Goal: Task Accomplishment & Management: Complete application form

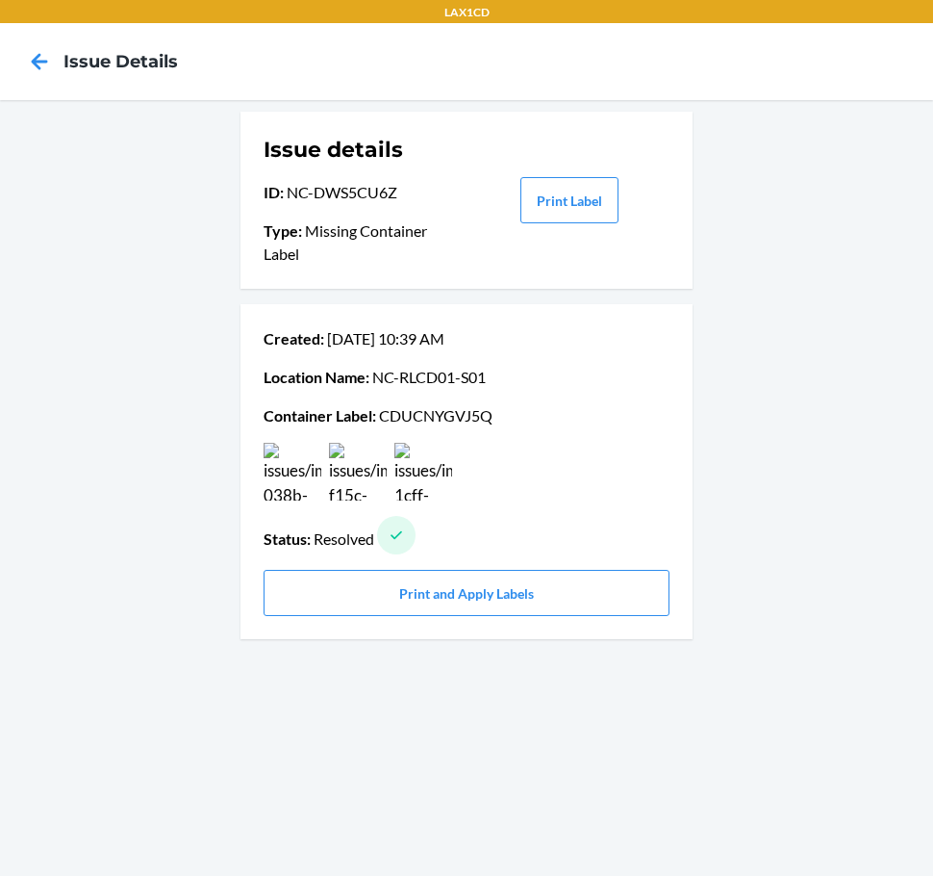
drag, startPoint x: 0, startPoint y: 0, endPoint x: 34, endPoint y: 43, distance: 54.9
click at [34, 43] on div at bounding box center [39, 62] width 48 height 48
click at [32, 77] on icon at bounding box center [39, 61] width 33 height 33
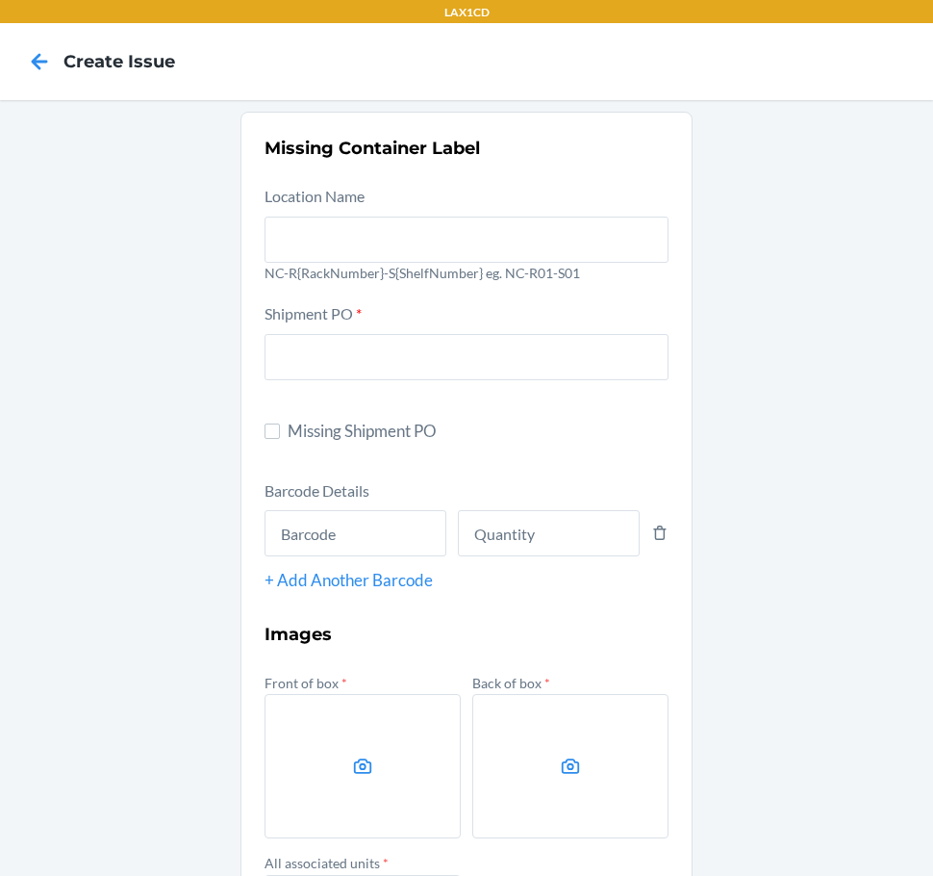
click at [33, 76] on icon at bounding box center [39, 61] width 33 height 33
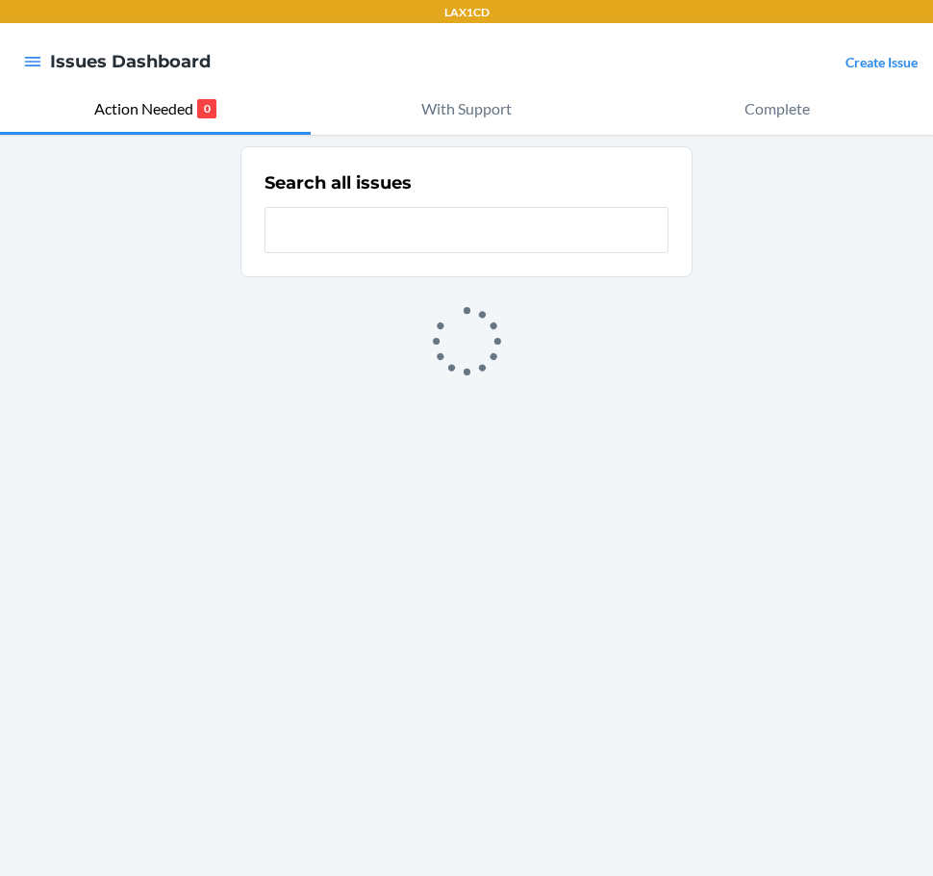
click at [873, 61] on link "Create Issue" at bounding box center [882, 62] width 72 height 16
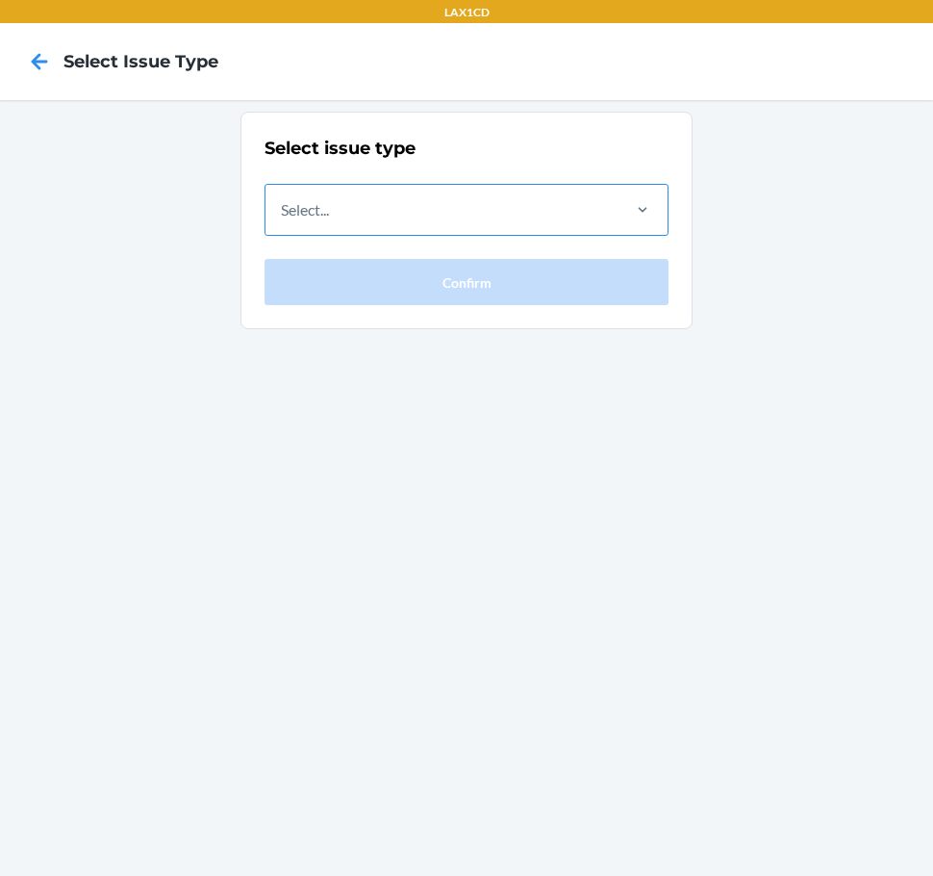
click at [568, 202] on div "Select..." at bounding box center [442, 210] width 352 height 50
click at [283, 202] on input "Select..." at bounding box center [282, 209] width 2 height 23
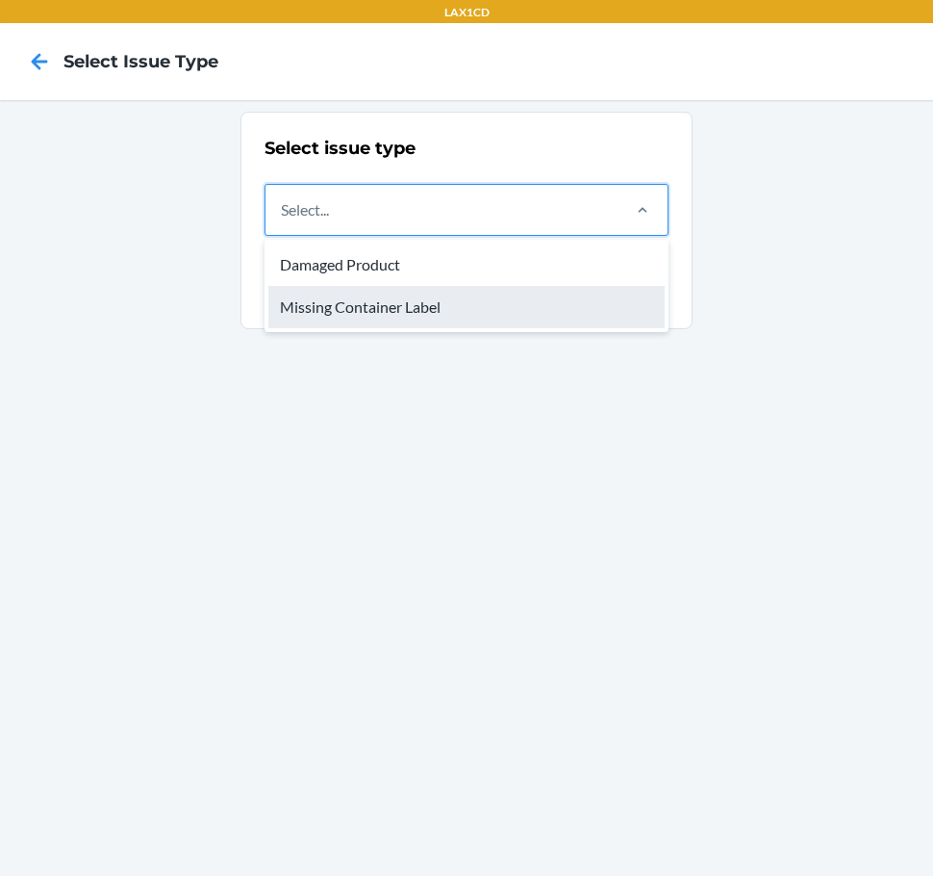
click at [534, 319] on div "Missing Container Label" at bounding box center [466, 307] width 396 height 42
click at [283, 221] on input "option Missing Container Label focused, 2 of 2. 2 results available. Use Up and…" at bounding box center [282, 209] width 2 height 23
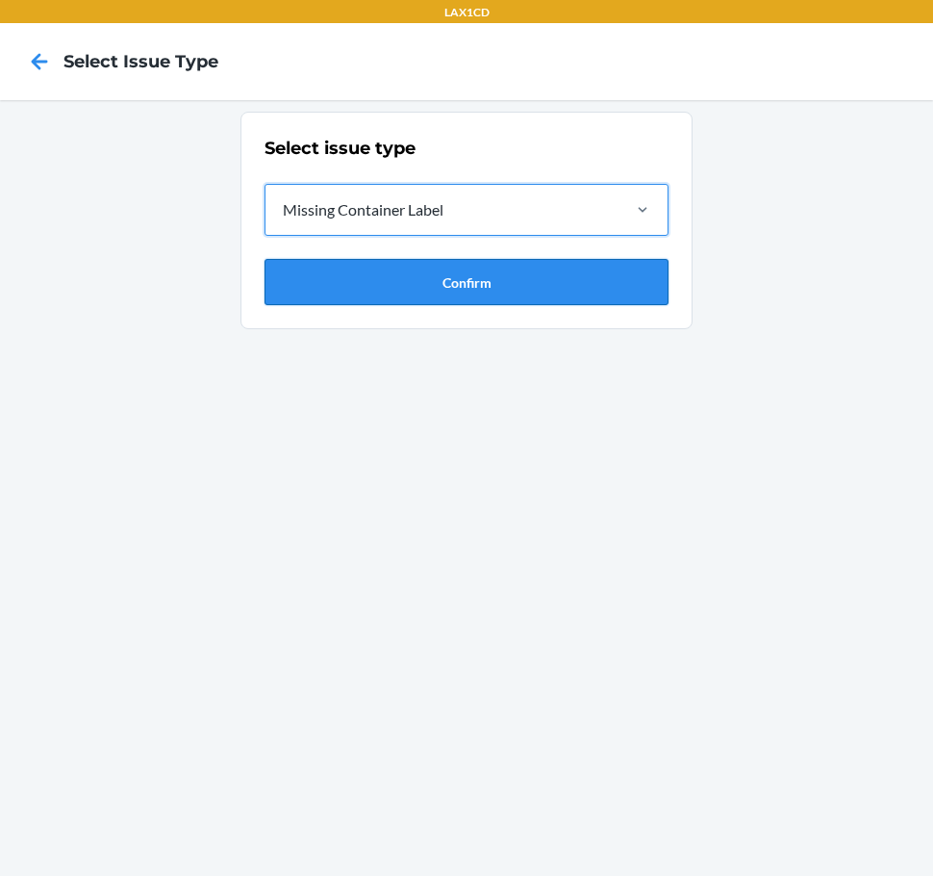
click at [534, 300] on button "Confirm" at bounding box center [467, 282] width 404 height 46
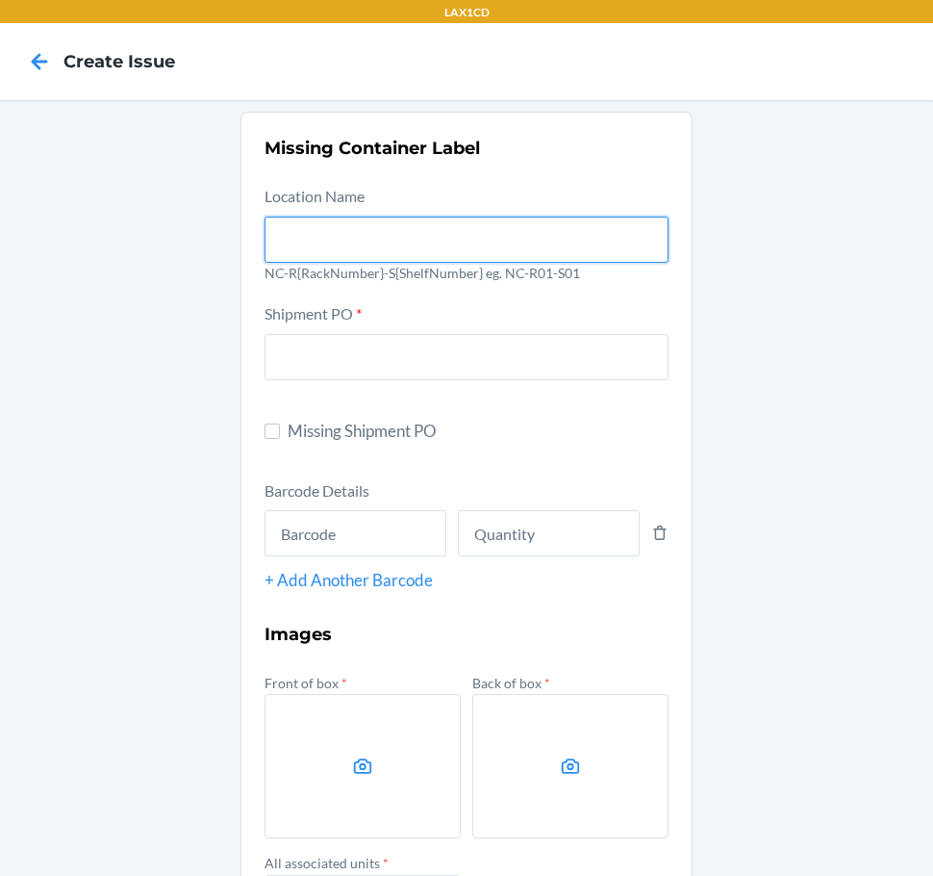
click at [524, 244] on input "text" at bounding box center [467, 240] width 404 height 46
type input "NC-RLCD01-S01"
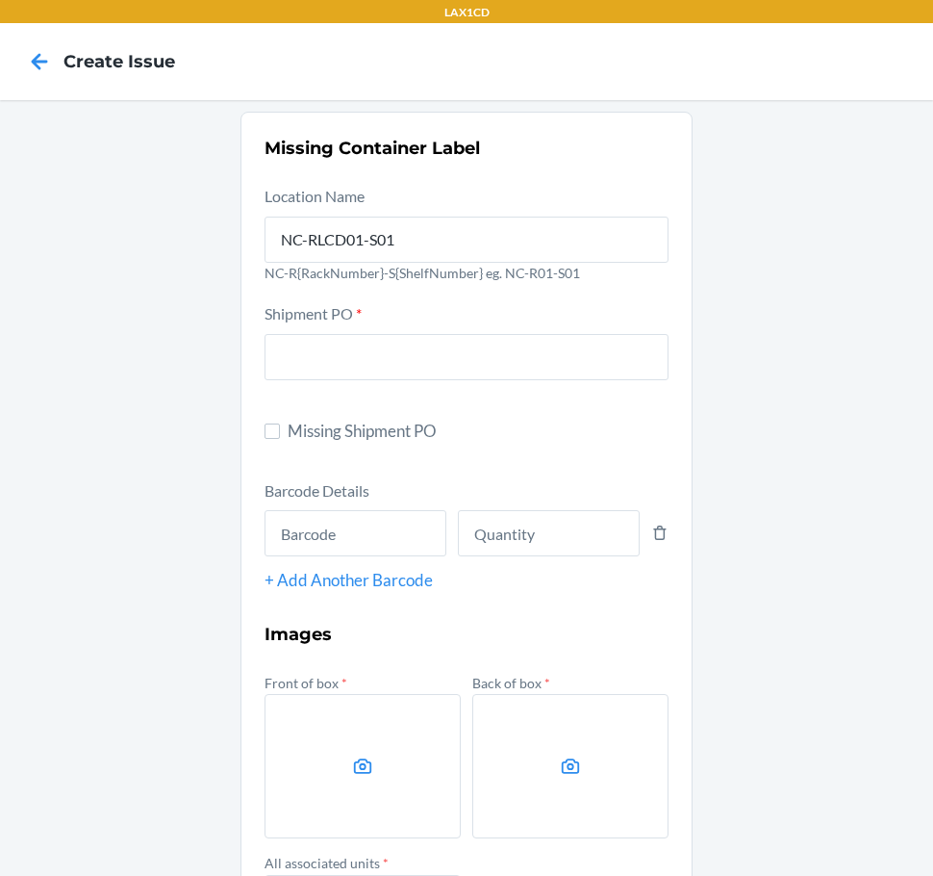
click at [343, 422] on span "Missing Shipment PO" at bounding box center [478, 431] width 381 height 25
click at [280, 423] on input "Missing Shipment PO" at bounding box center [272, 430] width 15 height 15
checkbox input "true"
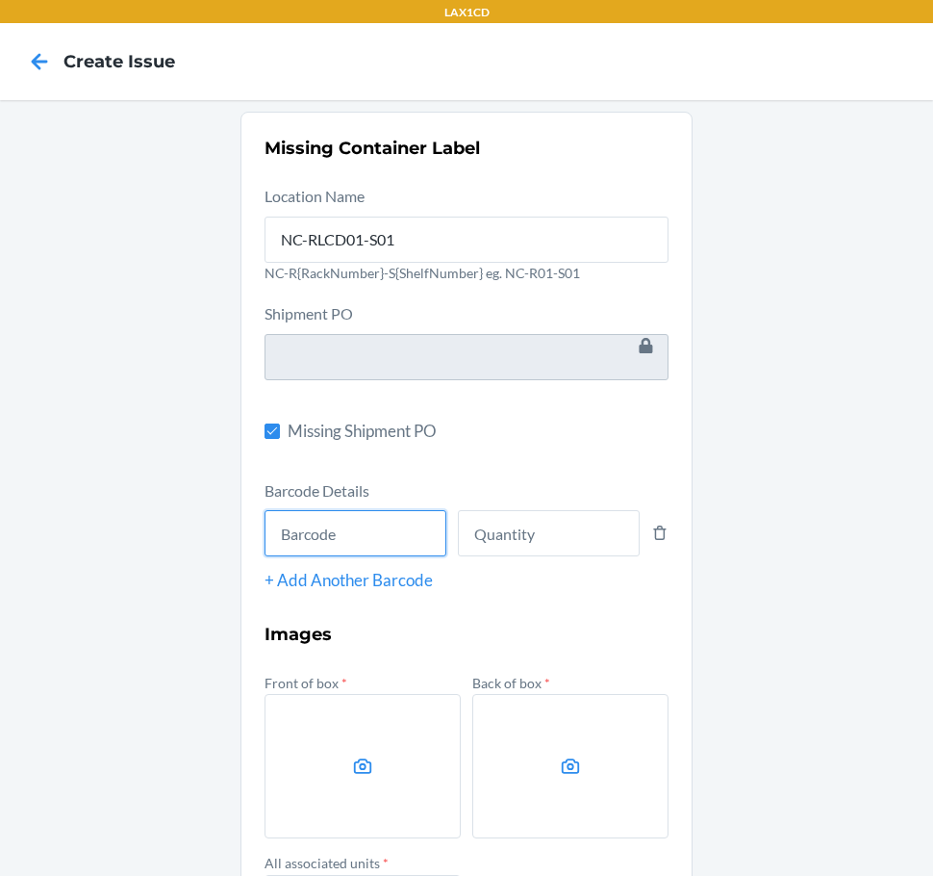
click at [301, 545] on input "text" at bounding box center [356, 533] width 182 height 46
type input "843085159658"
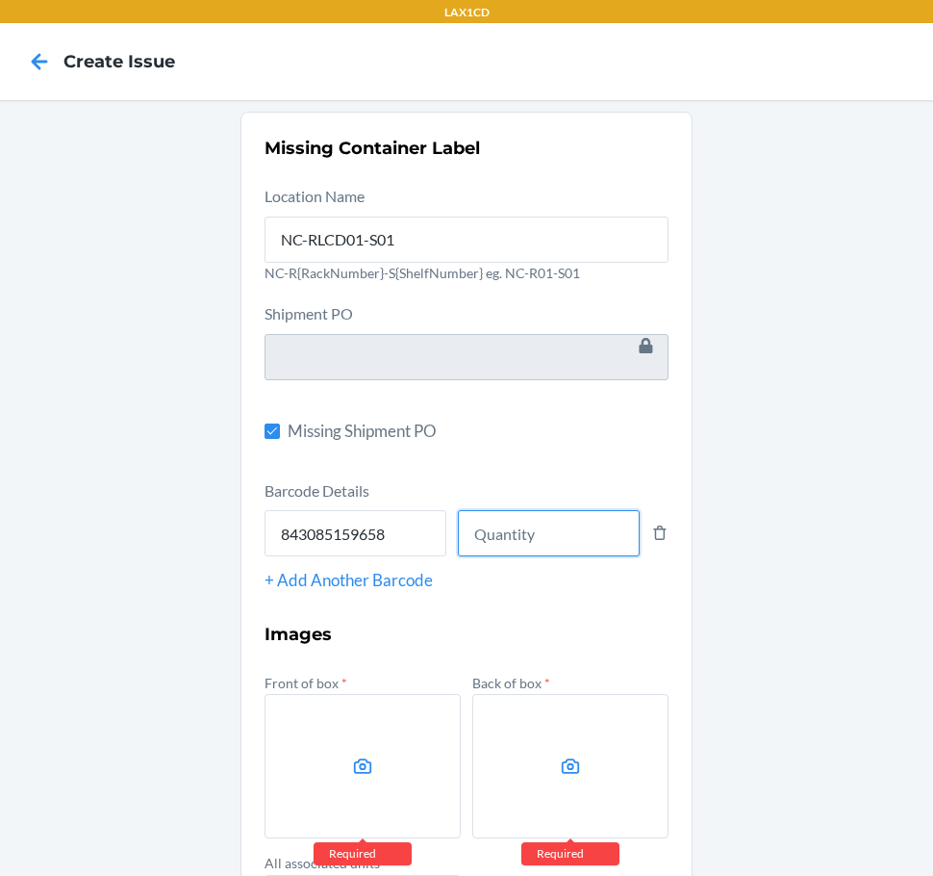
click at [535, 549] on input "number" at bounding box center [549, 533] width 182 height 46
type input "8"
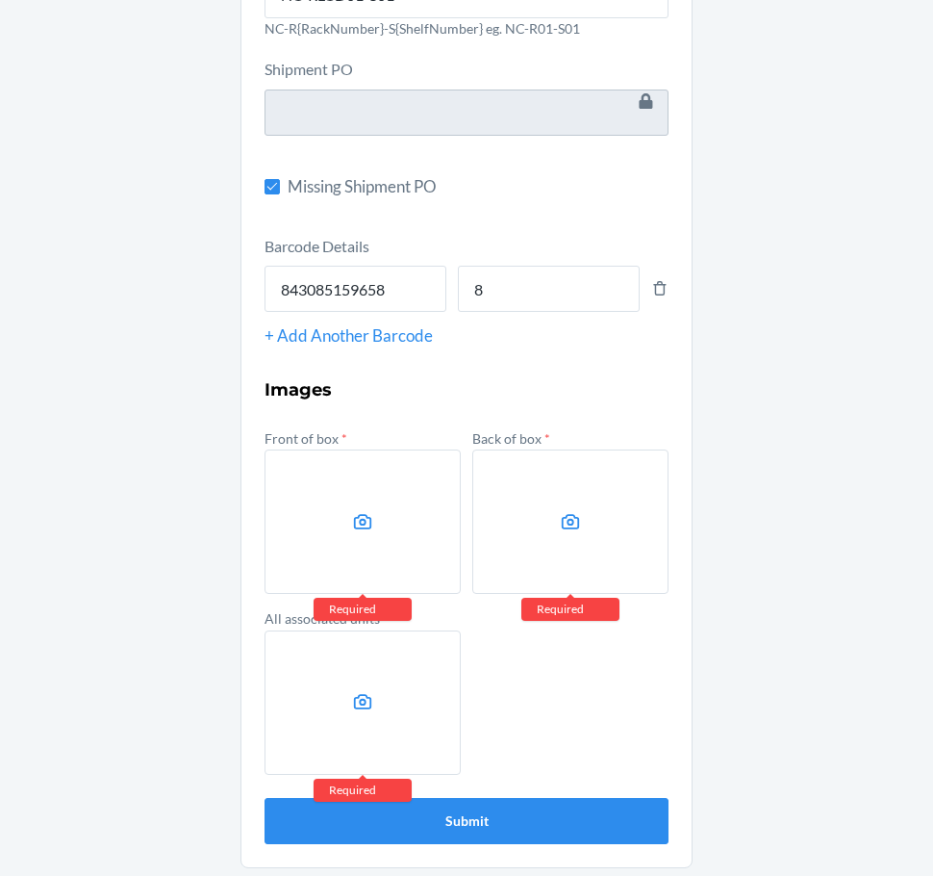
scroll to position [248, 0]
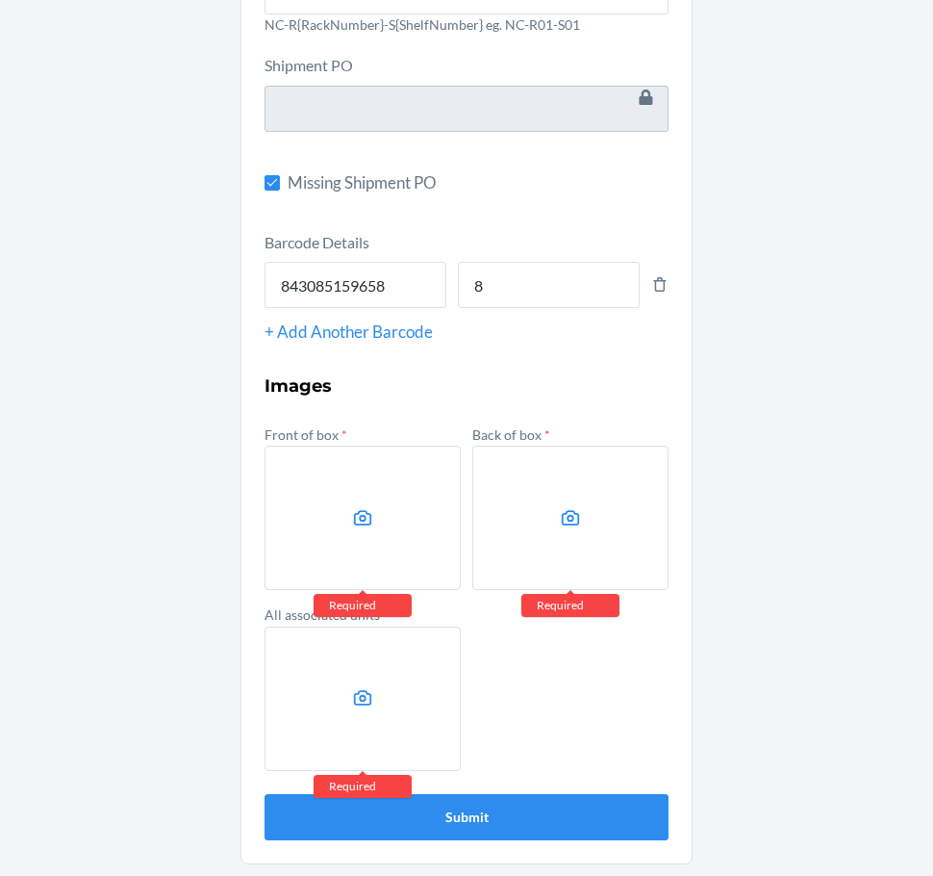
click at [356, 540] on label at bounding box center [363, 518] width 196 height 144
click at [0, 0] on input "file" at bounding box center [0, 0] width 0 height 0
click at [563, 520] on icon at bounding box center [571, 518] width 22 height 22
click at [0, 0] on input "file" at bounding box center [0, 0] width 0 height 0
click at [396, 670] on label at bounding box center [363, 698] width 196 height 144
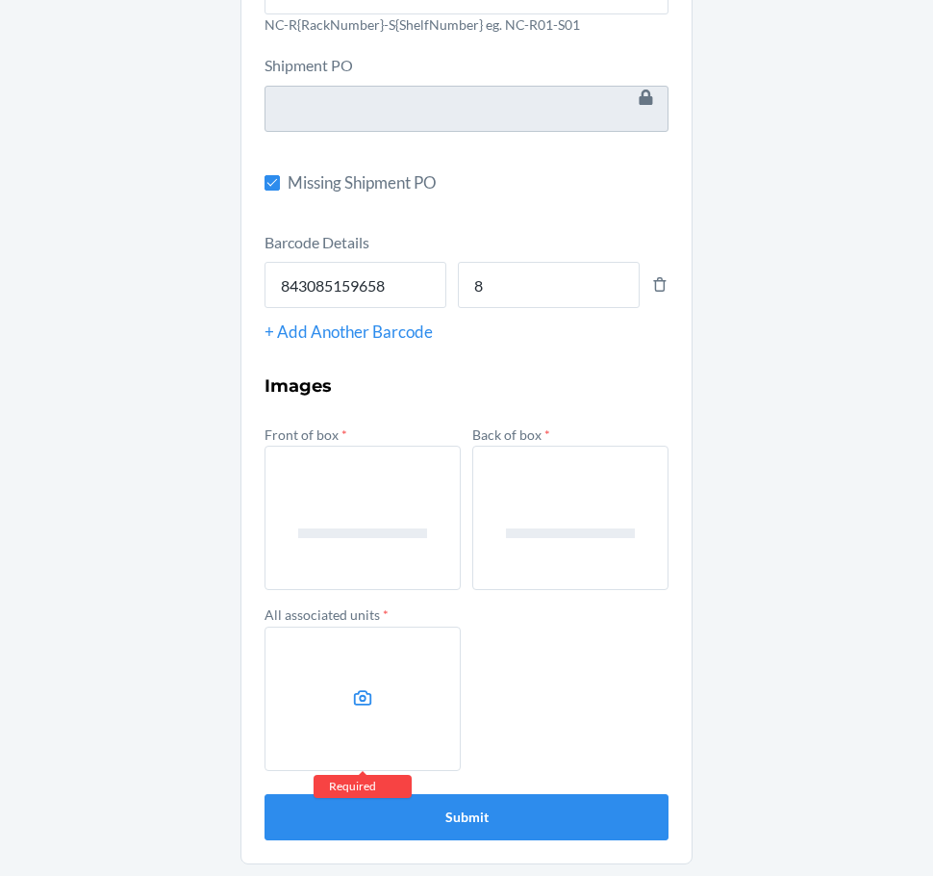
click at [0, 0] on input "file" at bounding box center [0, 0] width 0 height 0
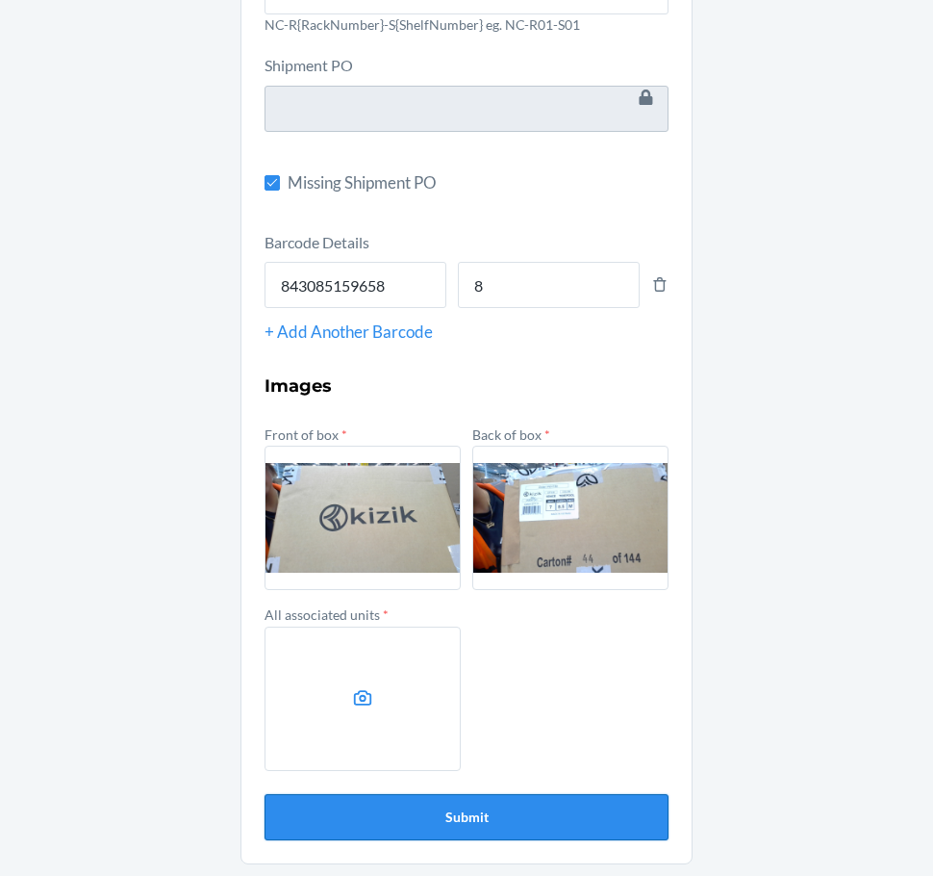
click at [489, 813] on button "Submit" at bounding box center [467, 817] width 404 height 46
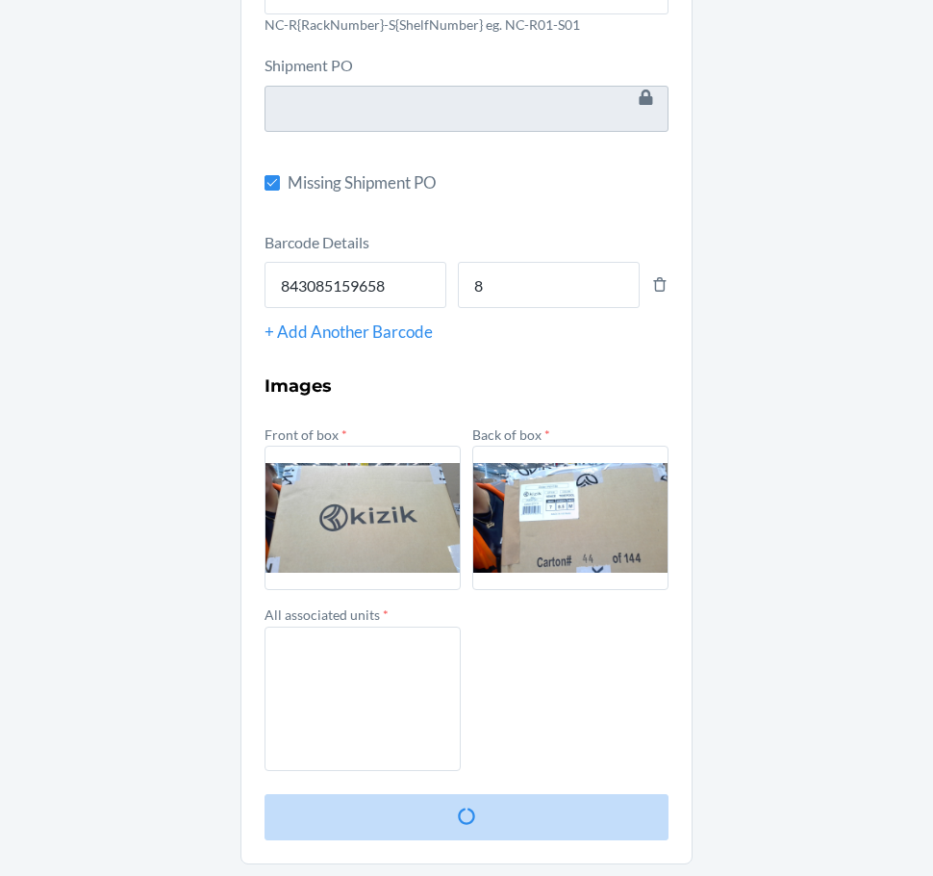
scroll to position [0, 0]
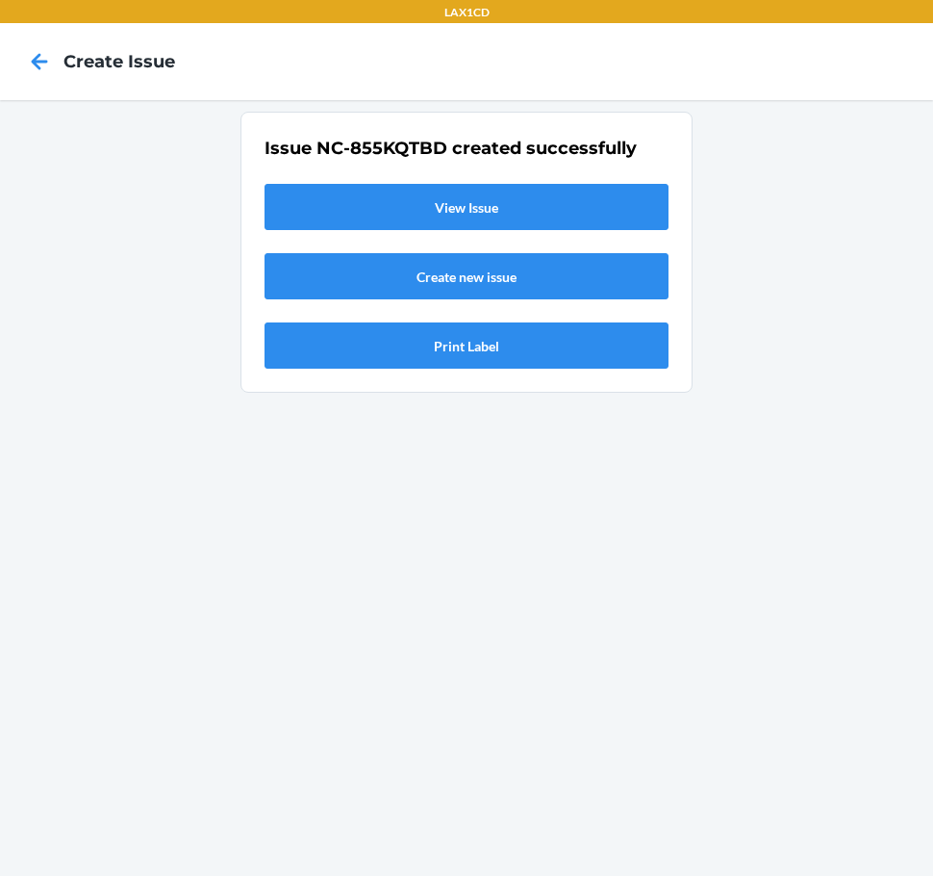
click at [448, 219] on link "View Issue" at bounding box center [467, 207] width 404 height 46
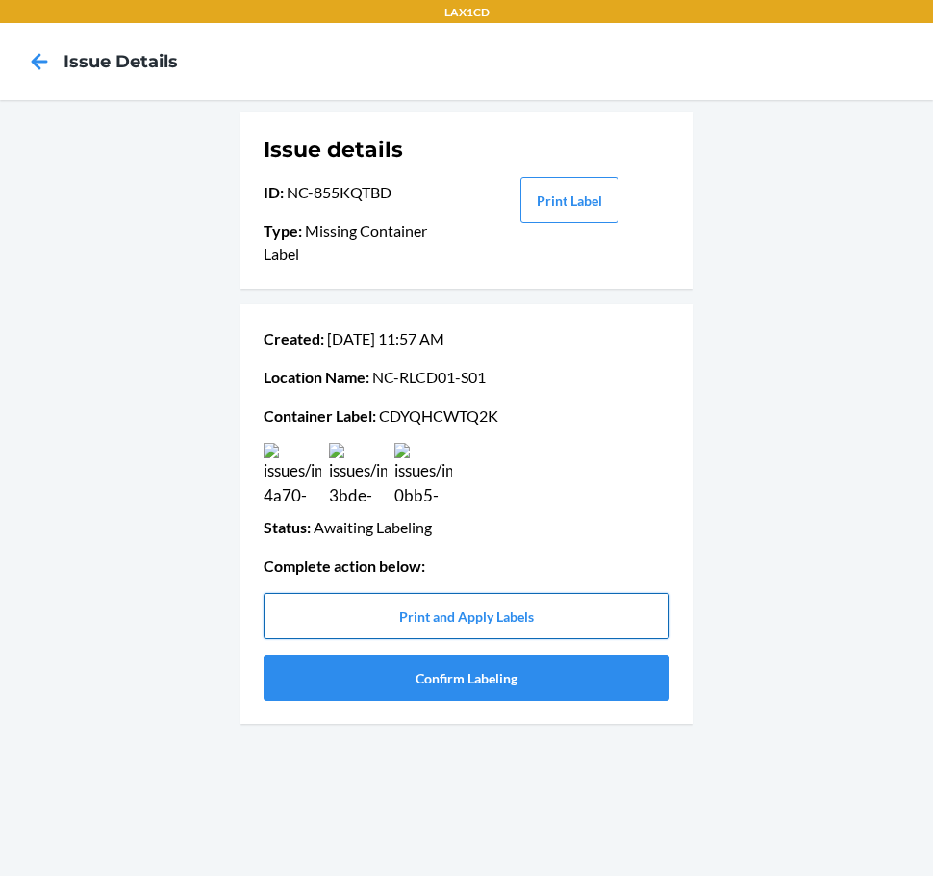
click at [388, 606] on button "Print and Apply Labels" at bounding box center [467, 616] width 406 height 46
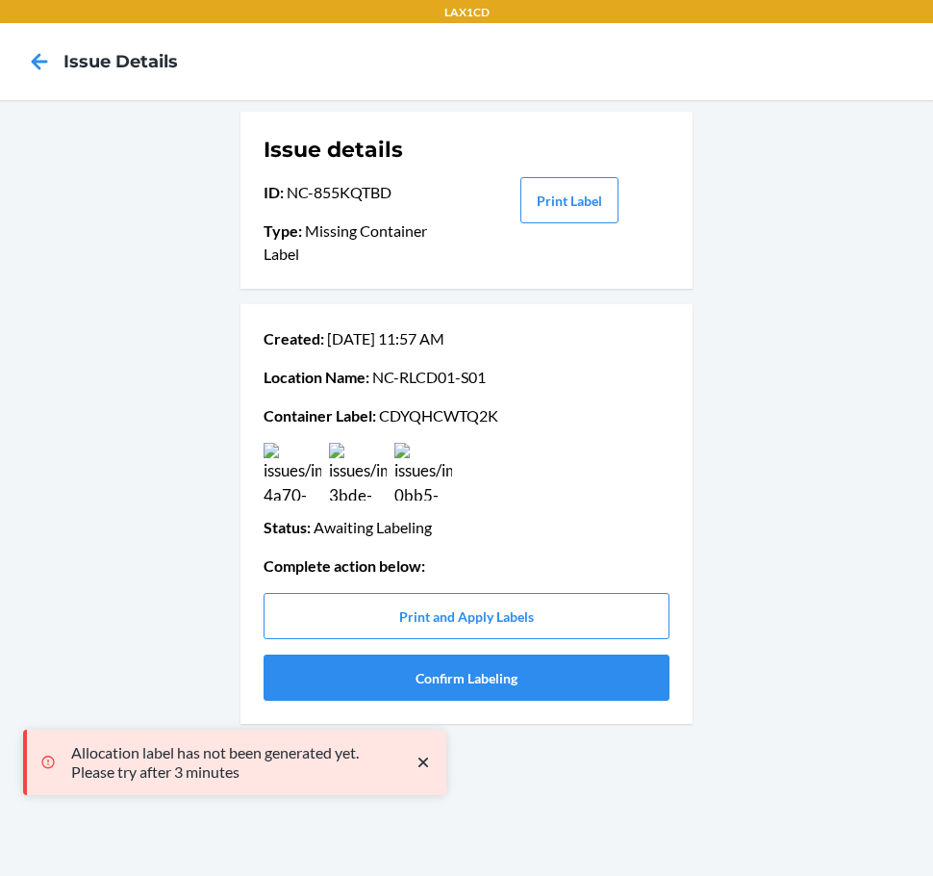
click at [435, 413] on p "Container Label : CDYQHCWTQ2K" at bounding box center [467, 415] width 406 height 23
copy p "CDYQHCWTQ2K"
click at [205, 185] on div "Issue details ID : NC-855KQTBD Type : Missing Container Label Print Label Creat…" at bounding box center [466, 488] width 933 height 776
click at [407, 691] on button "Confirm Labeling" at bounding box center [467, 677] width 406 height 46
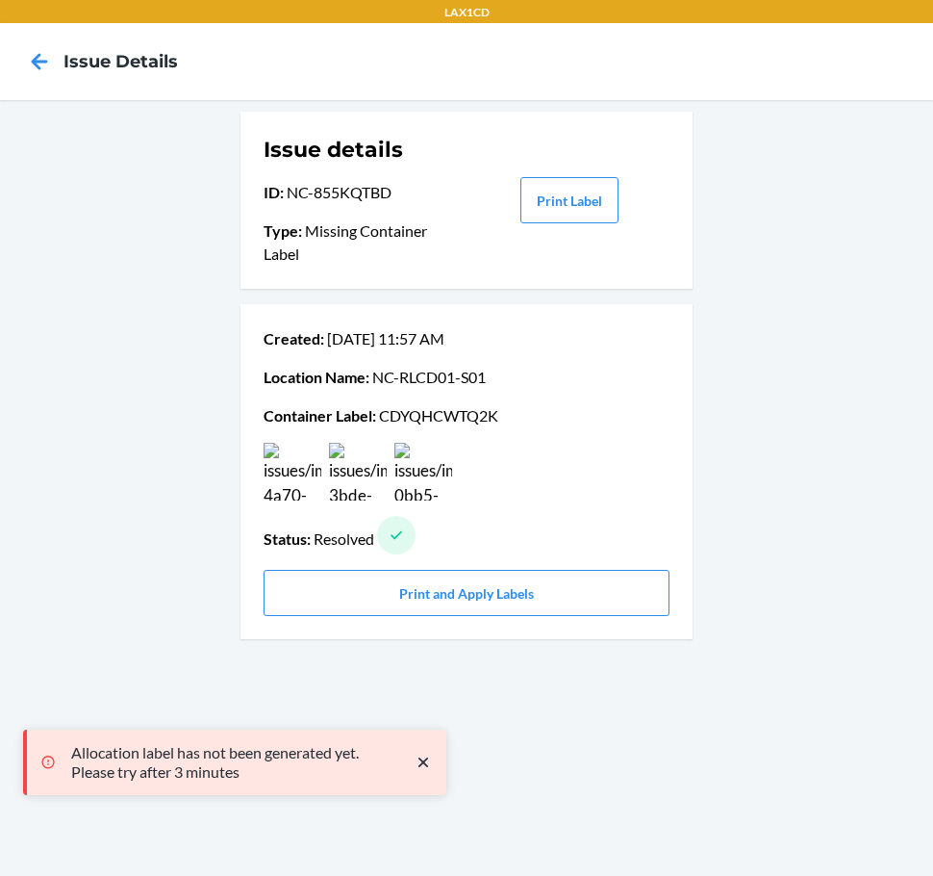
click at [136, 168] on div "Issue details ID : NC-855KQTBD Type : Missing Container Label Print Label Creat…" at bounding box center [466, 488] width 933 height 776
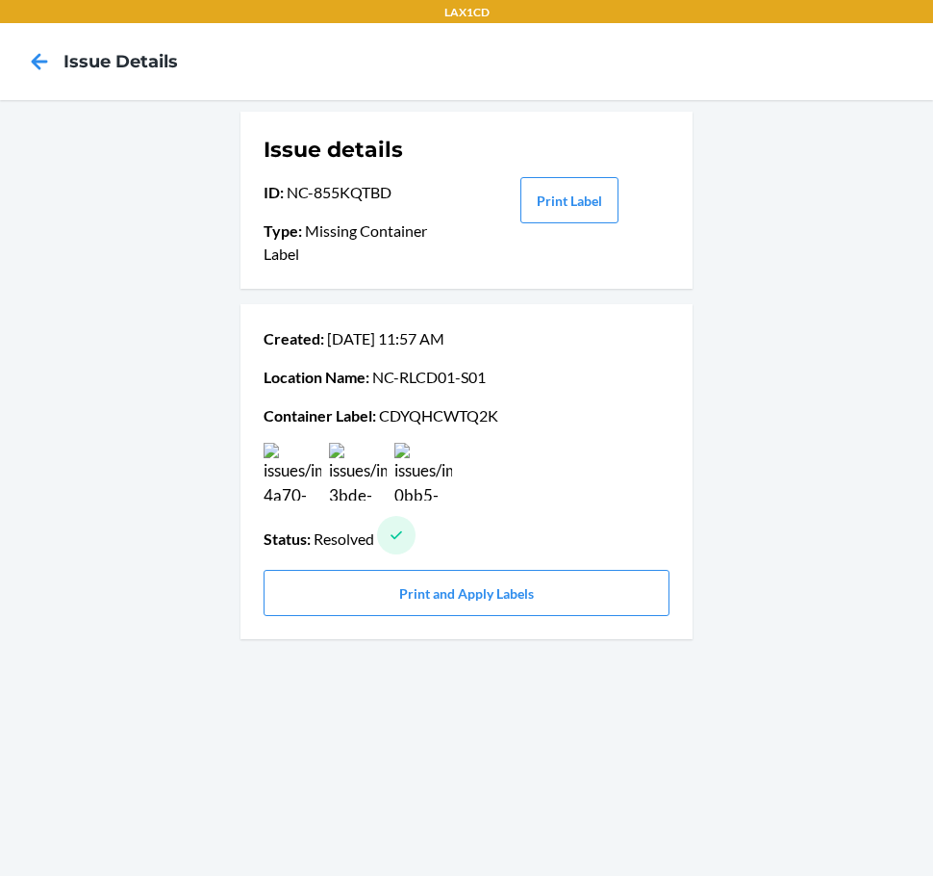
click at [23, 44] on div at bounding box center [39, 62] width 48 height 48
click at [50, 63] on icon at bounding box center [39, 61] width 33 height 33
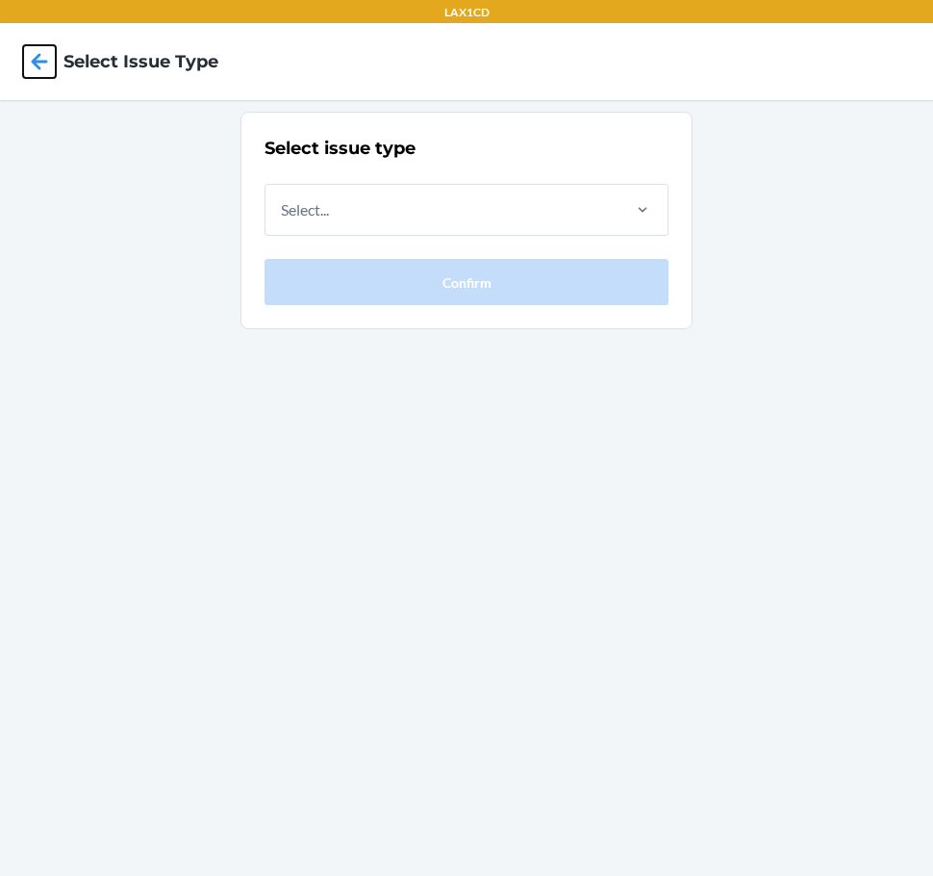
click at [50, 63] on icon at bounding box center [39, 61] width 33 height 33
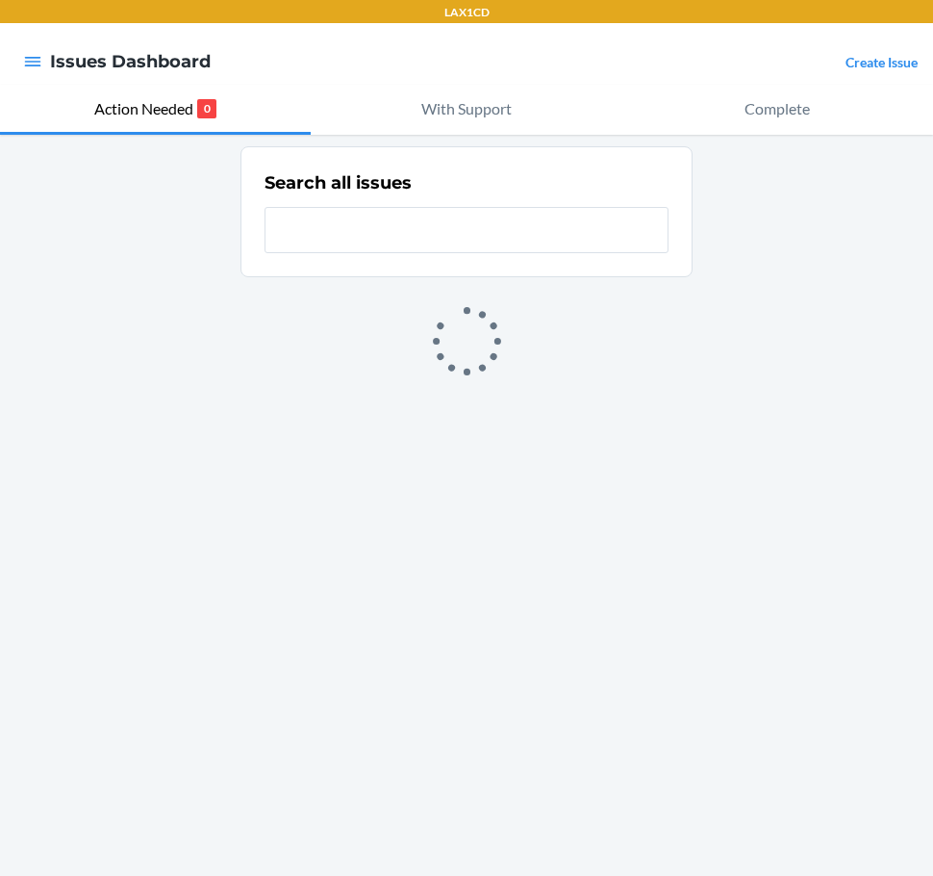
click at [889, 71] on div "Create Issue" at bounding box center [882, 61] width 72 height 25
click at [889, 58] on link "Create Issue" at bounding box center [882, 62] width 72 height 16
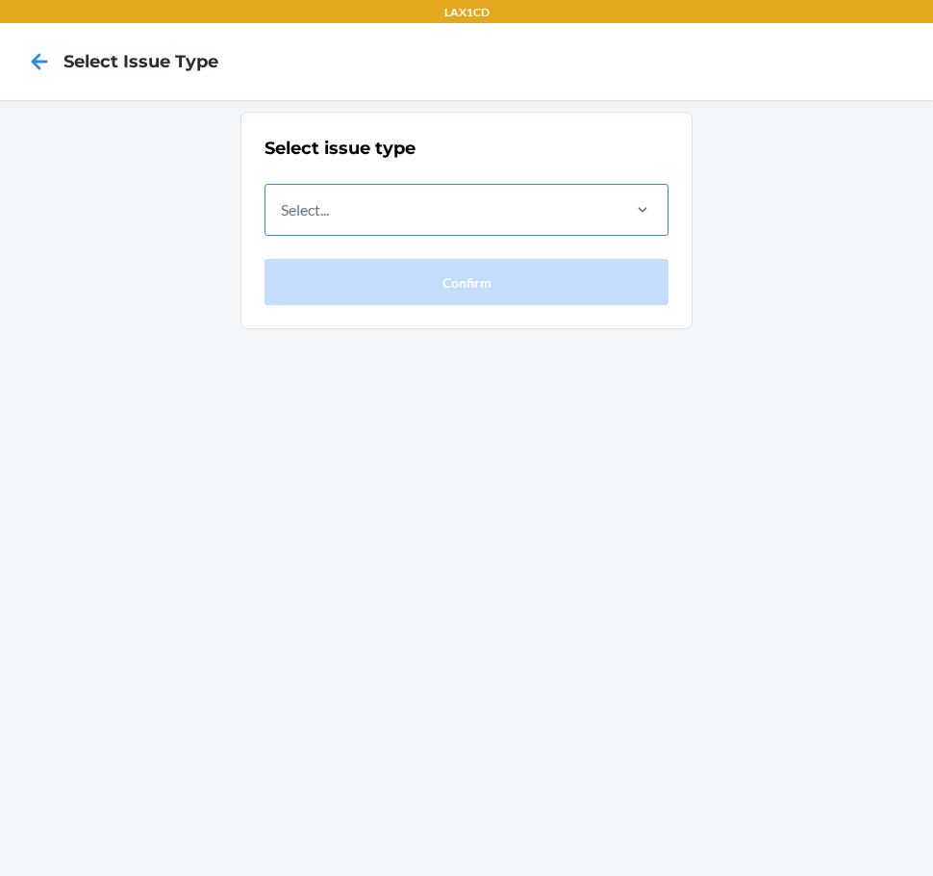
click at [604, 193] on div "Select..." at bounding box center [442, 210] width 352 height 50
click at [283, 198] on input "Select..." at bounding box center [282, 209] width 2 height 23
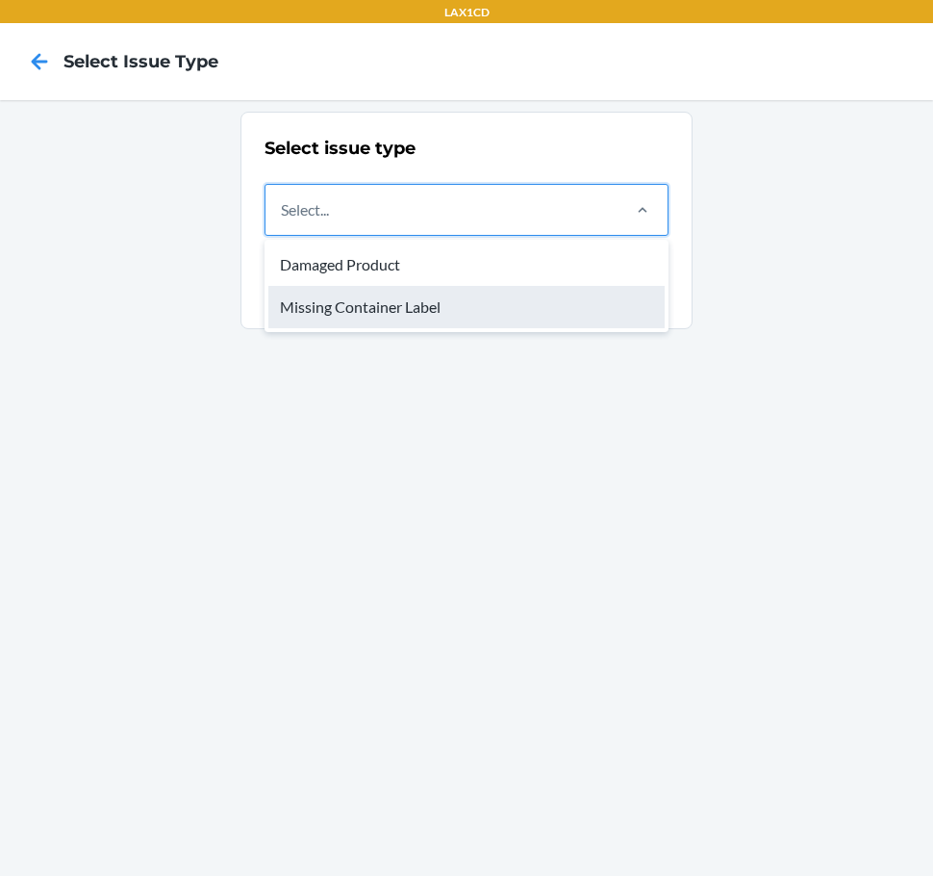
click at [546, 316] on div "Missing Container Label" at bounding box center [466, 307] width 396 height 42
click at [283, 221] on input "option Missing Container Label focused, 2 of 2. 2 results available. Use Up and…" at bounding box center [282, 209] width 2 height 23
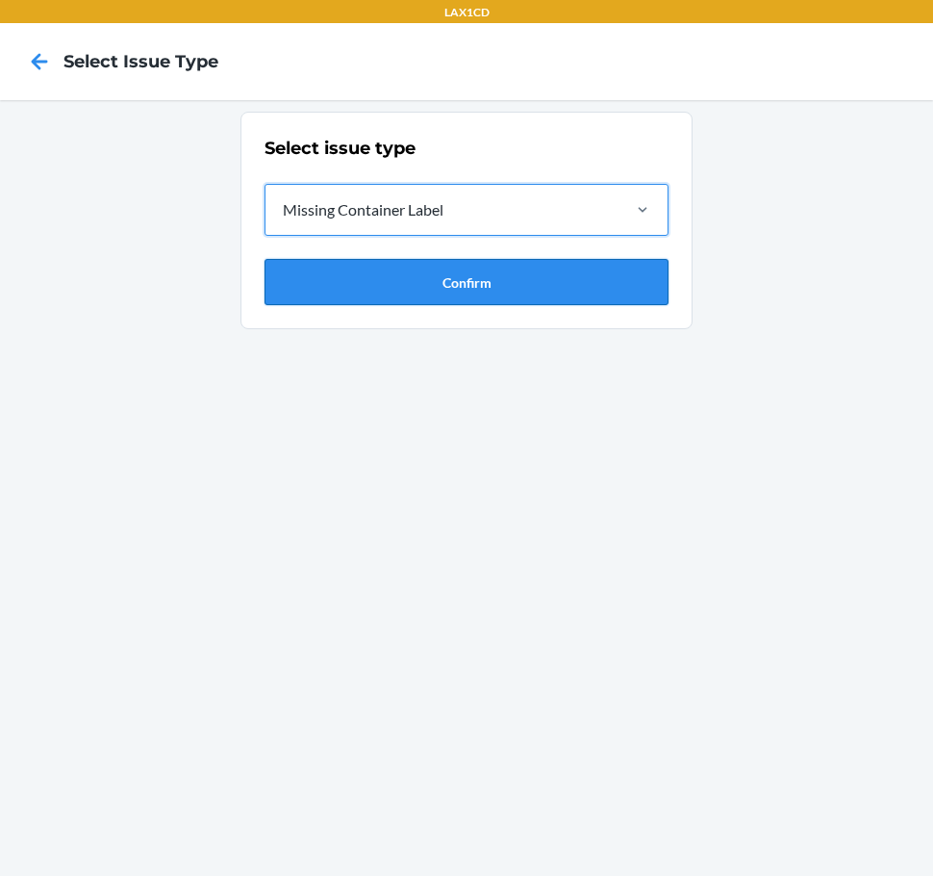
click at [521, 299] on button "Confirm" at bounding box center [467, 282] width 404 height 46
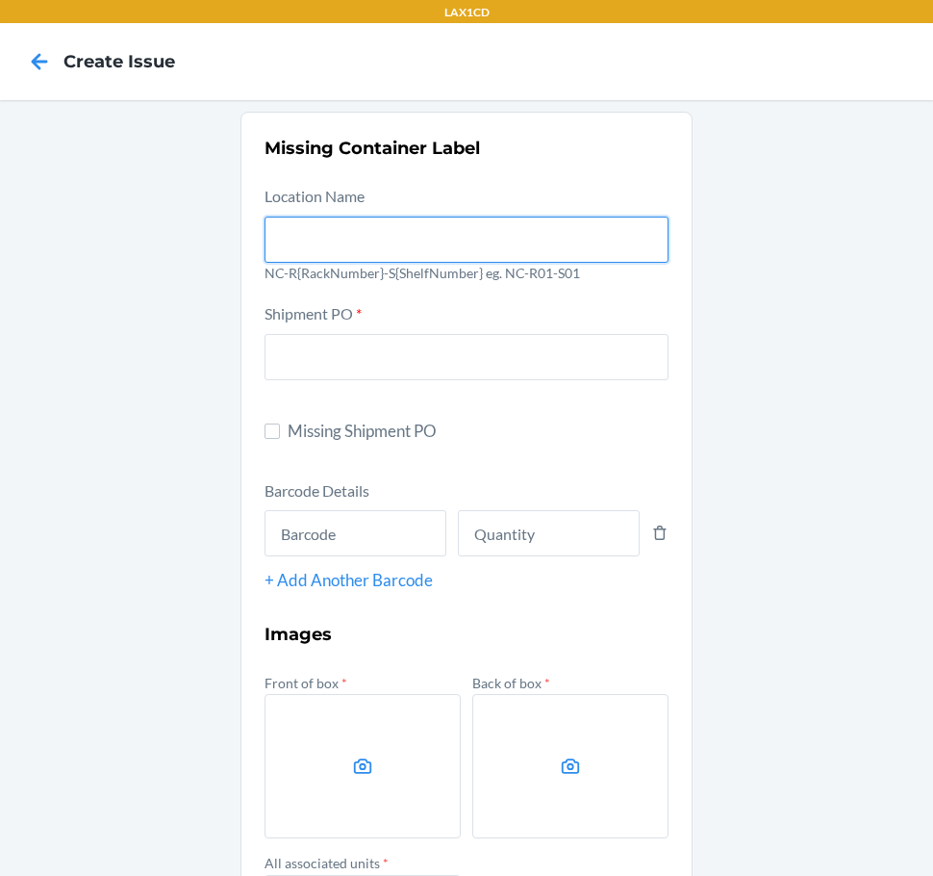
click at [434, 230] on input "text" at bounding box center [467, 240] width 404 height 46
type input "NC-RLCD01-S01"
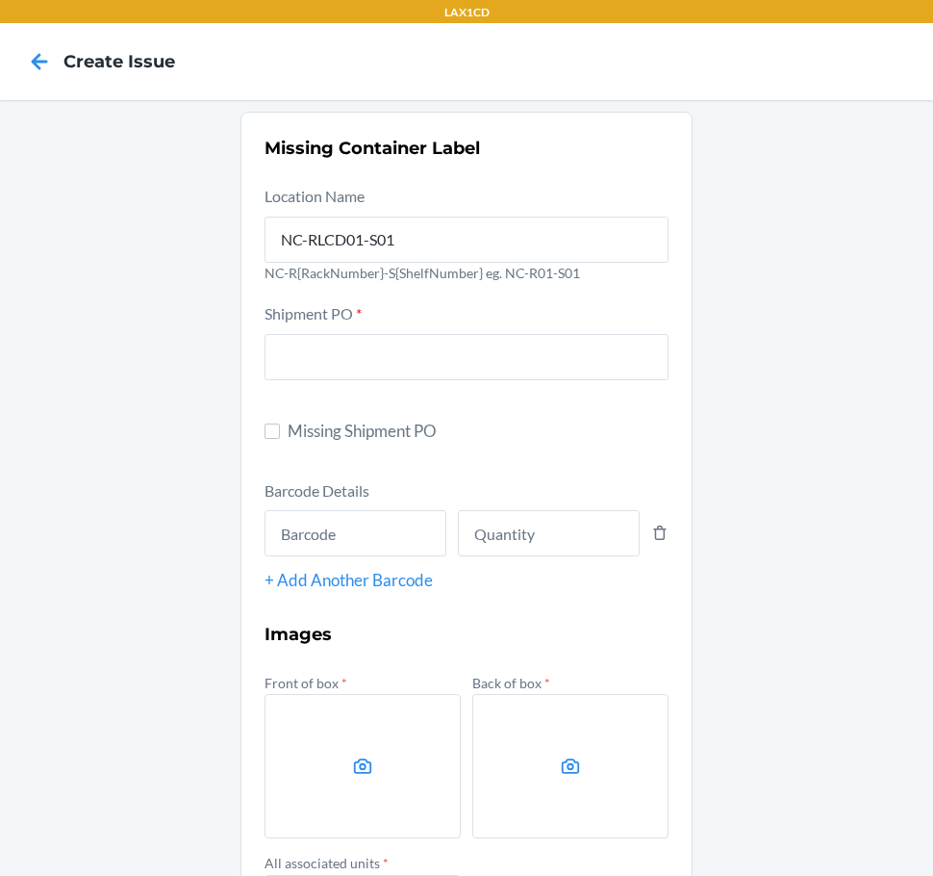
click at [301, 433] on span "Missing Shipment PO" at bounding box center [478, 431] width 381 height 25
click at [280, 433] on input "Missing Shipment PO" at bounding box center [272, 430] width 15 height 15
checkbox input "true"
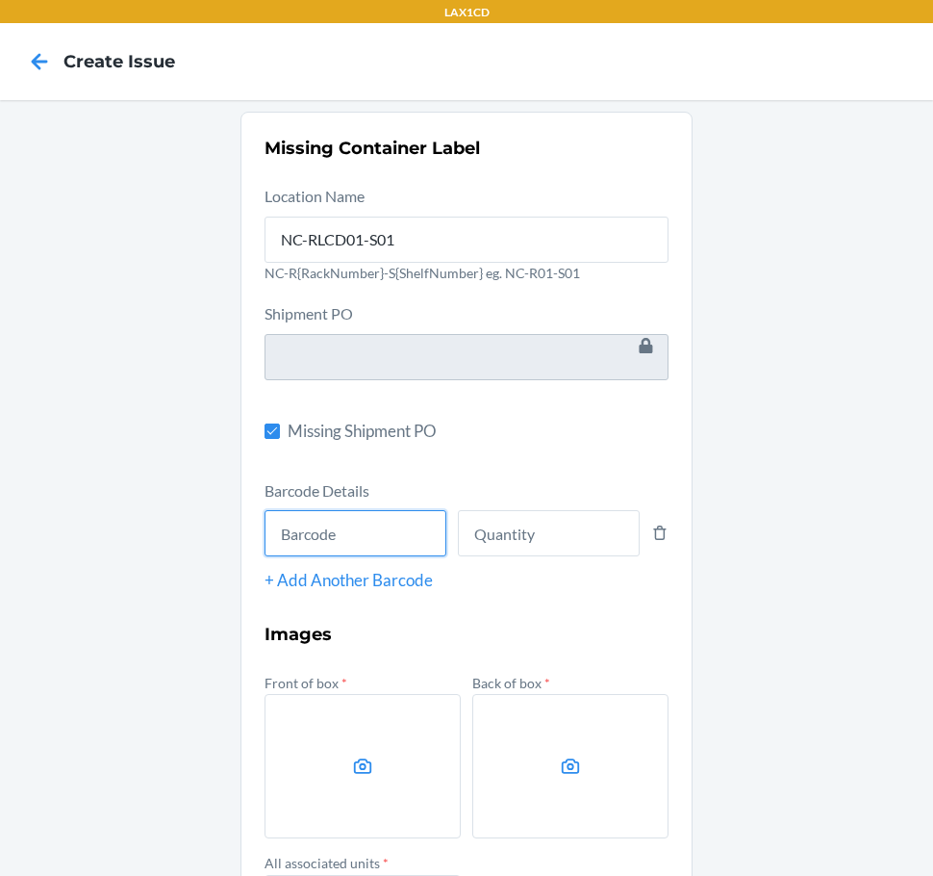
click at [339, 524] on input "text" at bounding box center [356, 533] width 182 height 46
type input "843085166304"
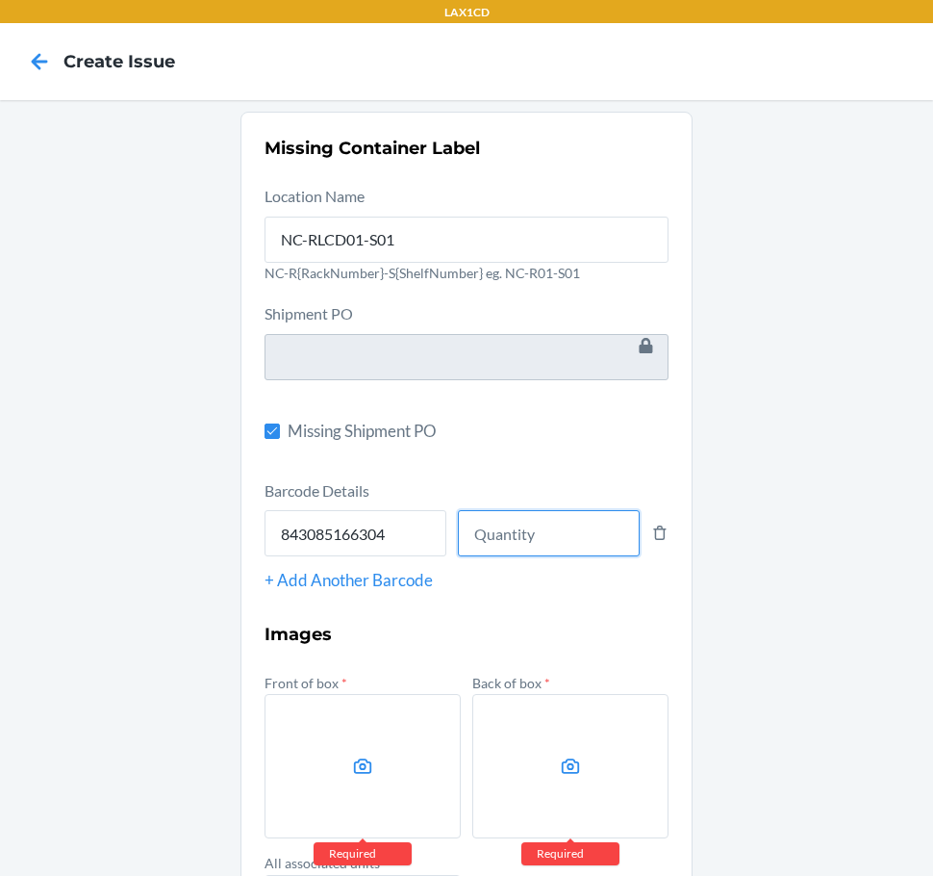
click at [565, 547] on input "number" at bounding box center [549, 533] width 182 height 46
type input "8"
click at [803, 509] on div "Missing Container Label Location Name NC-RLCD01-S01 NC-R{RackNumber}-S{ShelfNum…" at bounding box center [466, 612] width 933 height 1024
click at [412, 745] on label at bounding box center [363, 766] width 196 height 144
click at [0, 0] on input "file" at bounding box center [0, 0] width 0 height 0
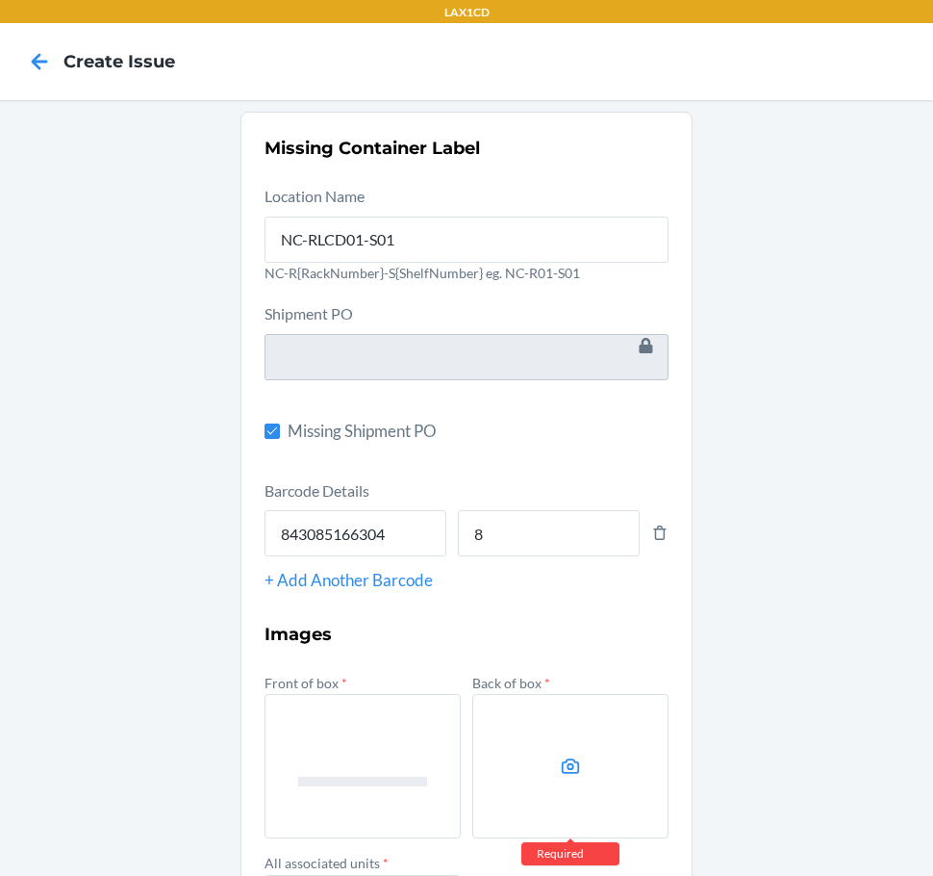
click at [562, 762] on icon at bounding box center [571, 765] width 18 height 15
click at [0, 0] on input "file" at bounding box center [0, 0] width 0 height 0
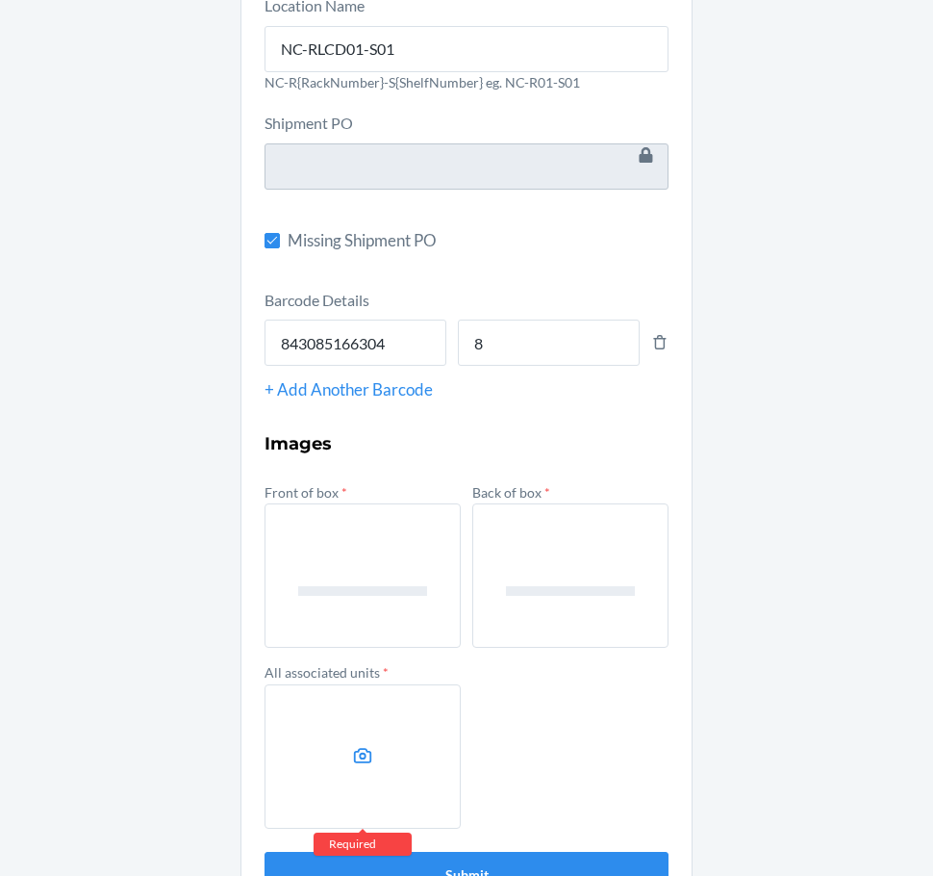
scroll to position [248, 0]
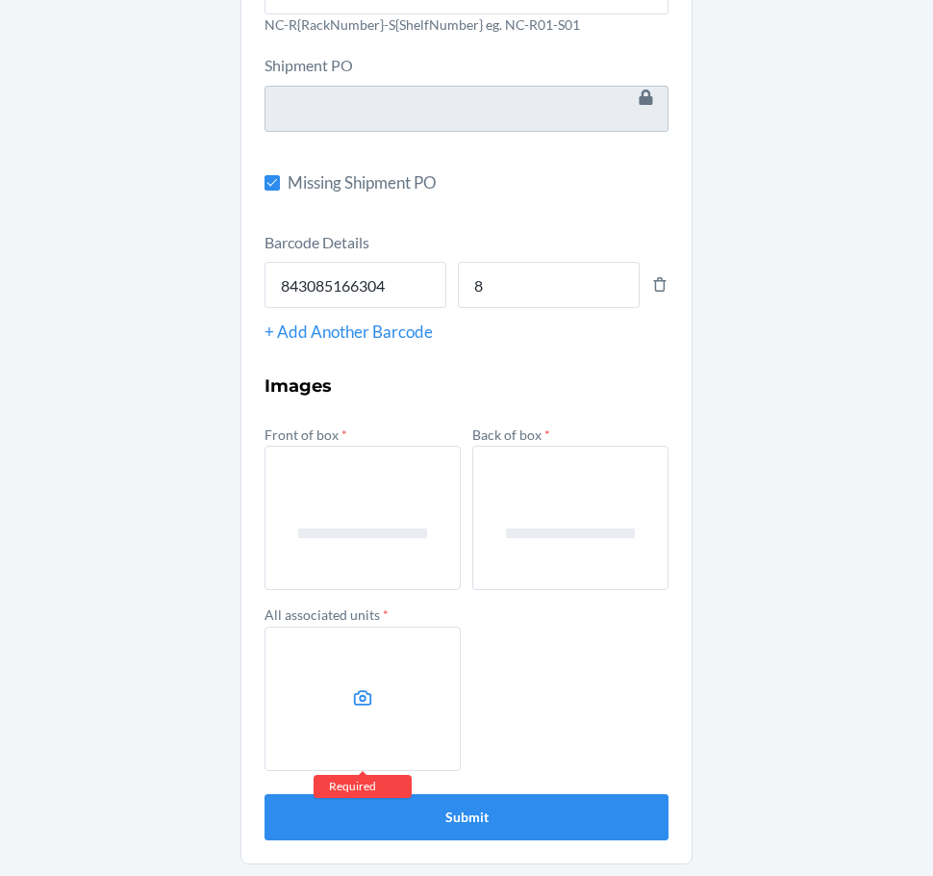
click at [403, 739] on label at bounding box center [363, 698] width 196 height 144
click at [0, 0] on input "file" at bounding box center [0, 0] width 0 height 0
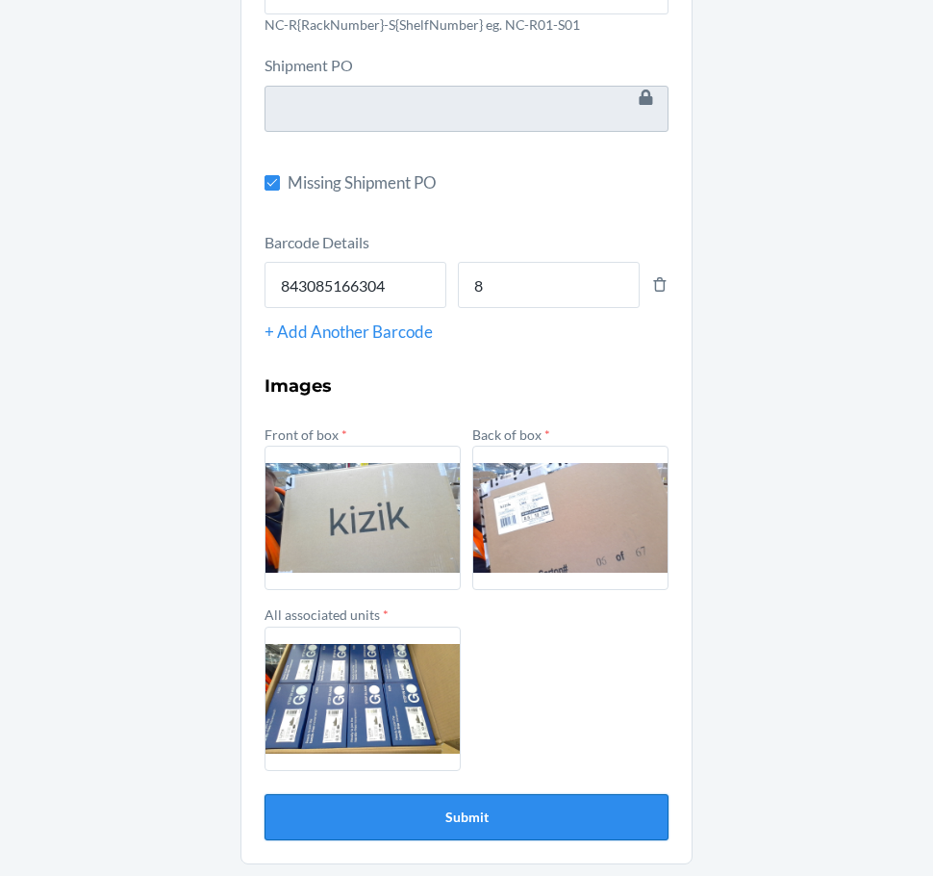
click at [556, 808] on button "Submit" at bounding box center [467, 817] width 404 height 46
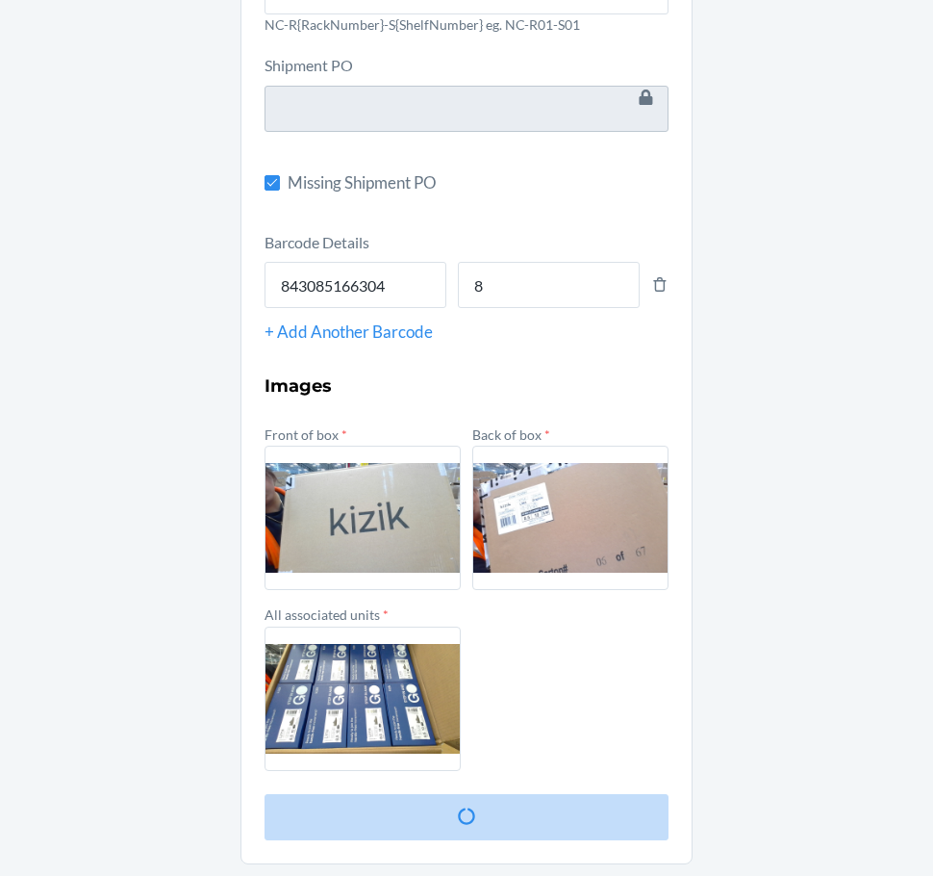
scroll to position [0, 0]
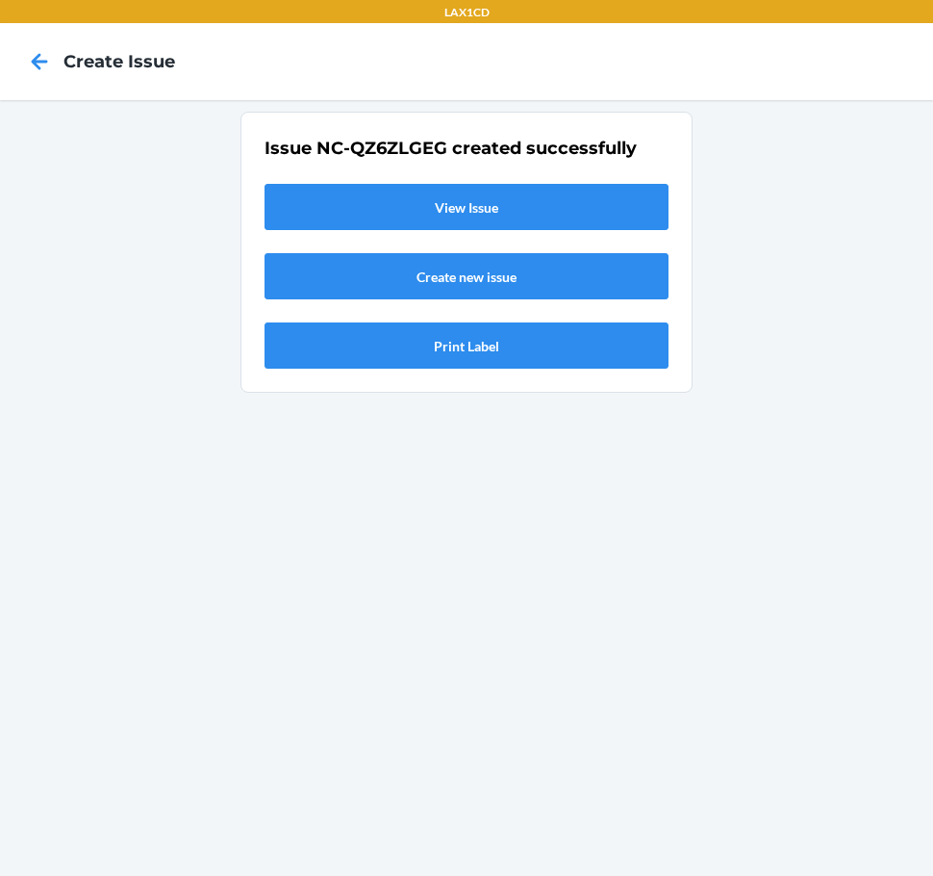
click at [569, 217] on link "View Issue" at bounding box center [467, 207] width 404 height 46
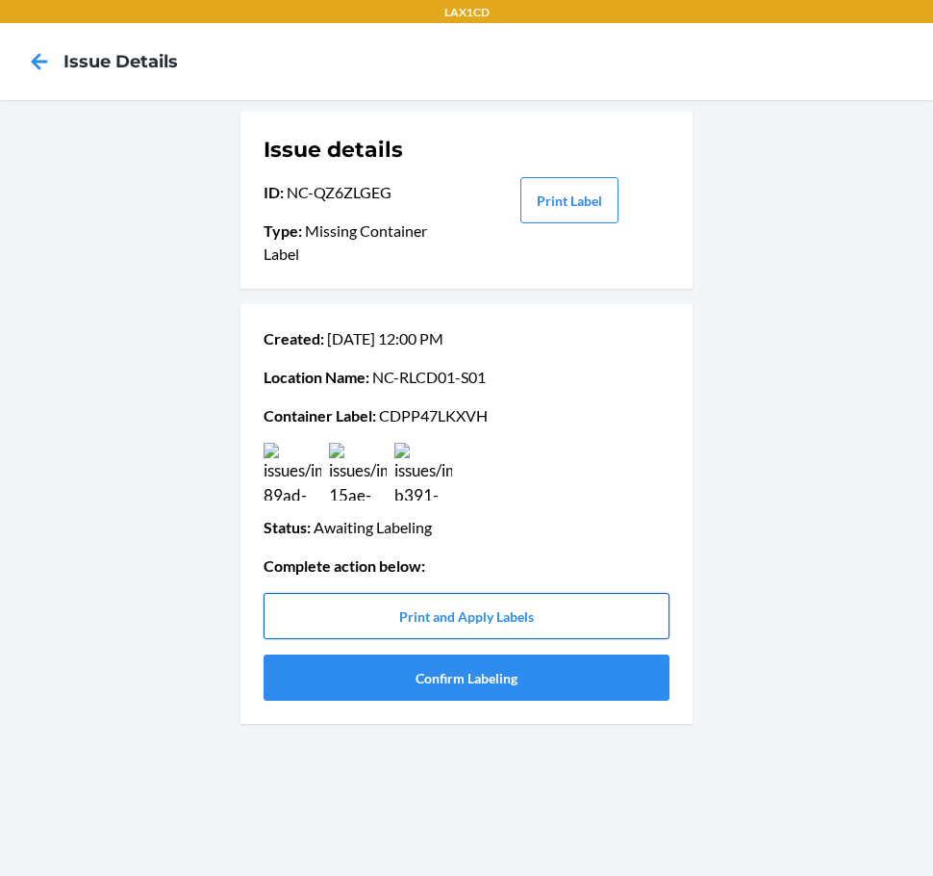
click at [401, 616] on button "Print and Apply Labels" at bounding box center [467, 616] width 406 height 46
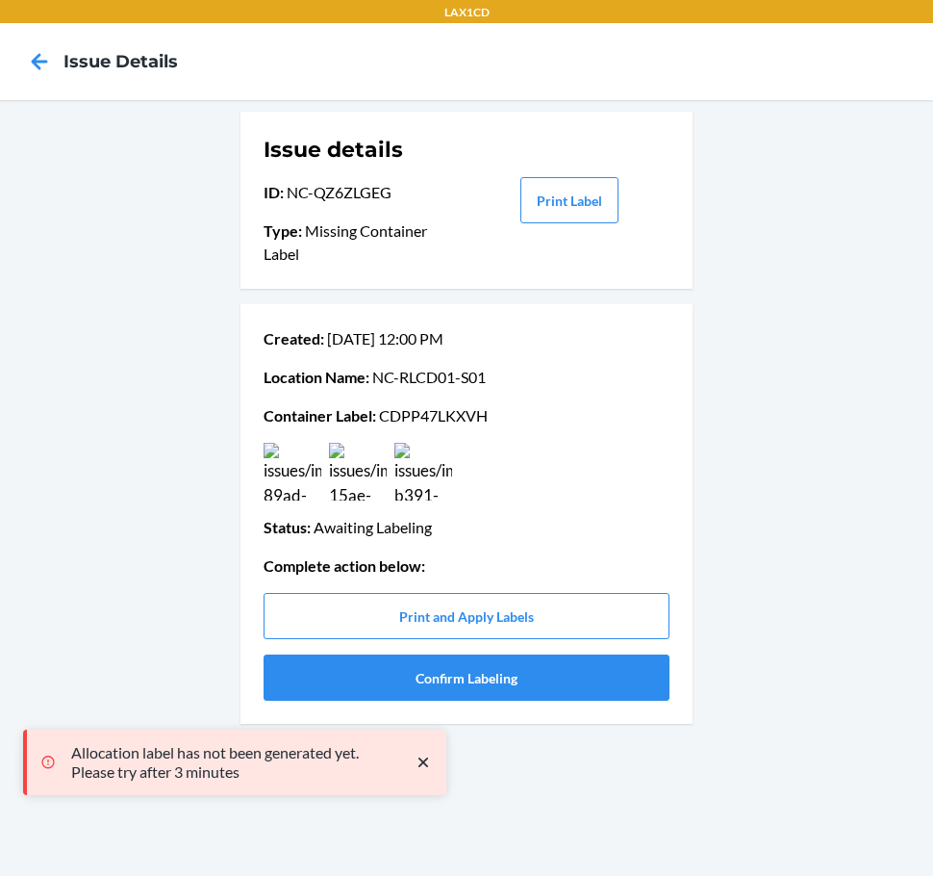
click at [424, 413] on p "Container Label : CDPP47LKXVH" at bounding box center [467, 415] width 406 height 23
copy p "CDPP47LKXVH"
drag, startPoint x: 104, startPoint y: 606, endPoint x: 320, endPoint y: 705, distance: 237.3
click at [105, 606] on div "Issue details ID : NC-QZ6ZLGEG Type : Missing Container Label Print Label Creat…" at bounding box center [466, 488] width 933 height 776
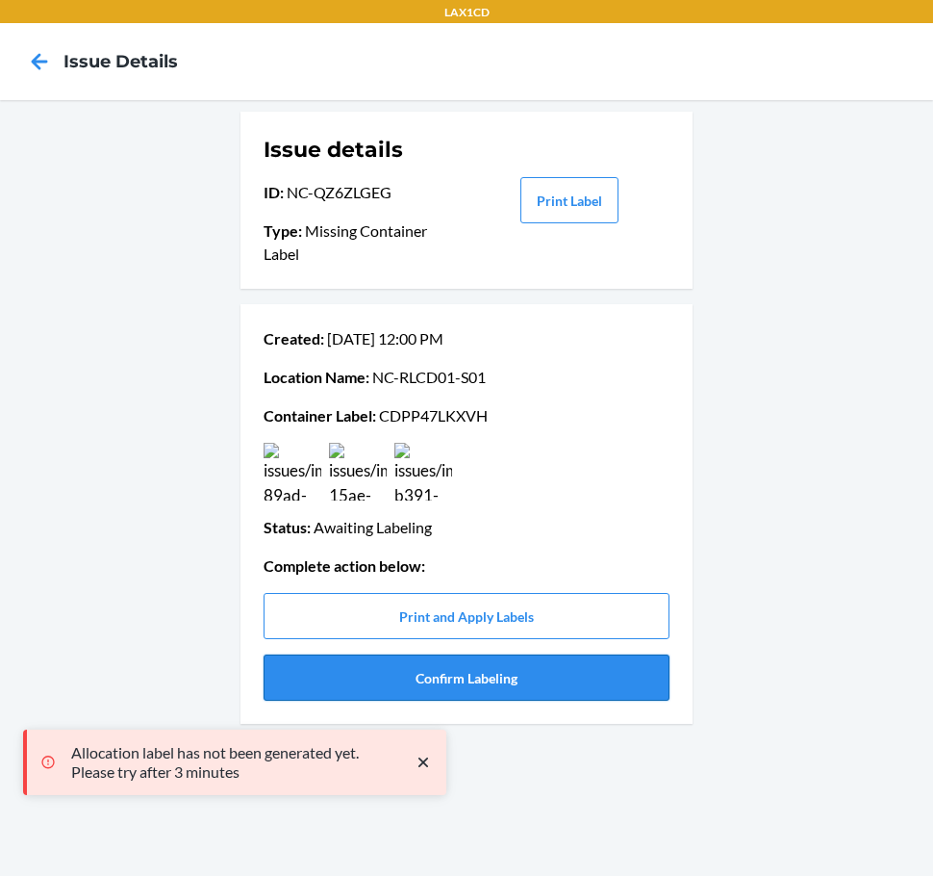
click at [337, 684] on button "Confirm Labeling" at bounding box center [467, 677] width 406 height 46
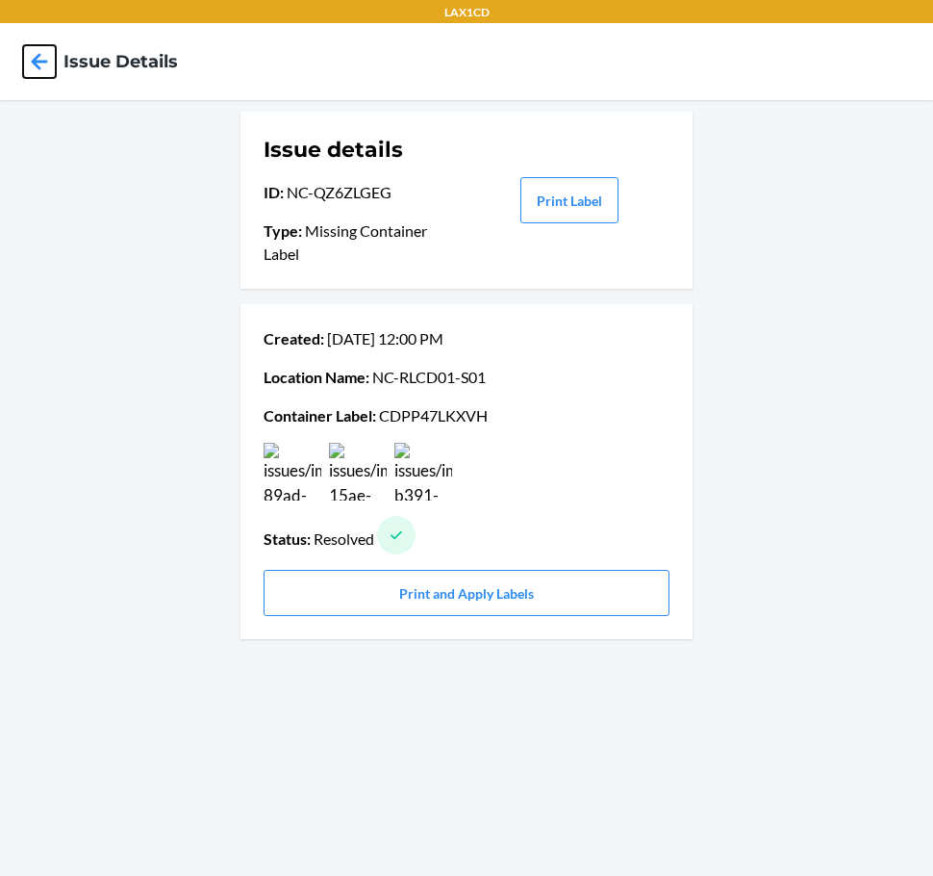
click at [41, 59] on icon at bounding box center [39, 61] width 33 height 33
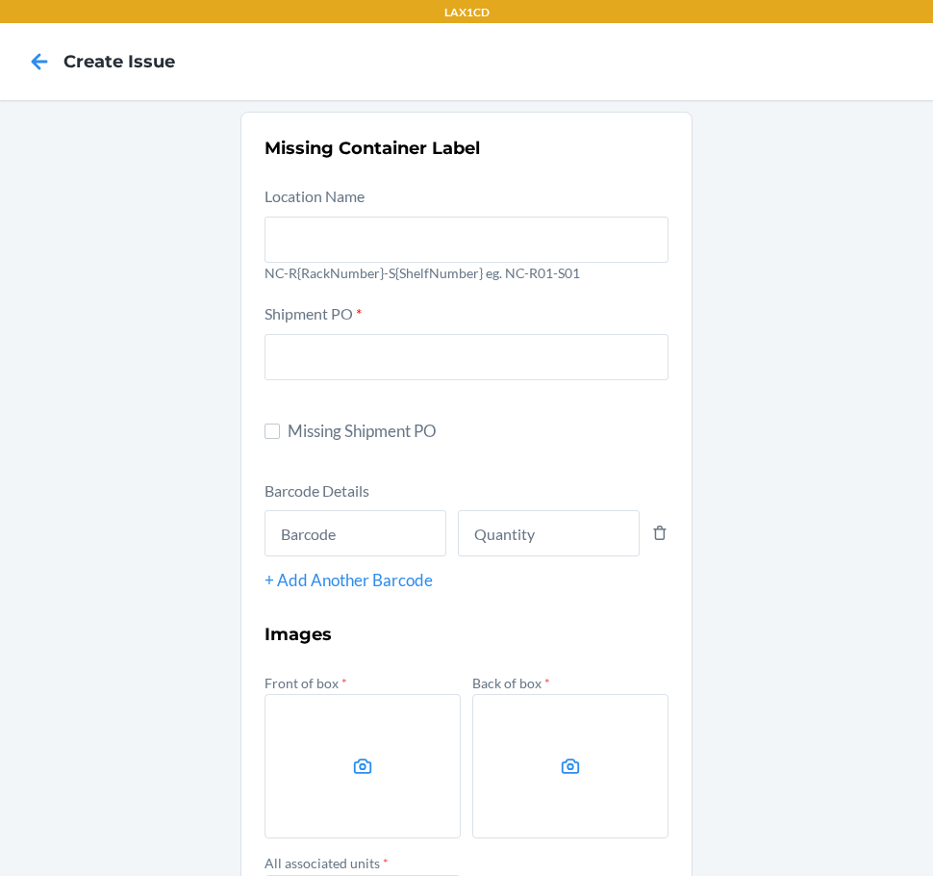
click at [41, 59] on icon at bounding box center [39, 61] width 33 height 33
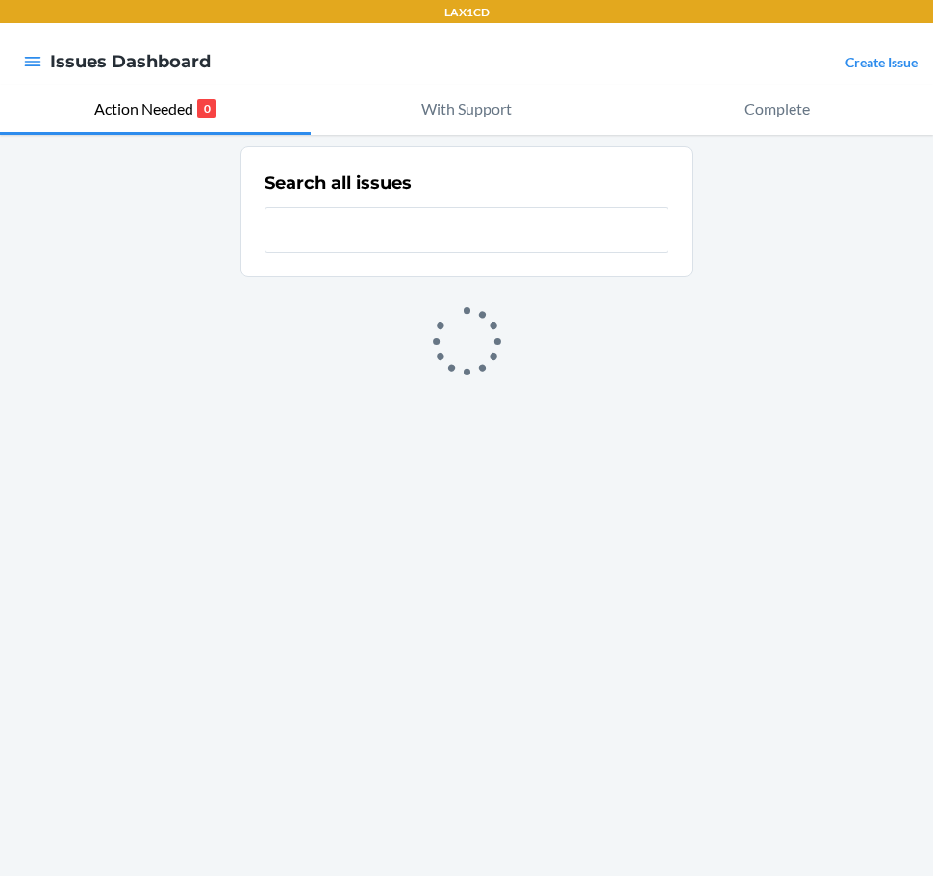
click at [878, 58] on link "Create Issue" at bounding box center [882, 62] width 72 height 16
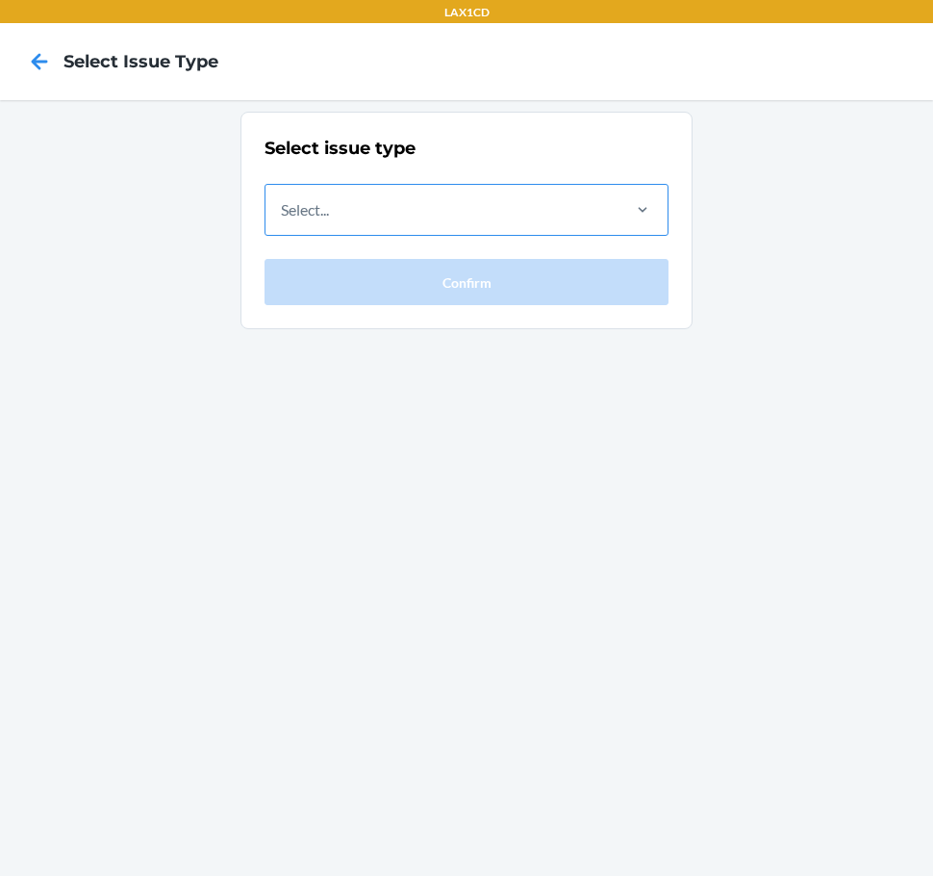
click at [503, 213] on div "Select..." at bounding box center [442, 210] width 352 height 50
click at [283, 213] on input "Select..." at bounding box center [282, 209] width 2 height 23
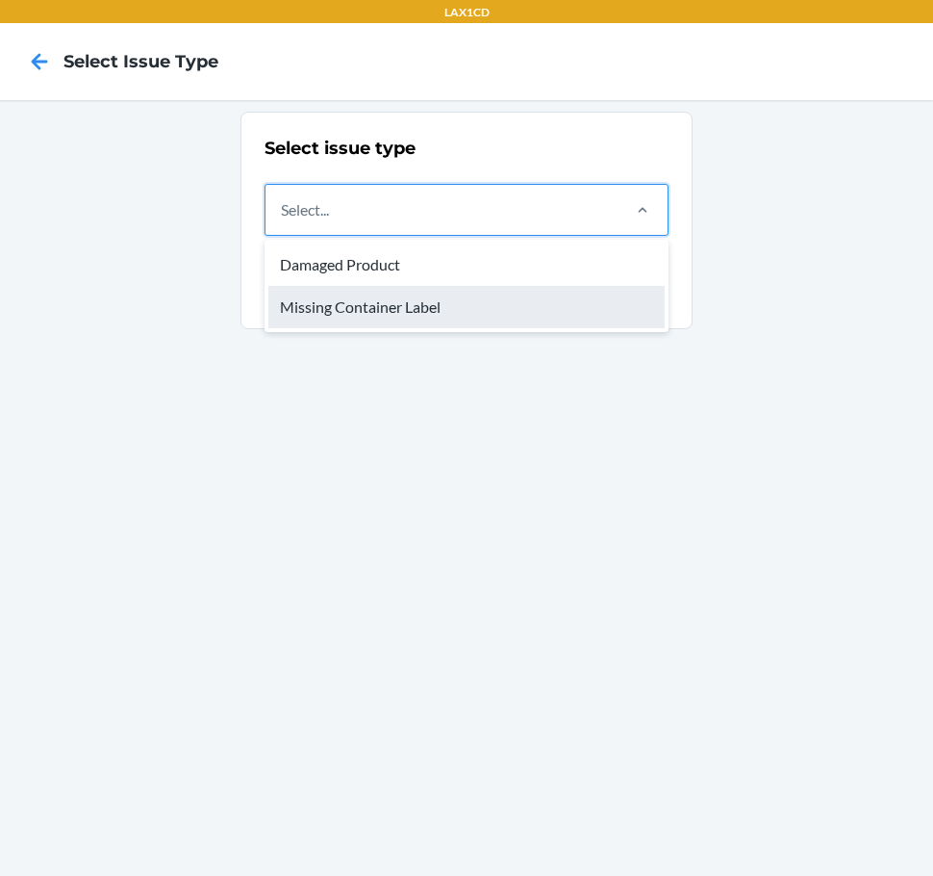
click at [484, 302] on div "Missing Container Label" at bounding box center [466, 307] width 396 height 42
click at [283, 221] on input "option Missing Container Label focused, 2 of 2. 2 results available. Use Up and…" at bounding box center [282, 209] width 2 height 23
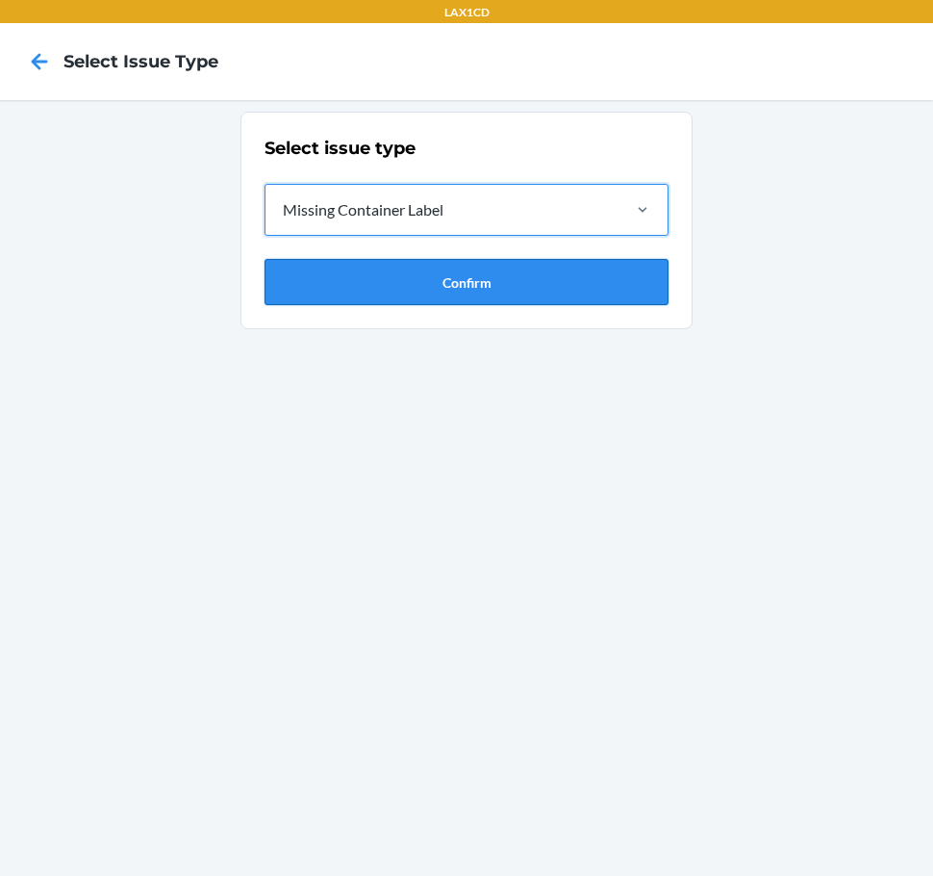
click at [473, 284] on button "Confirm" at bounding box center [467, 282] width 404 height 46
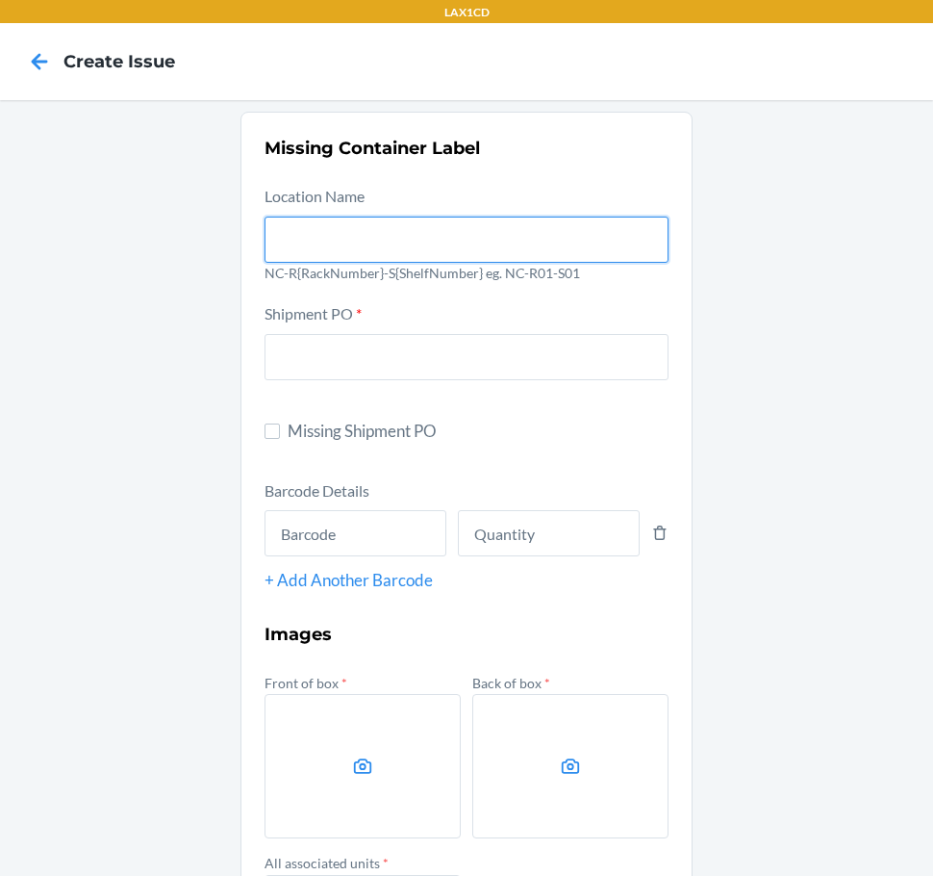
drag, startPoint x: 418, startPoint y: 240, endPoint x: 406, endPoint y: 258, distance: 21.6
click at [418, 240] on input "text" at bounding box center [467, 240] width 404 height 46
type input "NC-RLCD01-S01"
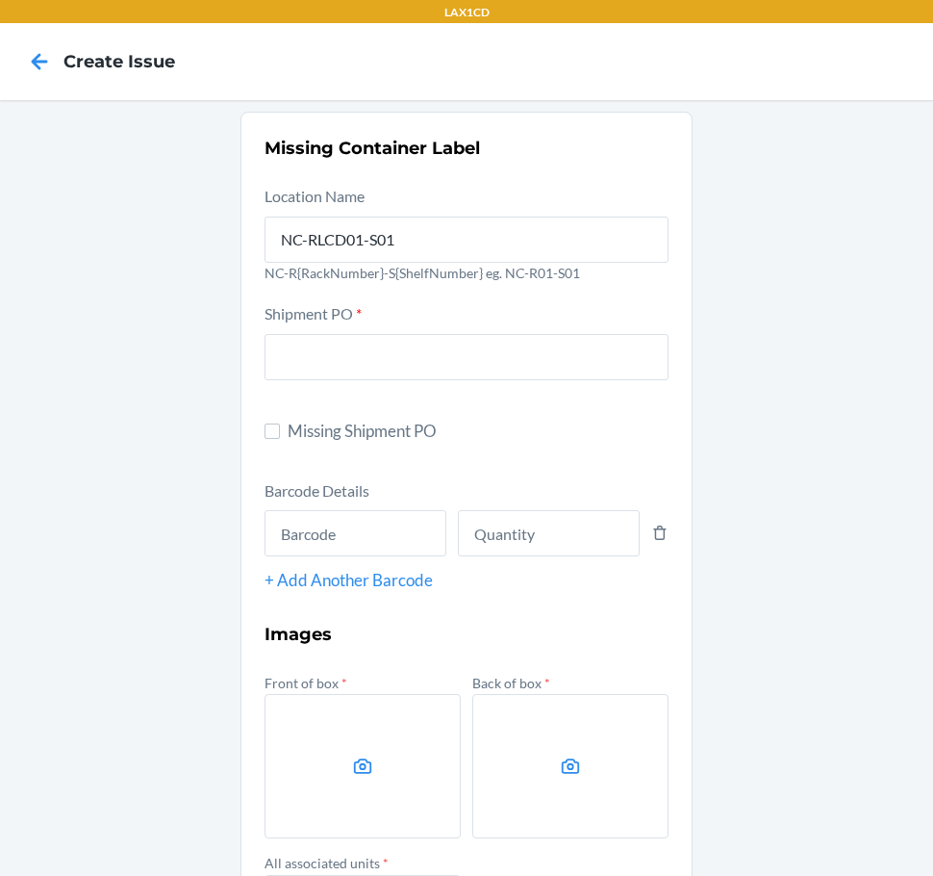
click at [293, 429] on span "Missing Shipment PO" at bounding box center [478, 431] width 381 height 25
click at [280, 429] on input "Missing Shipment PO" at bounding box center [272, 430] width 15 height 15
checkbox input "true"
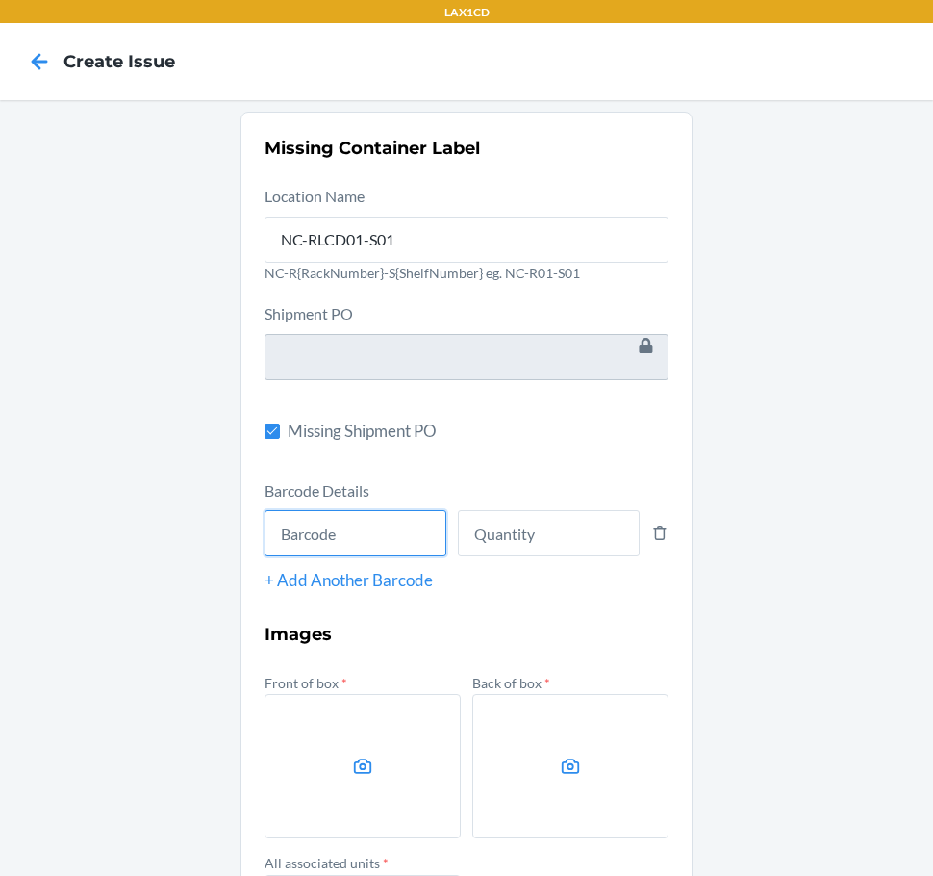
click at [323, 528] on input "text" at bounding box center [356, 533] width 182 height 46
type input "843085166304"
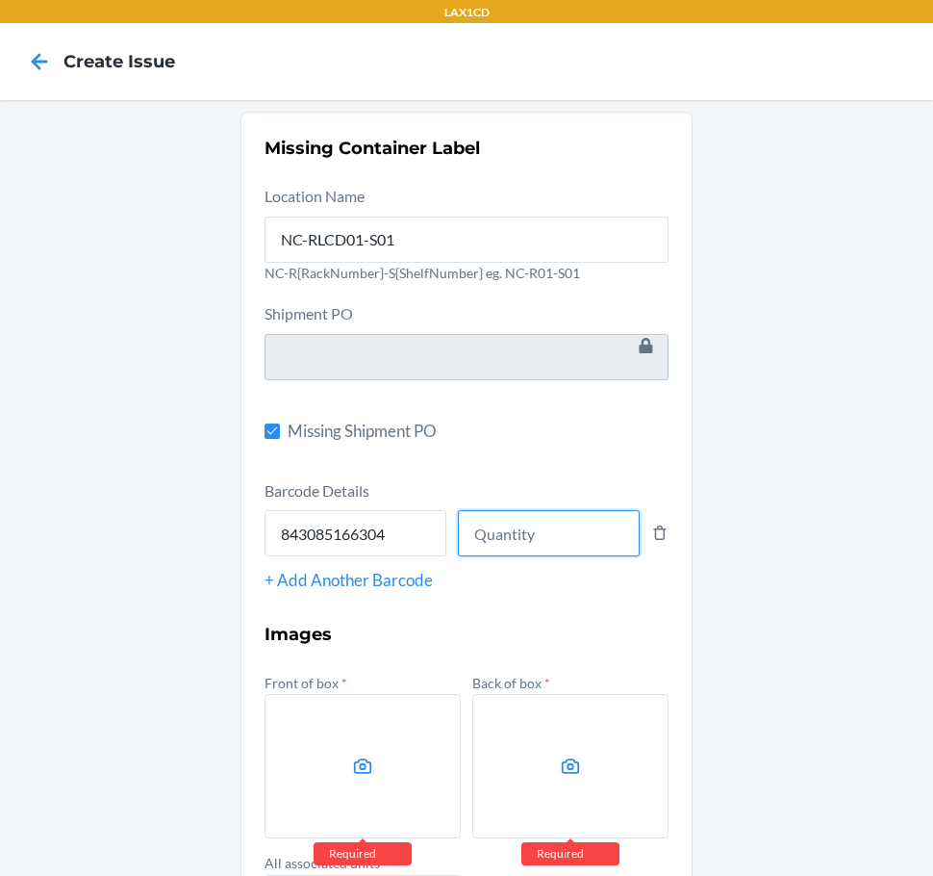
click at [542, 545] on input "number" at bounding box center [549, 533] width 182 height 46
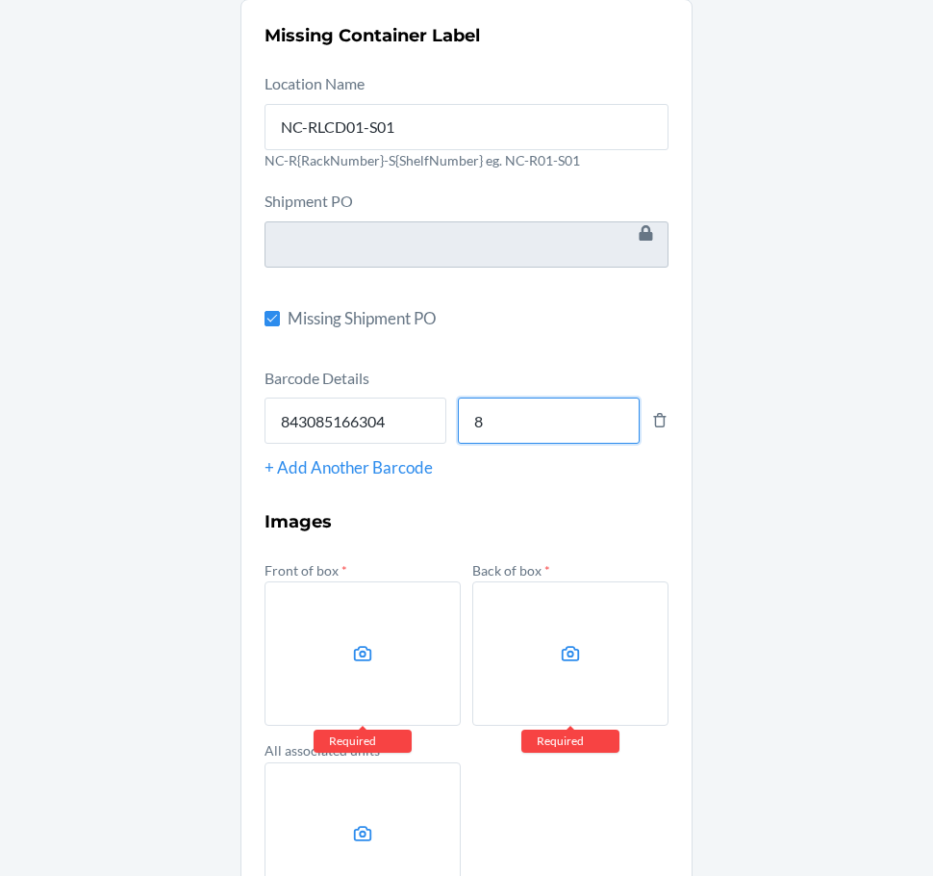
scroll to position [248, 0]
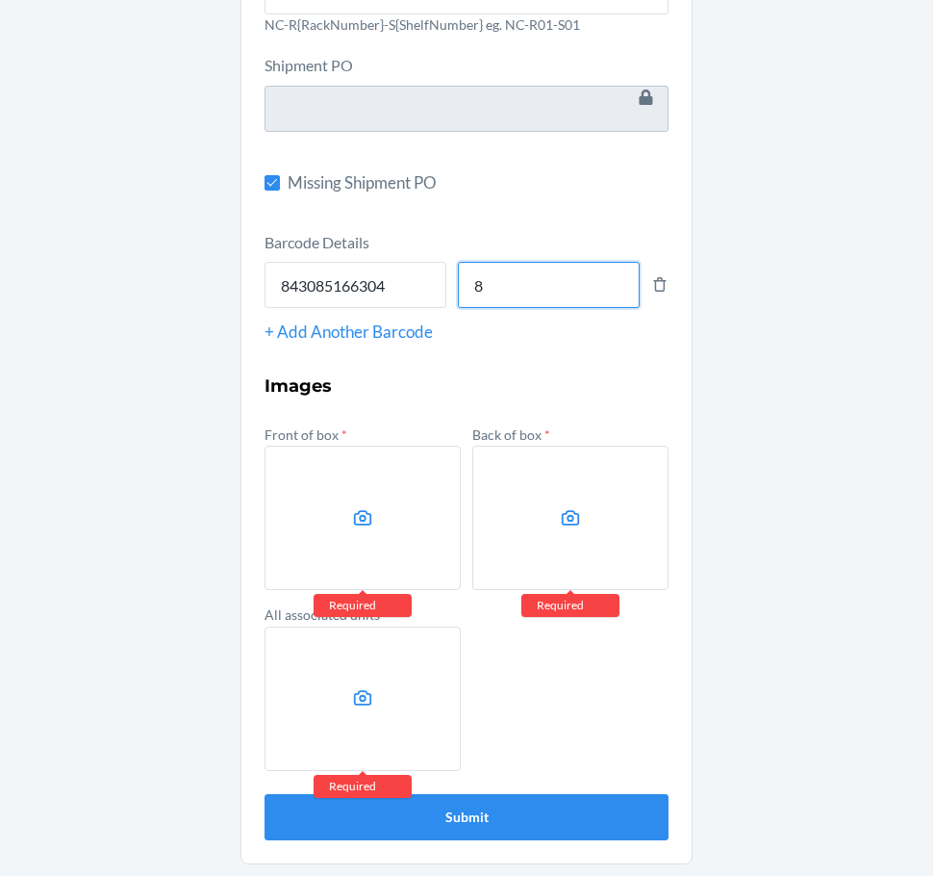
type input "8"
click at [429, 464] on label at bounding box center [363, 518] width 196 height 144
click at [0, 0] on input "file" at bounding box center [0, 0] width 0 height 0
click at [581, 471] on label at bounding box center [571, 518] width 196 height 144
click at [0, 0] on input "file" at bounding box center [0, 0] width 0 height 0
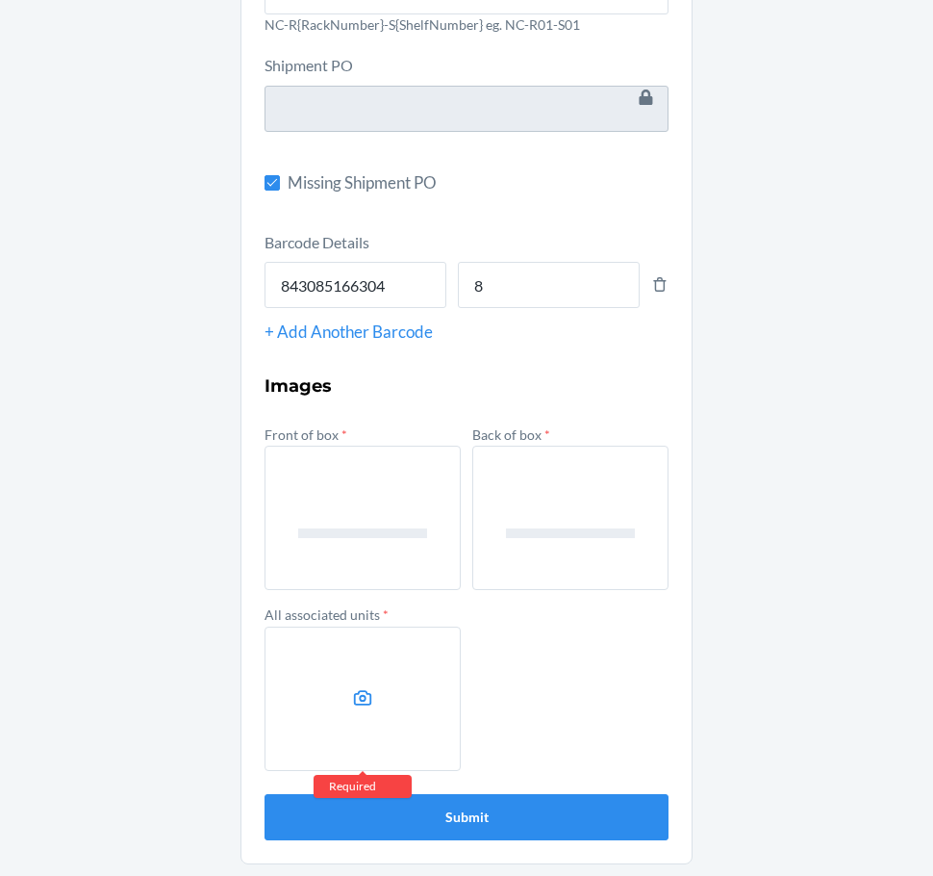
click at [379, 686] on label at bounding box center [363, 698] width 196 height 144
click at [0, 0] on input "file" at bounding box center [0, 0] width 0 height 0
click at [553, 815] on button "Submit" at bounding box center [467, 817] width 404 height 46
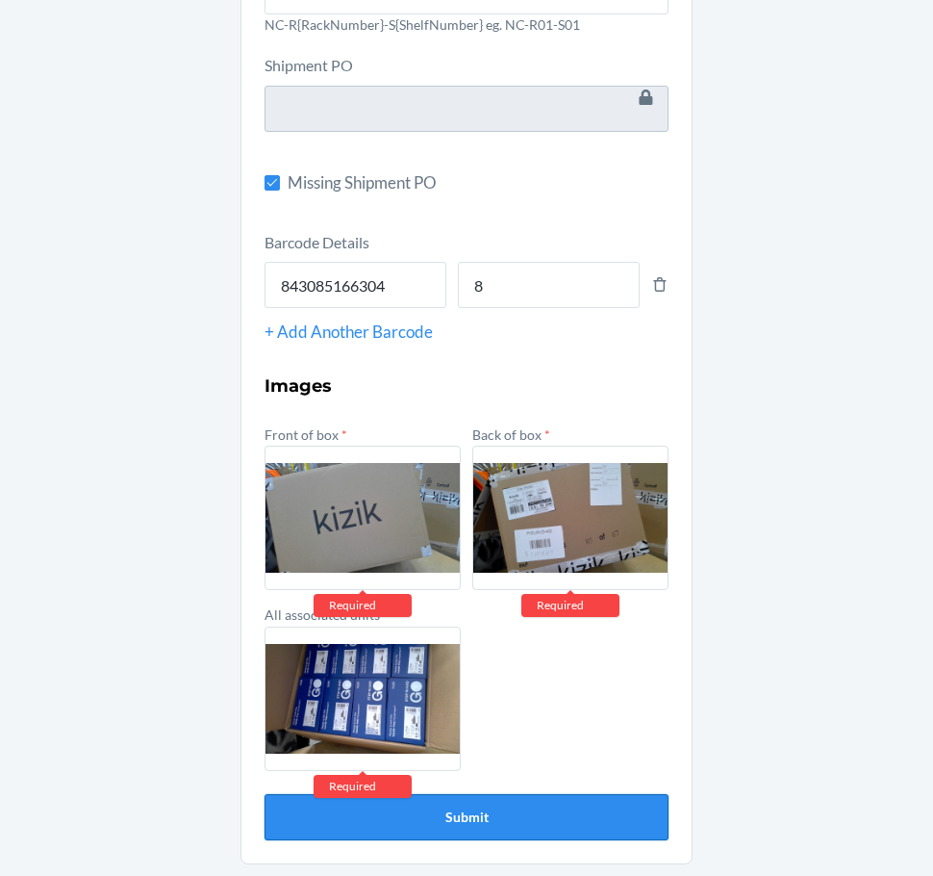
click at [553, 815] on button "Submit" at bounding box center [467, 817] width 404 height 46
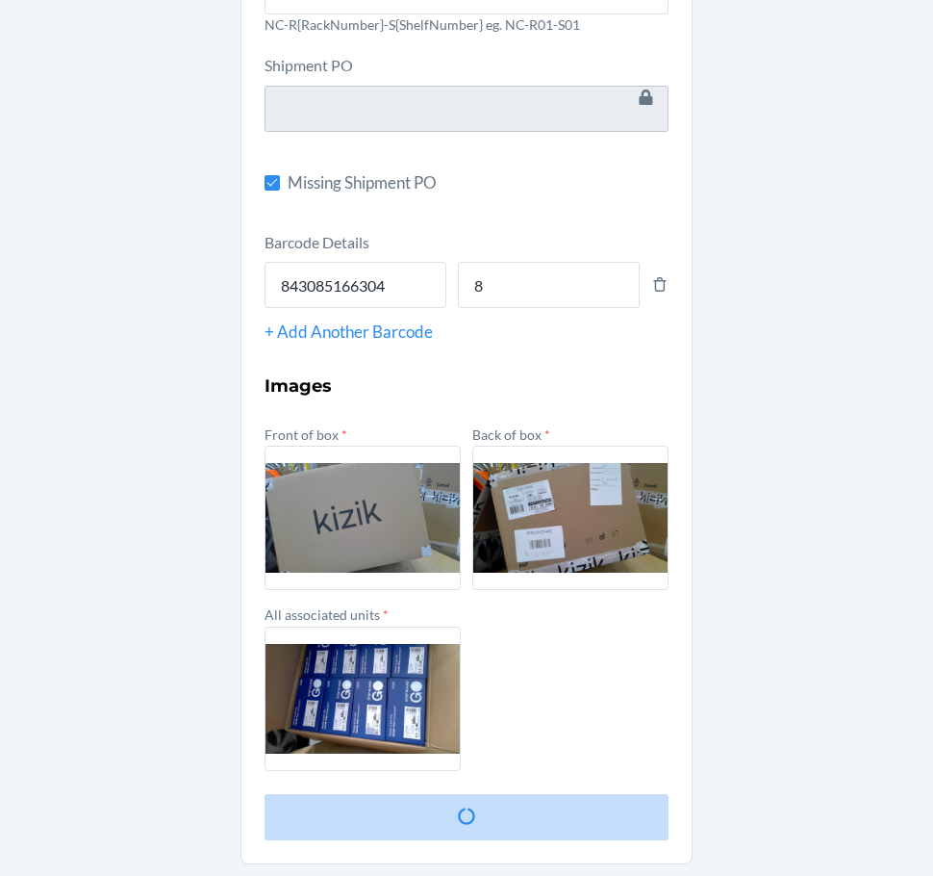
scroll to position [0, 0]
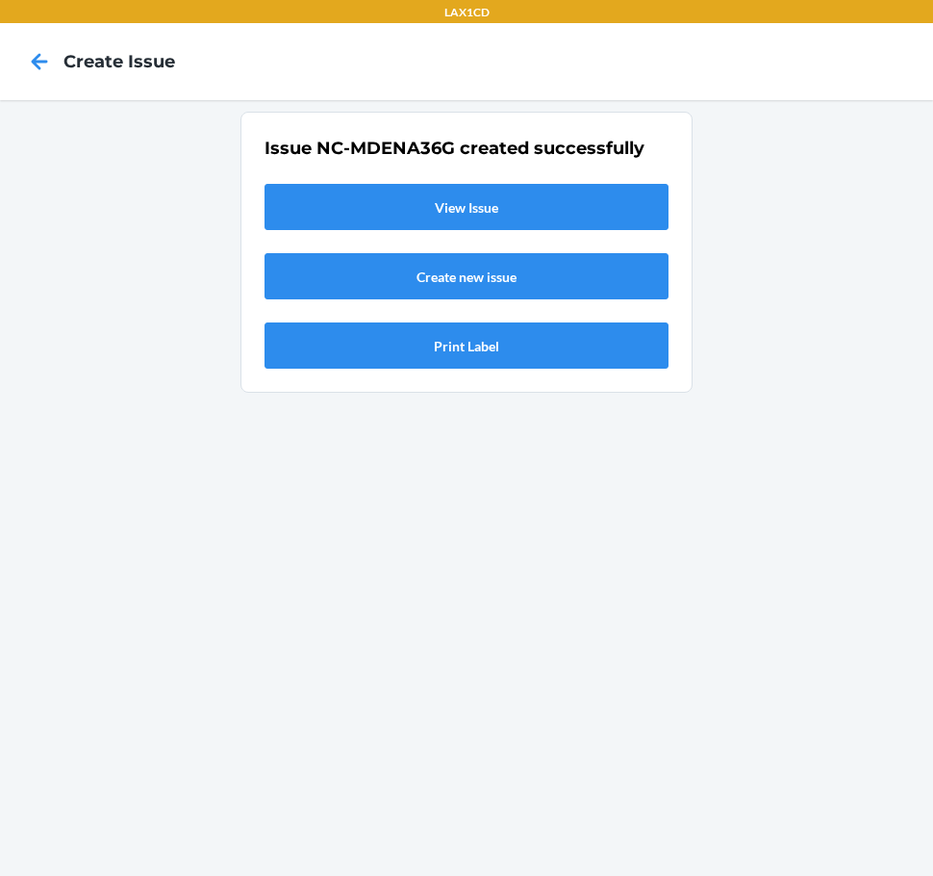
click at [426, 224] on link "View Issue" at bounding box center [467, 207] width 404 height 46
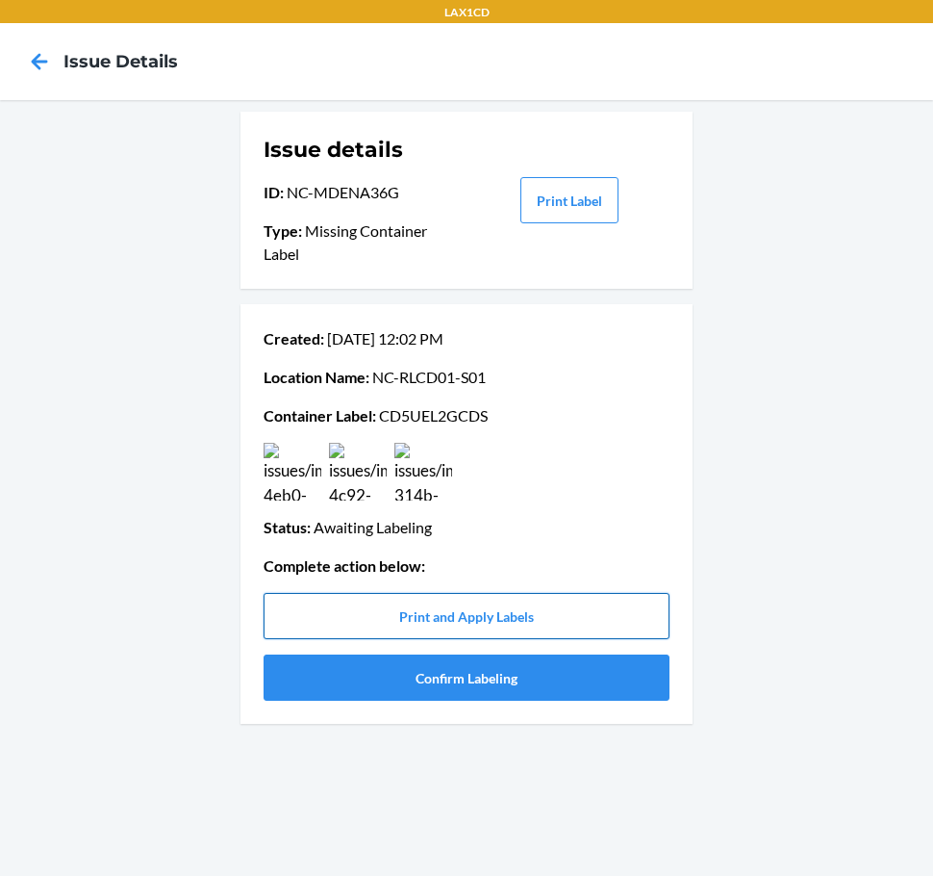
click at [493, 612] on button "Print and Apply Labels" at bounding box center [467, 616] width 406 height 46
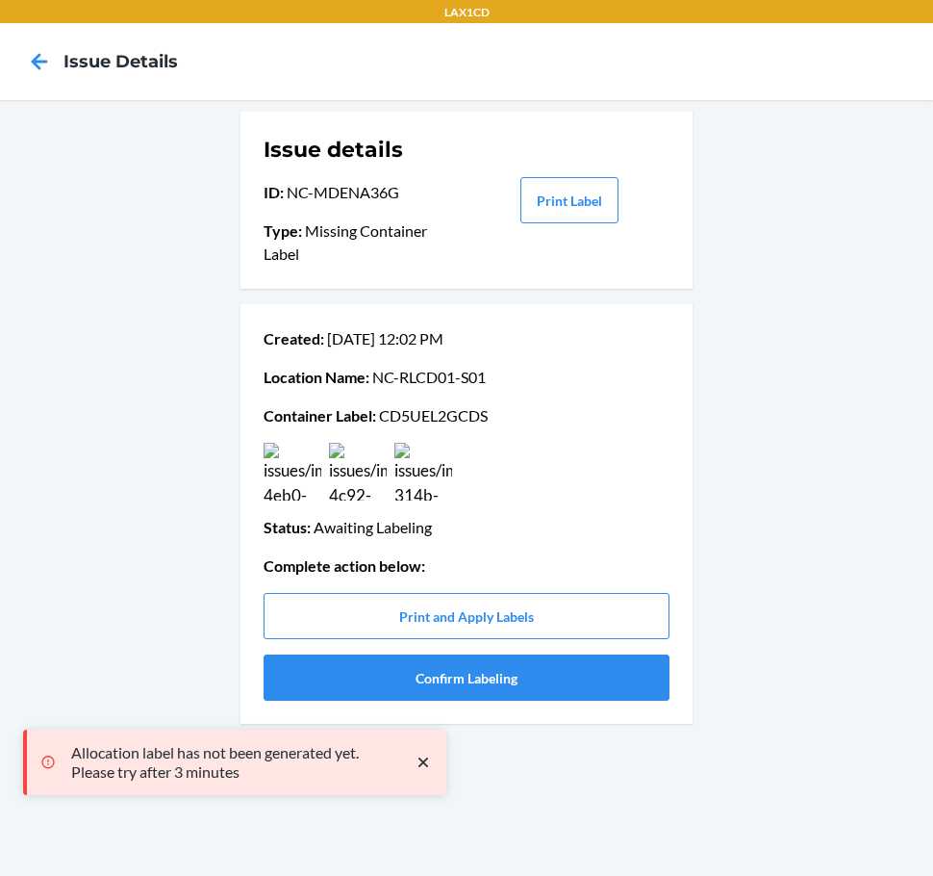
click at [421, 414] on p "Container Label : CD5UEL2GCDS" at bounding box center [467, 415] width 406 height 23
click at [447, 416] on p "Container Label : CD5UEL2GCDS" at bounding box center [467, 415] width 406 height 23
drag, startPoint x: 447, startPoint y: 416, endPoint x: 413, endPoint y: 413, distance: 33.8
click at [413, 413] on p "Container Label : CD5UEL2GCDS" at bounding box center [467, 415] width 406 height 23
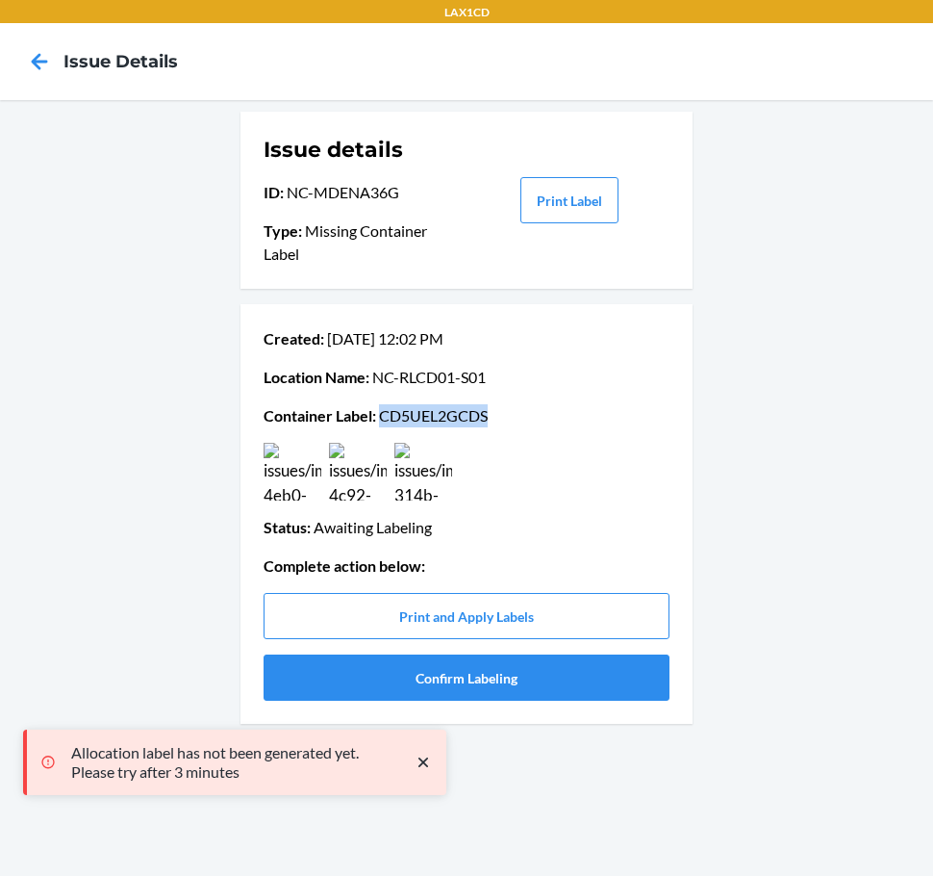
click at [413, 413] on p "Container Label : CD5UEL2GCDS" at bounding box center [467, 415] width 406 height 23
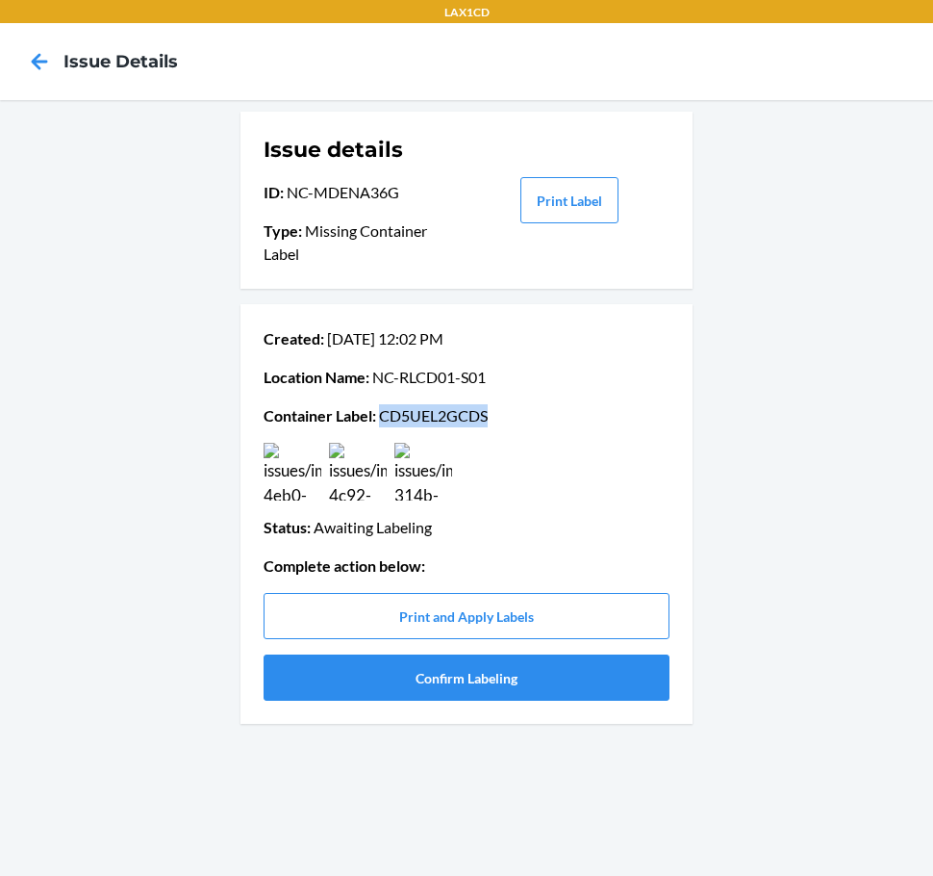
copy p "CD5UEL2GCDS"
click at [504, 690] on button "Confirm Labeling" at bounding box center [467, 677] width 406 height 46
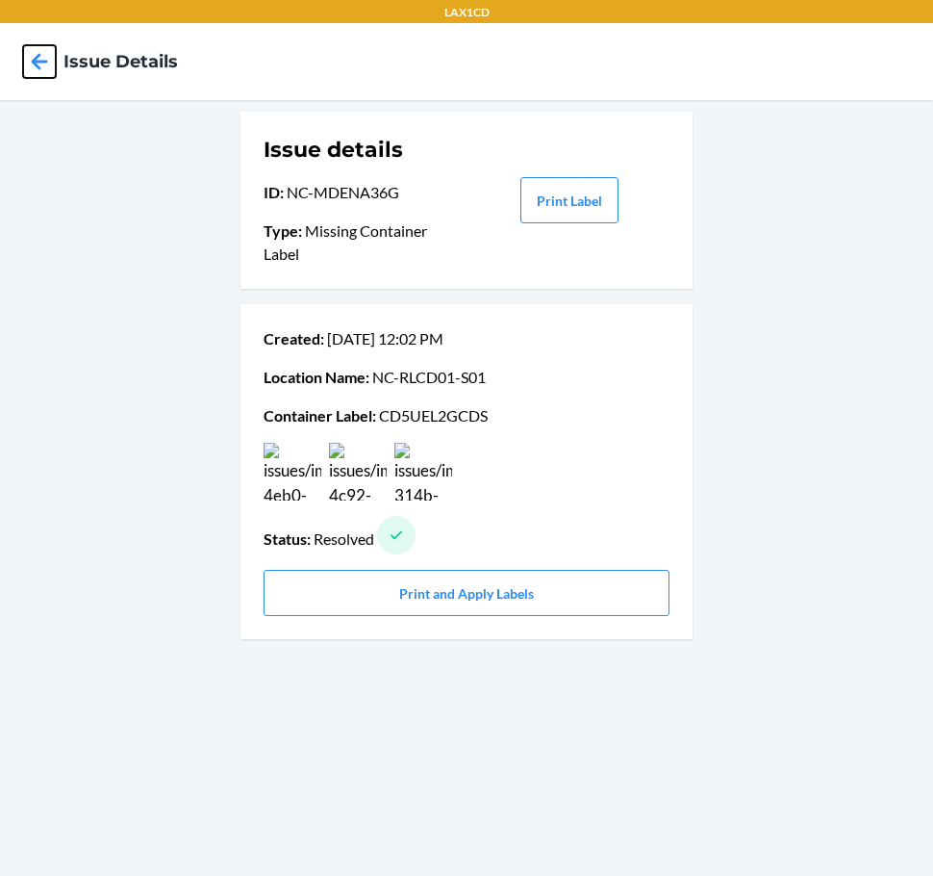
click at [39, 53] on icon at bounding box center [39, 61] width 33 height 33
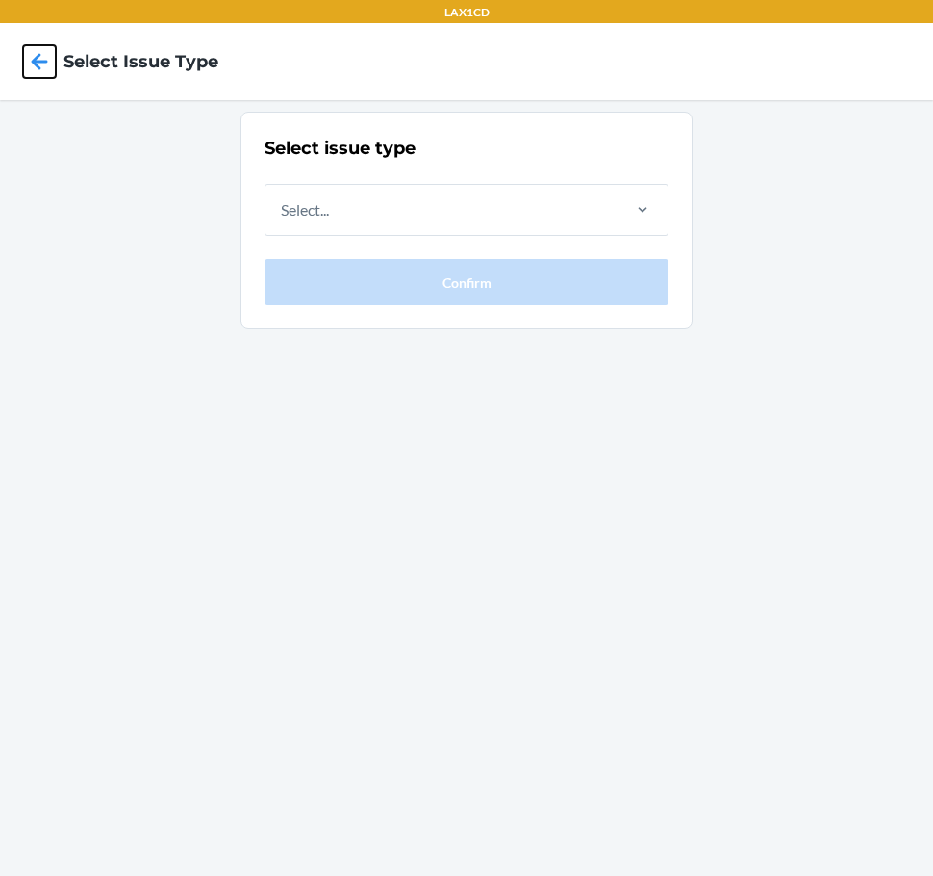
click at [39, 53] on icon at bounding box center [39, 61] width 33 height 33
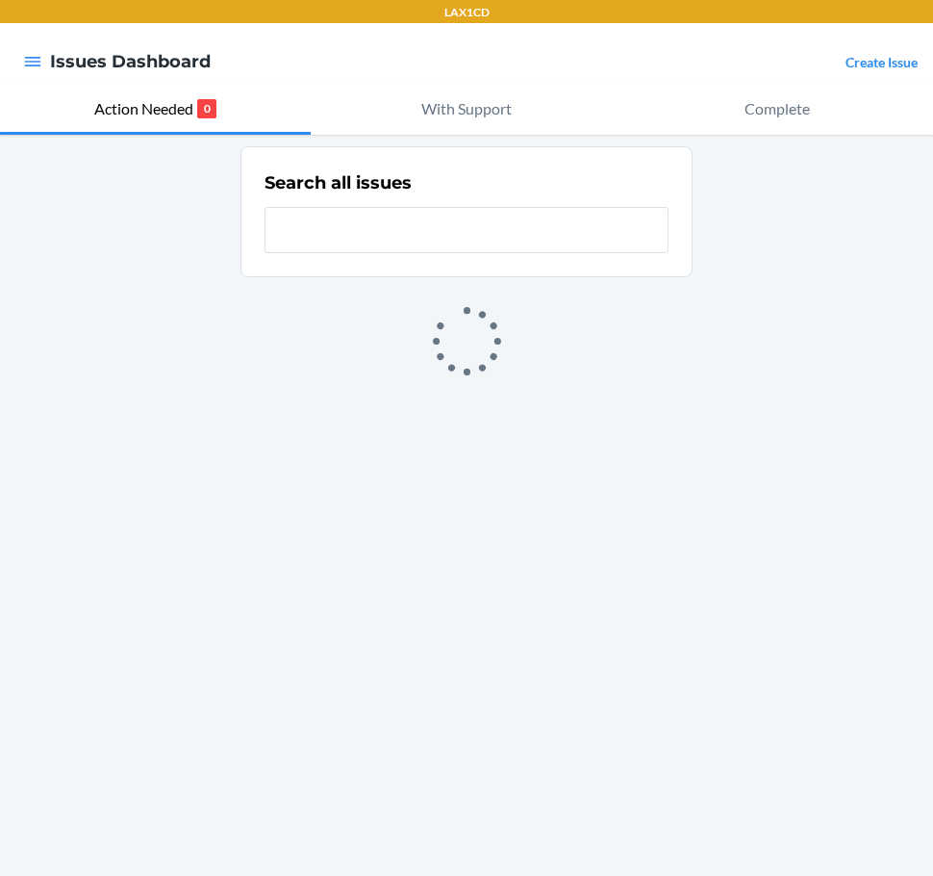
click at [39, 53] on icon "button" at bounding box center [32, 61] width 19 height 19
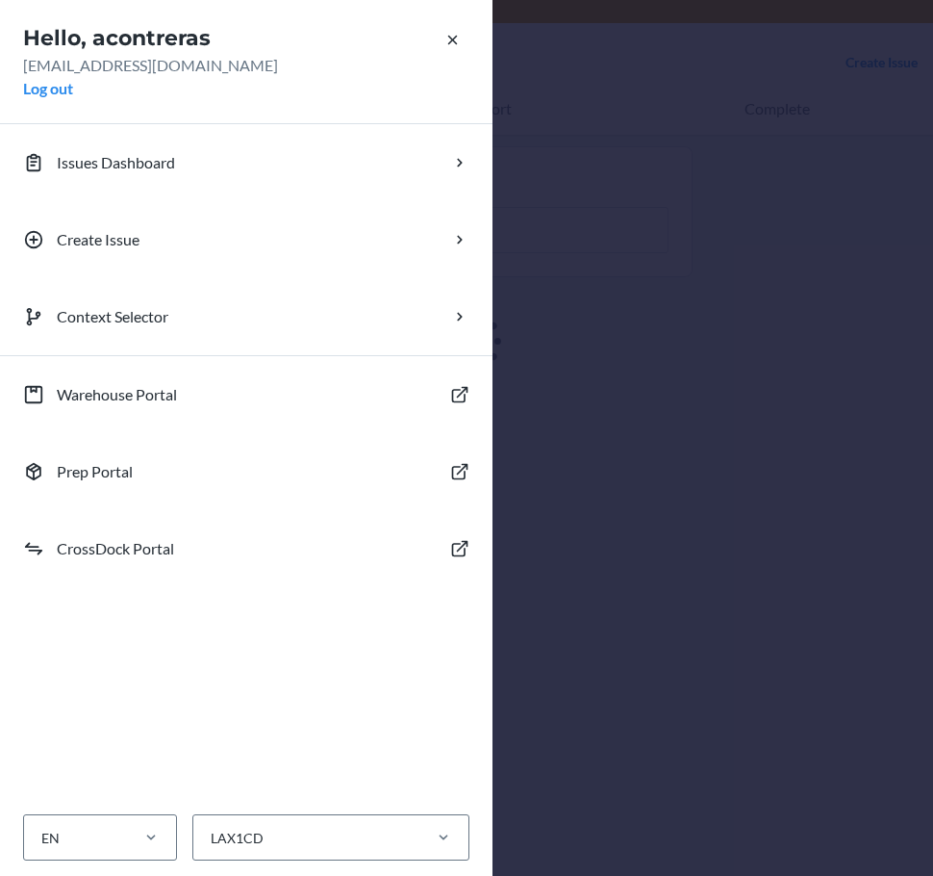
click at [737, 58] on div "Hello, acontreras [EMAIL_ADDRESS][DOMAIN_NAME] Log out Issues Dashboard Create …" at bounding box center [466, 438] width 933 height 876
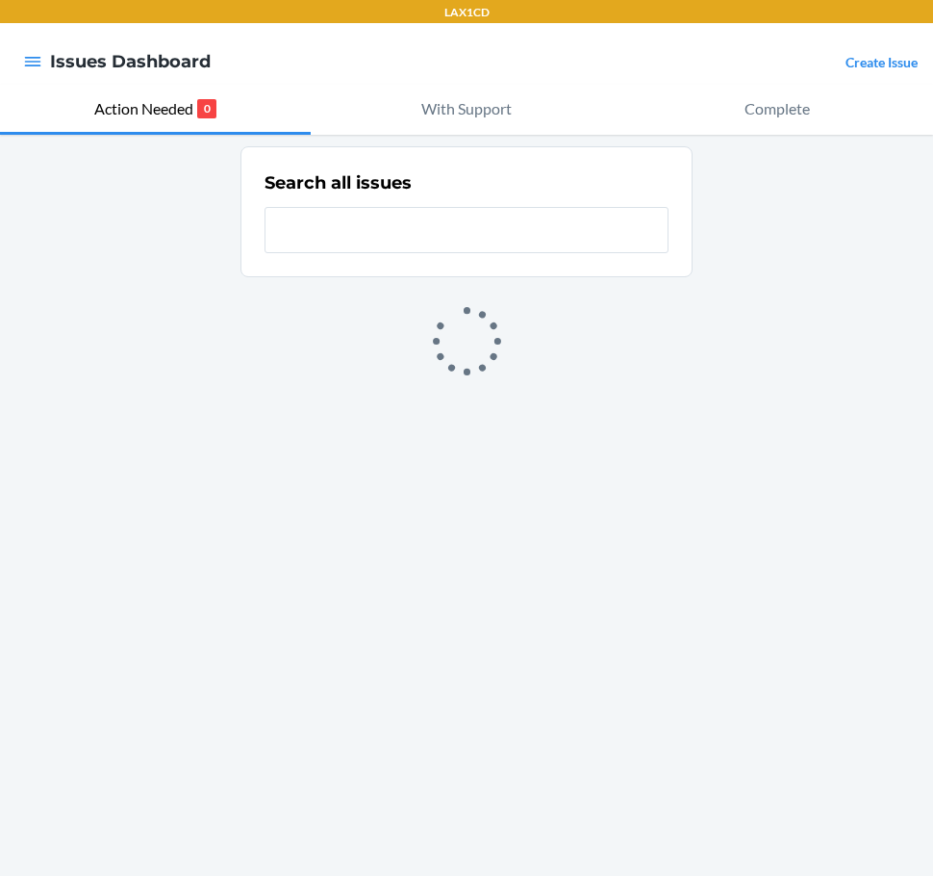
click at [856, 60] on link "Create Issue" at bounding box center [882, 62] width 72 height 16
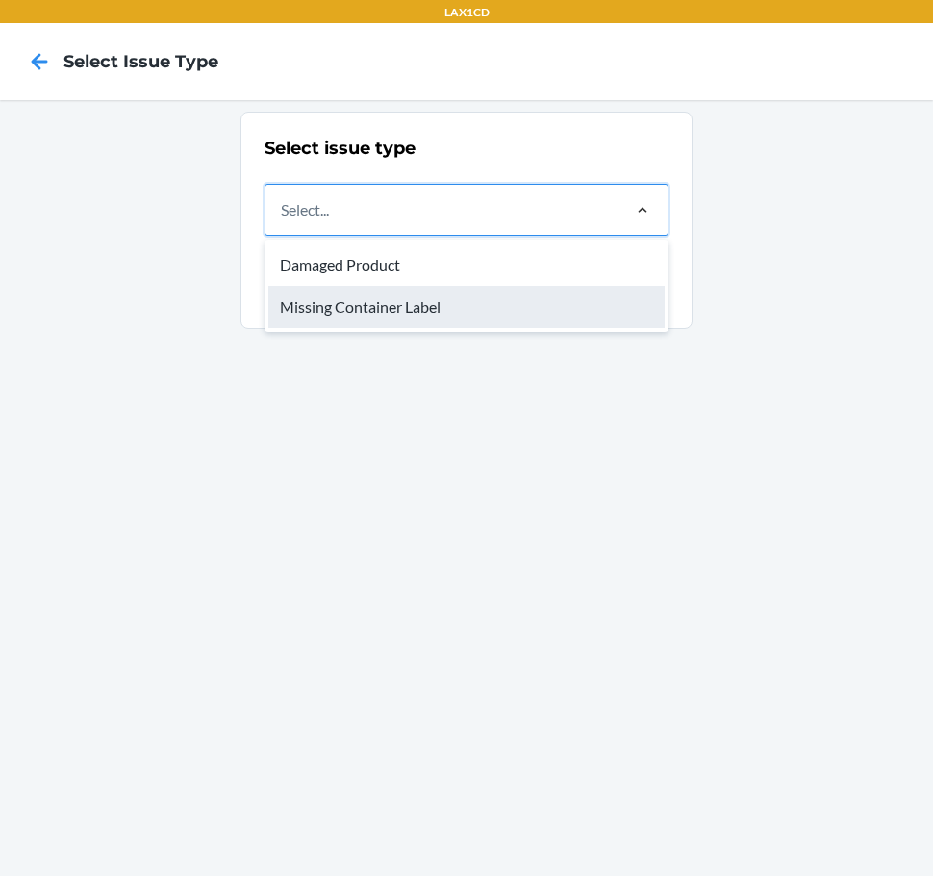
click at [558, 302] on div "Missing Container Label" at bounding box center [466, 307] width 396 height 42
click at [283, 221] on input "option Missing Container Label focused, 2 of 2. 2 results available. Use Up and…" at bounding box center [282, 209] width 2 height 23
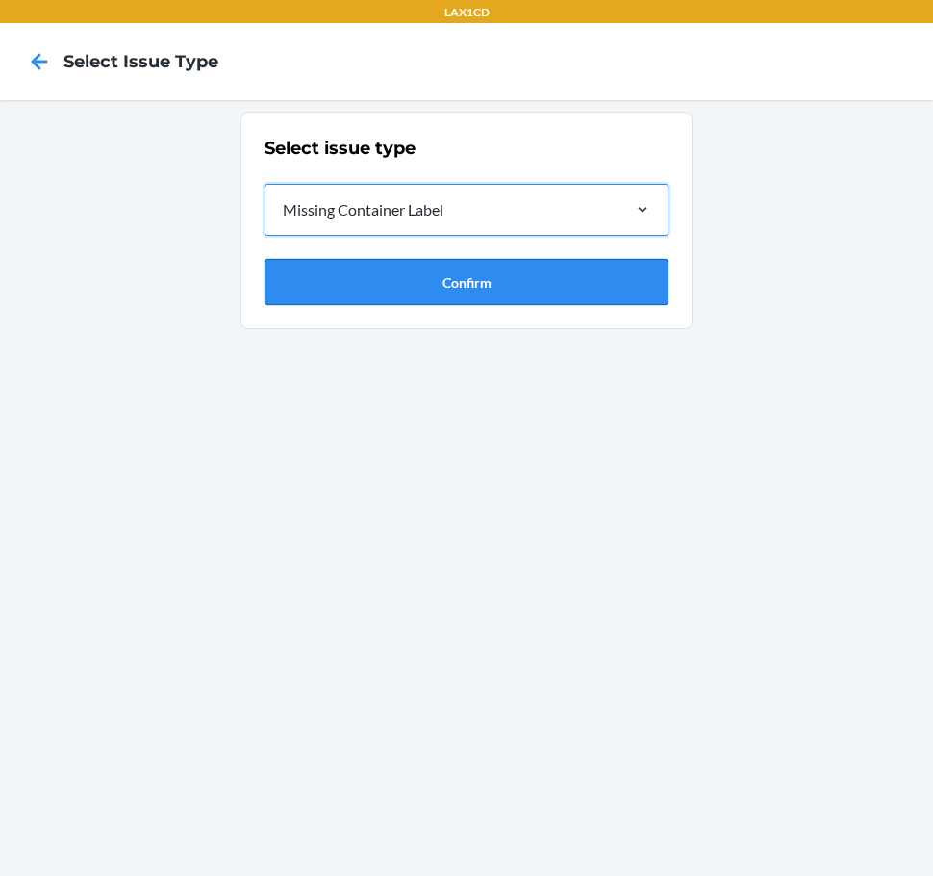
click at [552, 287] on button "Confirm" at bounding box center [467, 282] width 404 height 46
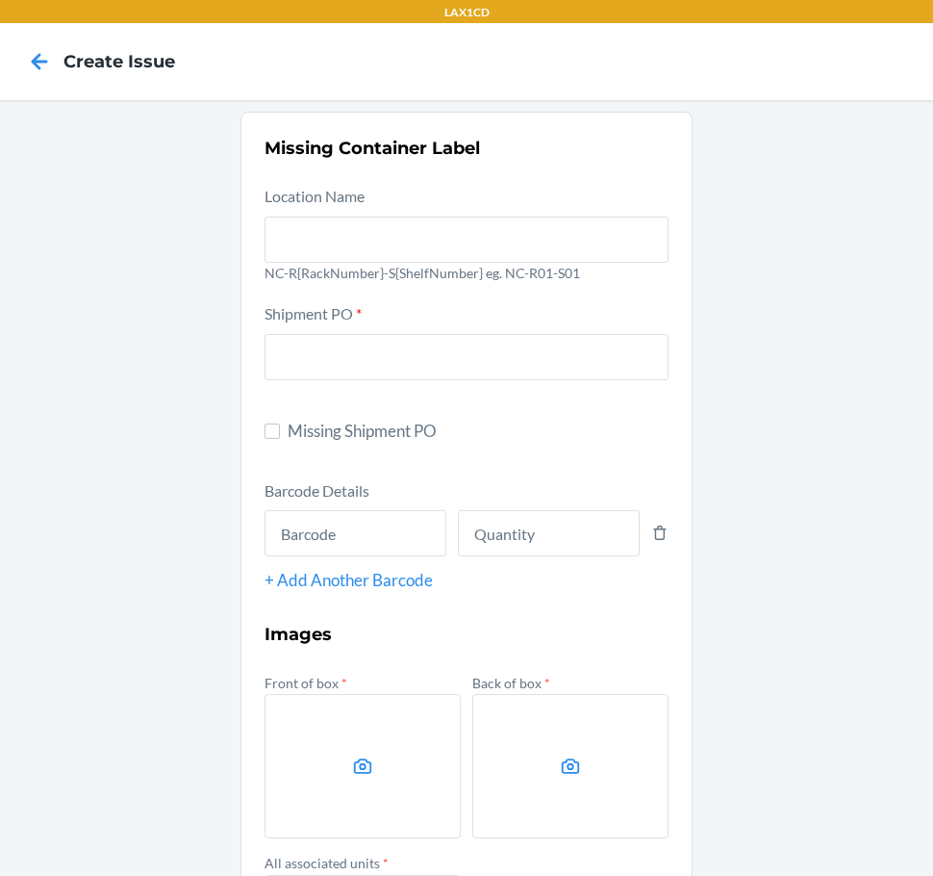
click at [466, 213] on div at bounding box center [467, 236] width 404 height 54
click at [466, 217] on input "text" at bounding box center [467, 240] width 404 height 46
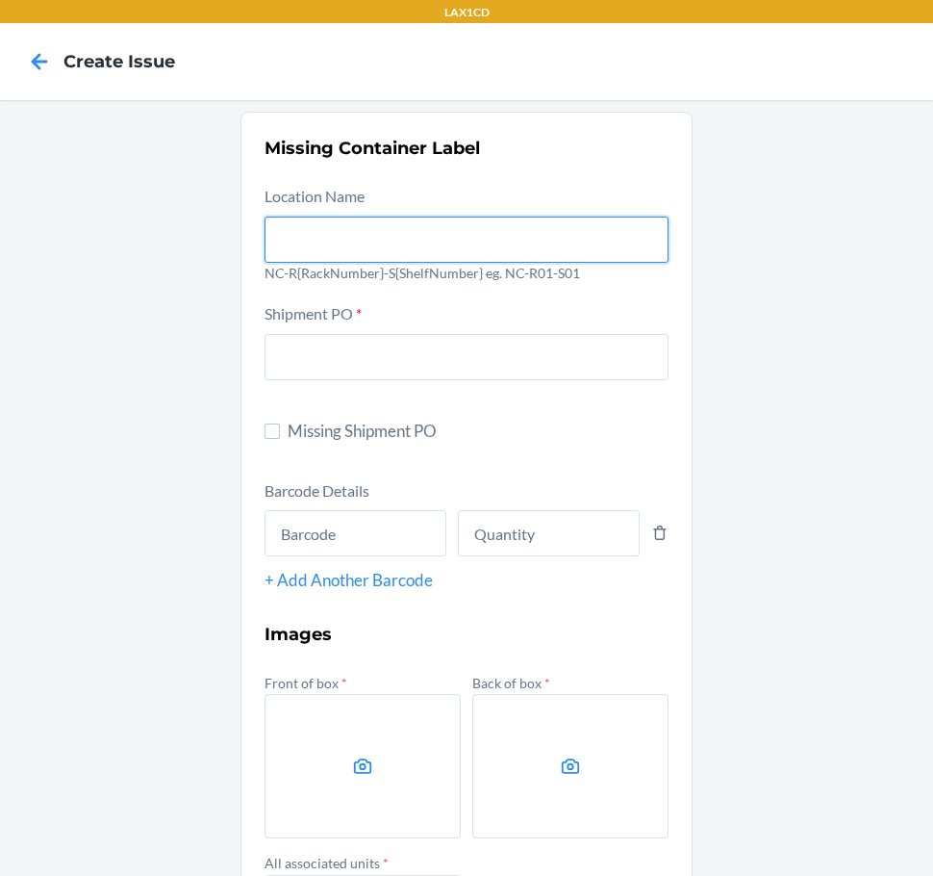
click at [462, 240] on input "text" at bounding box center [467, 240] width 404 height 46
type input "NC-RLCD01-S01"
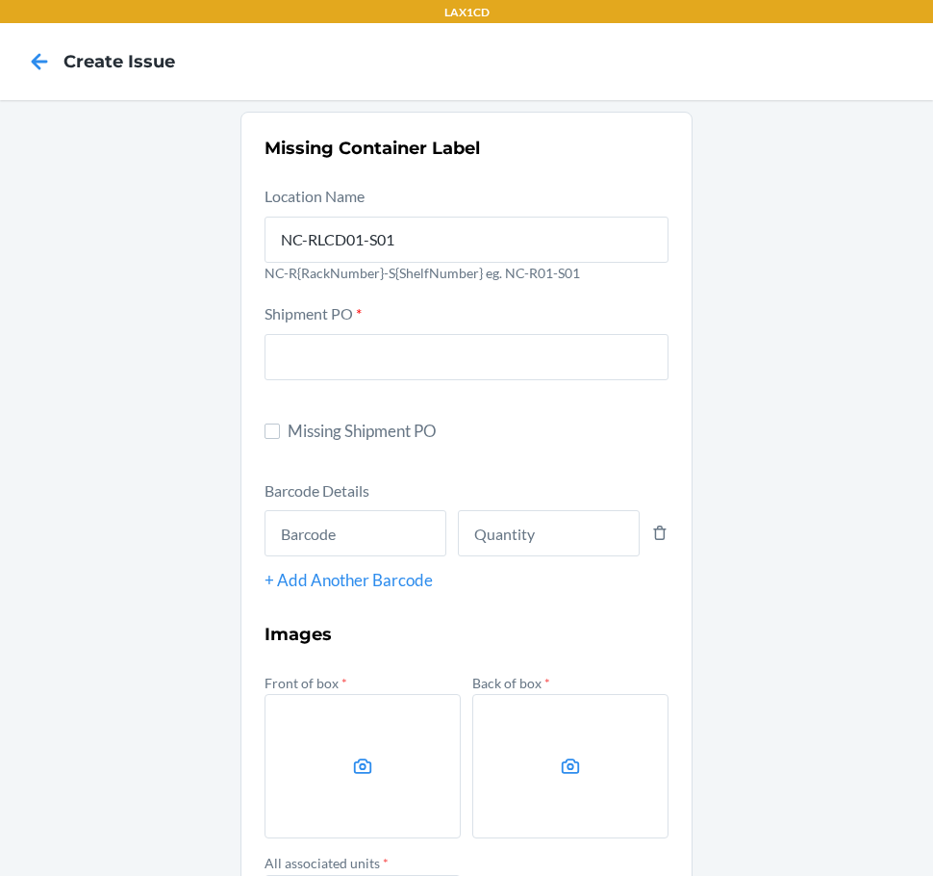
click at [311, 431] on span "Missing Shipment PO" at bounding box center [478, 431] width 381 height 25
click at [280, 431] on input "Missing Shipment PO" at bounding box center [272, 430] width 15 height 15
checkbox input "true"
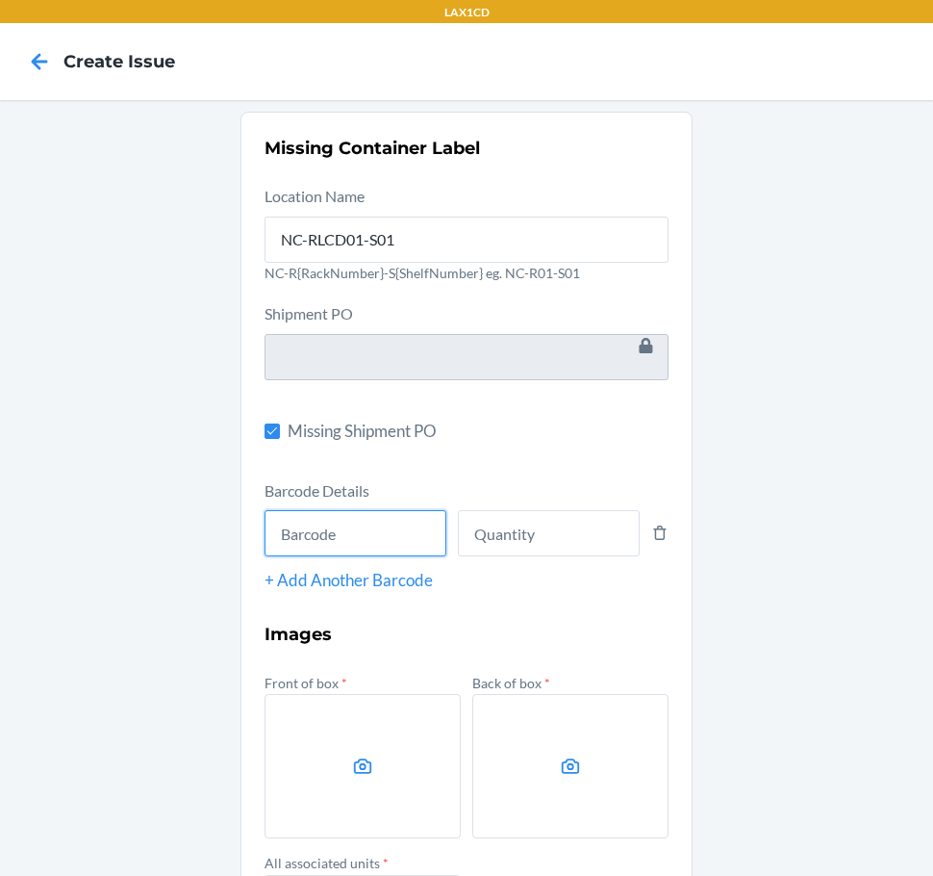
click at [292, 537] on input "text" at bounding box center [356, 533] width 182 height 46
type input "843085159658"
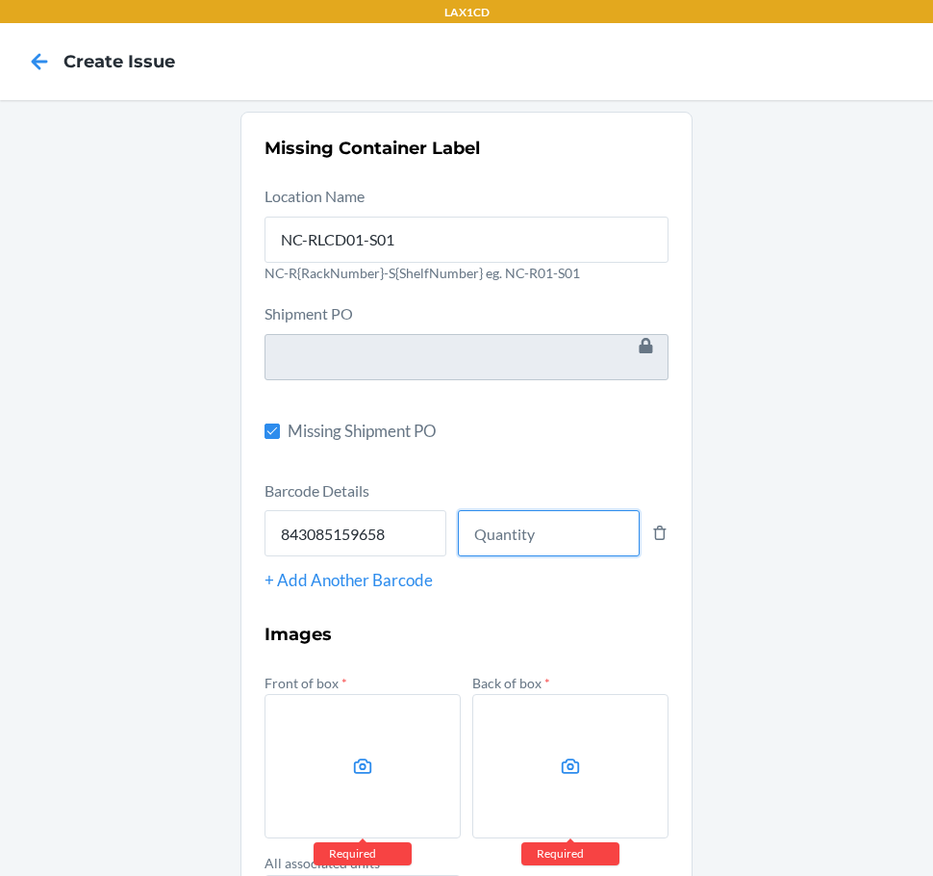
click at [538, 541] on input "number" at bounding box center [549, 533] width 182 height 46
type input "8"
click at [308, 726] on label at bounding box center [363, 766] width 196 height 144
click at [0, 0] on input "file" at bounding box center [0, 0] width 0 height 0
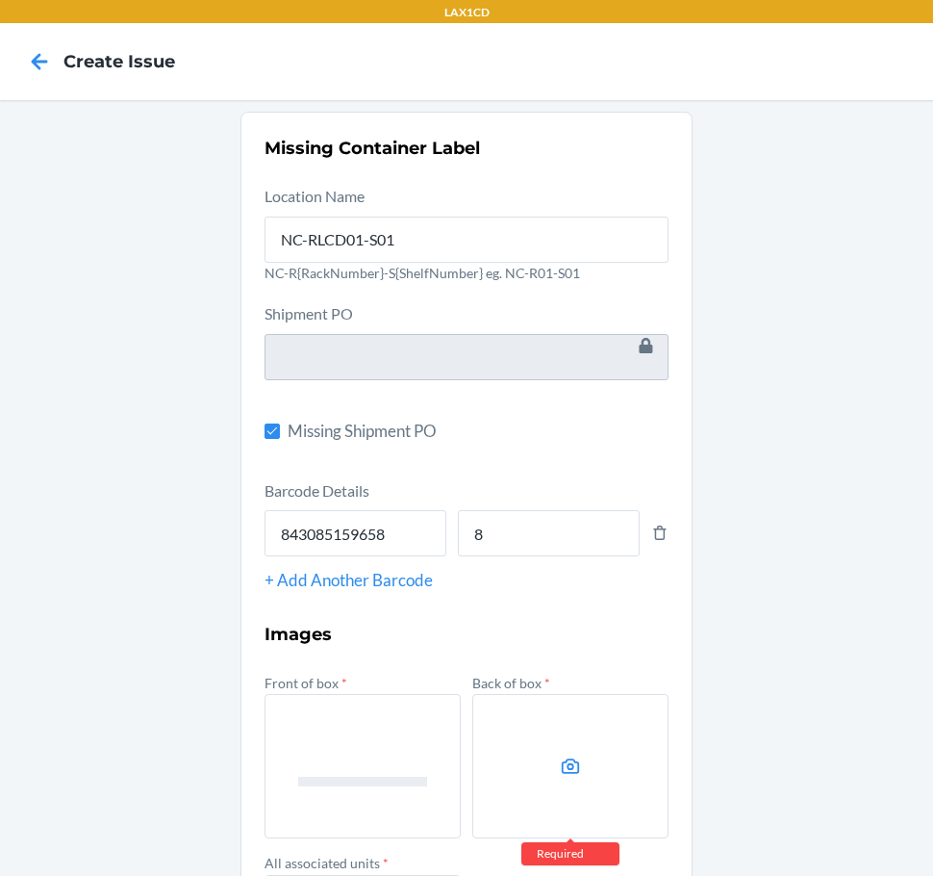
click at [550, 749] on label at bounding box center [571, 766] width 196 height 144
click at [0, 0] on input "file" at bounding box center [0, 0] width 0 height 0
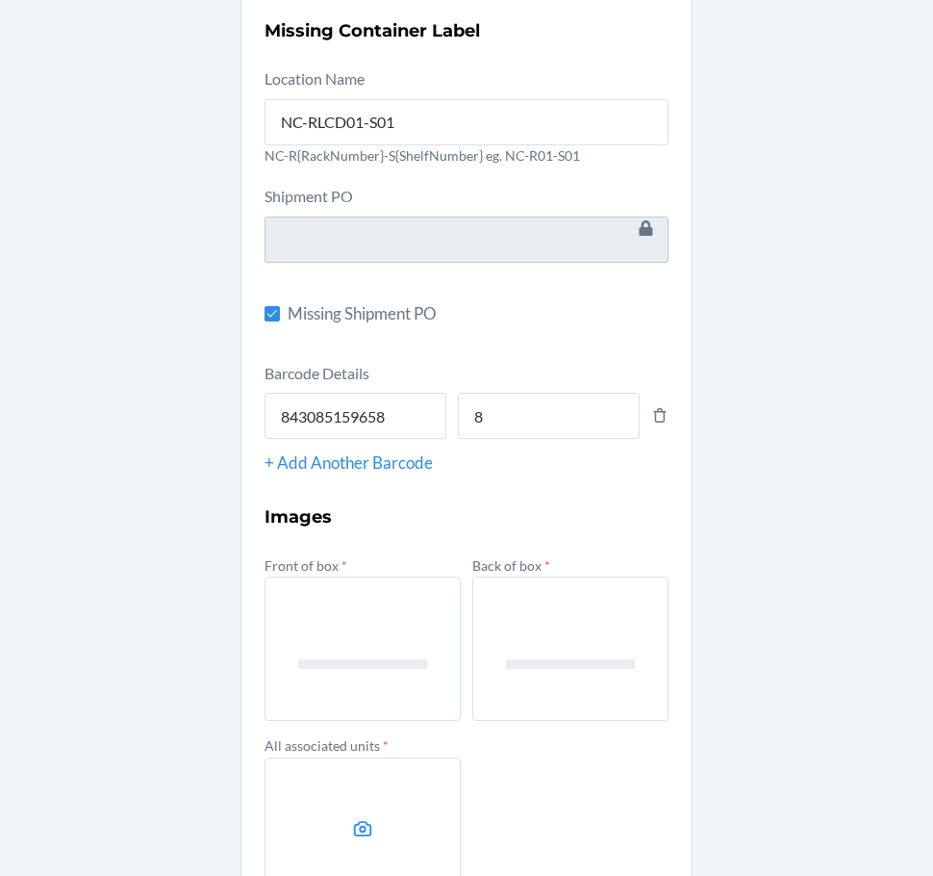
scroll to position [248, 0]
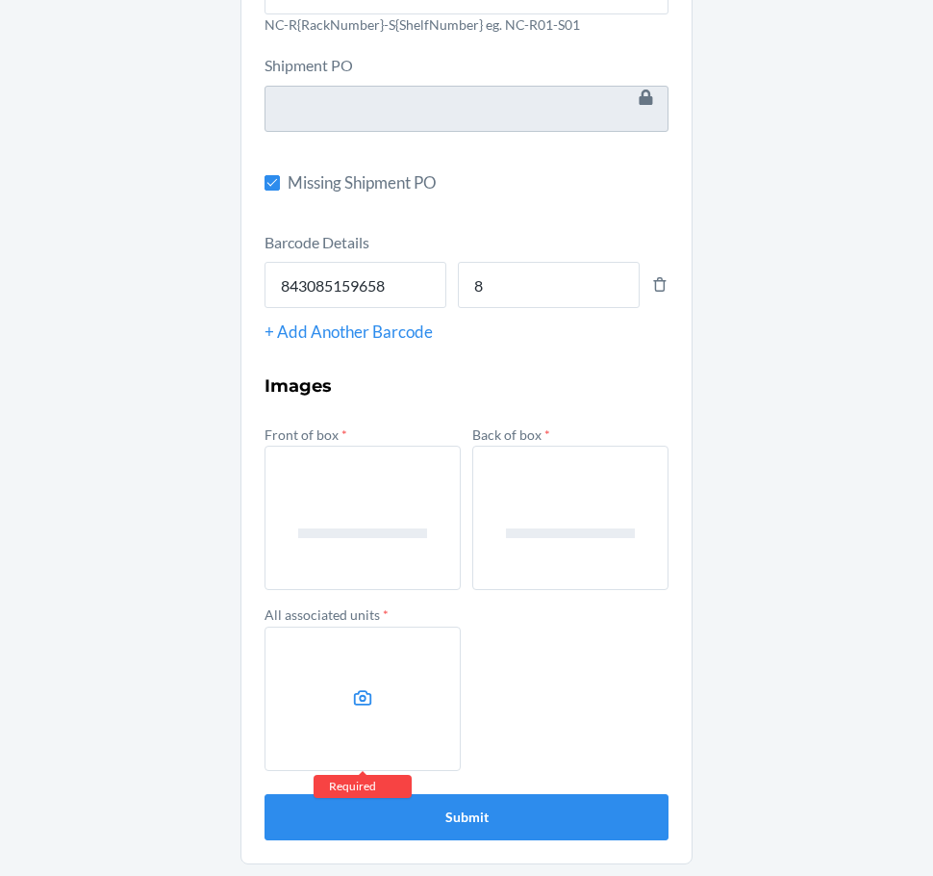
click at [303, 649] on label at bounding box center [363, 698] width 196 height 144
click at [0, 0] on input "file" at bounding box center [0, 0] width 0 height 0
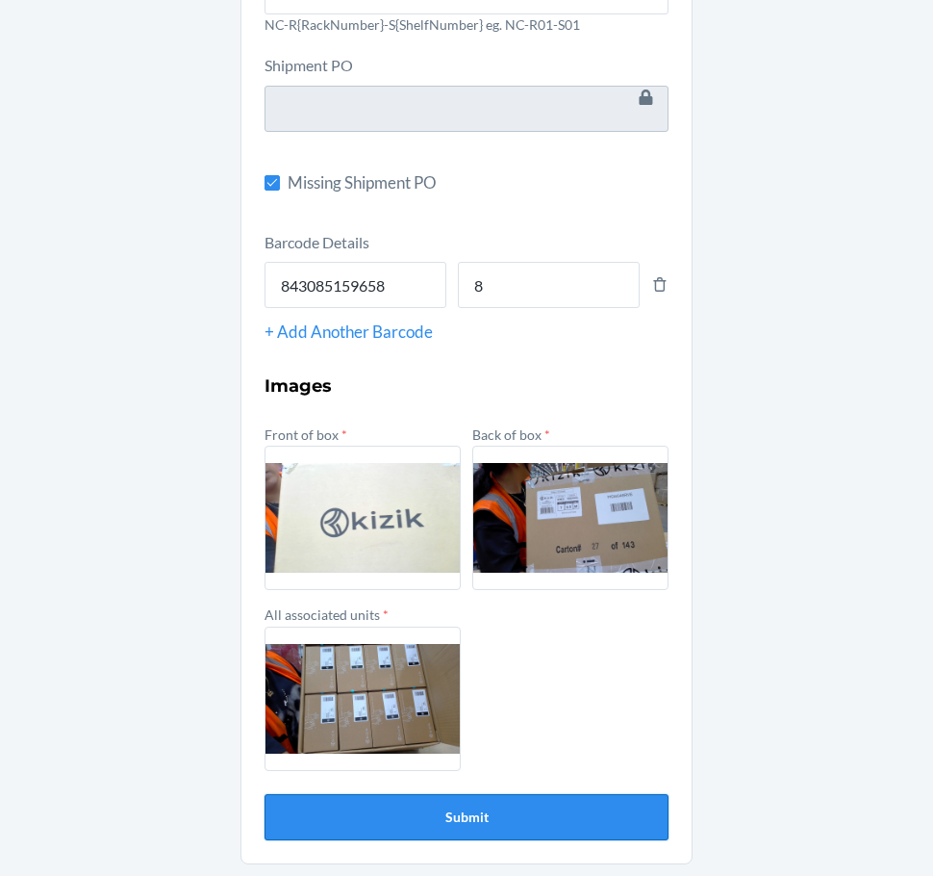
click at [520, 827] on button "Submit" at bounding box center [467, 817] width 404 height 46
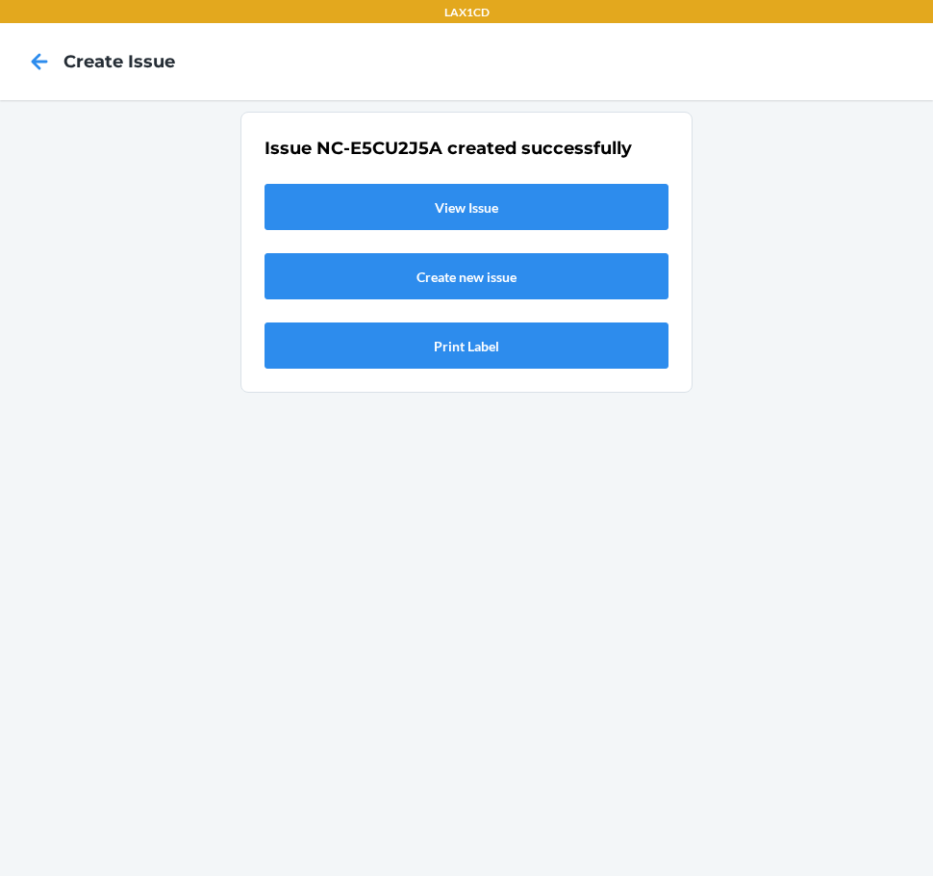
scroll to position [0, 0]
click at [359, 196] on link "View Issue" at bounding box center [467, 207] width 404 height 46
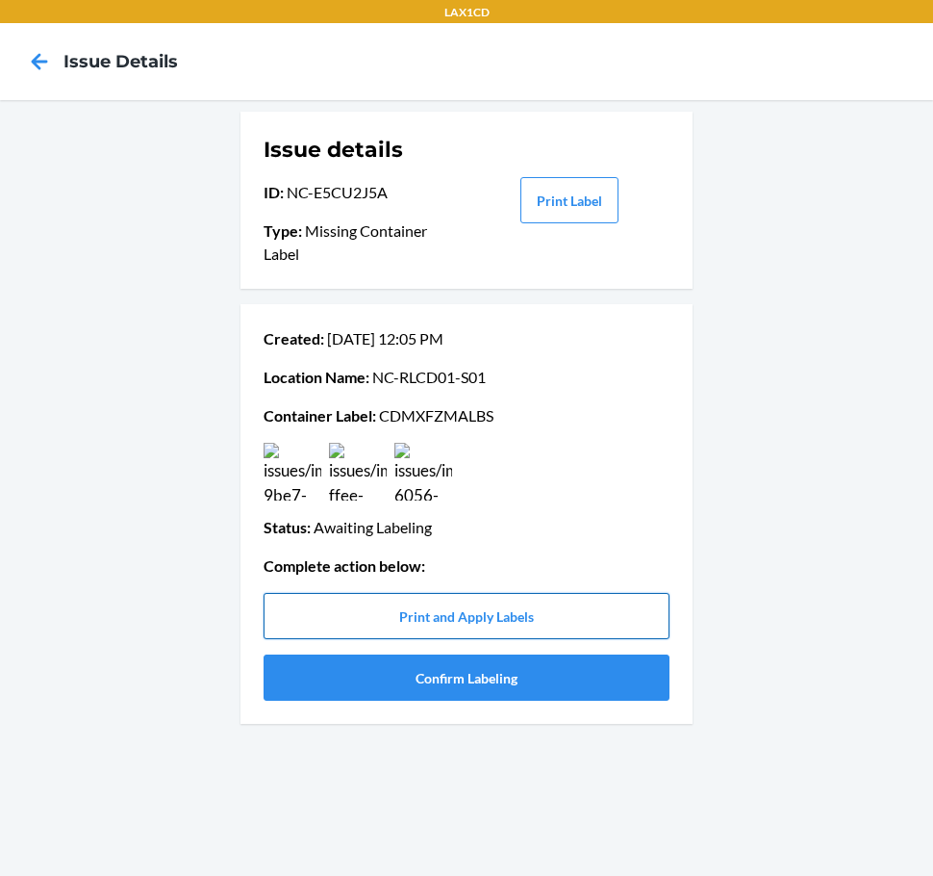
click at [525, 607] on button "Print and Apply Labels" at bounding box center [467, 616] width 406 height 46
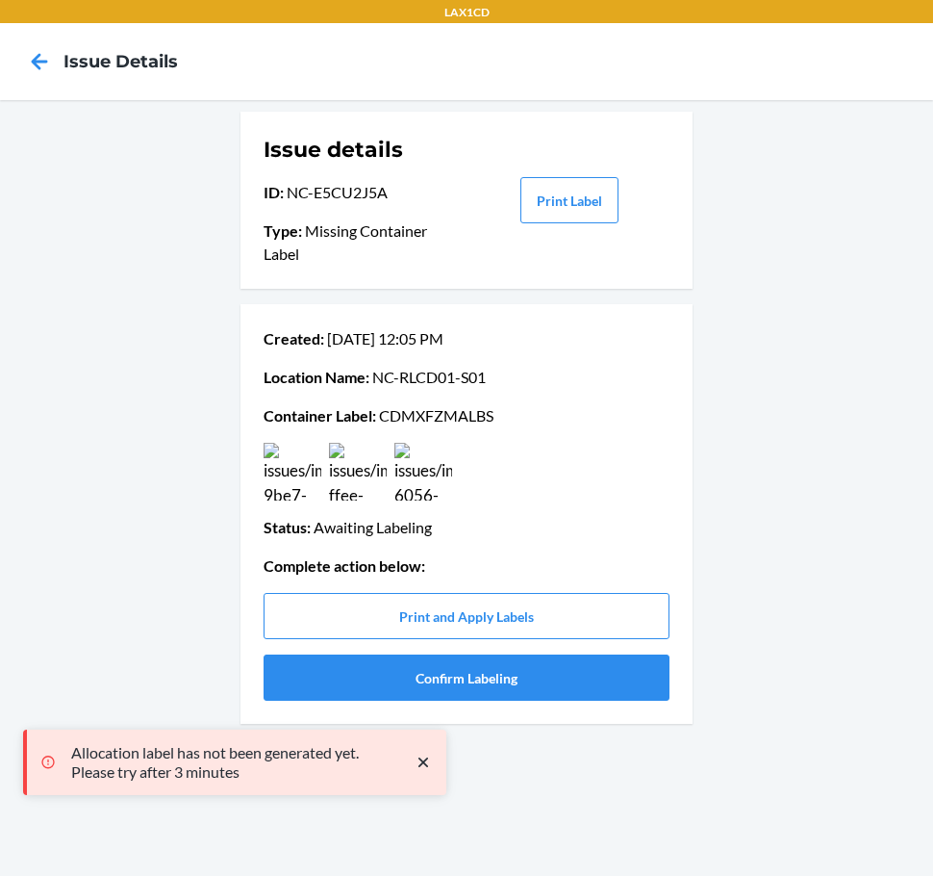
click at [451, 407] on p "Container Label : CDMXFZMALBS" at bounding box center [467, 415] width 406 height 23
copy p "CDMXFZMALBS"
click at [145, 481] on div "Issue details ID : NC-E5CU2J5A Type : Missing Container Label Print Label Creat…" at bounding box center [466, 488] width 933 height 776
click at [411, 674] on button "Confirm Labeling" at bounding box center [467, 677] width 406 height 46
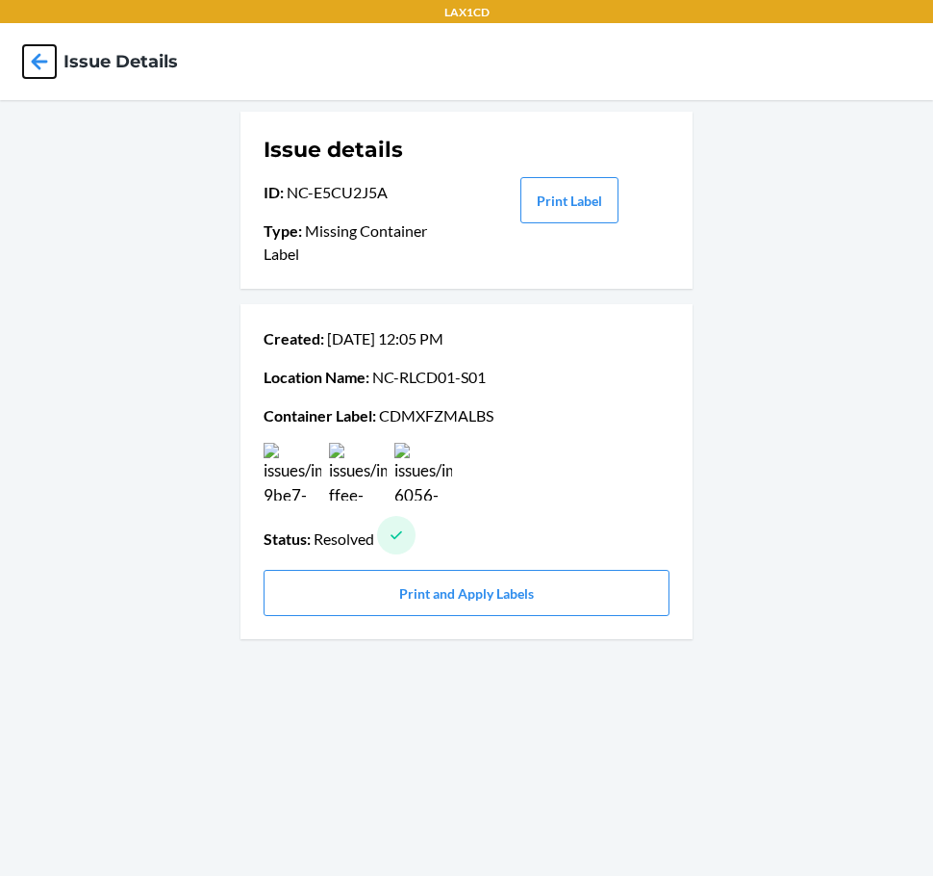
click at [43, 62] on icon at bounding box center [40, 61] width 16 height 16
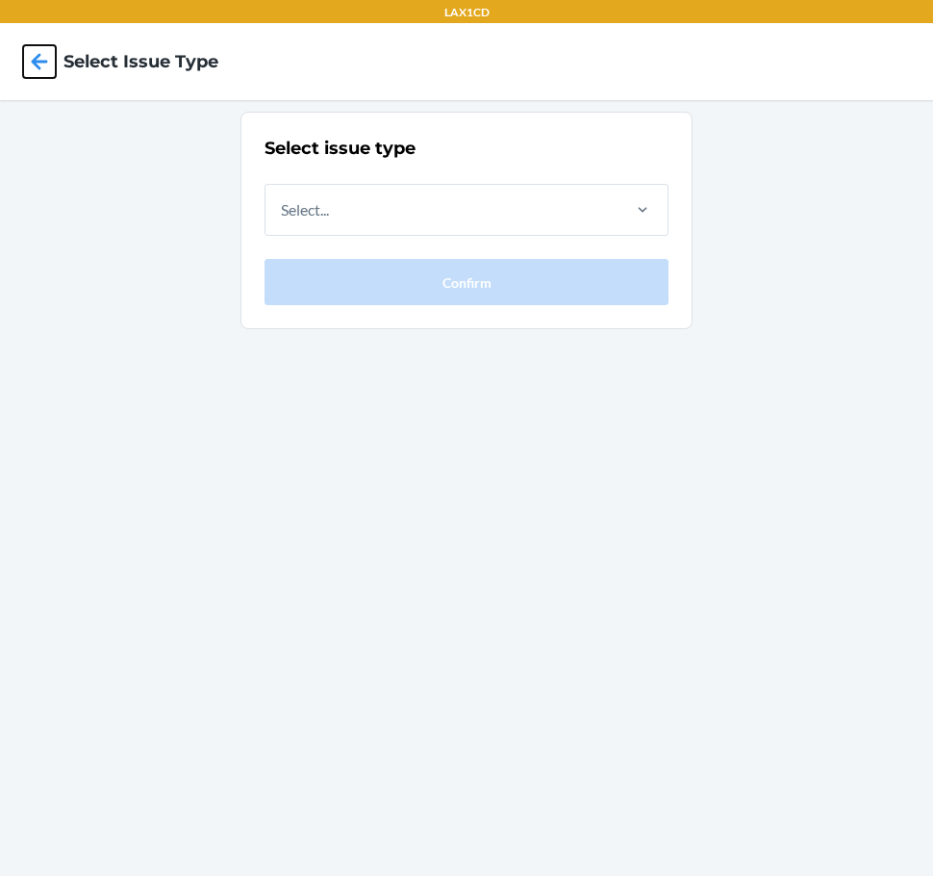
click at [43, 62] on icon at bounding box center [40, 61] width 16 height 16
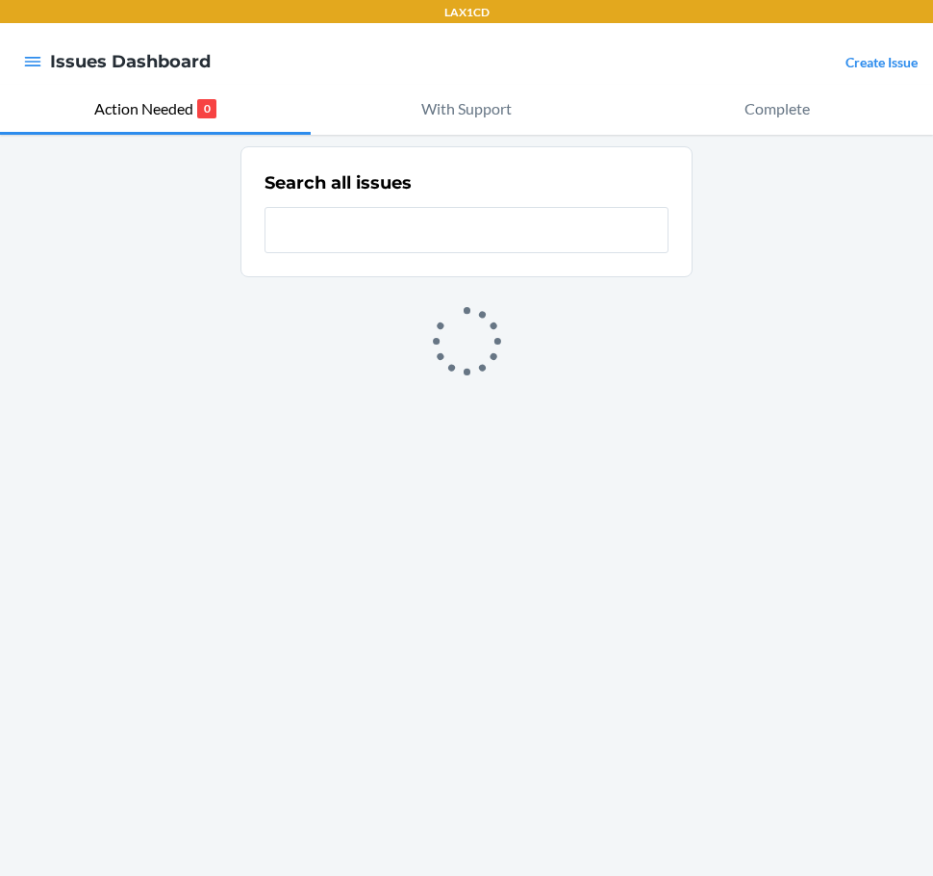
click at [860, 57] on link "Create Issue" at bounding box center [882, 62] width 72 height 16
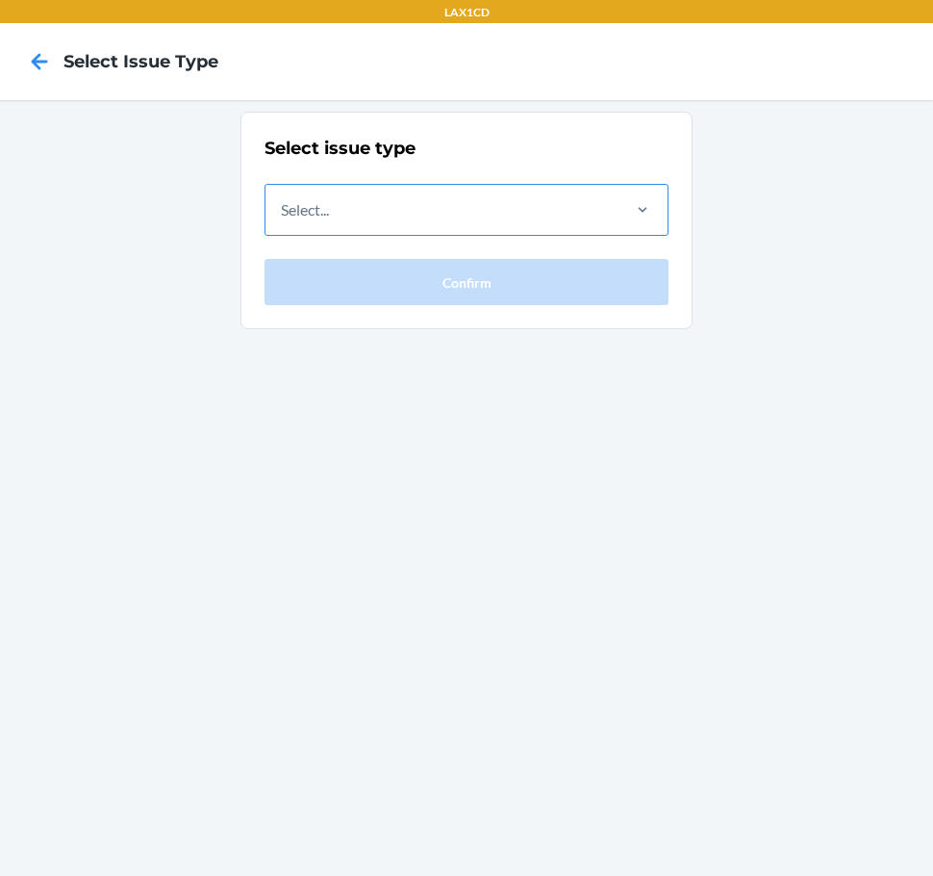
click at [597, 217] on div "Select..." at bounding box center [442, 210] width 352 height 50
click at [283, 217] on input "Select..." at bounding box center [282, 209] width 2 height 23
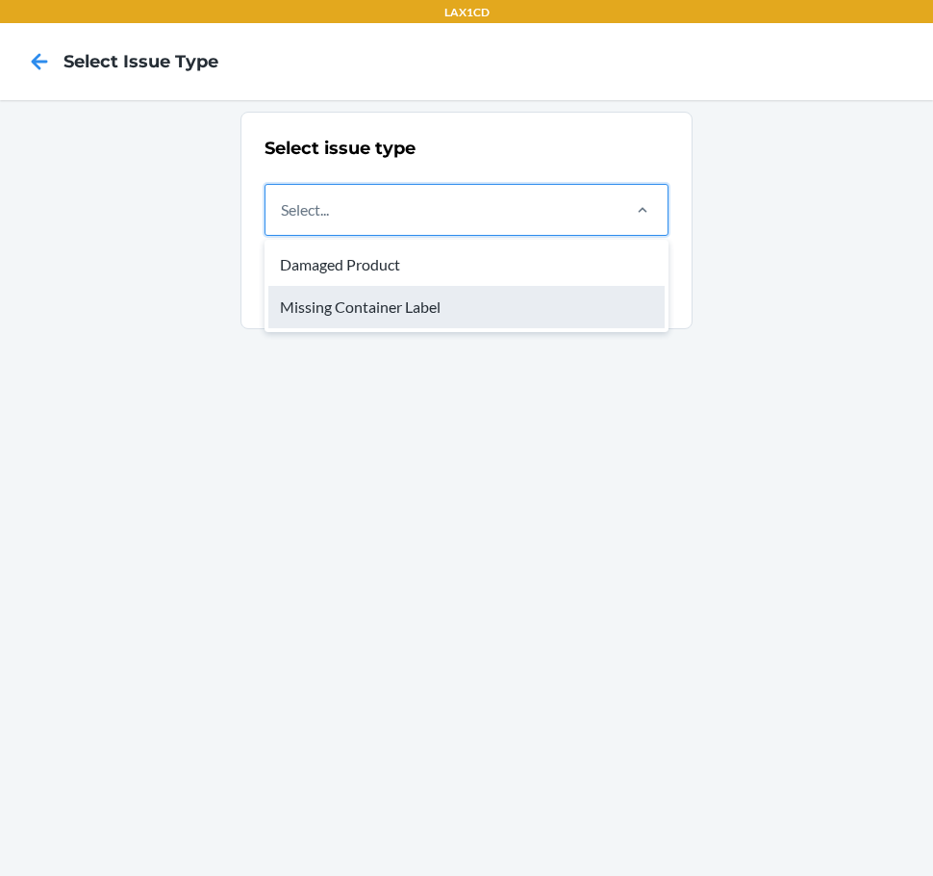
click at [527, 318] on div "Missing Container Label" at bounding box center [466, 307] width 396 height 42
click at [283, 221] on input "option Missing Container Label focused, 2 of 2. 2 results available. Use Up and…" at bounding box center [282, 209] width 2 height 23
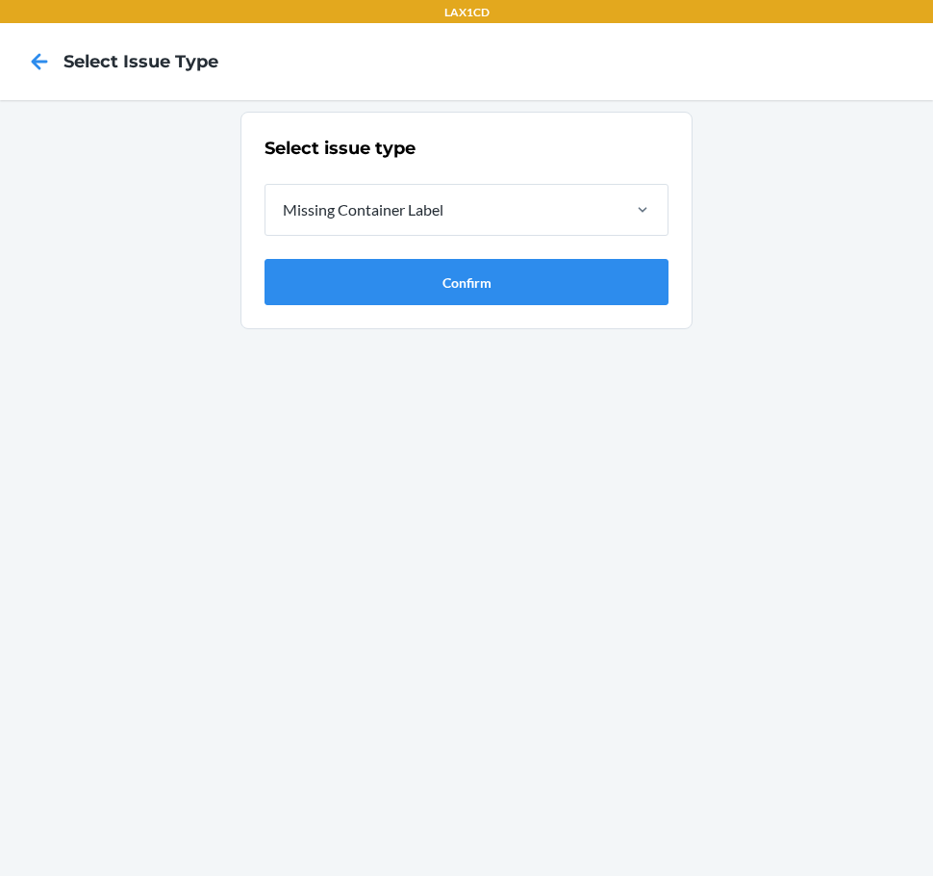
click at [526, 307] on section "Select issue type Missing Container Label Confirm" at bounding box center [467, 220] width 452 height 217
click at [520, 284] on button "Confirm" at bounding box center [467, 282] width 404 height 46
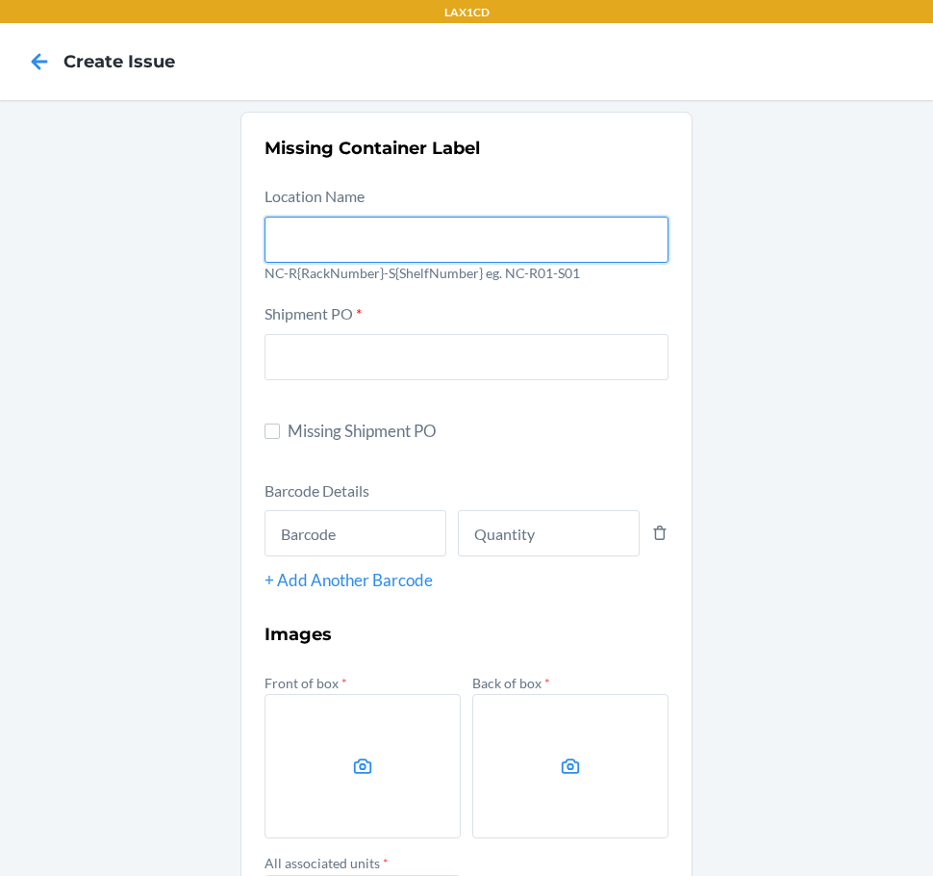
click at [465, 244] on input "text" at bounding box center [467, 240] width 404 height 46
type input "NC-RLCD01-S01"
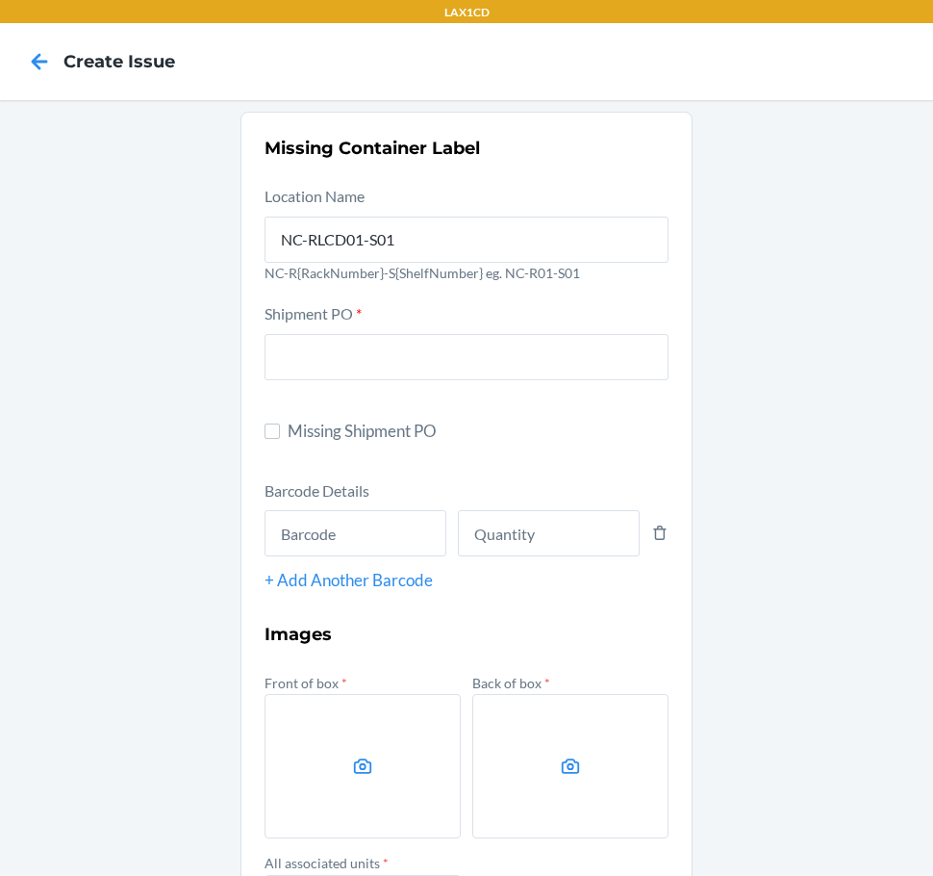
click at [324, 433] on span "Missing Shipment PO" at bounding box center [478, 431] width 381 height 25
click at [280, 433] on input "Missing Shipment PO" at bounding box center [272, 430] width 15 height 15
checkbox input "true"
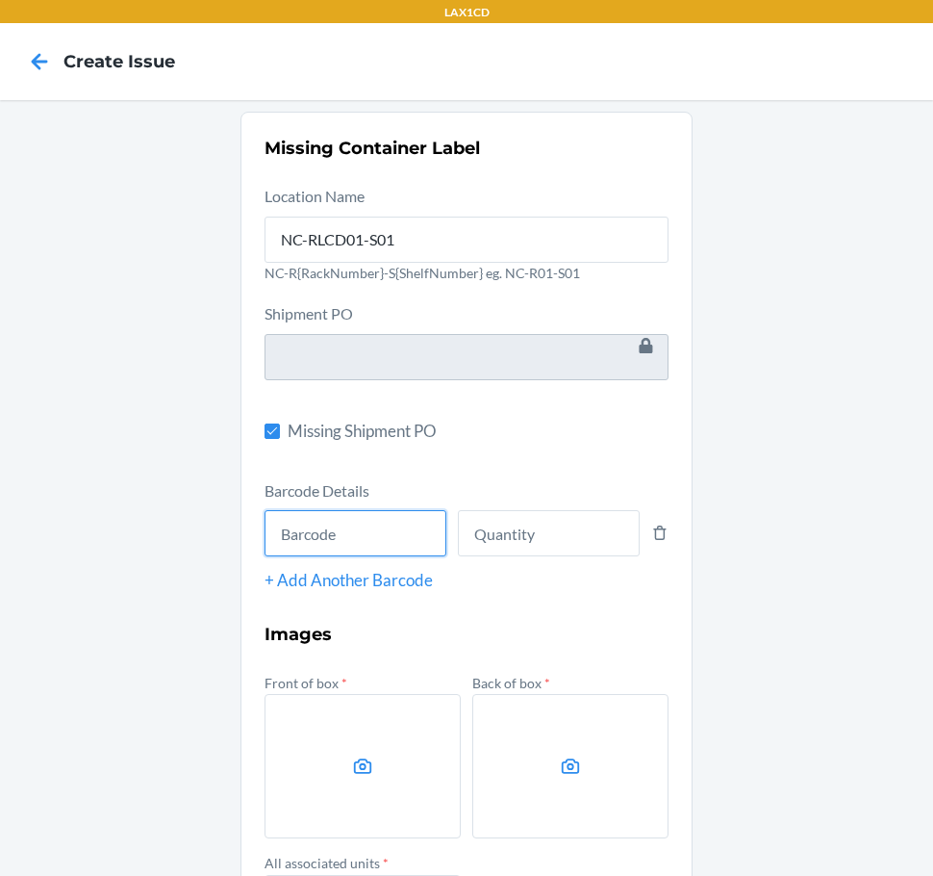
click at [327, 512] on input "text" at bounding box center [356, 533] width 182 height 46
type input "843085159658"
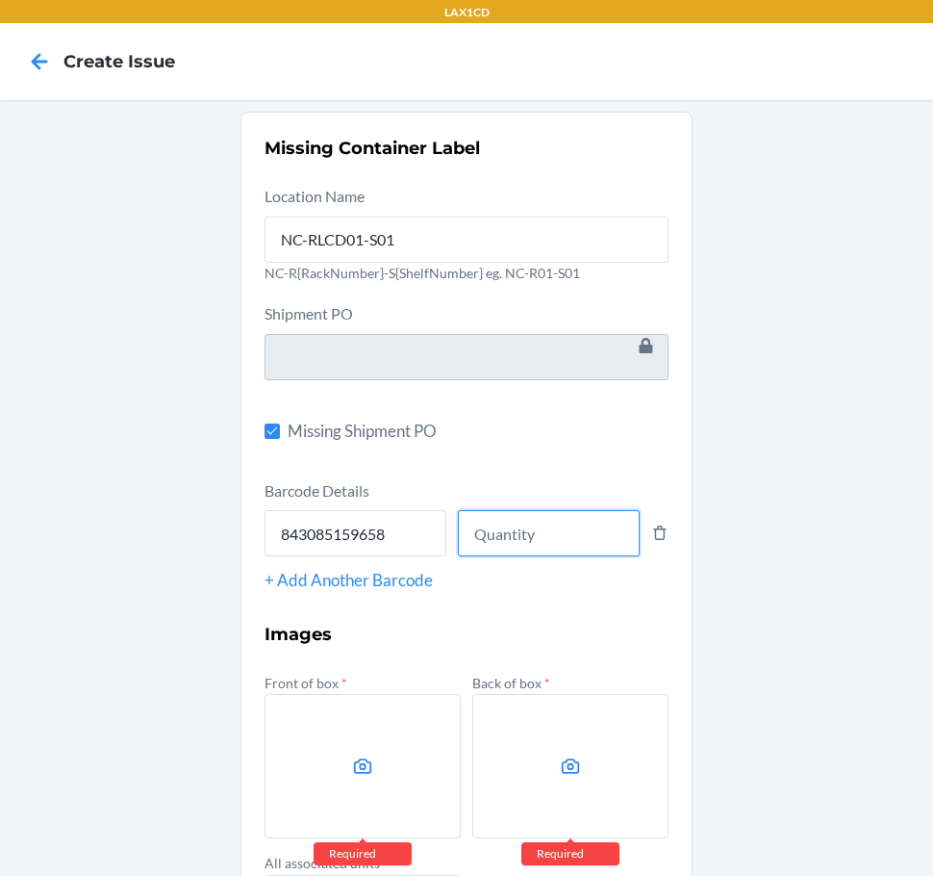
click at [541, 550] on input "number" at bounding box center [549, 533] width 182 height 46
type input "8"
click at [291, 723] on label at bounding box center [363, 766] width 196 height 144
click at [0, 0] on input "file" at bounding box center [0, 0] width 0 height 0
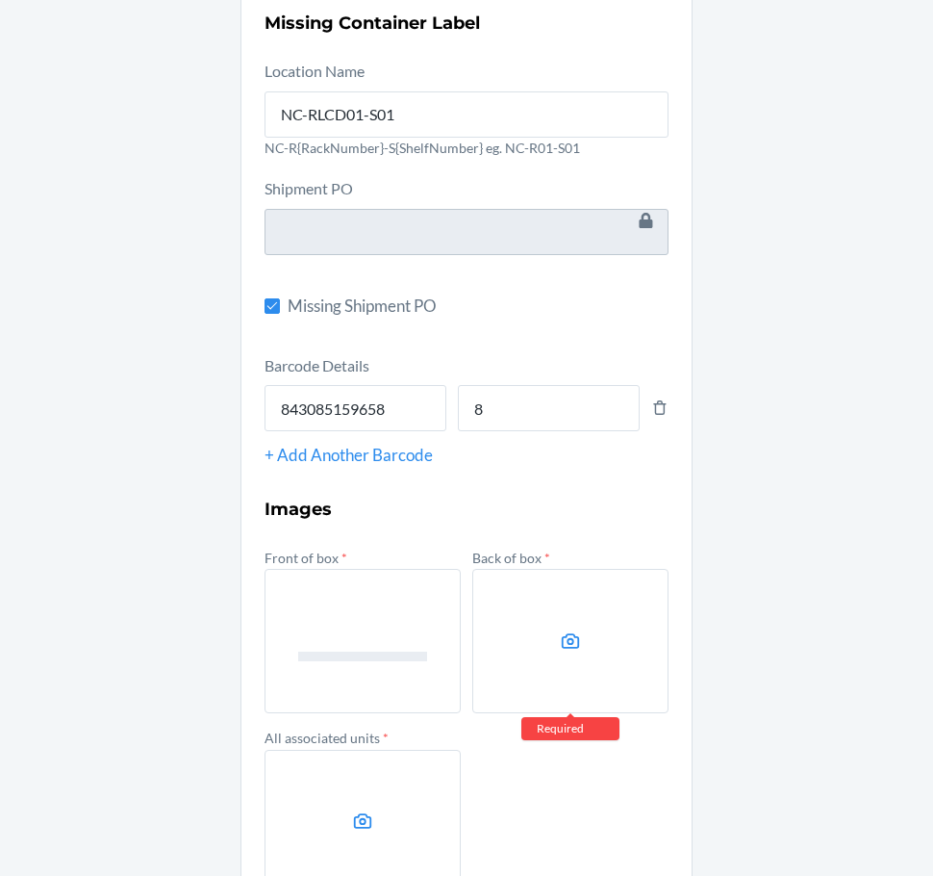
scroll to position [248, 0]
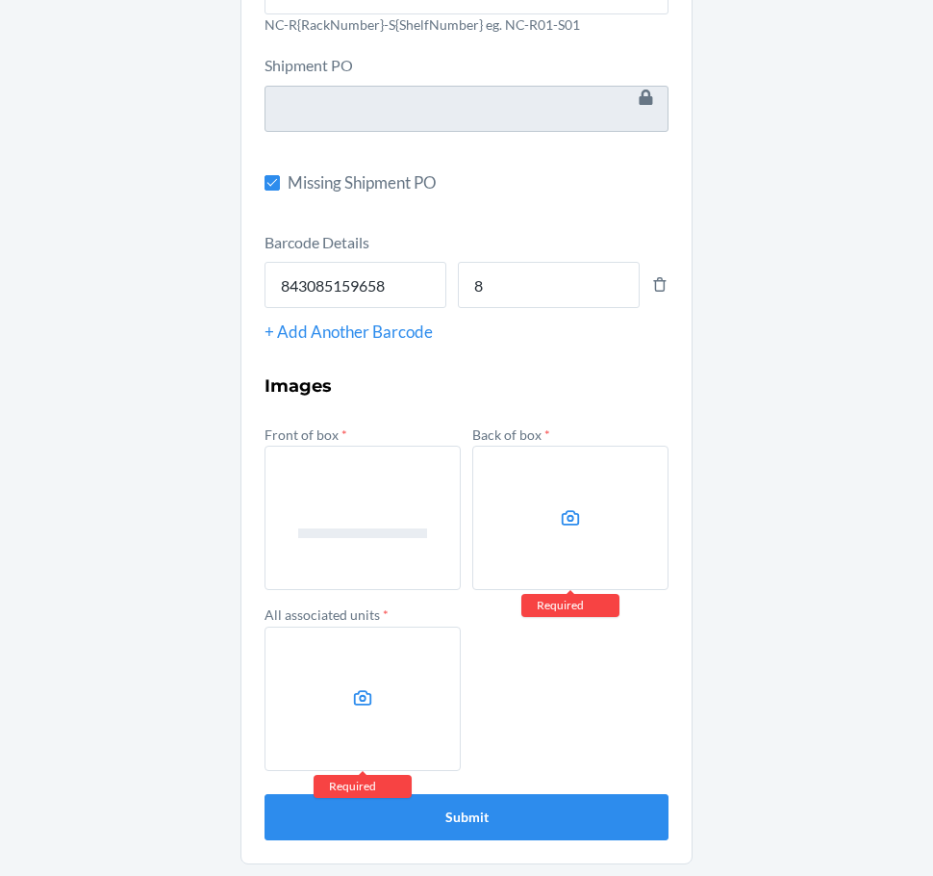
click at [562, 499] on label at bounding box center [571, 518] width 196 height 144
click at [0, 0] on input "file" at bounding box center [0, 0] width 0 height 0
click at [320, 706] on label at bounding box center [363, 698] width 196 height 144
click at [0, 0] on input "file" at bounding box center [0, 0] width 0 height 0
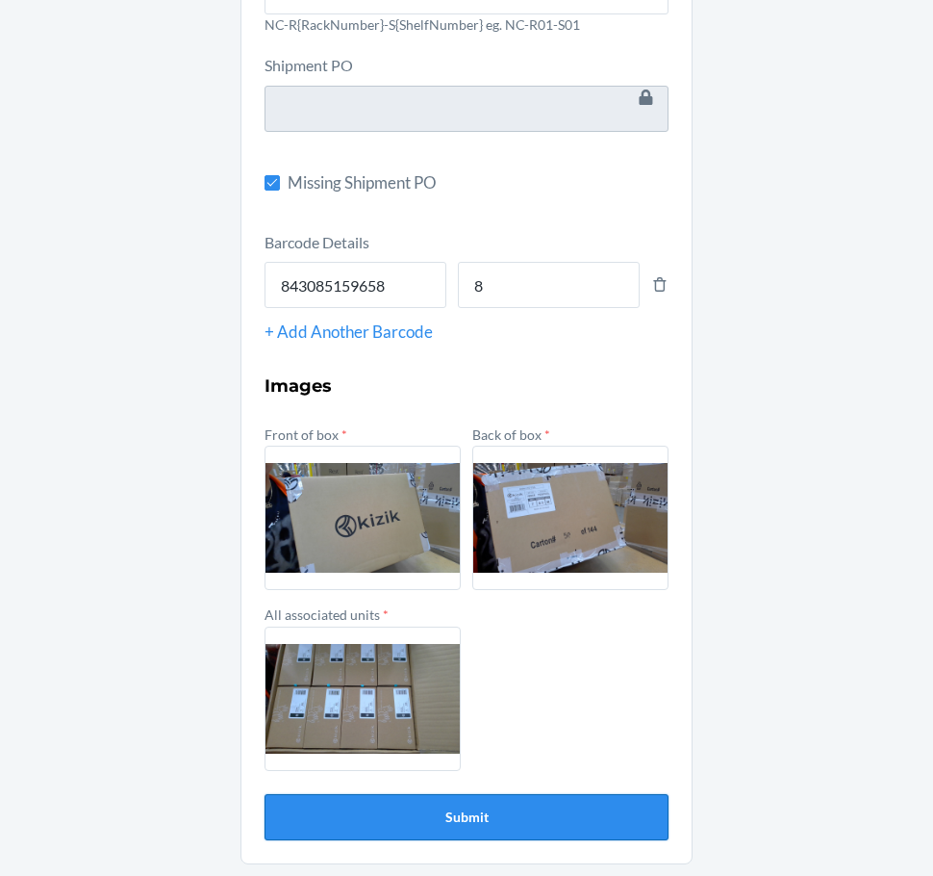
click at [407, 826] on button "Submit" at bounding box center [467, 817] width 404 height 46
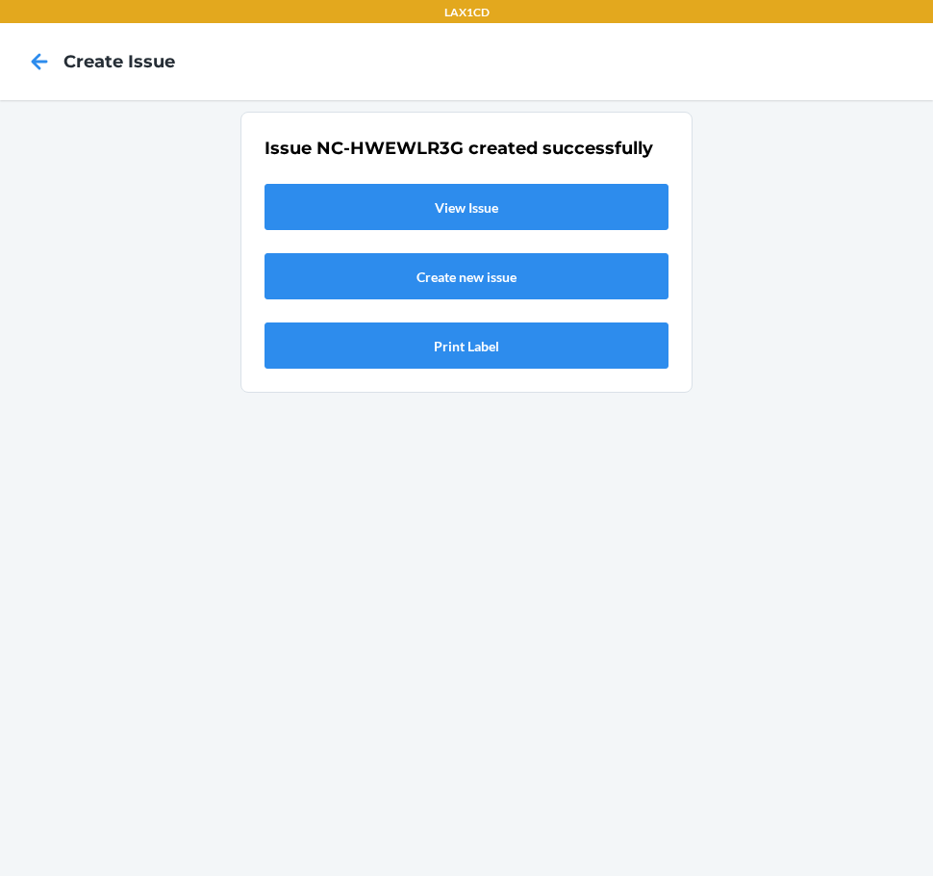
scroll to position [0, 0]
click at [395, 227] on link "View Issue" at bounding box center [467, 207] width 404 height 46
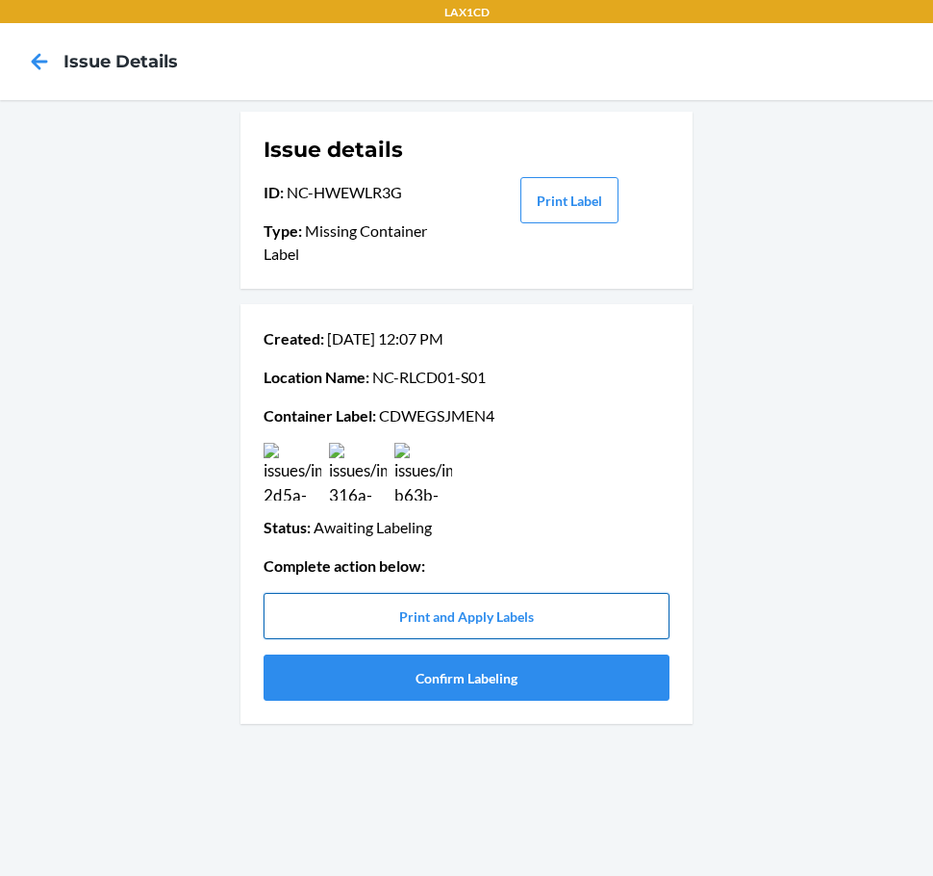
click at [466, 598] on button "Print and Apply Labels" at bounding box center [467, 616] width 406 height 46
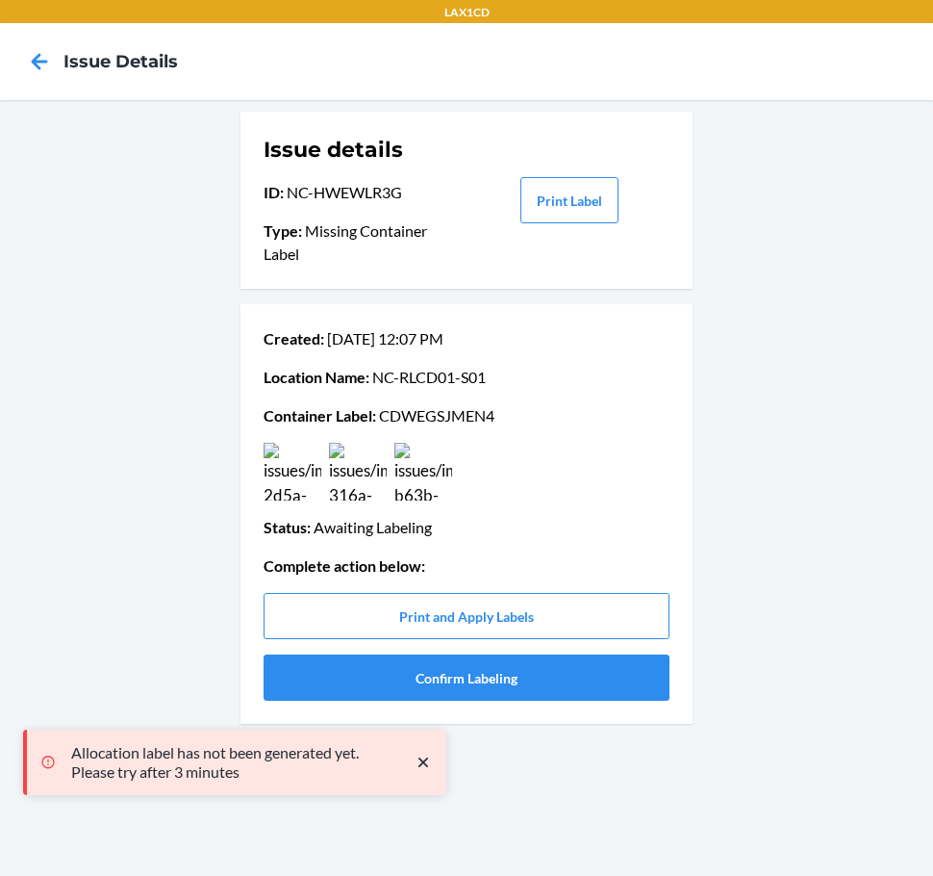
click at [459, 420] on p "Container Label : CDWEGSJMEN4" at bounding box center [467, 415] width 406 height 23
copy p "CDWEGSJMEN4"
click at [496, 690] on button "Confirm Labeling" at bounding box center [467, 677] width 406 height 46
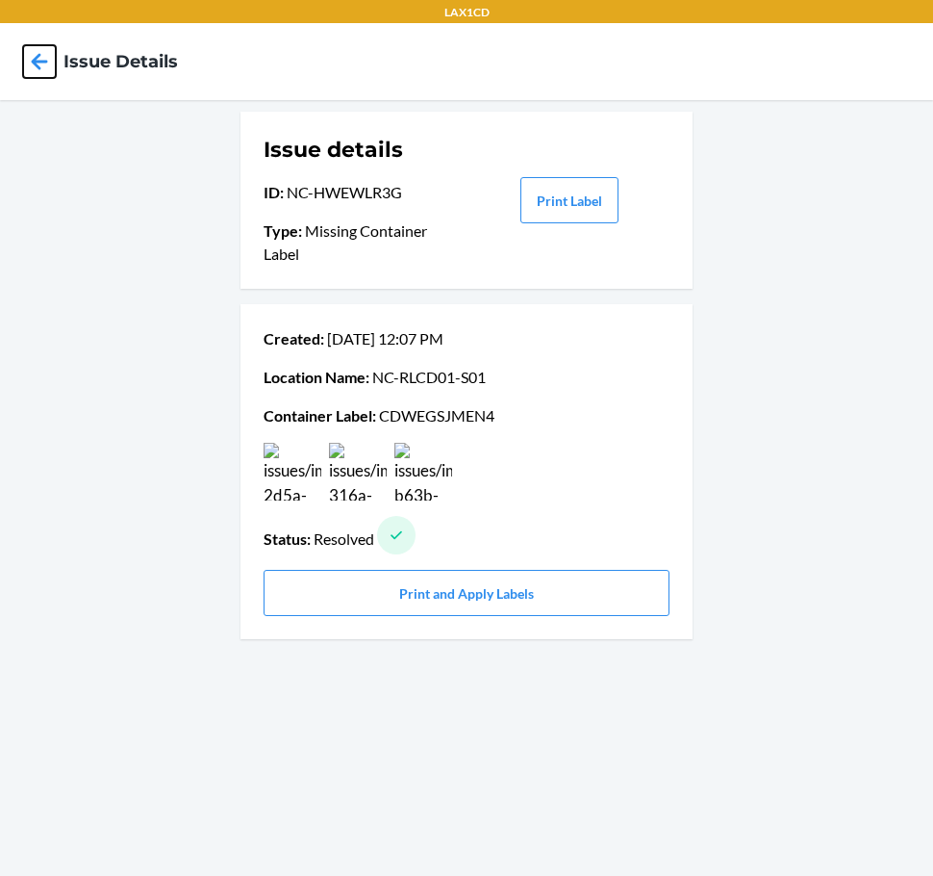
click at [38, 52] on icon at bounding box center [39, 61] width 33 height 33
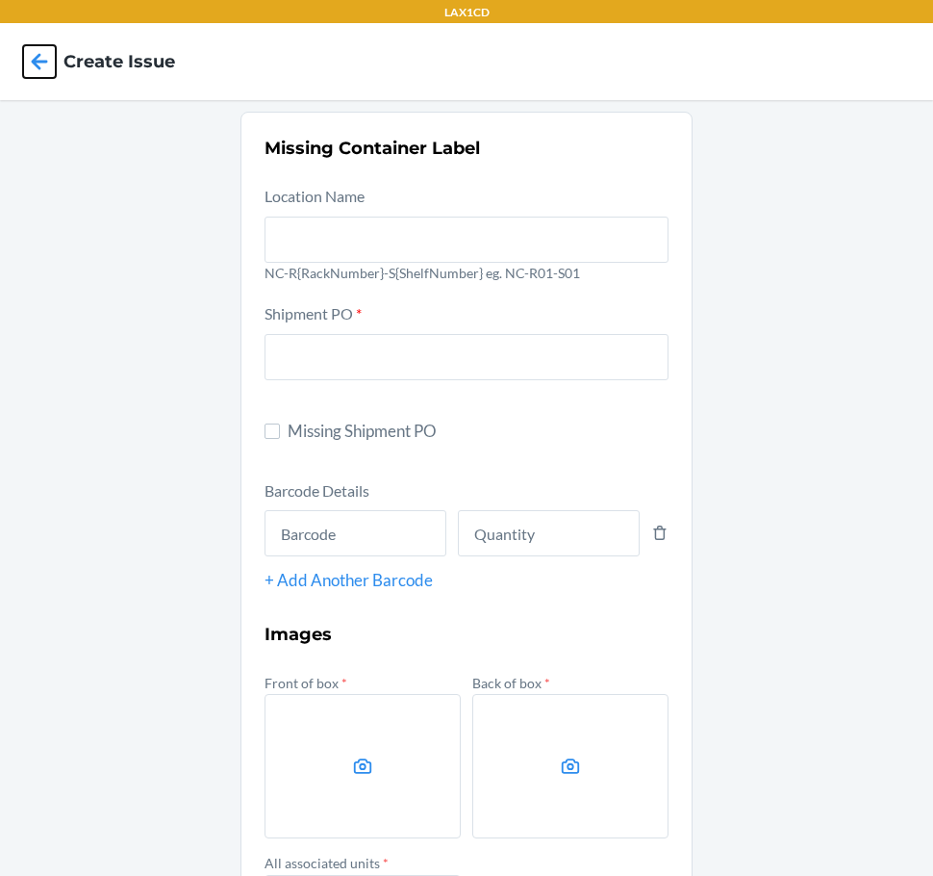
click at [38, 58] on icon at bounding box center [40, 61] width 16 height 16
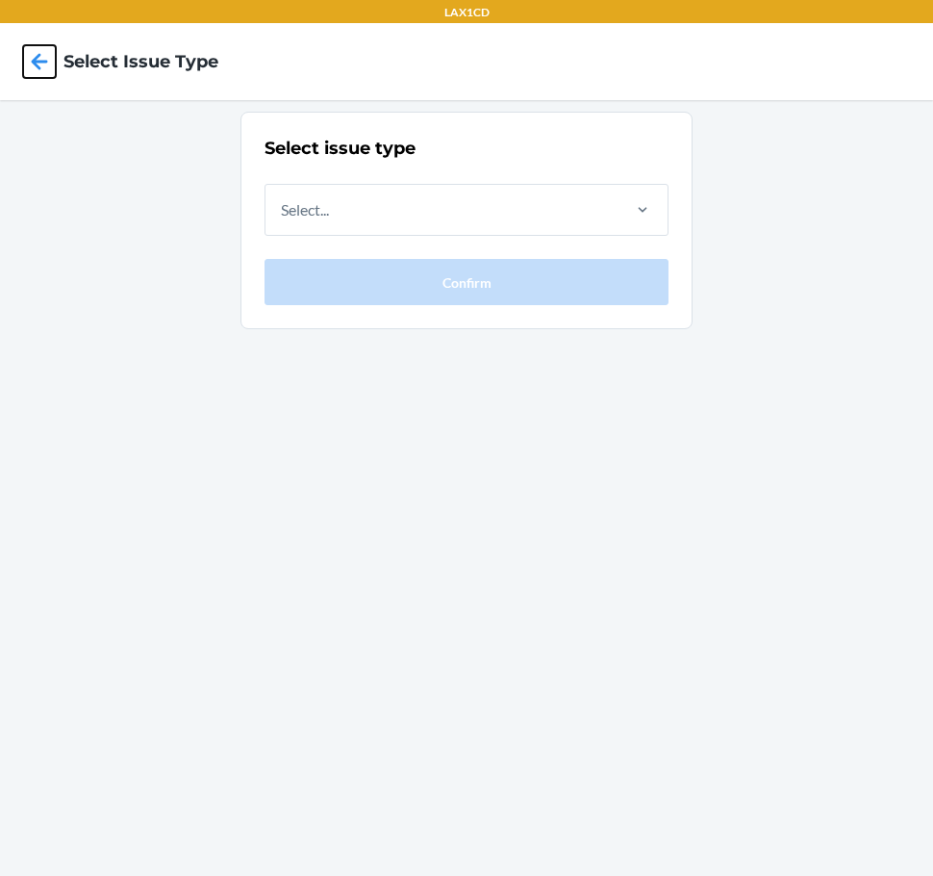
click at [32, 54] on icon at bounding box center [39, 61] width 33 height 33
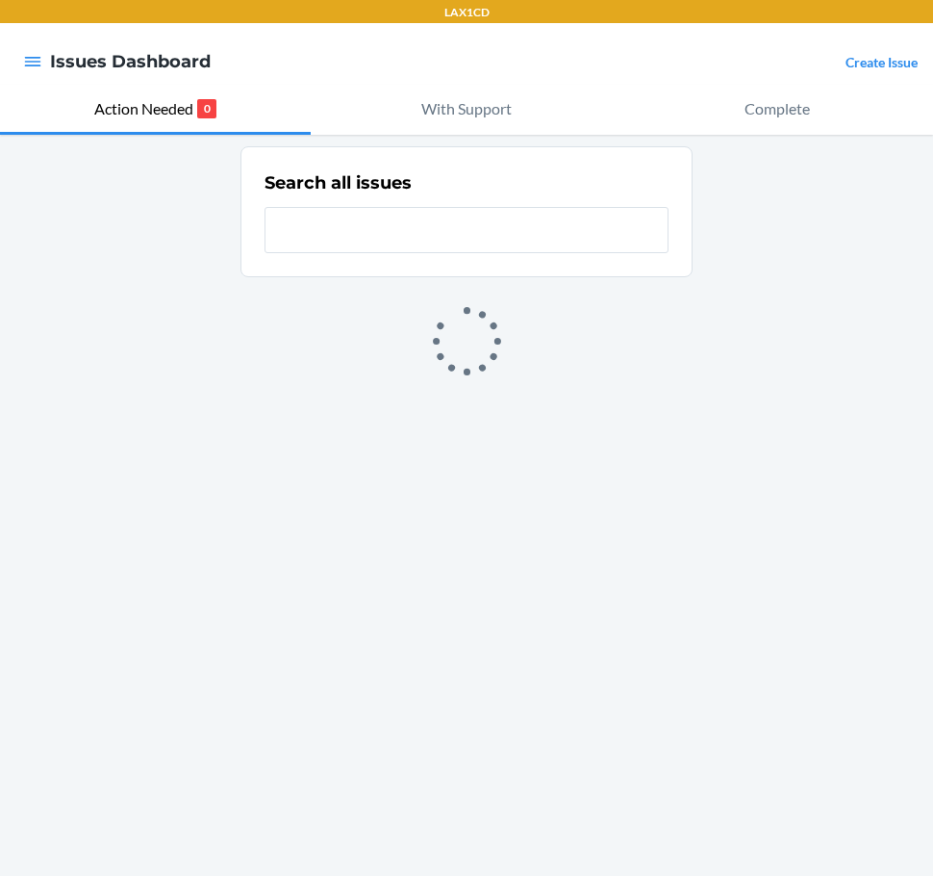
click at [882, 66] on link "Create Issue" at bounding box center [882, 62] width 72 height 16
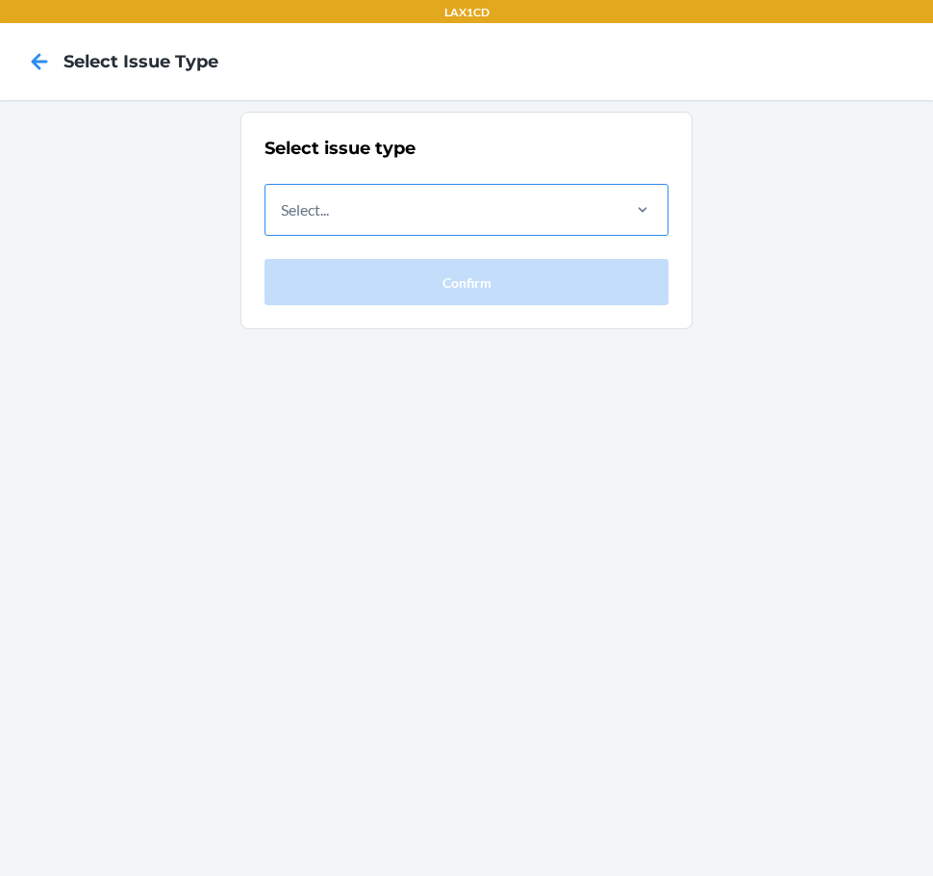
click at [499, 226] on div "Select..." at bounding box center [442, 210] width 352 height 50
click at [283, 221] on input "Select..." at bounding box center [282, 209] width 2 height 23
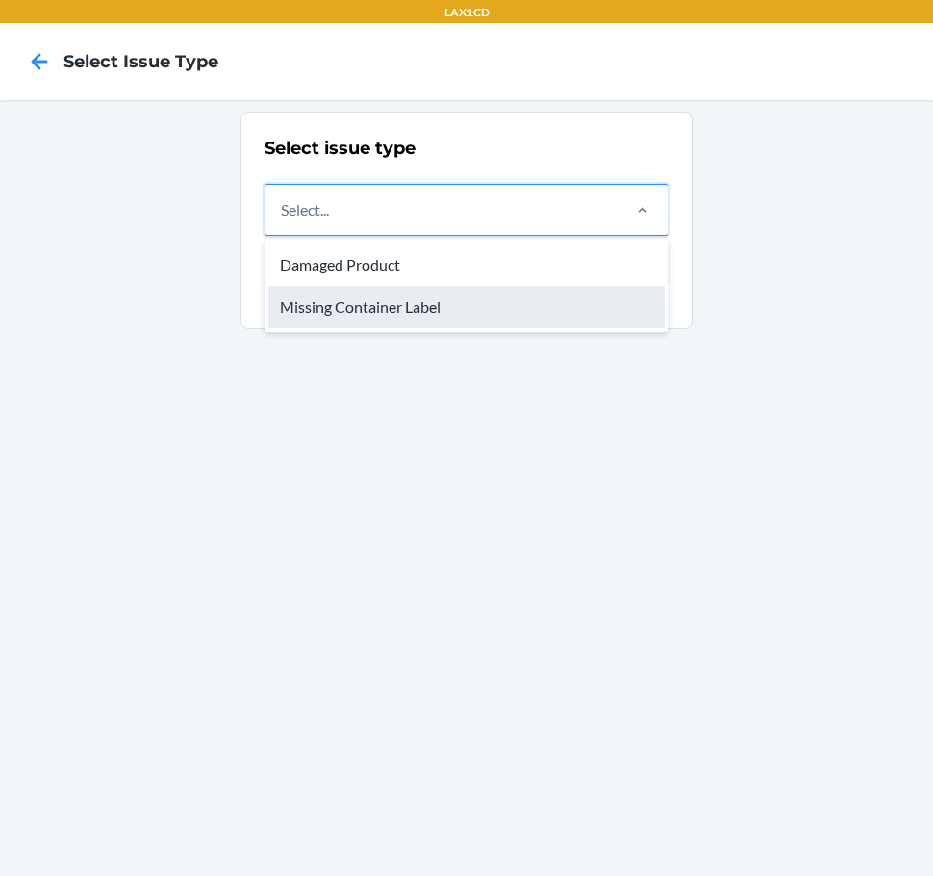
click at [464, 310] on div "Missing Container Label" at bounding box center [466, 307] width 396 height 42
click at [283, 221] on input "option Missing Container Label focused, 2 of 2. 2 results available. Use Up and…" at bounding box center [282, 209] width 2 height 23
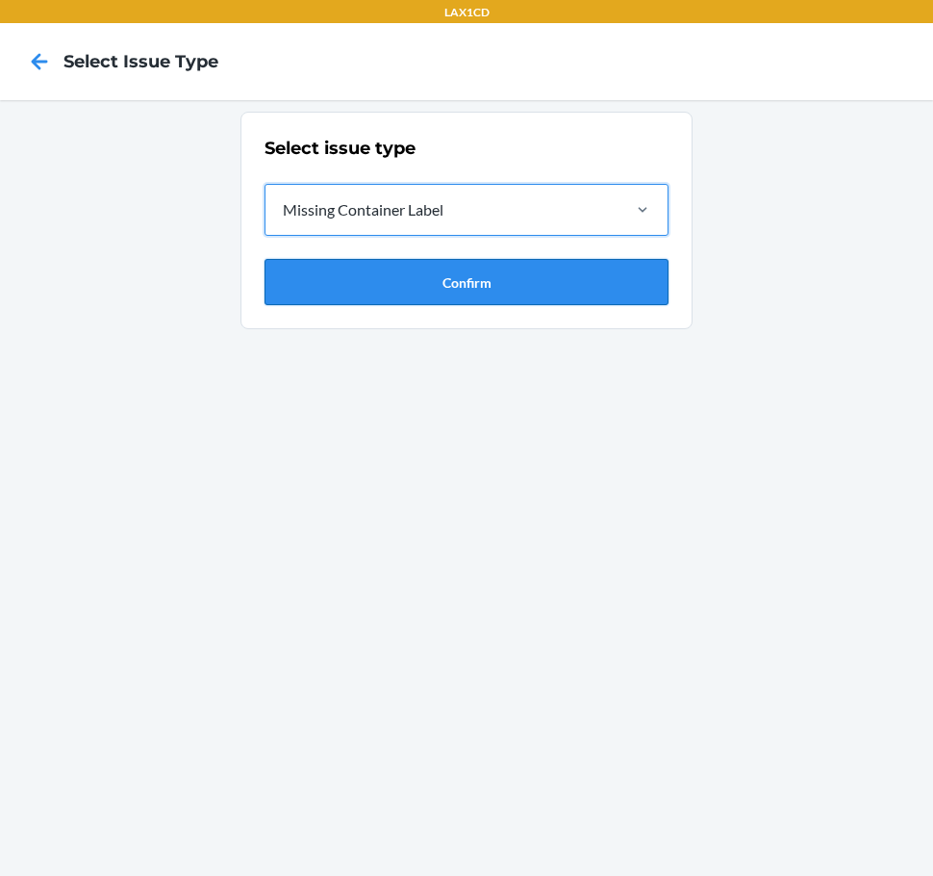
click at [460, 283] on button "Confirm" at bounding box center [467, 282] width 404 height 46
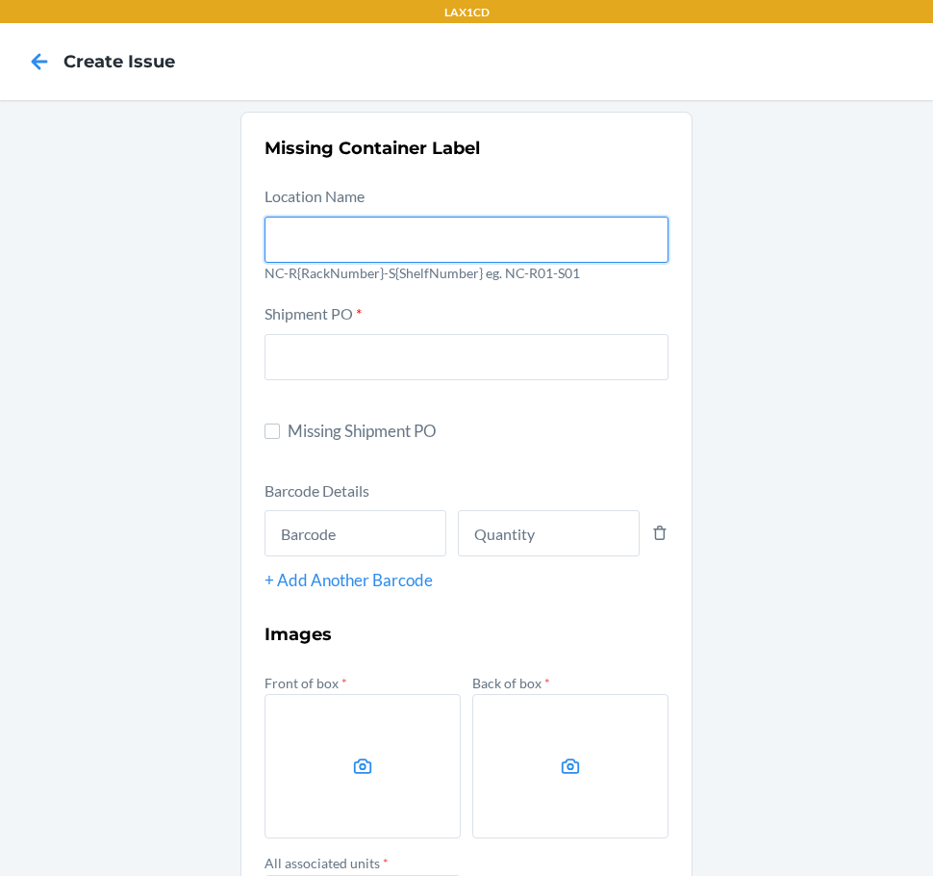
click at [427, 253] on input "text" at bounding box center [467, 240] width 404 height 46
type input "NC-RLCD01-S01"
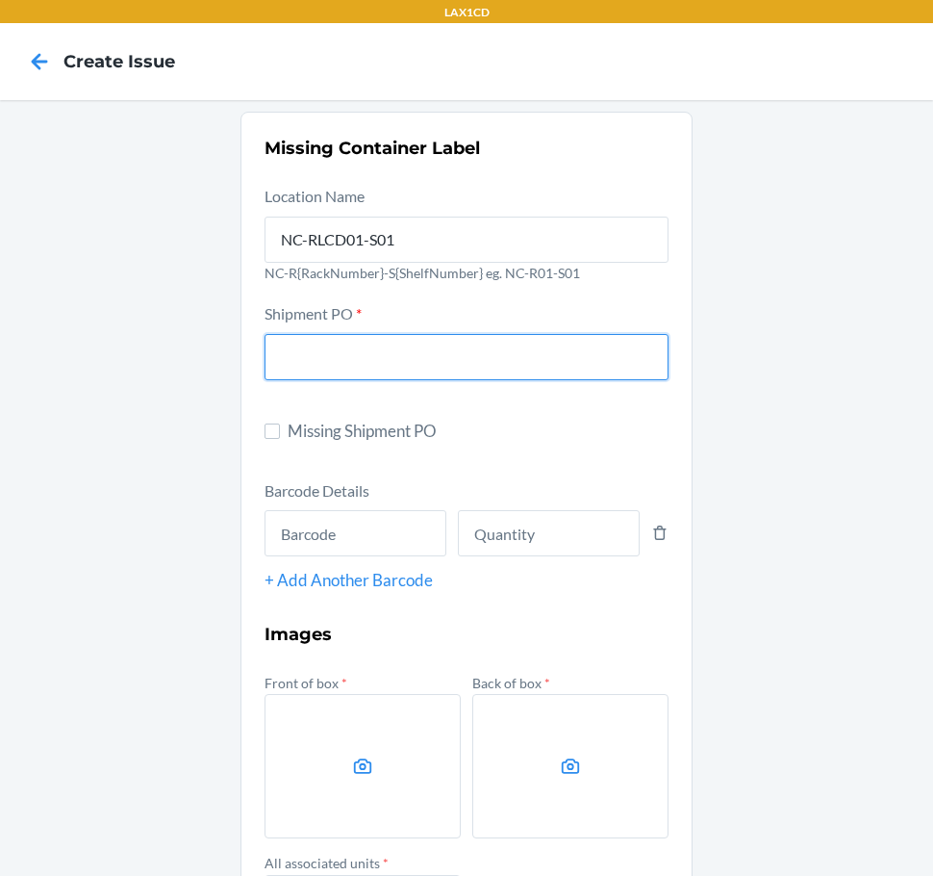
click at [405, 351] on input "text" at bounding box center [467, 357] width 404 height 46
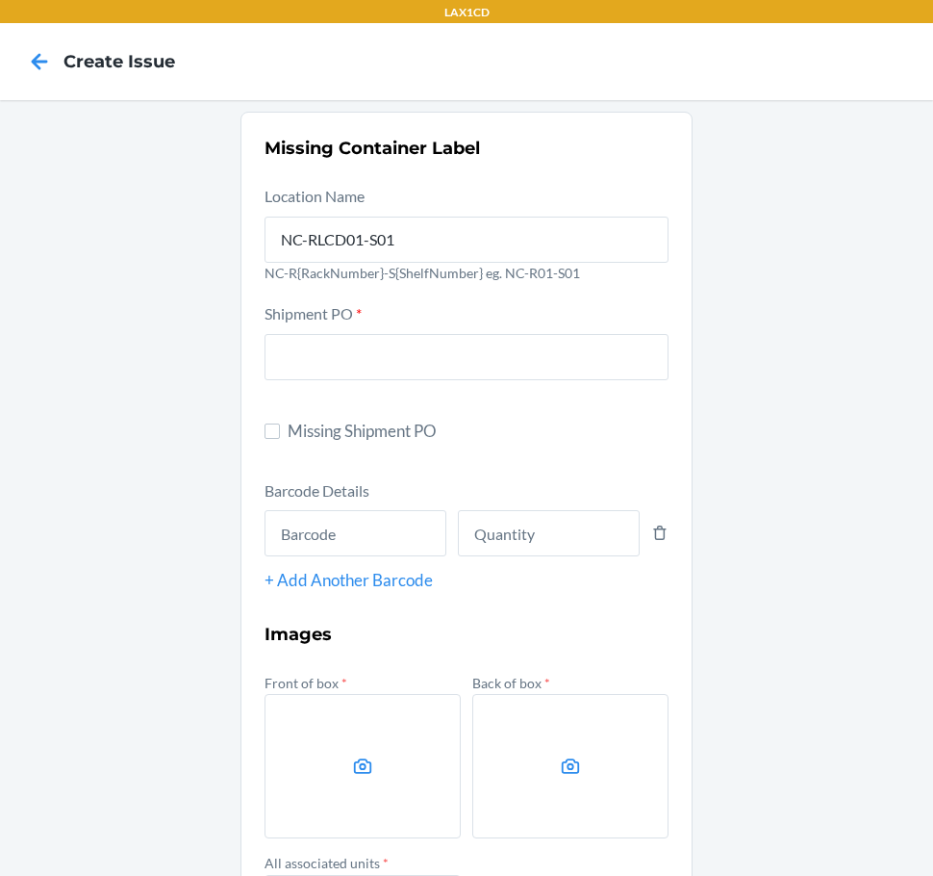
click at [303, 425] on span "Missing Shipment PO" at bounding box center [478, 431] width 381 height 25
click at [280, 425] on input "Missing Shipment PO" at bounding box center [272, 430] width 15 height 15
checkbox input "true"
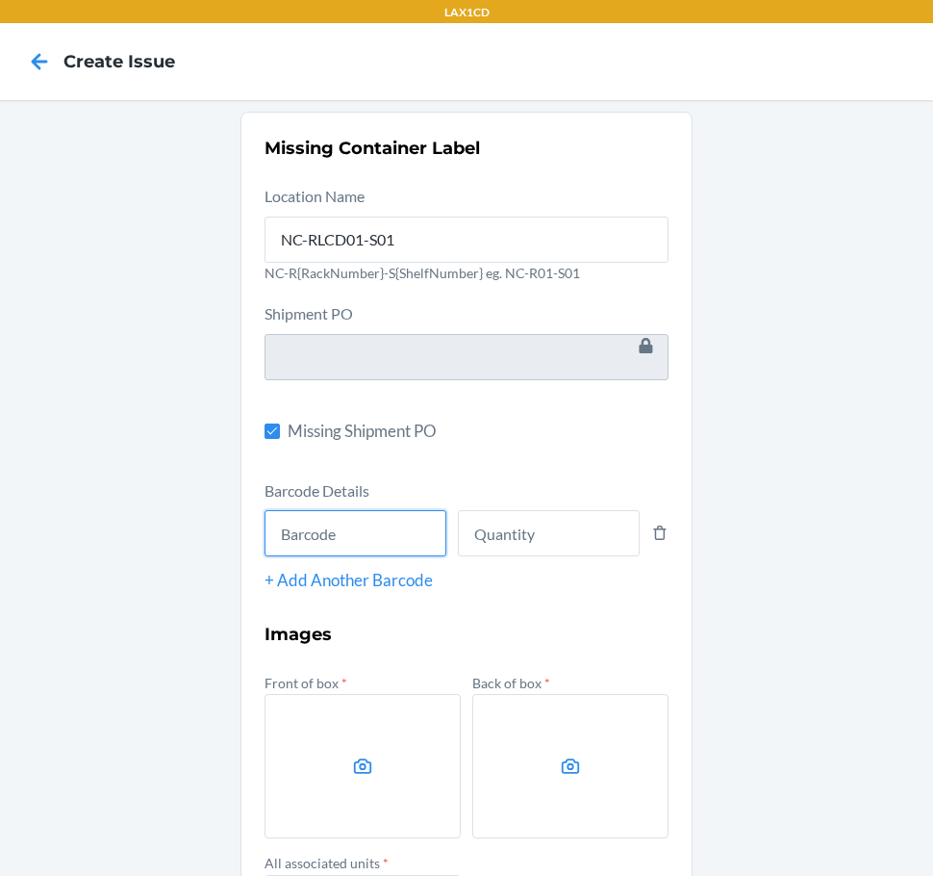
click at [322, 527] on input "text" at bounding box center [356, 533] width 182 height 46
type input "843085164072"
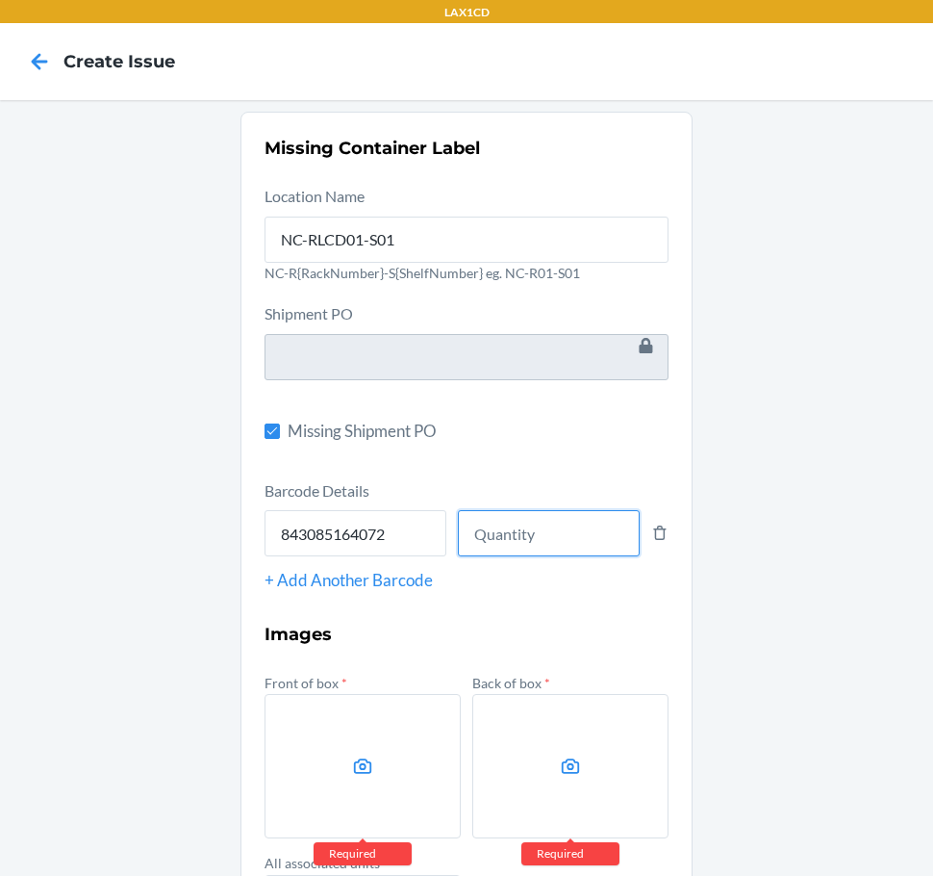
click at [491, 527] on input "number" at bounding box center [549, 533] width 182 height 46
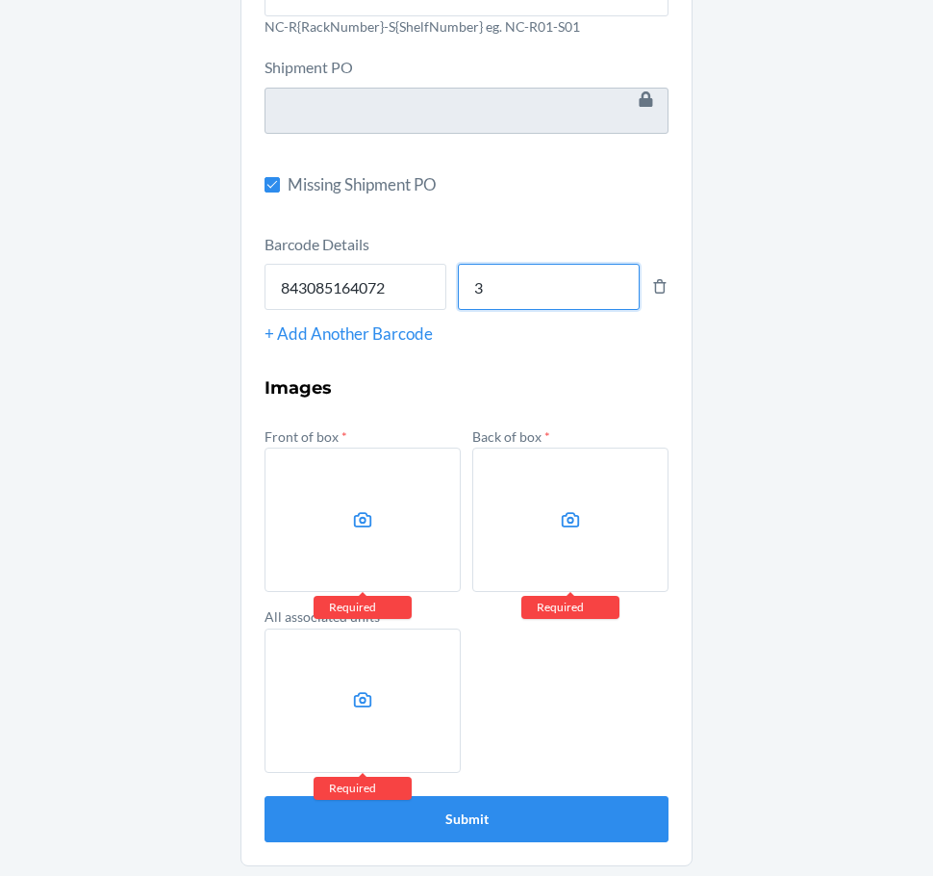
scroll to position [248, 0]
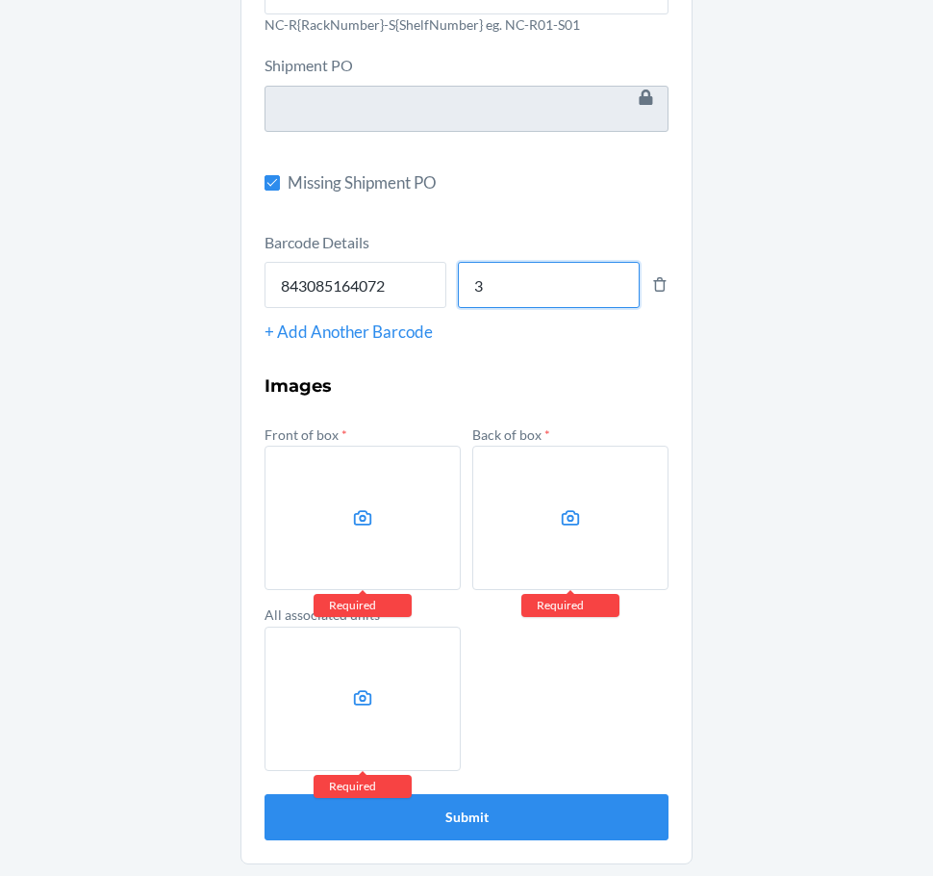
type input "3"
click at [326, 534] on label at bounding box center [363, 518] width 196 height 144
click at [0, 0] on input "file" at bounding box center [0, 0] width 0 height 0
click at [577, 498] on label at bounding box center [571, 518] width 196 height 144
click at [0, 0] on input "file" at bounding box center [0, 0] width 0 height 0
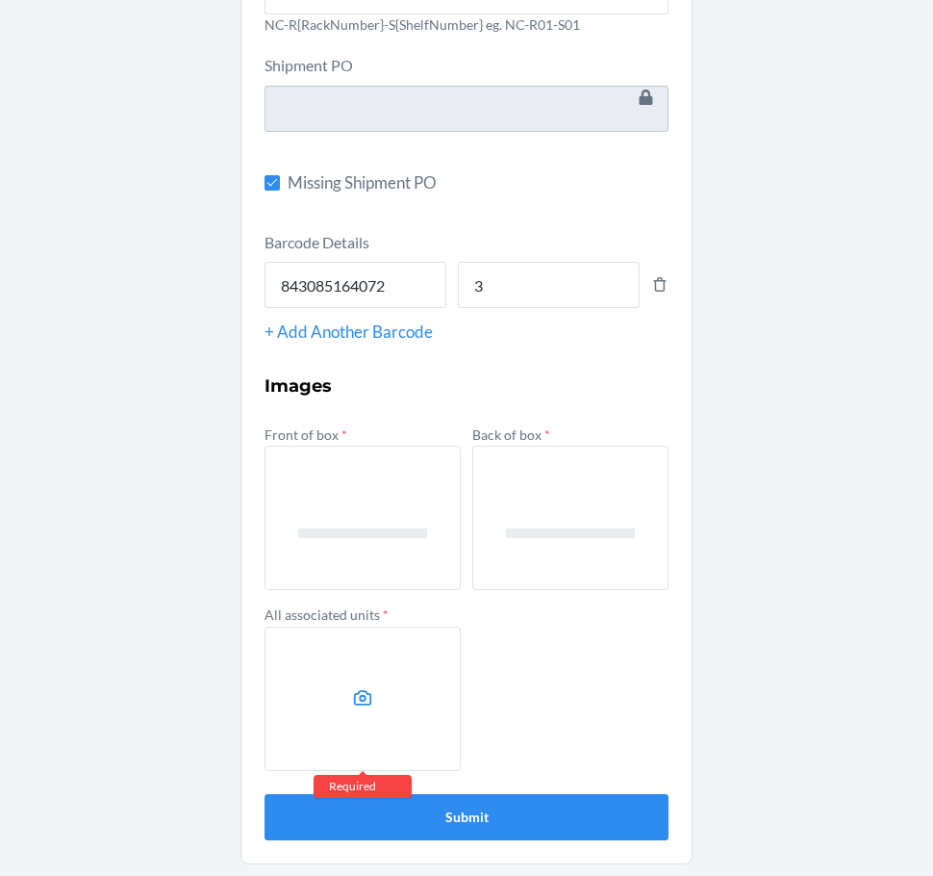
click at [362, 665] on label at bounding box center [363, 698] width 196 height 144
click at [0, 0] on input "file" at bounding box center [0, 0] width 0 height 0
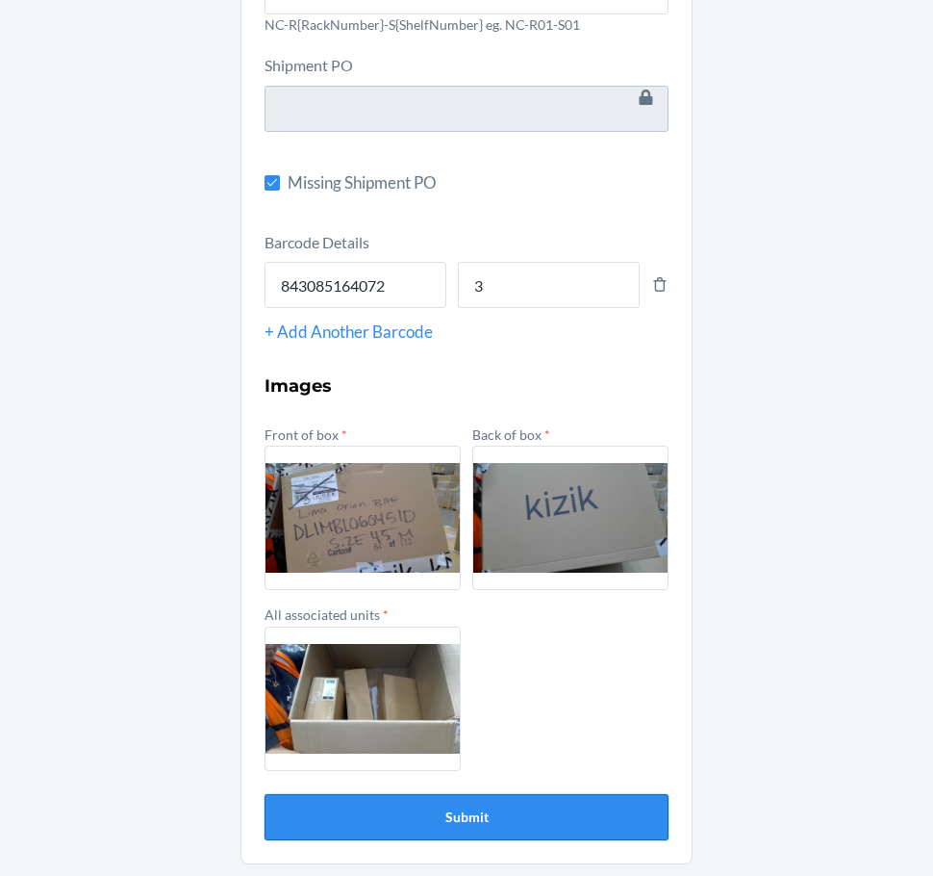
click at [567, 827] on button "Submit" at bounding box center [467, 817] width 404 height 46
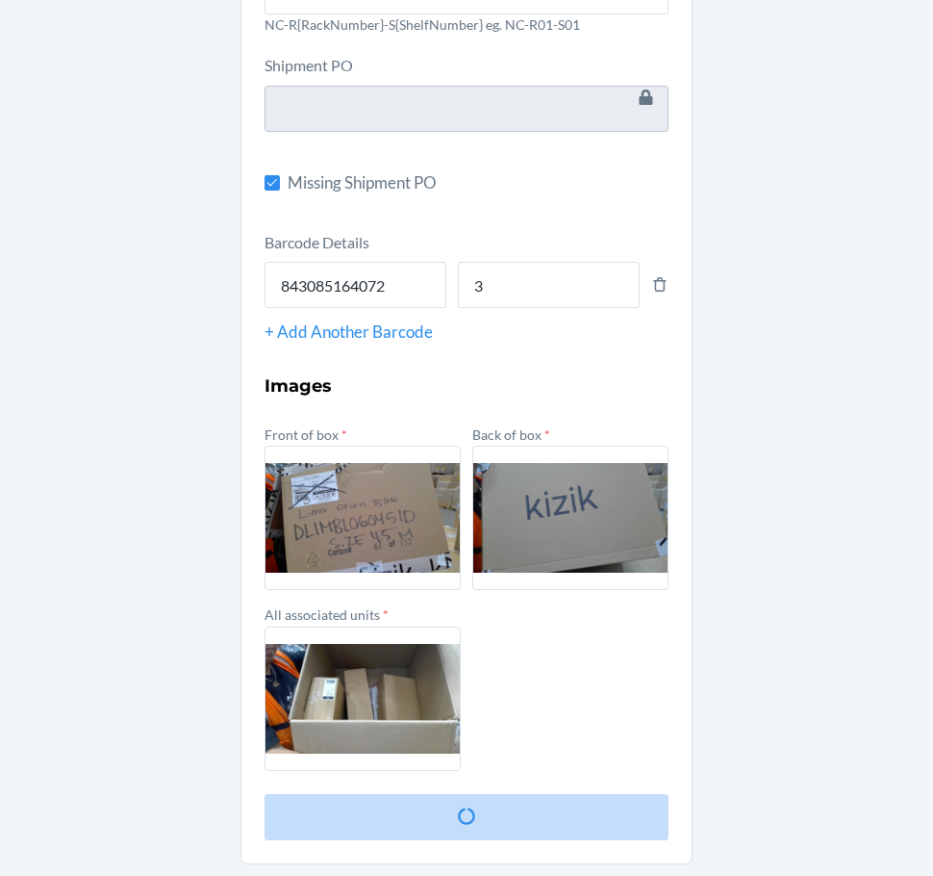
scroll to position [0, 0]
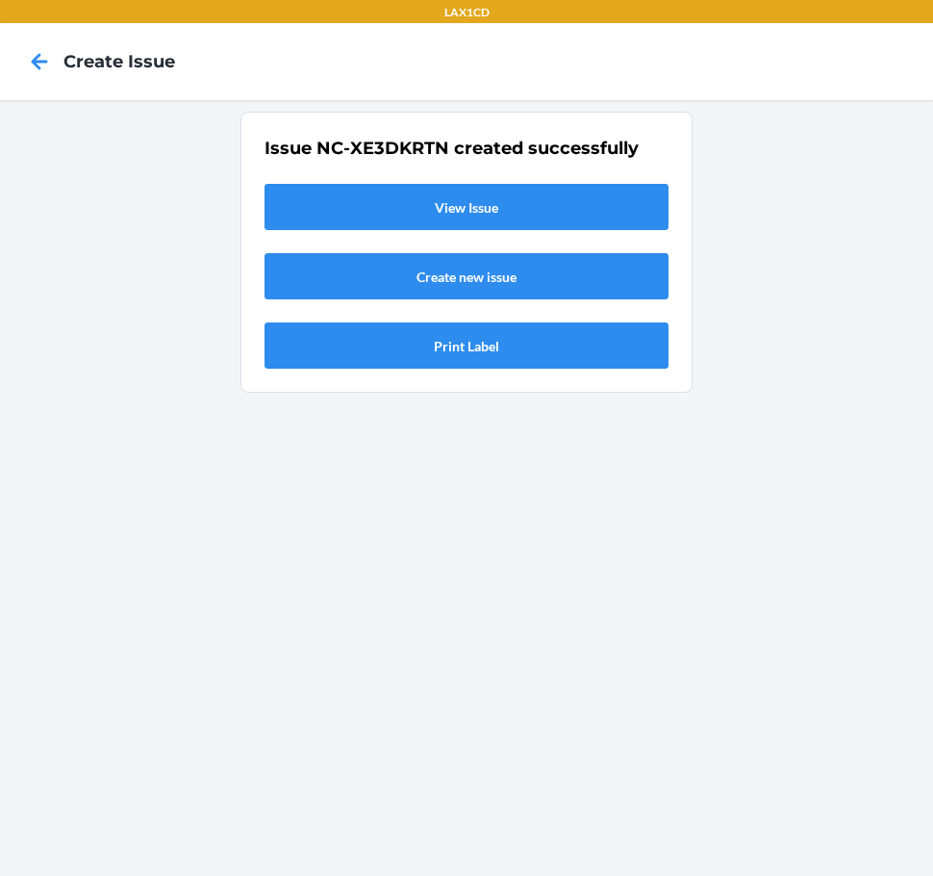
click at [334, 212] on link "View Issue" at bounding box center [467, 207] width 404 height 46
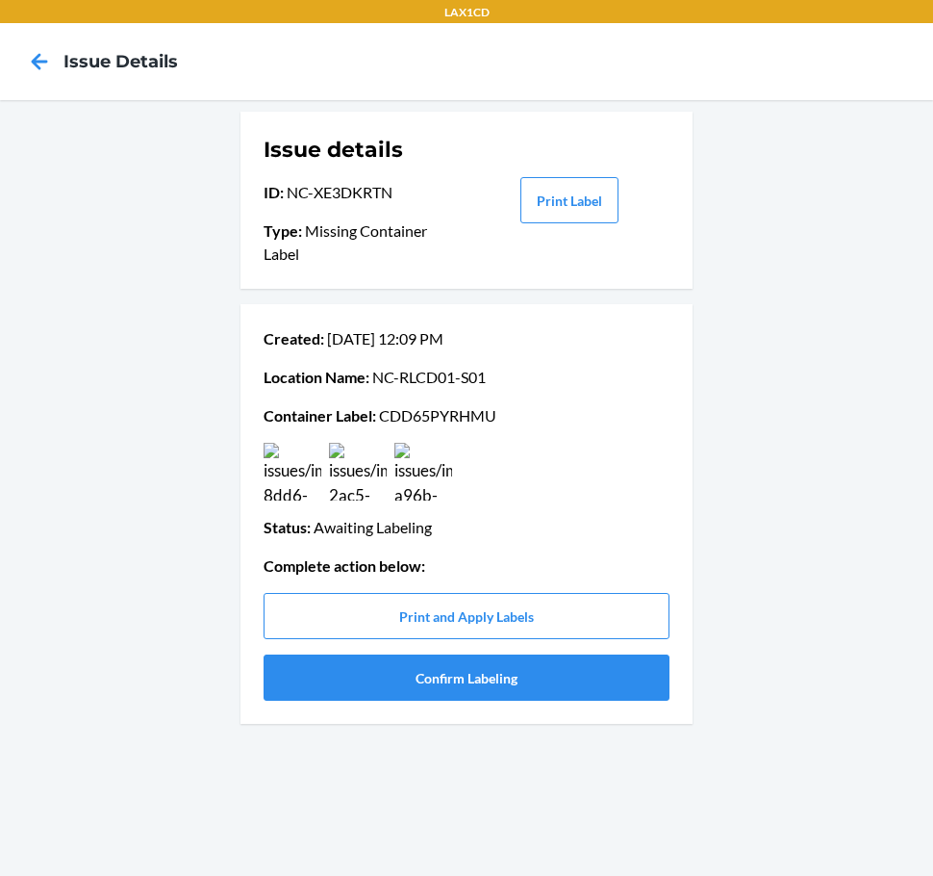
click at [445, 419] on p "Container Label : CDD65PYRHMU" at bounding box center [467, 415] width 406 height 23
copy p "CDD65PYRHMU"
click at [456, 689] on button "Confirm Labeling" at bounding box center [467, 677] width 406 height 46
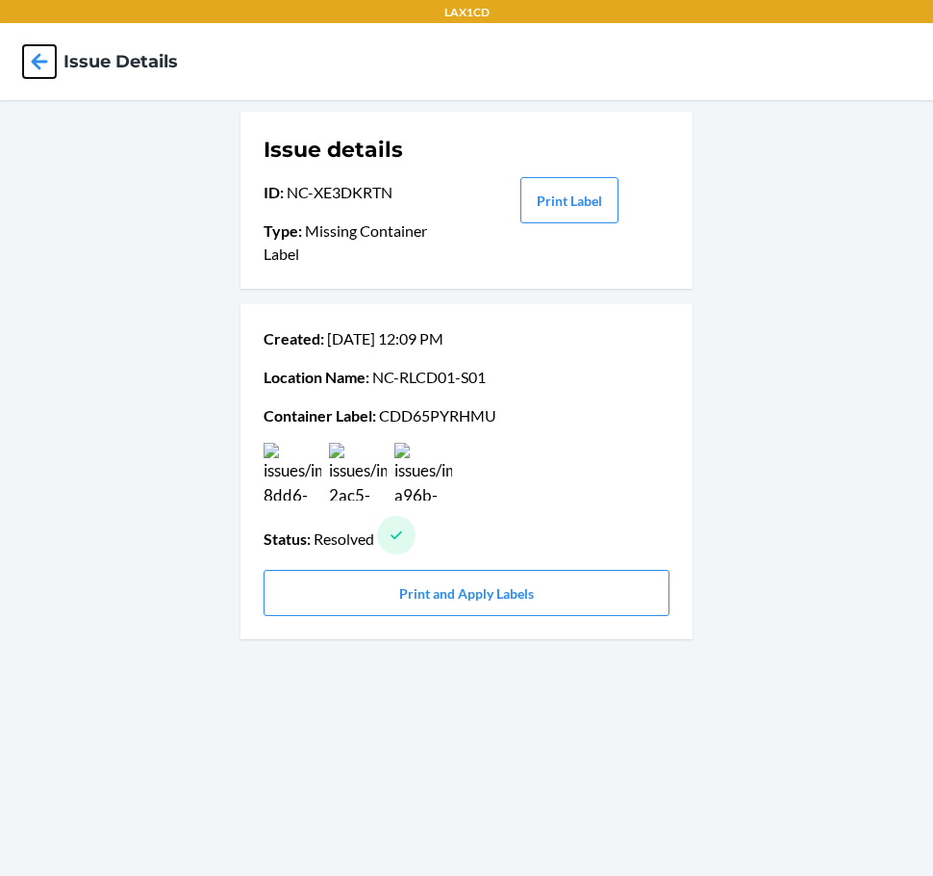
click at [31, 53] on icon at bounding box center [39, 61] width 33 height 33
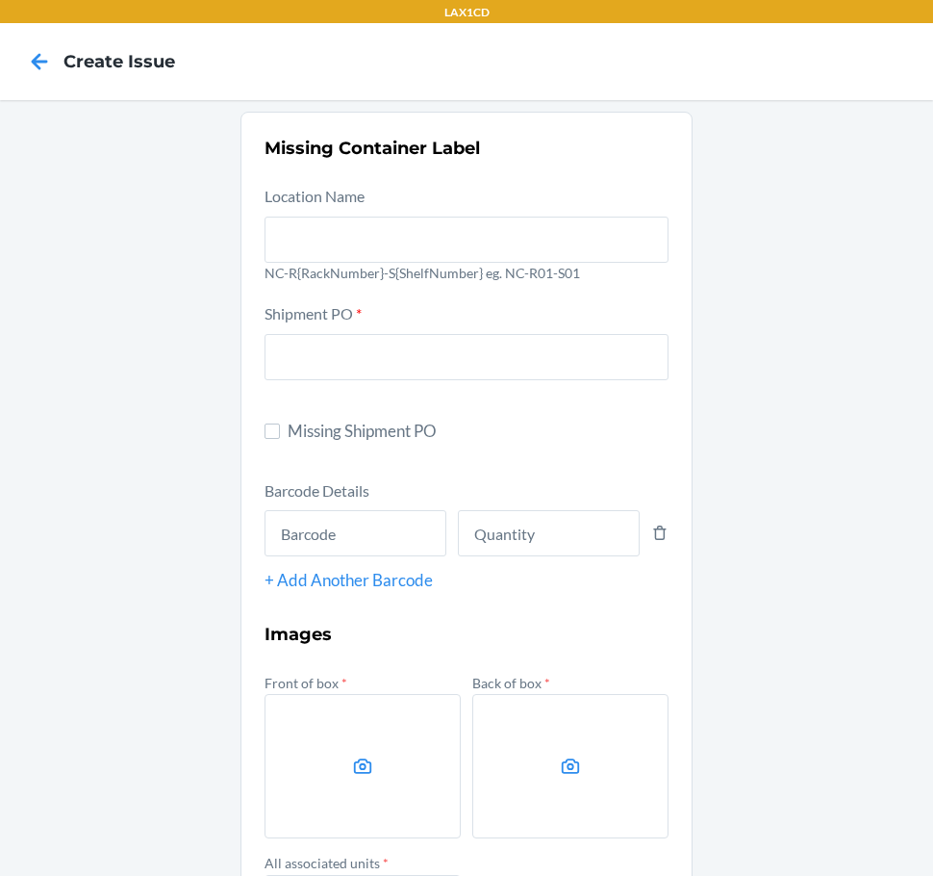
click at [31, 53] on icon at bounding box center [39, 61] width 33 height 33
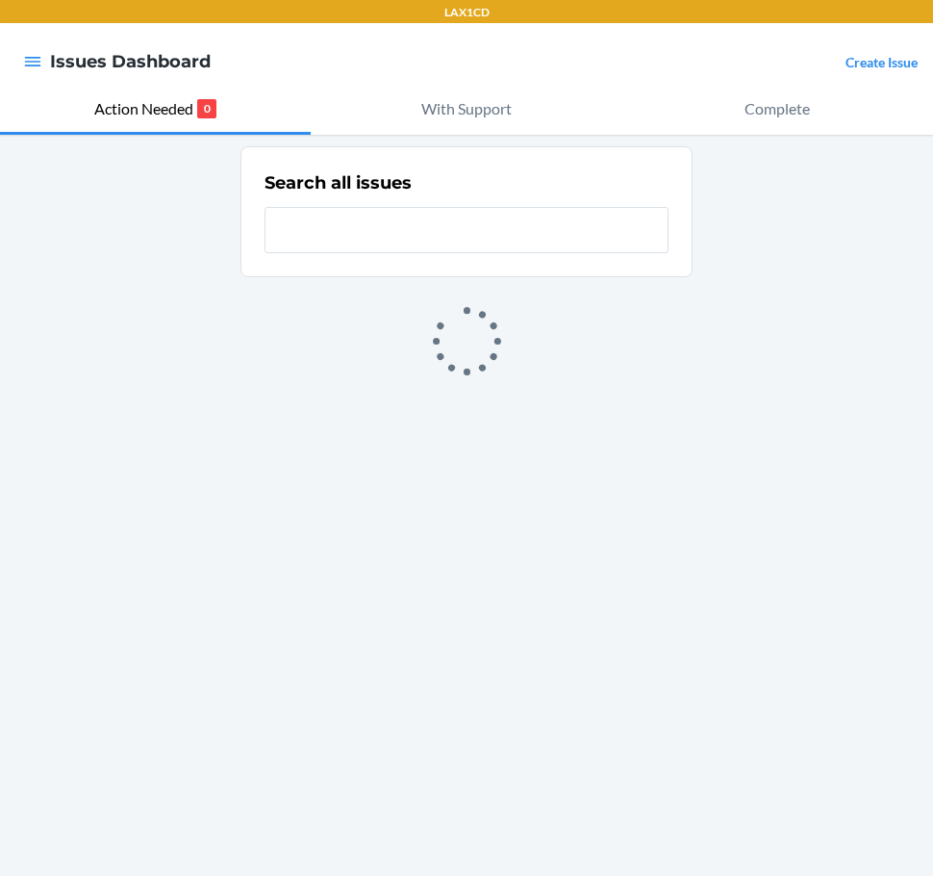
click at [876, 61] on link "Create Issue" at bounding box center [882, 62] width 72 height 16
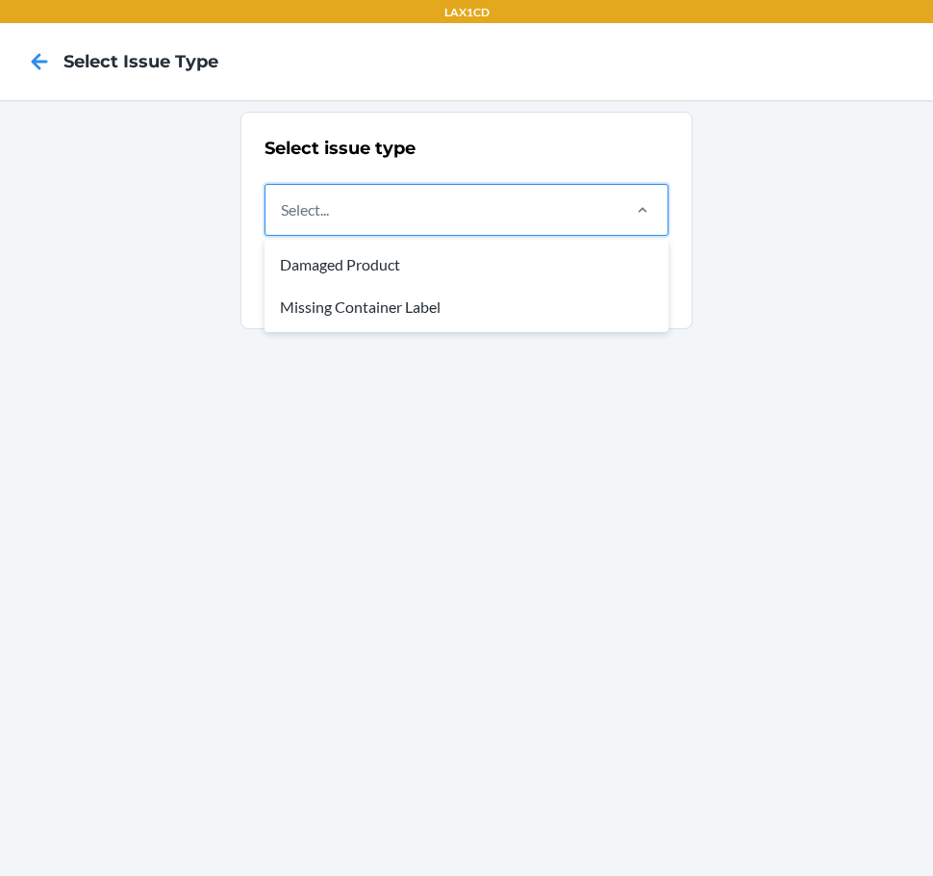
click at [472, 215] on div "Select..." at bounding box center [442, 210] width 352 height 50
click at [283, 215] on input "option Damaged Product focused, 1 of 2. 2 results available. Use Up and Down to…" at bounding box center [282, 209] width 2 height 23
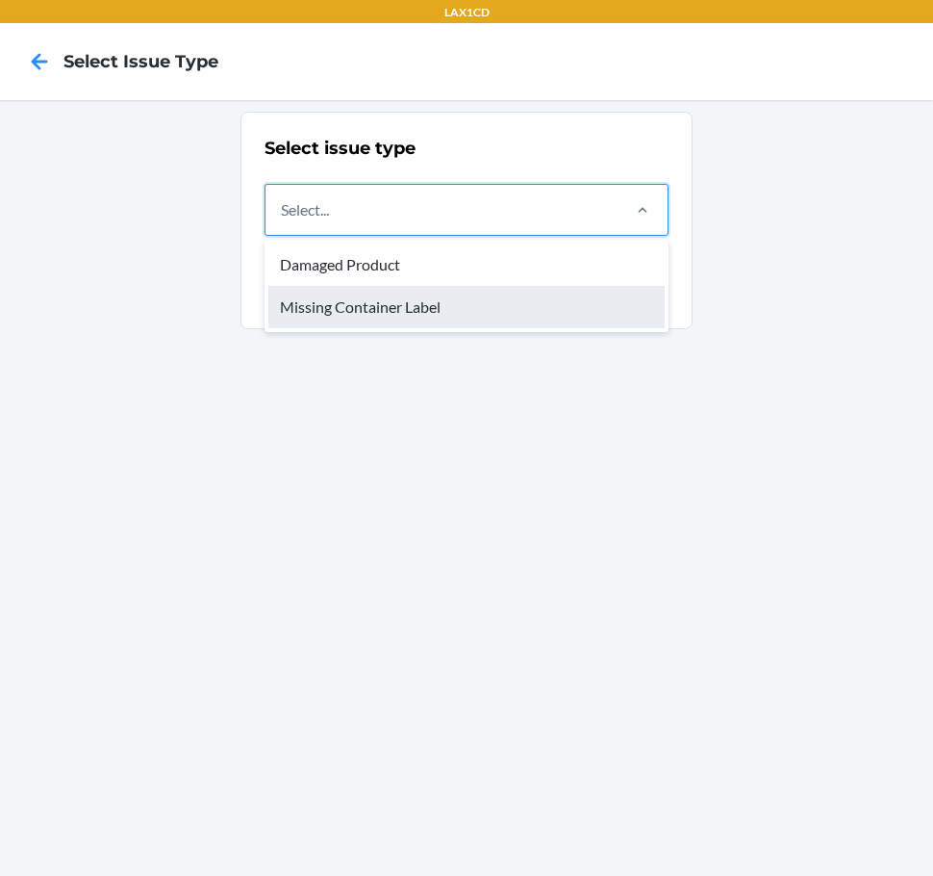
click at [449, 302] on div "Missing Container Label" at bounding box center [466, 307] width 396 height 42
click at [283, 221] on input "option Missing Container Label focused, 2 of 2. 2 results available. Use Up and…" at bounding box center [282, 209] width 2 height 23
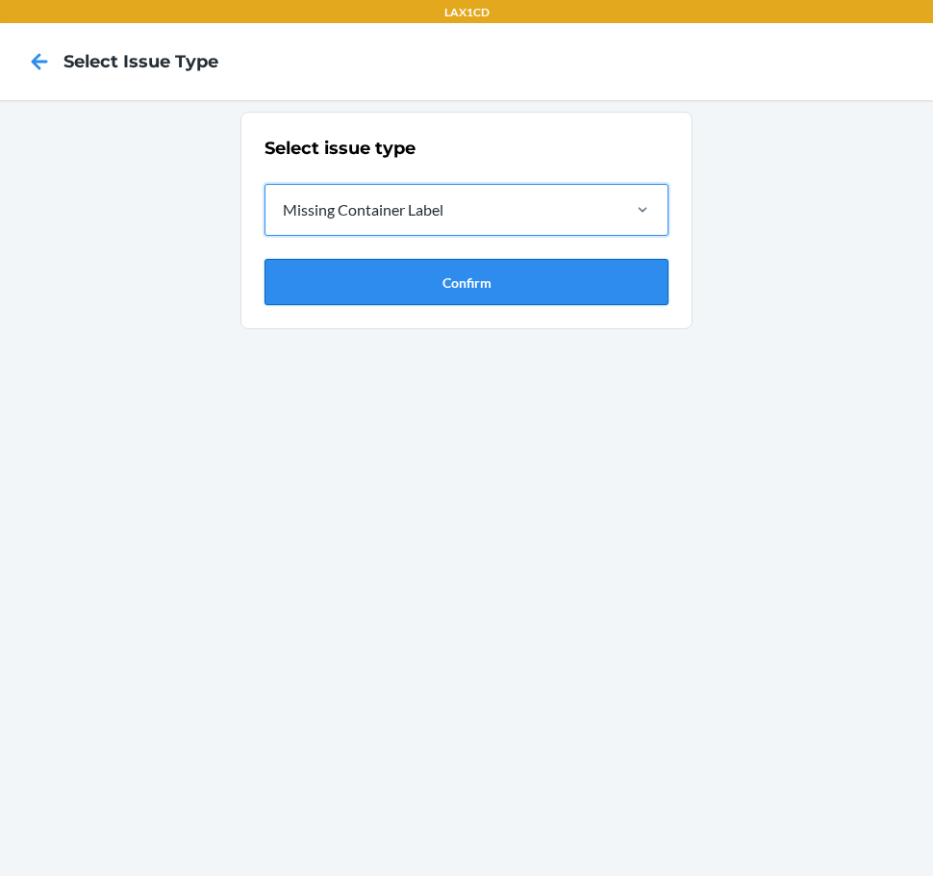
click at [447, 275] on button "Confirm" at bounding box center [467, 282] width 404 height 46
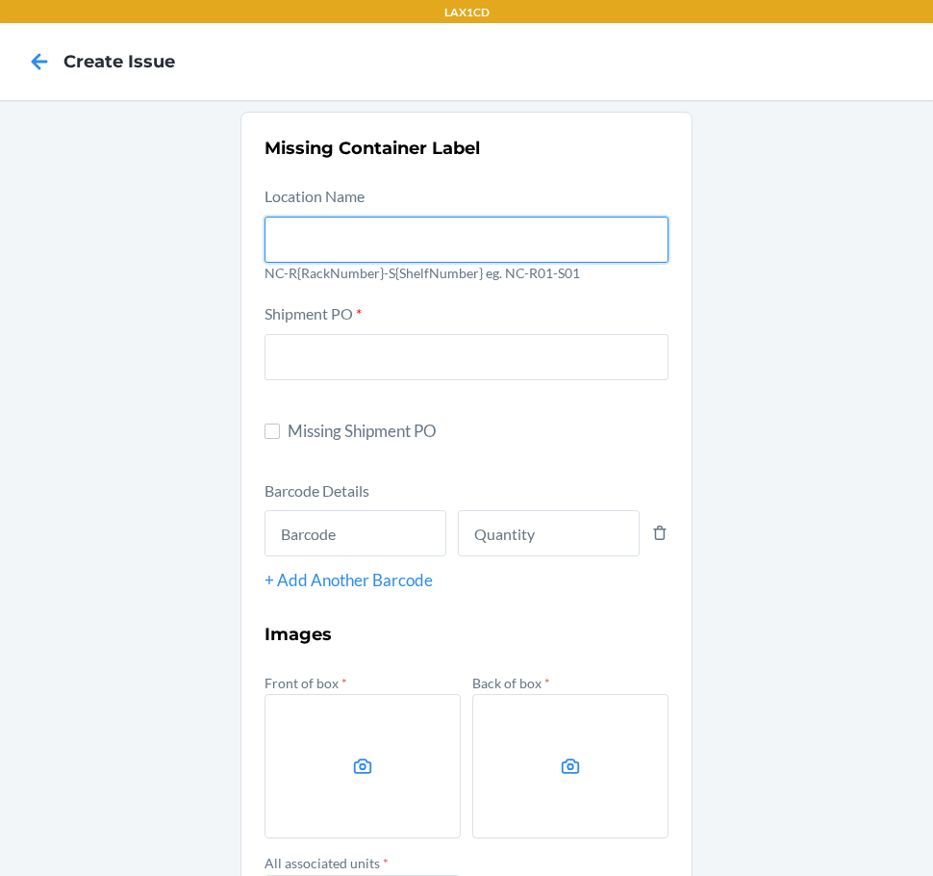
click at [422, 235] on input "text" at bounding box center [467, 240] width 404 height 46
type input "NC-RLCD01-S01"
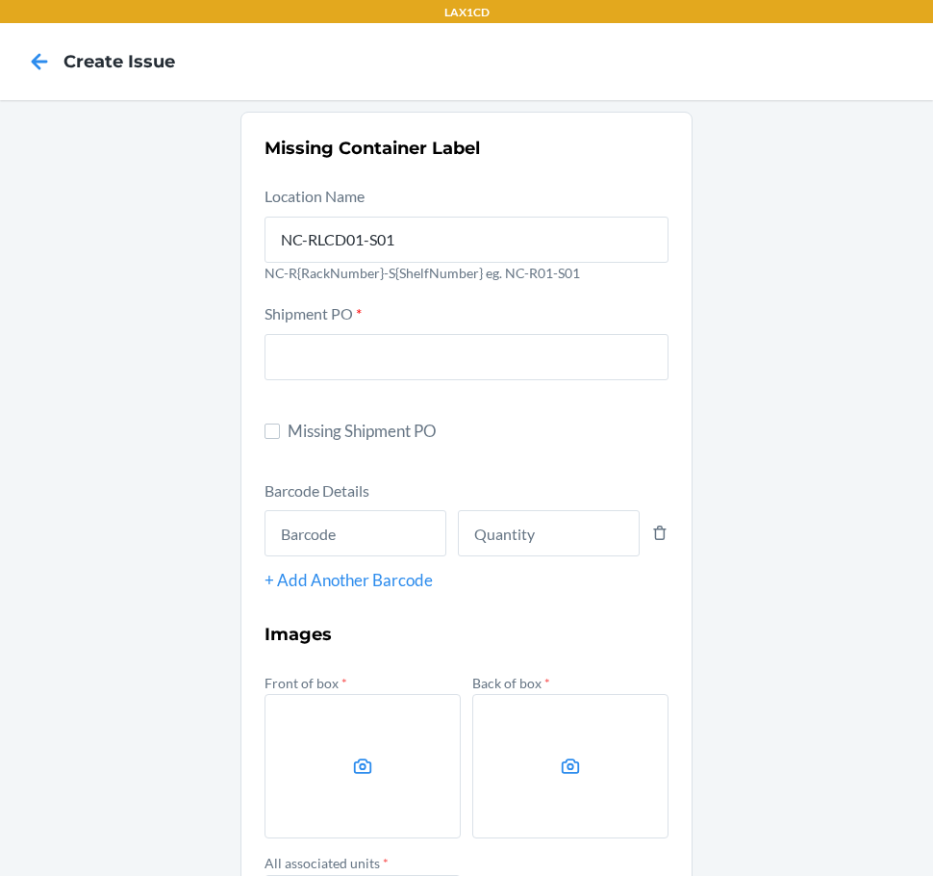
click at [310, 438] on span "Missing Shipment PO" at bounding box center [478, 431] width 381 height 25
click at [280, 438] on input "Missing Shipment PO" at bounding box center [272, 430] width 15 height 15
checkbox input "true"
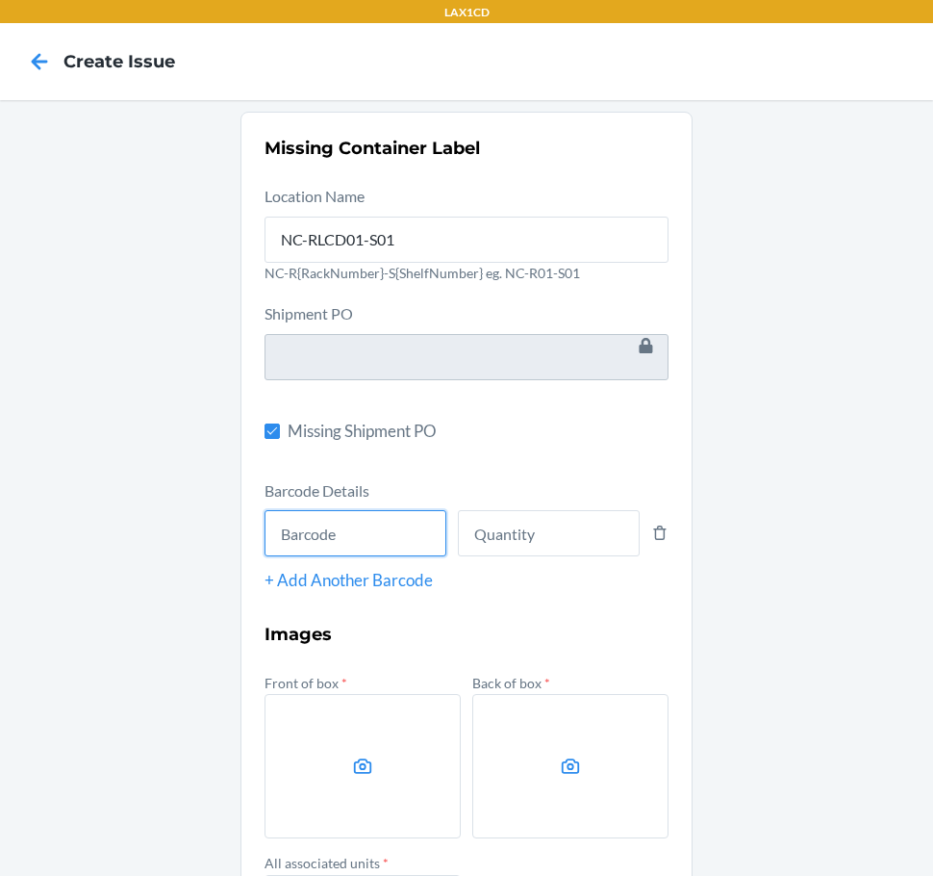
click at [348, 527] on input "text" at bounding box center [356, 533] width 182 height 46
type input "843085159658"
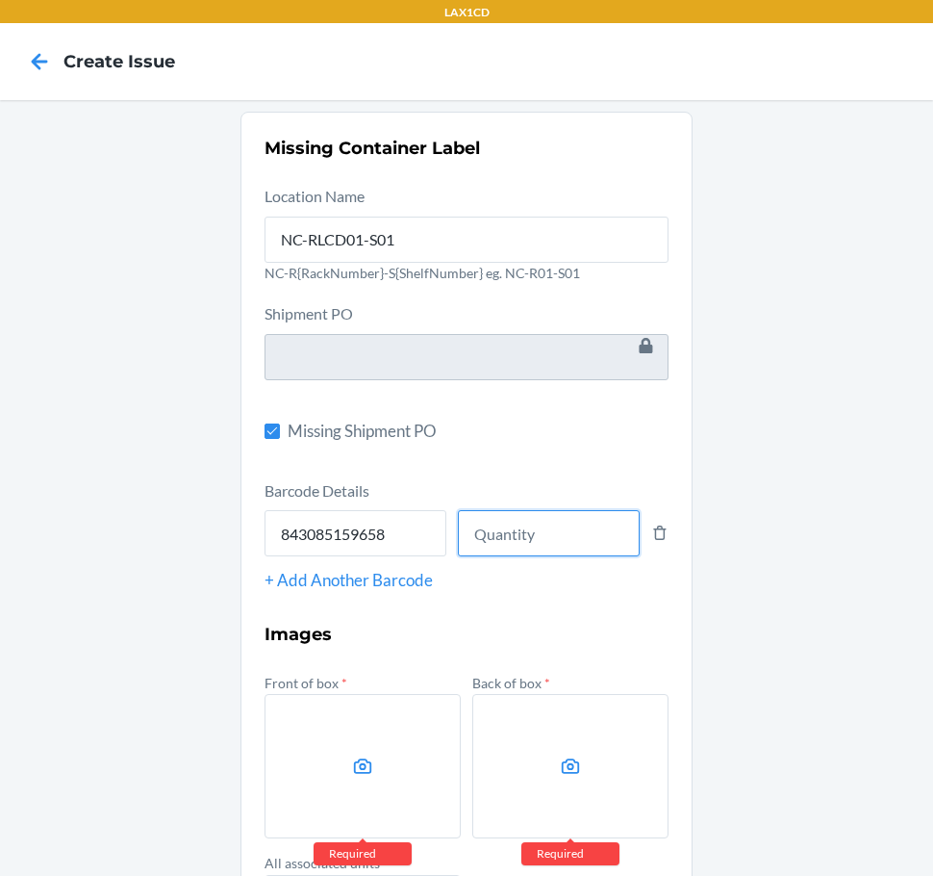
click at [525, 523] on input "number" at bounding box center [549, 533] width 182 height 46
type input "8"
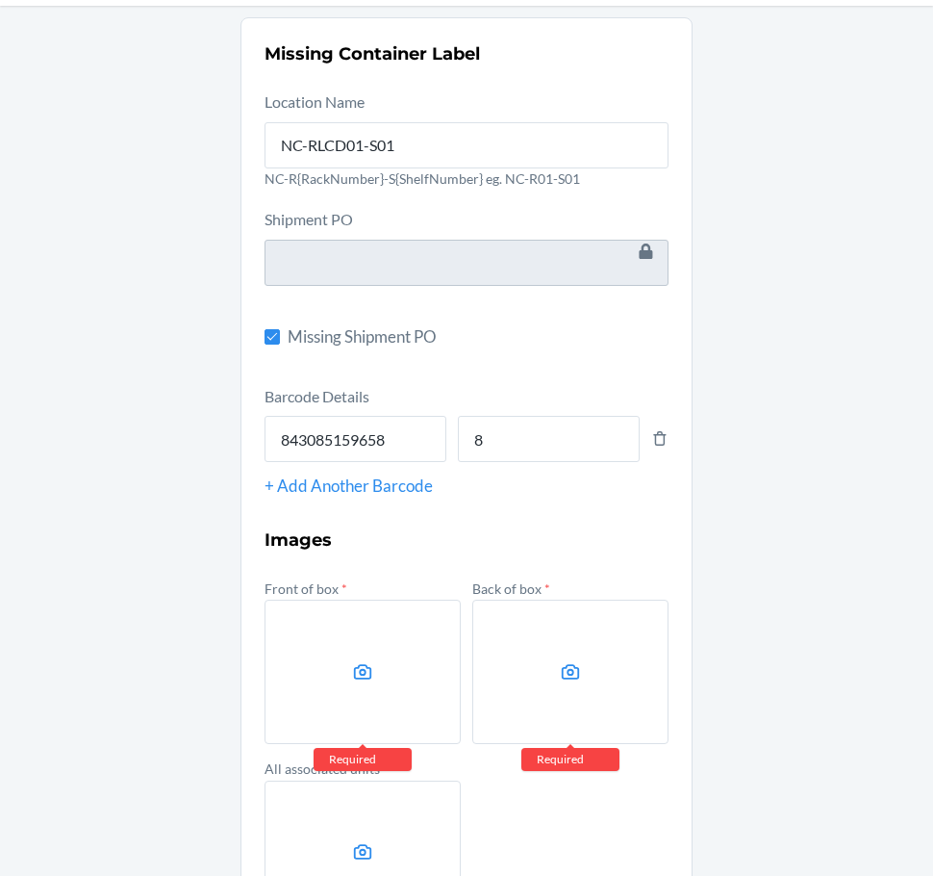
scroll to position [248, 0]
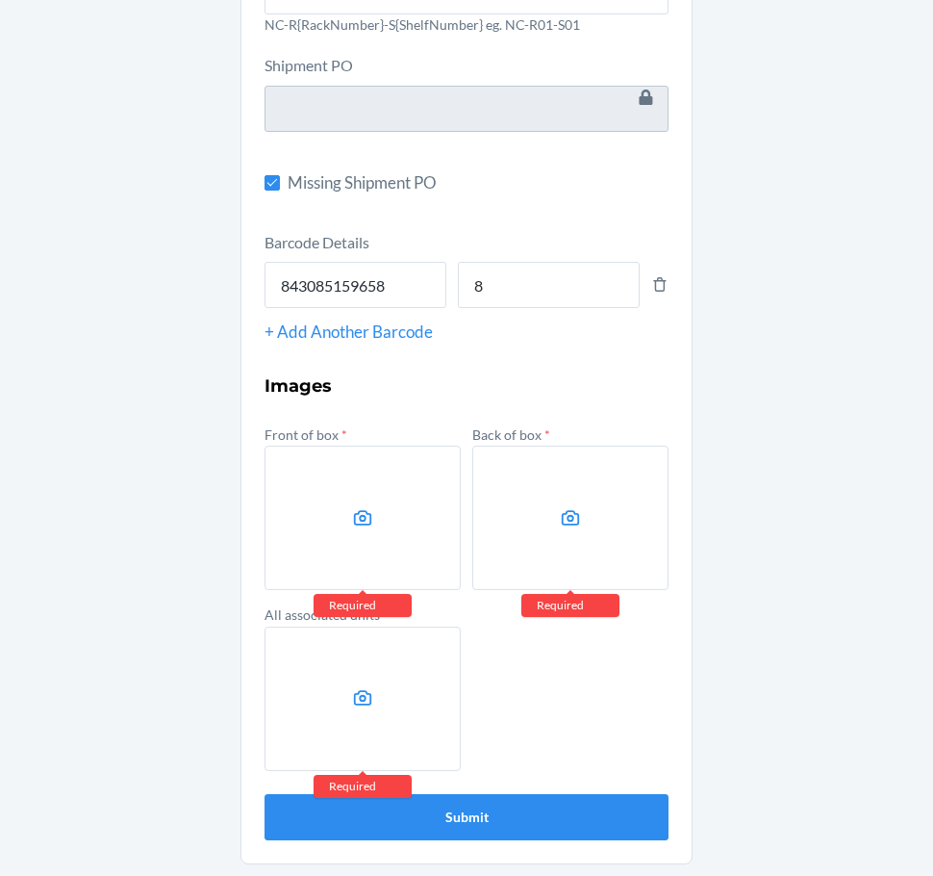
click at [354, 516] on icon at bounding box center [363, 517] width 18 height 15
click at [0, 0] on input "file" at bounding box center [0, 0] width 0 height 0
click at [513, 564] on label at bounding box center [571, 518] width 196 height 144
click at [0, 0] on input "file" at bounding box center [0, 0] width 0 height 0
click at [415, 666] on label at bounding box center [363, 698] width 196 height 144
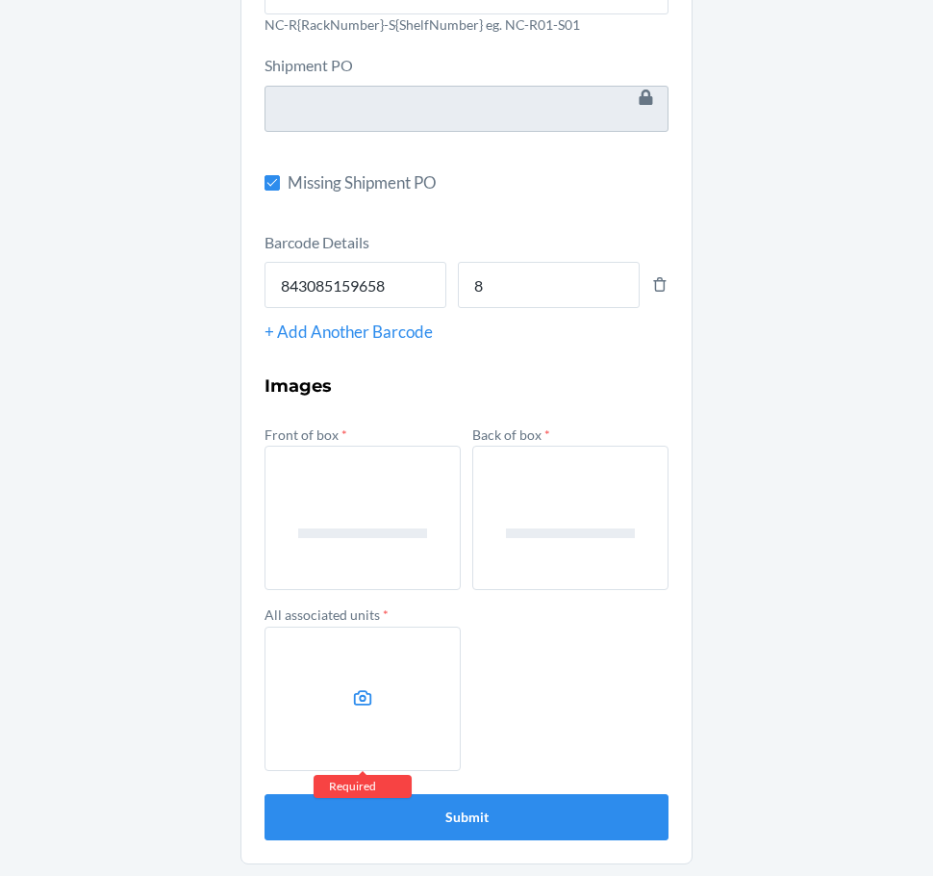
click at [0, 0] on input "file" at bounding box center [0, 0] width 0 height 0
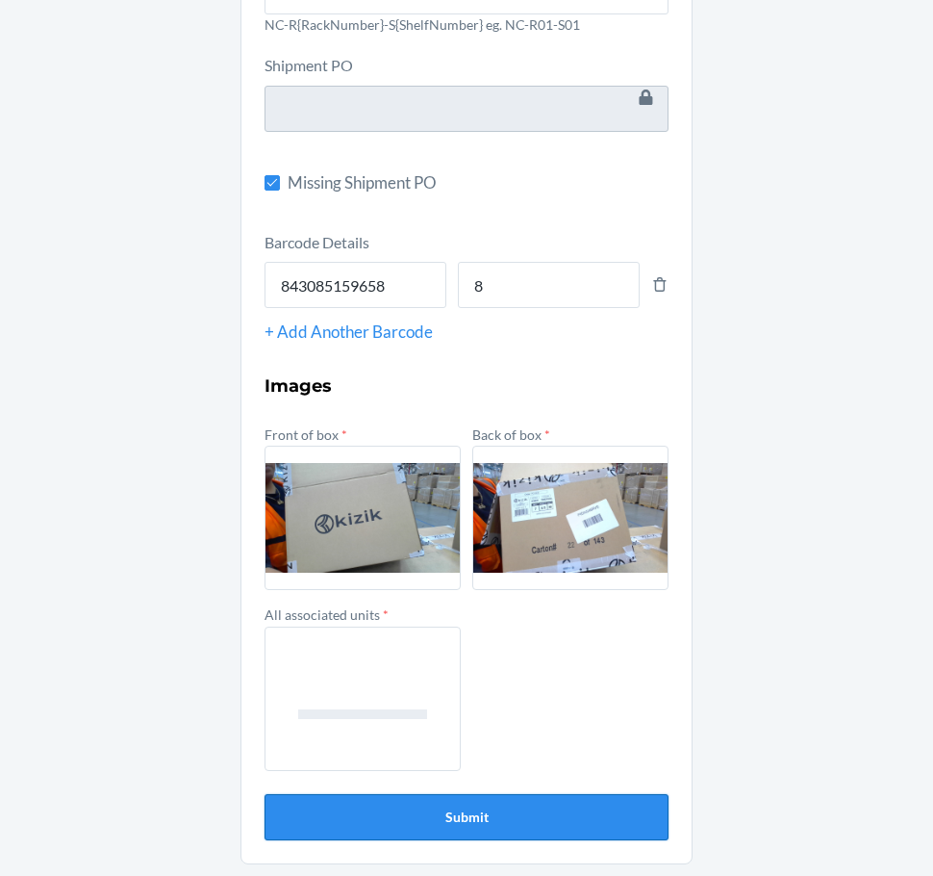
click at [563, 818] on button "Submit" at bounding box center [467, 817] width 404 height 46
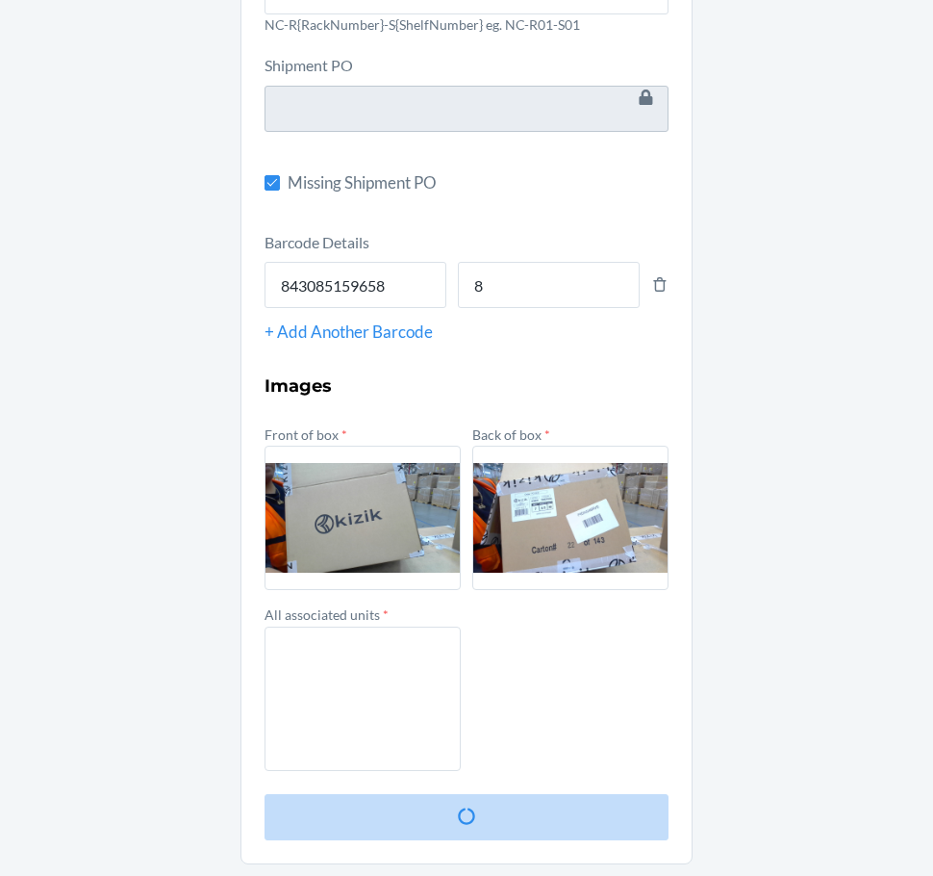
scroll to position [0, 0]
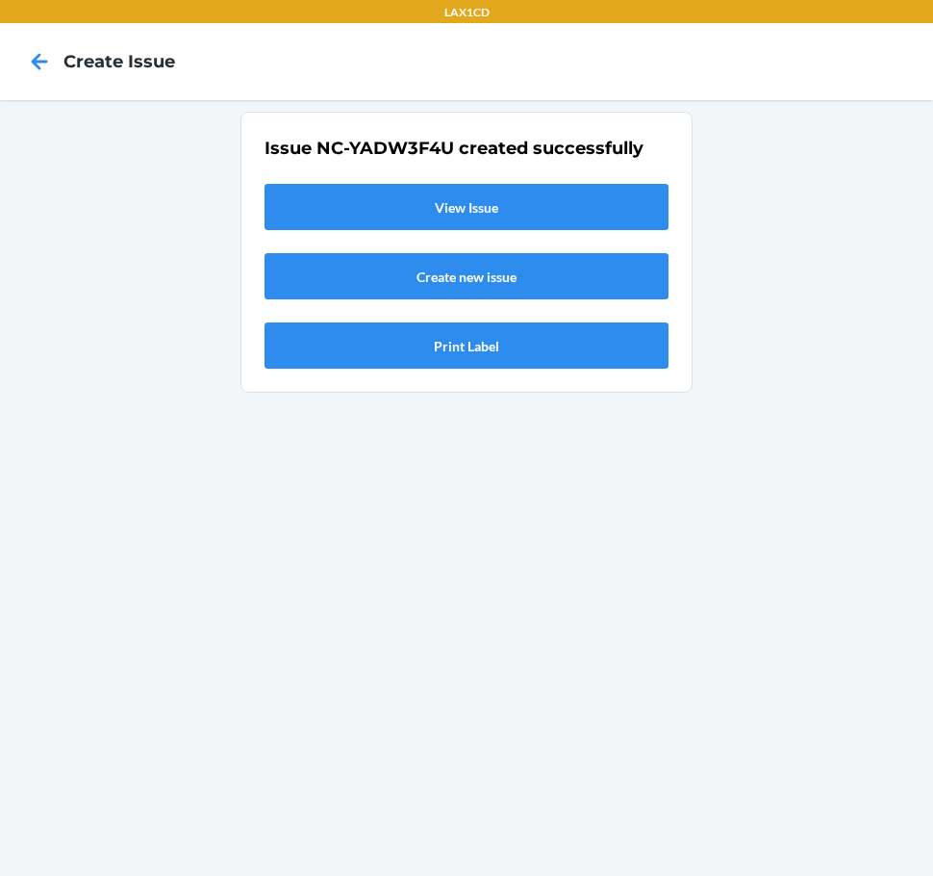
click at [354, 214] on link "View Issue" at bounding box center [467, 207] width 404 height 46
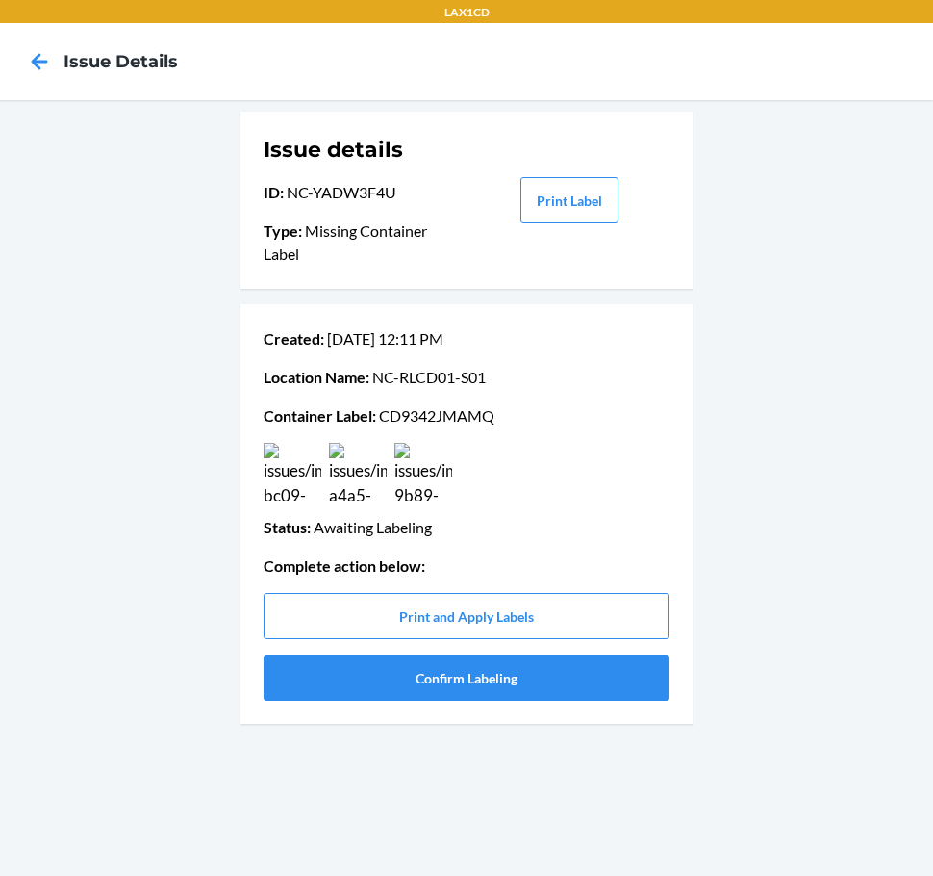
click at [433, 416] on p "Container Label : CD9342JMAMQ" at bounding box center [467, 415] width 406 height 23
copy p "CD9342JMAMQ"
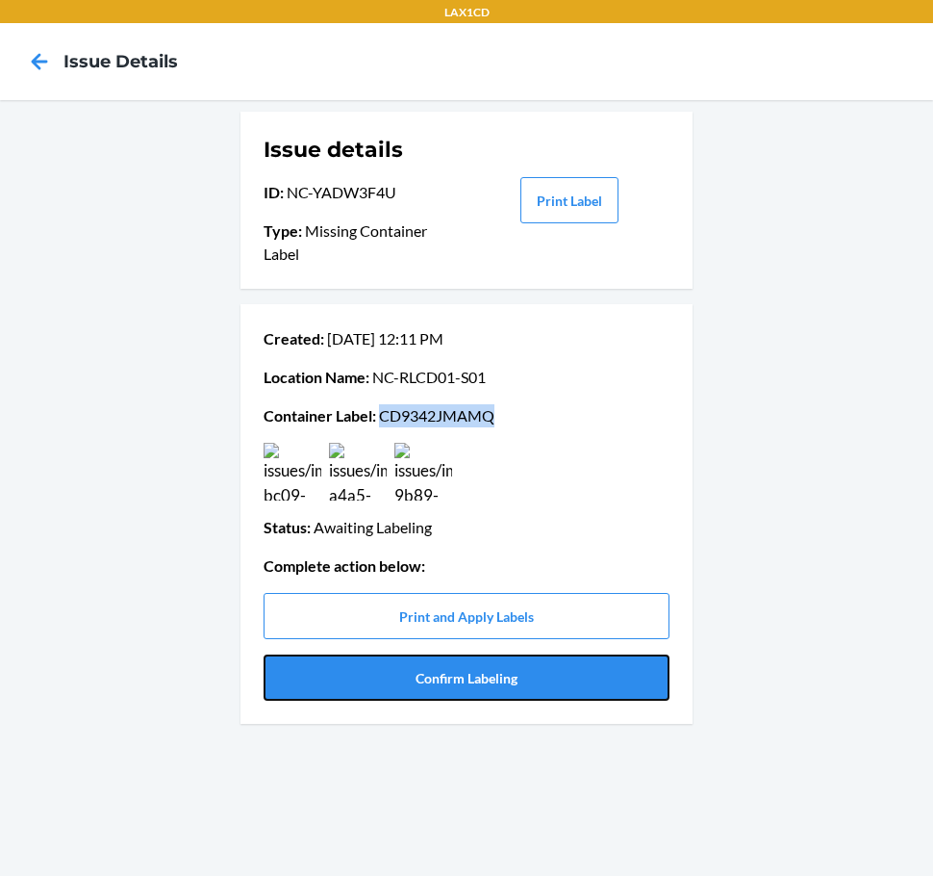
drag, startPoint x: 332, startPoint y: 686, endPoint x: 172, endPoint y: 701, distance: 160.4
click at [332, 686] on button "Confirm Labeling" at bounding box center [467, 677] width 406 height 46
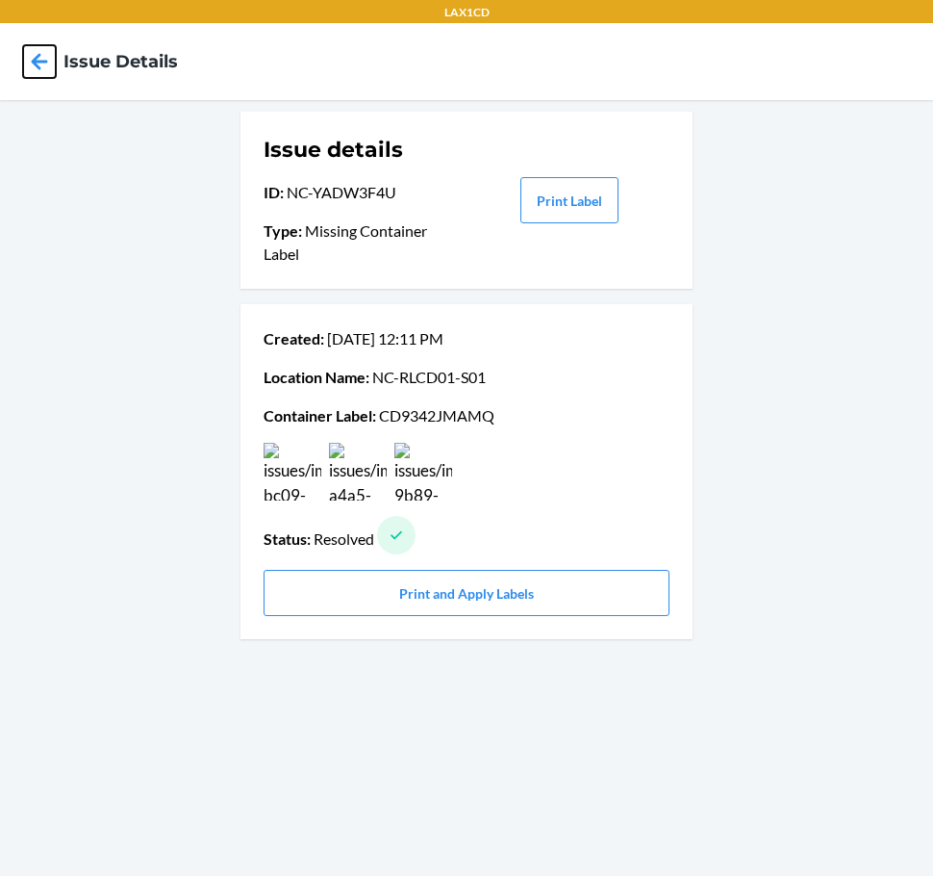
click at [27, 57] on icon at bounding box center [39, 61] width 33 height 33
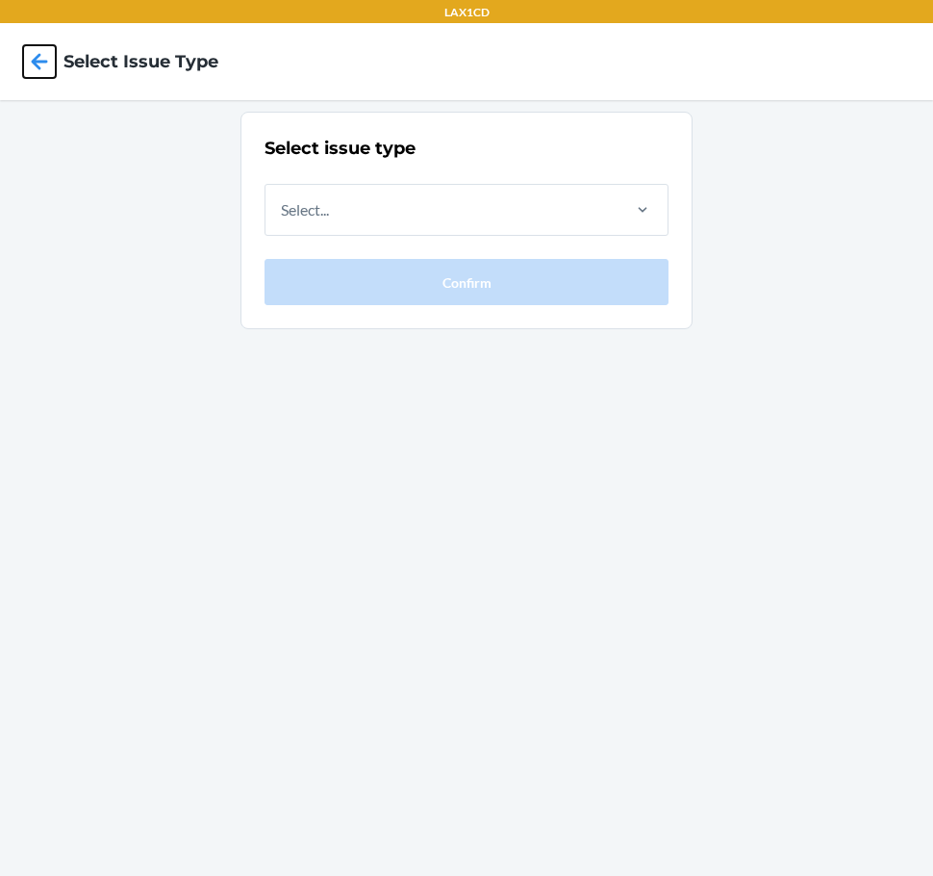
click at [27, 57] on icon at bounding box center [39, 61] width 33 height 33
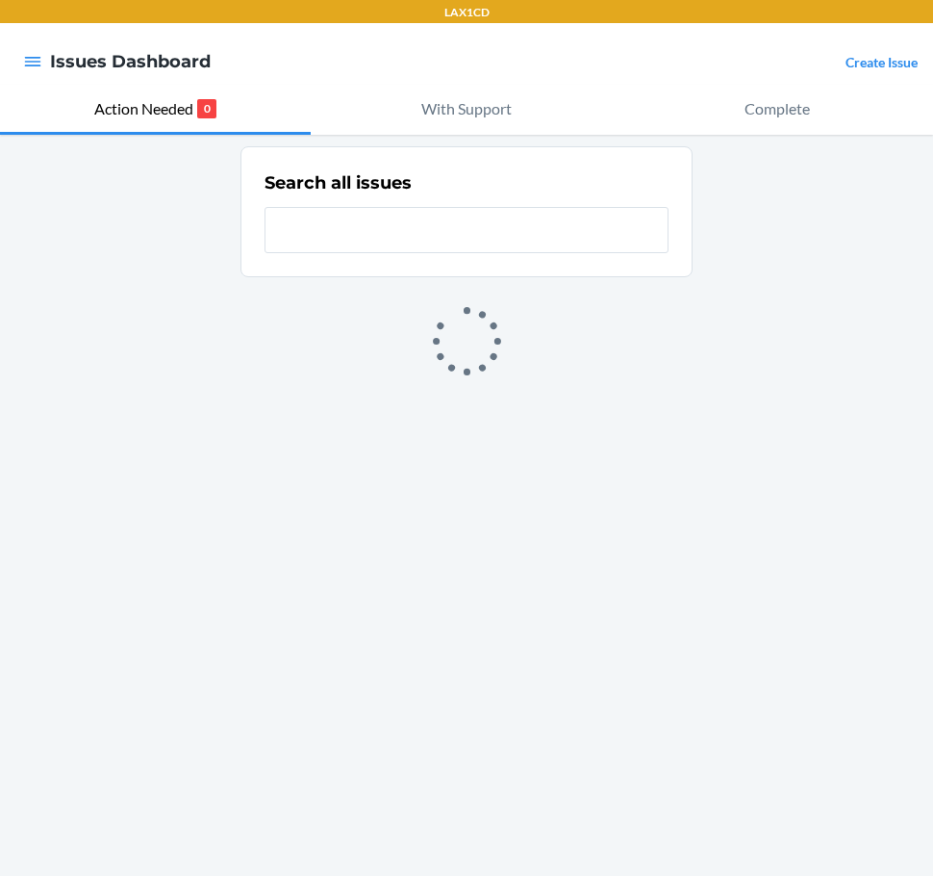
click at [896, 59] on link "Create Issue" at bounding box center [882, 62] width 72 height 16
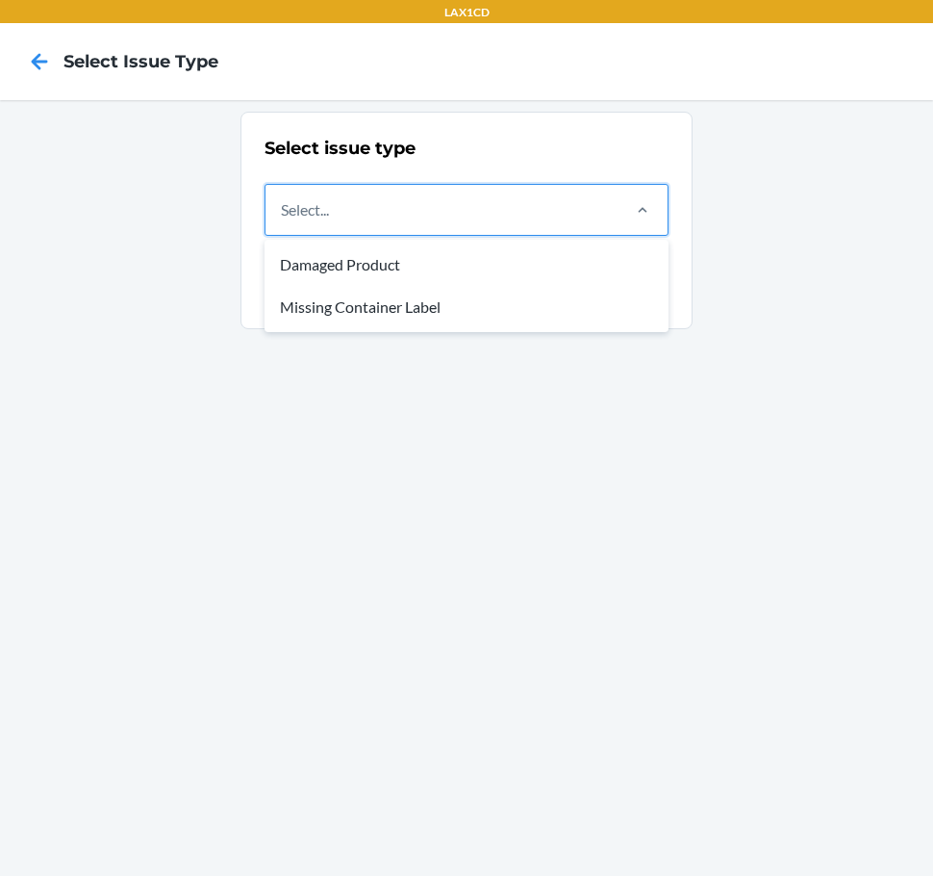
click at [524, 234] on div "Select..." at bounding box center [442, 210] width 352 height 50
click at [283, 221] on input "option Damaged Product focused, 1 of 2. 2 results available. Use Up and Down to…" at bounding box center [282, 209] width 2 height 23
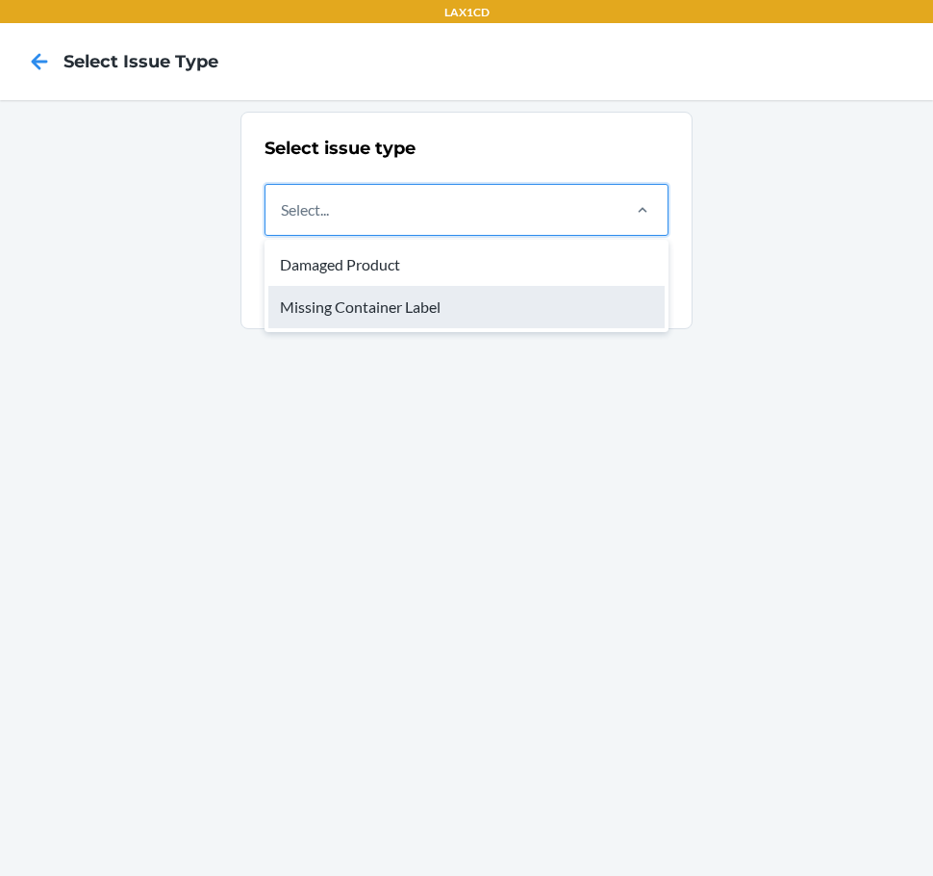
click at [522, 308] on div "Missing Container Label" at bounding box center [466, 307] width 396 height 42
click at [283, 221] on input "option Missing Container Label focused, 2 of 2. 2 results available. Use Up and…" at bounding box center [282, 209] width 2 height 23
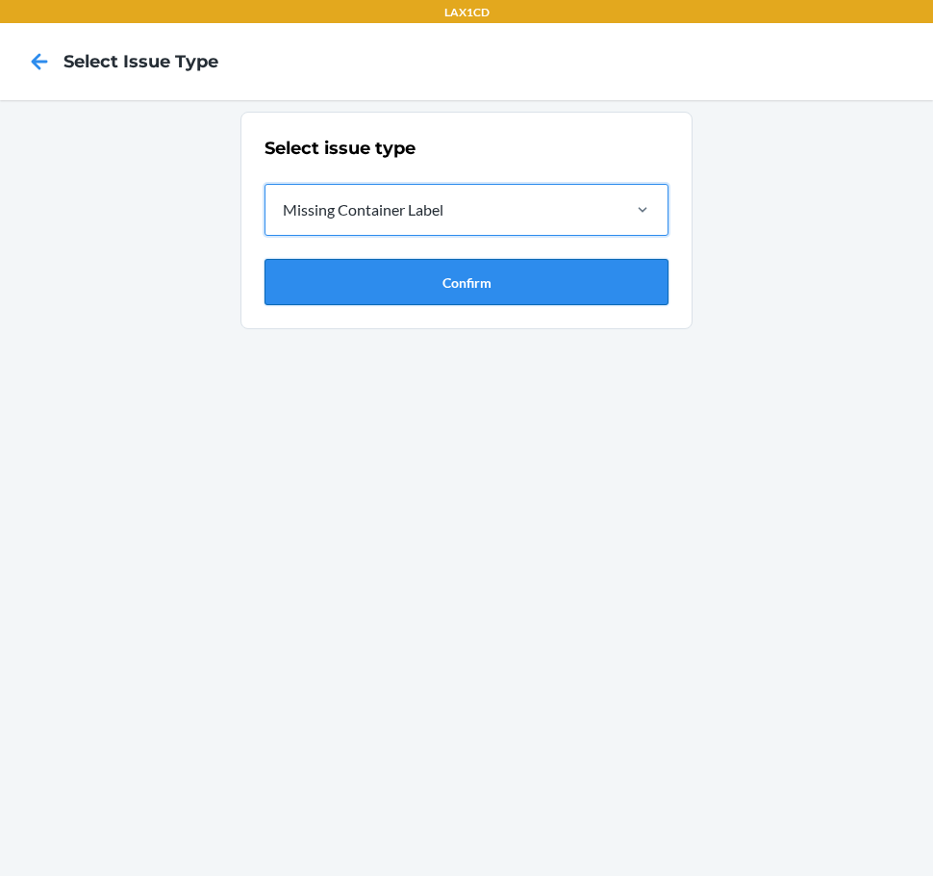
click at [519, 300] on button "Confirm" at bounding box center [467, 282] width 404 height 46
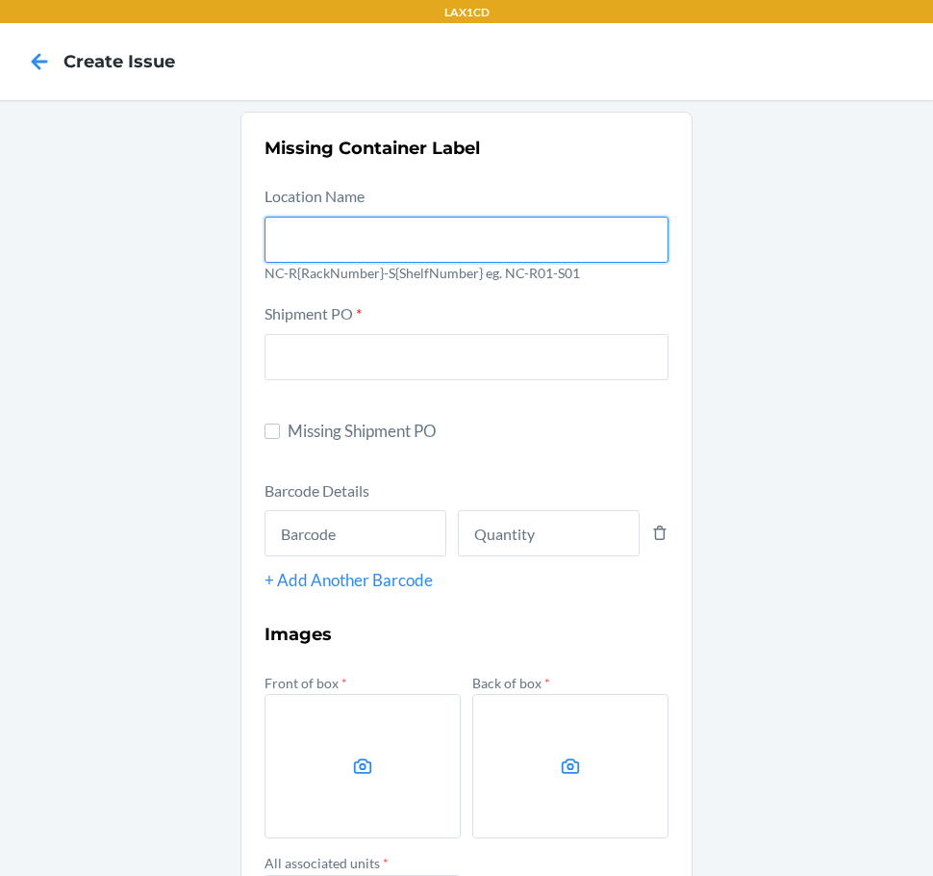
drag, startPoint x: 479, startPoint y: 261, endPoint x: 408, endPoint y: 251, distance: 71.9
click at [473, 261] on input "text" at bounding box center [467, 240] width 404 height 46
type input "NC-RLCD01-S01"
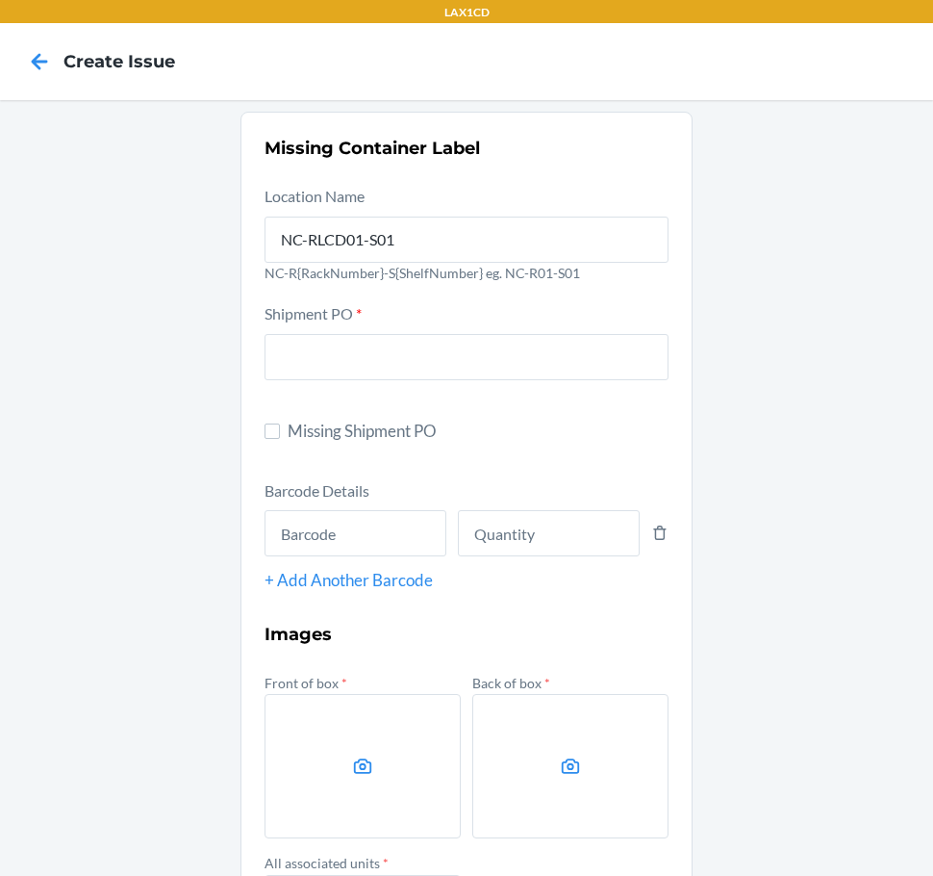
click at [362, 430] on span "Missing Shipment PO" at bounding box center [478, 431] width 381 height 25
click at [280, 430] on input "Missing Shipment PO" at bounding box center [272, 430] width 15 height 15
checkbox input "true"
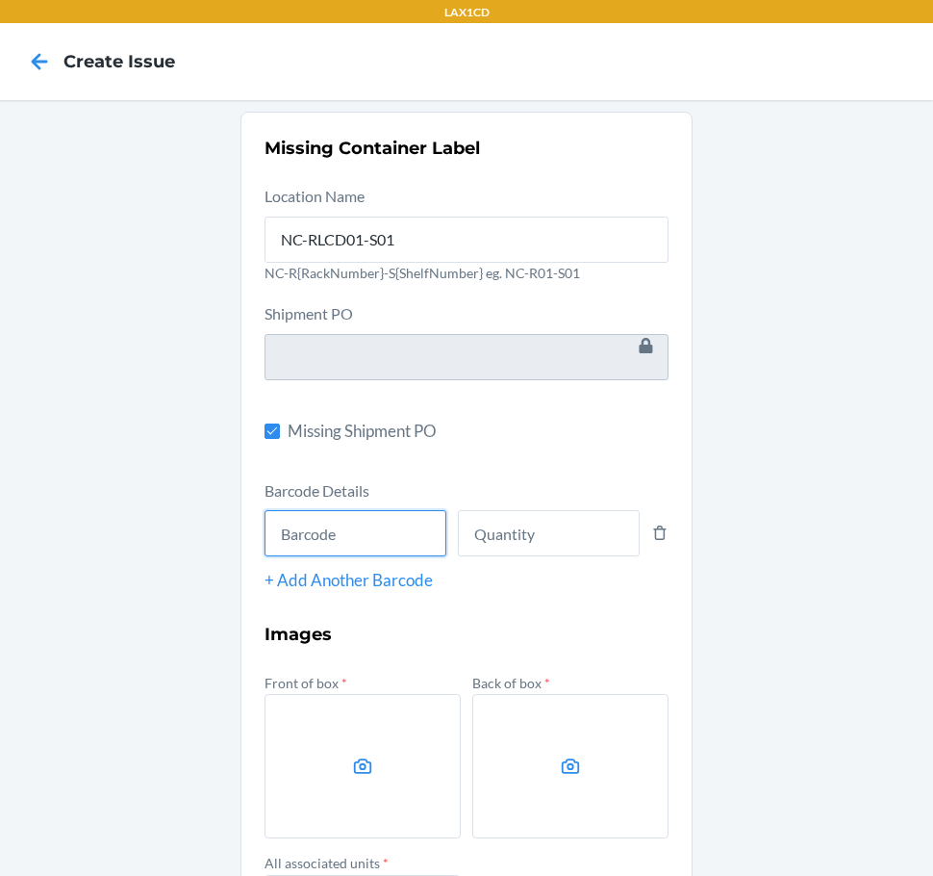
click at [321, 524] on input "text" at bounding box center [356, 533] width 182 height 46
type input "843085166304"
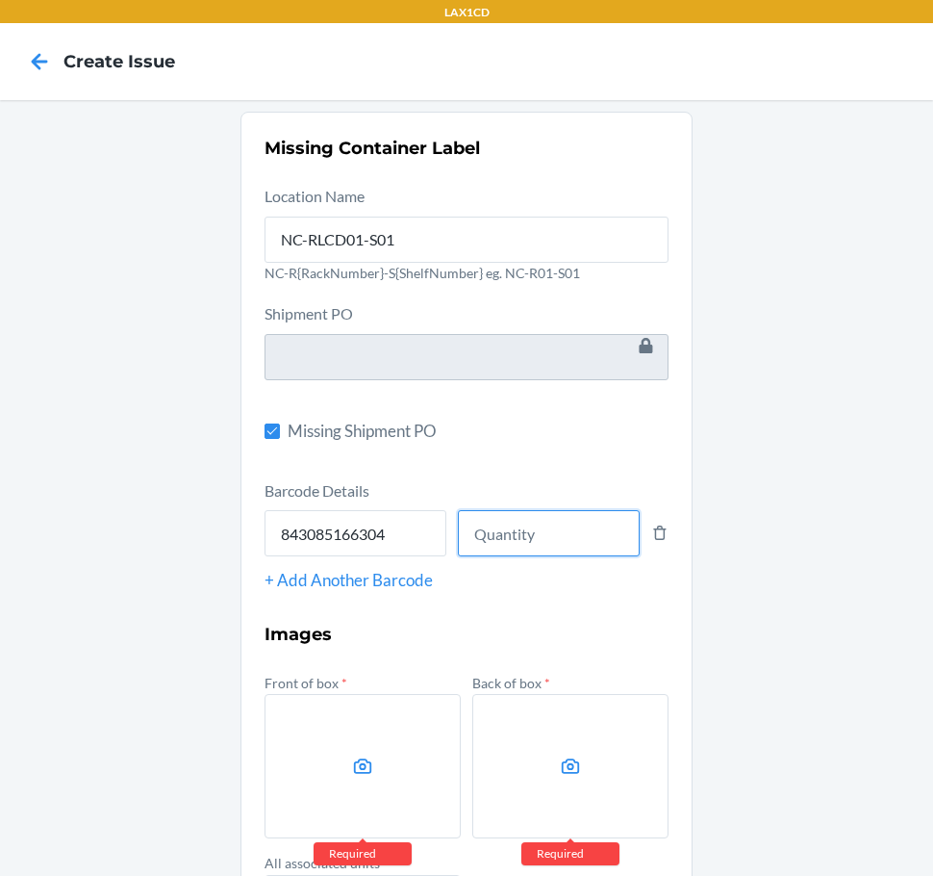
click at [465, 542] on input "number" at bounding box center [549, 533] width 182 height 46
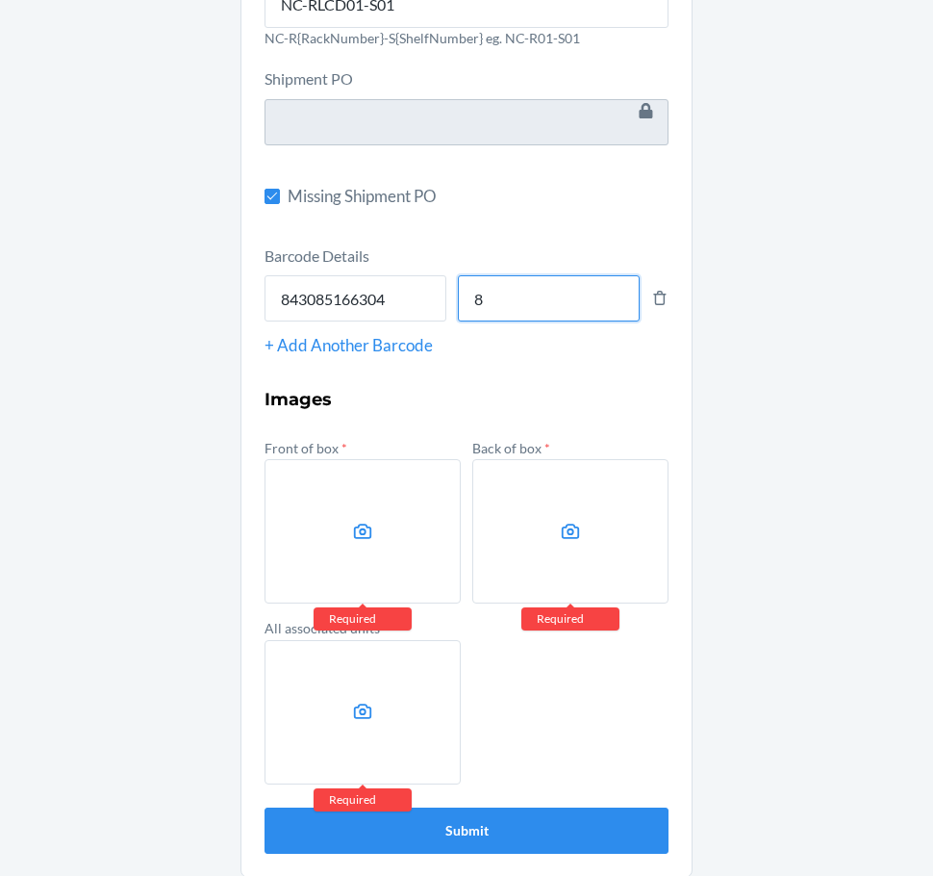
scroll to position [248, 0]
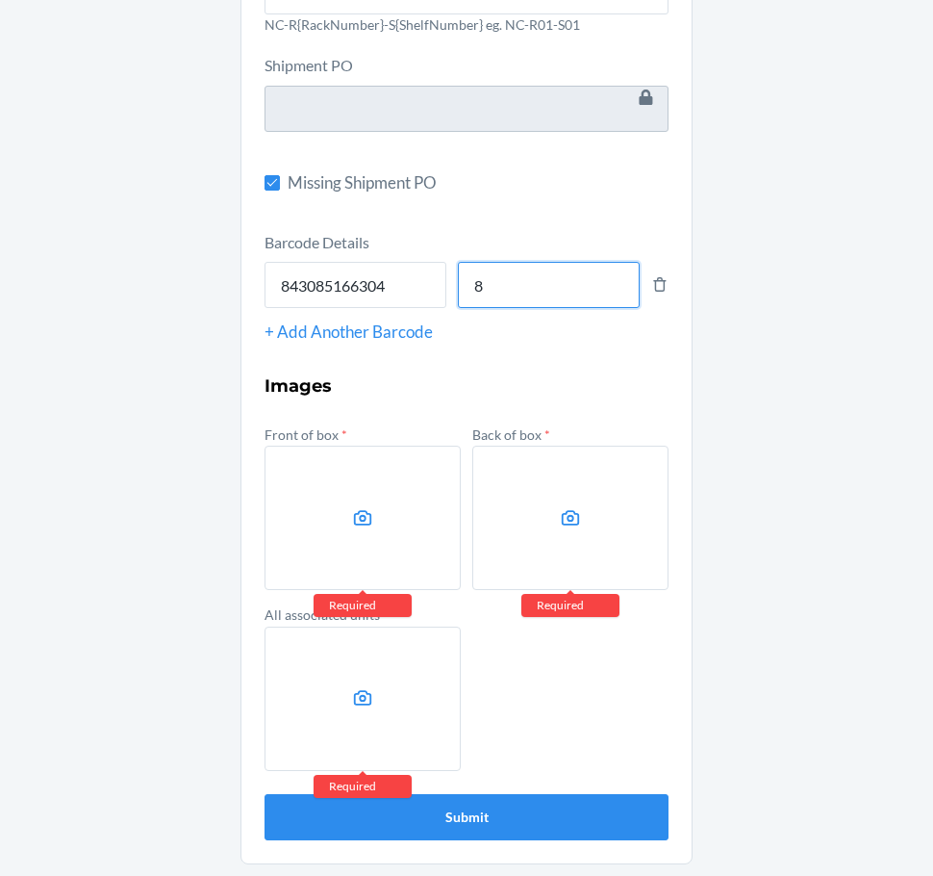
type input "8"
click at [395, 530] on label at bounding box center [363, 518] width 196 height 144
click at [0, 0] on input "file" at bounding box center [0, 0] width 0 height 0
click at [543, 501] on label at bounding box center [571, 518] width 196 height 144
click at [0, 0] on input "file" at bounding box center [0, 0] width 0 height 0
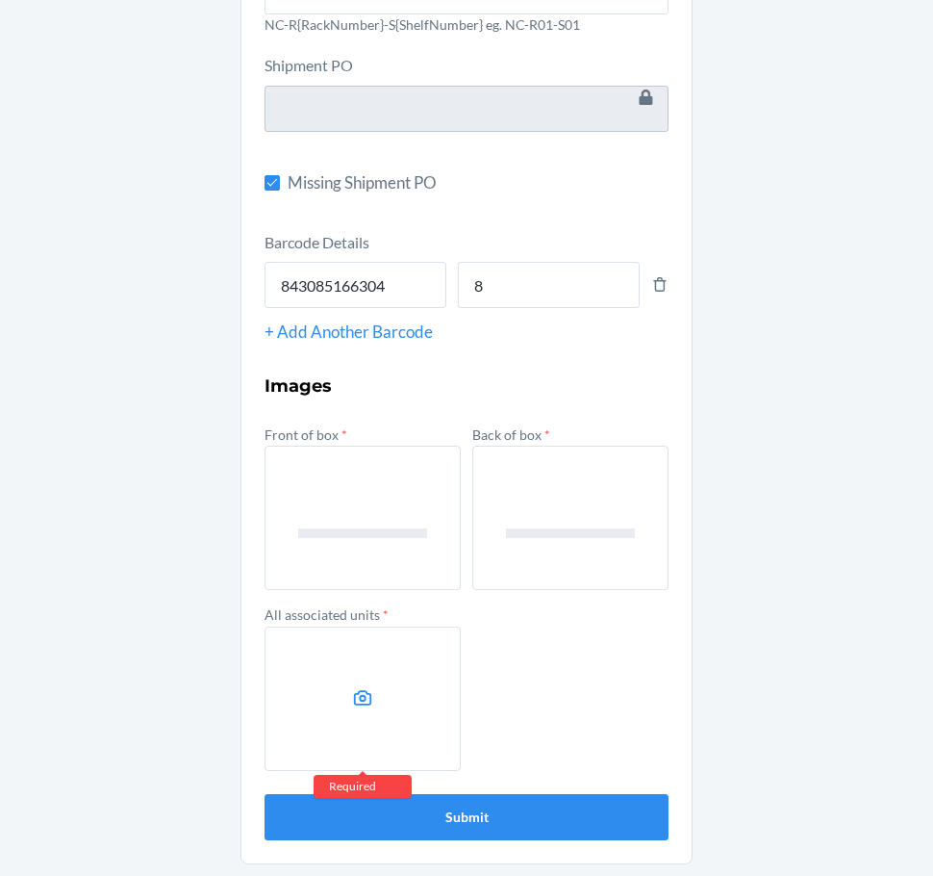
click at [352, 705] on icon at bounding box center [363, 698] width 22 height 22
click at [0, 0] on input "file" at bounding box center [0, 0] width 0 height 0
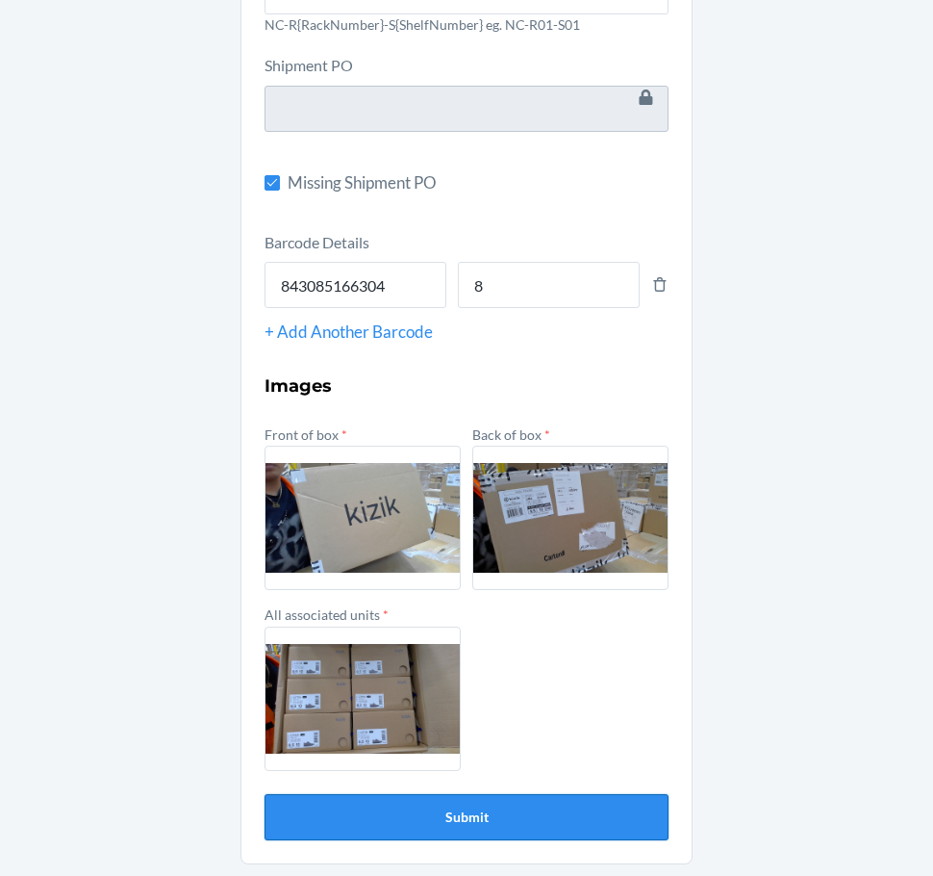
click at [497, 820] on button "Submit" at bounding box center [467, 817] width 404 height 46
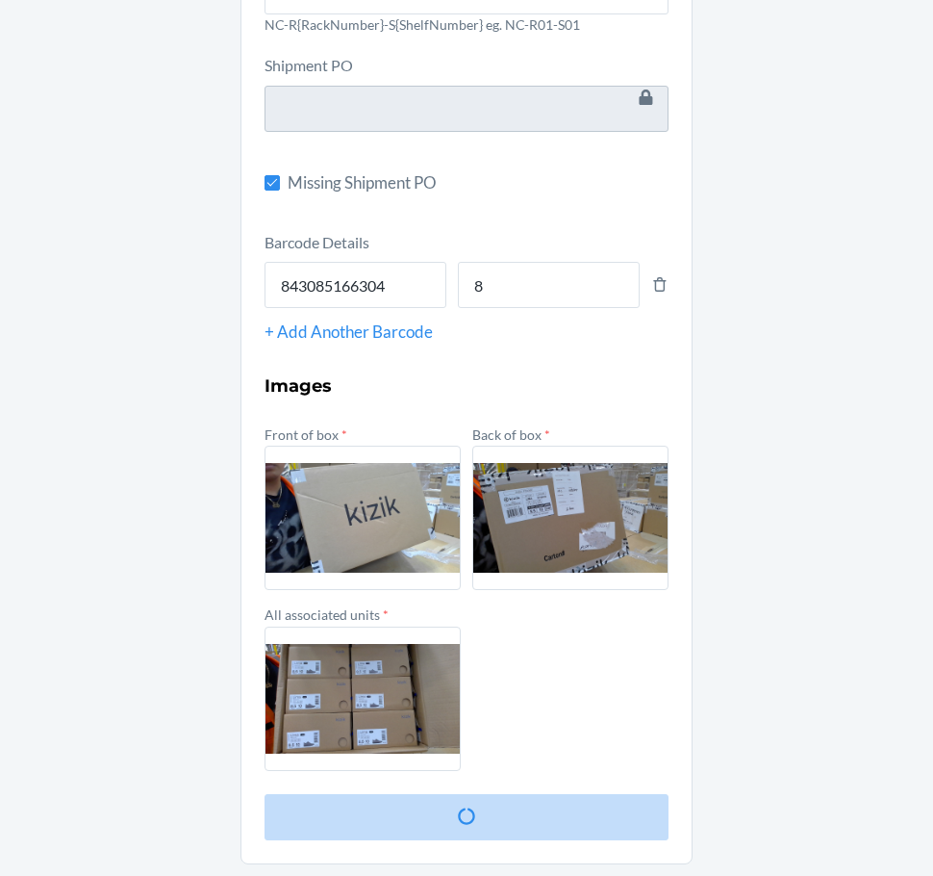
scroll to position [0, 0]
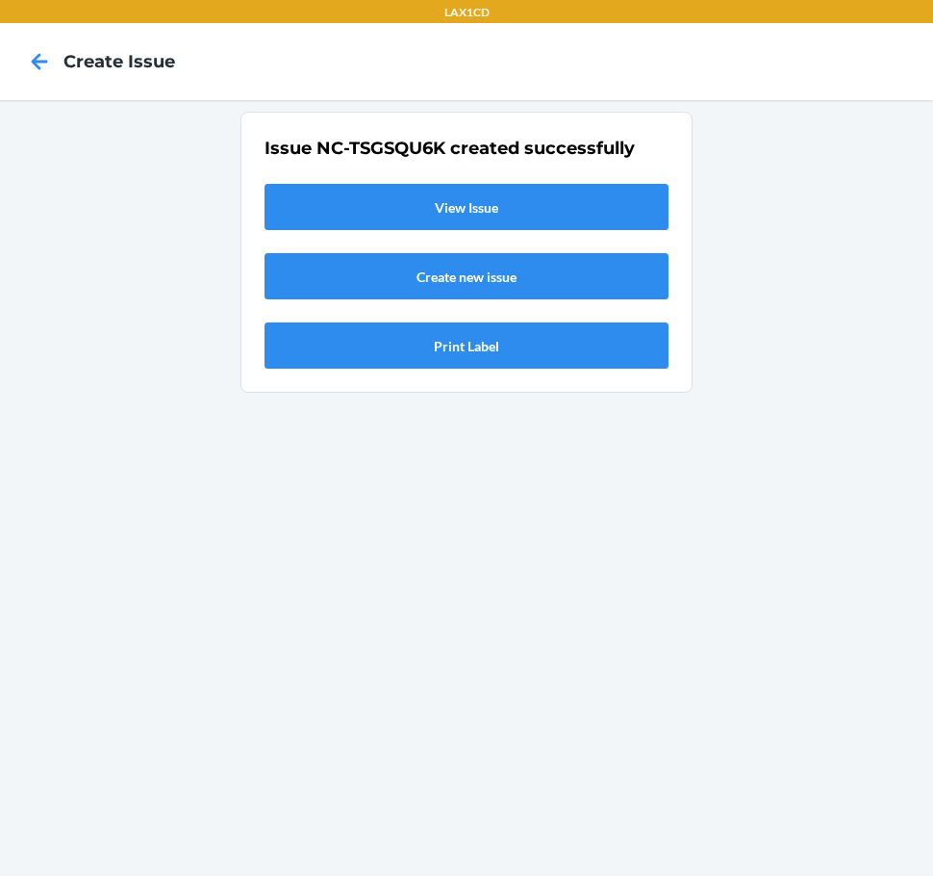
click at [393, 201] on link "View Issue" at bounding box center [467, 207] width 404 height 46
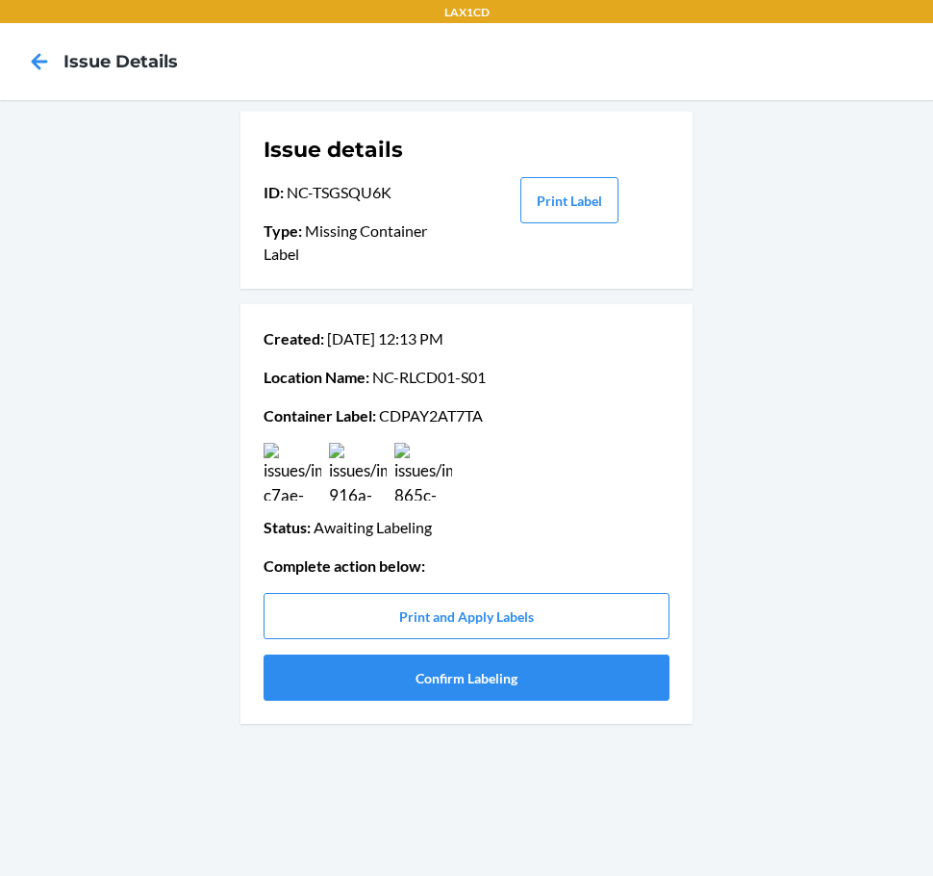
click at [417, 410] on p "Container Label : CDPAY2AT7TA" at bounding box center [467, 415] width 406 height 23
copy p "CDPAY2AT7TA"
click at [400, 677] on button "Confirm Labeling" at bounding box center [467, 677] width 406 height 46
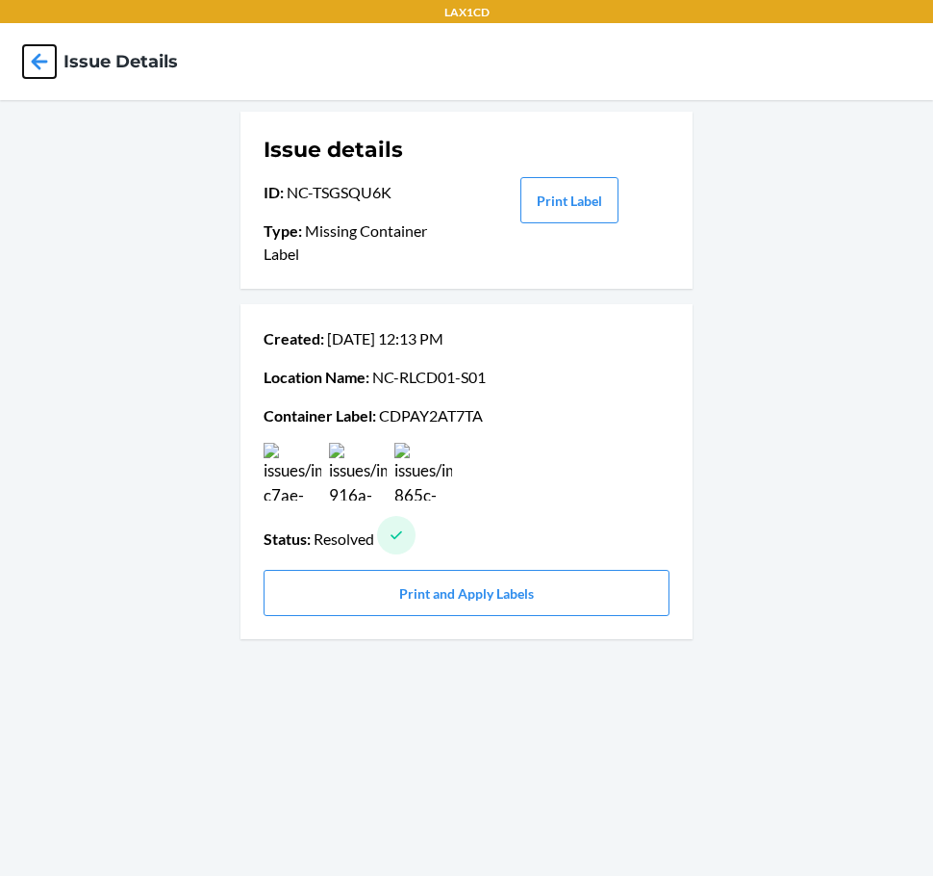
click at [44, 62] on icon at bounding box center [40, 61] width 16 height 16
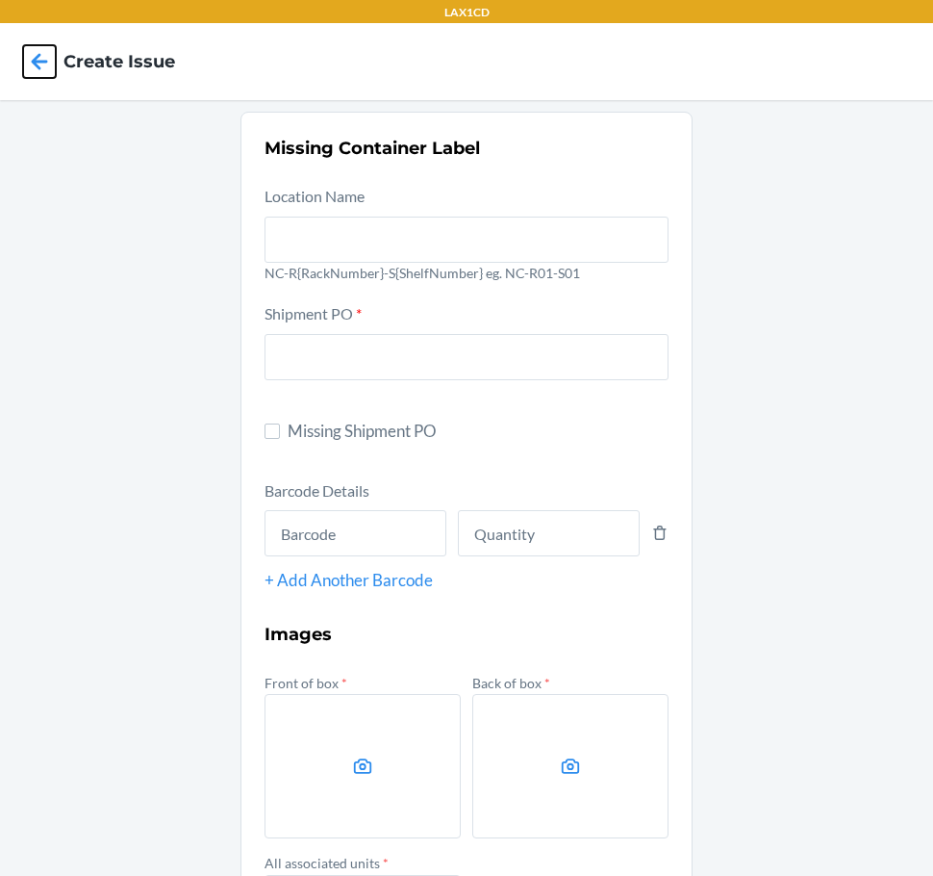
click at [44, 62] on icon at bounding box center [40, 61] width 16 height 16
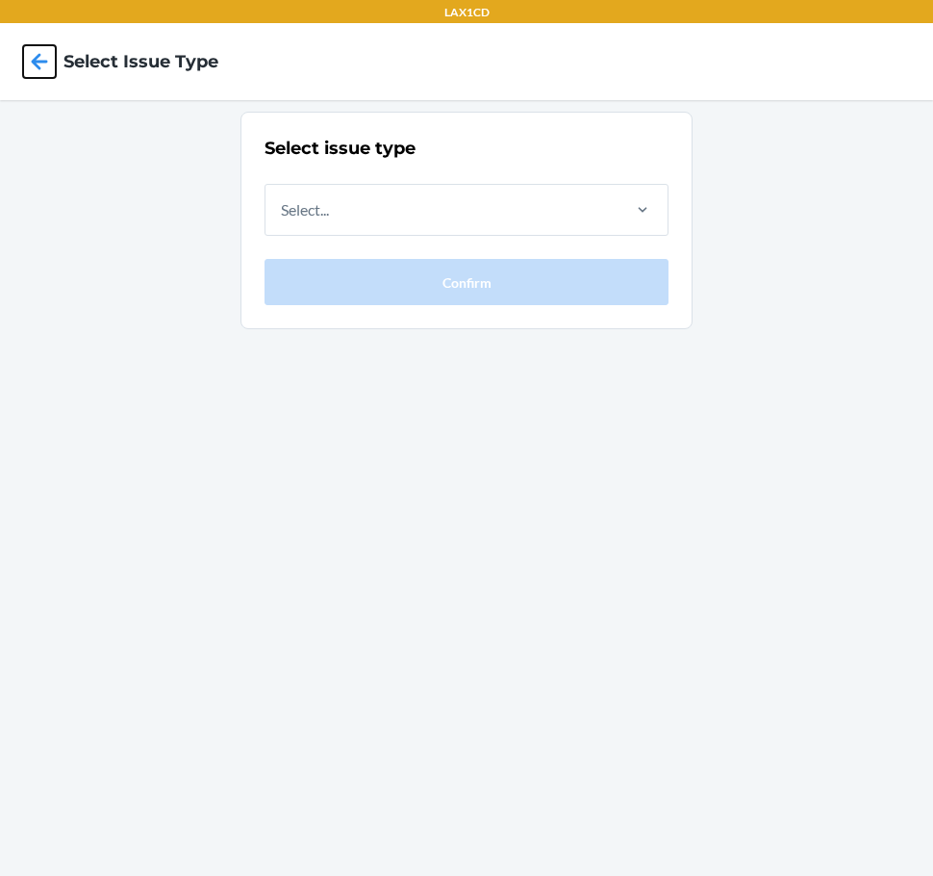
click at [44, 62] on icon at bounding box center [40, 61] width 16 height 16
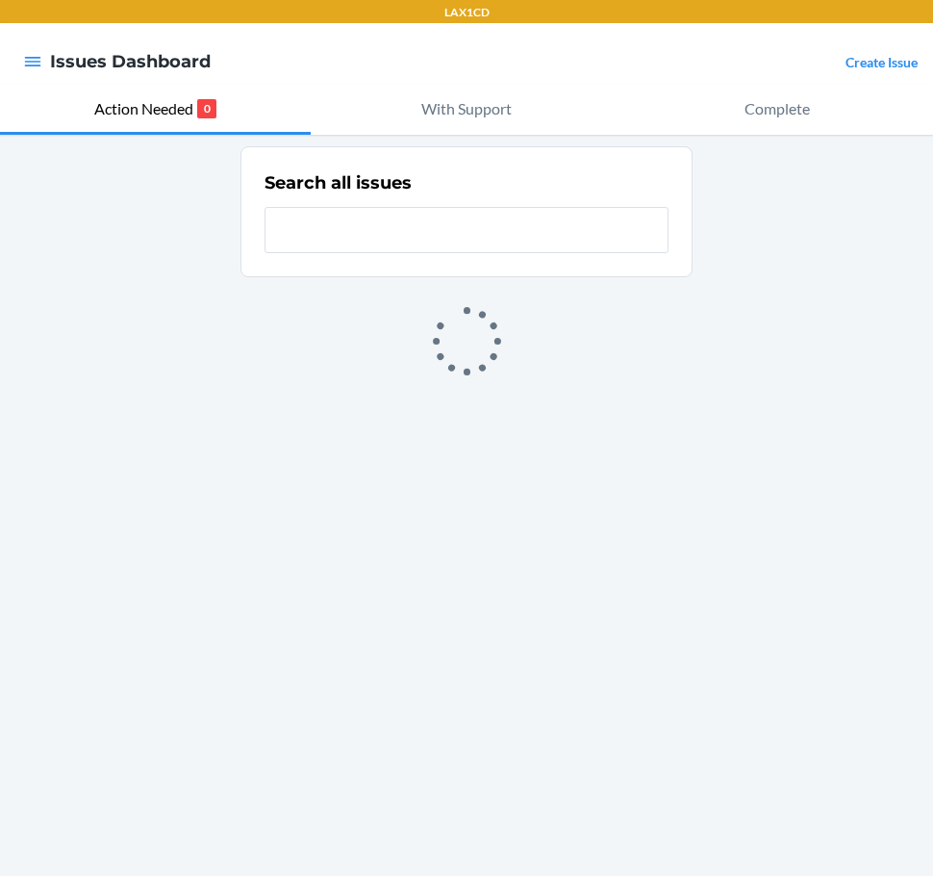
click at [906, 65] on link "Create Issue" at bounding box center [882, 62] width 72 height 16
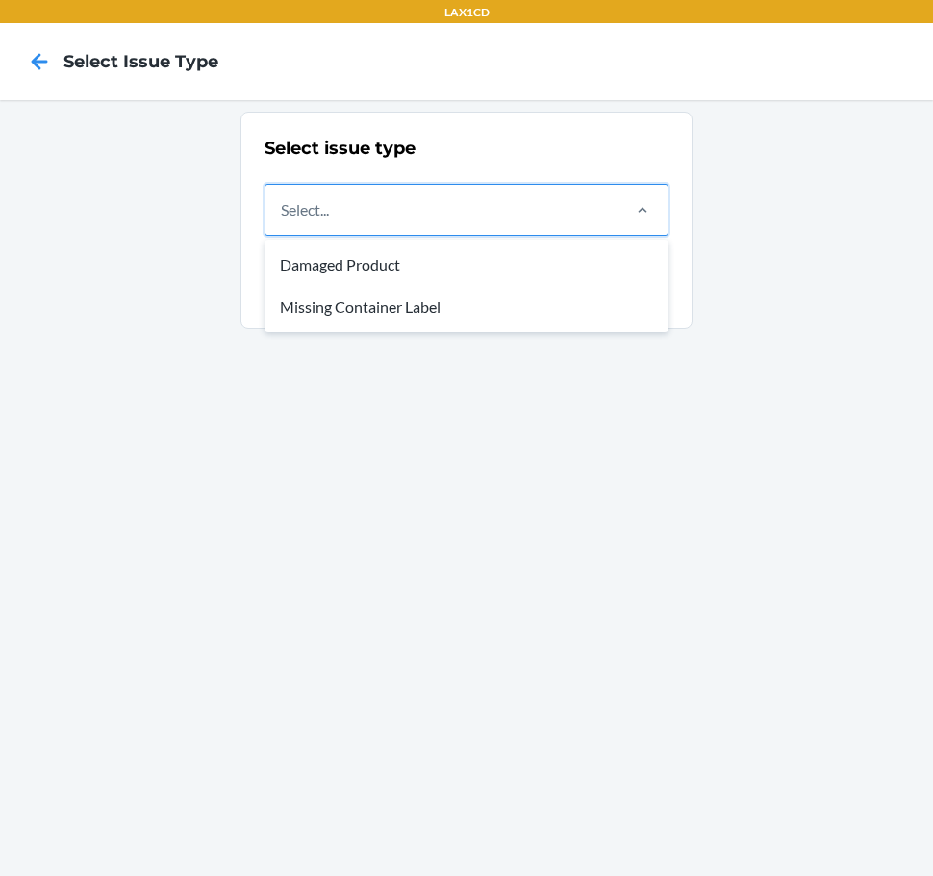
click at [512, 229] on div "Select..." at bounding box center [442, 210] width 352 height 50
click at [283, 221] on input "option Damaged Product focused, 1 of 2. 2 results available. Use Up and Down to…" at bounding box center [282, 209] width 2 height 23
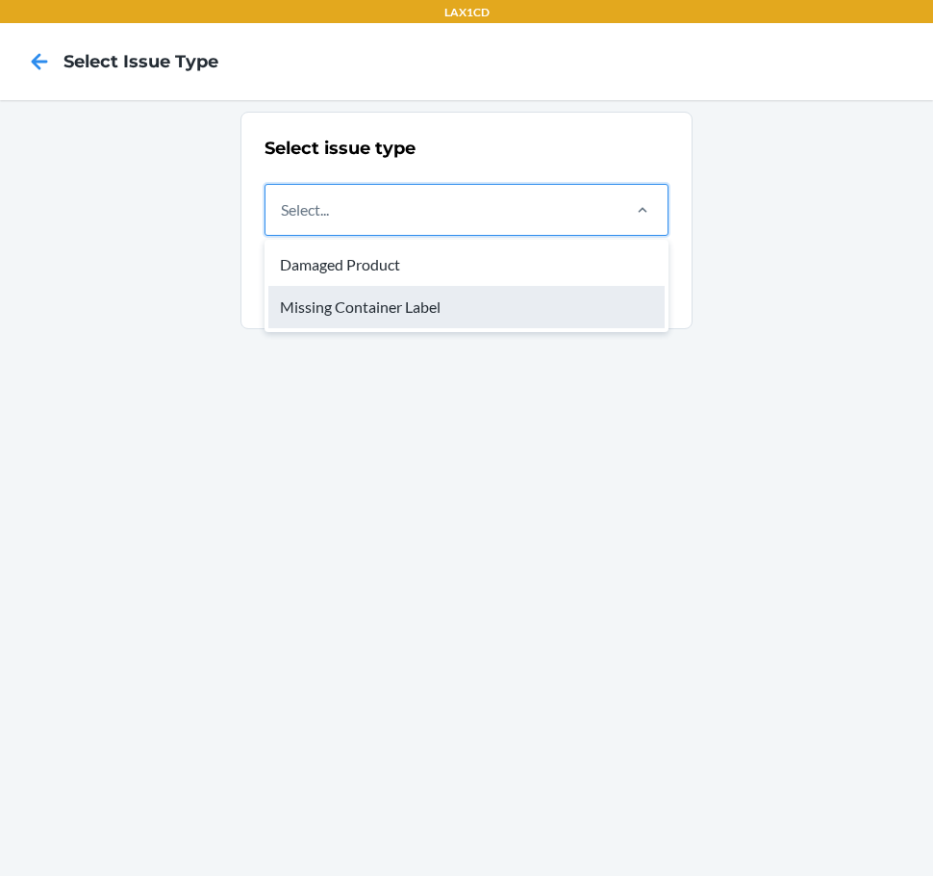
click at [461, 322] on div "Missing Container Label" at bounding box center [466, 307] width 396 height 42
click at [283, 221] on input "option Missing Container Label focused, 2 of 2. 2 results available. Use Up and…" at bounding box center [282, 209] width 2 height 23
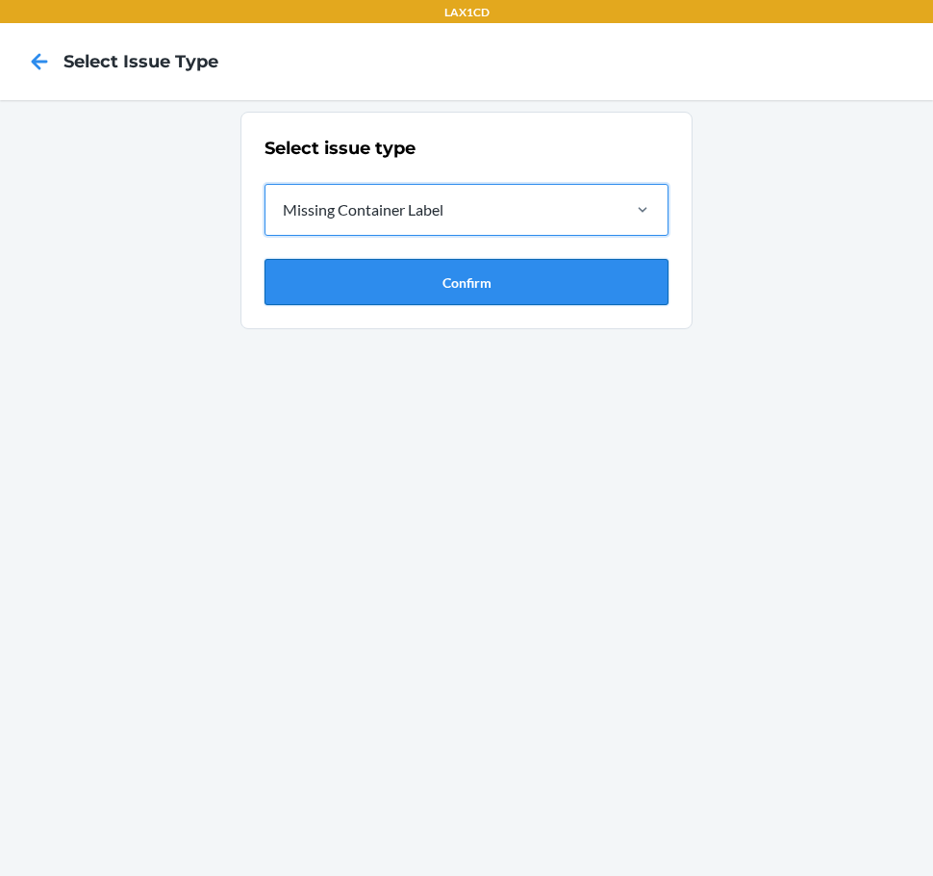
click at [461, 300] on button "Confirm" at bounding box center [467, 282] width 404 height 46
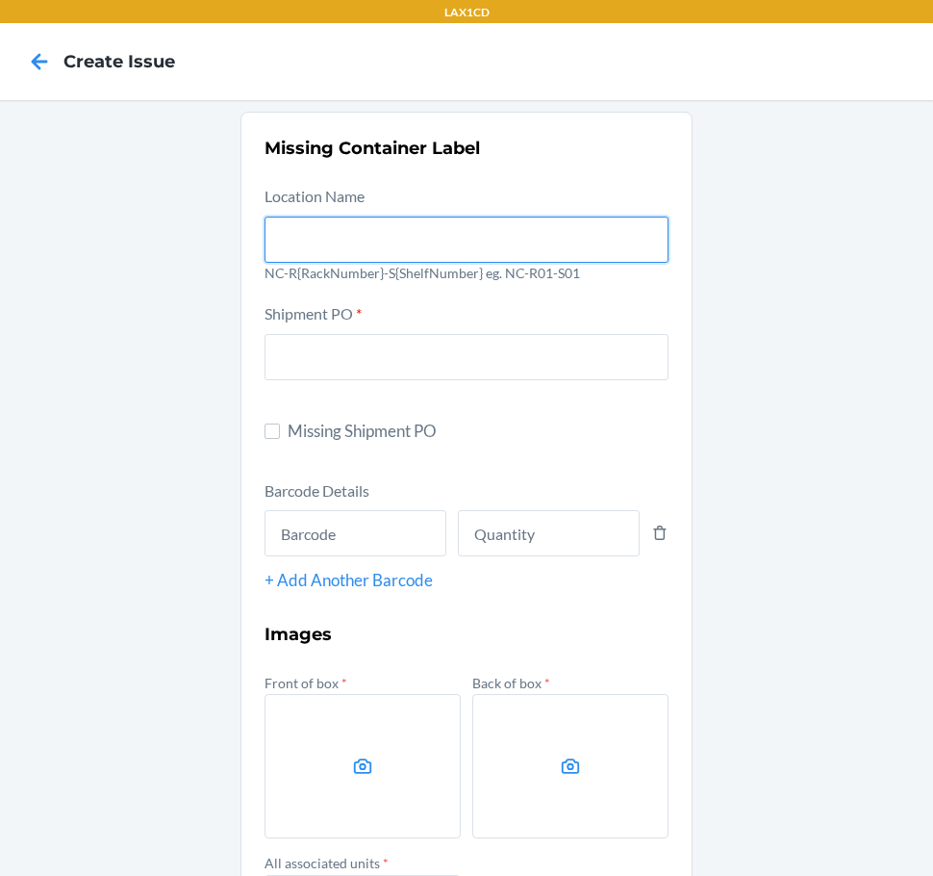
click at [437, 235] on input "text" at bounding box center [467, 240] width 404 height 46
type input "NC-RLCD01-S01"
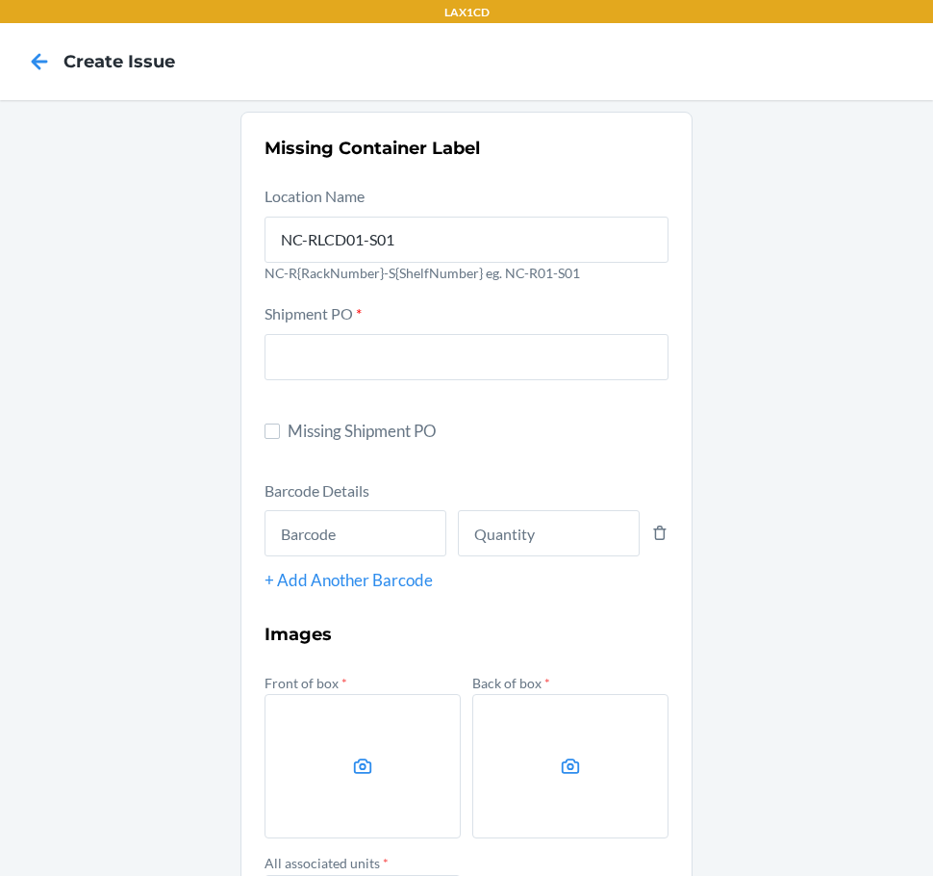
click at [363, 426] on span "Missing Shipment PO" at bounding box center [478, 431] width 381 height 25
click at [280, 426] on input "Missing Shipment PO" at bounding box center [272, 430] width 15 height 15
checkbox input "true"
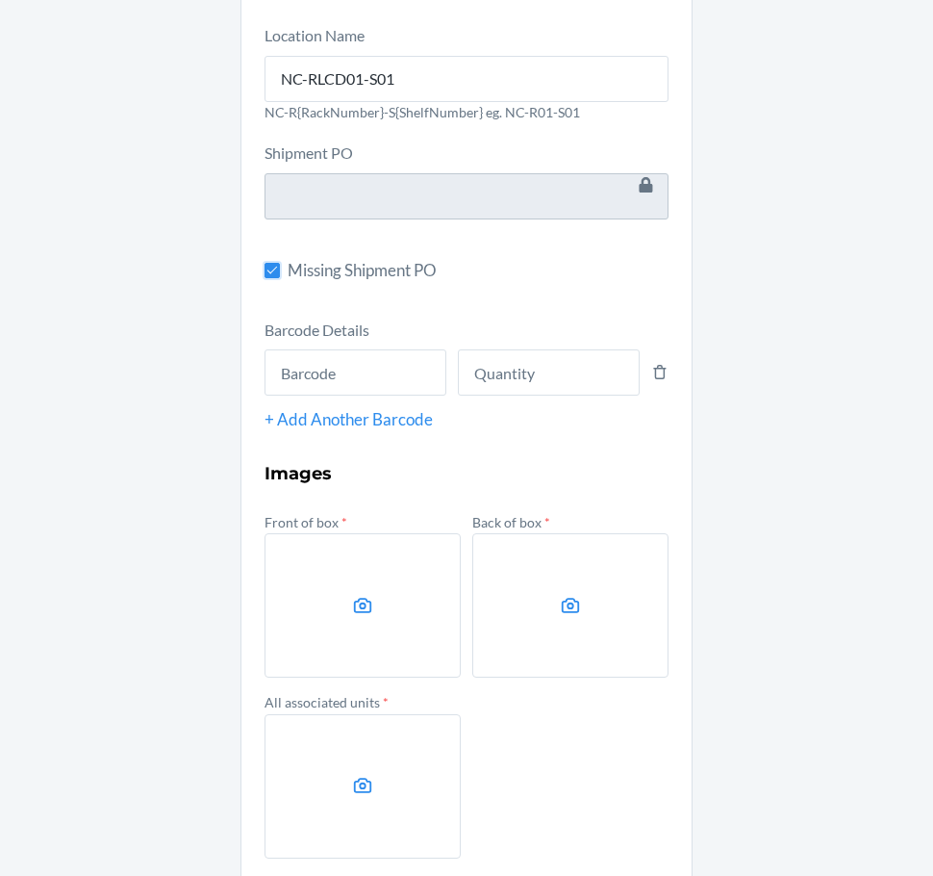
scroll to position [192, 0]
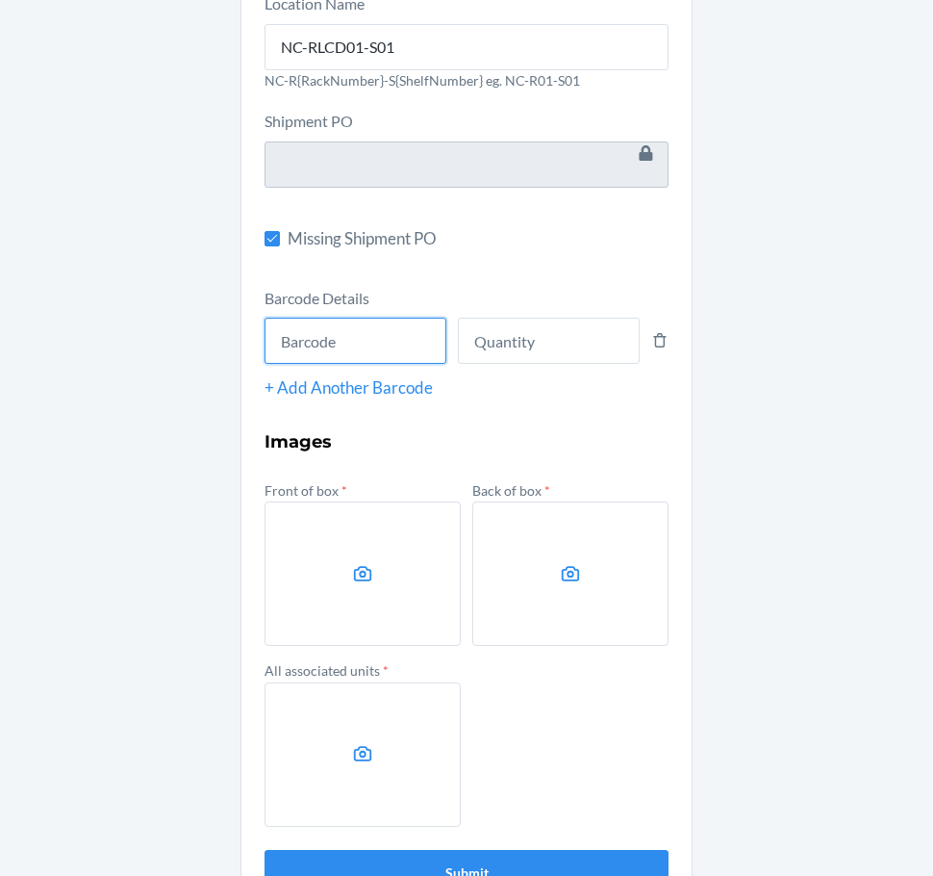
click at [316, 345] on input "text" at bounding box center [356, 341] width 182 height 46
type input "843085159658"
click at [265, 850] on button "Submit" at bounding box center [467, 873] width 404 height 46
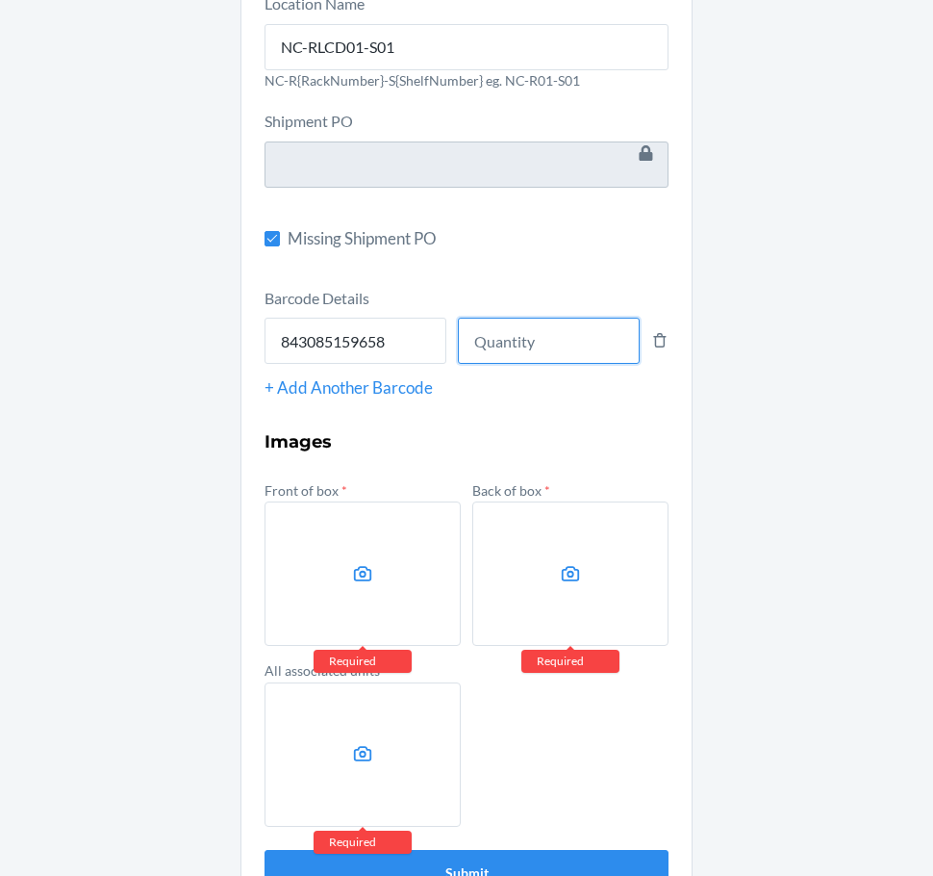
click at [534, 352] on input "number" at bounding box center [549, 341] width 182 height 46
type input "8"
click at [322, 580] on label at bounding box center [363, 573] width 196 height 144
click at [0, 0] on input "file" at bounding box center [0, 0] width 0 height 0
click at [568, 662] on div "Required" at bounding box center [571, 661] width 98 height 23
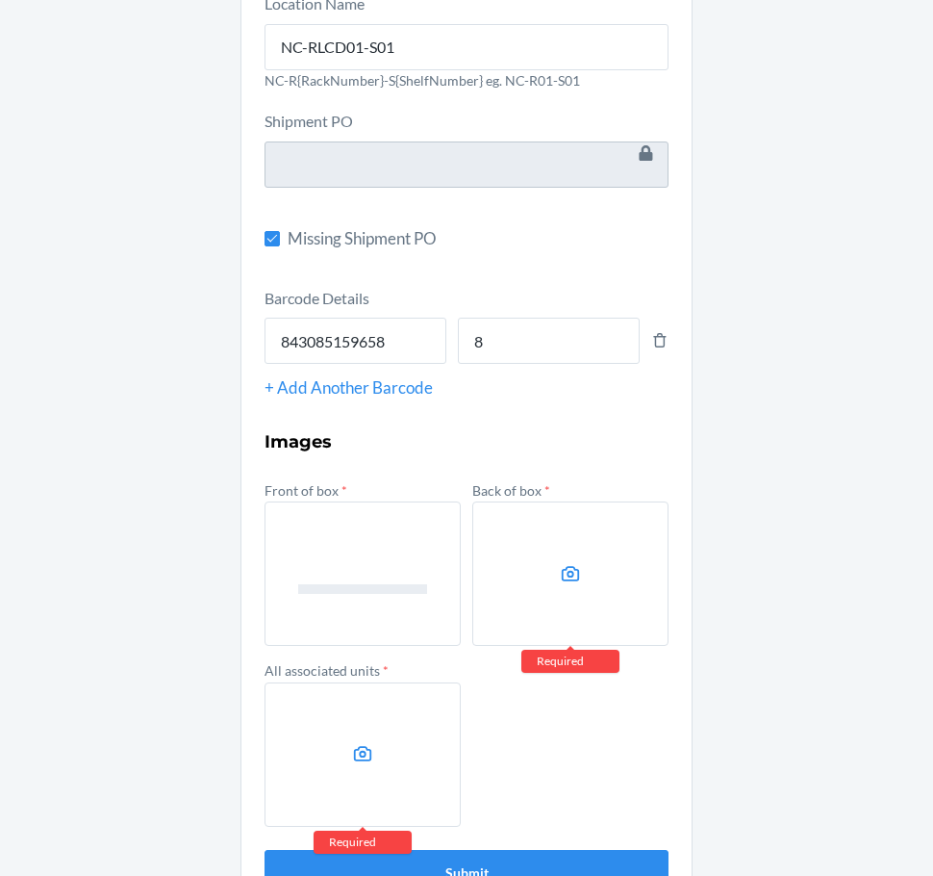
click at [549, 587] on label at bounding box center [571, 573] width 196 height 144
click at [0, 0] on input "file" at bounding box center [0, 0] width 0 height 0
click at [329, 796] on label at bounding box center [363, 754] width 196 height 144
click at [0, 0] on input "file" at bounding box center [0, 0] width 0 height 0
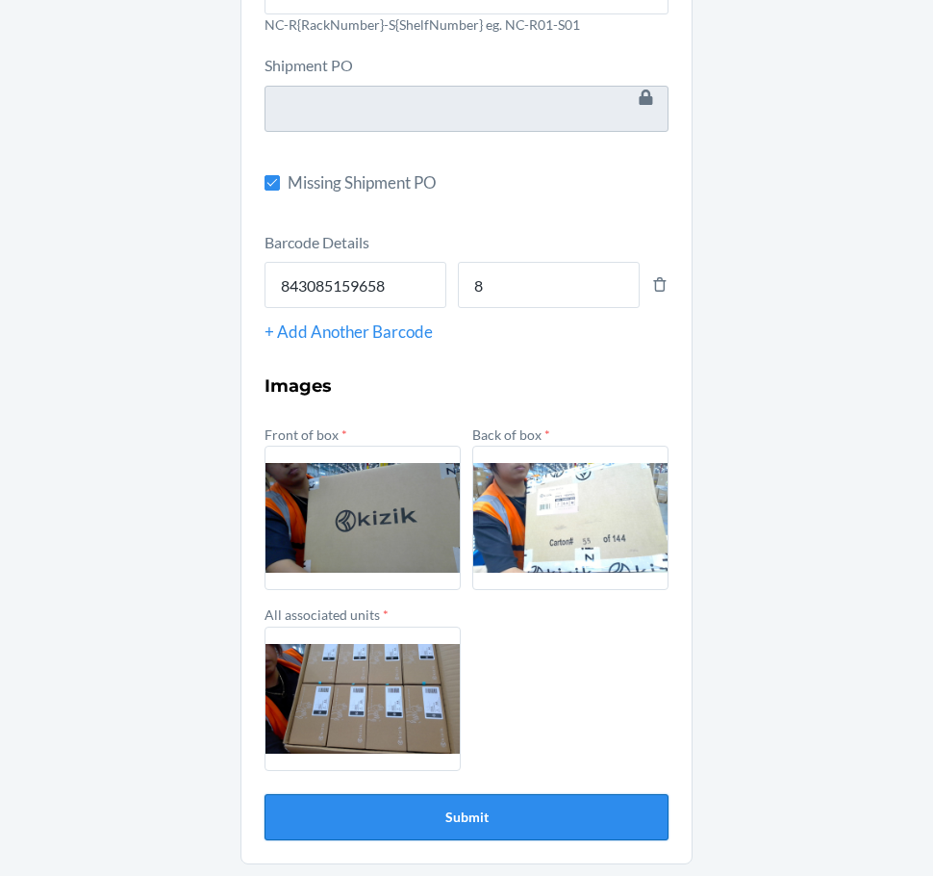
click at [468, 816] on button "Submit" at bounding box center [467, 817] width 404 height 46
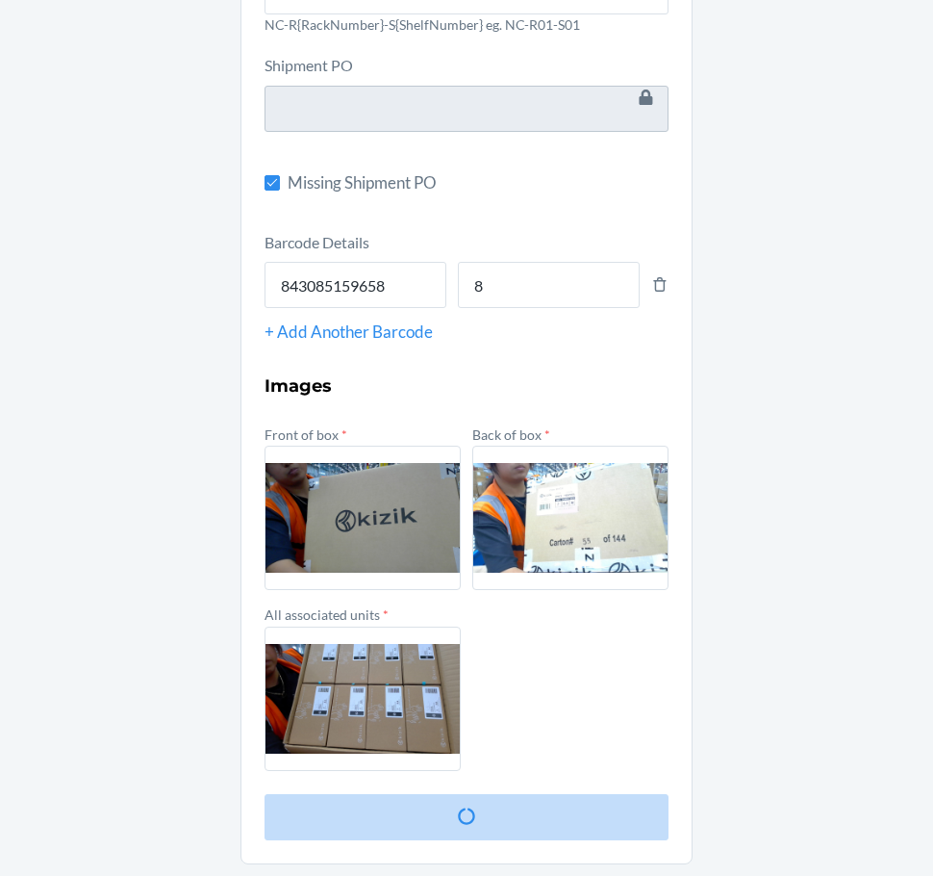
scroll to position [0, 0]
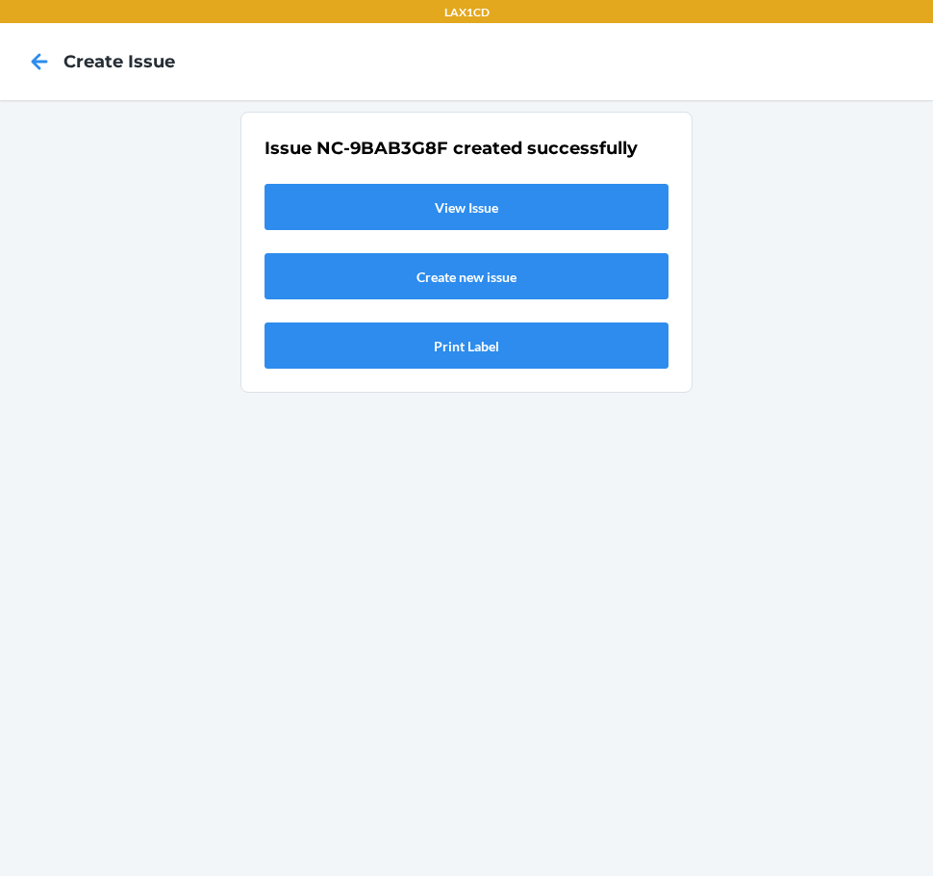
click at [362, 183] on div "Issue NC-9BAB3G8F created successfully View Issue Create new issue Print Label" at bounding box center [467, 252] width 404 height 233
click at [349, 204] on link "View Issue" at bounding box center [467, 207] width 404 height 46
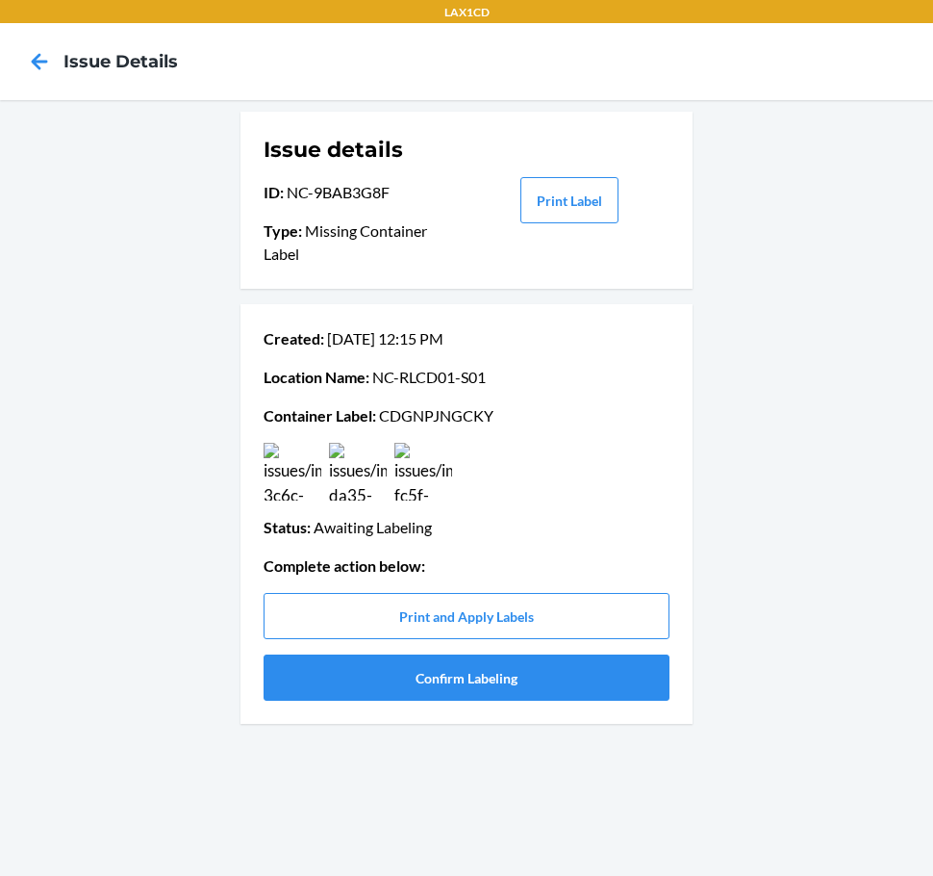
click at [422, 411] on p "Container Label : CDGNPJNGCKY" at bounding box center [467, 415] width 406 height 23
copy p "CDGNPJNGCKY"
click at [316, 675] on button "Confirm Labeling" at bounding box center [467, 677] width 406 height 46
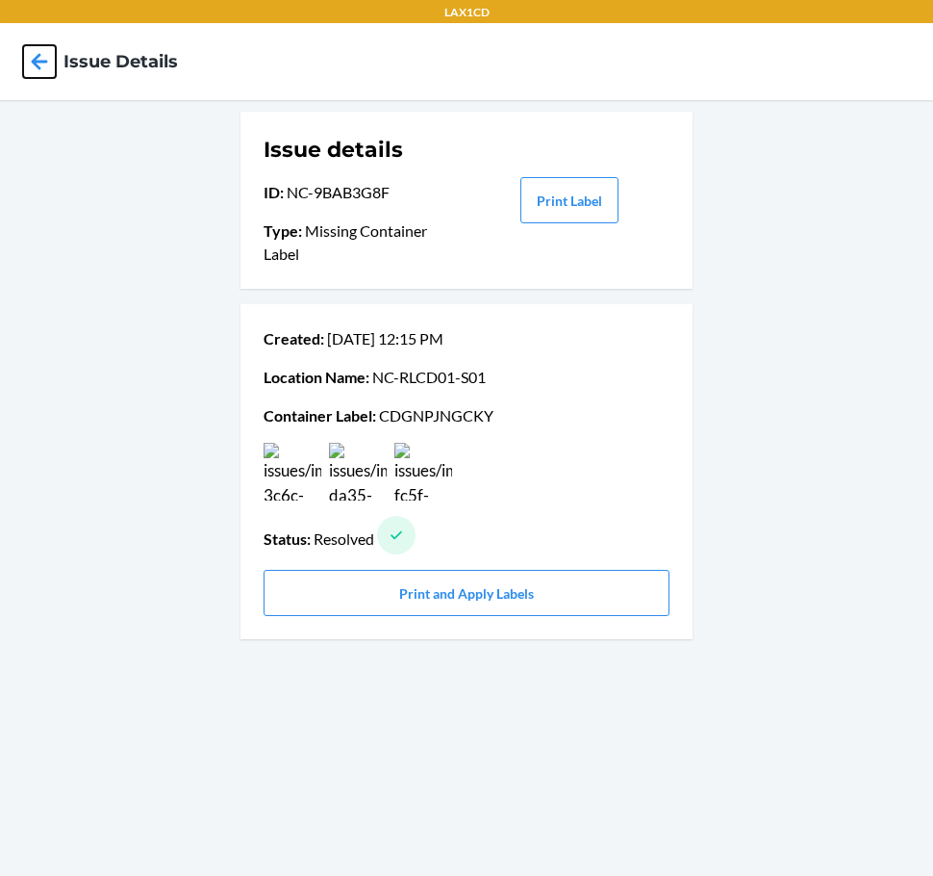
click at [30, 71] on icon at bounding box center [39, 61] width 33 height 33
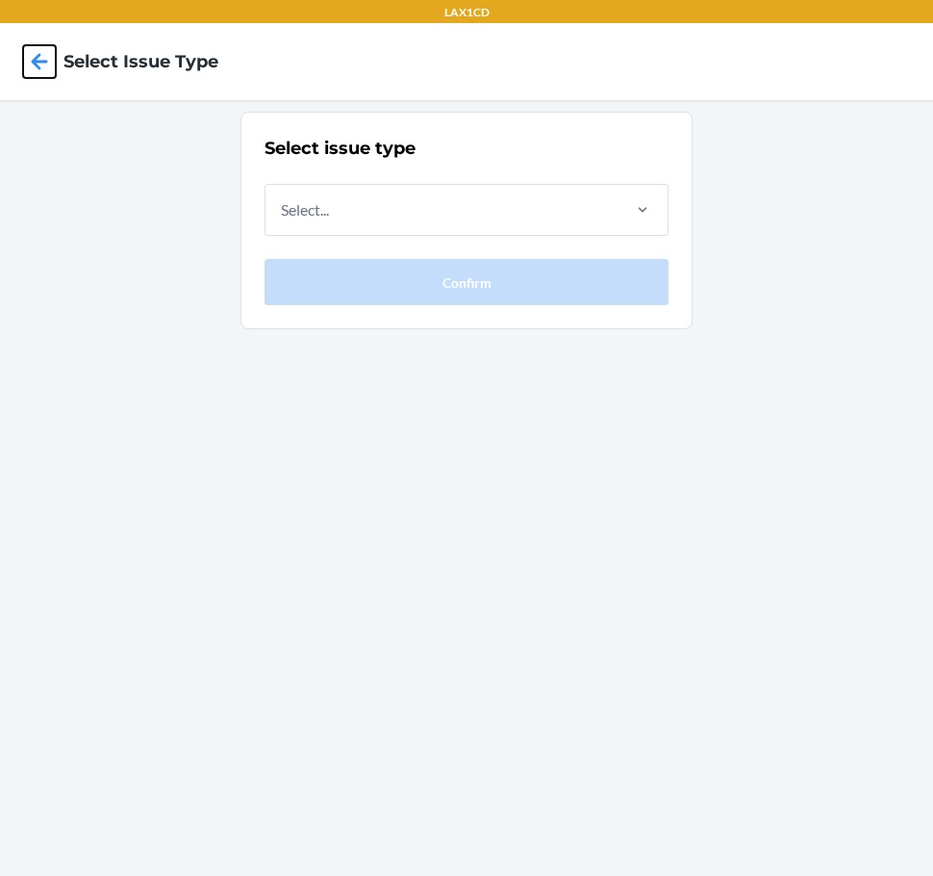
click at [30, 71] on icon at bounding box center [39, 61] width 33 height 33
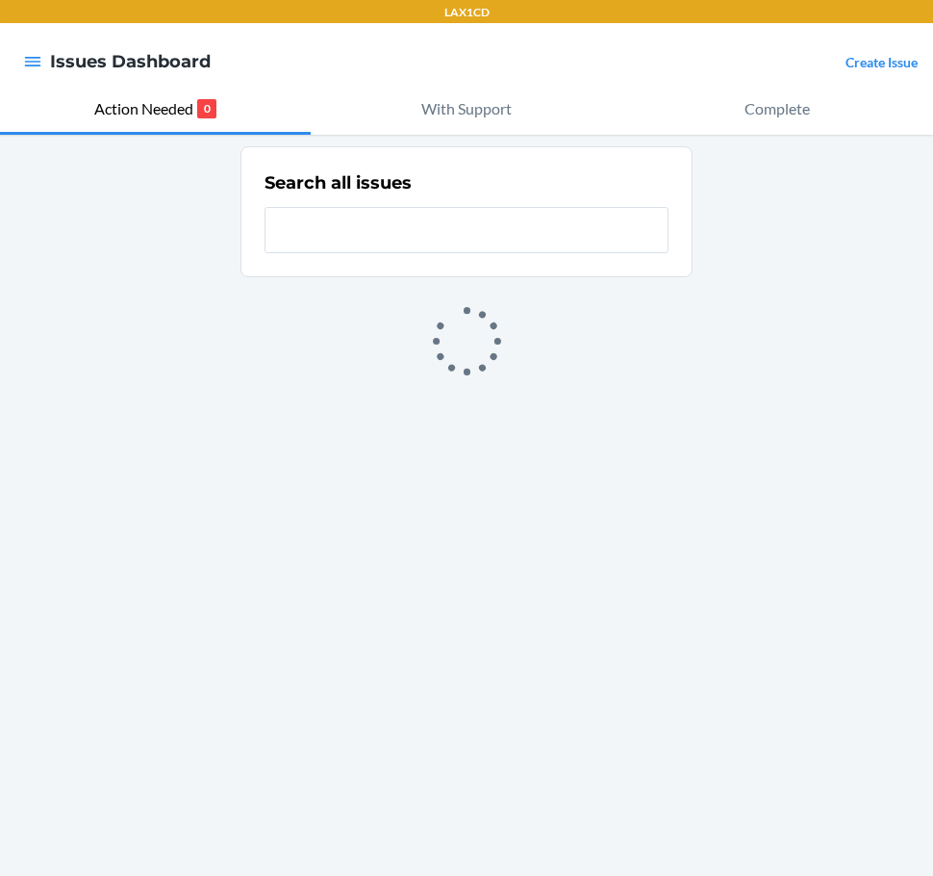
click at [911, 57] on link "Create Issue" at bounding box center [882, 62] width 72 height 16
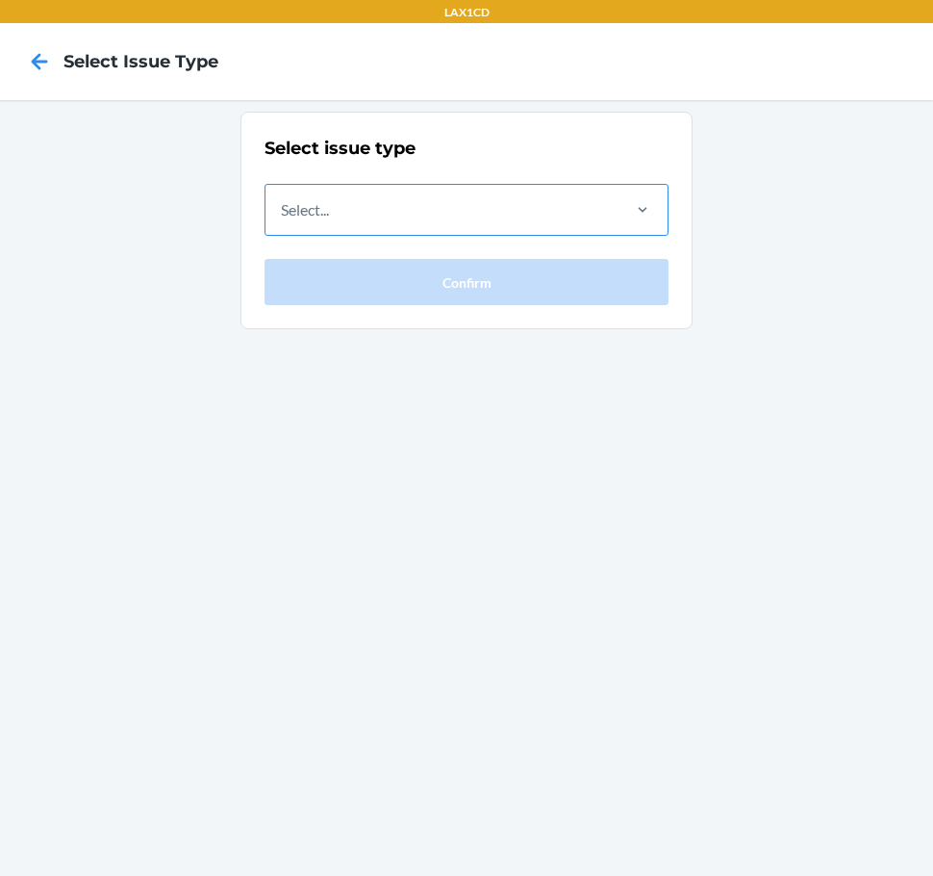
click at [604, 217] on div "Select..." at bounding box center [442, 210] width 352 height 50
click at [283, 217] on input "Select..." at bounding box center [282, 209] width 2 height 23
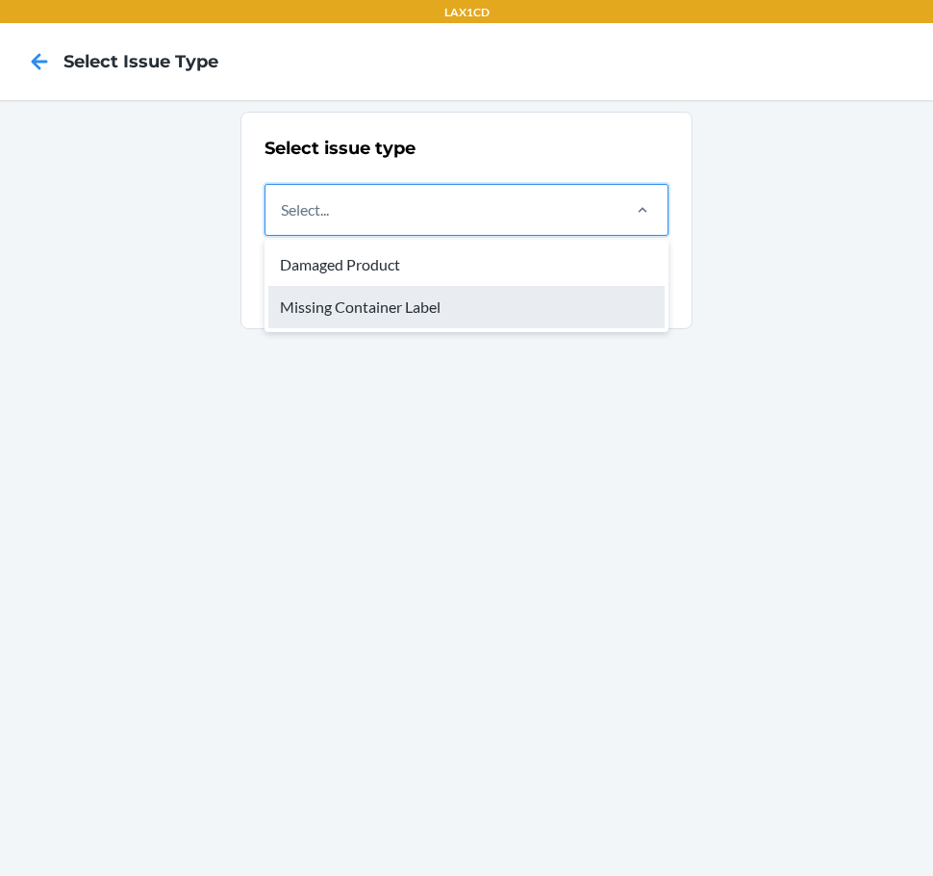
click at [573, 300] on div "Missing Container Label" at bounding box center [466, 307] width 396 height 42
click at [283, 221] on input "option Missing Container Label focused, 2 of 2. 2 results available. Use Up and…" at bounding box center [282, 209] width 2 height 23
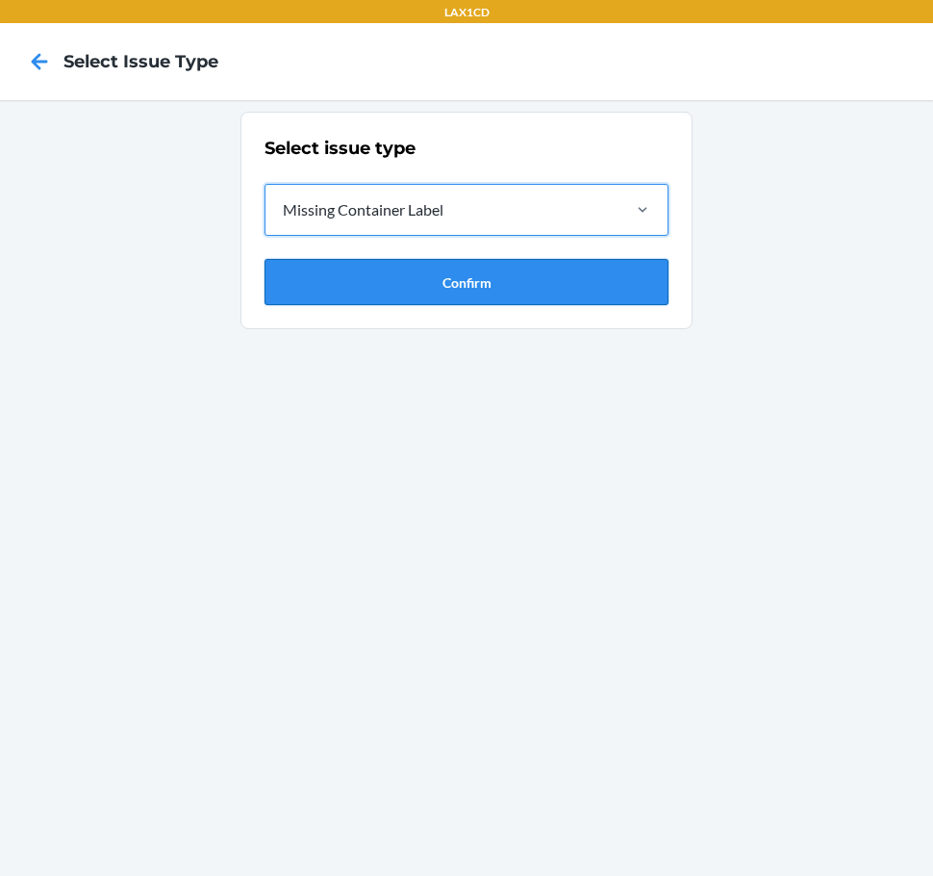
click at [563, 267] on button "Confirm" at bounding box center [467, 282] width 404 height 46
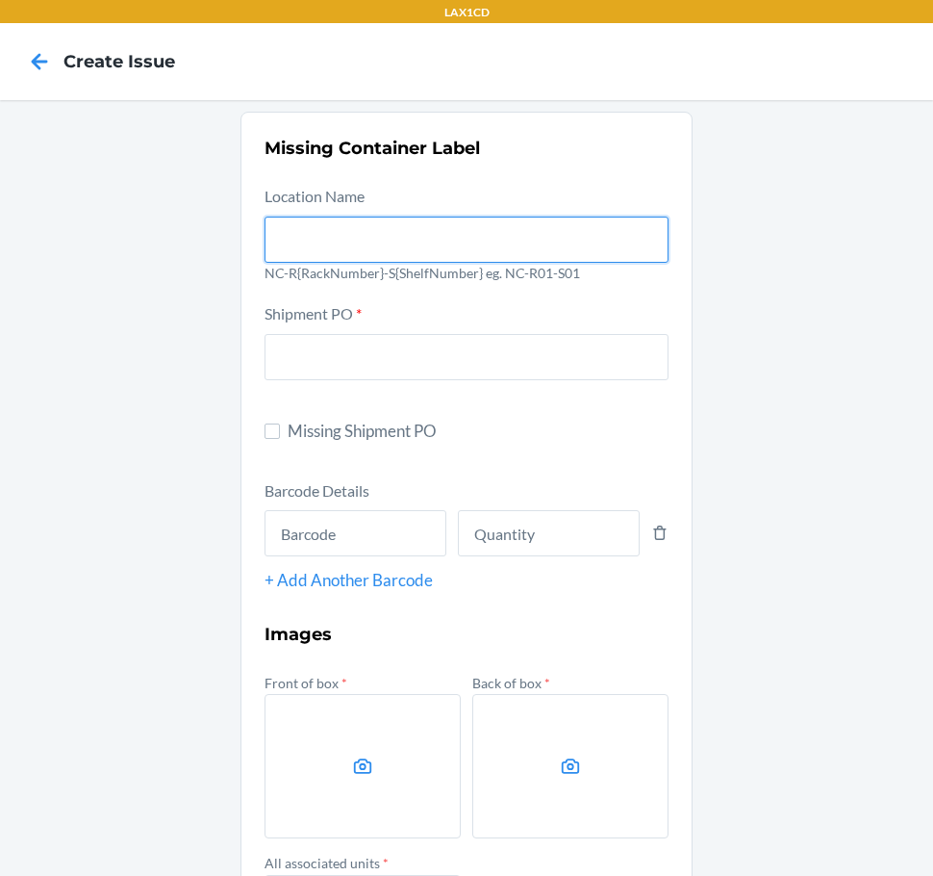
click at [449, 243] on input "text" at bounding box center [467, 240] width 404 height 46
type input "NC-RLCD01-S01"
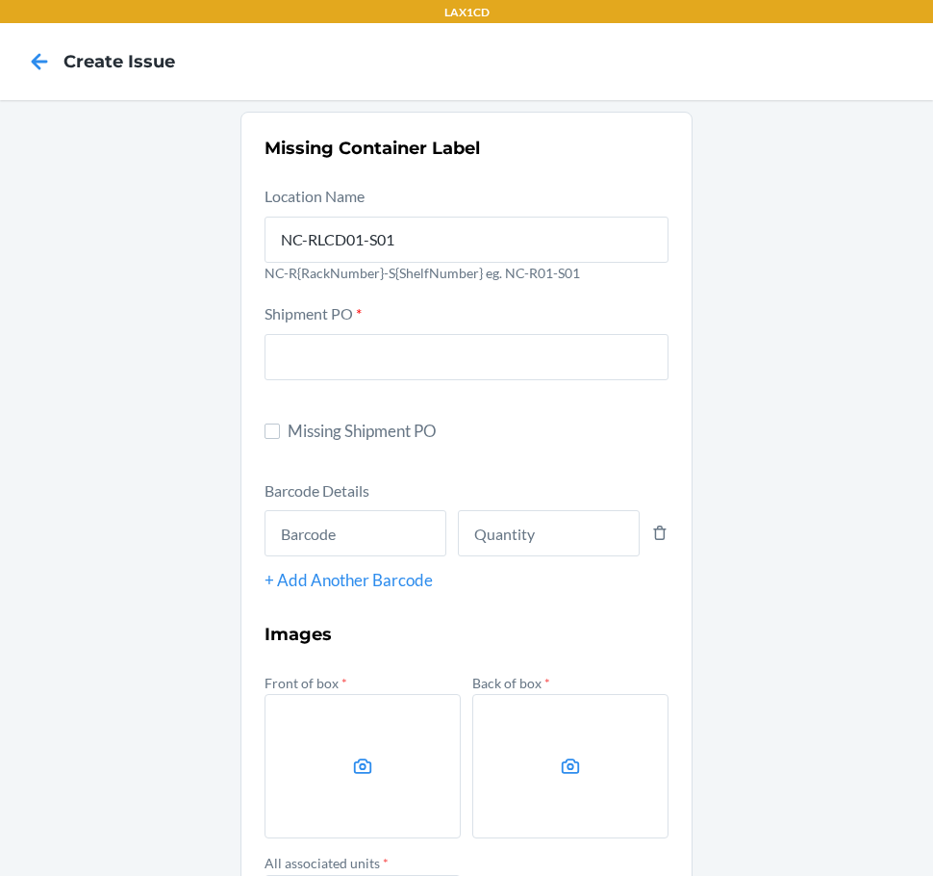
click at [361, 428] on span "Missing Shipment PO" at bounding box center [478, 431] width 381 height 25
click at [280, 428] on input "Missing Shipment PO" at bounding box center [272, 430] width 15 height 15
checkbox input "true"
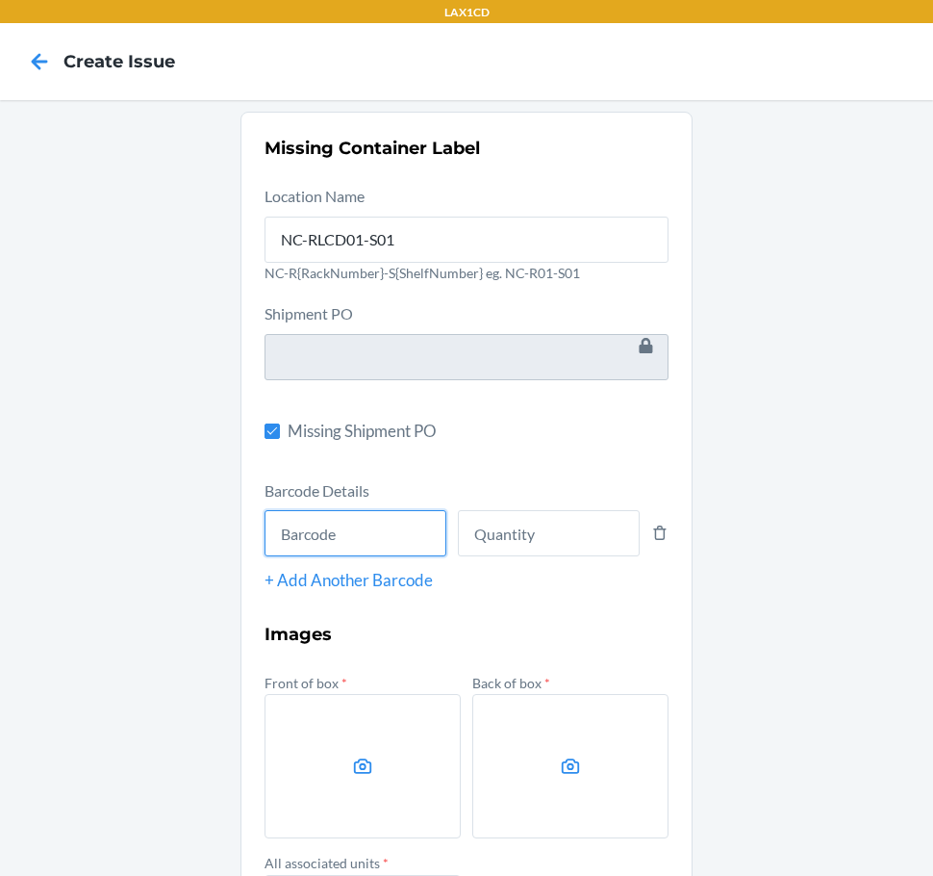
click at [338, 531] on input "text" at bounding box center [356, 533] width 182 height 46
type input "843085159658"
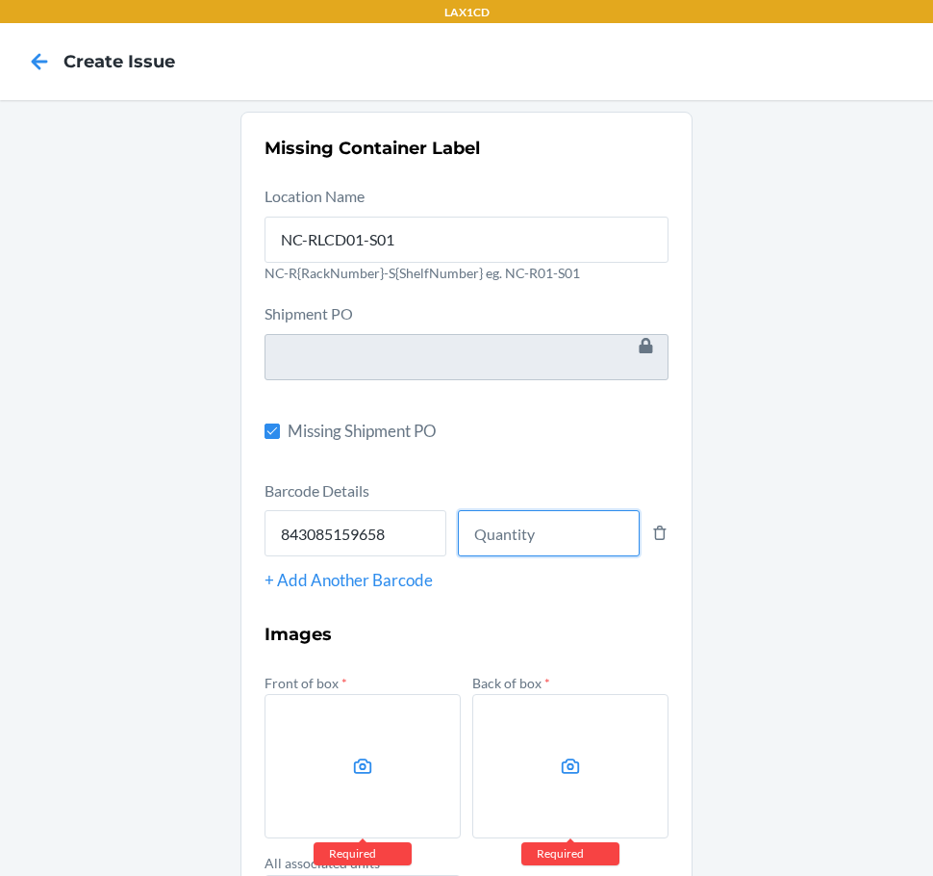
click at [538, 541] on input "number" at bounding box center [549, 533] width 182 height 46
type input "8"
click at [408, 776] on label at bounding box center [363, 766] width 196 height 144
click at [0, 0] on input "file" at bounding box center [0, 0] width 0 height 0
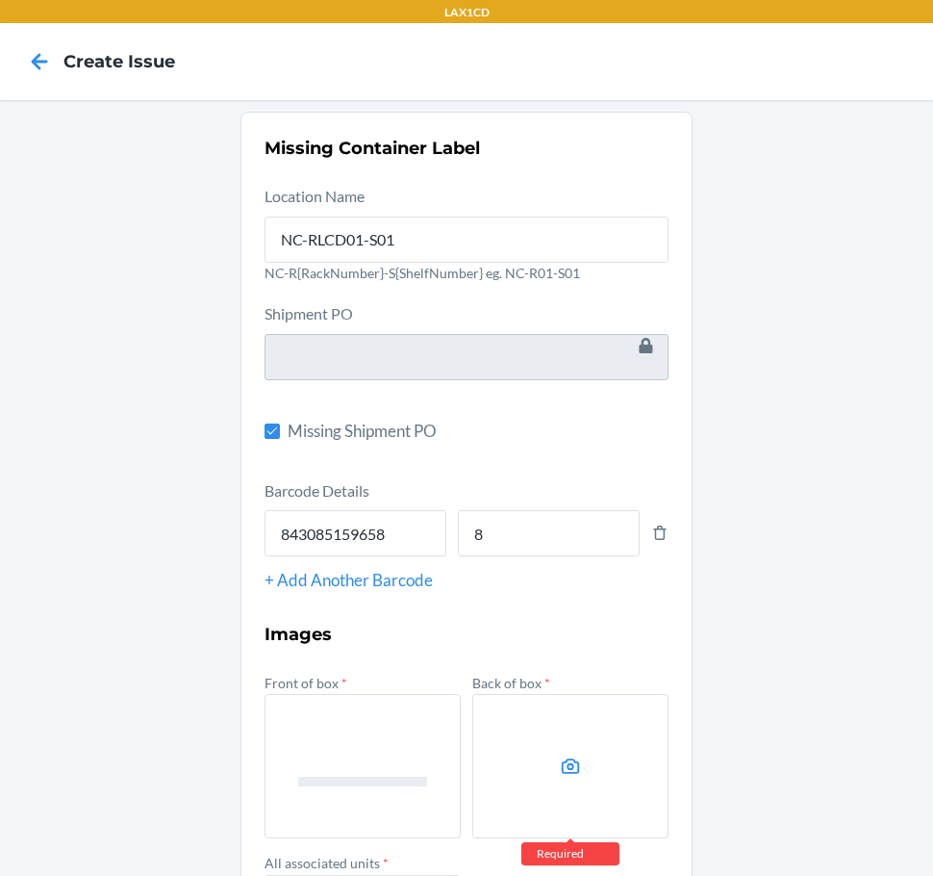
click at [523, 765] on label at bounding box center [571, 766] width 196 height 144
click at [0, 0] on input "file" at bounding box center [0, 0] width 0 height 0
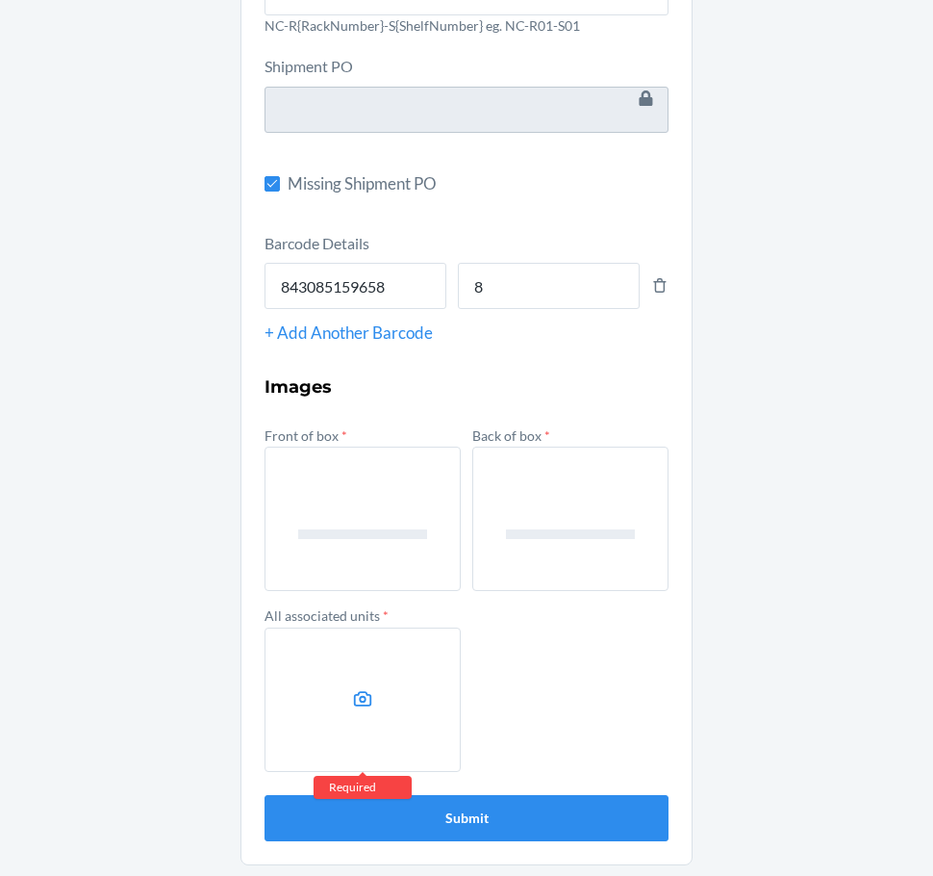
scroll to position [248, 0]
click at [351, 737] on label at bounding box center [363, 698] width 196 height 144
click at [0, 0] on input "file" at bounding box center [0, 0] width 0 height 0
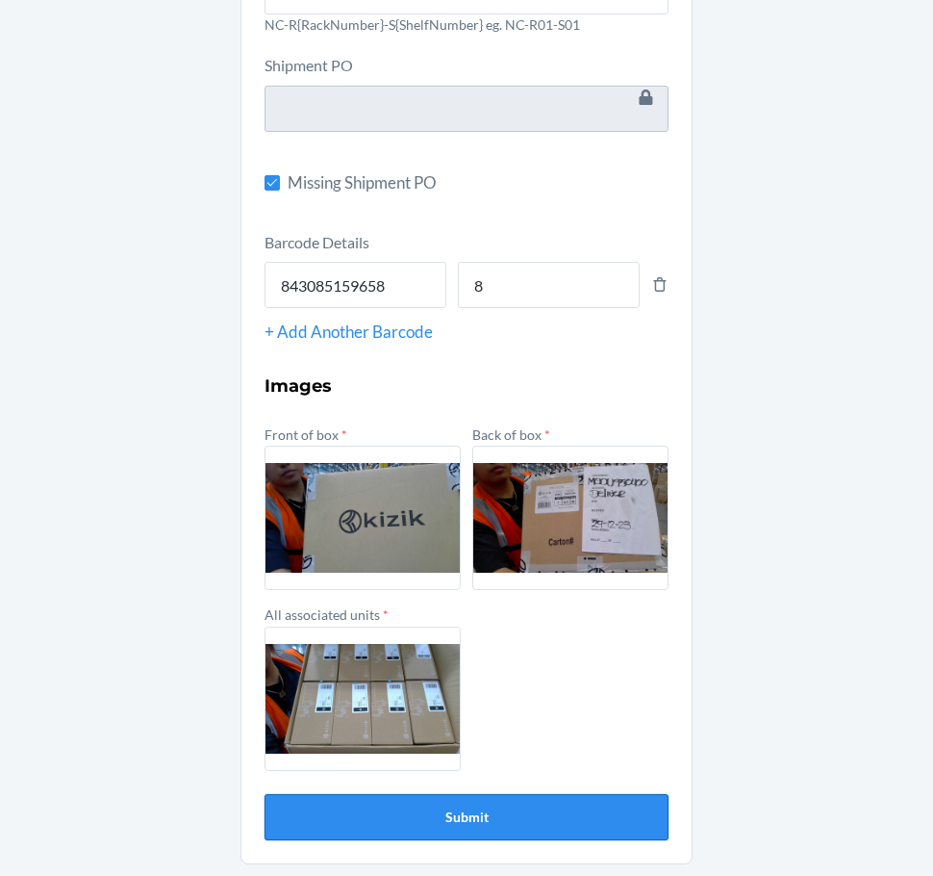
click at [473, 810] on button "Submit" at bounding box center [467, 817] width 404 height 46
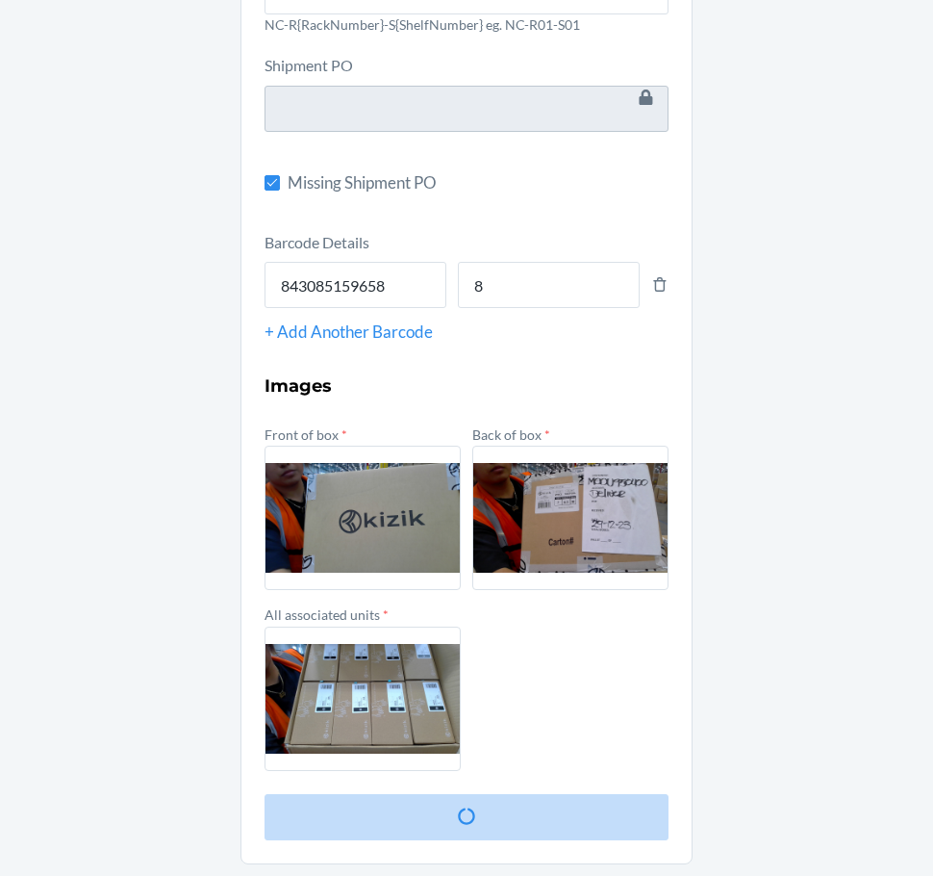
scroll to position [0, 0]
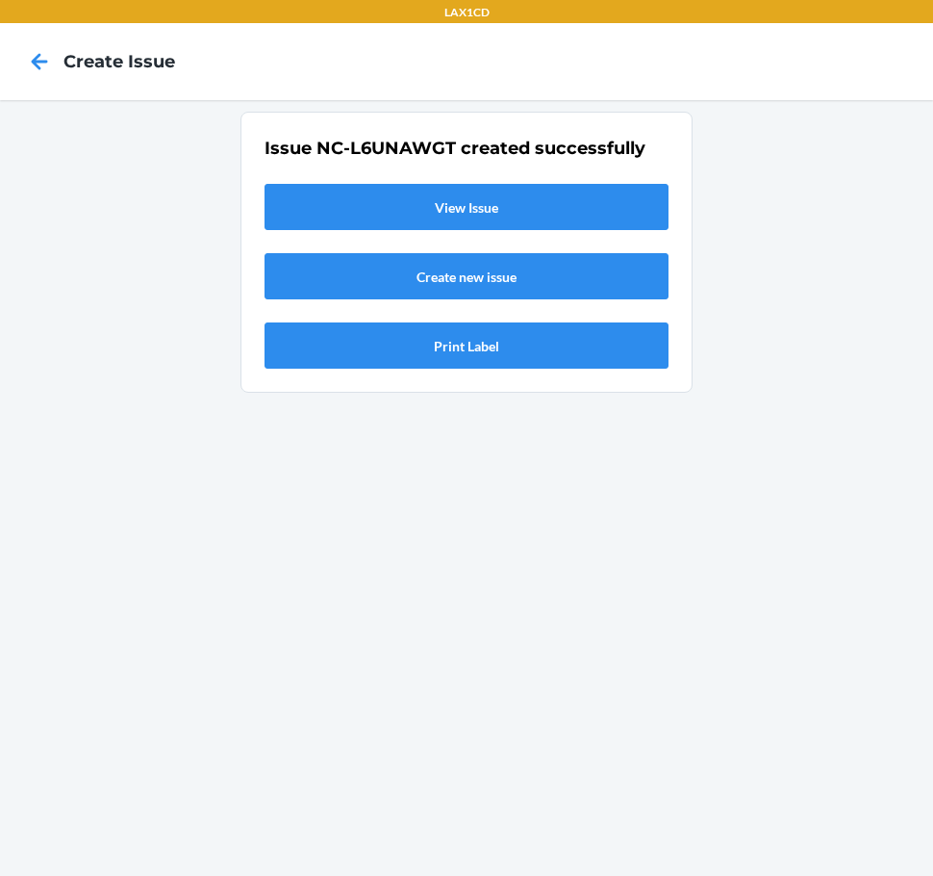
click at [448, 205] on link "View Issue" at bounding box center [467, 207] width 404 height 46
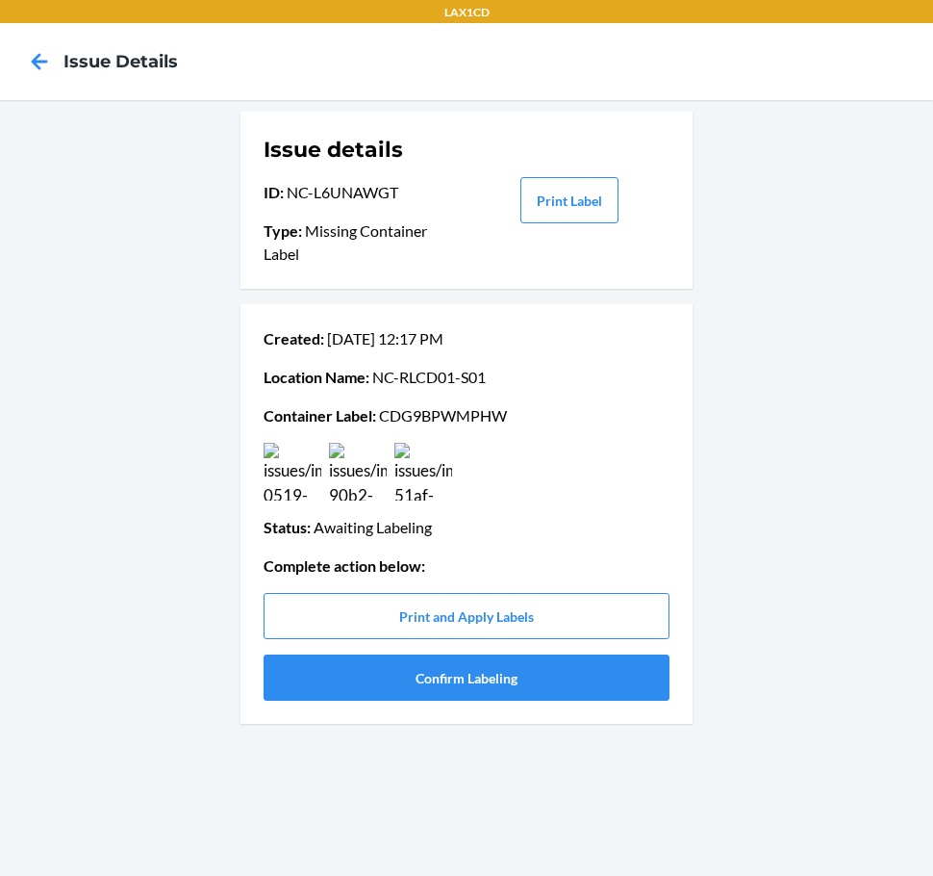
click at [400, 415] on p "Container Label : CDG9BPWMPHW" at bounding box center [467, 415] width 406 height 23
copy p "CDG9BPWMPHW"
click at [452, 680] on button "Confirm Labeling" at bounding box center [467, 677] width 406 height 46
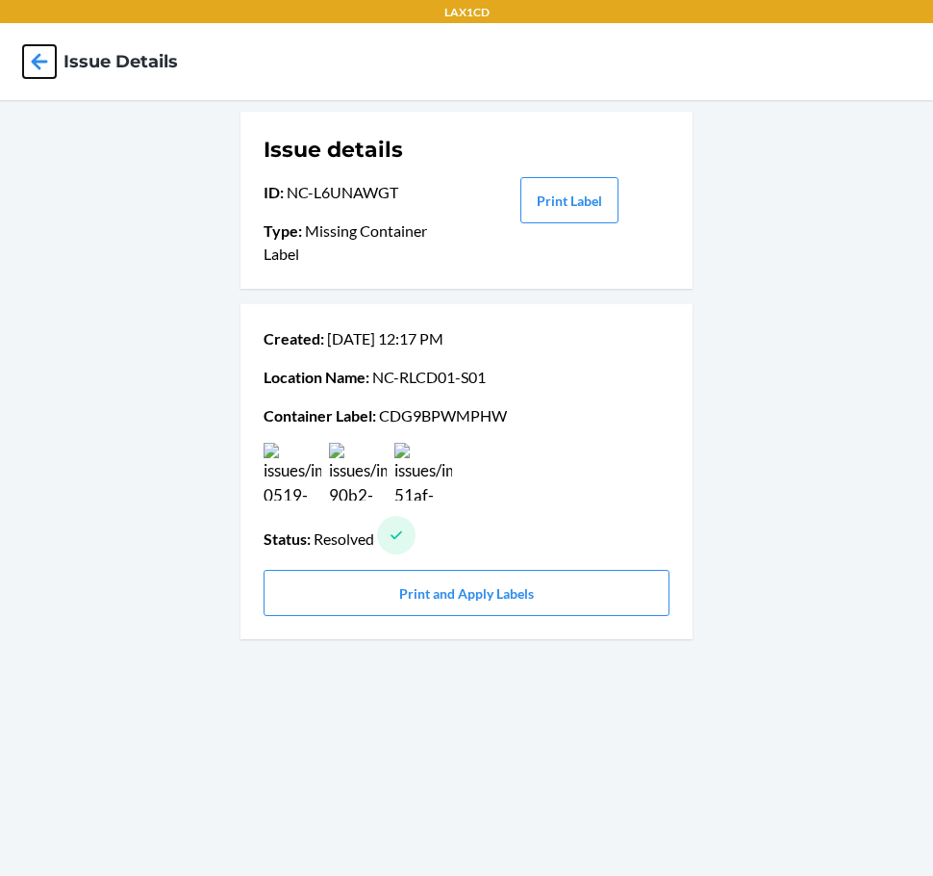
click at [34, 69] on icon at bounding box center [39, 61] width 33 height 33
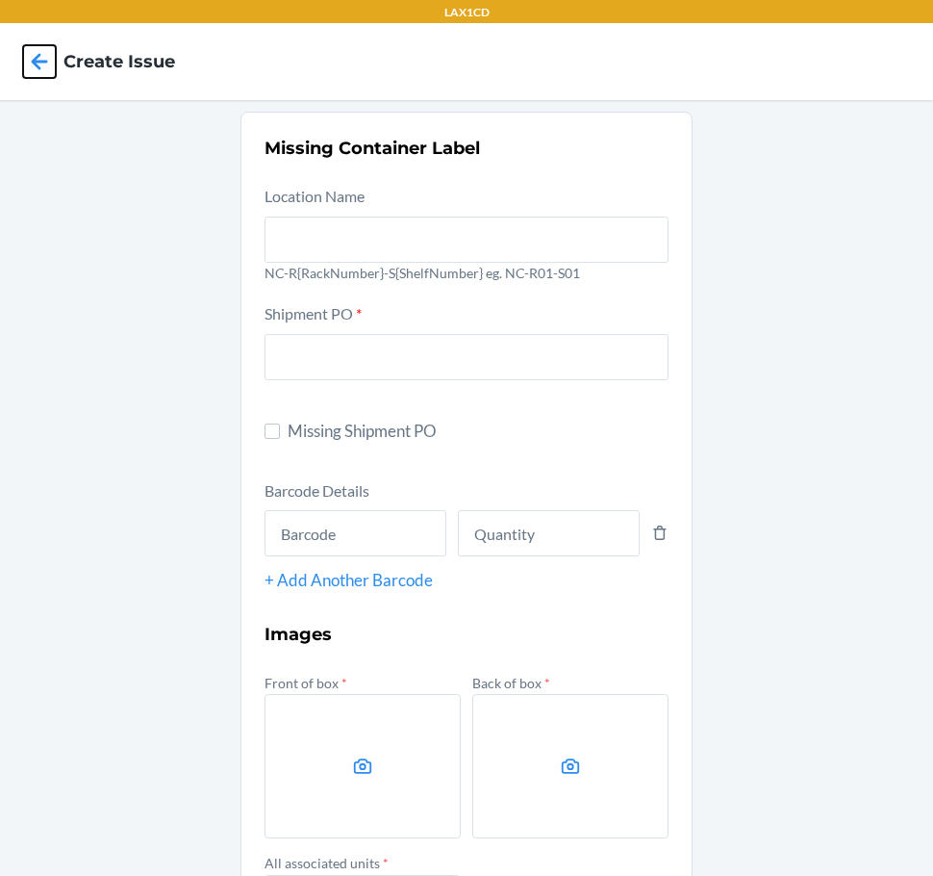
click at [35, 65] on icon at bounding box center [40, 61] width 16 height 16
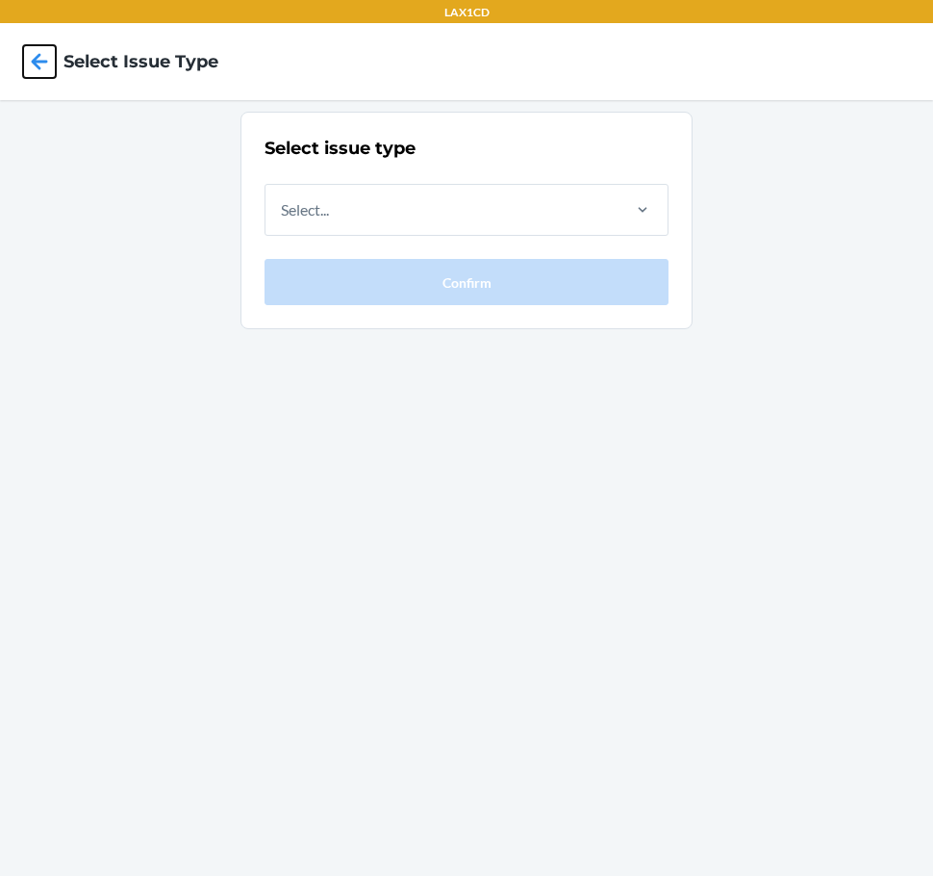
click at [35, 65] on icon at bounding box center [40, 61] width 16 height 16
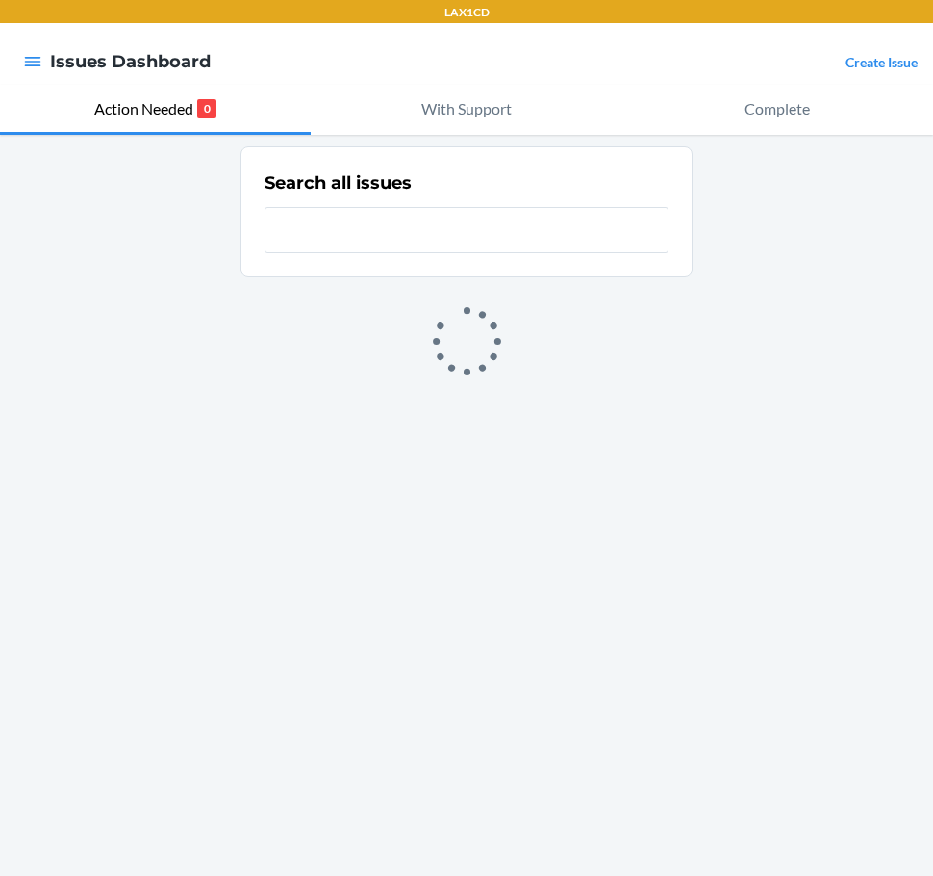
click at [887, 62] on link "Create Issue" at bounding box center [882, 62] width 72 height 16
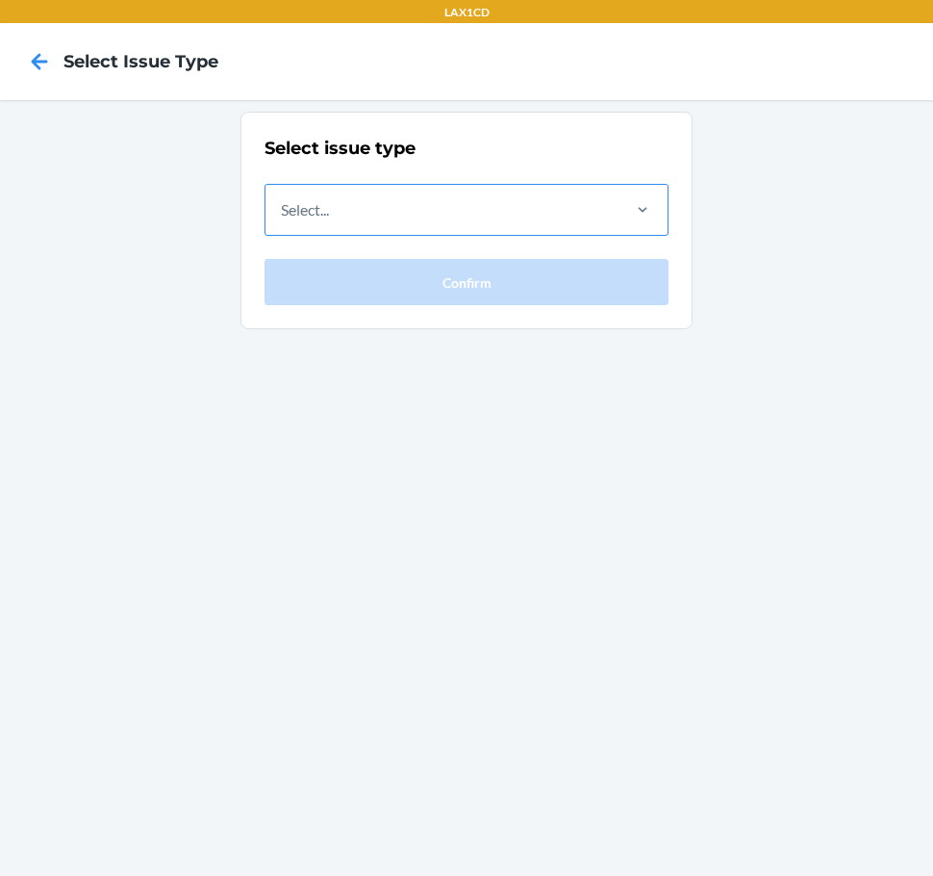
click at [459, 230] on div "Select..." at bounding box center [442, 210] width 352 height 50
click at [283, 221] on input "Select..." at bounding box center [282, 209] width 2 height 23
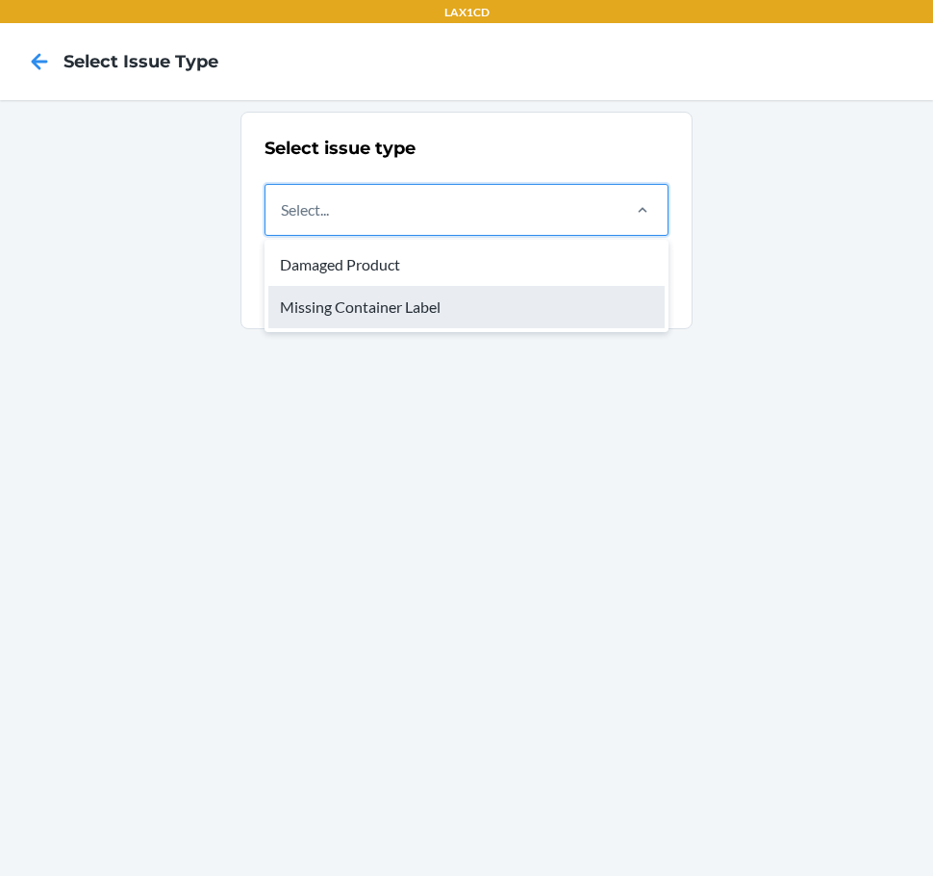
click at [456, 306] on div "Missing Container Label" at bounding box center [466, 307] width 396 height 42
click at [283, 221] on input "option Missing Container Label focused, 2 of 2. 2 results available. Use Up and…" at bounding box center [282, 209] width 2 height 23
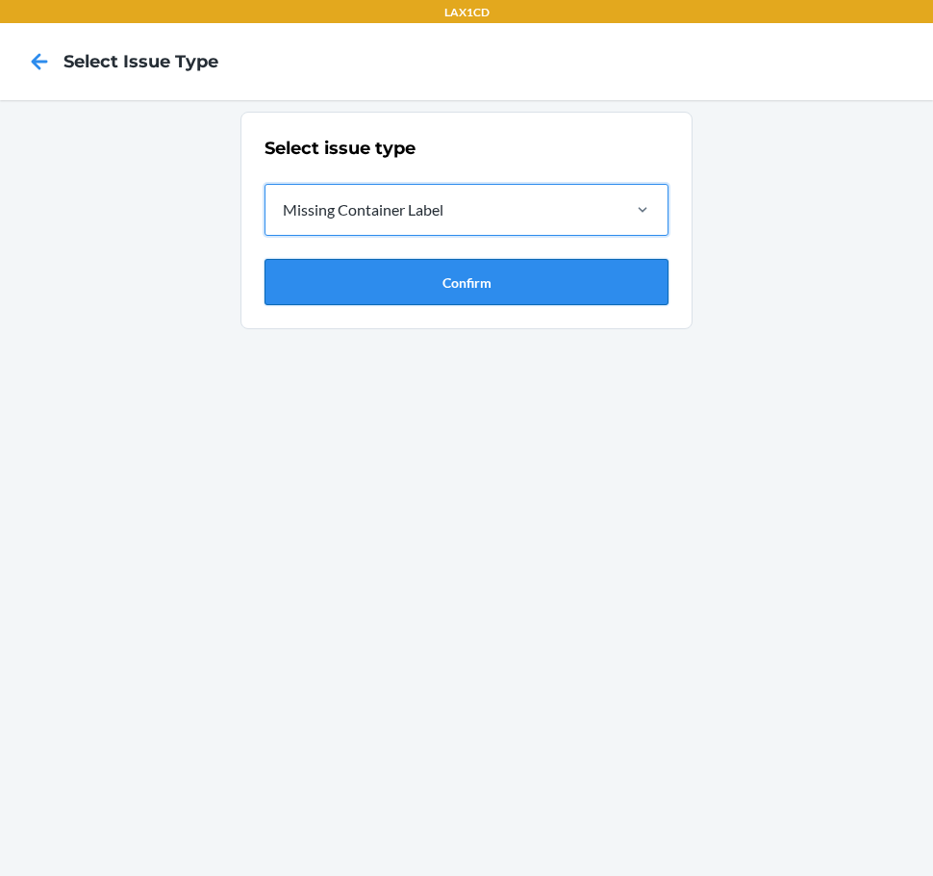
click at [456, 299] on button "Confirm" at bounding box center [467, 282] width 404 height 46
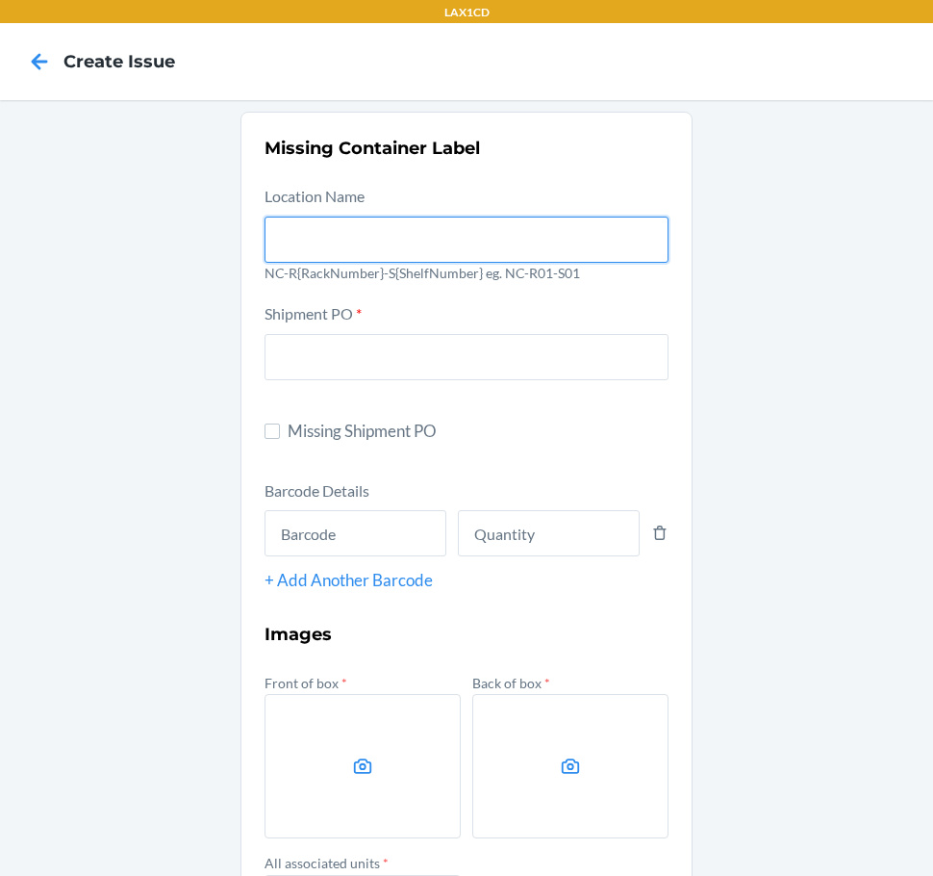
drag, startPoint x: 423, startPoint y: 223, endPoint x: 421, endPoint y: 236, distance: 12.8
click at [423, 223] on input "text" at bounding box center [467, 240] width 404 height 46
type input "NC-RLCD01-S01"
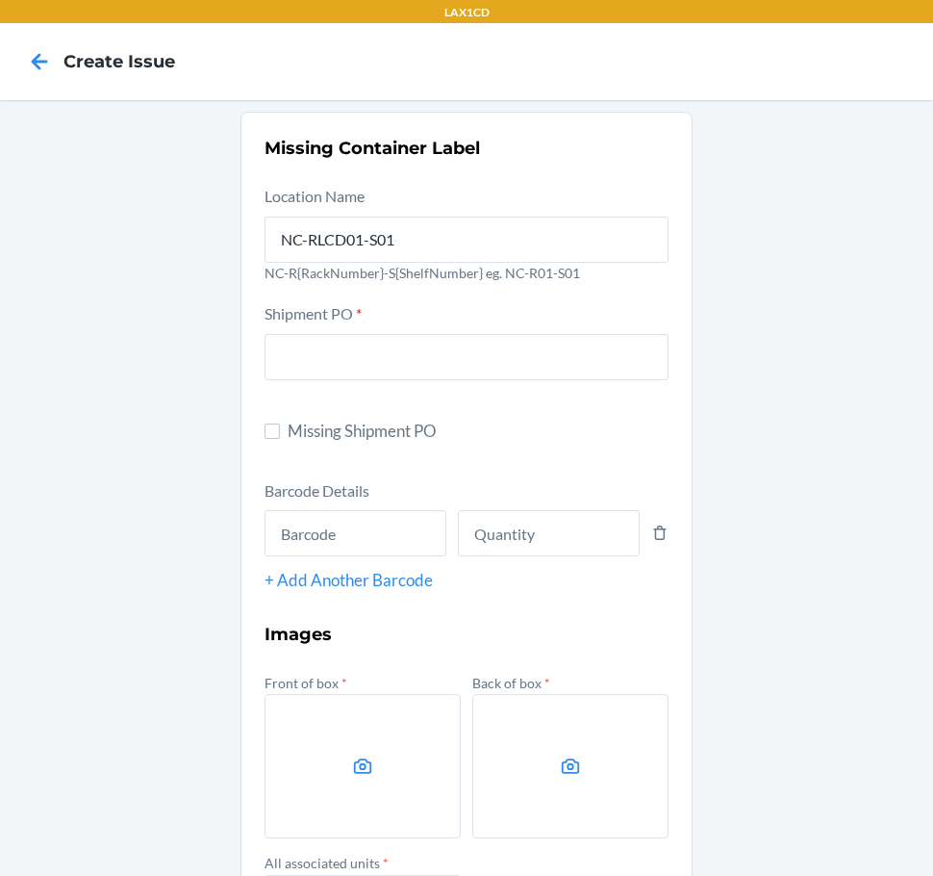
click at [325, 437] on span "Missing Shipment PO" at bounding box center [478, 431] width 381 height 25
click at [280, 437] on input "Missing Shipment PO" at bounding box center [272, 430] width 15 height 15
checkbox input "true"
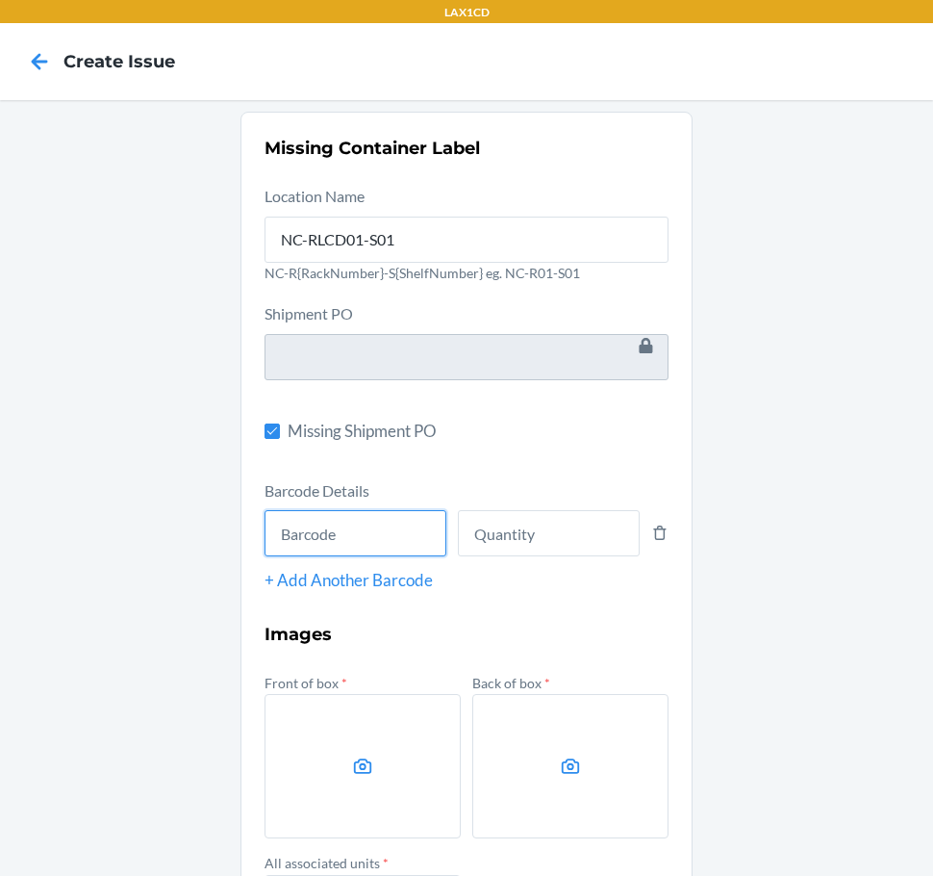
click at [323, 538] on input "text" at bounding box center [356, 533] width 182 height 46
type input "843085159658"
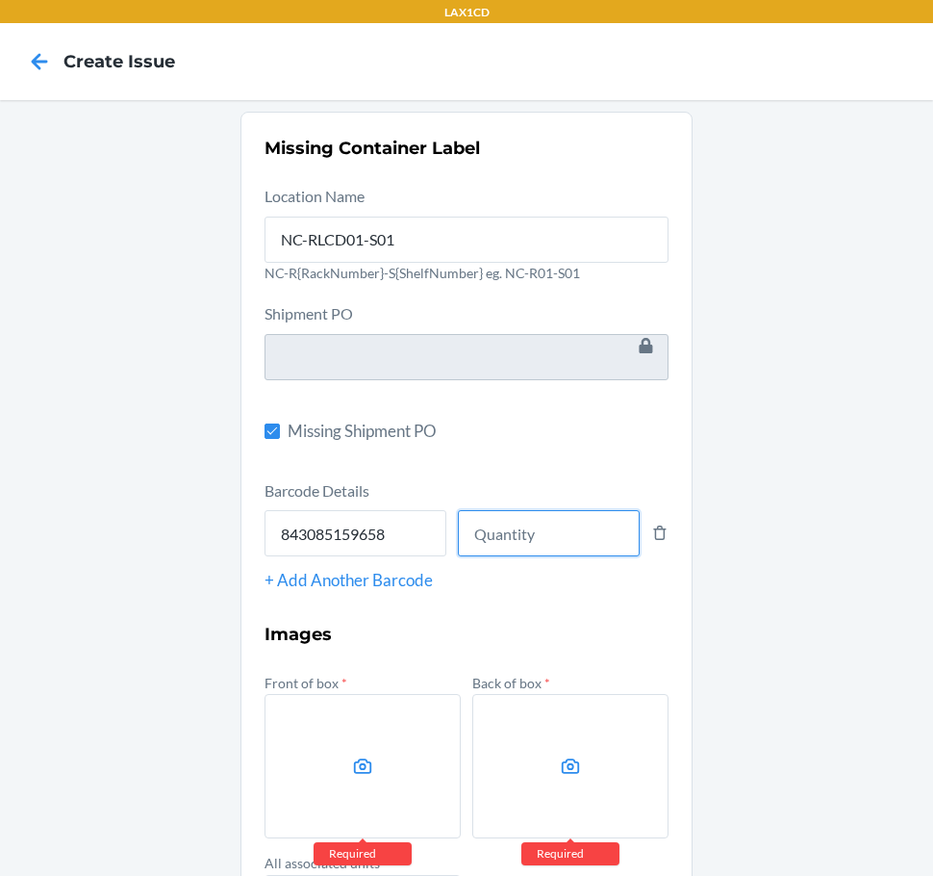
click at [522, 538] on input "number" at bounding box center [549, 533] width 182 height 46
type input "8"
click at [384, 796] on label at bounding box center [363, 766] width 196 height 144
click at [0, 0] on input "file" at bounding box center [0, 0] width 0 height 0
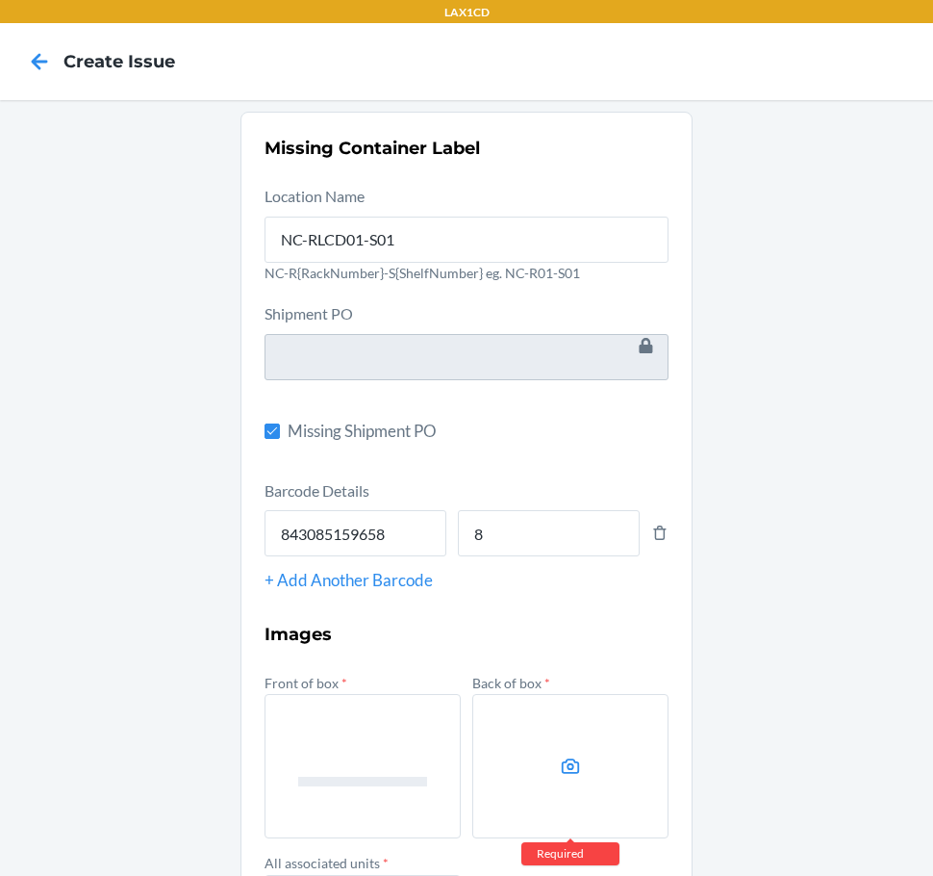
click at [560, 749] on label at bounding box center [571, 766] width 196 height 144
click at [0, 0] on input "file" at bounding box center [0, 0] width 0 height 0
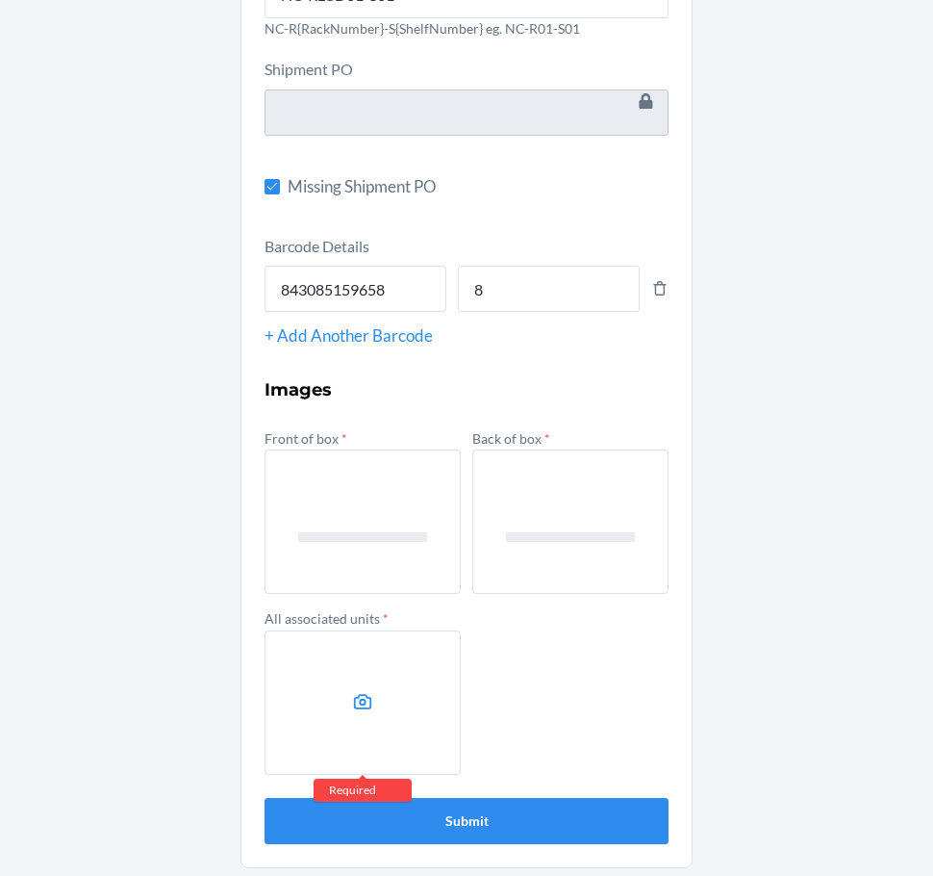
scroll to position [248, 0]
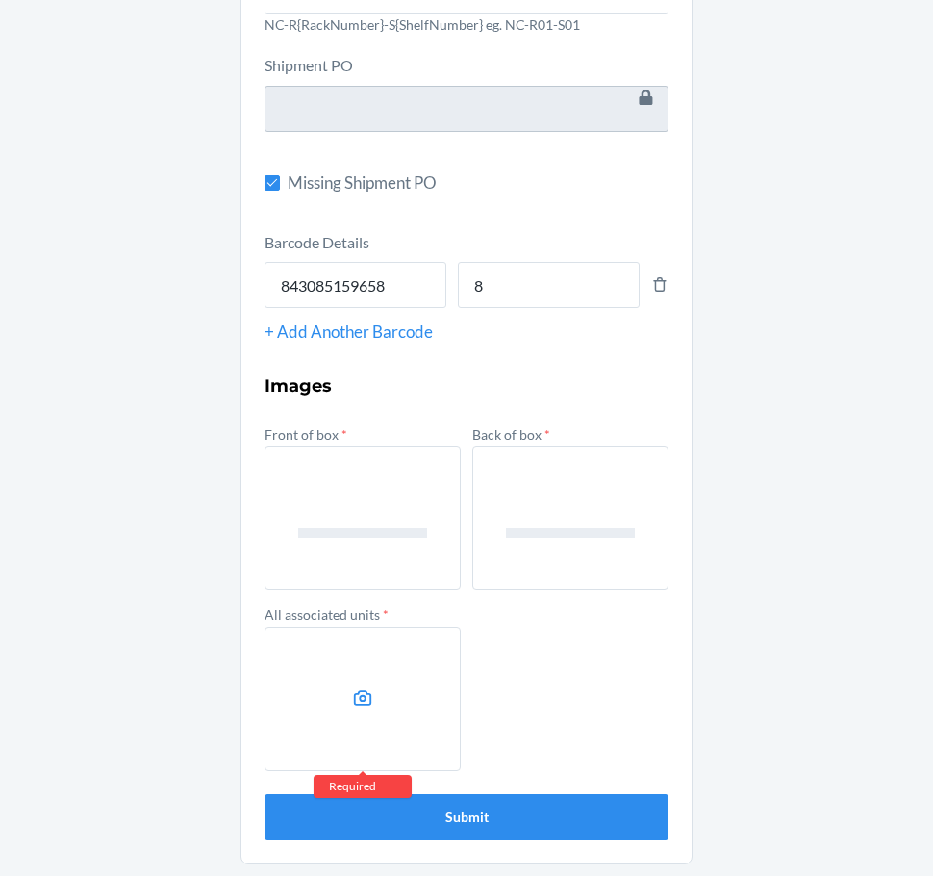
click at [374, 705] on label at bounding box center [363, 698] width 196 height 144
click at [0, 0] on input "file" at bounding box center [0, 0] width 0 height 0
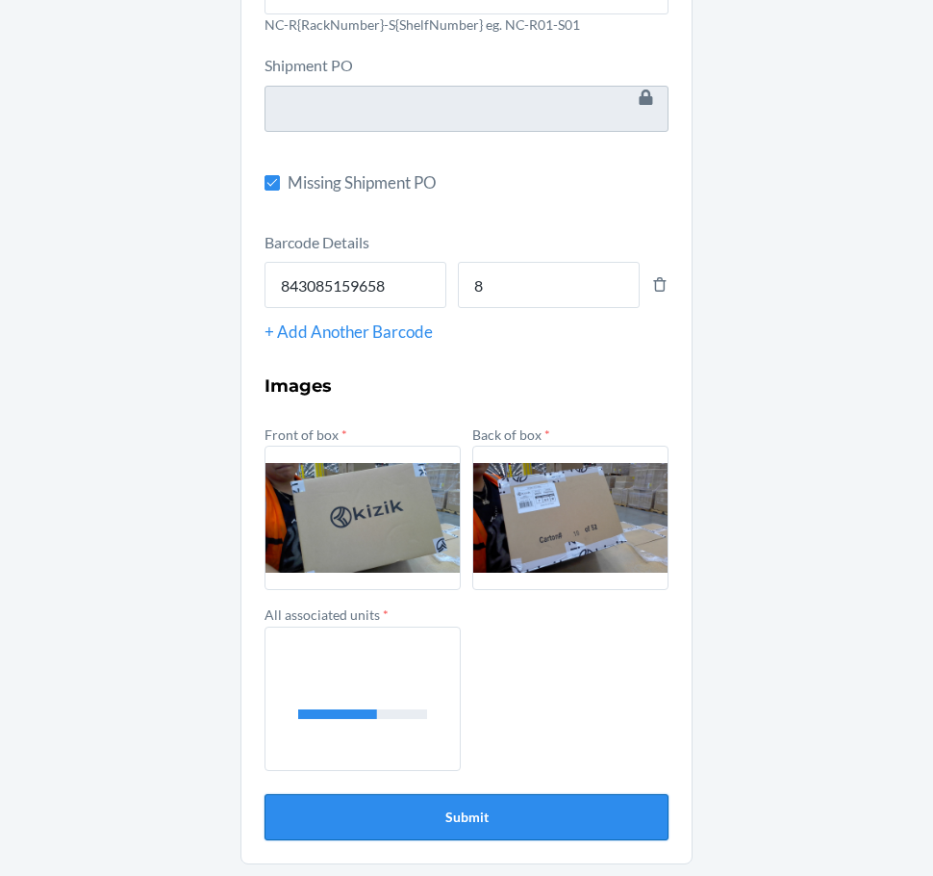
click at [561, 821] on button "Submit" at bounding box center [467, 817] width 404 height 46
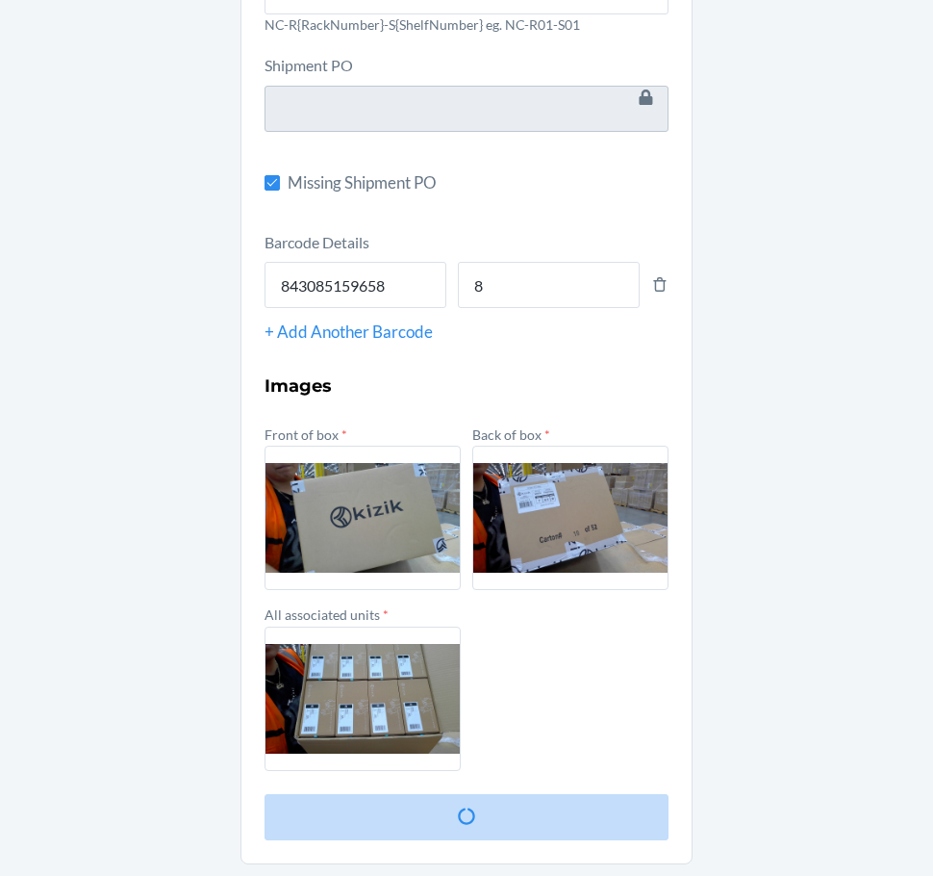
scroll to position [0, 0]
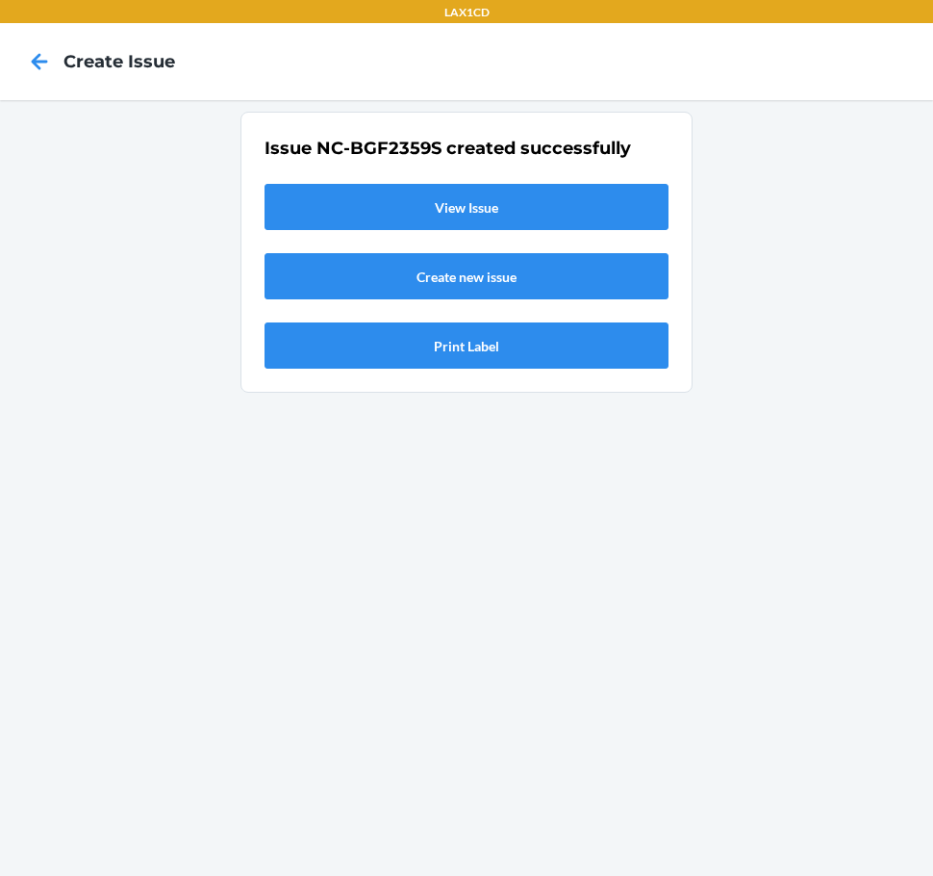
click at [287, 209] on link "View Issue" at bounding box center [467, 207] width 404 height 46
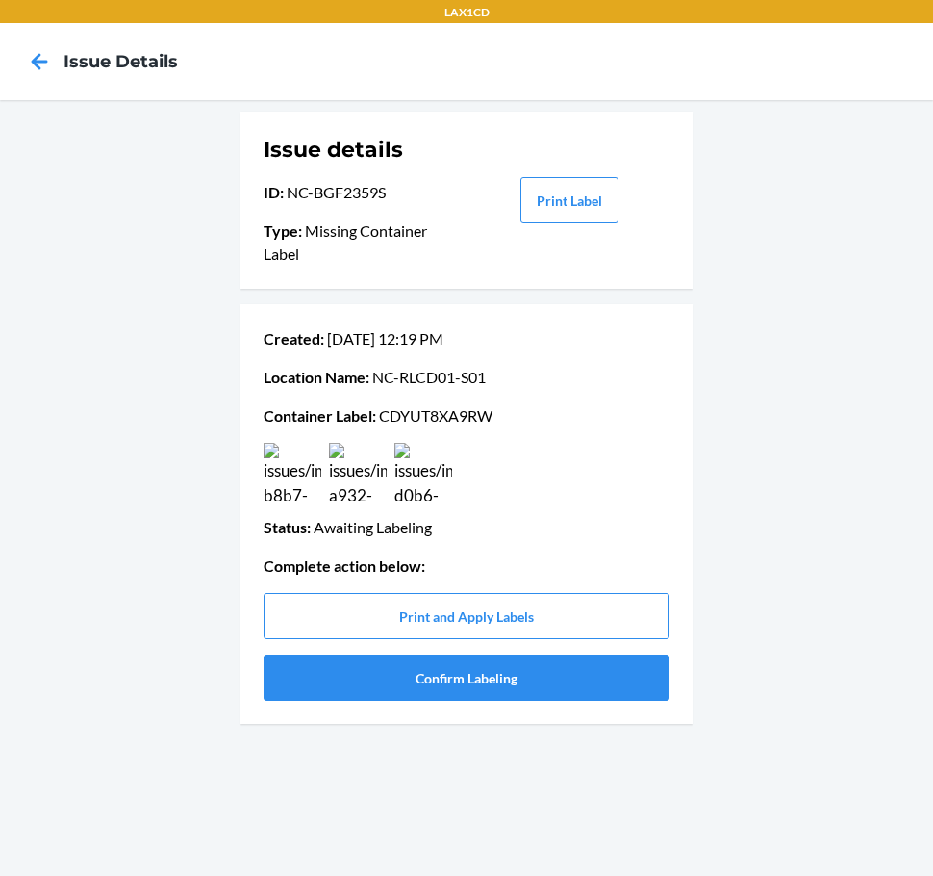
click at [434, 418] on p "Container Label : CDYUT8XA9RW" at bounding box center [467, 415] width 406 height 23
click at [548, 680] on button "Confirm Labeling" at bounding box center [467, 677] width 406 height 46
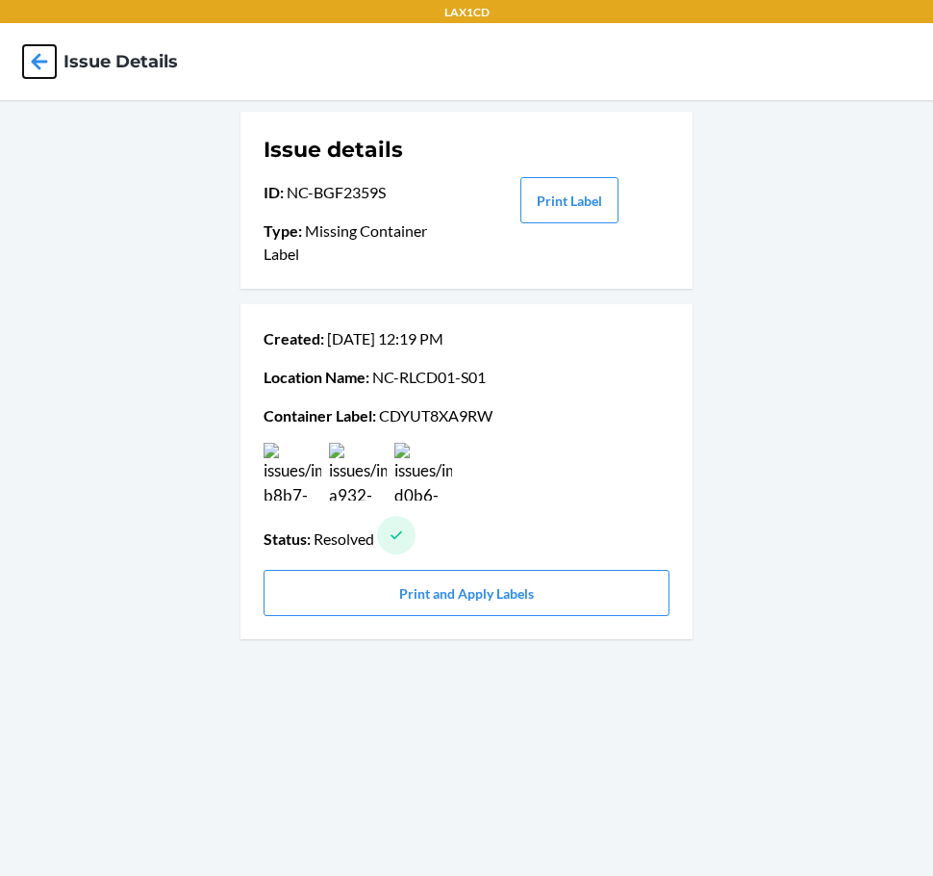
click at [42, 71] on icon at bounding box center [39, 61] width 33 height 33
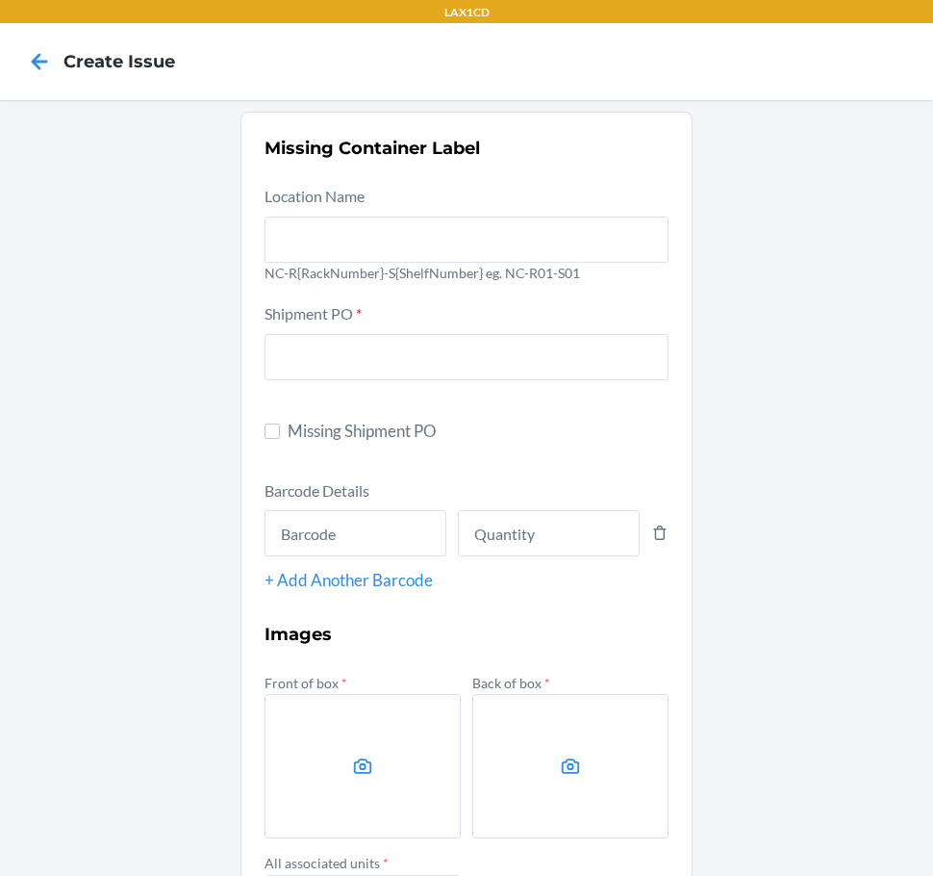
click at [42, 71] on icon at bounding box center [39, 61] width 33 height 33
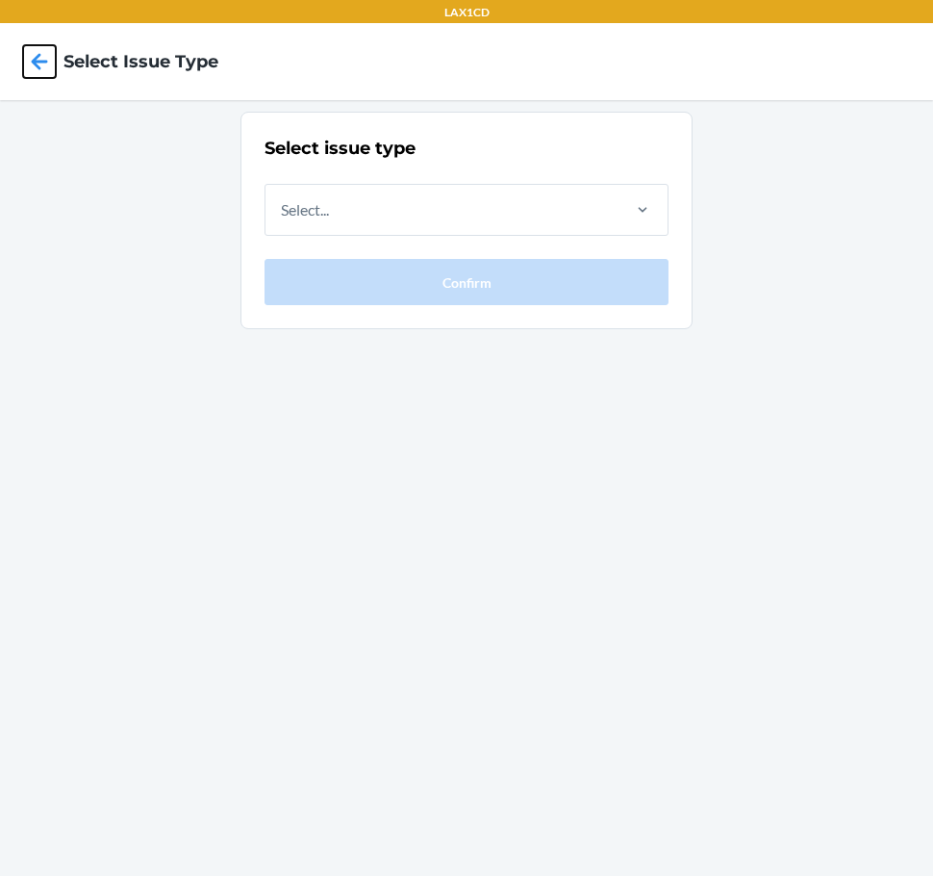
click at [42, 71] on icon at bounding box center [39, 61] width 33 height 33
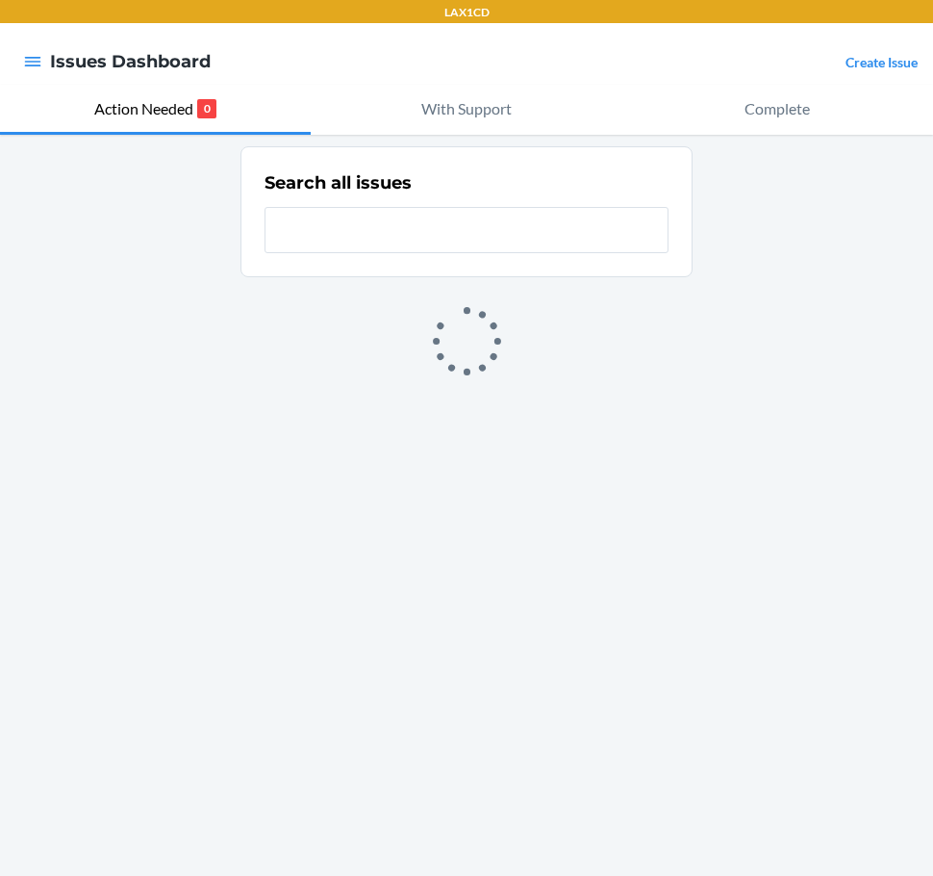
click at [853, 64] on link "Create Issue" at bounding box center [882, 62] width 72 height 16
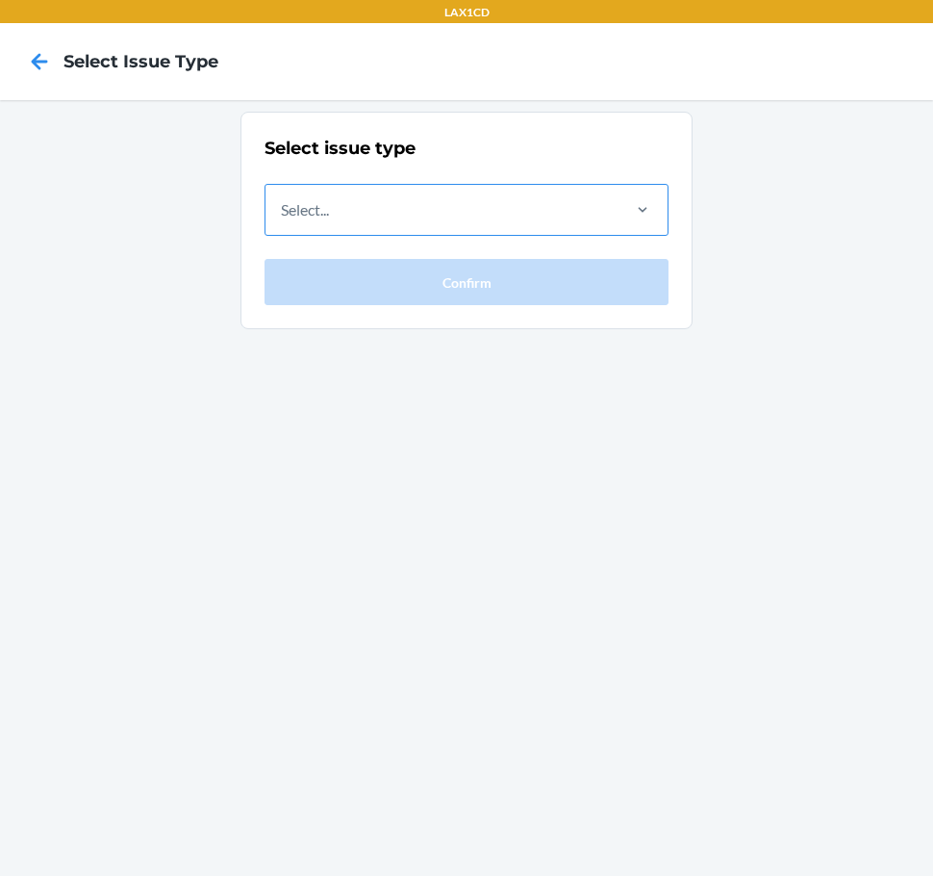
click at [575, 192] on div "Select..." at bounding box center [442, 210] width 352 height 50
click at [283, 198] on input "Select..." at bounding box center [282, 209] width 2 height 23
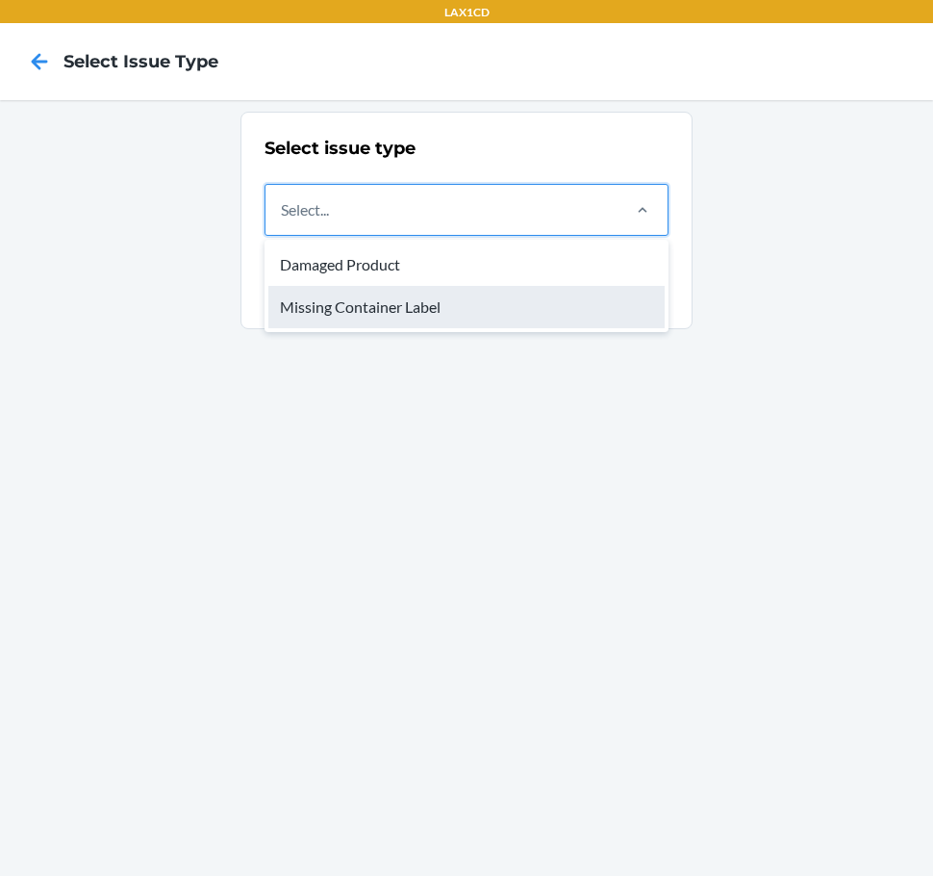
click at [523, 296] on div "Missing Container Label" at bounding box center [466, 307] width 396 height 42
click at [283, 221] on input "option Missing Container Label focused, 2 of 2. 2 results available. Use Up and…" at bounding box center [282, 209] width 2 height 23
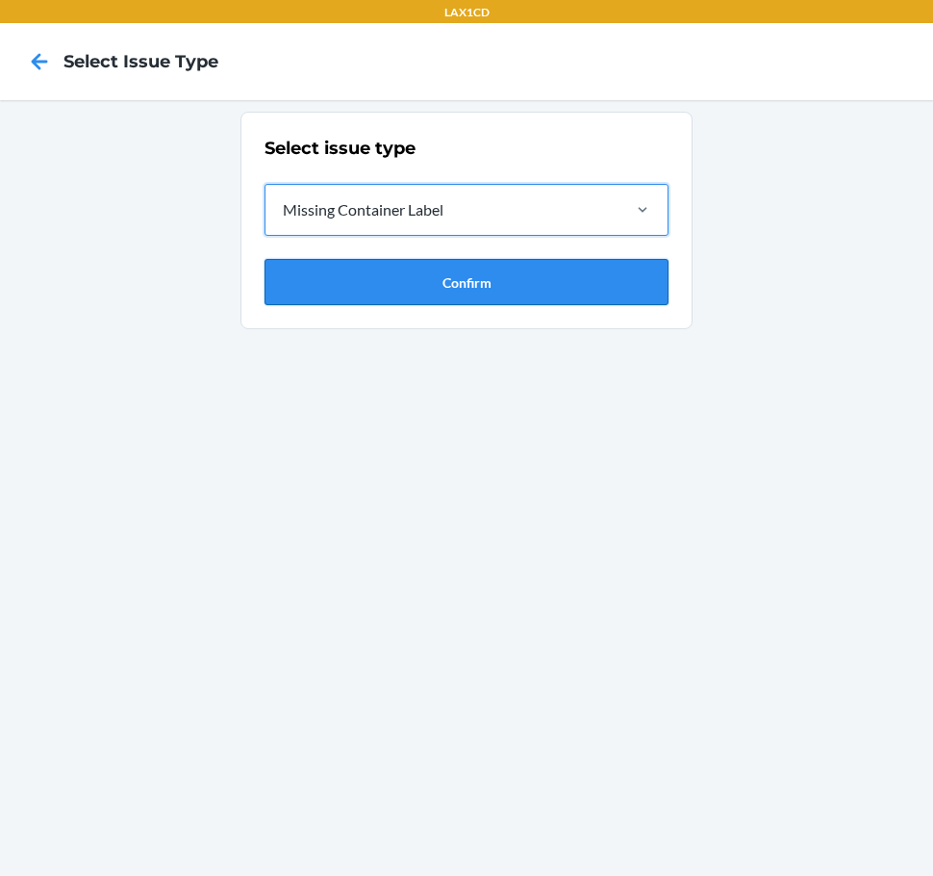
click at [520, 288] on button "Confirm" at bounding box center [467, 282] width 404 height 46
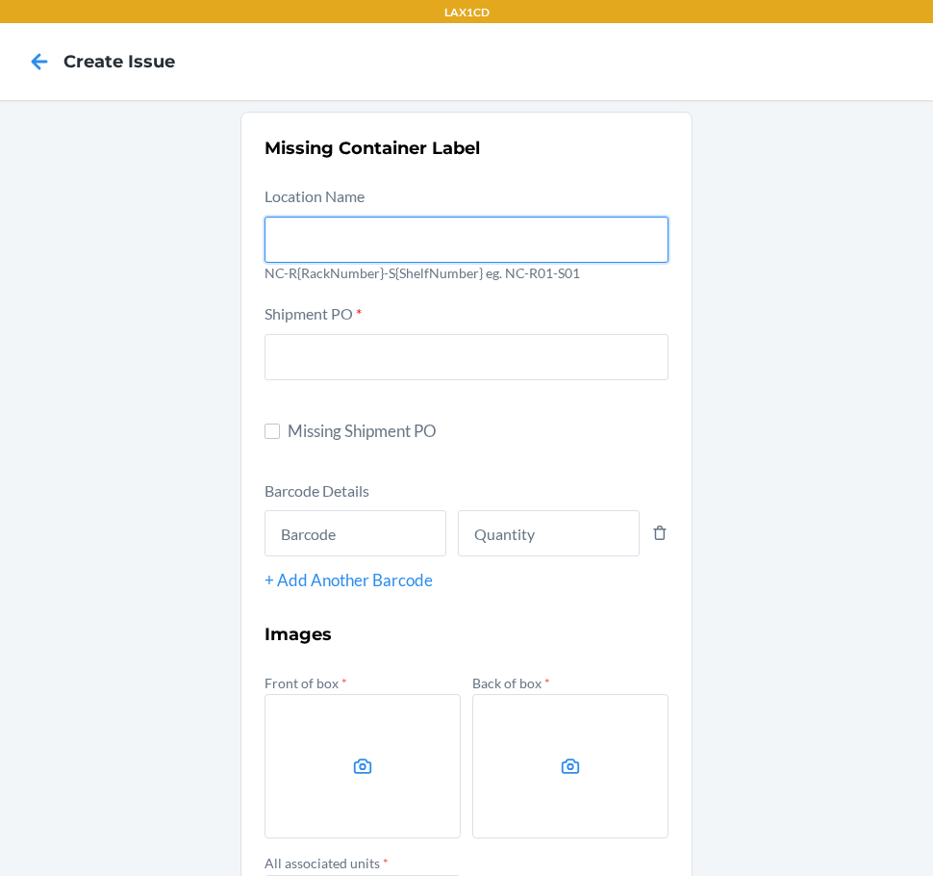
drag, startPoint x: 455, startPoint y: 248, endPoint x: 429, endPoint y: 247, distance: 26.0
click at [455, 248] on input "text" at bounding box center [467, 240] width 404 height 46
type input "NC-RLCD01-S01"
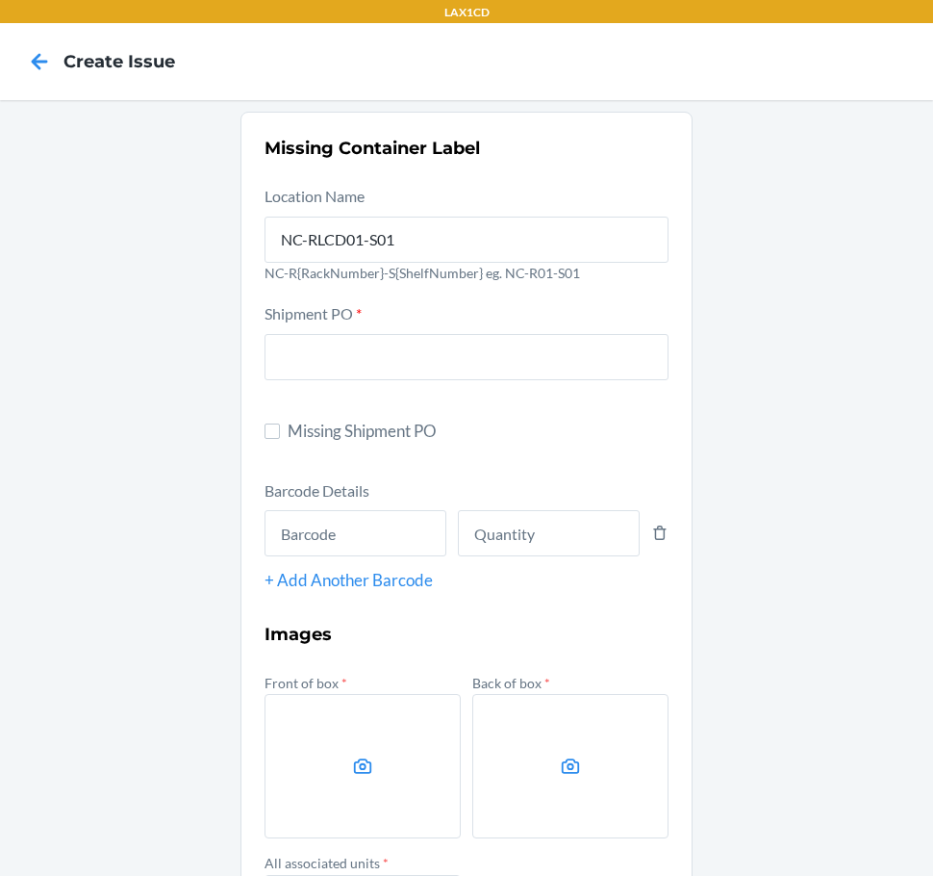
click at [324, 422] on span "Missing Shipment PO" at bounding box center [478, 431] width 381 height 25
click at [280, 423] on input "Missing Shipment PO" at bounding box center [272, 430] width 15 height 15
checkbox input "true"
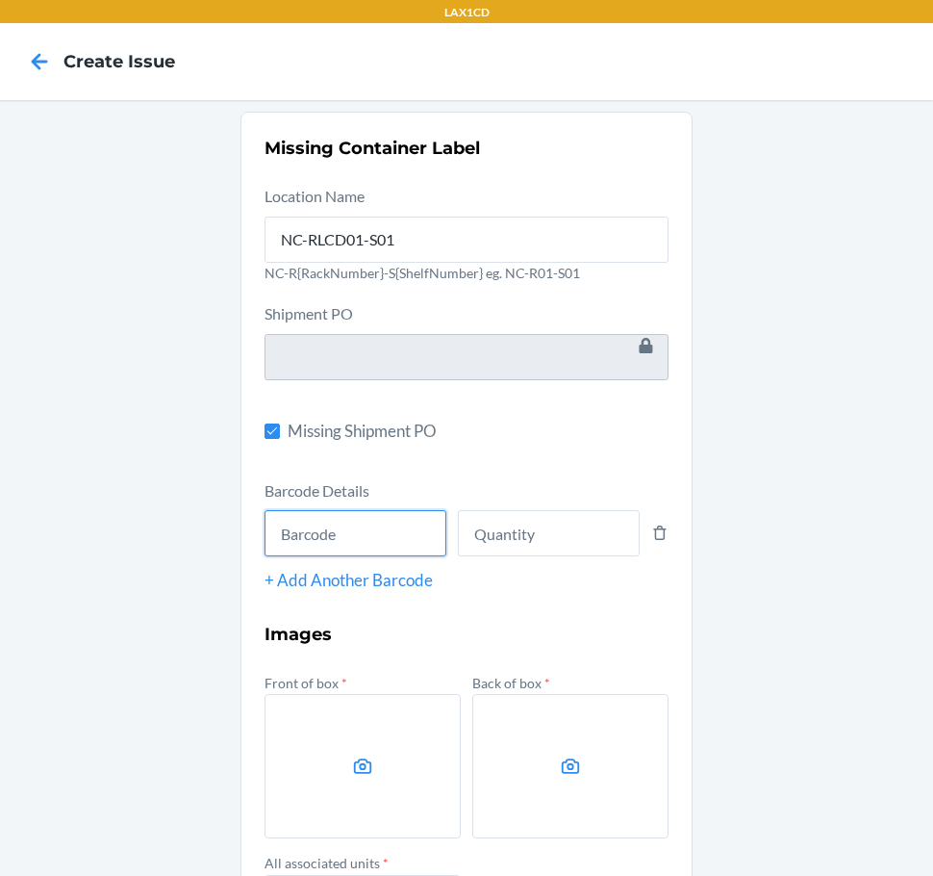
click at [327, 535] on input "text" at bounding box center [356, 533] width 182 height 46
type input "198119009417"
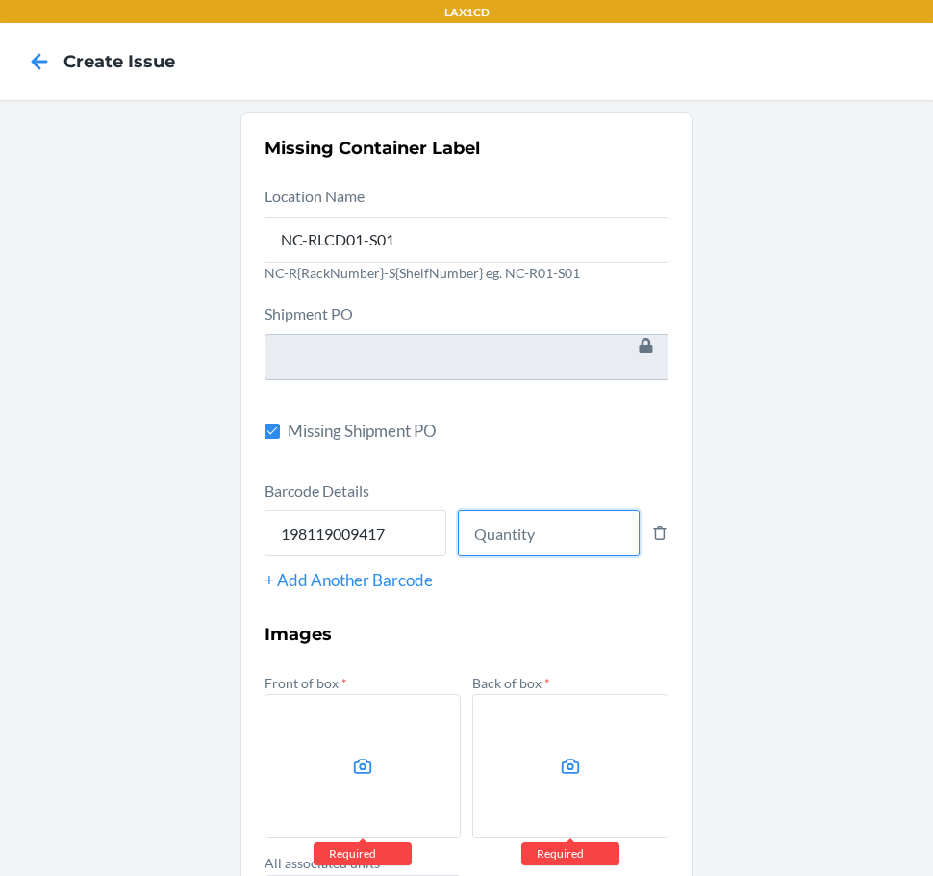
click at [533, 530] on input "number" at bounding box center [549, 533] width 182 height 46
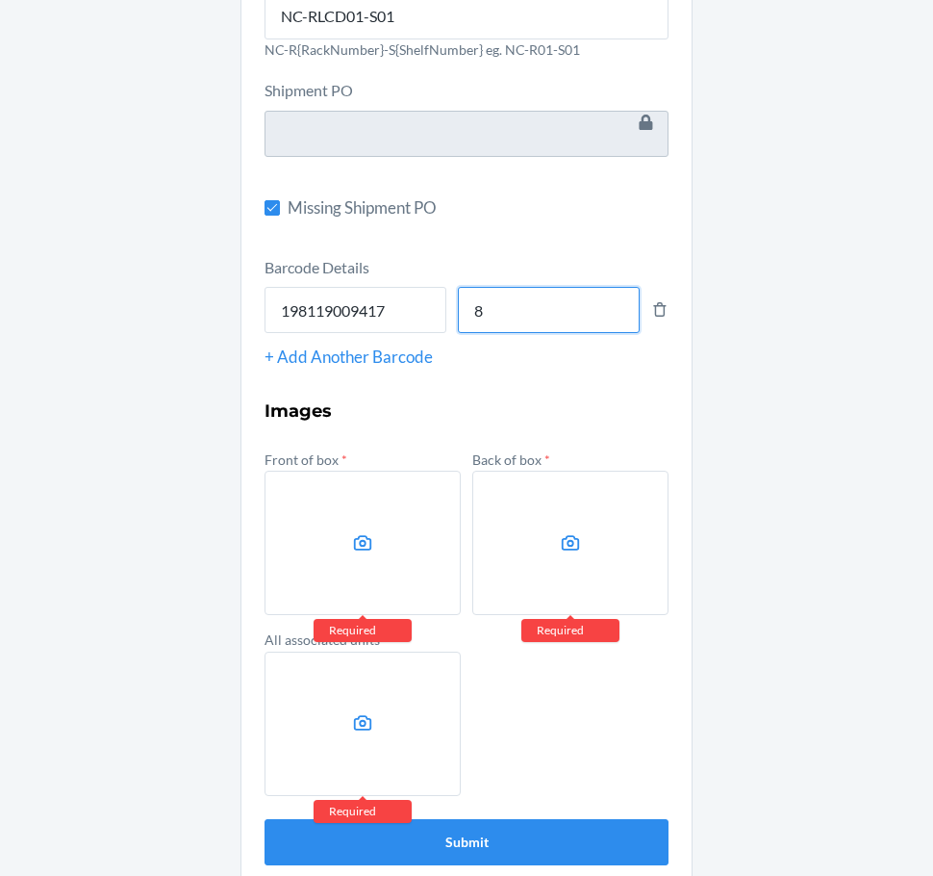
scroll to position [248, 0]
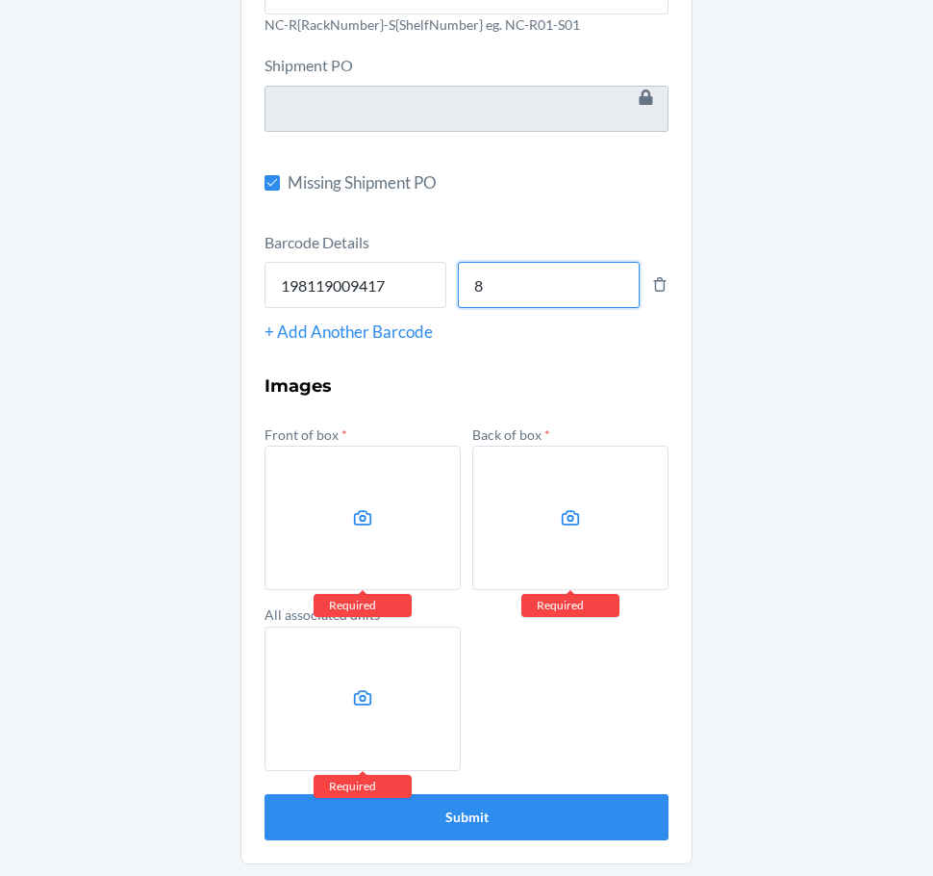
type input "8"
click at [331, 510] on label at bounding box center [363, 518] width 196 height 144
click at [0, 0] on input "file" at bounding box center [0, 0] width 0 height 0
click at [573, 519] on icon at bounding box center [571, 518] width 22 height 22
click at [0, 0] on input "file" at bounding box center [0, 0] width 0 height 0
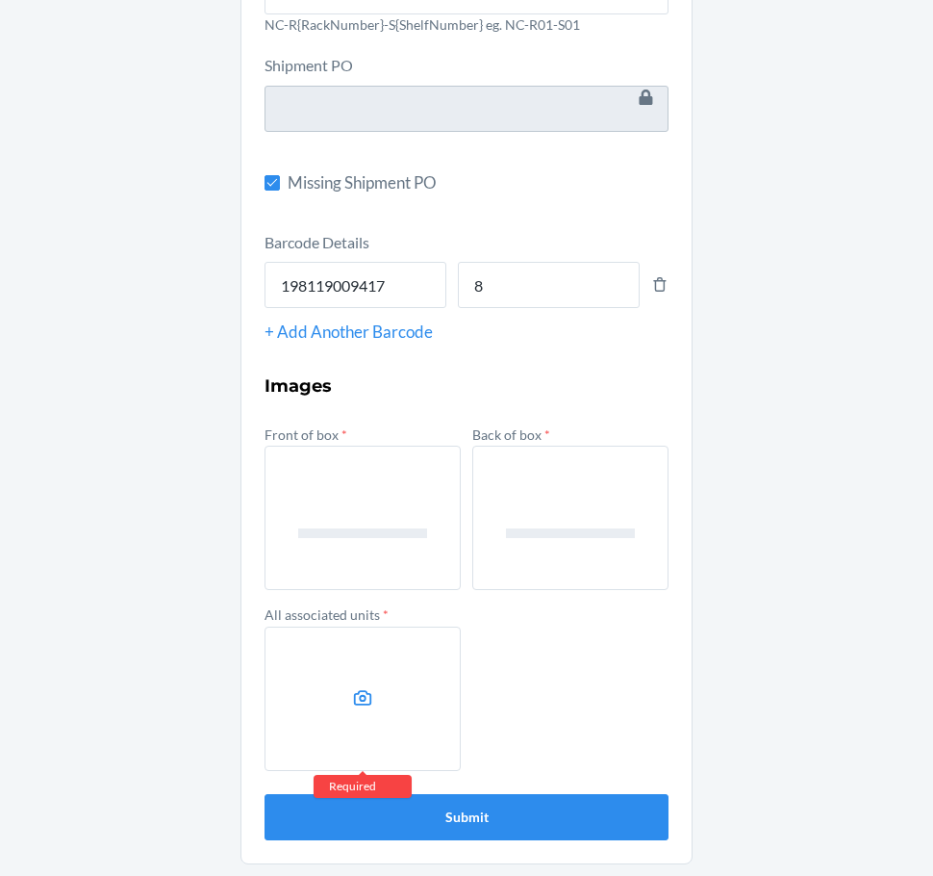
click at [380, 738] on label at bounding box center [363, 698] width 196 height 144
click at [0, 0] on input "file" at bounding box center [0, 0] width 0 height 0
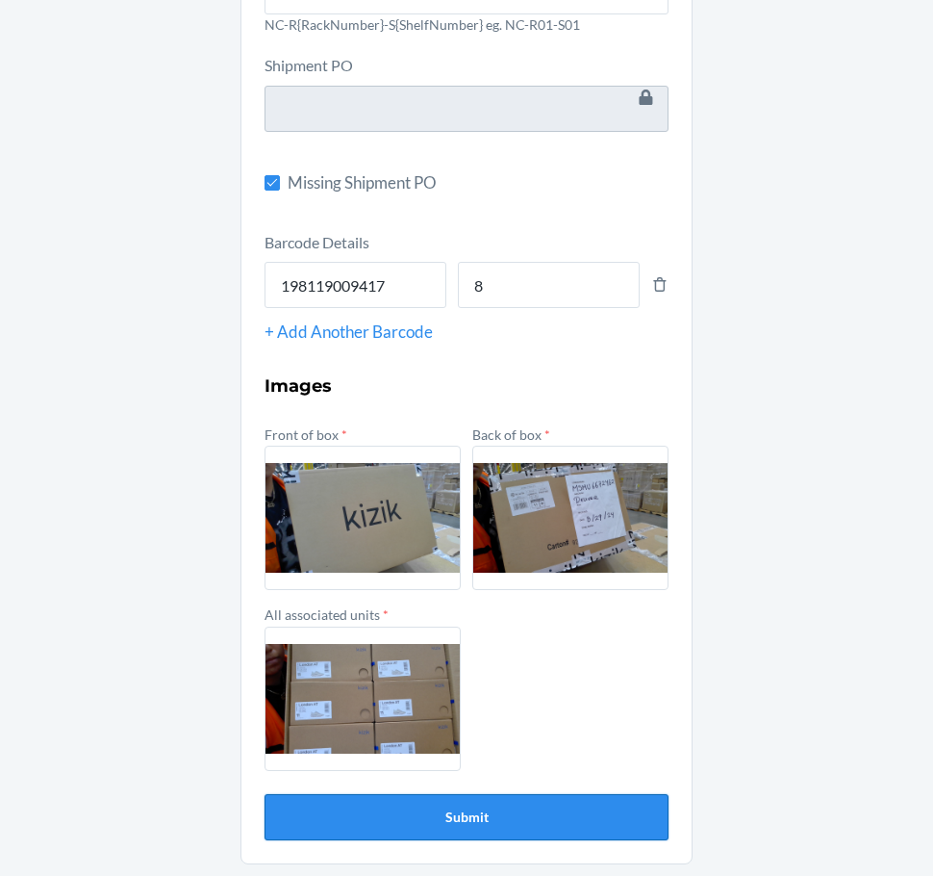
click at [524, 811] on button "Submit" at bounding box center [467, 817] width 404 height 46
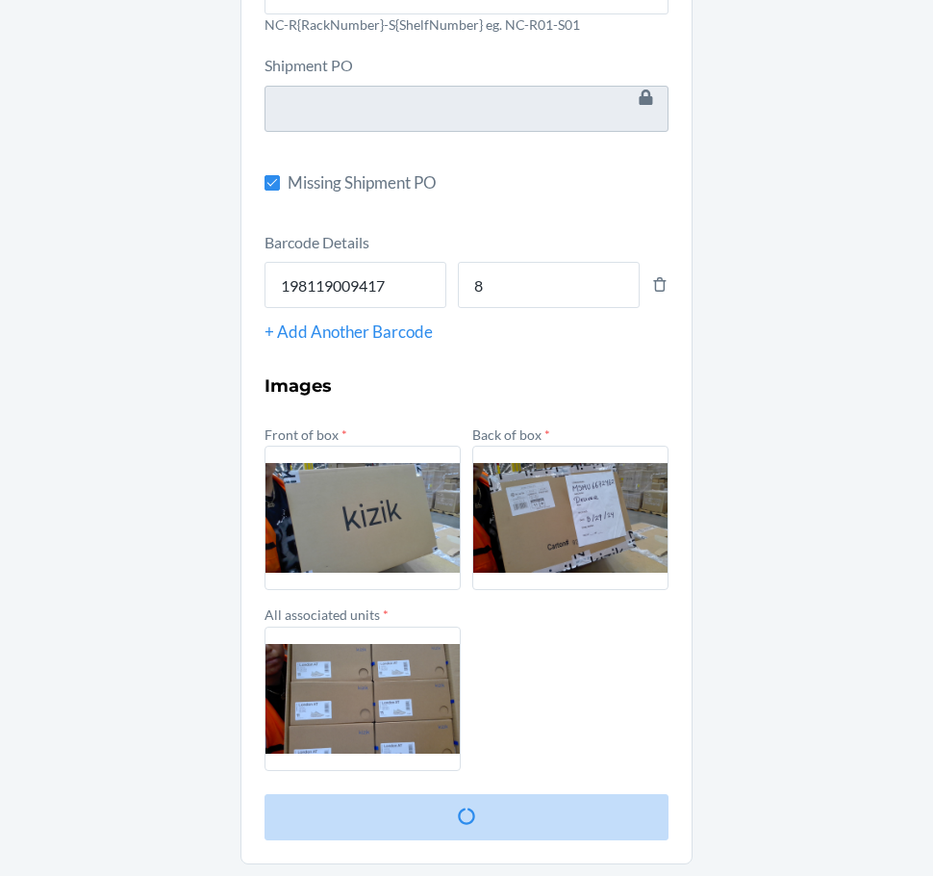
scroll to position [0, 0]
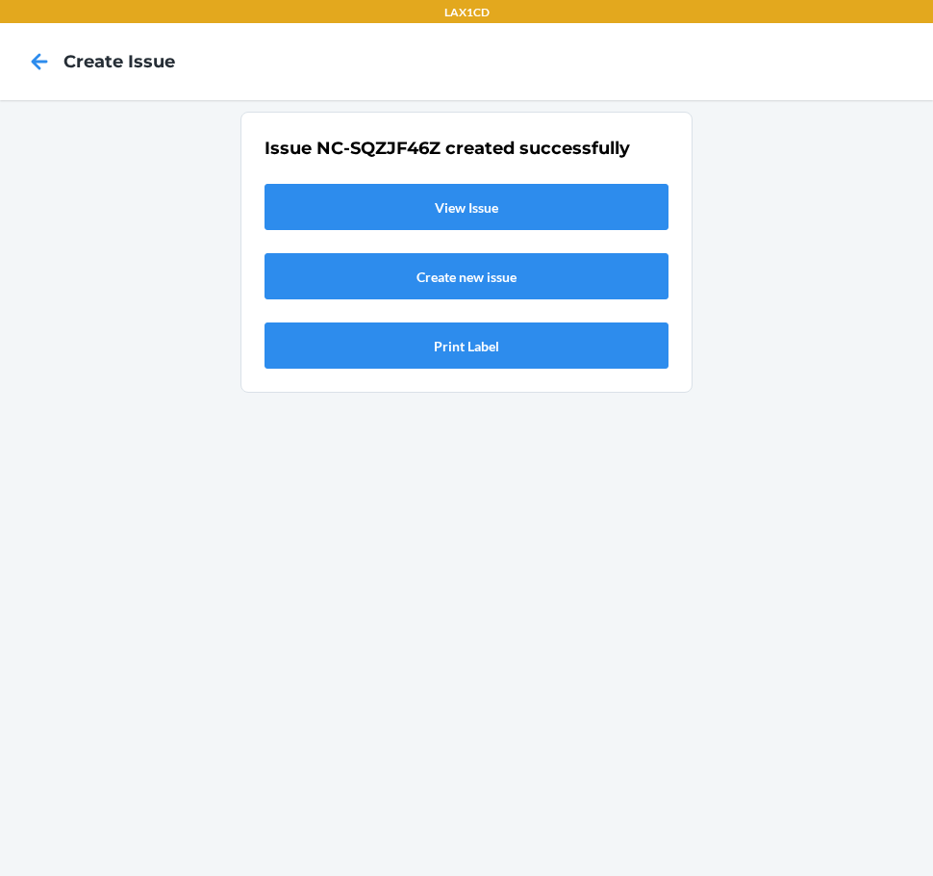
click at [363, 205] on link "View Issue" at bounding box center [467, 207] width 404 height 46
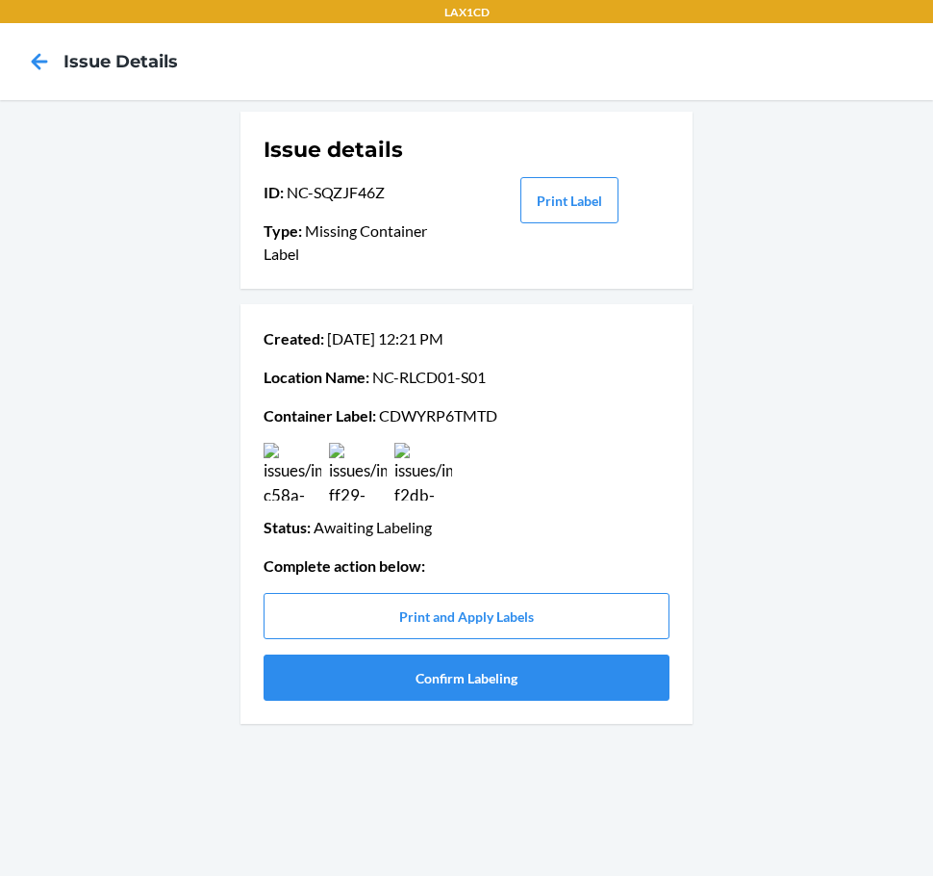
click at [438, 409] on p "Container Label : CDWYRP6TMTD" at bounding box center [467, 415] width 406 height 23
click at [438, 668] on button "Confirm Labeling" at bounding box center [467, 677] width 406 height 46
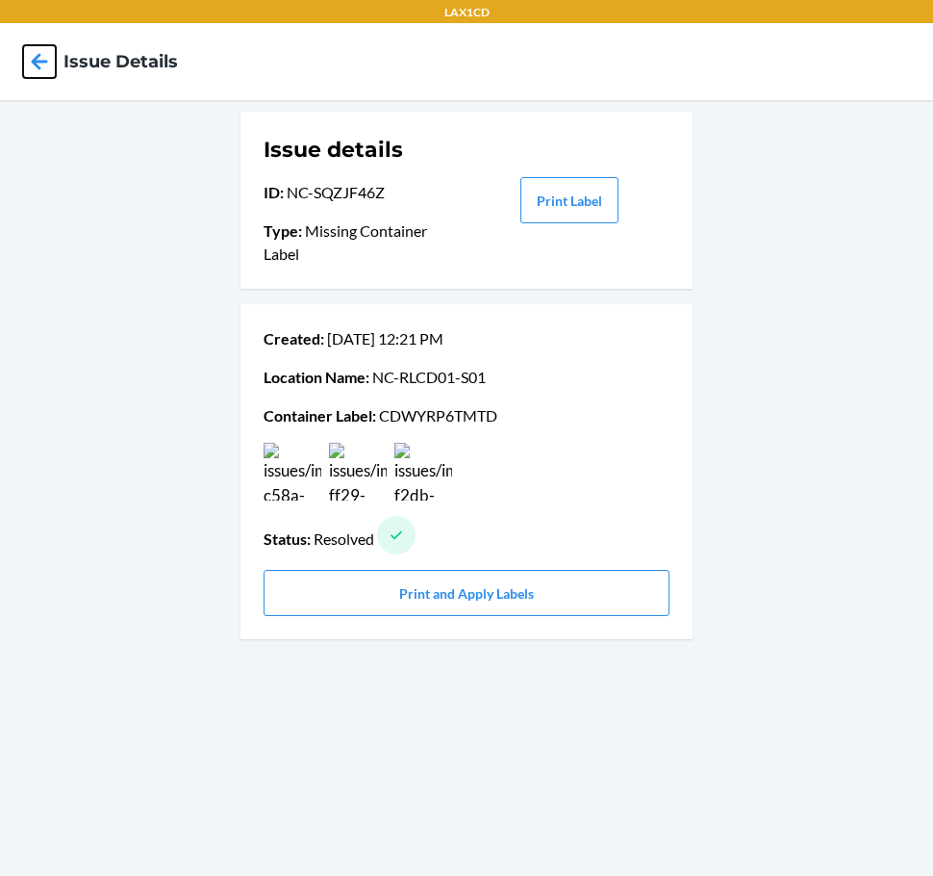
click at [44, 55] on icon at bounding box center [39, 61] width 33 height 33
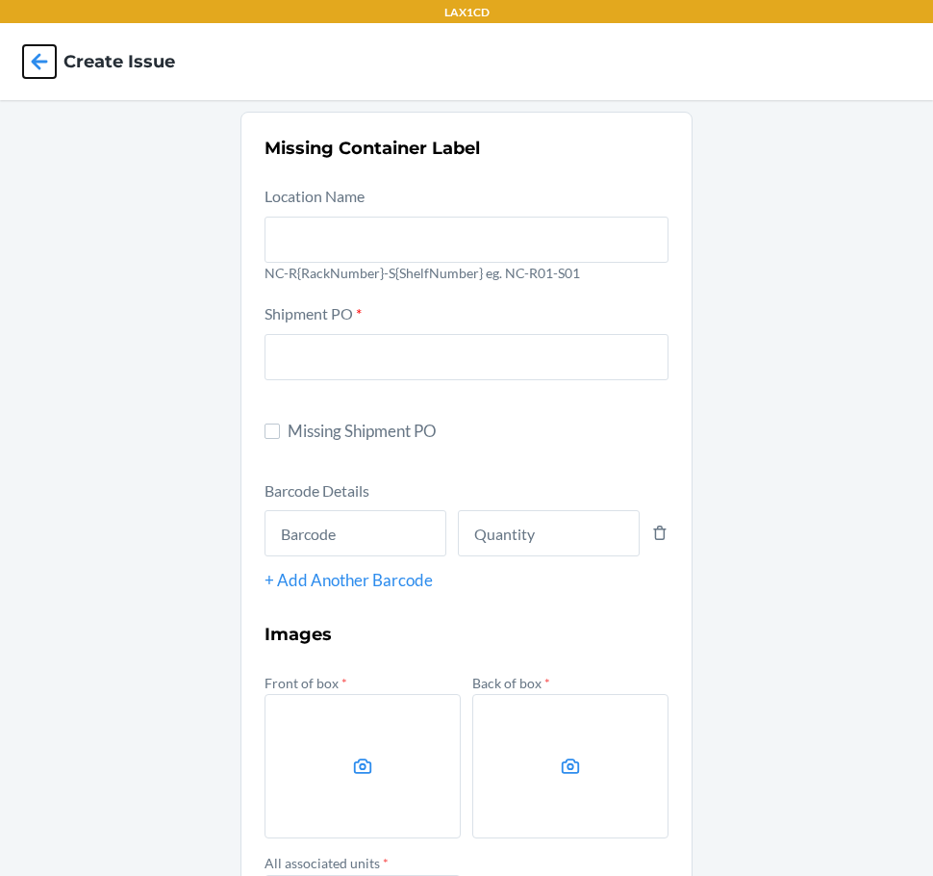
click at [44, 55] on icon at bounding box center [39, 61] width 33 height 33
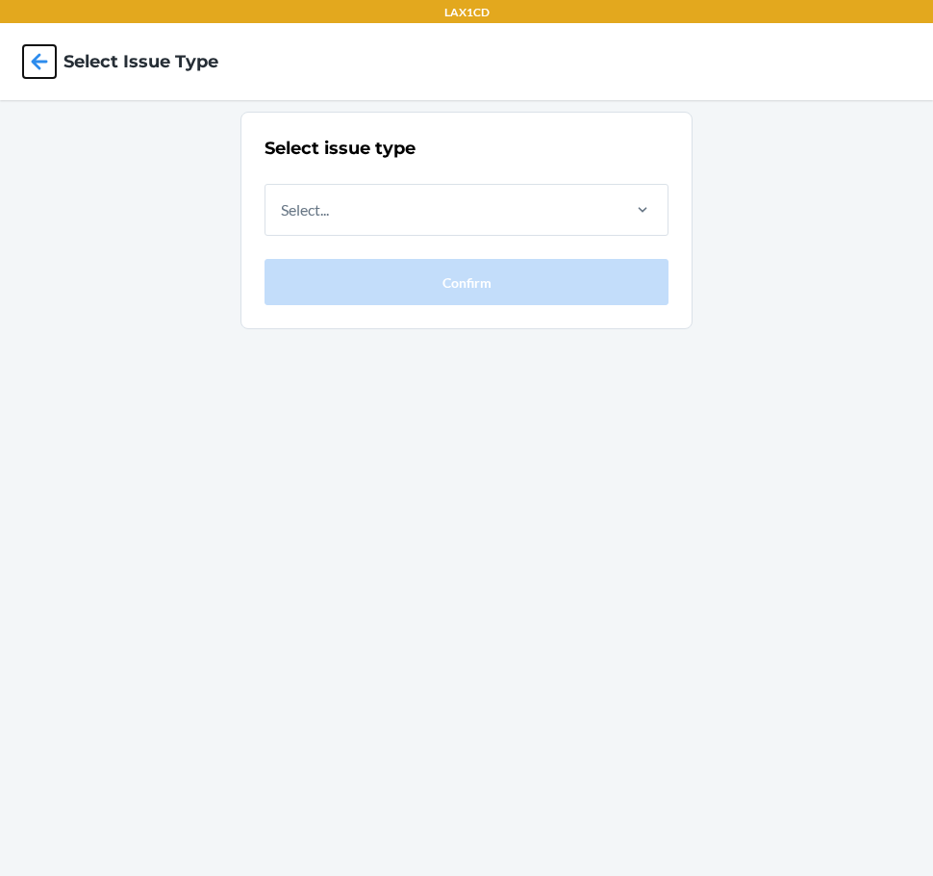
click at [44, 55] on icon at bounding box center [39, 61] width 33 height 33
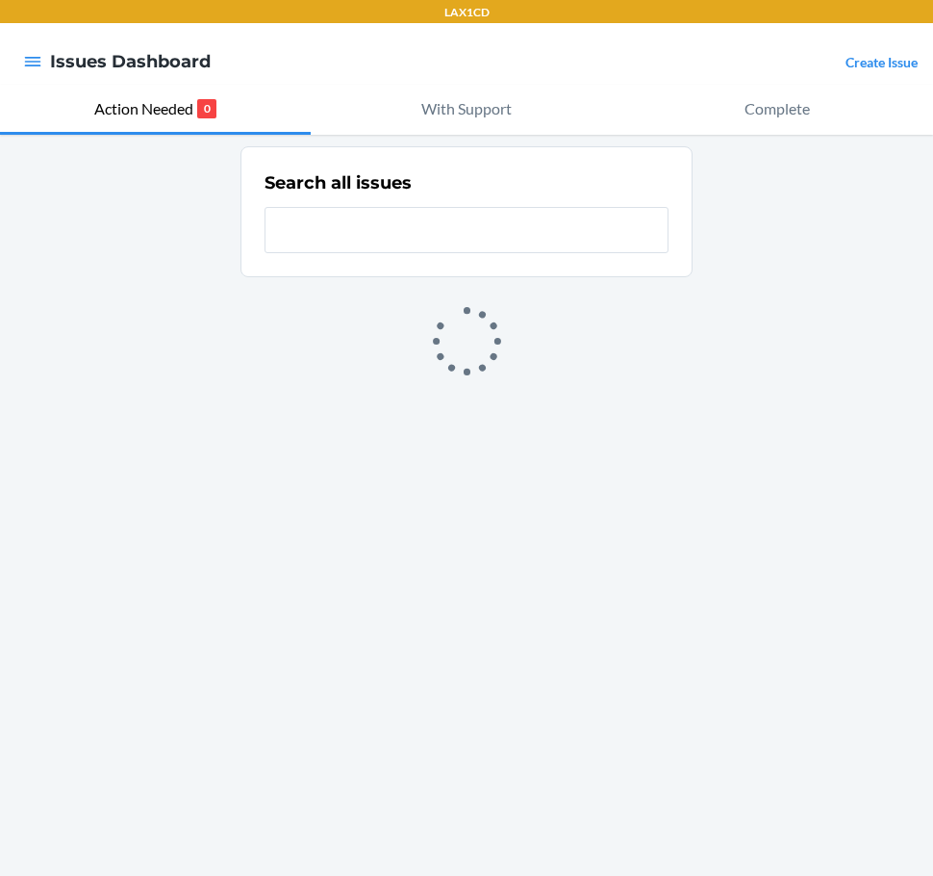
click at [883, 52] on div "Create Issue" at bounding box center [882, 61] width 72 height 25
click at [865, 61] on link "Create Issue" at bounding box center [882, 62] width 72 height 16
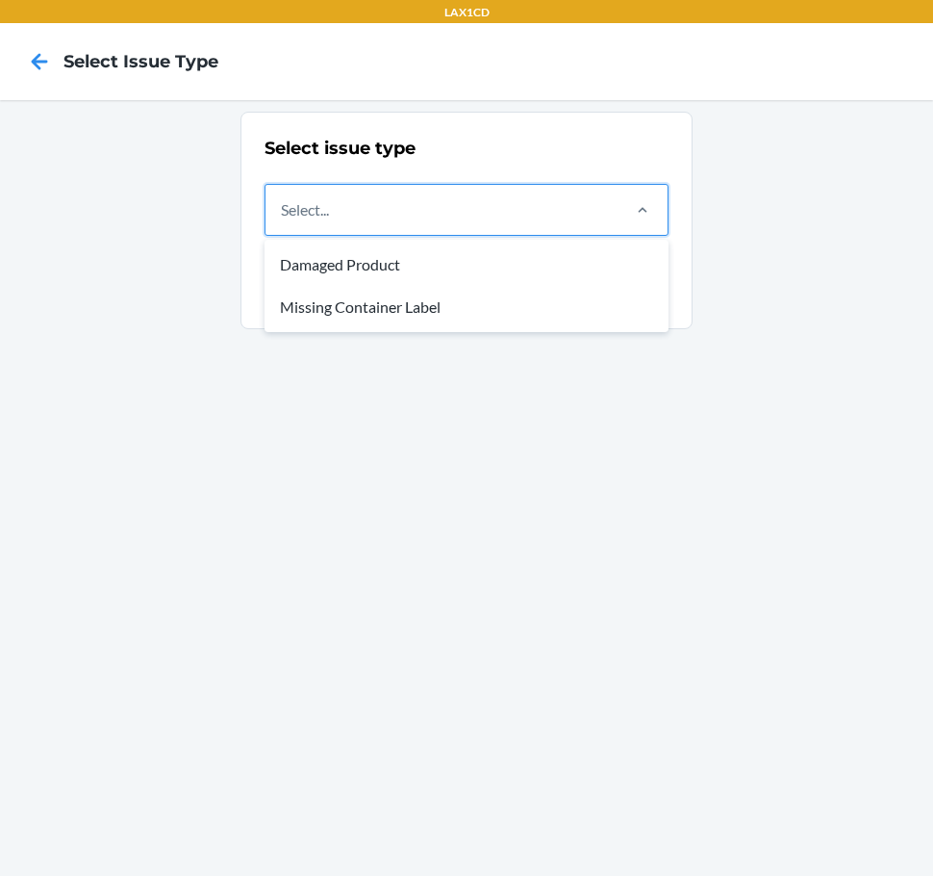
click at [530, 203] on div "Select..." at bounding box center [442, 210] width 352 height 50
click at [283, 203] on input "option Damaged Product focused, 1 of 2. 2 results available. Use Up and Down to…" at bounding box center [282, 209] width 2 height 23
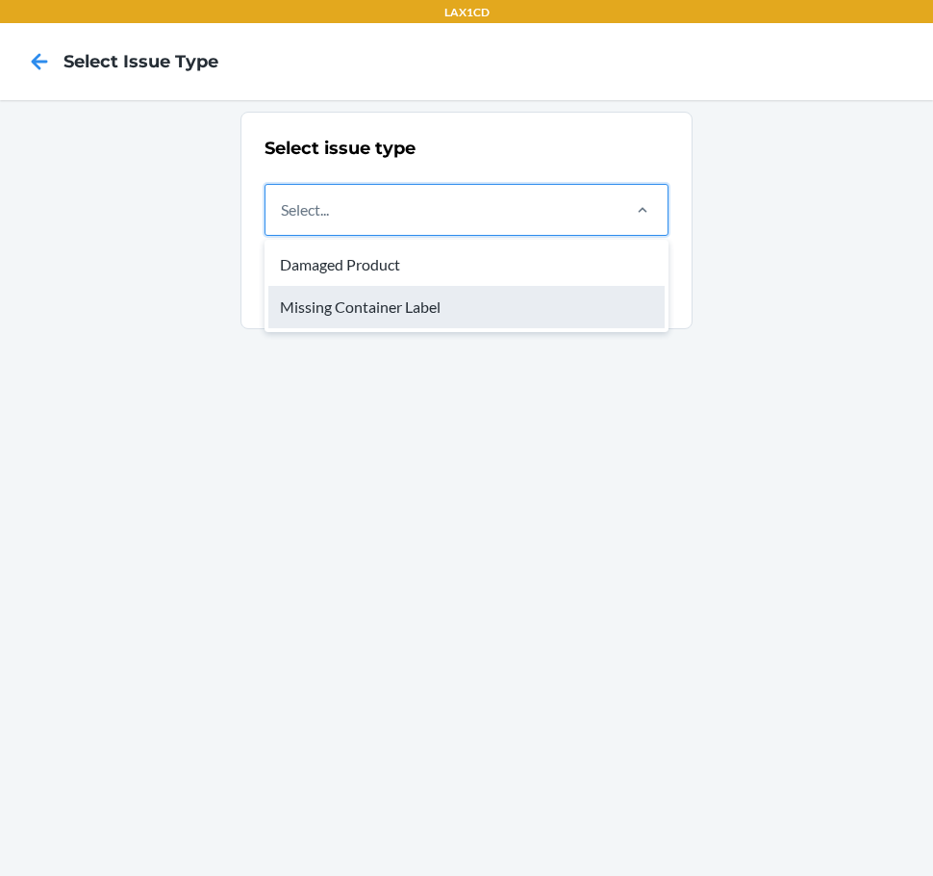
click at [513, 300] on div "Missing Container Label" at bounding box center [466, 307] width 396 height 42
click at [283, 221] on input "option Missing Container Label focused, 2 of 2. 2 results available. Use Up and…" at bounding box center [282, 209] width 2 height 23
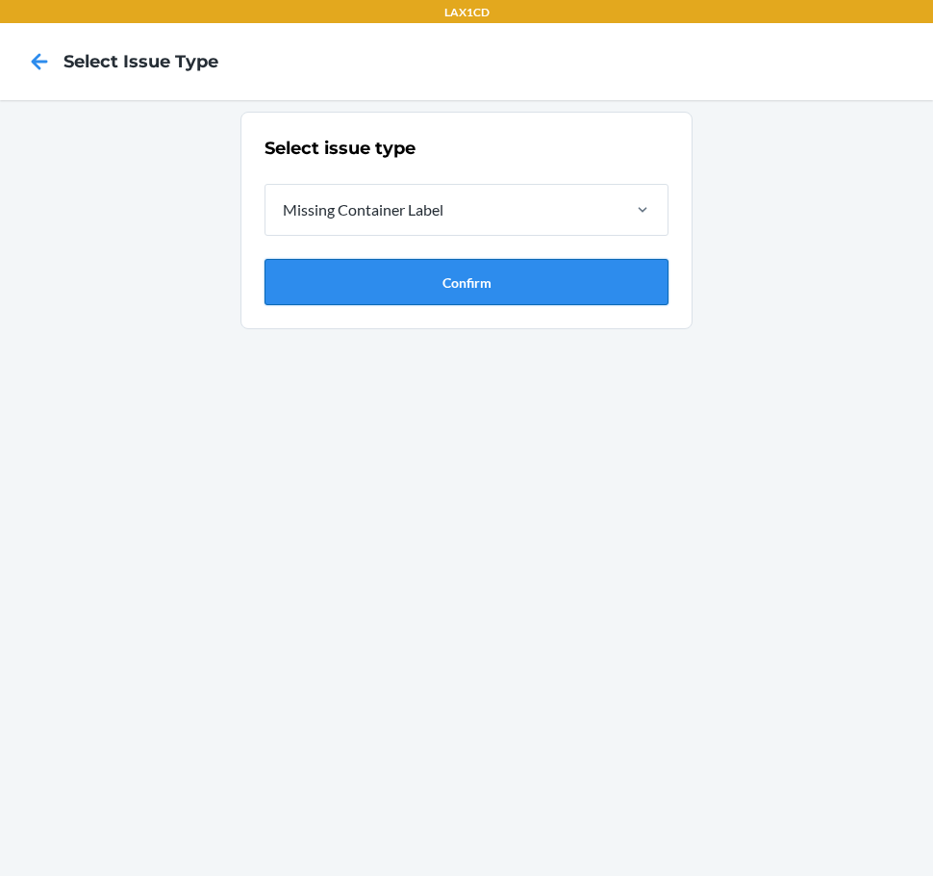
click at [513, 295] on button "Confirm" at bounding box center [467, 282] width 404 height 46
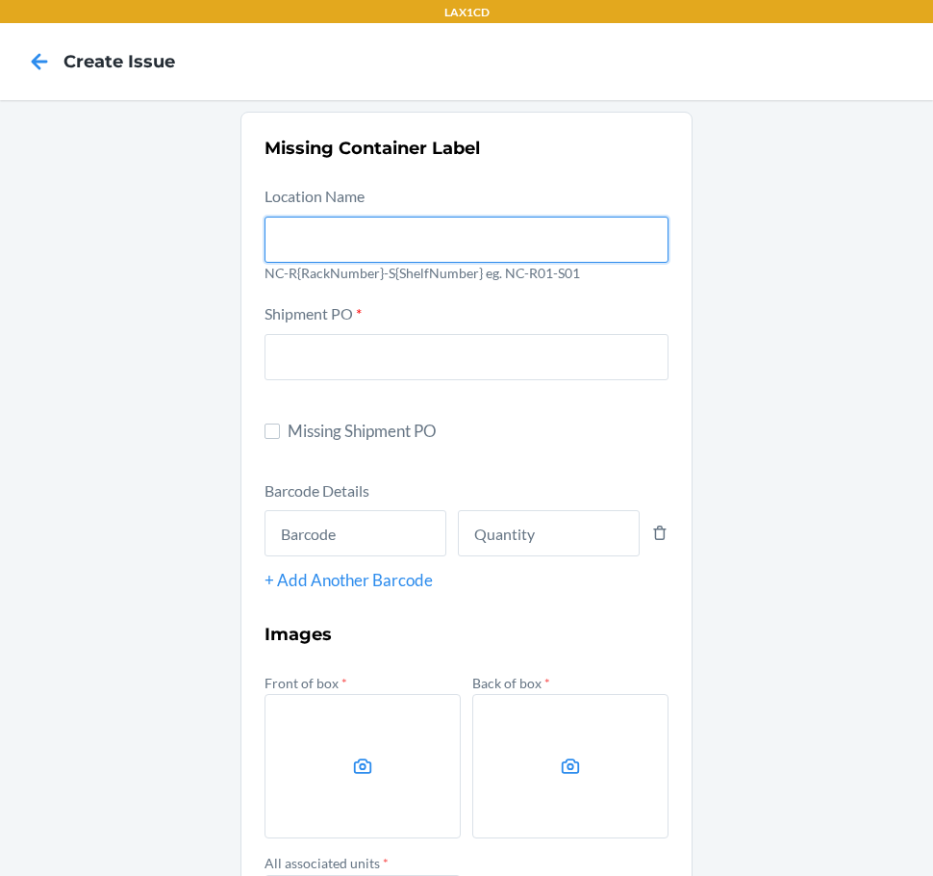
click at [444, 253] on input "text" at bounding box center [467, 240] width 404 height 46
type input "NC-RLCD01-S01"
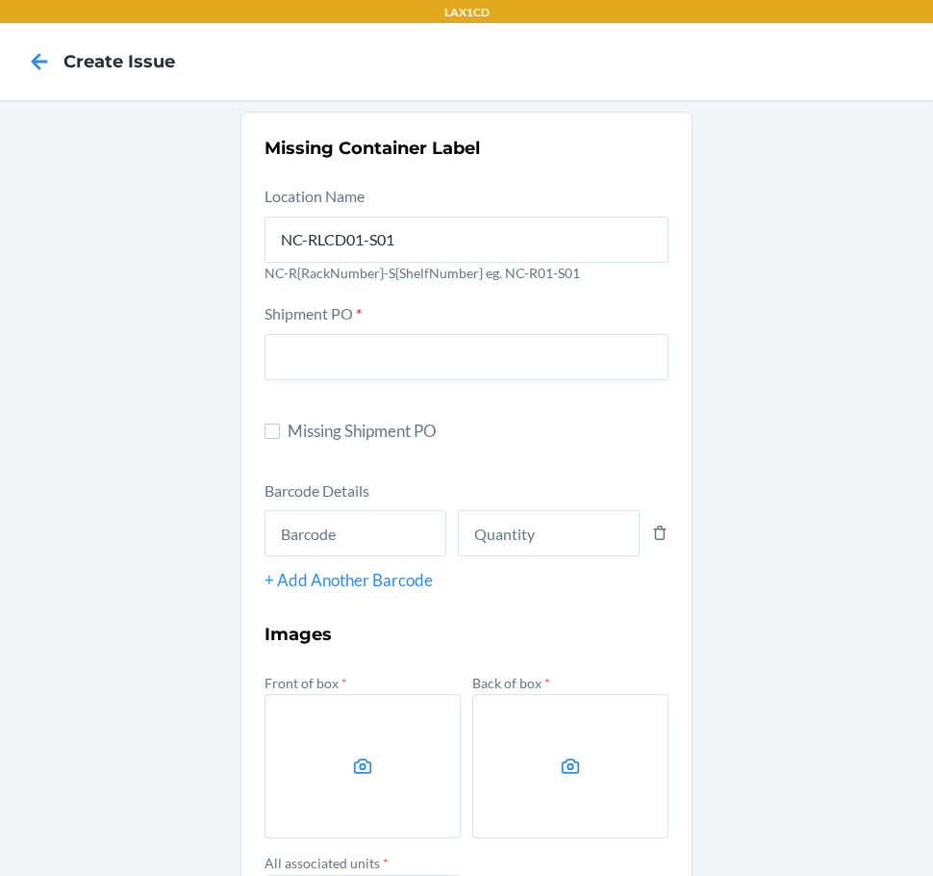
click at [360, 421] on span "Missing Shipment PO" at bounding box center [478, 431] width 381 height 25
click at [280, 423] on input "Missing Shipment PO" at bounding box center [272, 430] width 15 height 15
checkbox input "true"
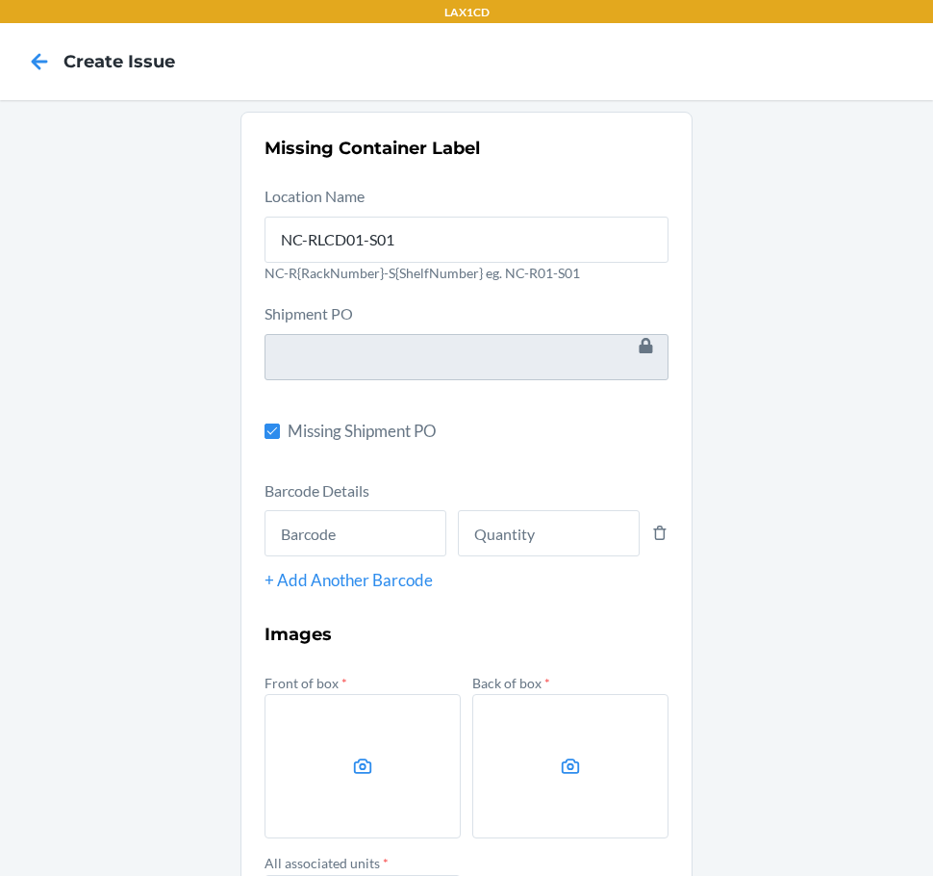
click at [368, 558] on div "Barcode Details + Add Another Barcode" at bounding box center [467, 535] width 404 height 115
click at [369, 527] on input "text" at bounding box center [356, 533] width 182 height 46
type input "843085159658"
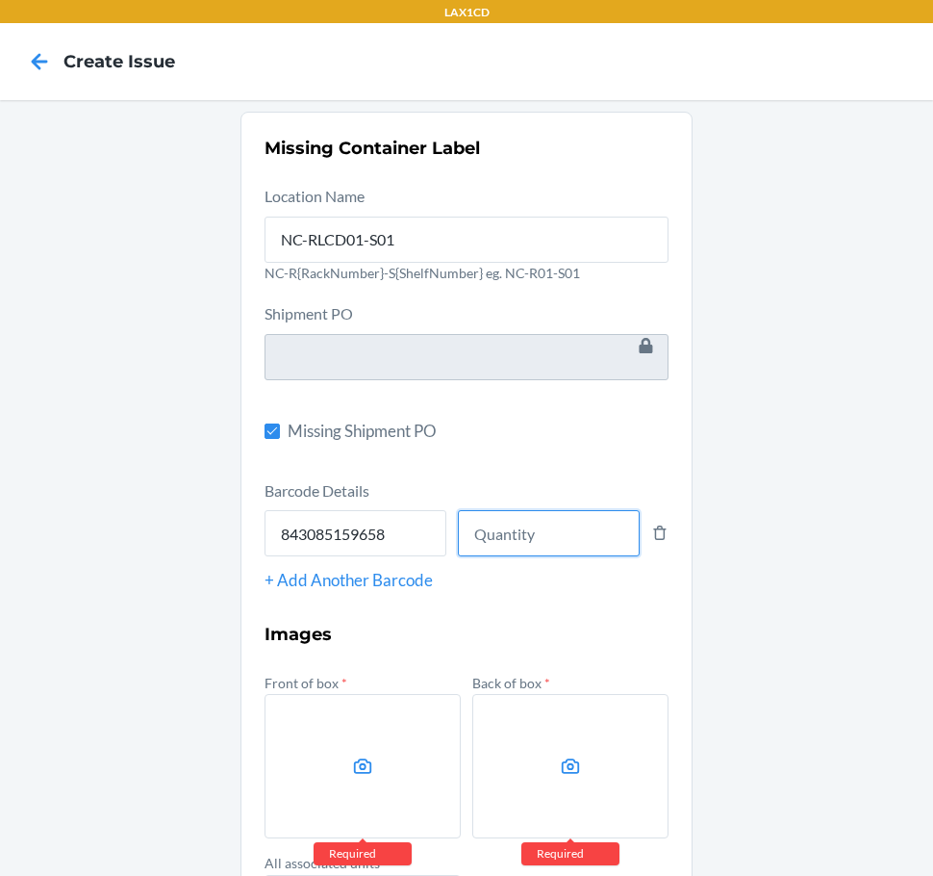
click at [479, 529] on input "number" at bounding box center [549, 533] width 182 height 46
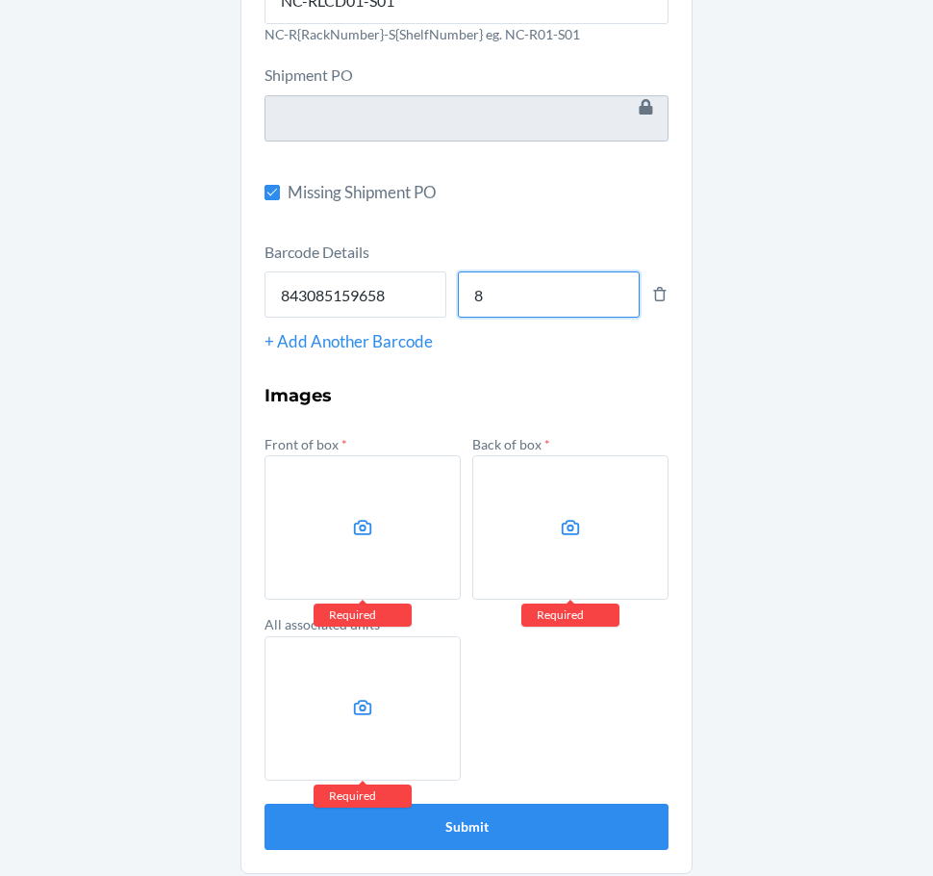
scroll to position [248, 0]
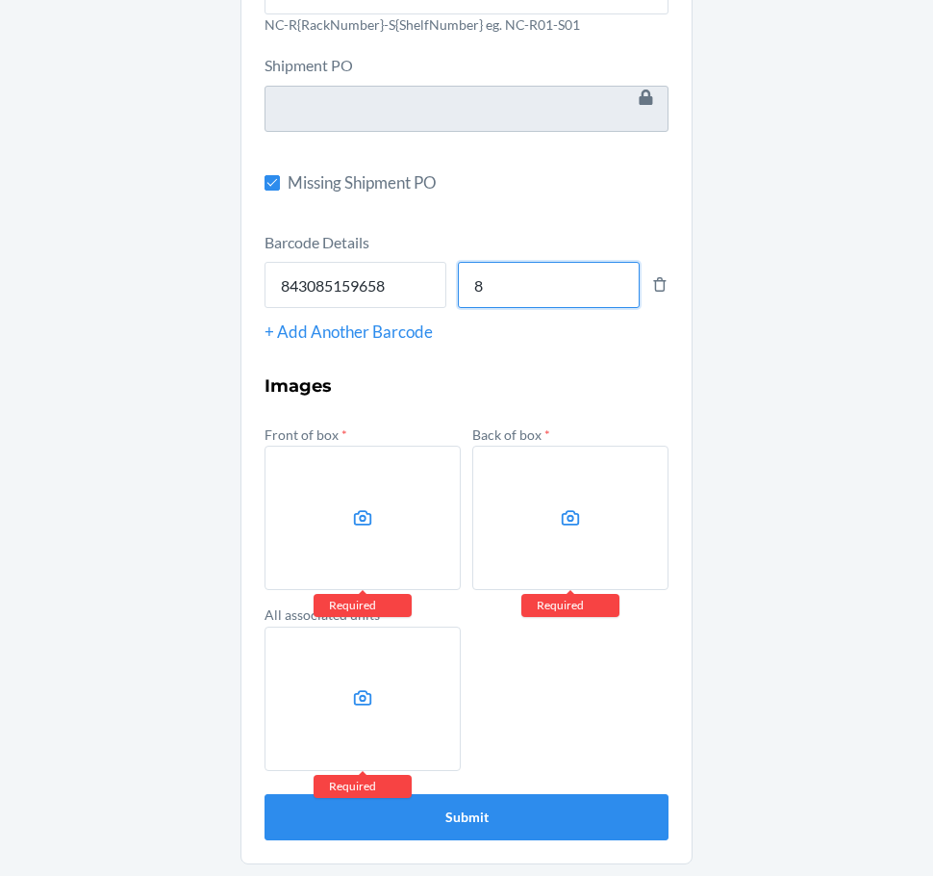
type input "8"
click at [342, 529] on label at bounding box center [363, 518] width 196 height 144
click at [0, 0] on input "file" at bounding box center [0, 0] width 0 height 0
click at [534, 496] on label at bounding box center [571, 518] width 196 height 144
click at [0, 0] on input "file" at bounding box center [0, 0] width 0 height 0
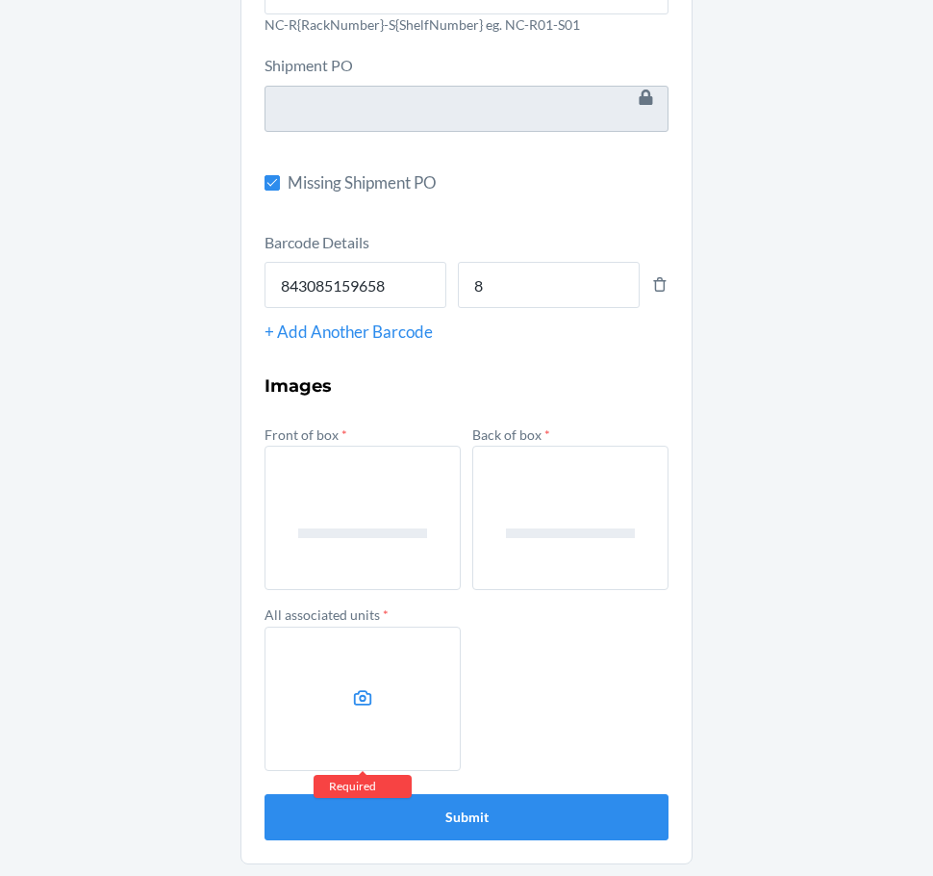
click at [324, 695] on label at bounding box center [363, 698] width 196 height 144
click at [0, 0] on input "file" at bounding box center [0, 0] width 0 height 0
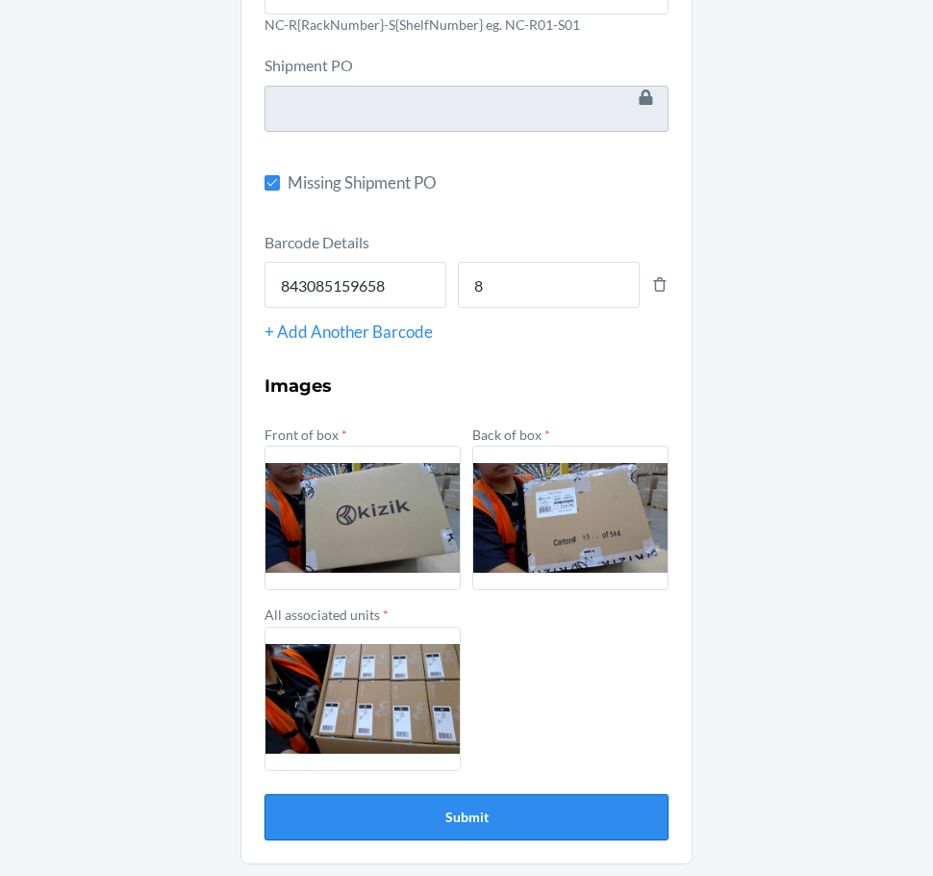
click at [526, 810] on button "Submit" at bounding box center [467, 817] width 404 height 46
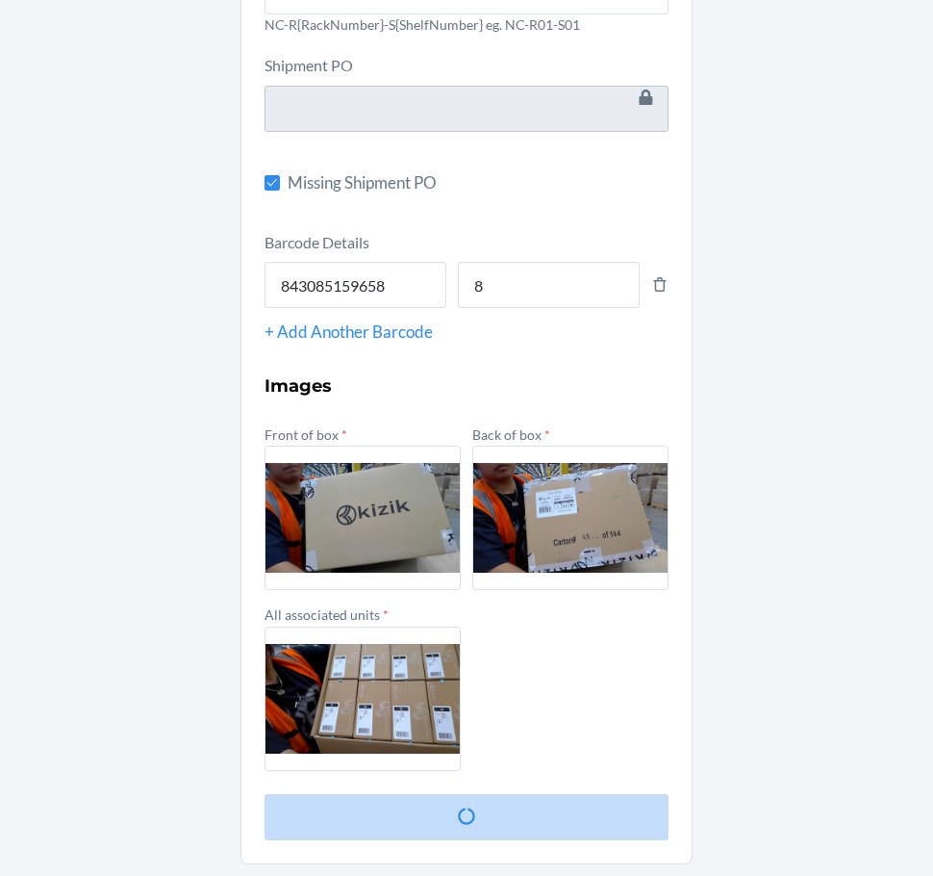
scroll to position [0, 0]
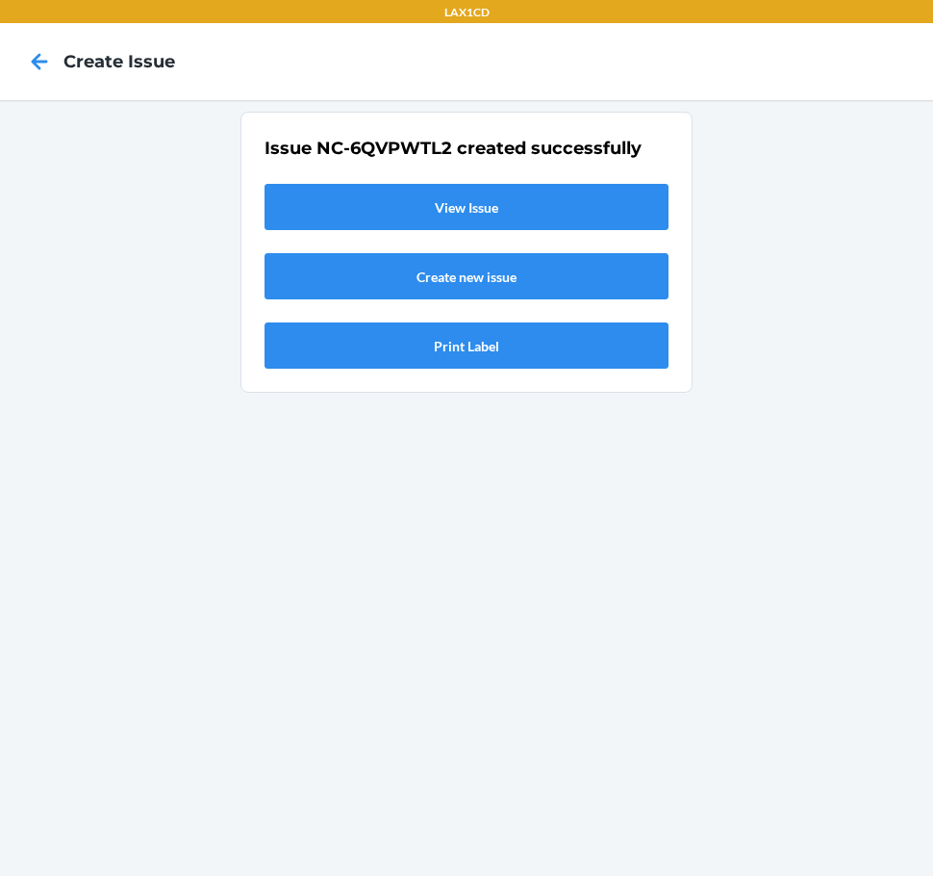
click at [313, 227] on link "View Issue" at bounding box center [467, 207] width 404 height 46
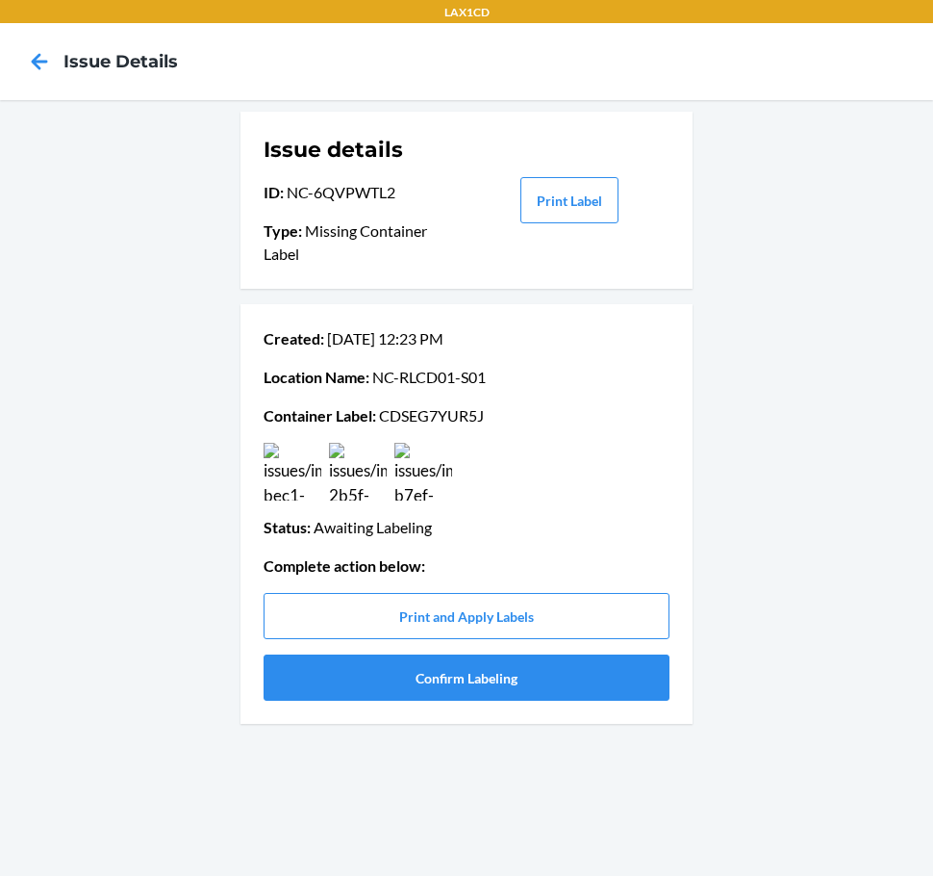
click at [422, 415] on p "Container Label : CDSEG7YUR5J" at bounding box center [467, 415] width 406 height 23
click at [488, 698] on button "Confirm Labeling" at bounding box center [467, 677] width 406 height 46
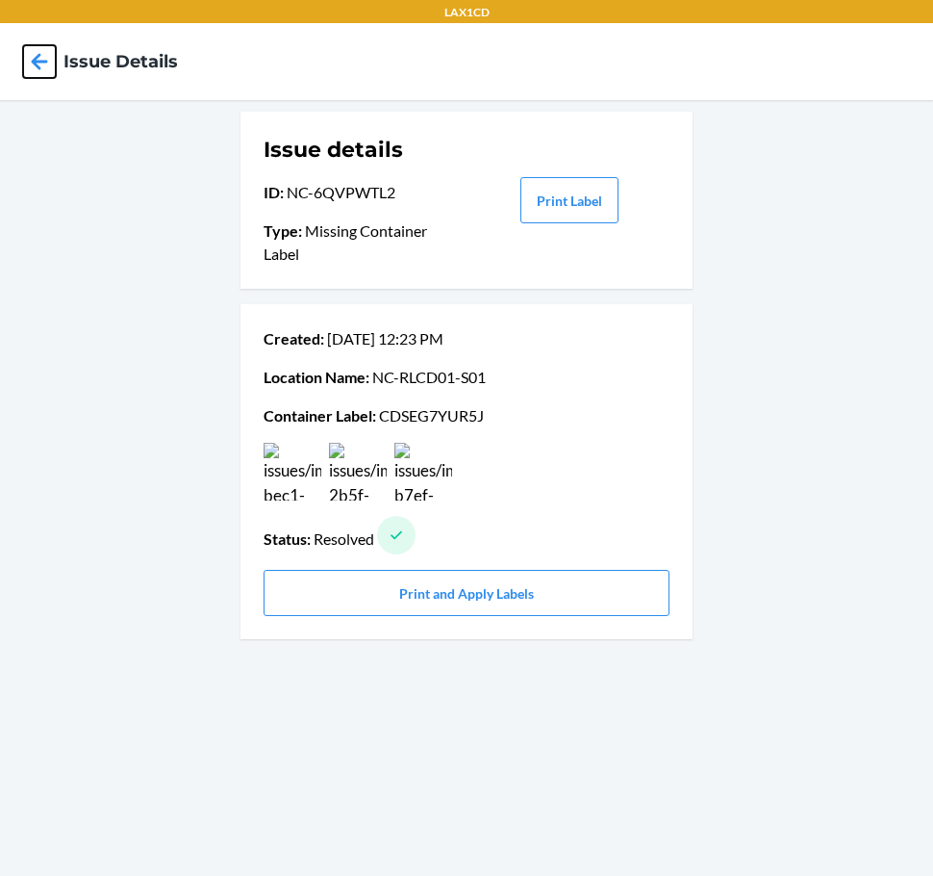
click at [40, 55] on icon at bounding box center [40, 61] width 16 height 16
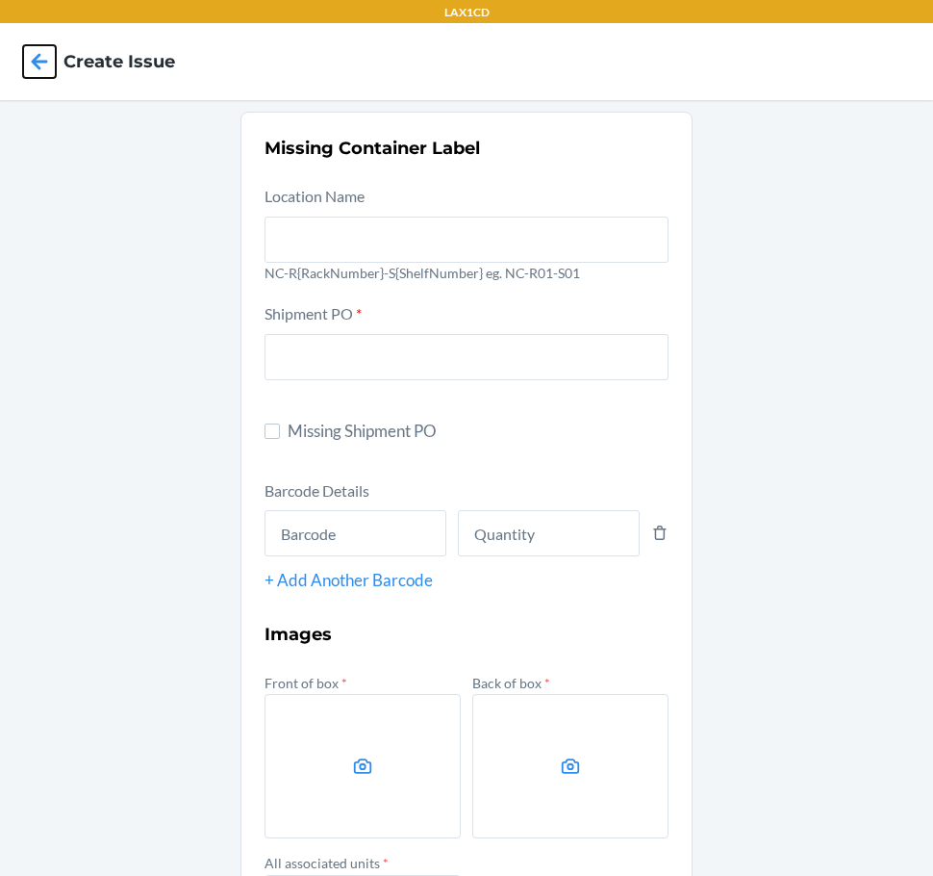
click at [40, 55] on icon at bounding box center [40, 61] width 16 height 16
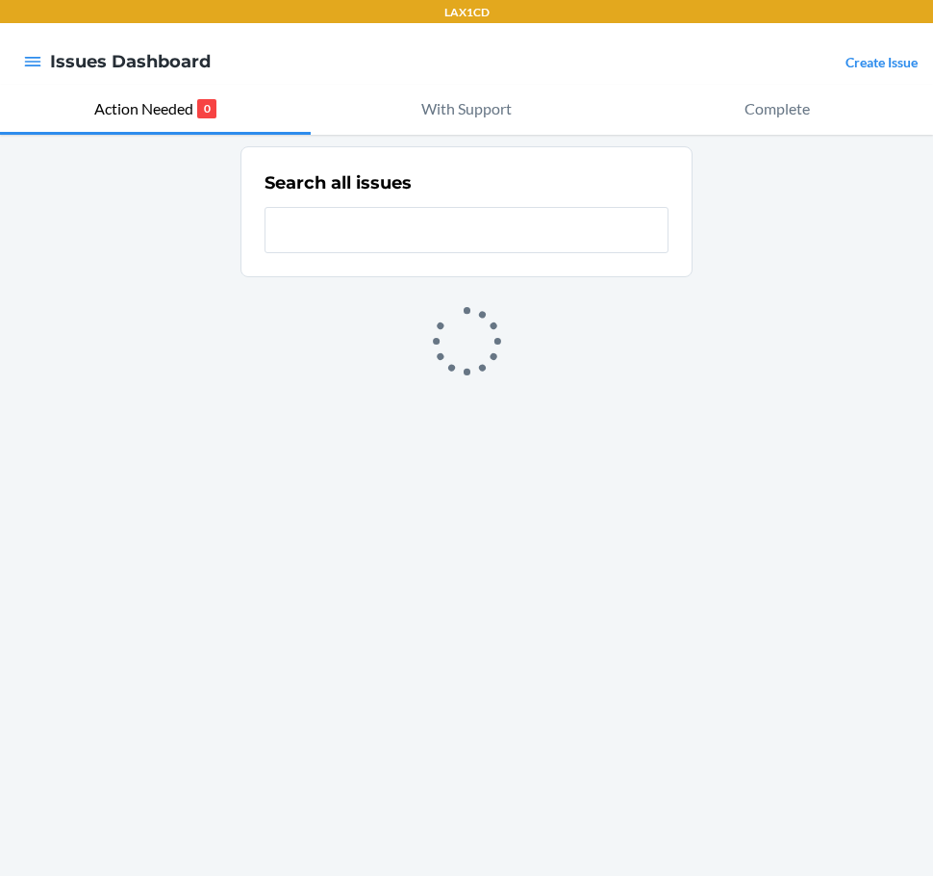
click at [869, 70] on link "Create Issue" at bounding box center [882, 62] width 72 height 16
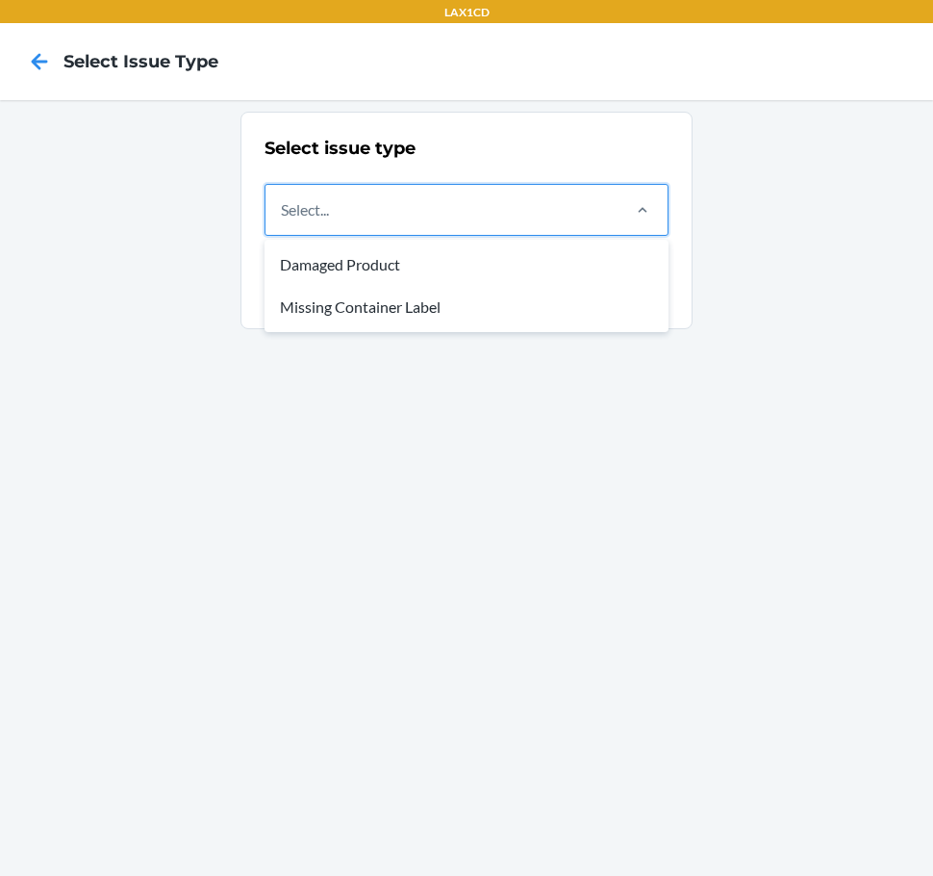
click at [601, 219] on div "Select..." at bounding box center [442, 210] width 352 height 50
click at [283, 219] on input "option Damaged Product focused, 1 of 2. 2 results available. Use Up and Down to…" at bounding box center [282, 209] width 2 height 23
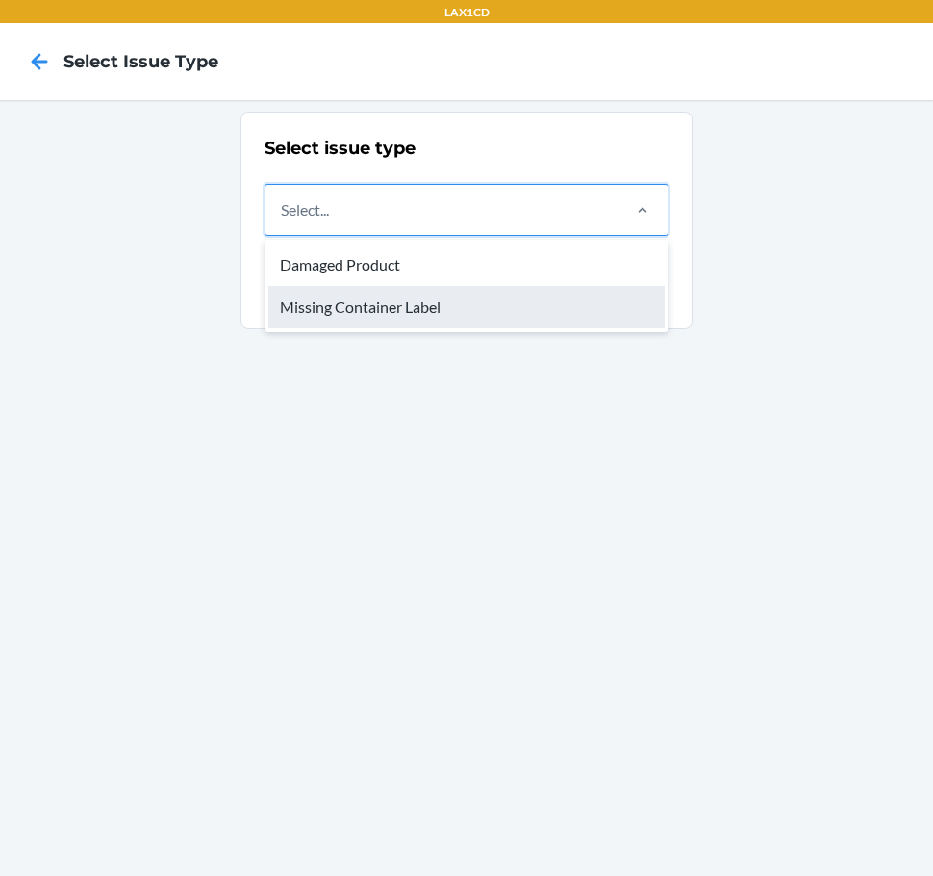
click at [537, 297] on div "Missing Container Label" at bounding box center [466, 307] width 396 height 42
click at [283, 221] on input "option Missing Container Label focused, 2 of 2. 2 results available. Use Up and…" at bounding box center [282, 209] width 2 height 23
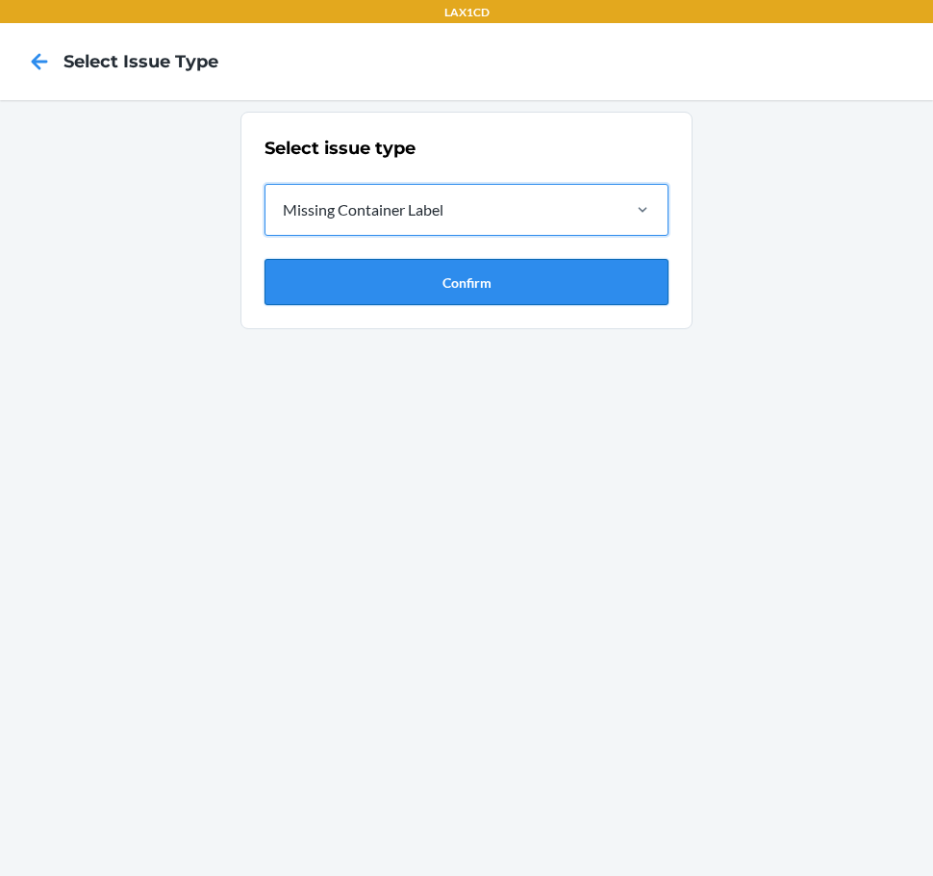
click at [533, 277] on button "Confirm" at bounding box center [467, 282] width 404 height 46
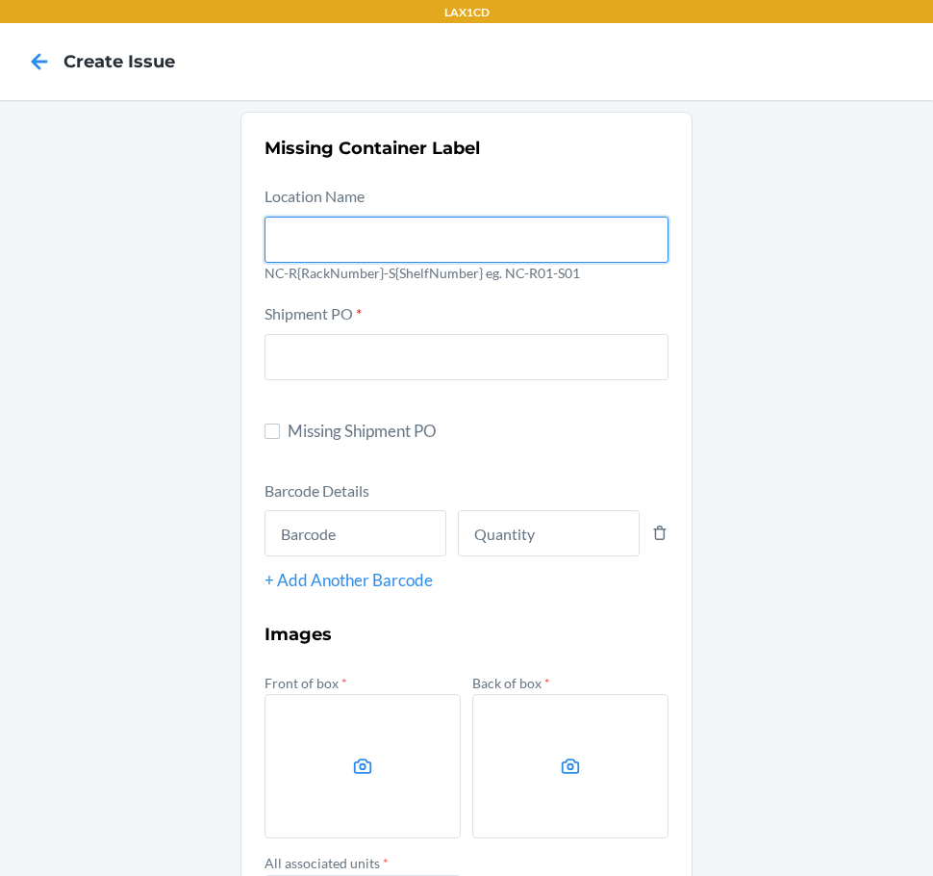
click at [479, 251] on input "text" at bounding box center [467, 240] width 404 height 46
type input "NC-RLCD01-S01"
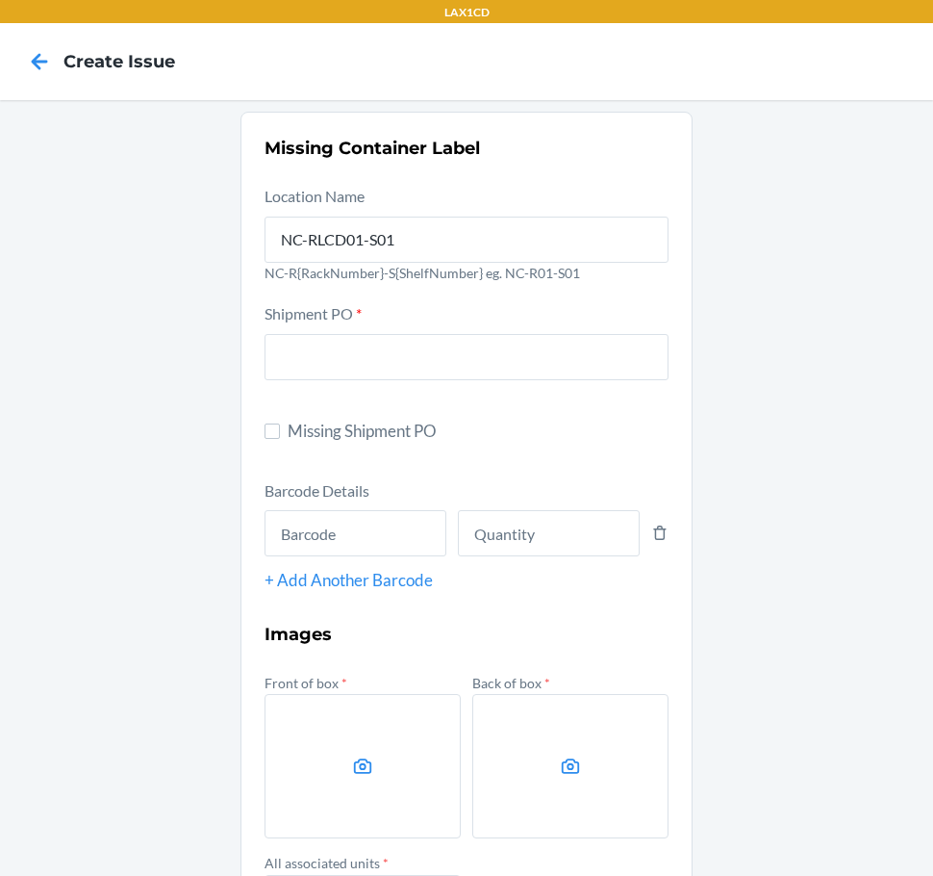
click at [310, 428] on span "Missing Shipment PO" at bounding box center [478, 431] width 381 height 25
click at [280, 428] on input "Missing Shipment PO" at bounding box center [272, 430] width 15 height 15
checkbox input "true"
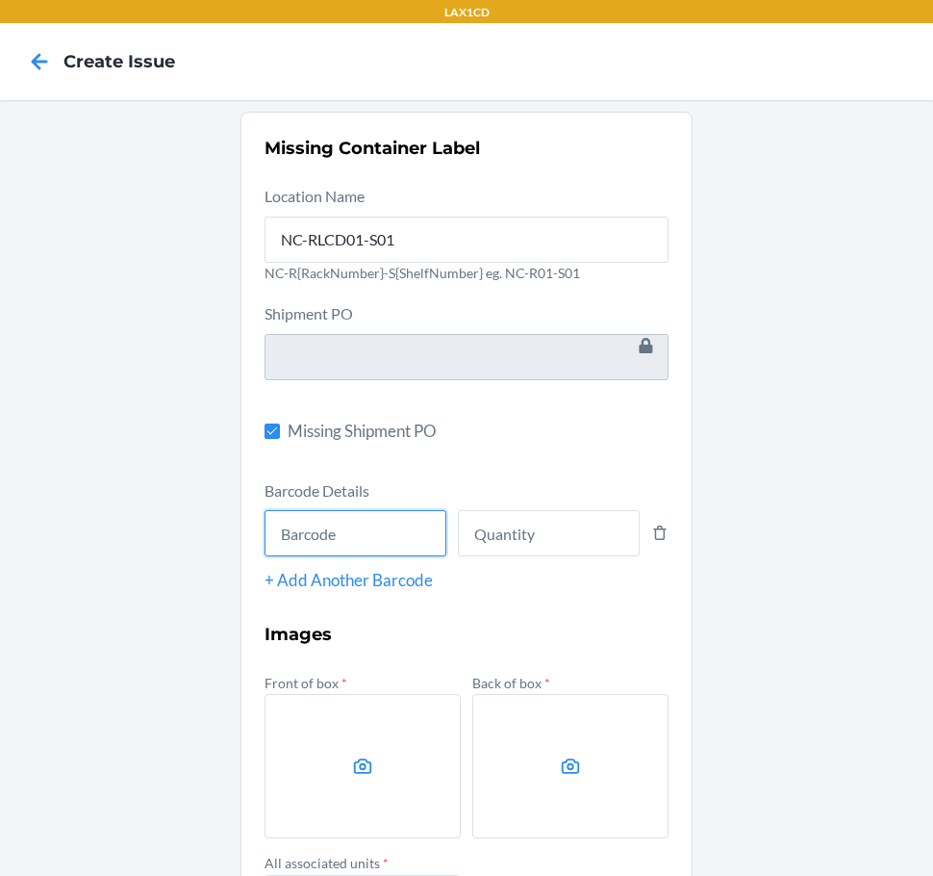
click at [345, 522] on input "text" at bounding box center [356, 533] width 182 height 46
type input "843085159658"
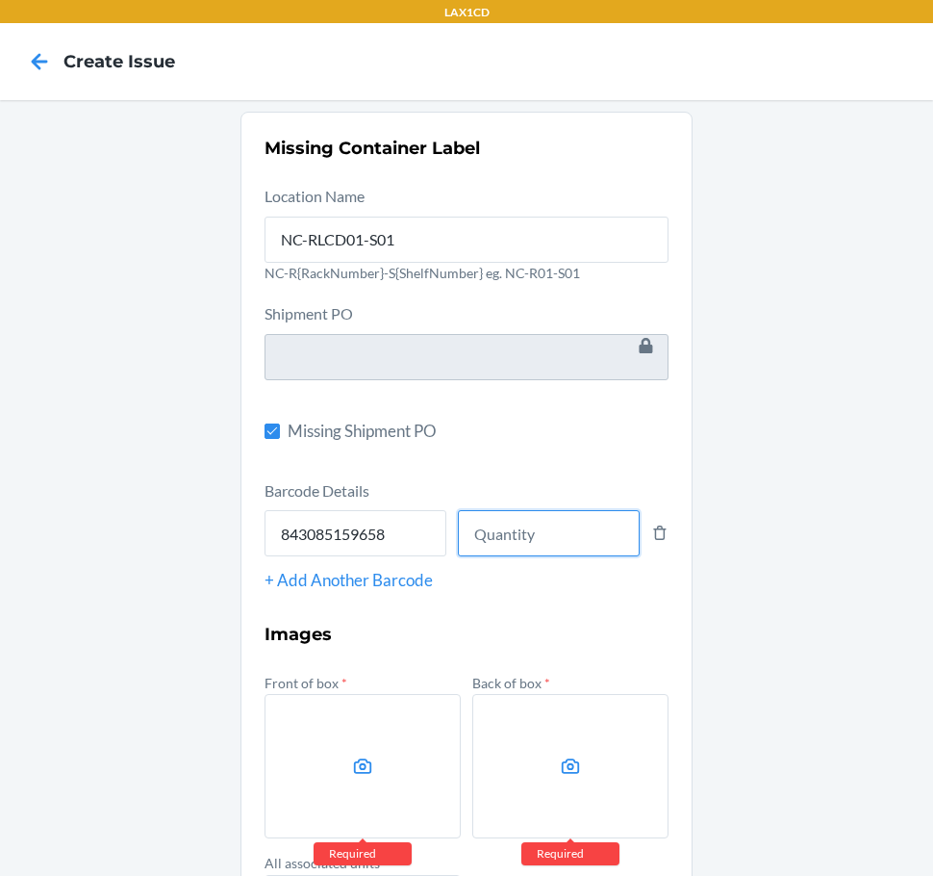
click at [481, 521] on input "number" at bounding box center [549, 533] width 182 height 46
type input "8"
click at [323, 725] on label at bounding box center [363, 766] width 196 height 144
click at [0, 0] on input "file" at bounding box center [0, 0] width 0 height 0
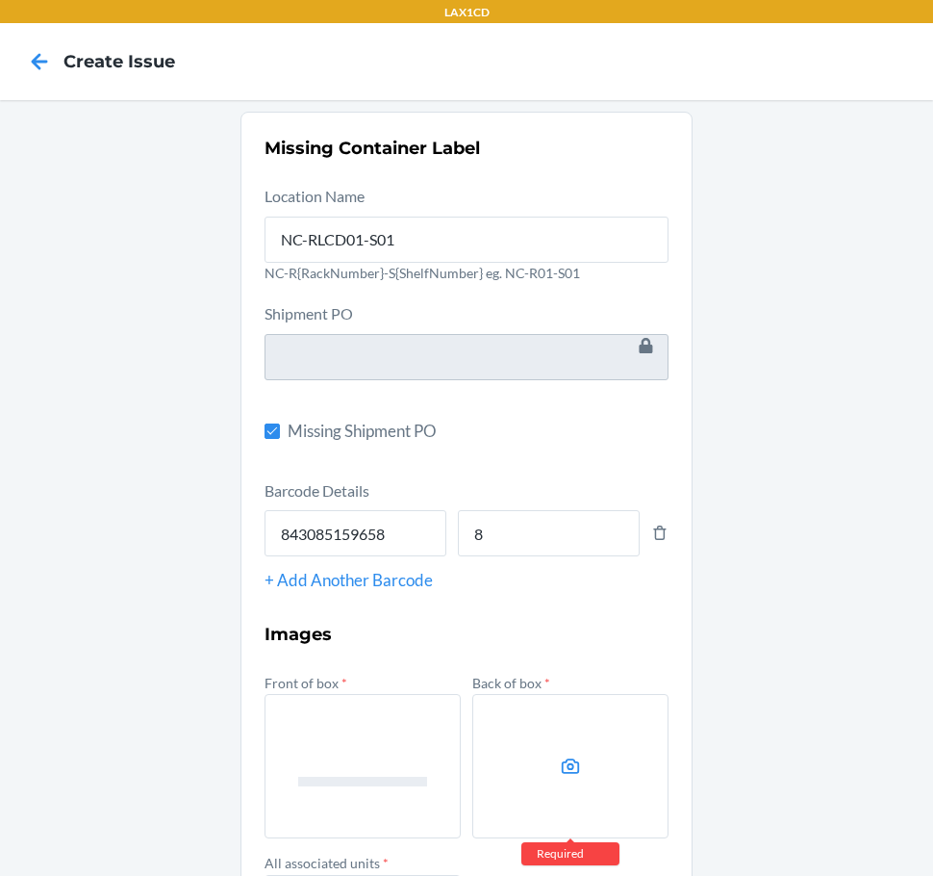
scroll to position [248, 0]
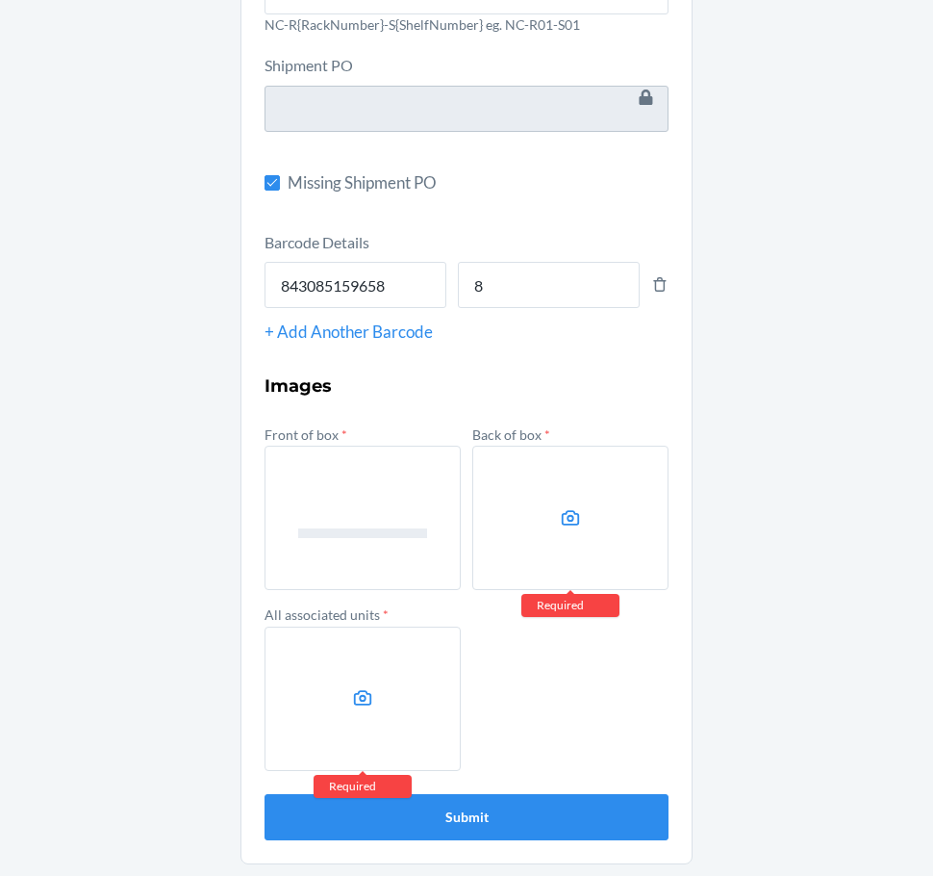
click at [618, 525] on label at bounding box center [571, 518] width 196 height 144
click at [0, 0] on input "file" at bounding box center [0, 0] width 0 height 0
click at [360, 668] on label at bounding box center [363, 698] width 196 height 144
click at [0, 0] on input "file" at bounding box center [0, 0] width 0 height 0
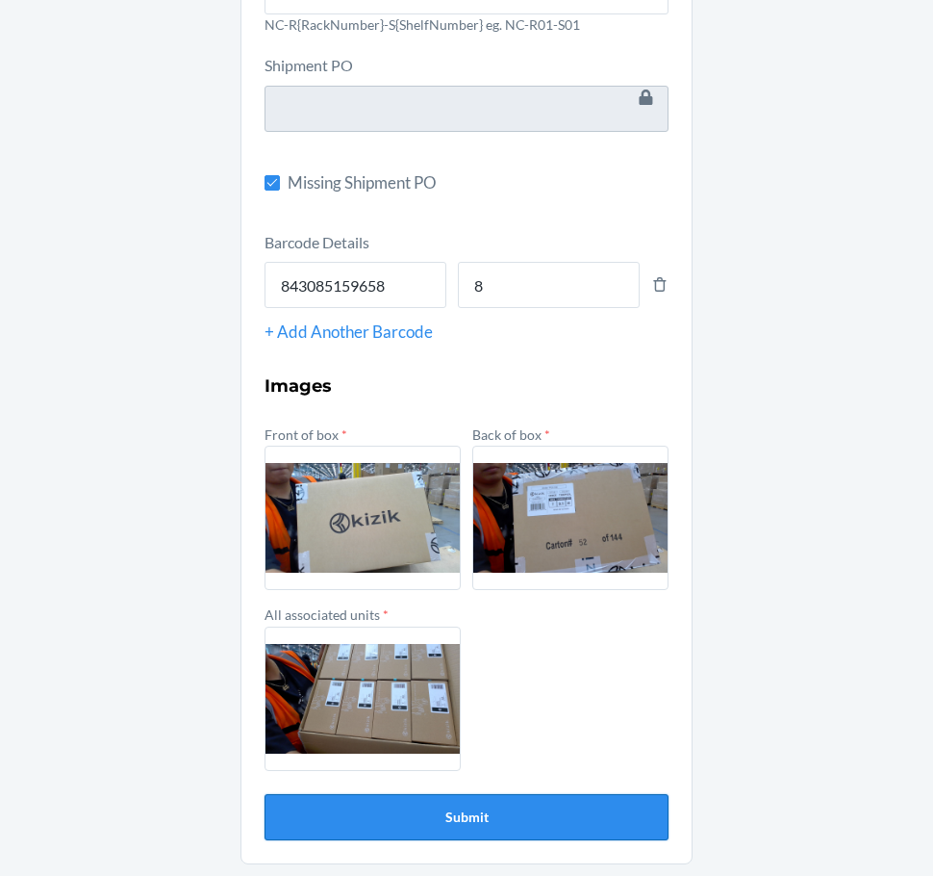
click at [432, 812] on button "Submit" at bounding box center [467, 817] width 404 height 46
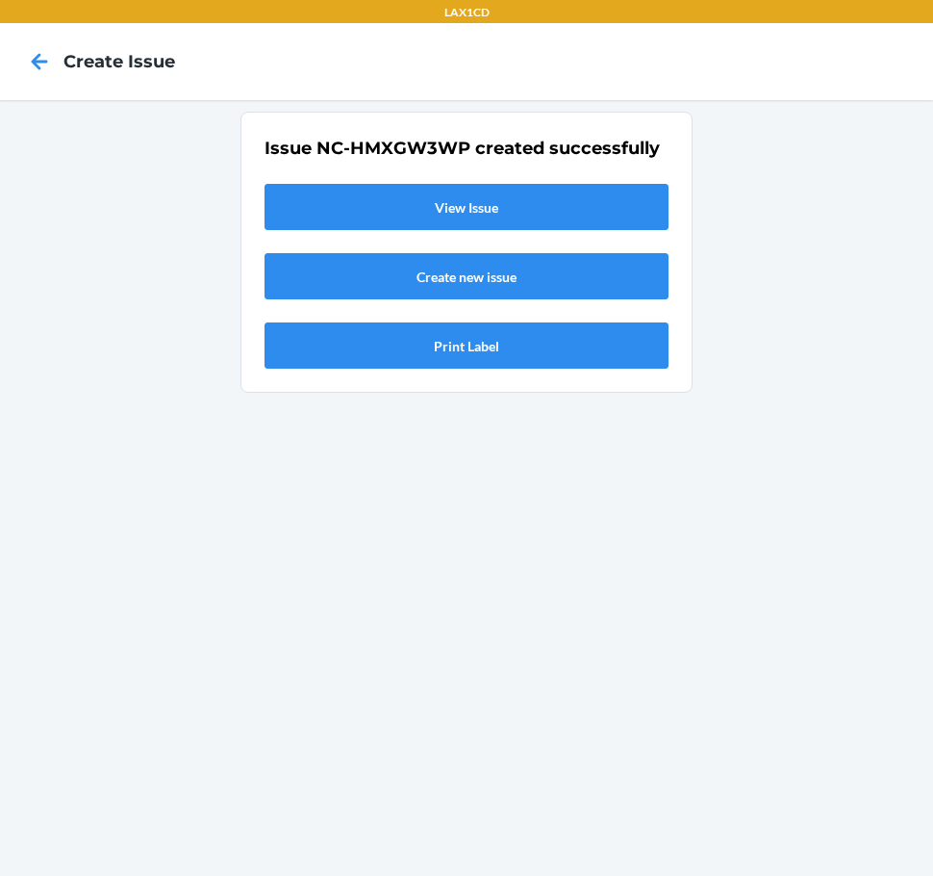
scroll to position [0, 0]
click at [426, 203] on link "View Issue" at bounding box center [467, 207] width 404 height 46
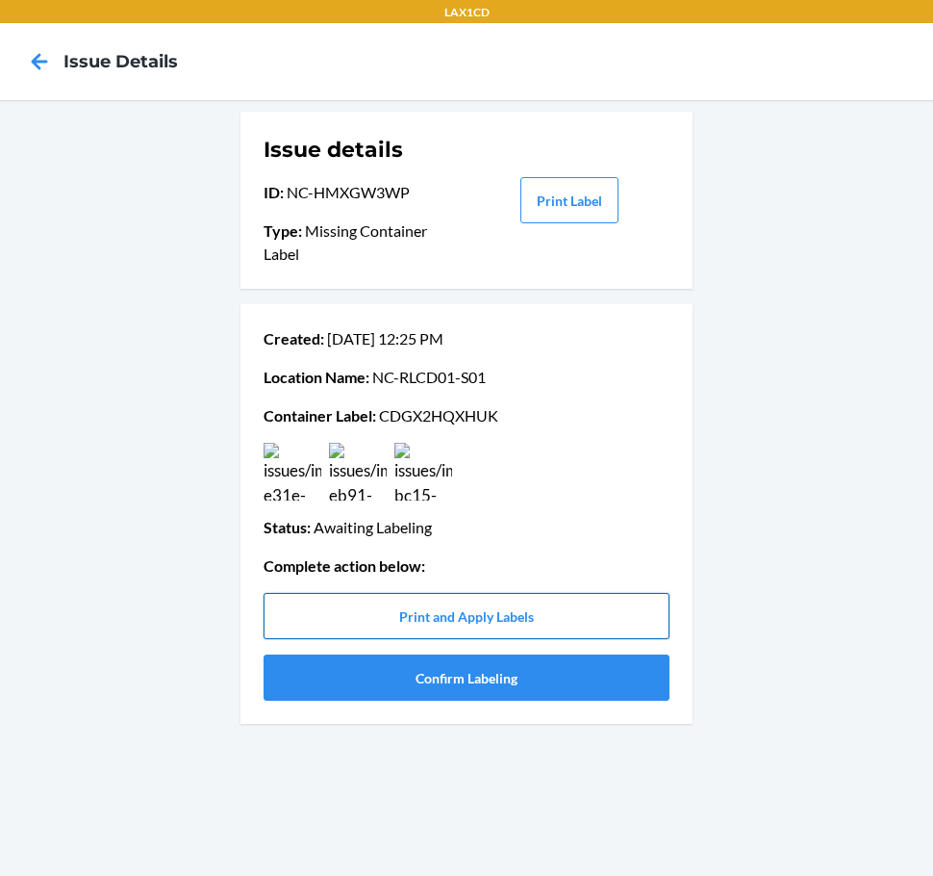
click at [382, 626] on button "Print and Apply Labels" at bounding box center [467, 616] width 406 height 46
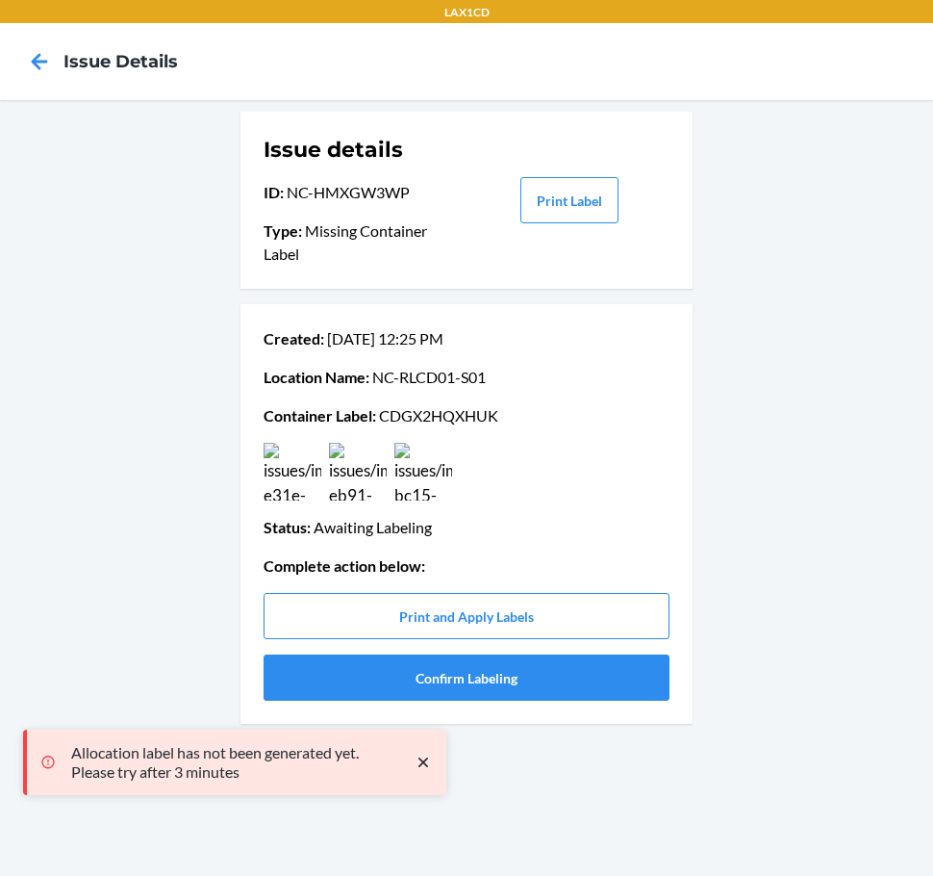
click at [424, 414] on p "Container Label : CDGX2HQXHUK" at bounding box center [467, 415] width 406 height 23
click at [355, 691] on button "Confirm Labeling" at bounding box center [467, 677] width 406 height 46
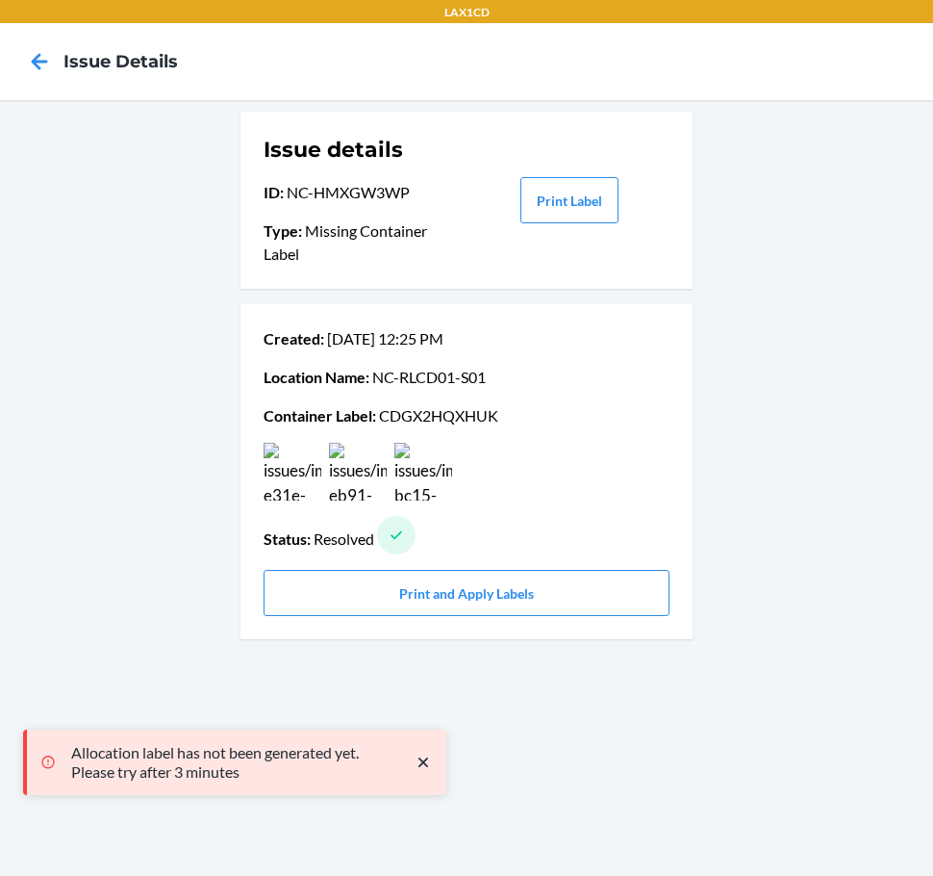
click at [173, 685] on div "Issue details ID : NC-HMXGW3WP Type : Missing Container Label Print Label Creat…" at bounding box center [466, 488] width 933 height 776
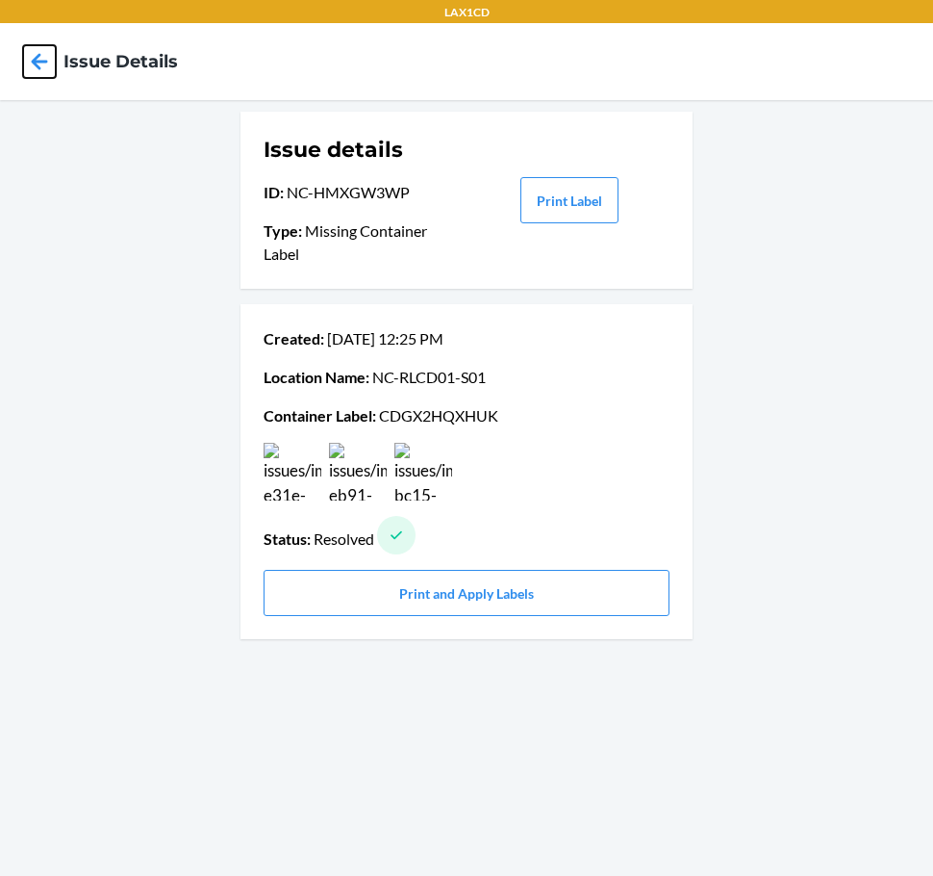
click at [52, 64] on icon at bounding box center [39, 61] width 33 height 33
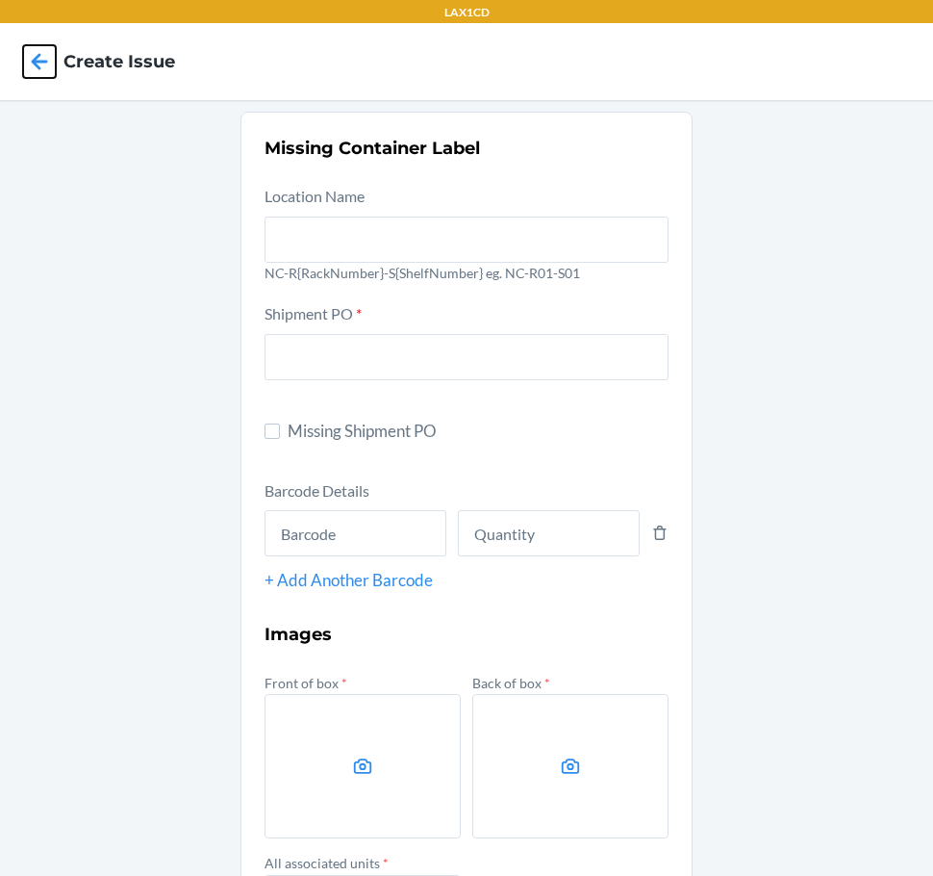
click at [52, 64] on icon at bounding box center [39, 61] width 33 height 33
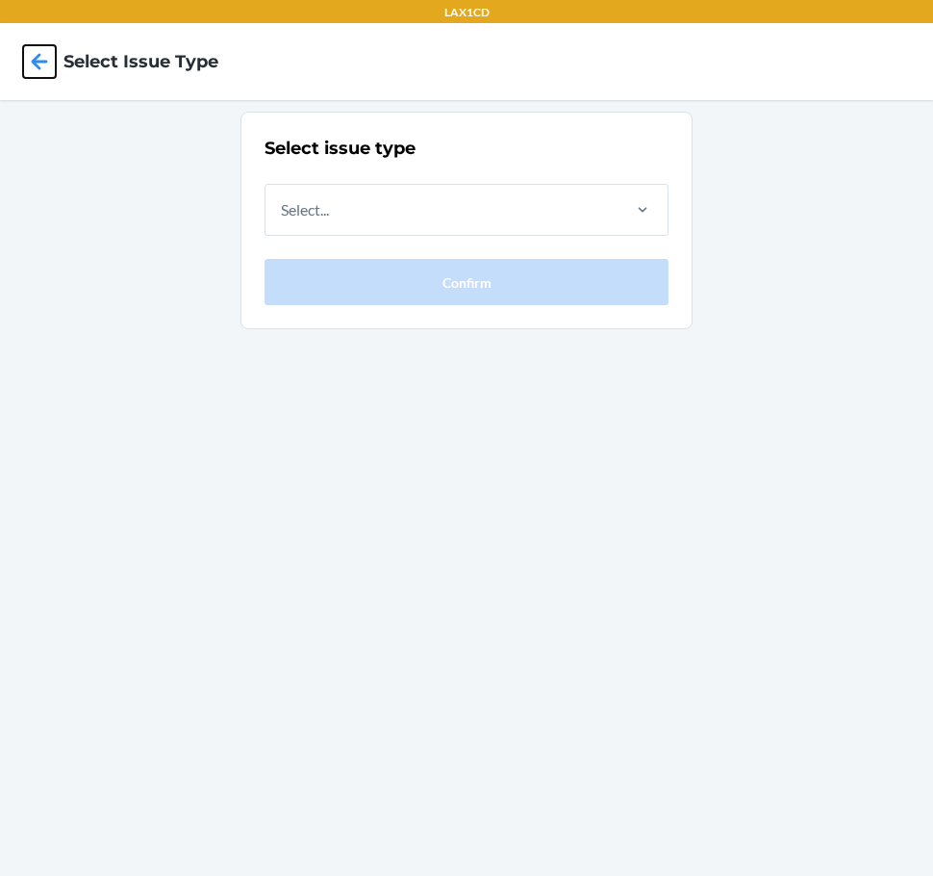
click at [52, 64] on icon at bounding box center [39, 61] width 33 height 33
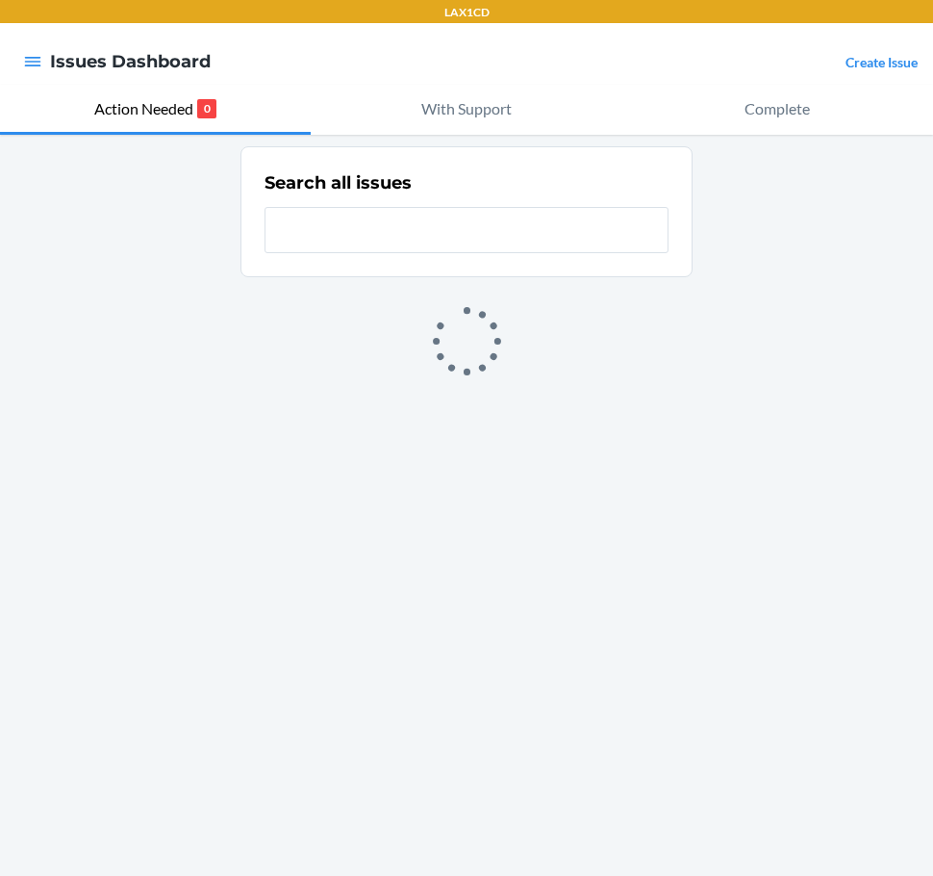
click at [877, 54] on link "Create Issue" at bounding box center [882, 62] width 72 height 16
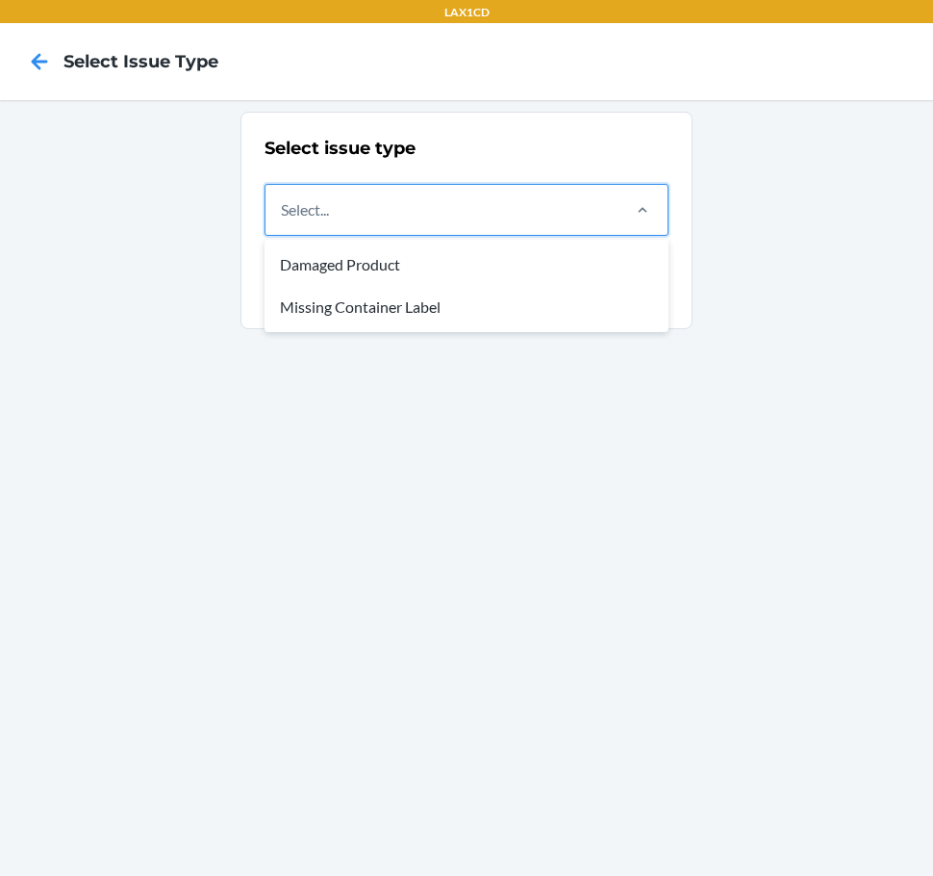
click at [546, 224] on div "Select..." at bounding box center [442, 210] width 352 height 50
click at [283, 221] on input "option Damaged Product focused, 1 of 2. 2 results available. Use Up and Down to…" at bounding box center [282, 209] width 2 height 23
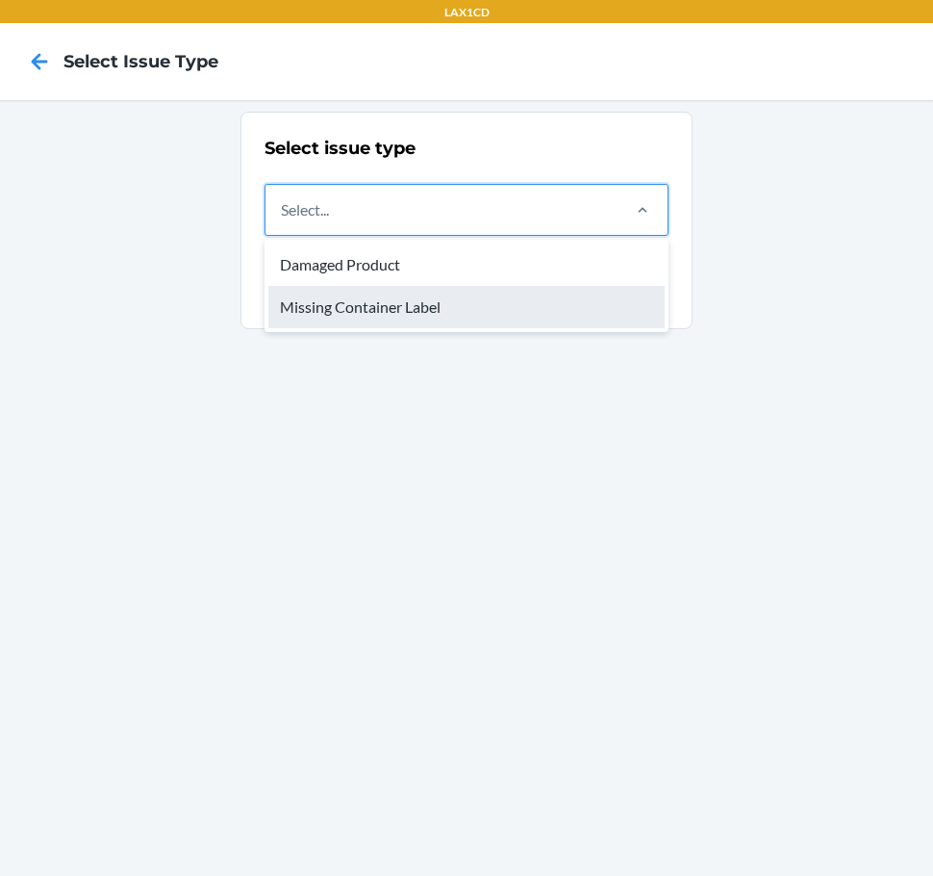
click at [459, 320] on div "Missing Container Label" at bounding box center [466, 307] width 396 height 42
click at [283, 221] on input "option Missing Container Label focused, 2 of 2. 2 results available. Use Up and…" at bounding box center [282, 209] width 2 height 23
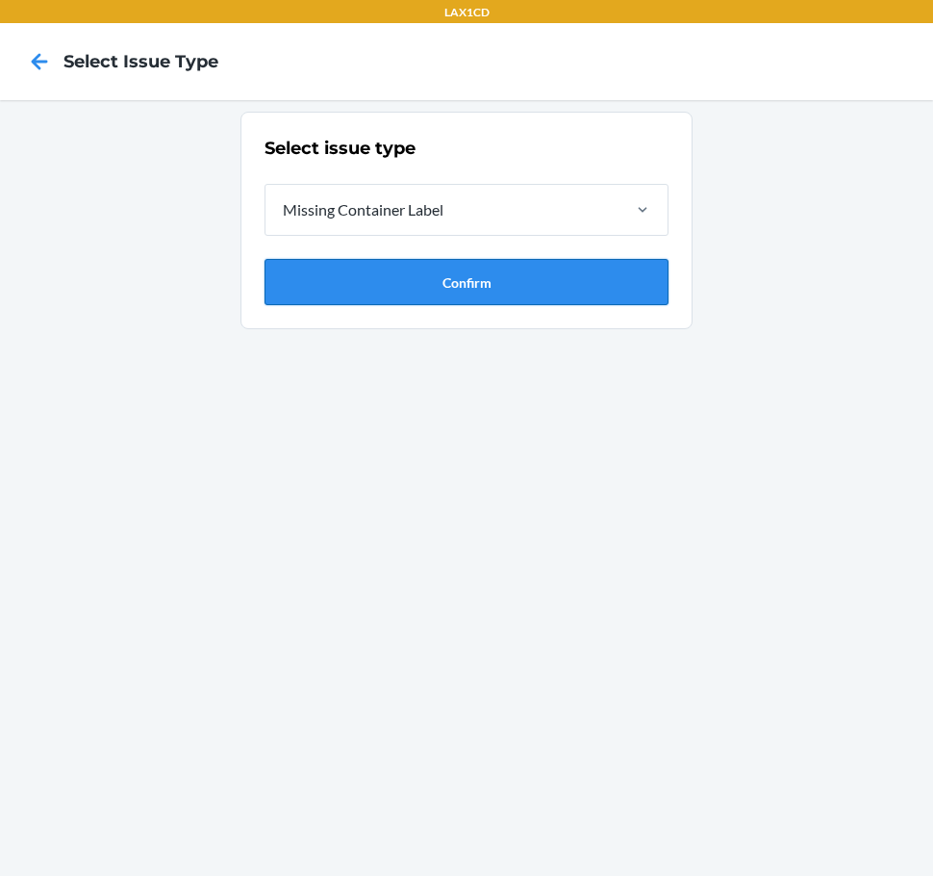
click at [470, 289] on button "Confirm" at bounding box center [467, 282] width 404 height 46
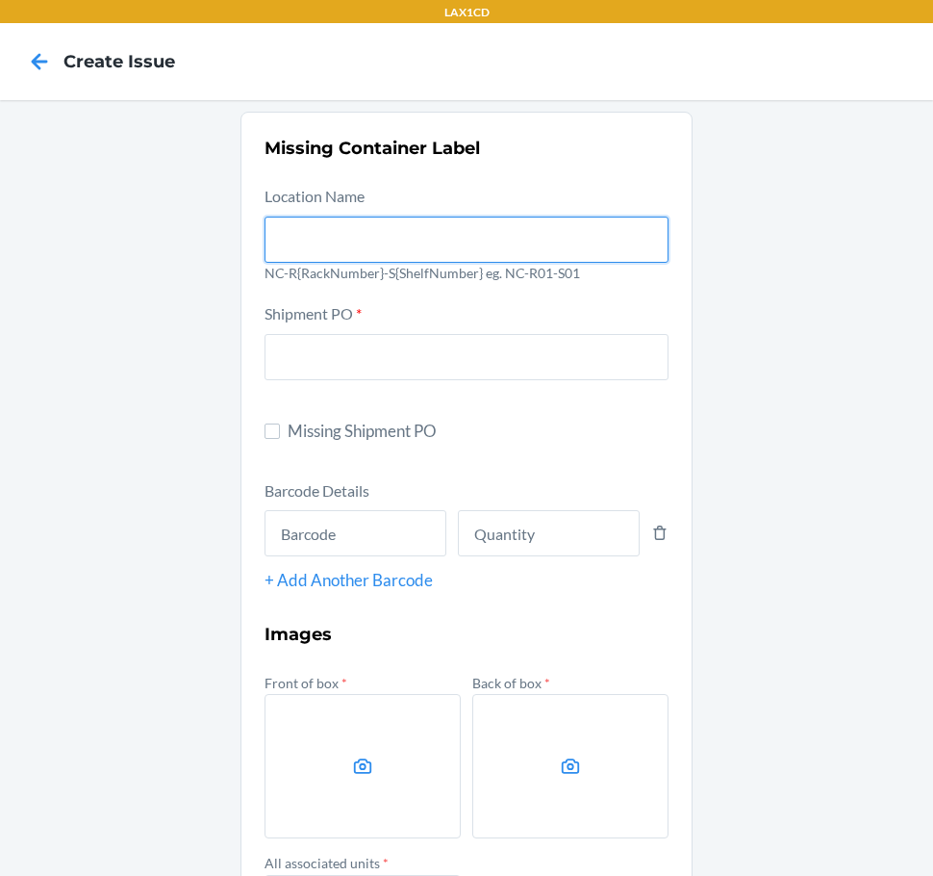
drag, startPoint x: 434, startPoint y: 228, endPoint x: 404, endPoint y: 244, distance: 34.0
click at [434, 228] on input "text" at bounding box center [467, 240] width 404 height 46
type input "NC-RLCD01-S01"
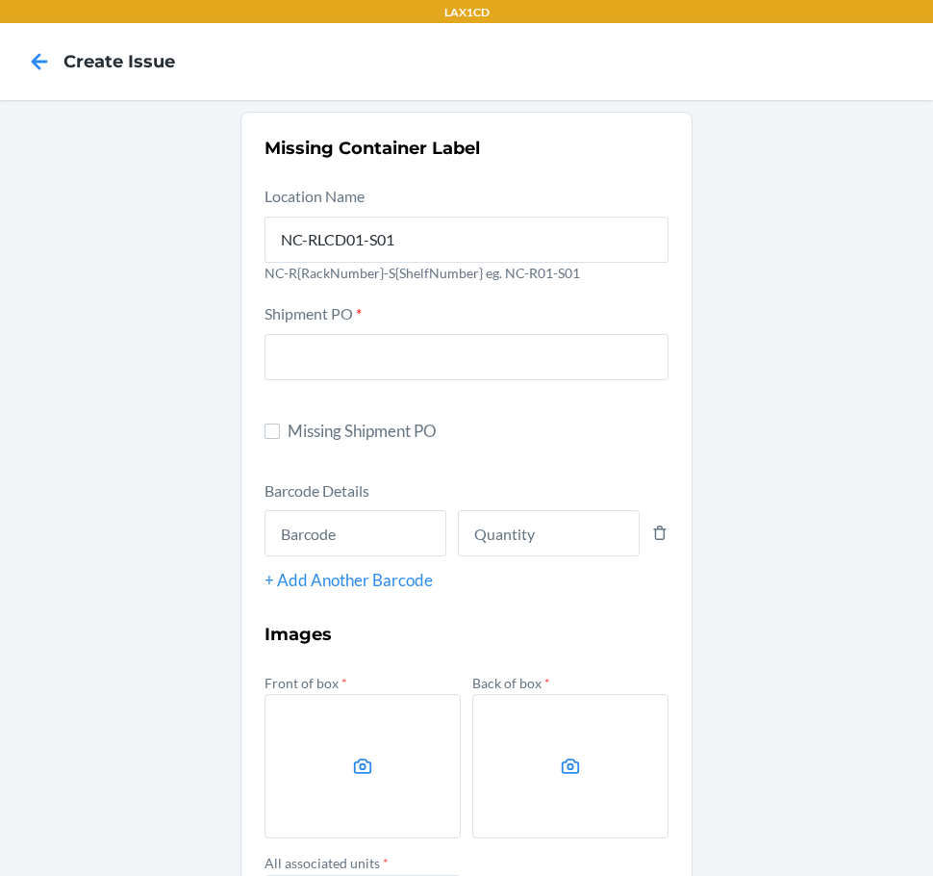
click at [354, 430] on span "Missing Shipment PO" at bounding box center [478, 431] width 381 height 25
click at [280, 430] on input "Missing Shipment PO" at bounding box center [272, 430] width 15 height 15
checkbox input "true"
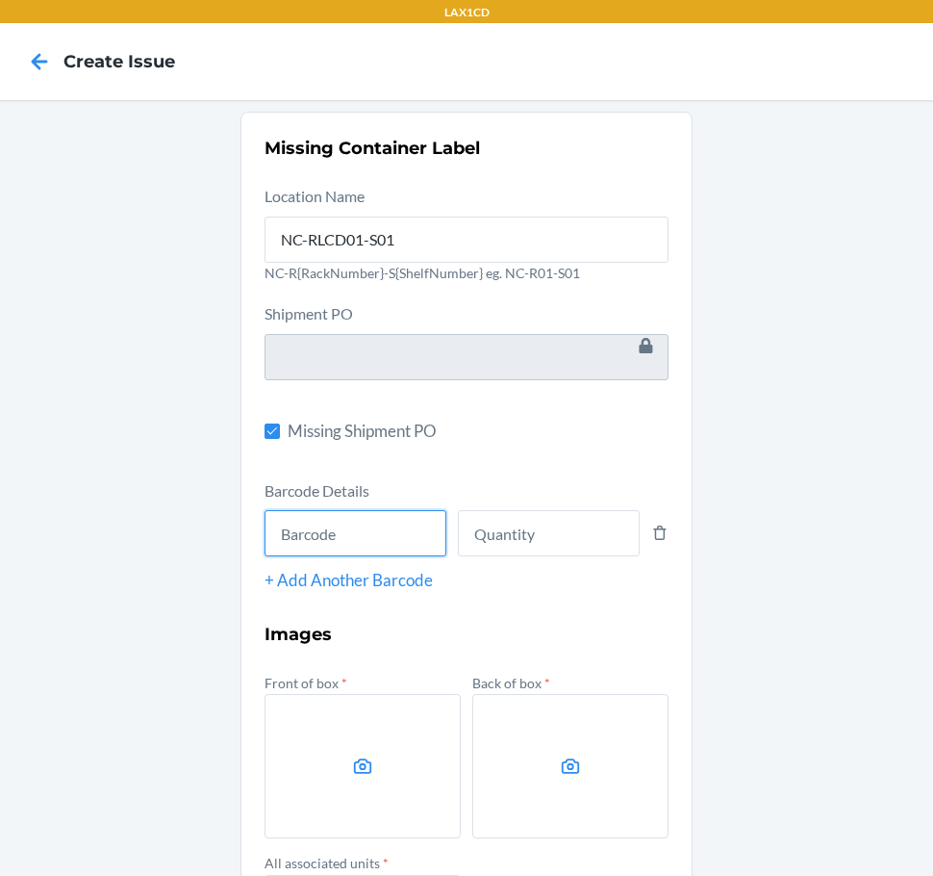
click at [313, 532] on input "text" at bounding box center [356, 533] width 182 height 46
type input "198119009417"
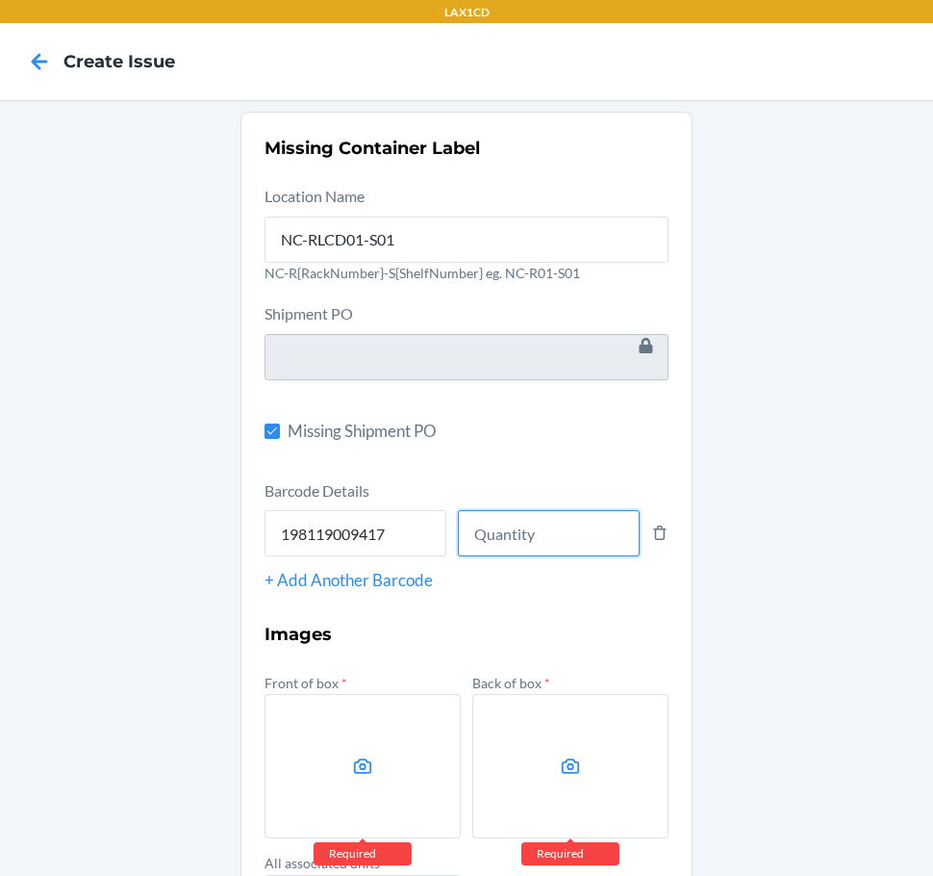
click at [520, 533] on input "number" at bounding box center [549, 533] width 182 height 46
type input "7"
click at [410, 754] on label at bounding box center [363, 766] width 196 height 144
click at [0, 0] on input "file" at bounding box center [0, 0] width 0 height 0
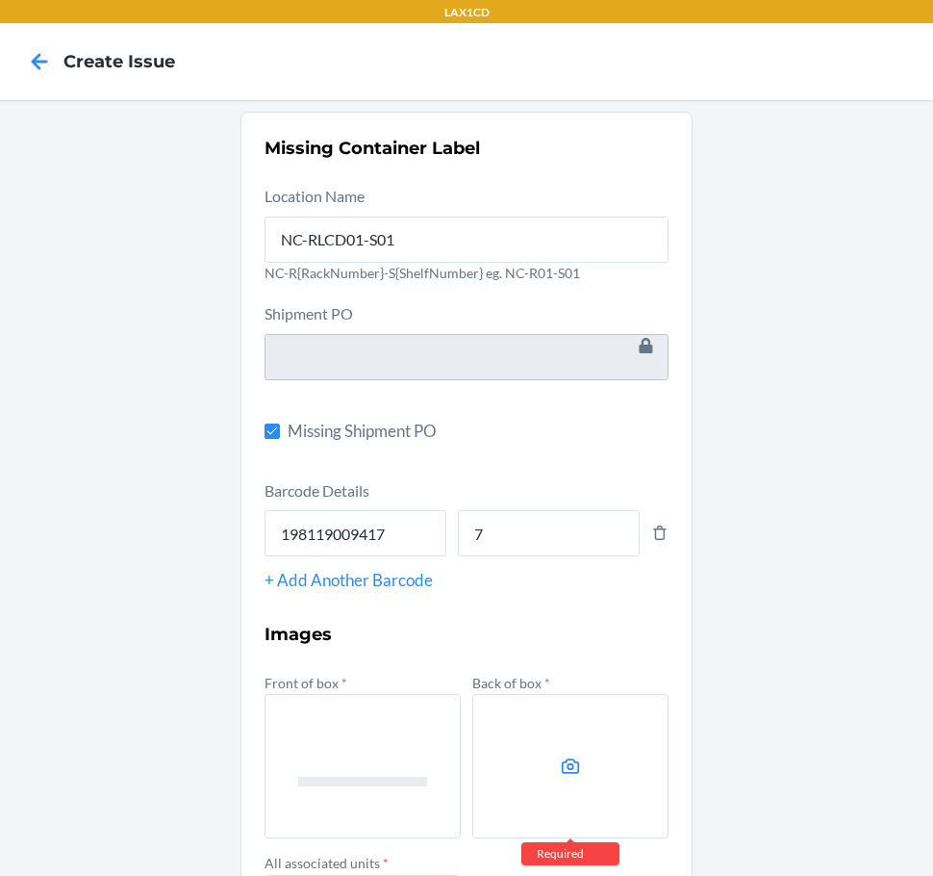
click at [541, 736] on label at bounding box center [571, 766] width 196 height 144
click at [0, 0] on input "file" at bounding box center [0, 0] width 0 height 0
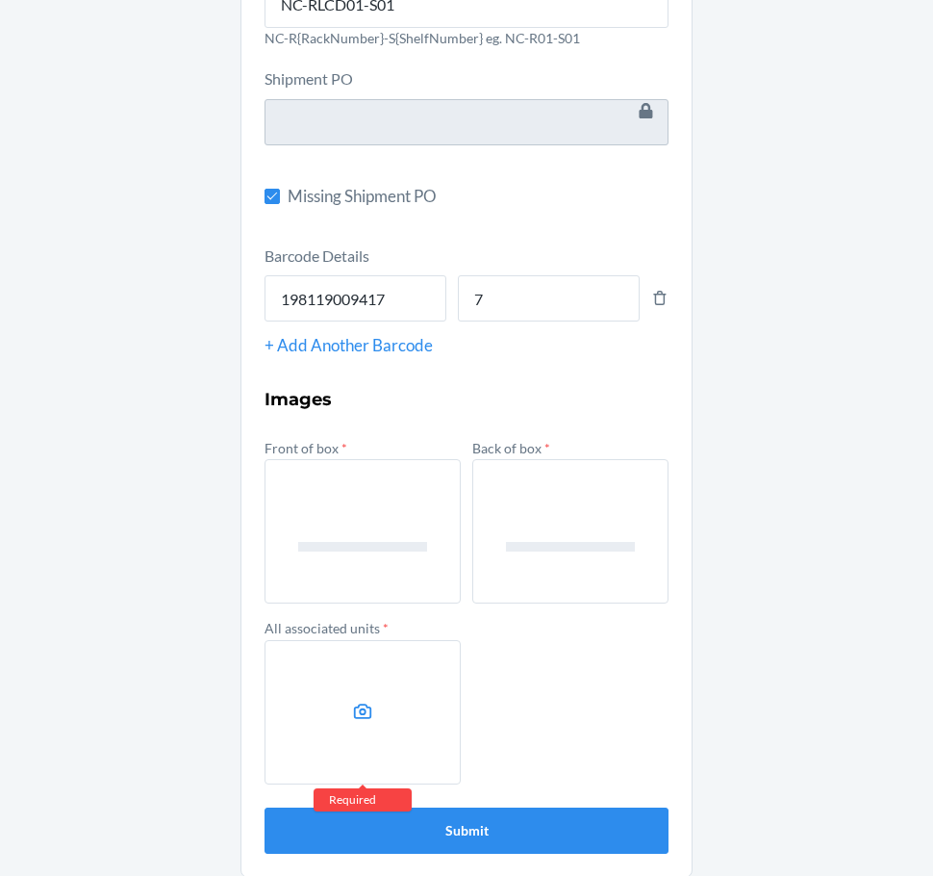
scroll to position [248, 0]
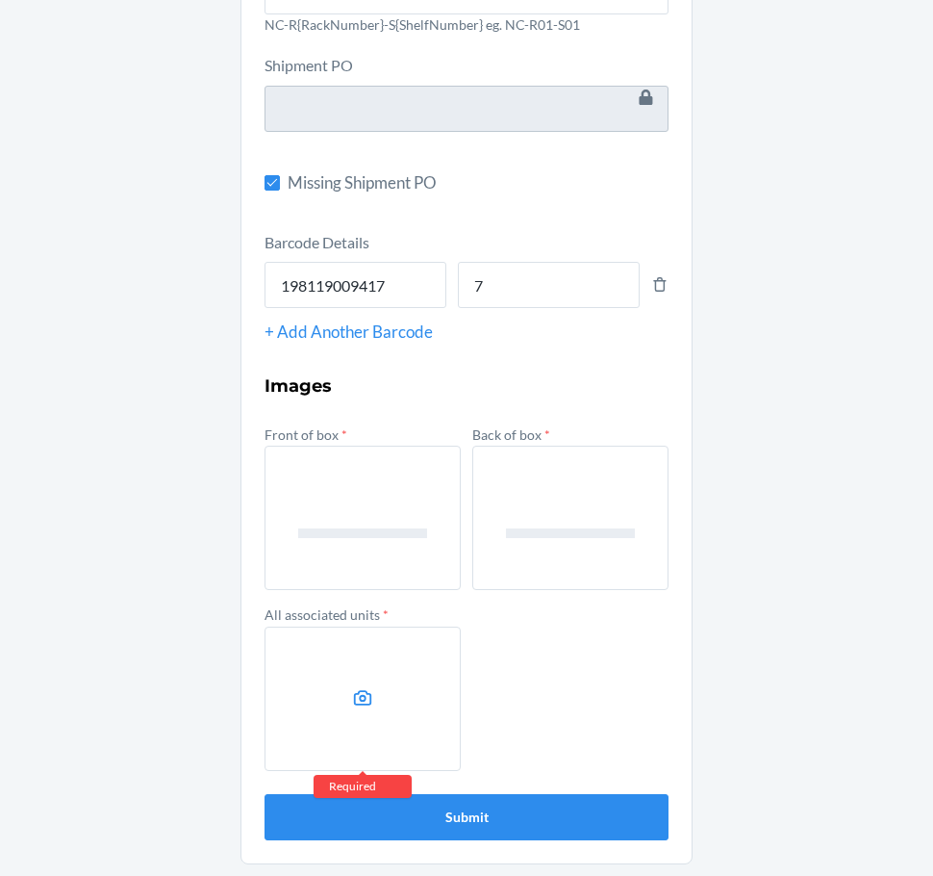
click at [366, 664] on label at bounding box center [363, 698] width 196 height 144
click at [0, 0] on input "file" at bounding box center [0, 0] width 0 height 0
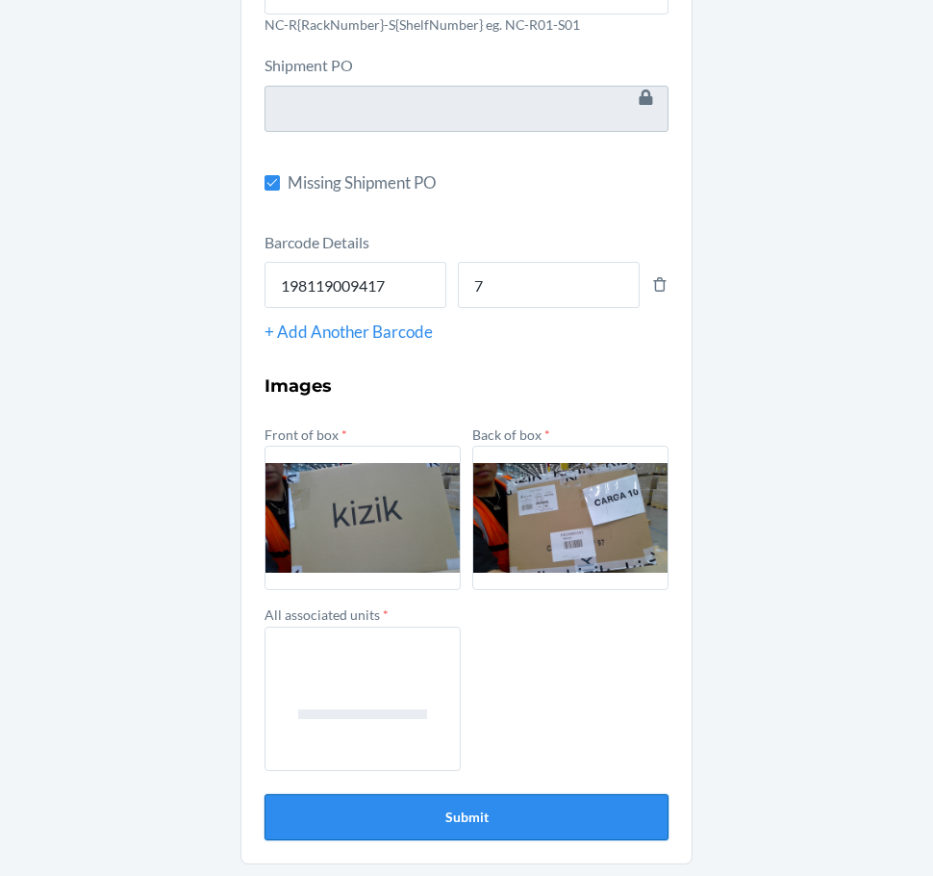
click at [557, 822] on button "Submit" at bounding box center [467, 817] width 404 height 46
click at [557, 820] on button "Submit" at bounding box center [467, 817] width 404 height 46
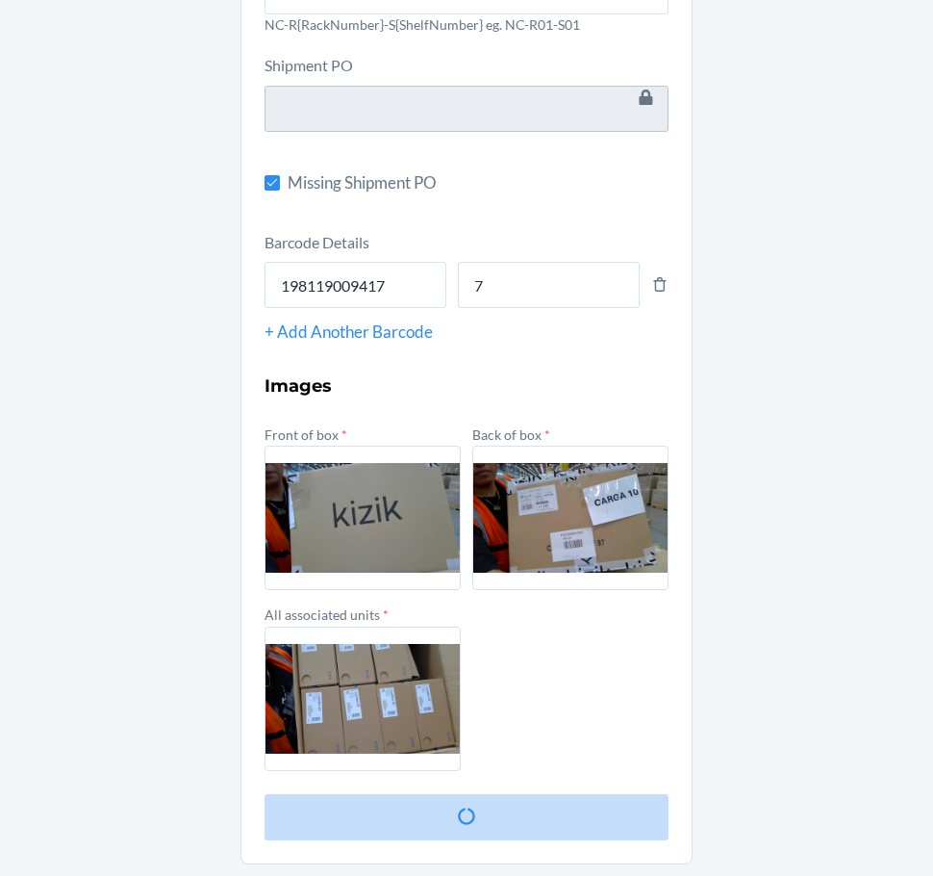
scroll to position [0, 0]
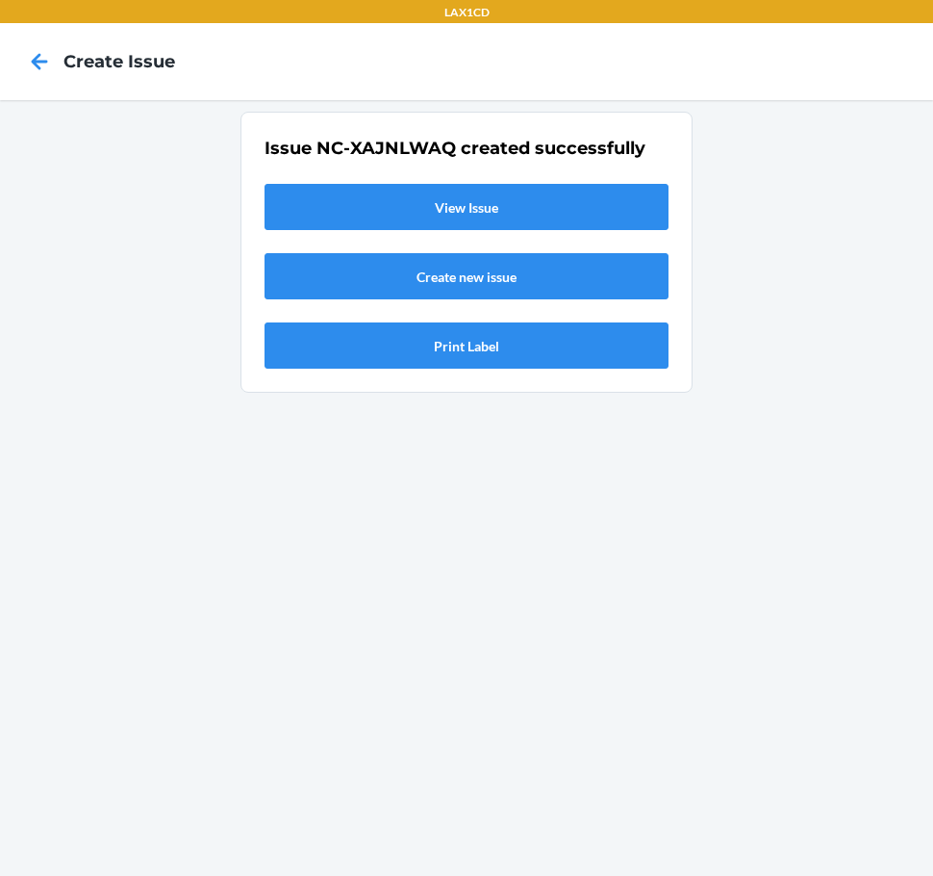
click at [491, 191] on link "View Issue" at bounding box center [467, 207] width 404 height 46
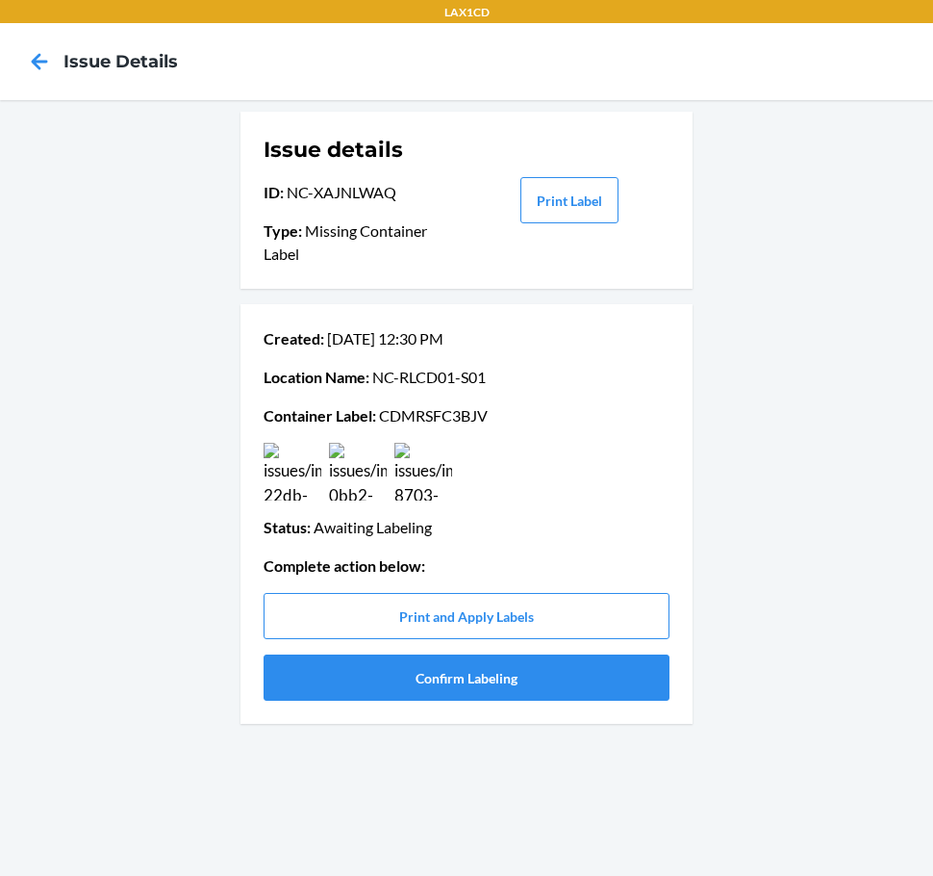
click at [435, 415] on p "Container Label : CDMRSFC3BJV" at bounding box center [467, 415] width 406 height 23
click at [368, 684] on button "Confirm Labeling" at bounding box center [467, 677] width 406 height 46
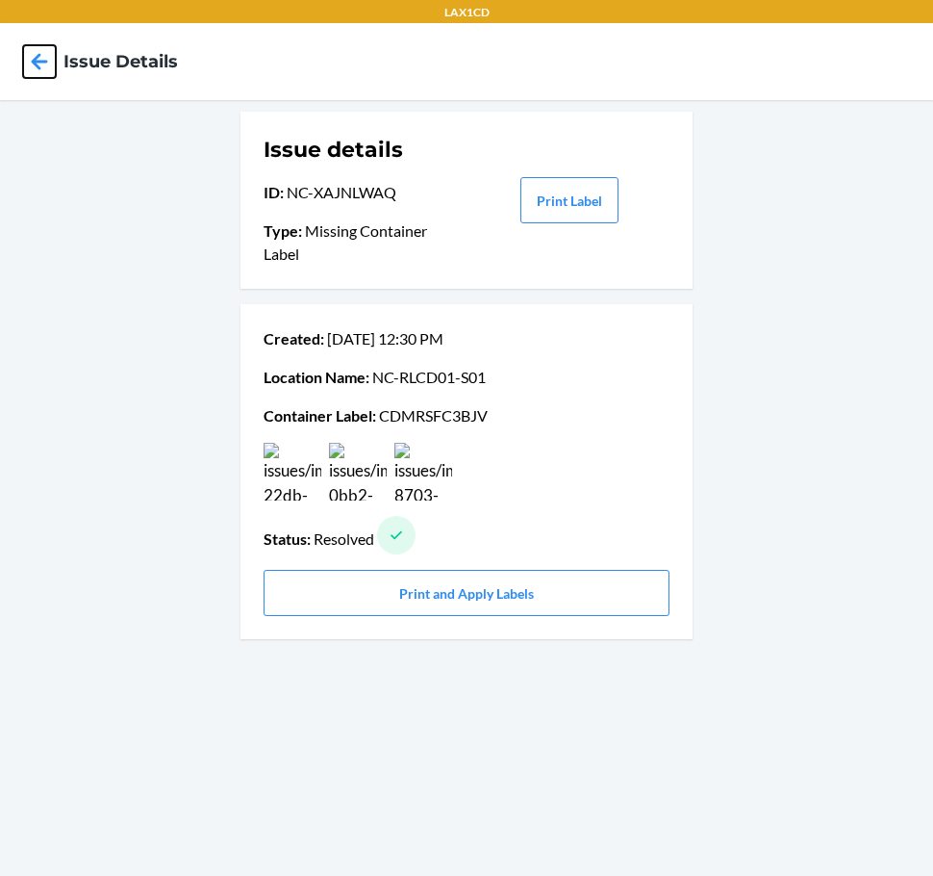
click at [41, 50] on icon at bounding box center [39, 61] width 33 height 33
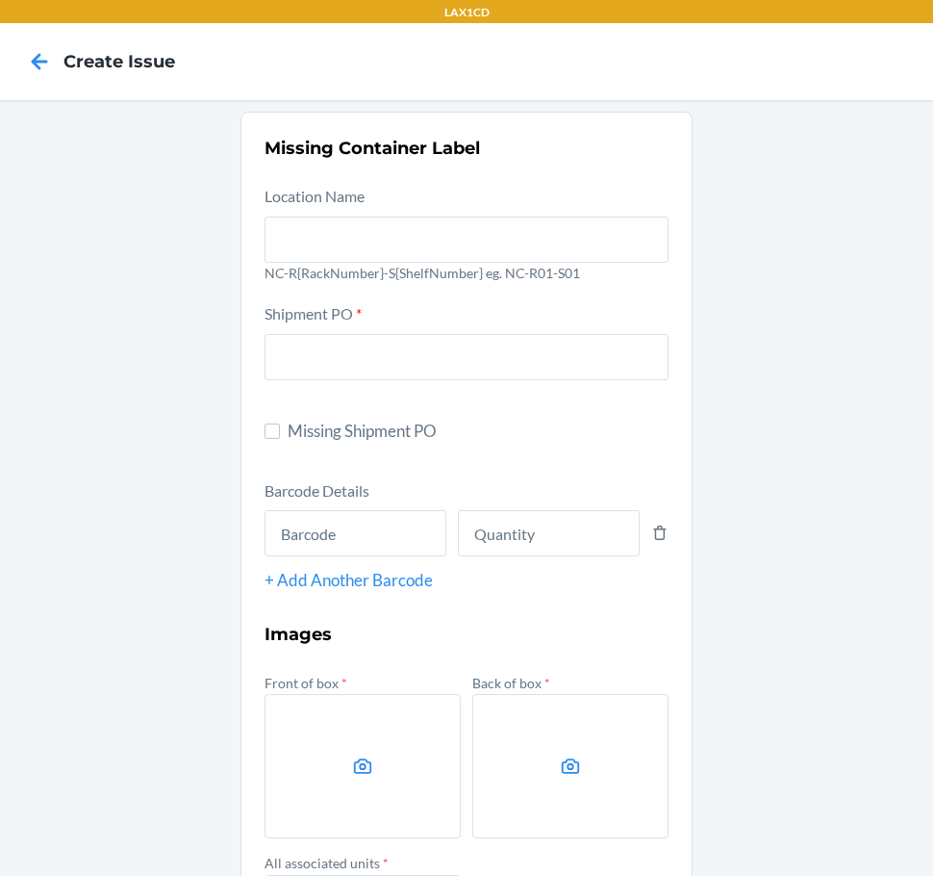
click at [41, 50] on icon at bounding box center [39, 61] width 33 height 33
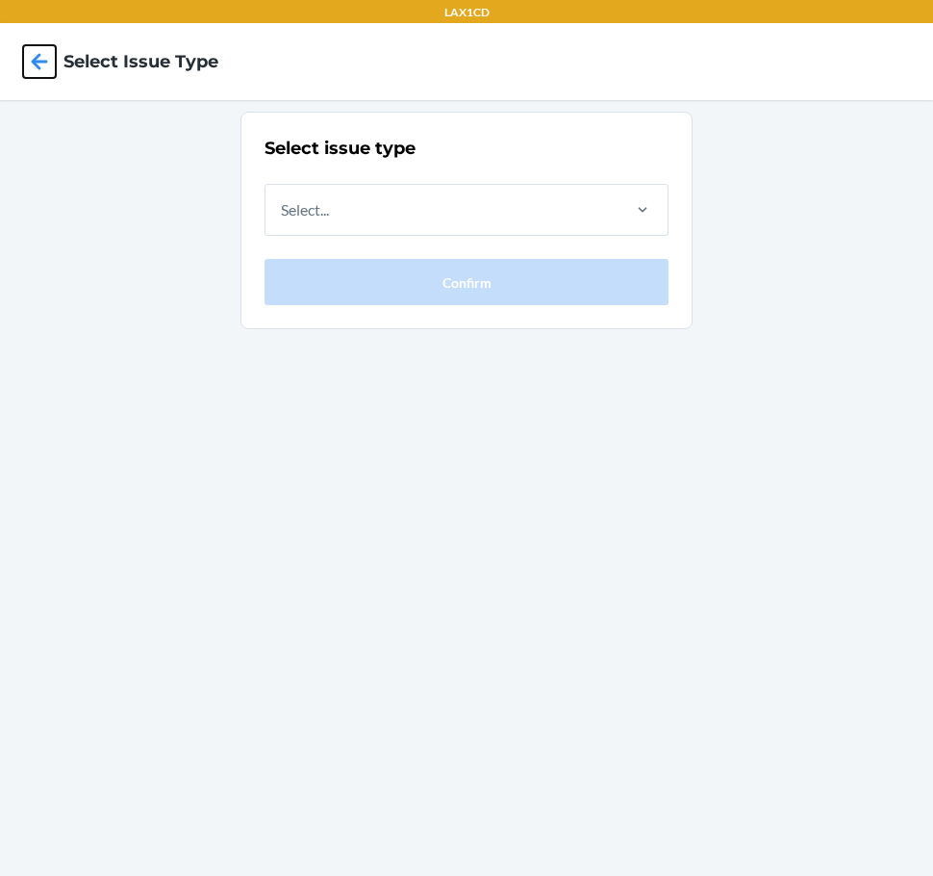
click at [41, 50] on icon at bounding box center [39, 61] width 33 height 33
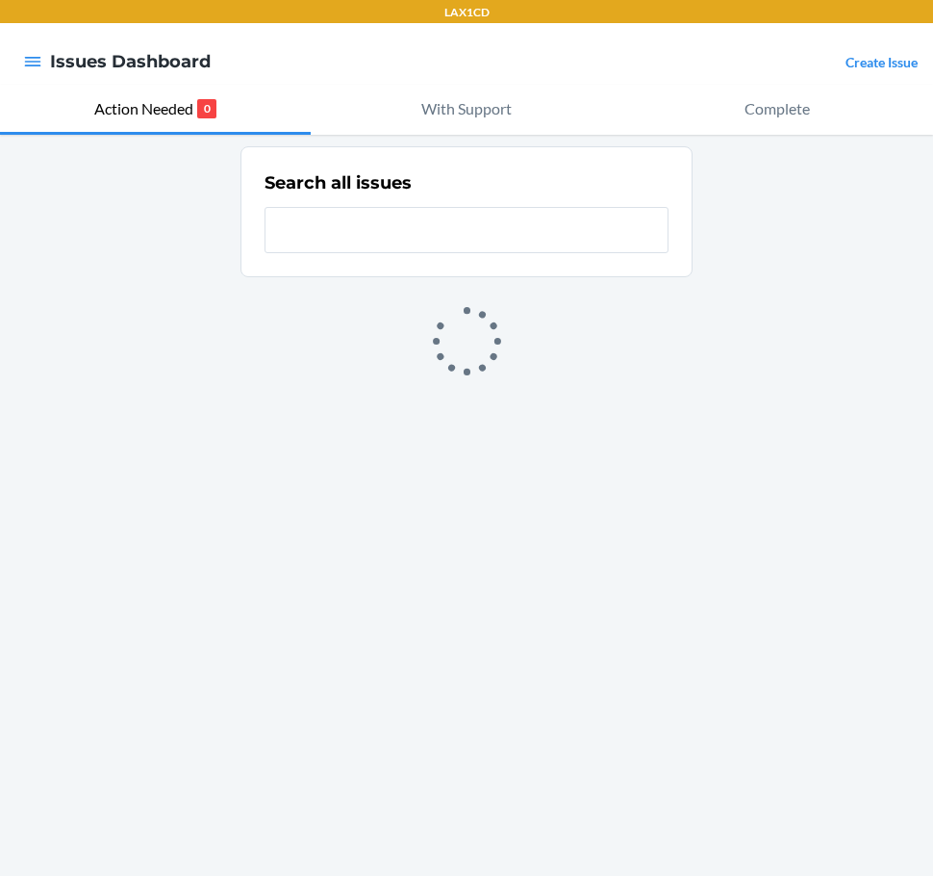
click at [865, 57] on link "Create Issue" at bounding box center [882, 62] width 72 height 16
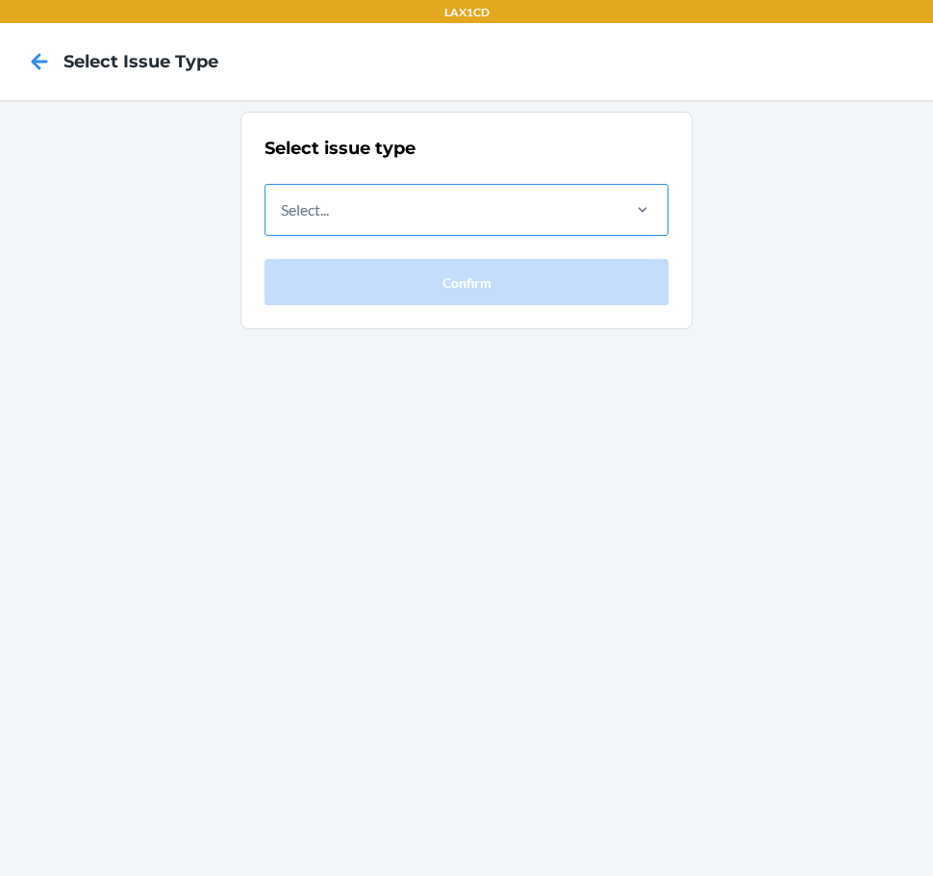
click at [561, 207] on div "Select..." at bounding box center [442, 210] width 352 height 50
click at [283, 207] on input "Select..." at bounding box center [282, 209] width 2 height 23
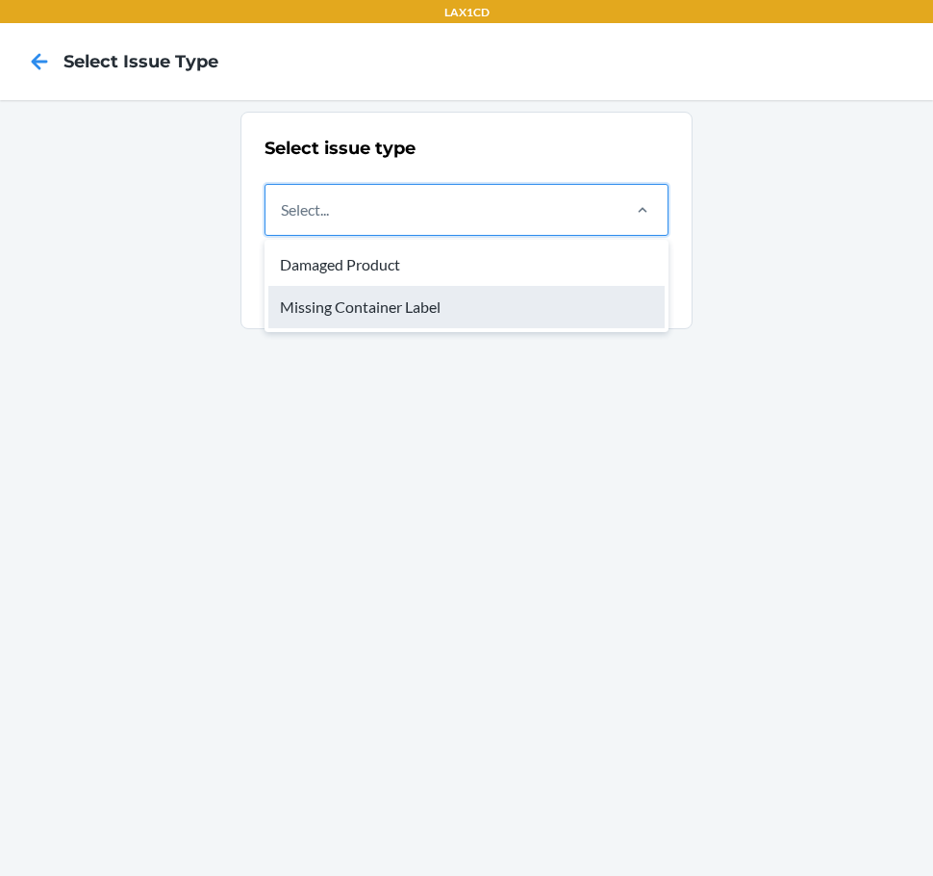
click at [522, 306] on div "Missing Container Label" at bounding box center [466, 307] width 396 height 42
click at [283, 221] on input "option Missing Container Label focused, 2 of 2. 2 results available. Use Up and…" at bounding box center [282, 209] width 2 height 23
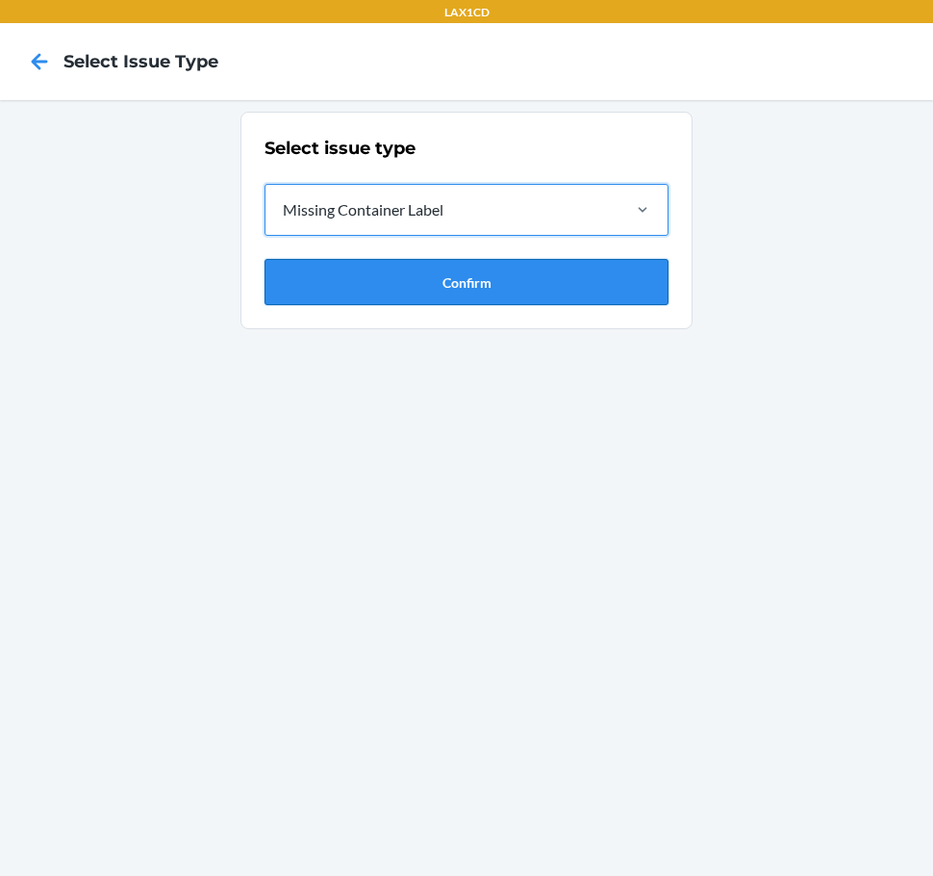
click at [522, 303] on button "Confirm" at bounding box center [467, 282] width 404 height 46
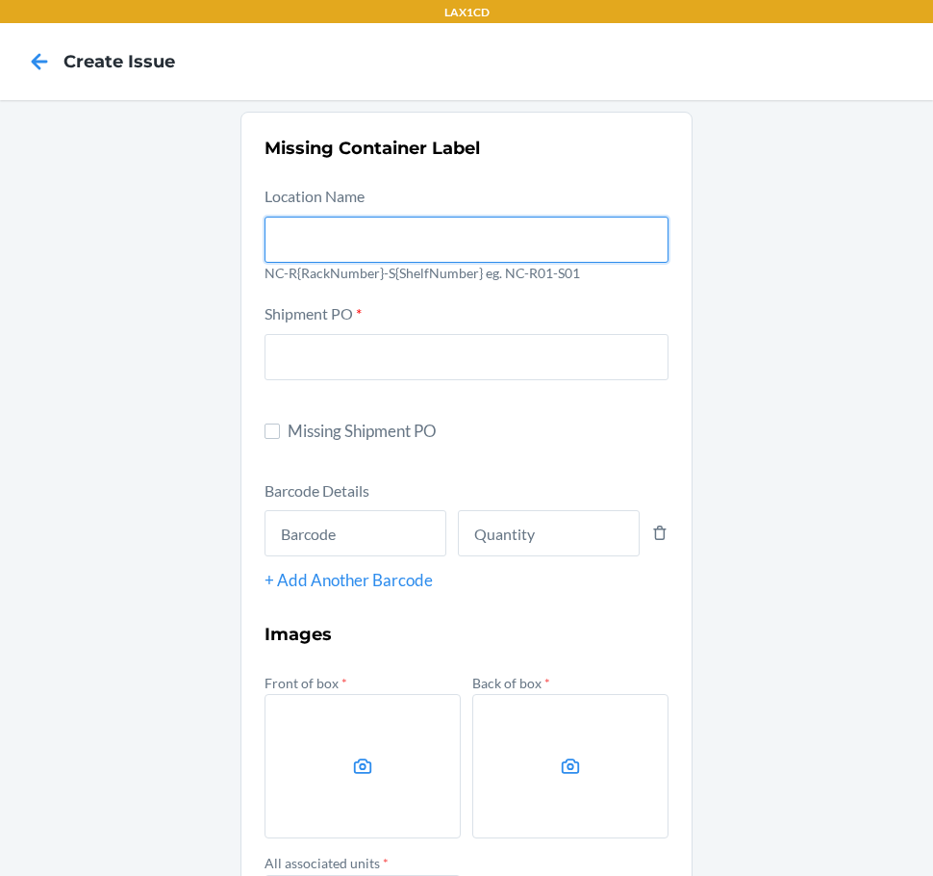
click at [435, 225] on input "text" at bounding box center [467, 240] width 404 height 46
type input "NC-RLCD01-S01"
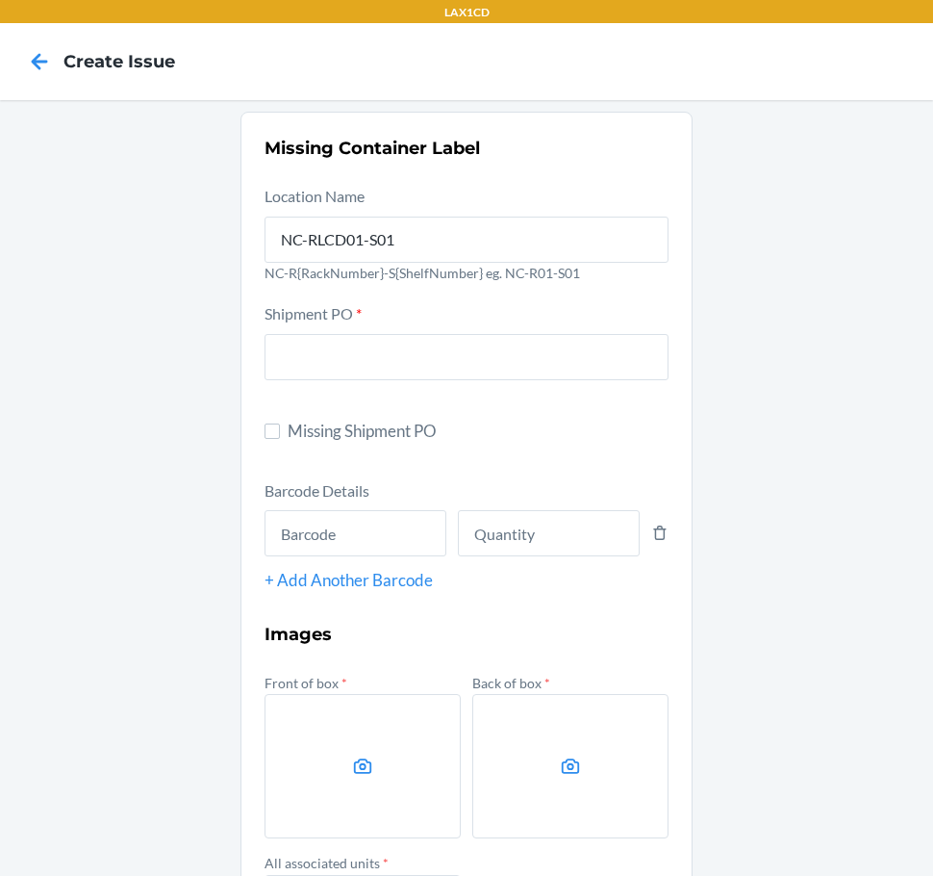
click at [350, 436] on span "Missing Shipment PO" at bounding box center [478, 431] width 381 height 25
click at [280, 436] on input "Missing Shipment PO" at bounding box center [272, 430] width 15 height 15
checkbox input "true"
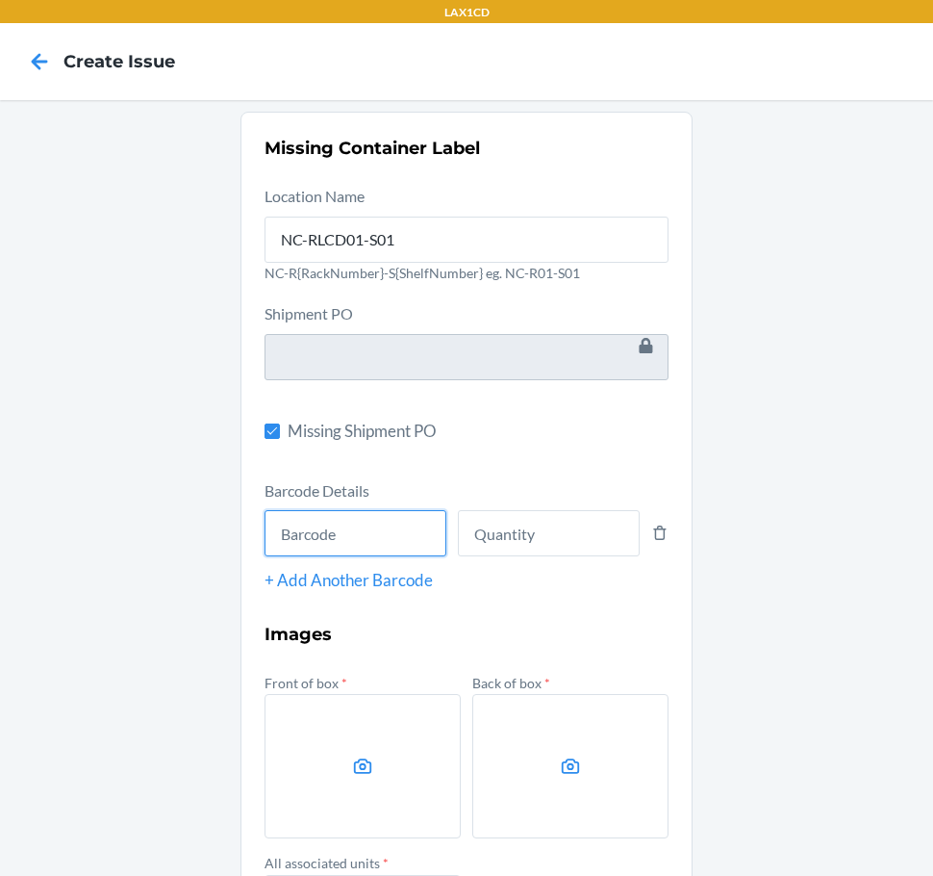
click at [334, 532] on input "text" at bounding box center [356, 533] width 182 height 46
type input "198119009417"
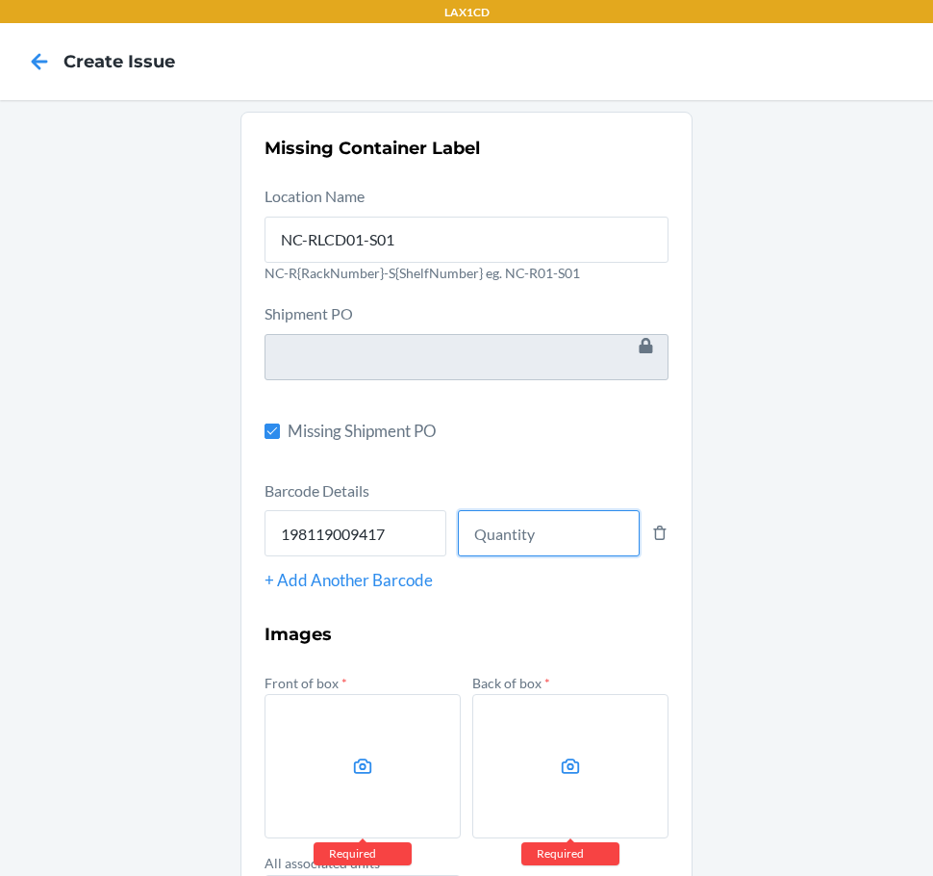
click at [536, 532] on input "number" at bounding box center [549, 533] width 182 height 46
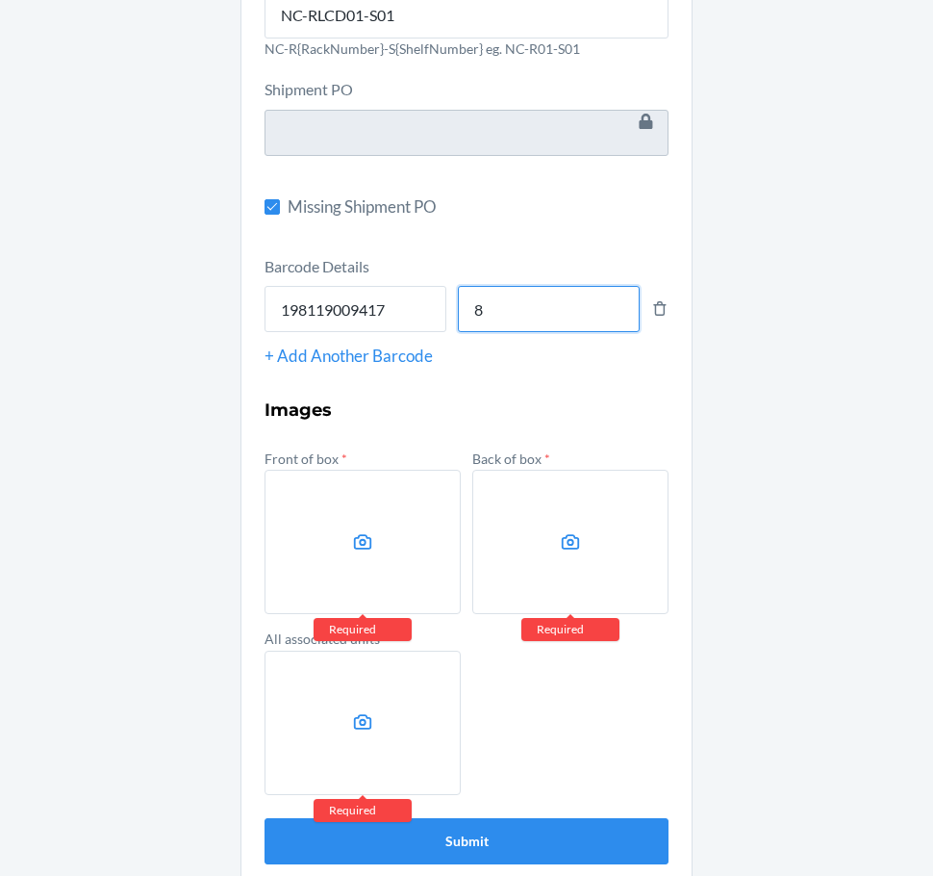
scroll to position [248, 0]
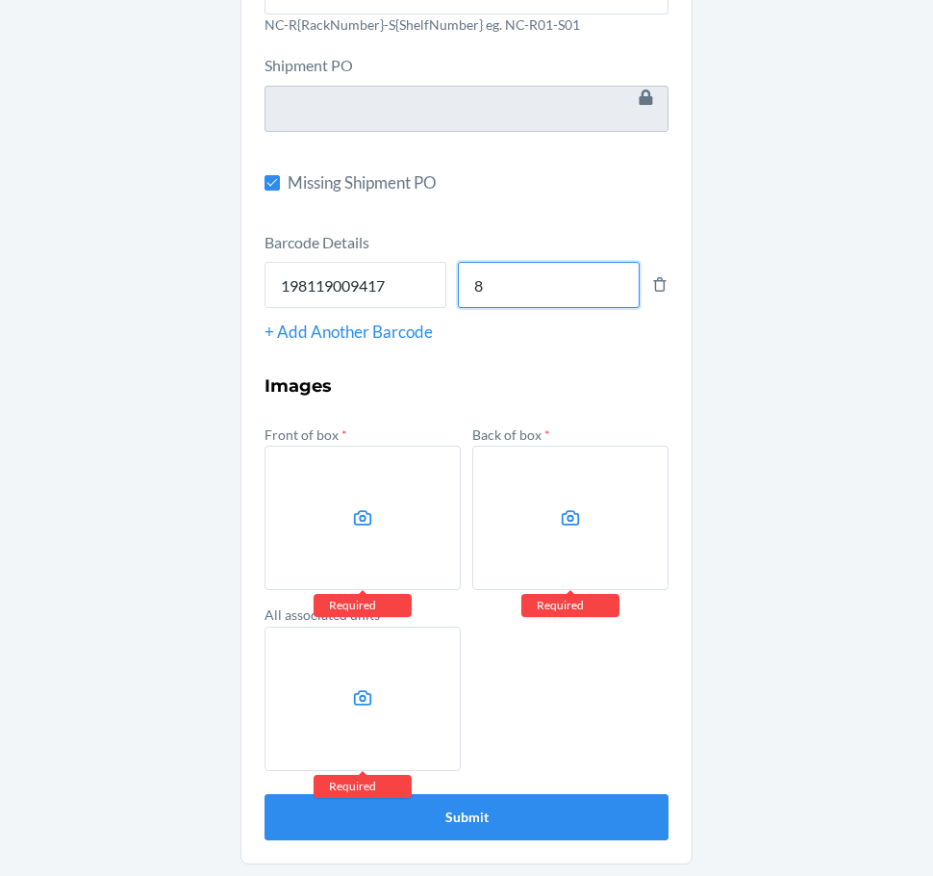
type input "8"
click at [444, 512] on label at bounding box center [363, 518] width 196 height 144
click at [0, 0] on input "file" at bounding box center [0, 0] width 0 height 0
click at [582, 550] on label at bounding box center [571, 518] width 196 height 144
click at [0, 0] on input "file" at bounding box center [0, 0] width 0 height 0
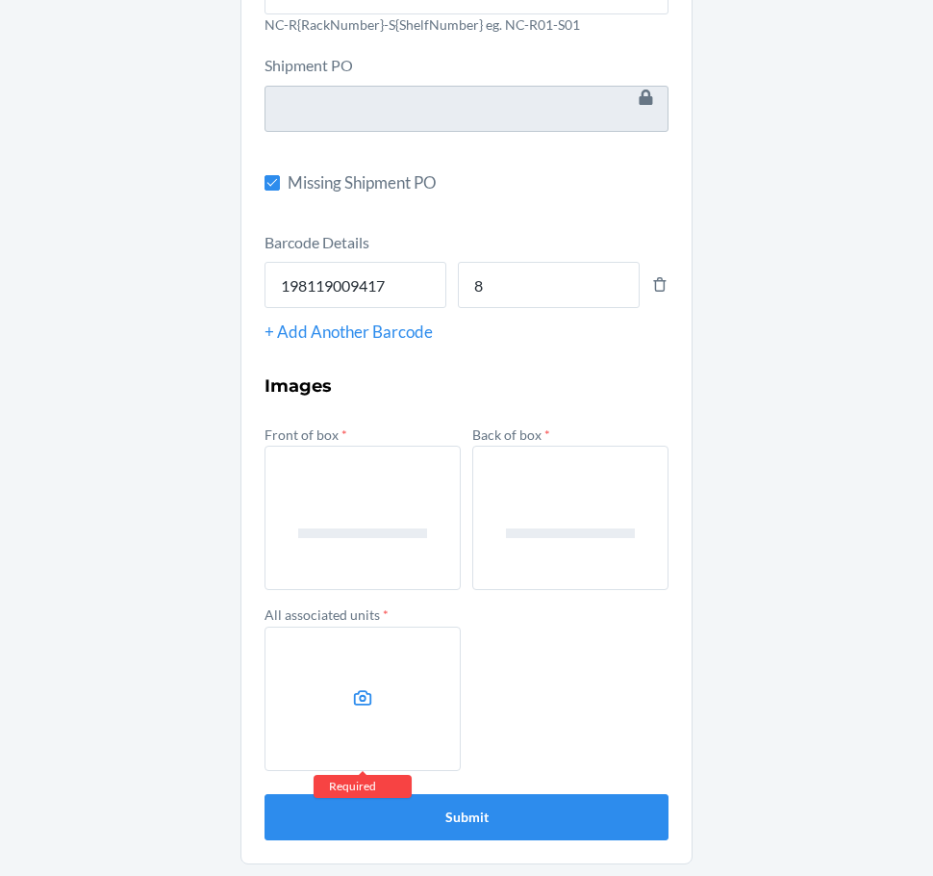
click at [392, 721] on label at bounding box center [363, 698] width 196 height 144
click at [0, 0] on input "file" at bounding box center [0, 0] width 0 height 0
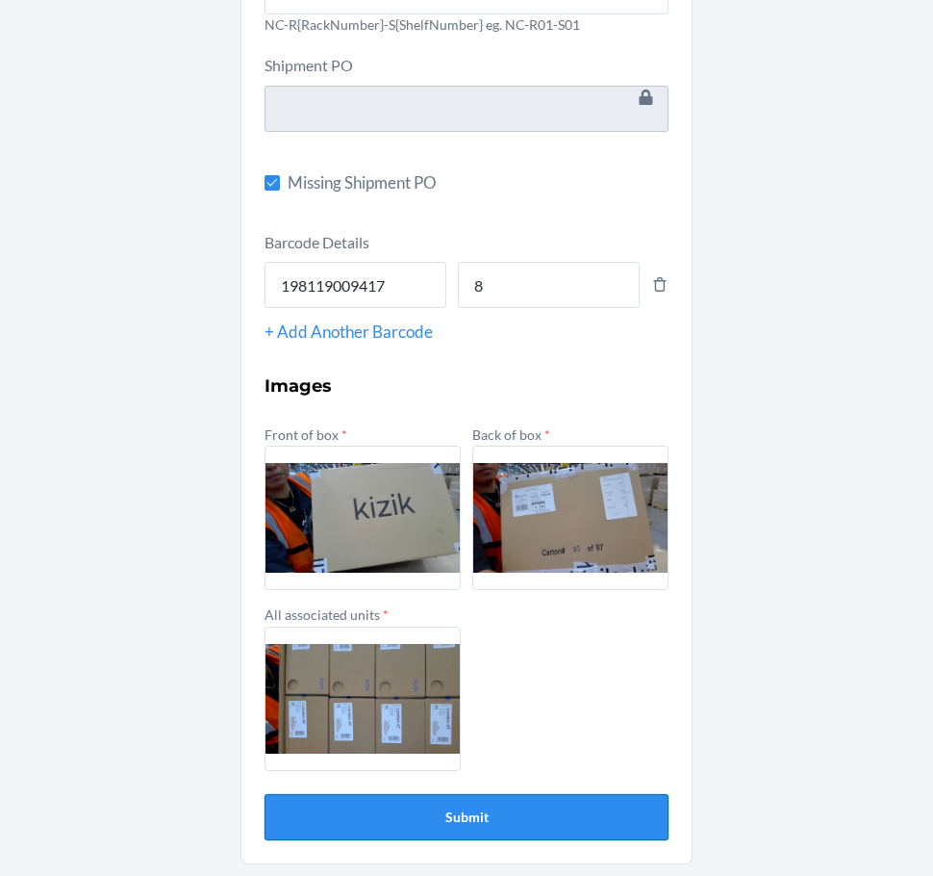
click at [537, 806] on button "Submit" at bounding box center [467, 817] width 404 height 46
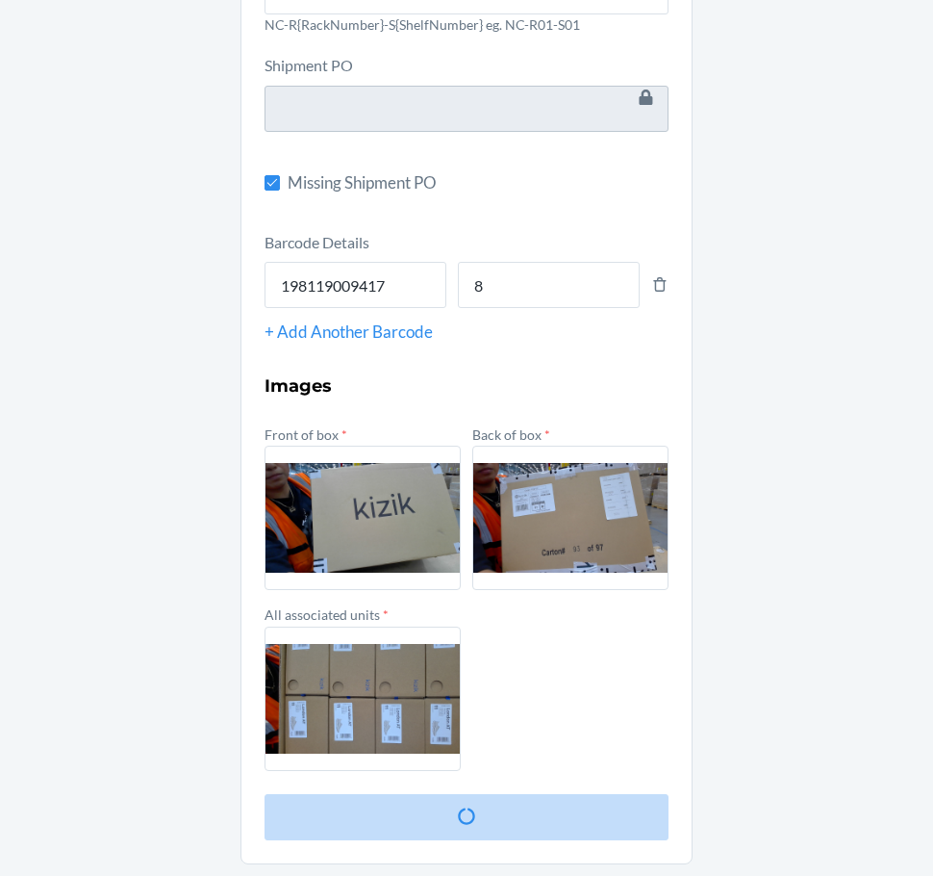
scroll to position [0, 0]
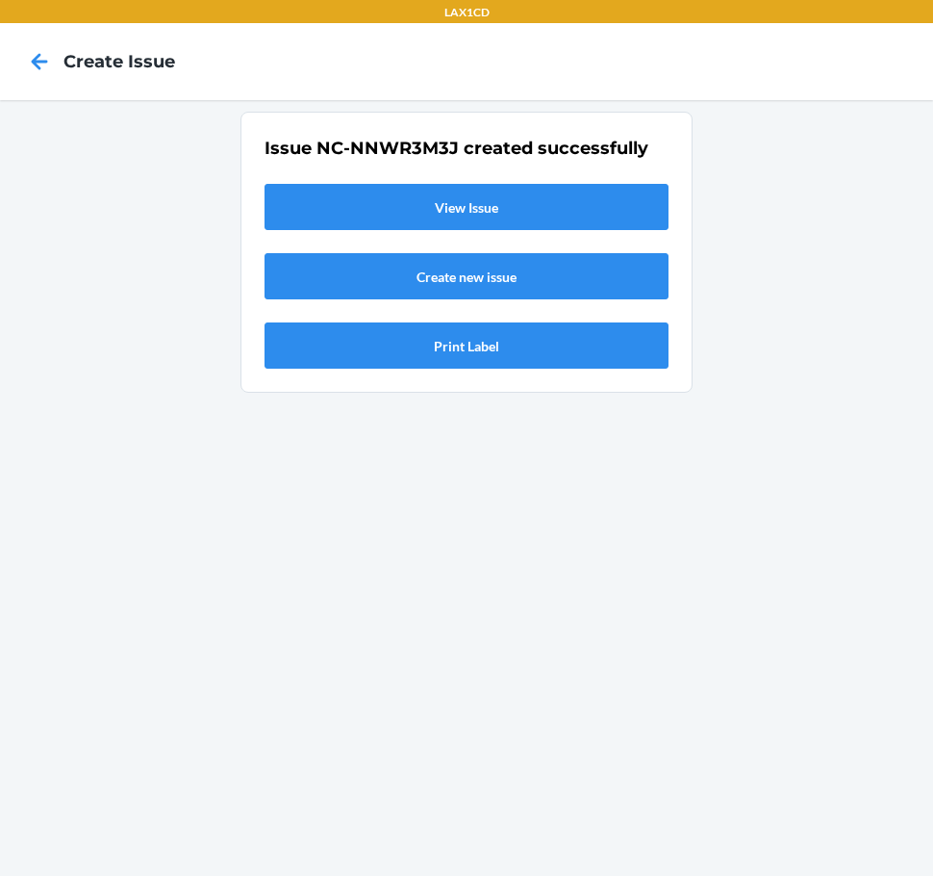
click at [347, 229] on link "View Issue" at bounding box center [467, 207] width 404 height 46
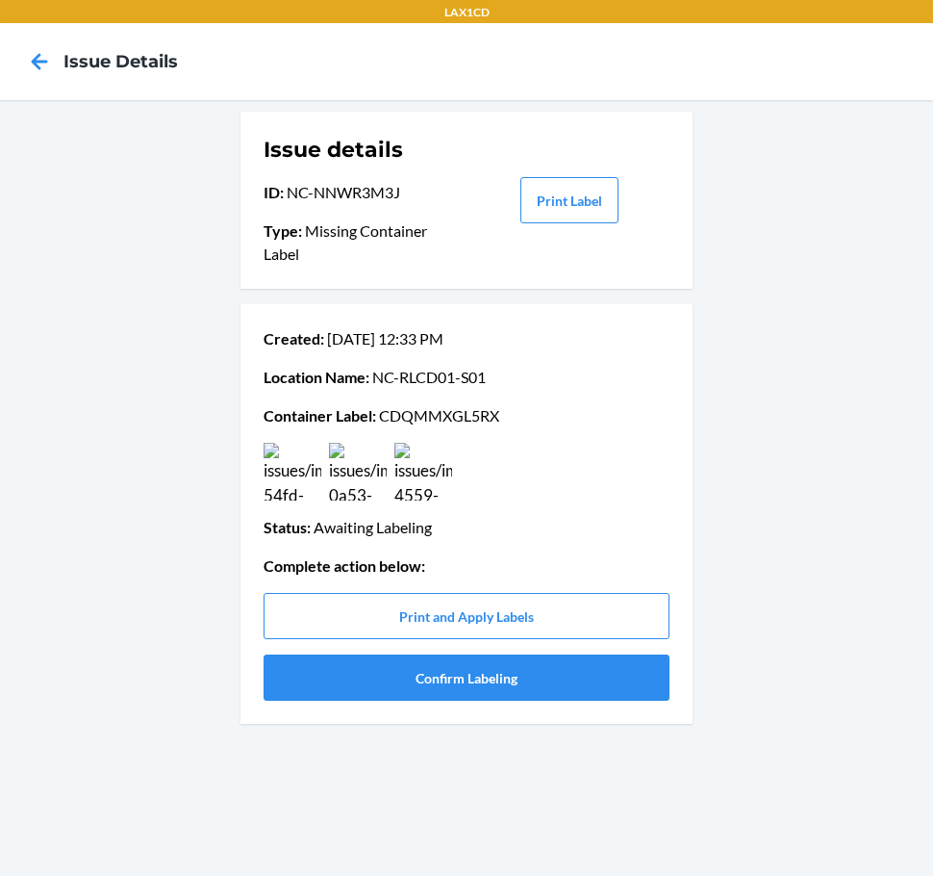
click at [435, 421] on p "Container Label : CDQMMXGL5RX" at bounding box center [467, 415] width 406 height 23
click at [495, 681] on button "Confirm Labeling" at bounding box center [467, 677] width 406 height 46
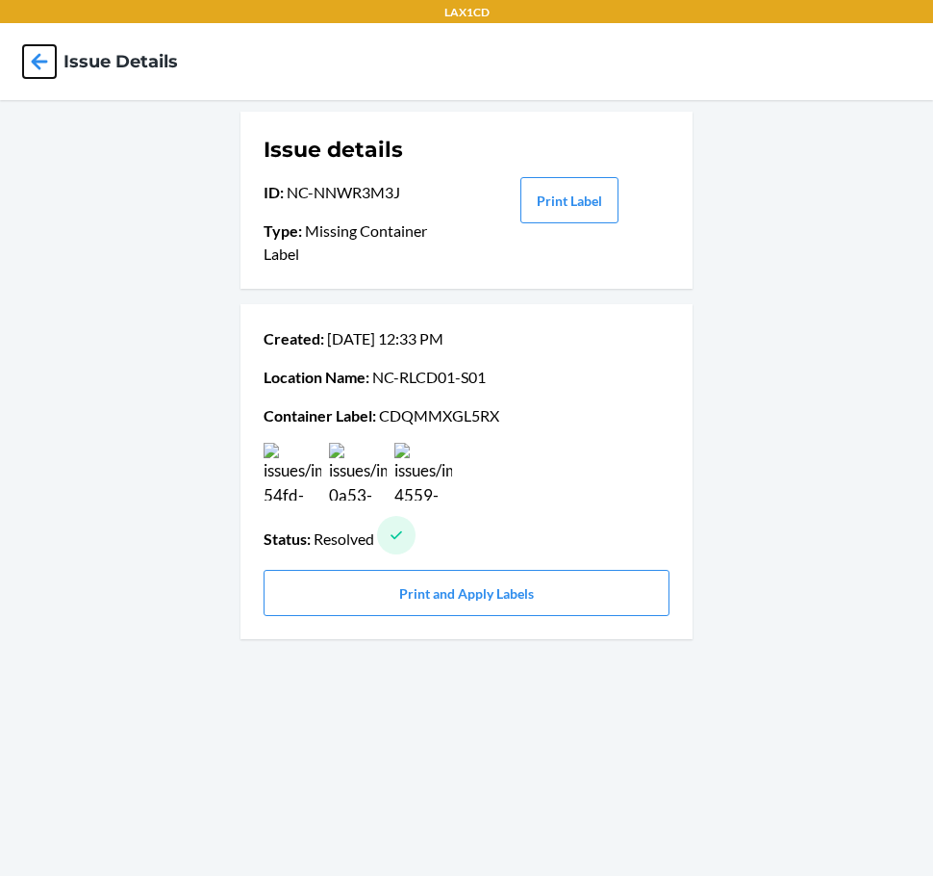
click at [38, 56] on icon at bounding box center [40, 61] width 16 height 16
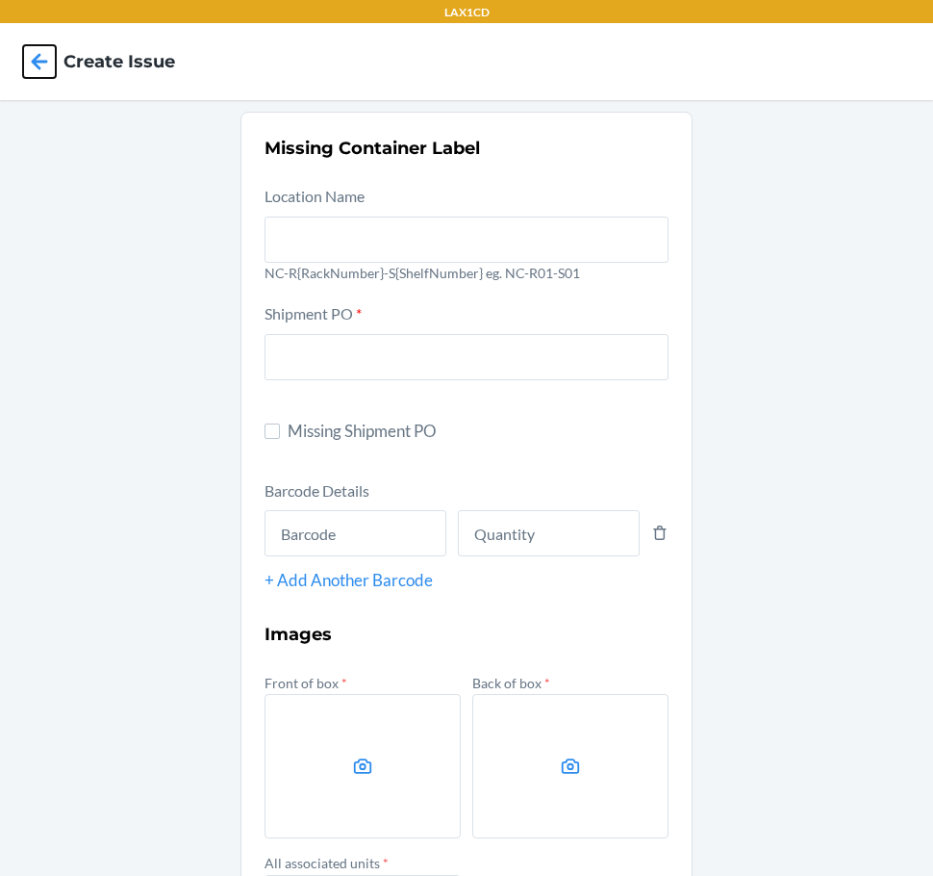
click at [38, 56] on icon at bounding box center [40, 61] width 16 height 16
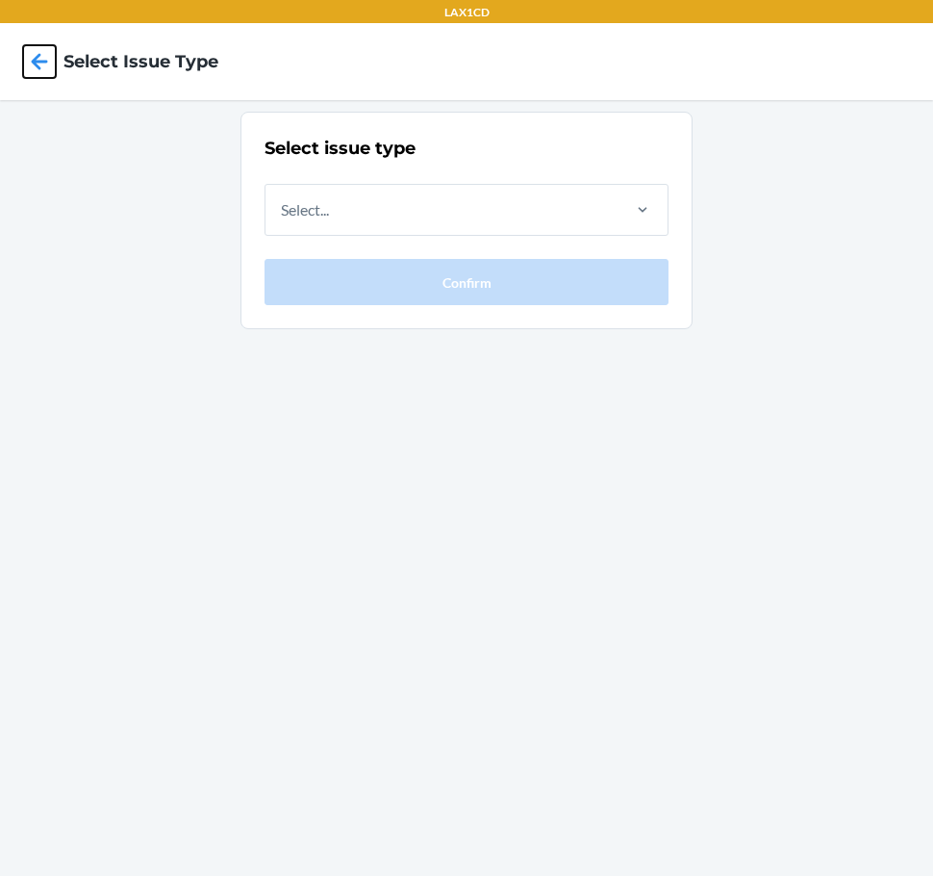
click at [38, 56] on icon at bounding box center [40, 61] width 16 height 16
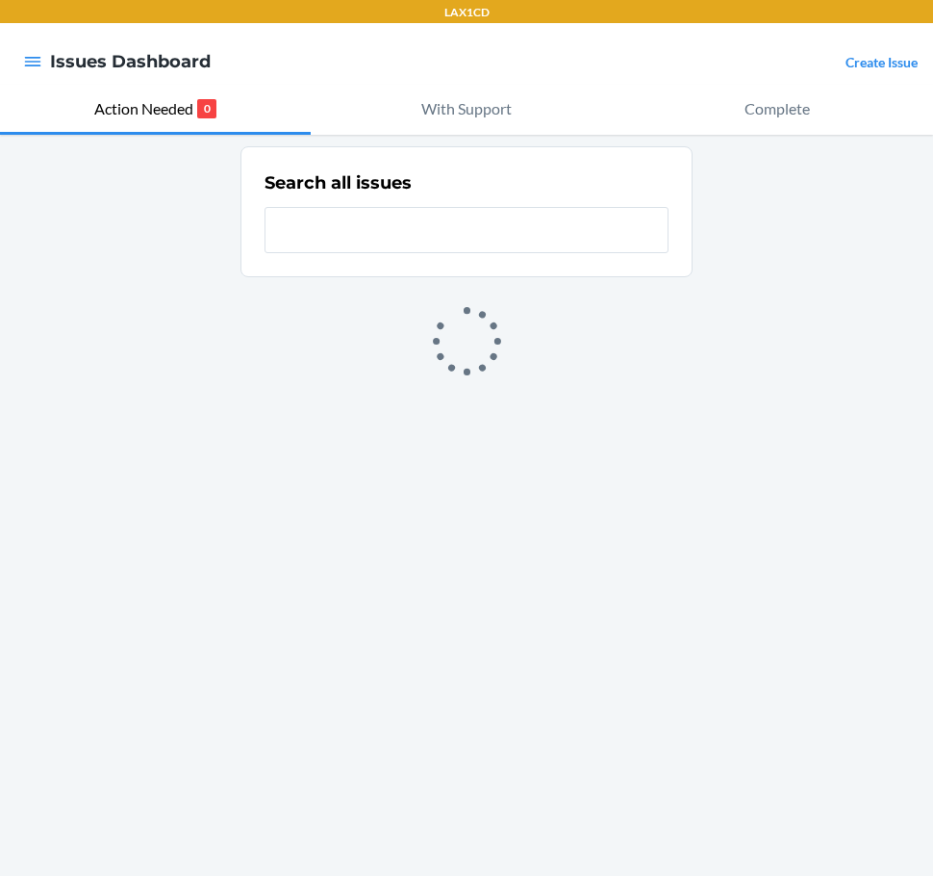
click at [900, 54] on link "Create Issue" at bounding box center [882, 62] width 72 height 16
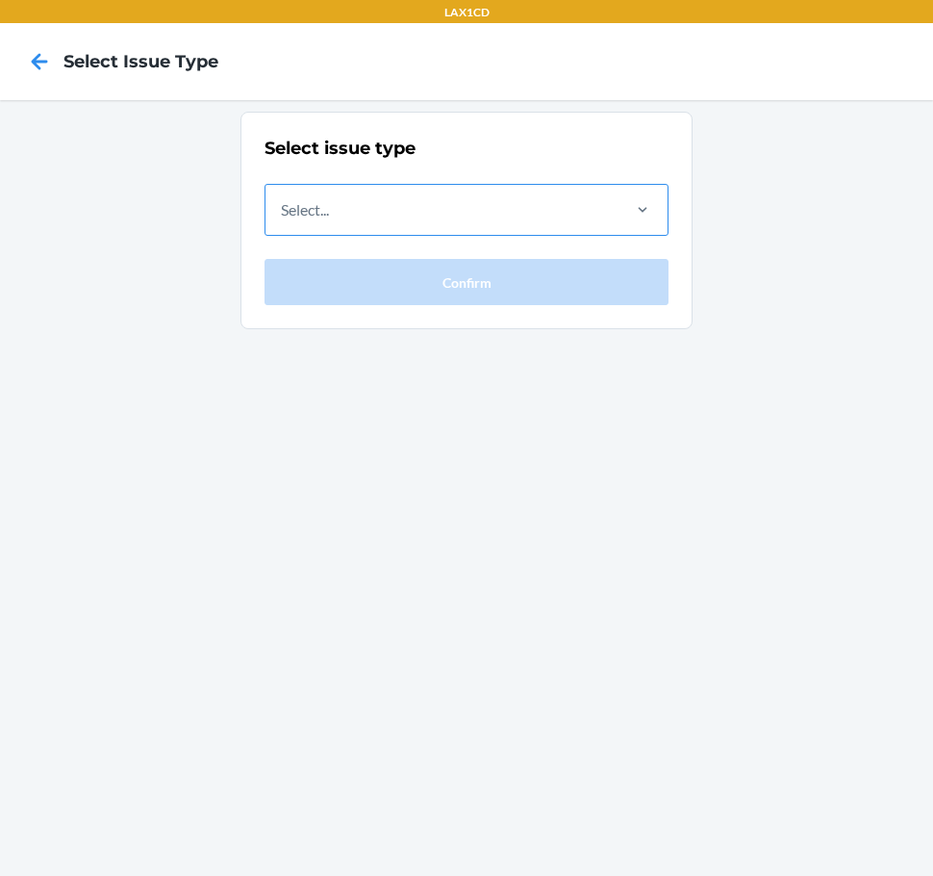
click at [608, 198] on div "Select..." at bounding box center [442, 210] width 352 height 50
click at [283, 198] on input "Select..." at bounding box center [282, 209] width 2 height 23
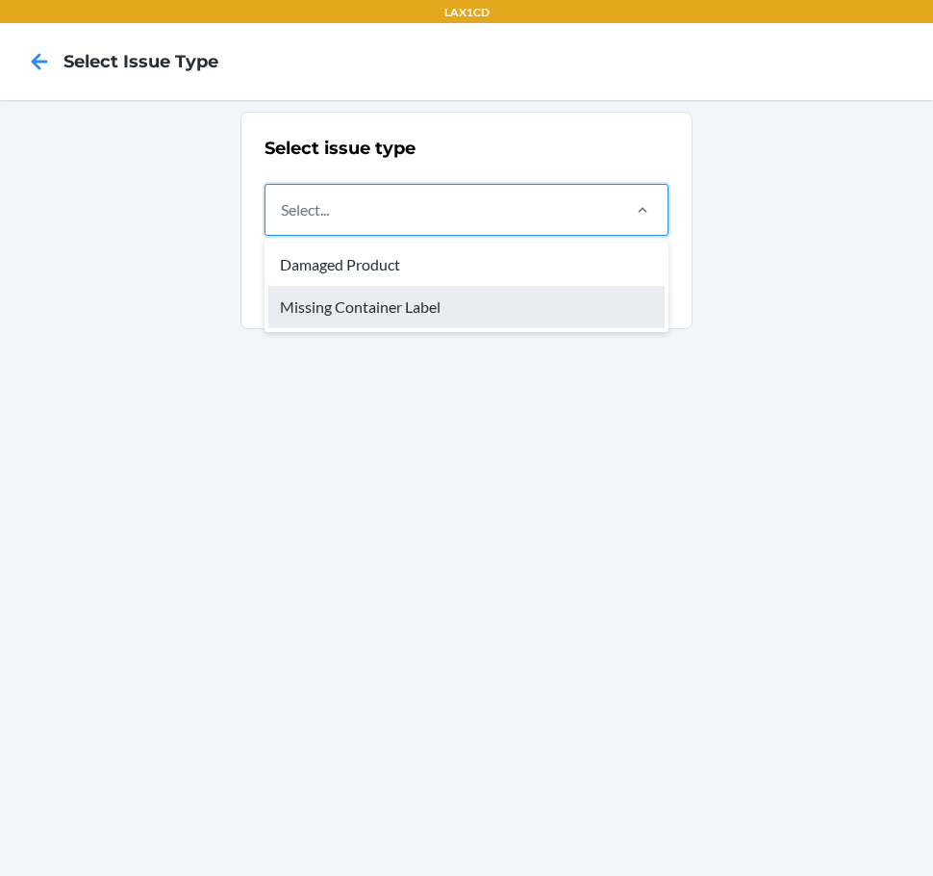
click at [551, 299] on div "Missing Container Label" at bounding box center [466, 307] width 396 height 42
click at [283, 221] on input "option Missing Container Label focused, 2 of 2. 2 results available. Use Up and…" at bounding box center [282, 209] width 2 height 23
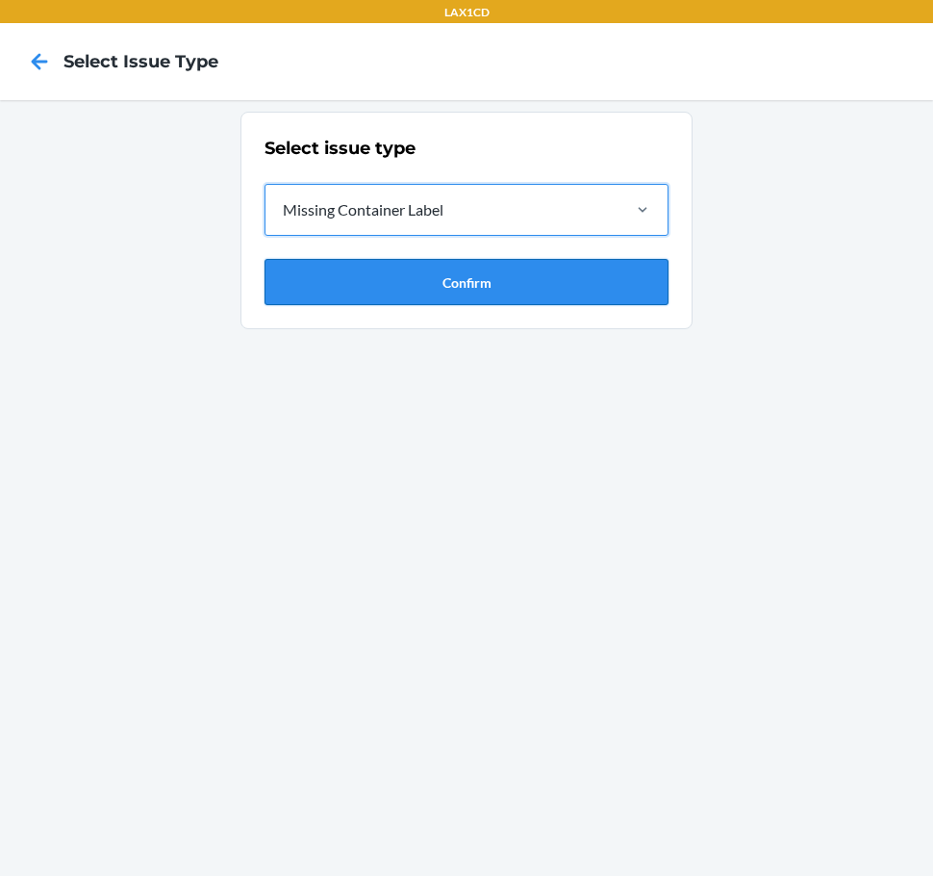
click at [543, 280] on button "Confirm" at bounding box center [467, 282] width 404 height 46
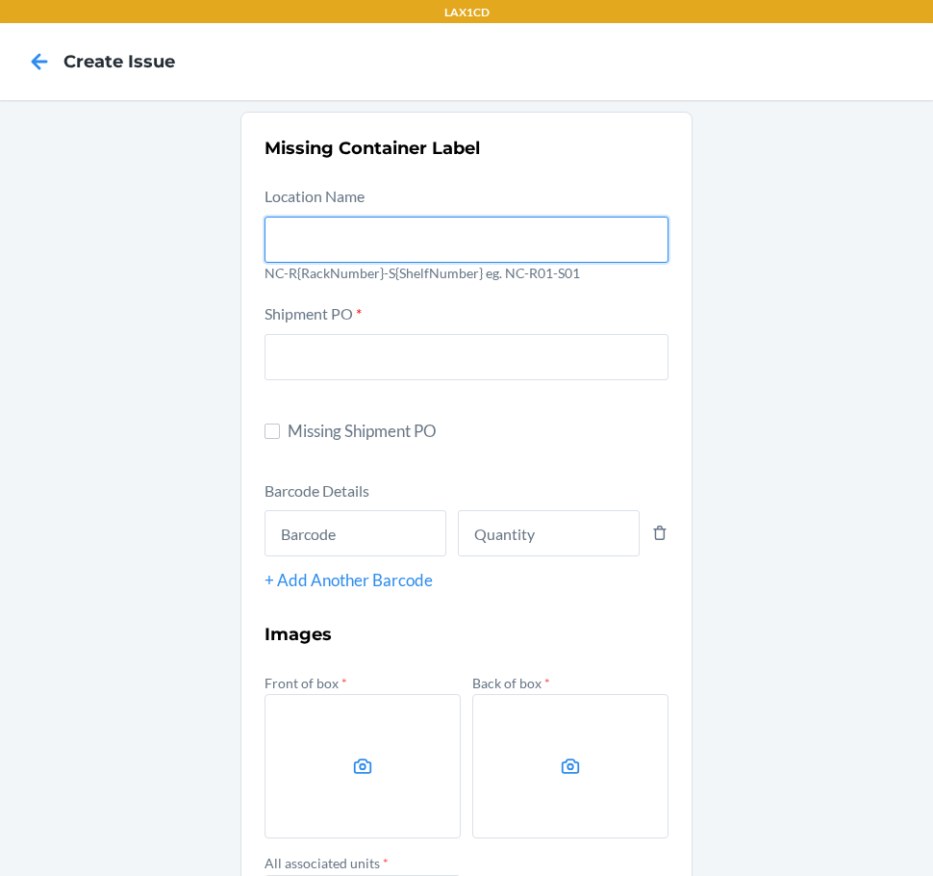
click at [457, 231] on input "text" at bounding box center [467, 240] width 404 height 46
type input "NC-RLCD01-S01"
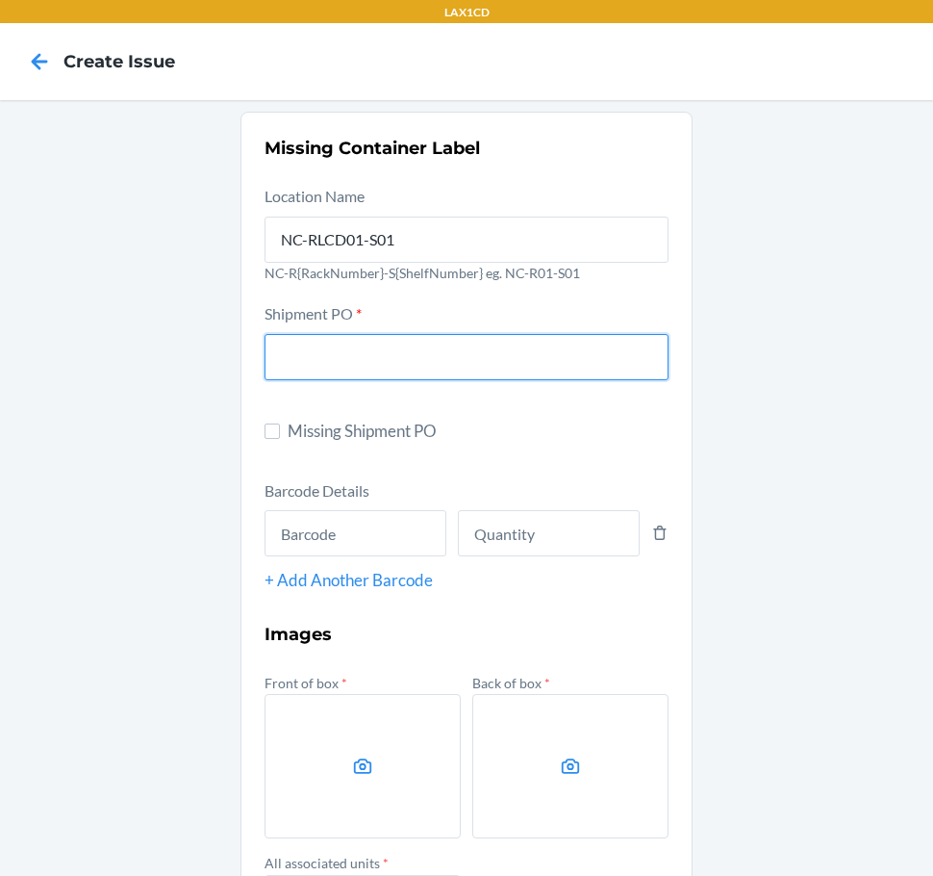
click at [407, 355] on input "text" at bounding box center [467, 357] width 404 height 46
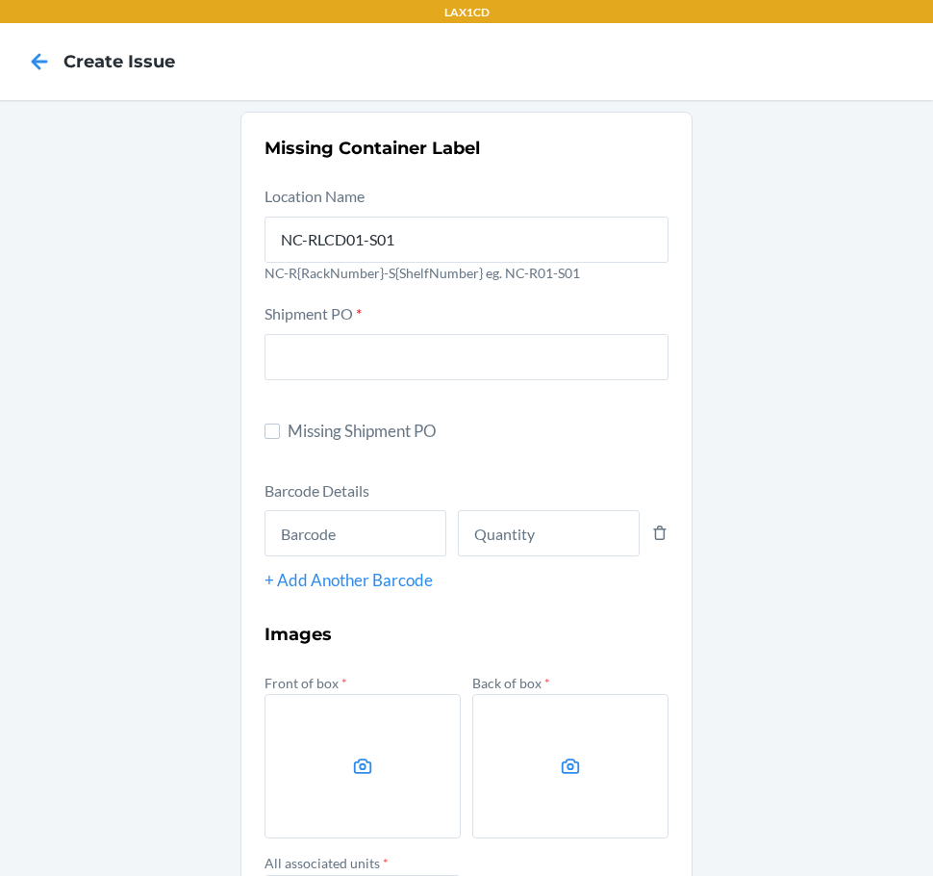
click at [306, 432] on span "Missing Shipment PO" at bounding box center [478, 431] width 381 height 25
click at [280, 432] on input "Missing Shipment PO" at bounding box center [272, 430] width 15 height 15
checkbox input "true"
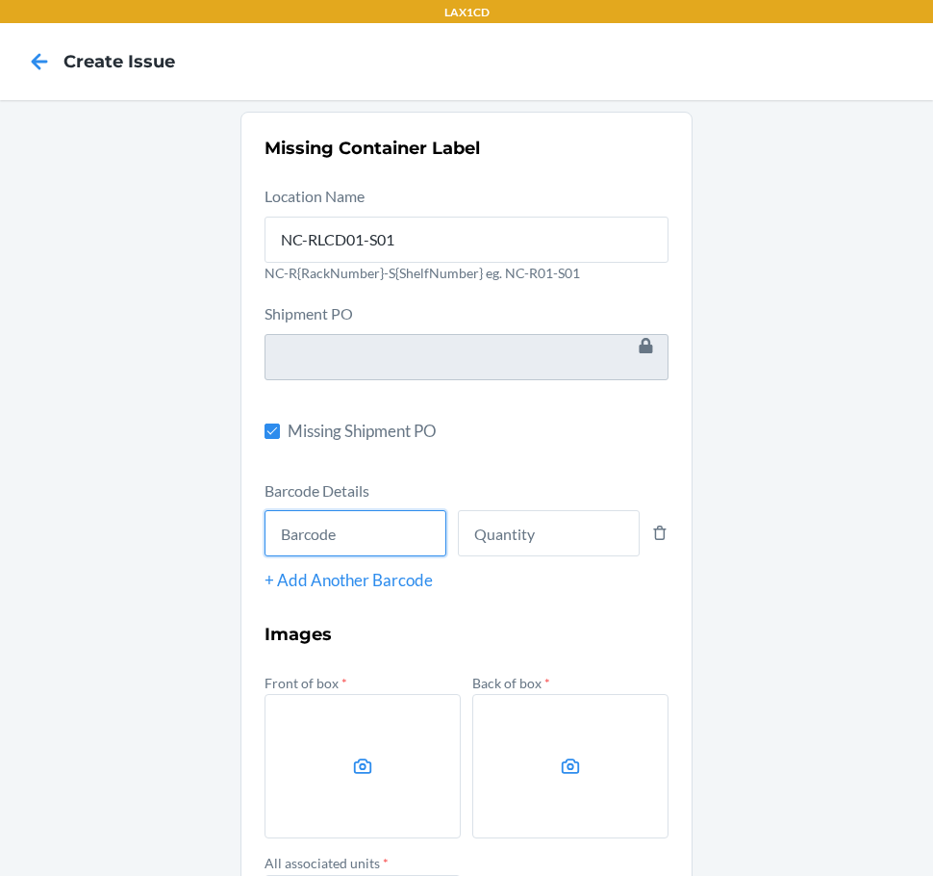
click at [338, 546] on input "text" at bounding box center [356, 533] width 182 height 46
type input "843085159658"
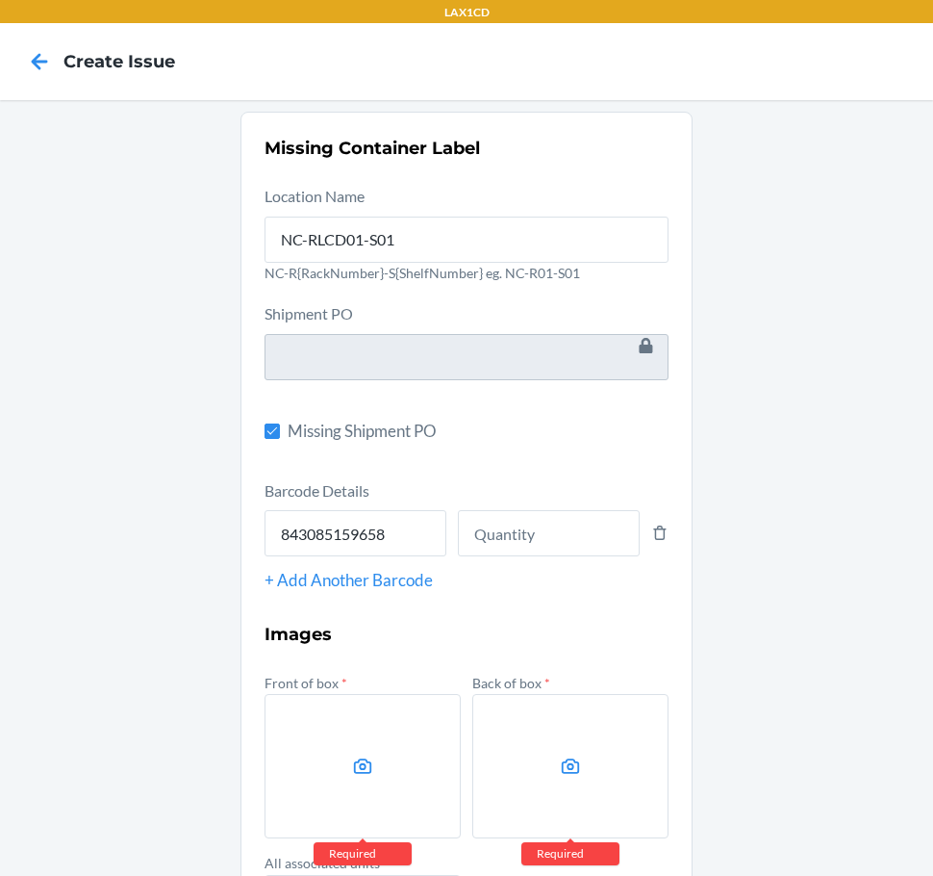
click at [522, 507] on div at bounding box center [549, 529] width 182 height 54
click at [522, 510] on input "number" at bounding box center [549, 533] width 182 height 46
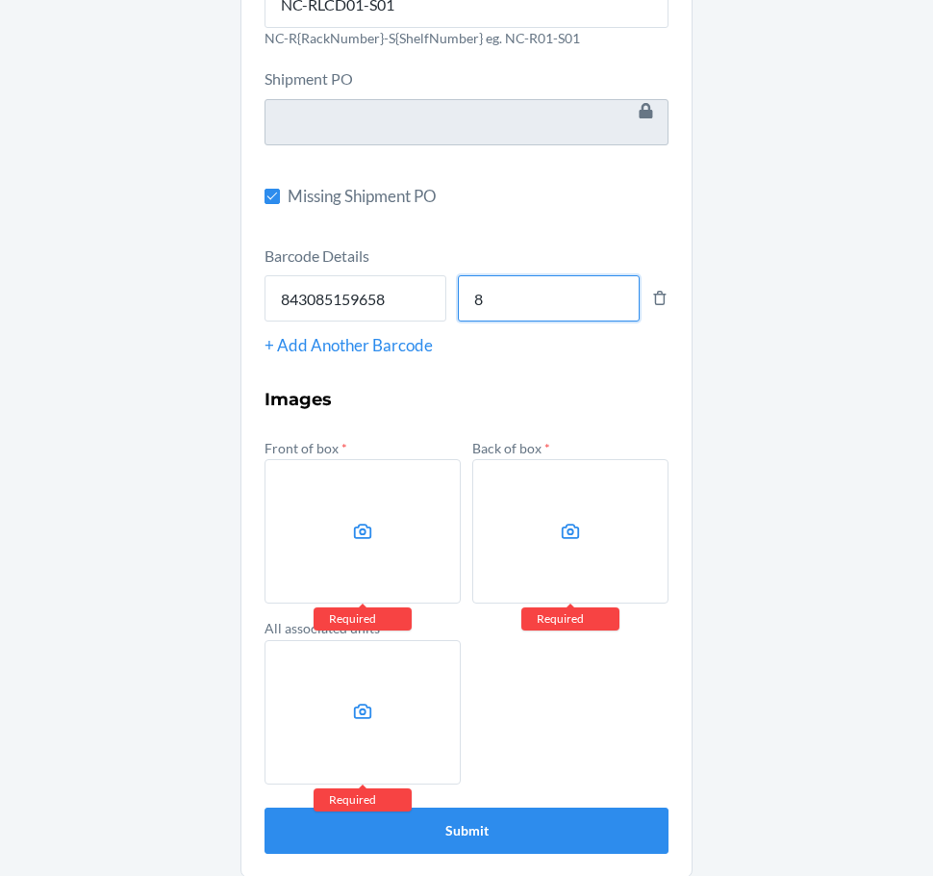
scroll to position [248, 0]
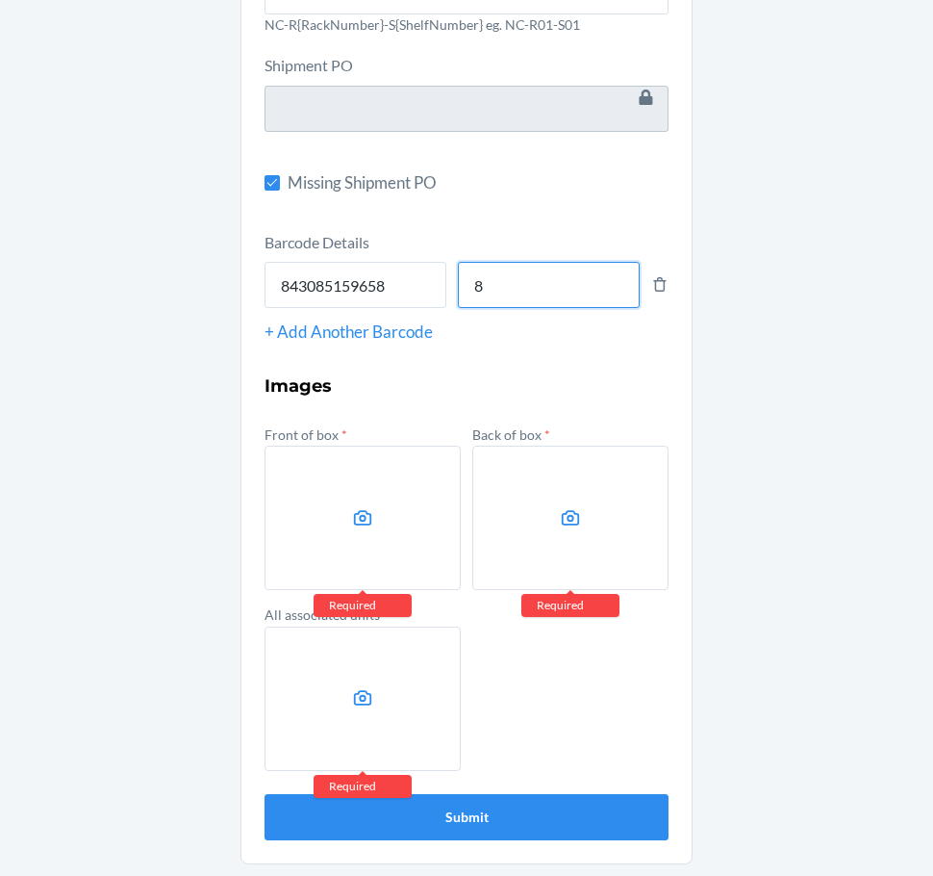
type input "8"
click at [387, 518] on label at bounding box center [363, 518] width 196 height 144
click at [0, 0] on input "file" at bounding box center [0, 0] width 0 height 0
click at [548, 527] on label at bounding box center [571, 518] width 196 height 144
click at [0, 0] on input "file" at bounding box center [0, 0] width 0 height 0
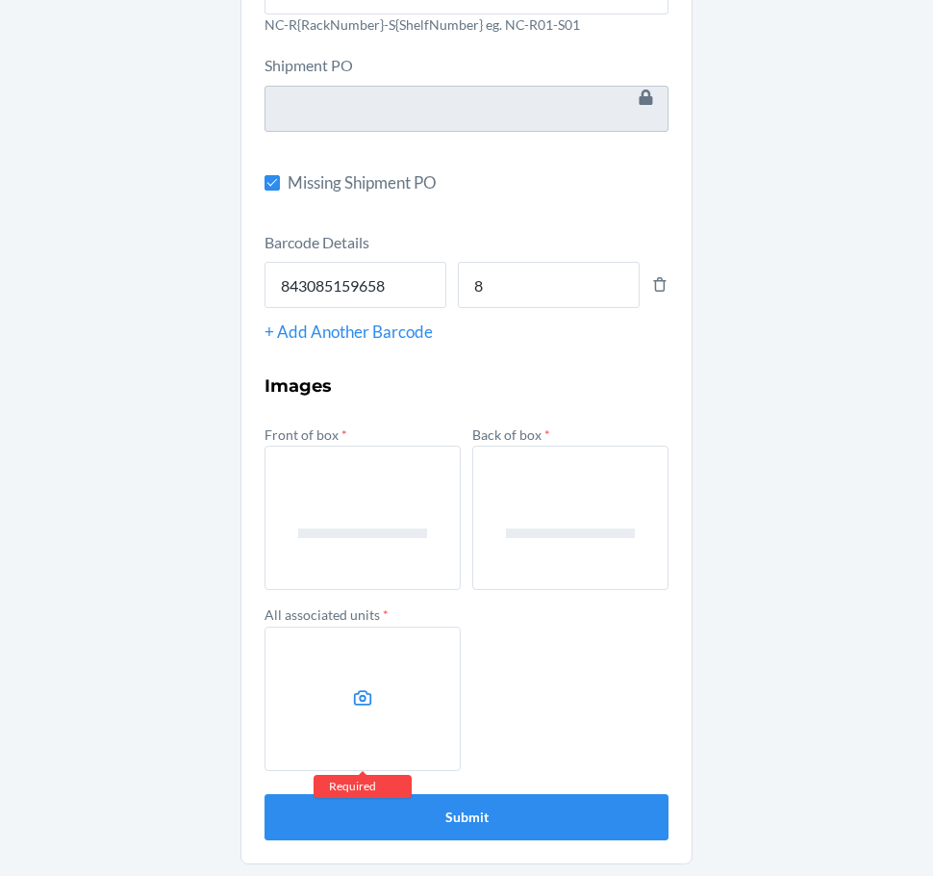
click at [365, 689] on icon at bounding box center [363, 698] width 22 height 22
click at [0, 0] on input "file" at bounding box center [0, 0] width 0 height 0
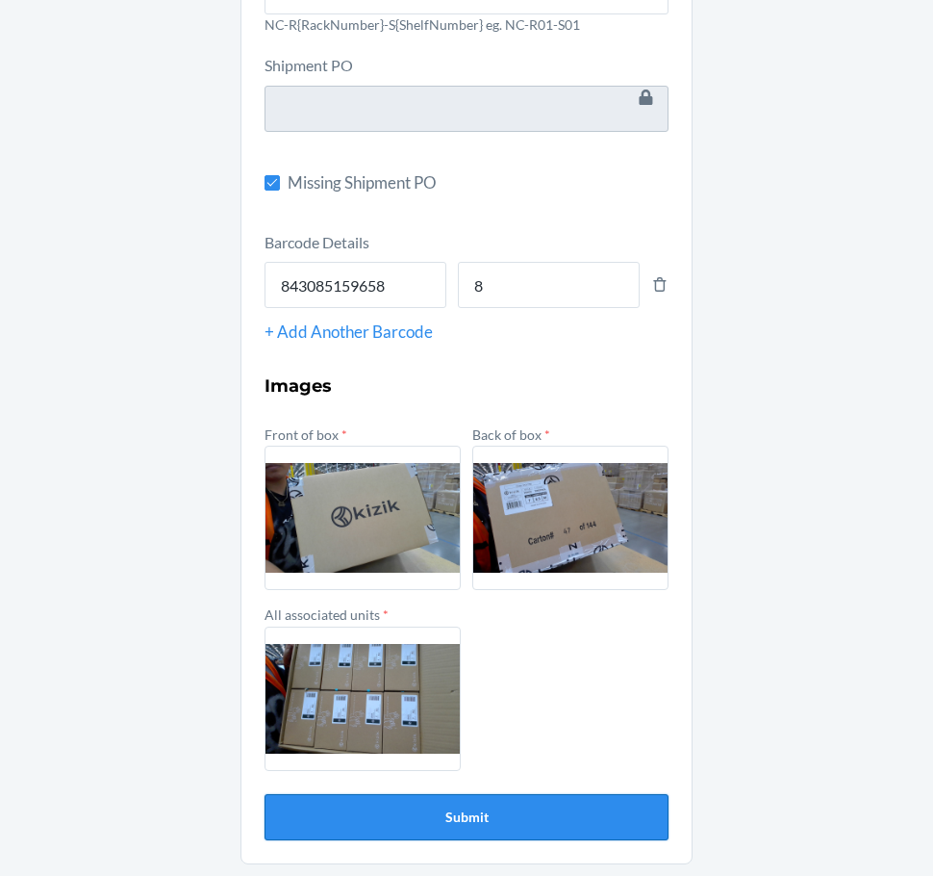
click at [477, 817] on button "Submit" at bounding box center [467, 817] width 404 height 46
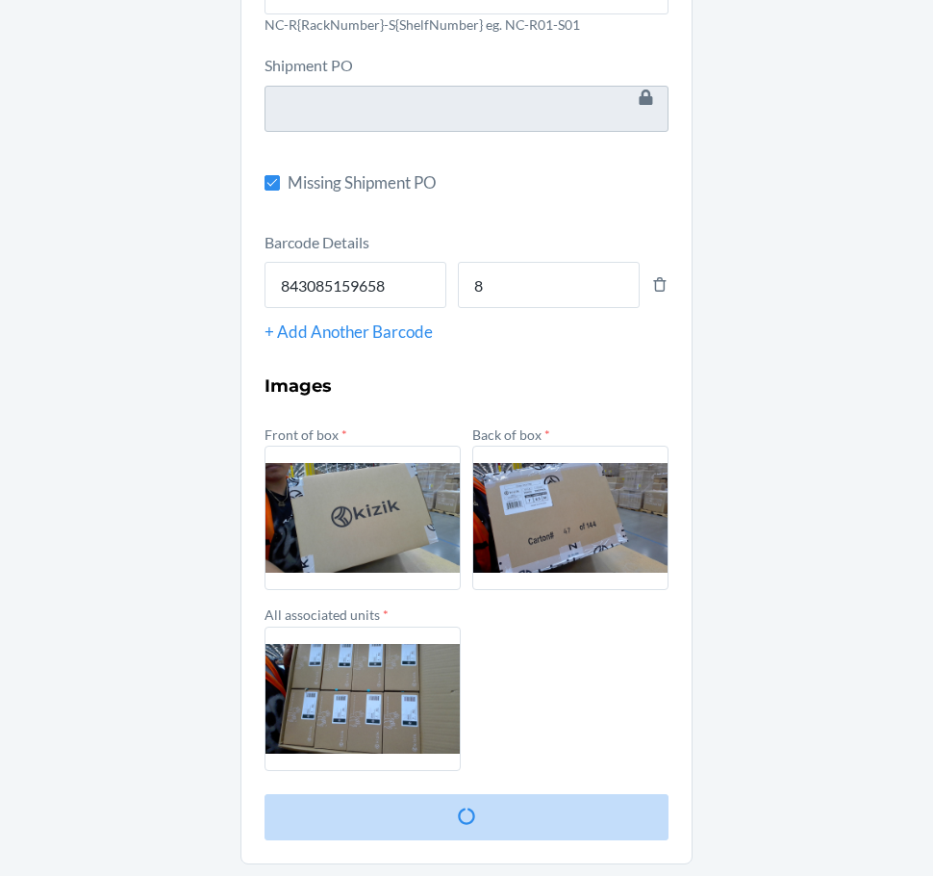
scroll to position [0, 0]
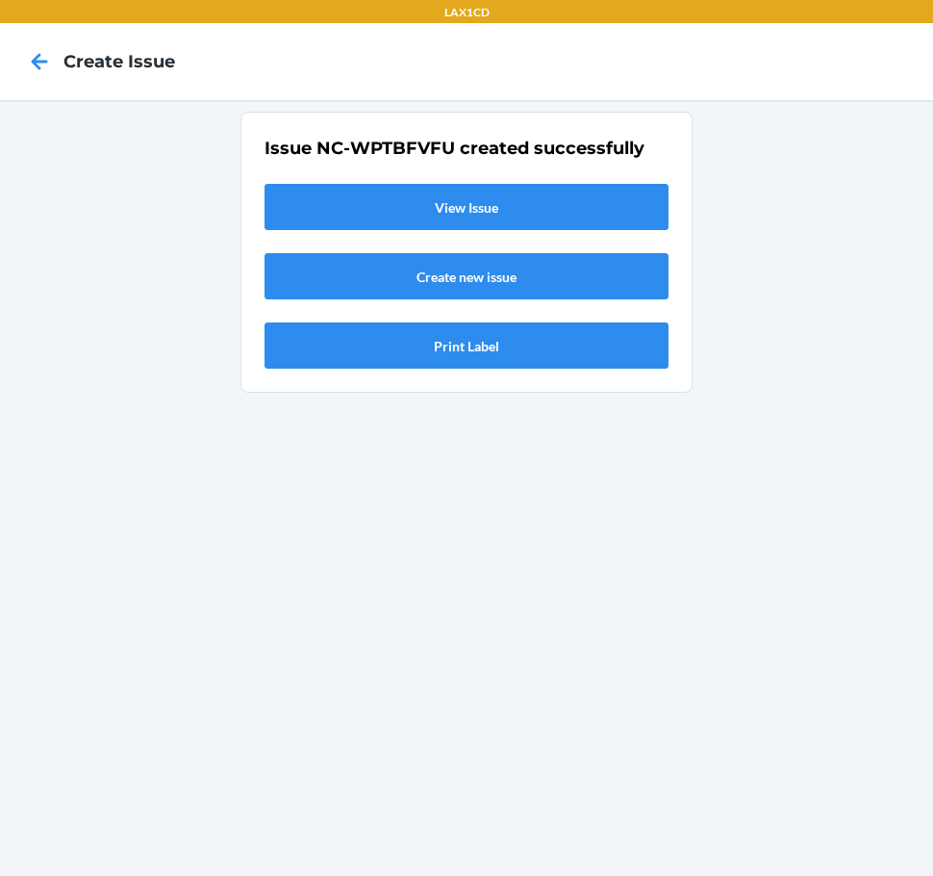
click at [408, 215] on link "View Issue" at bounding box center [467, 207] width 404 height 46
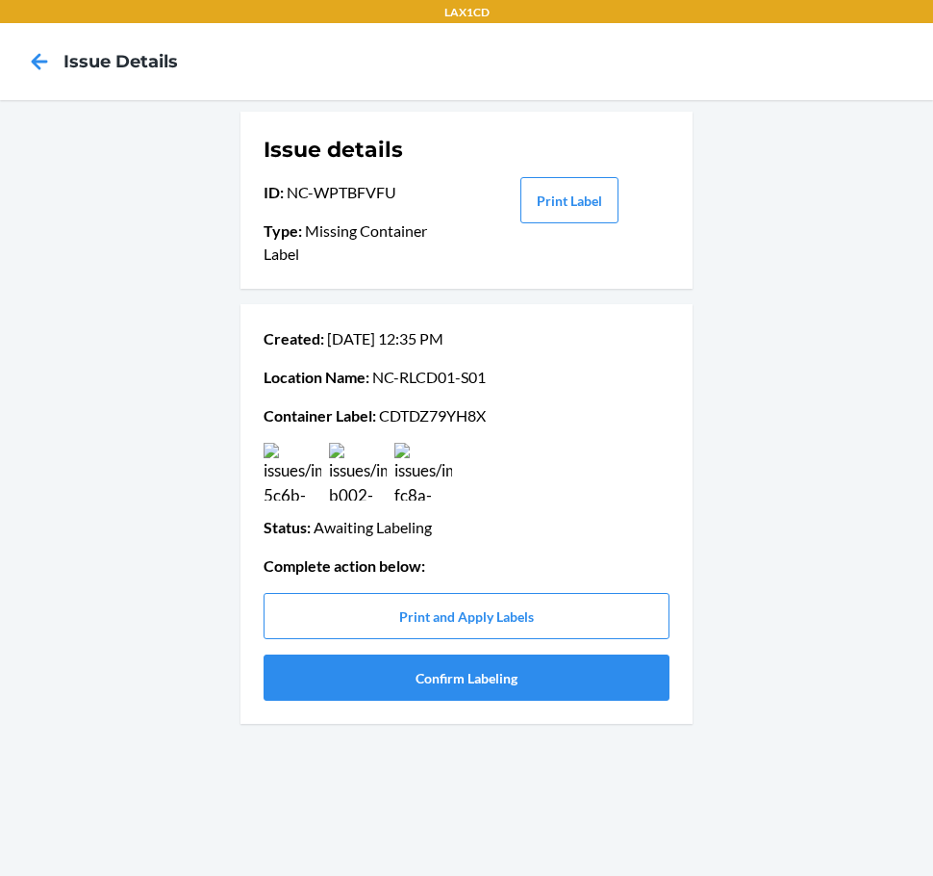
click at [396, 411] on p "Container Label : CDTDZ79YH8X" at bounding box center [467, 415] width 406 height 23
click at [302, 676] on button "Confirm Labeling" at bounding box center [467, 677] width 406 height 46
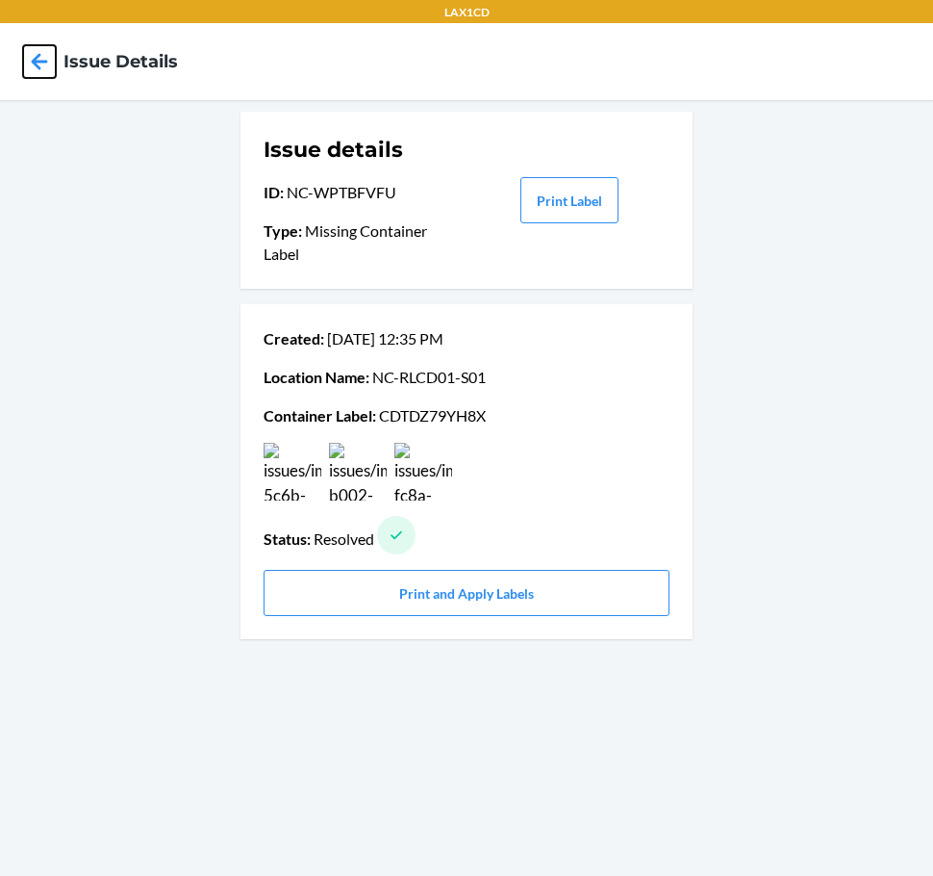
click at [43, 63] on icon at bounding box center [40, 61] width 16 height 16
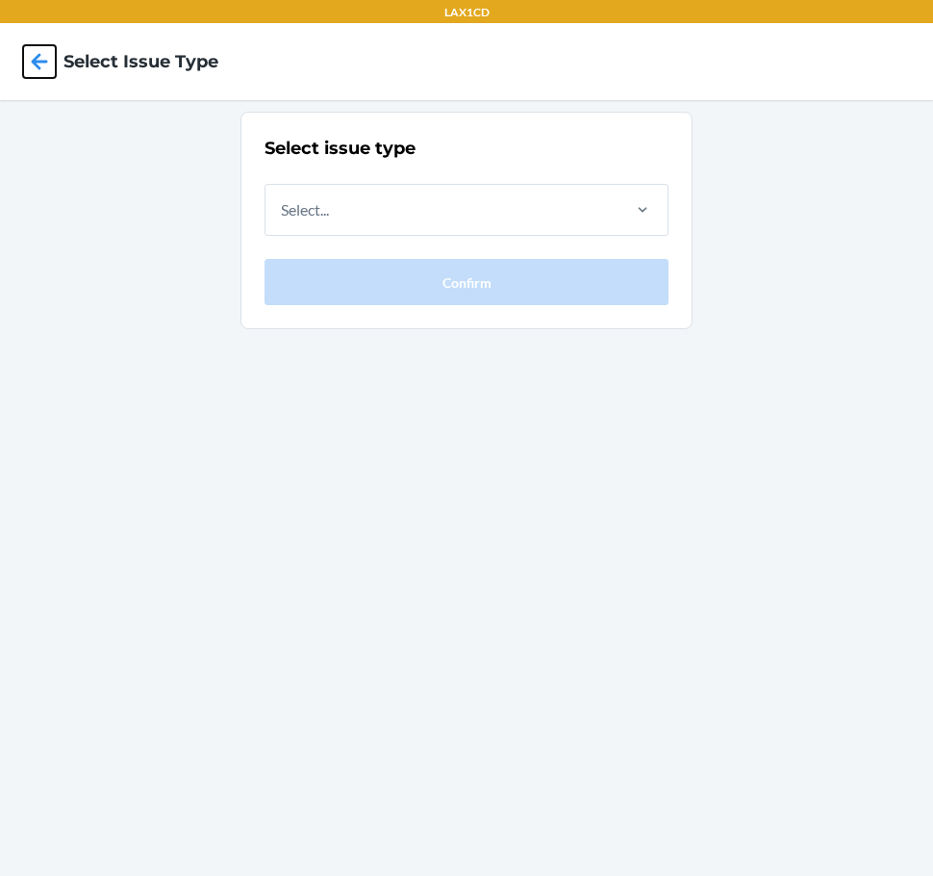
click at [43, 63] on icon at bounding box center [40, 61] width 16 height 16
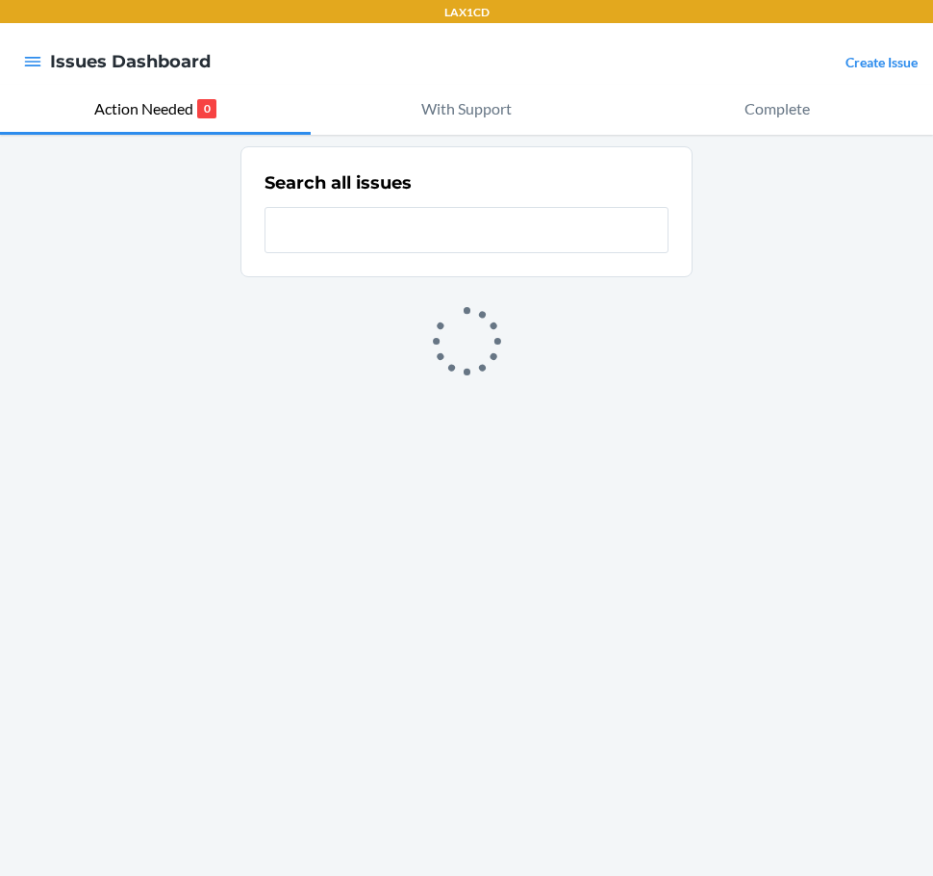
click at [43, 63] on div at bounding box center [32, 61] width 35 height 40
click at [880, 60] on link "Create Issue" at bounding box center [882, 62] width 72 height 16
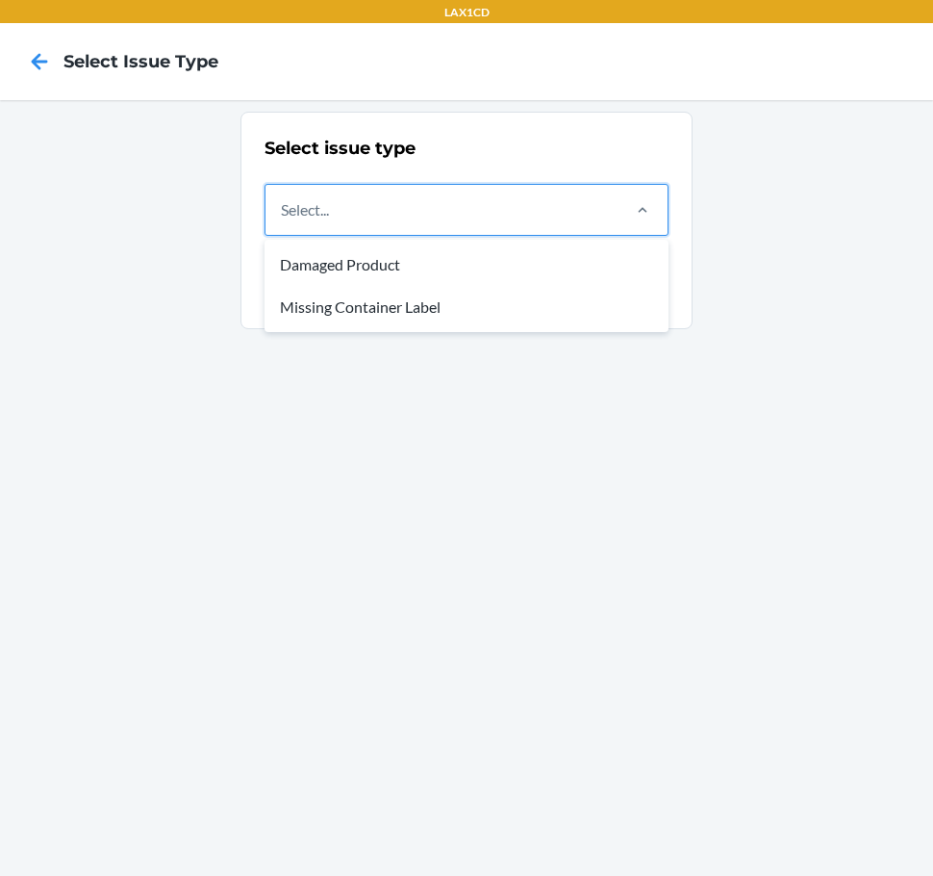
click at [539, 235] on div "Select..." at bounding box center [467, 210] width 404 height 52
click at [283, 221] on input "option Damaged Product focused, 1 of 2. 2 results available. Use Up and Down to…" at bounding box center [282, 209] width 2 height 23
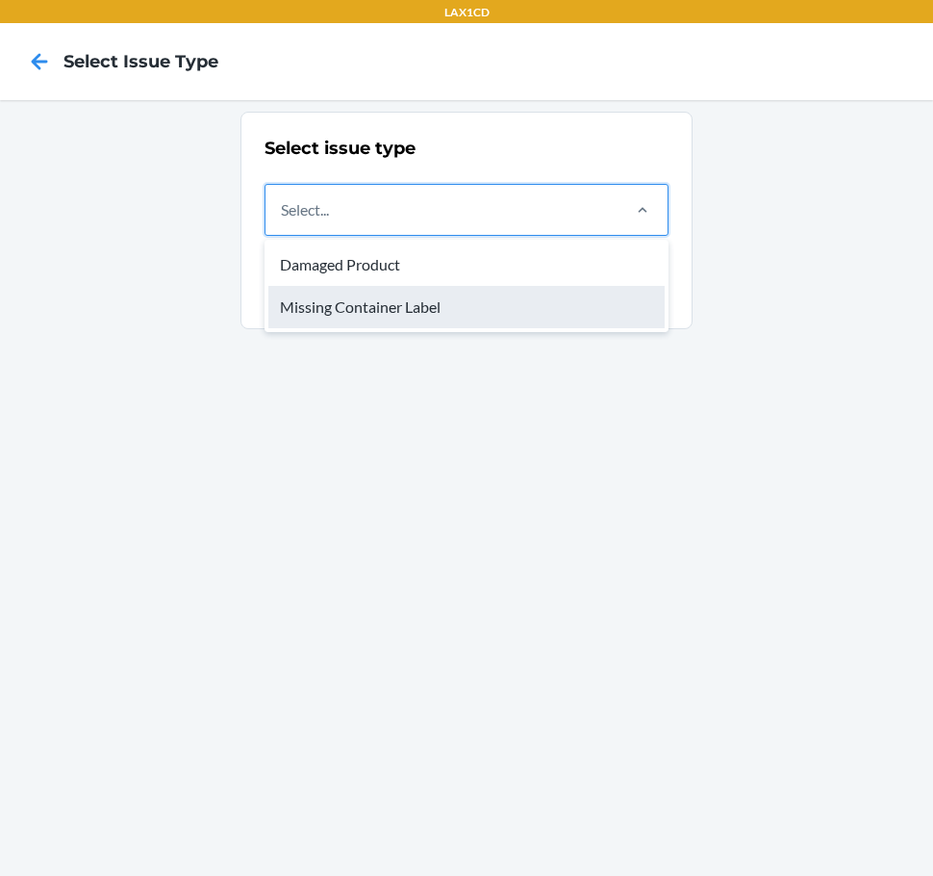
click at [509, 294] on div "Missing Container Label" at bounding box center [466, 307] width 396 height 42
click at [283, 221] on input "option Missing Container Label focused, 2 of 2. 2 results available. Use Up and…" at bounding box center [282, 209] width 2 height 23
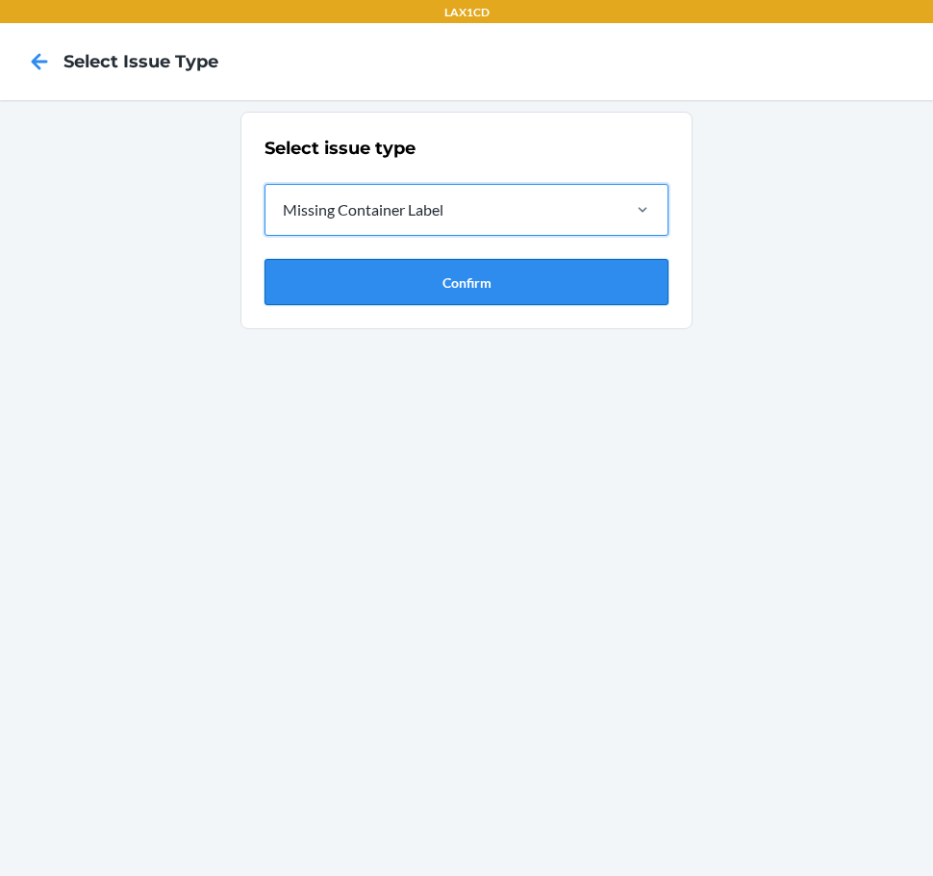
click at [510, 280] on button "Confirm" at bounding box center [467, 282] width 404 height 46
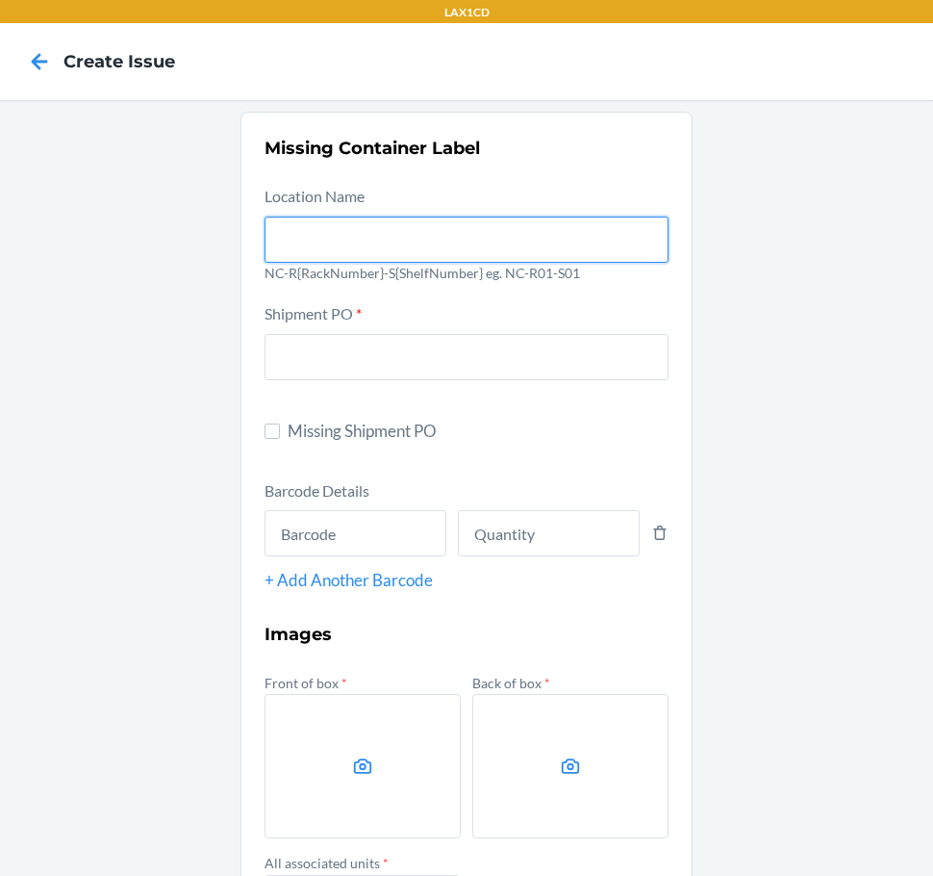
click at [482, 223] on input "text" at bounding box center [467, 240] width 404 height 46
type input "NC-RLCD01-S01"
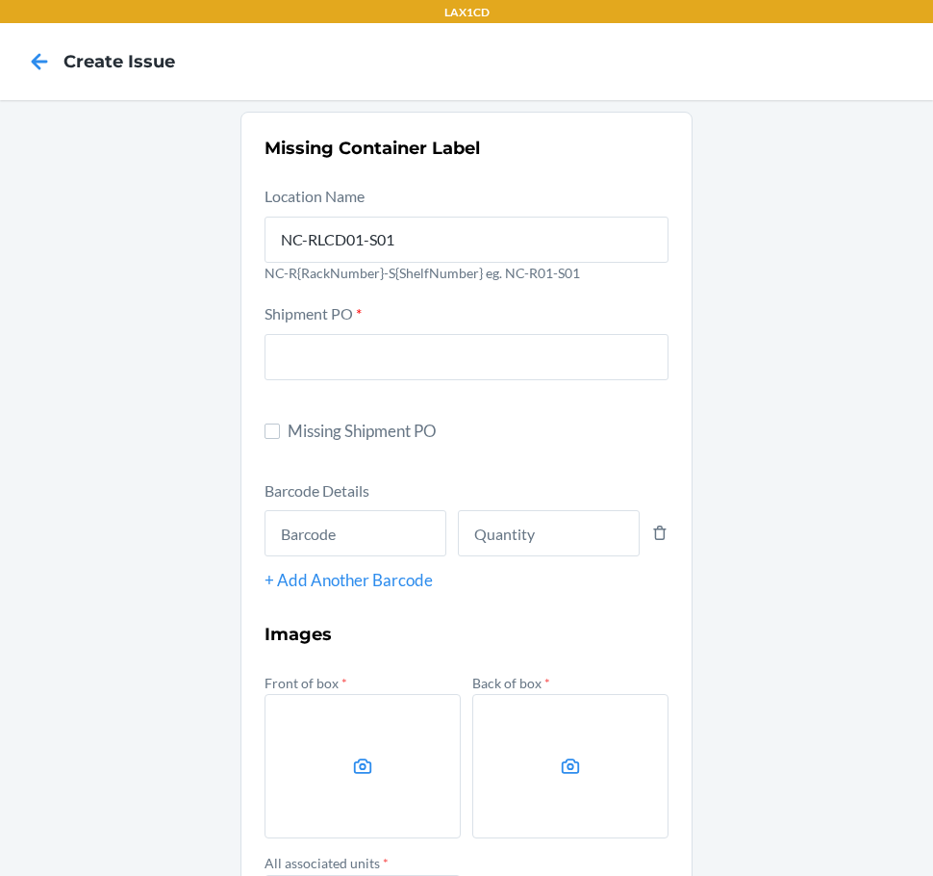
click at [329, 430] on span "Missing Shipment PO" at bounding box center [478, 431] width 381 height 25
click at [280, 430] on input "Missing Shipment PO" at bounding box center [272, 430] width 15 height 15
checkbox input "true"
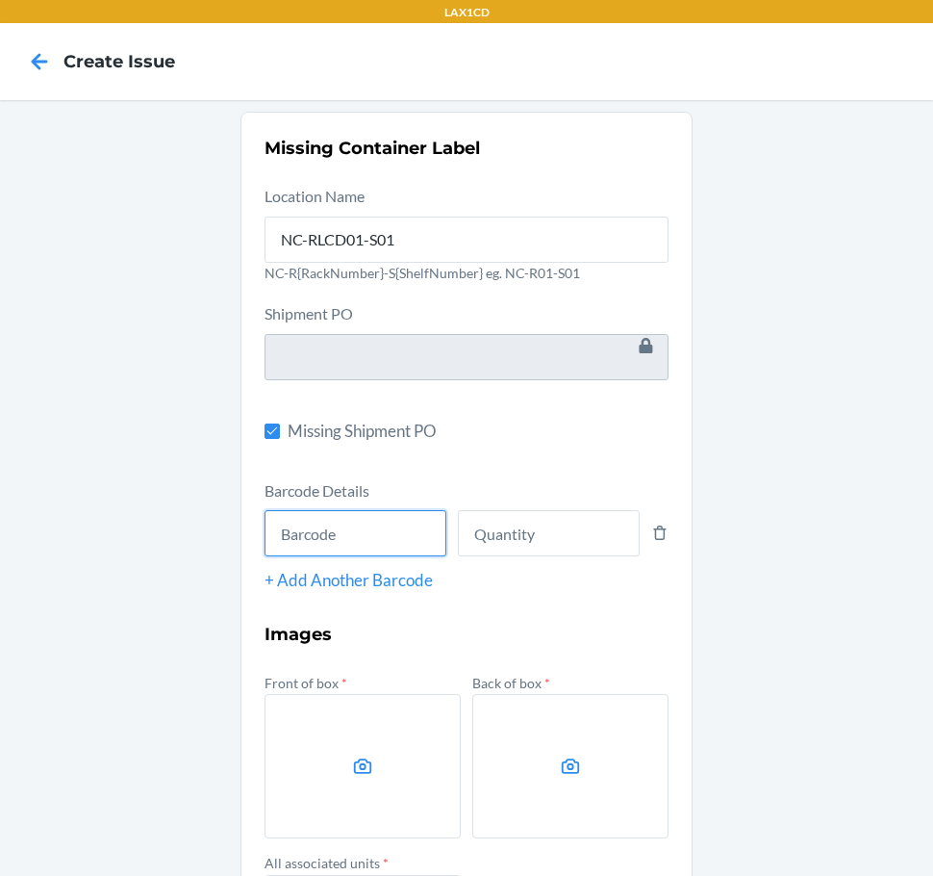
click at [316, 548] on input "text" at bounding box center [356, 533] width 182 height 46
type input "843085159658"
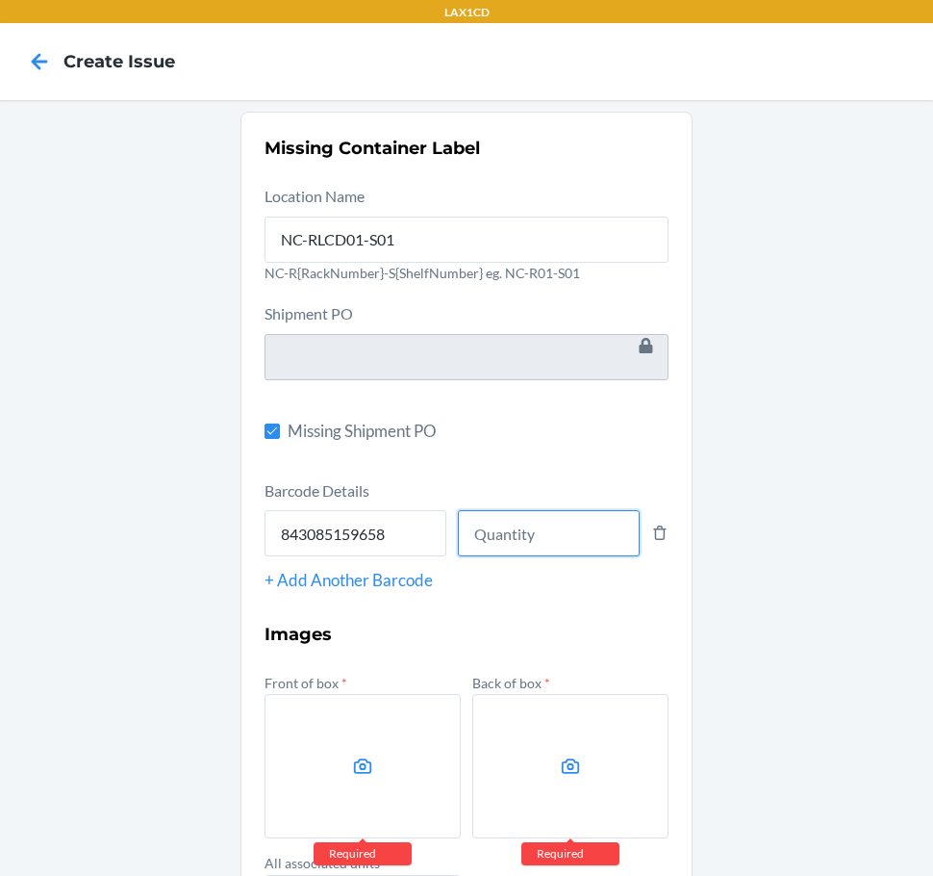
click at [542, 536] on input "number" at bounding box center [549, 533] width 182 height 46
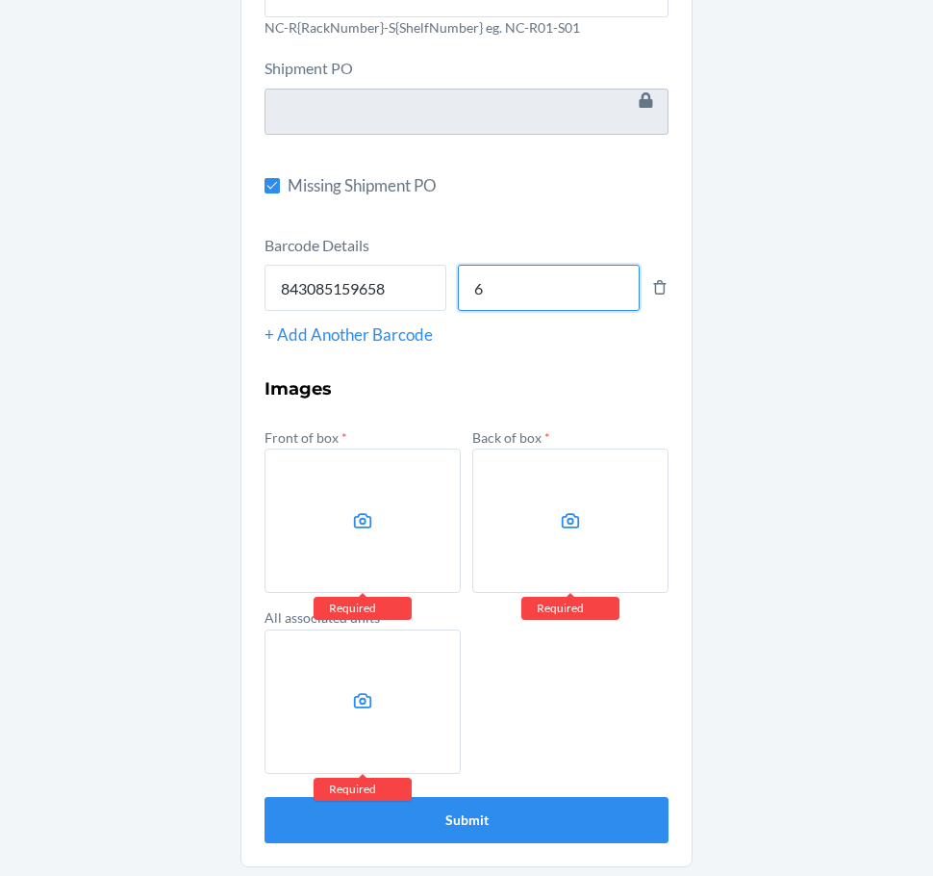
scroll to position [248, 0]
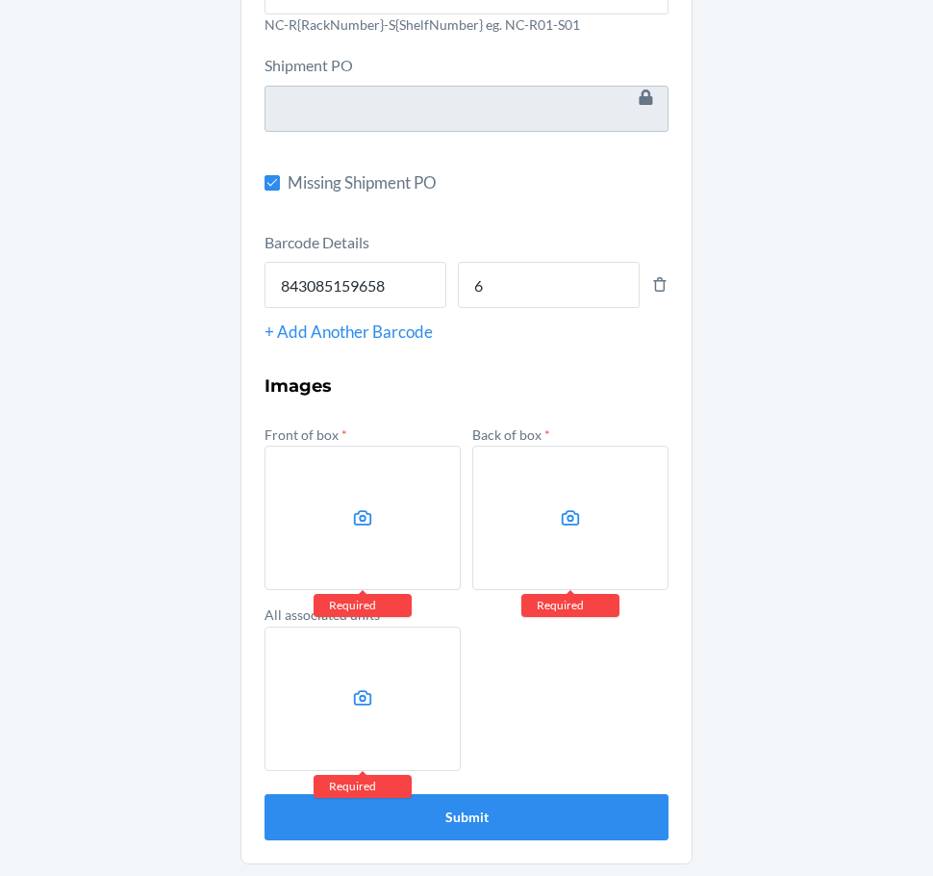
click at [396, 530] on label at bounding box center [363, 518] width 196 height 144
click at [0, 0] on input "file" at bounding box center [0, 0] width 0 height 0
click at [545, 490] on label at bounding box center [571, 518] width 196 height 144
click at [0, 0] on input "file" at bounding box center [0, 0] width 0 height 0
click at [411, 671] on label at bounding box center [363, 698] width 196 height 144
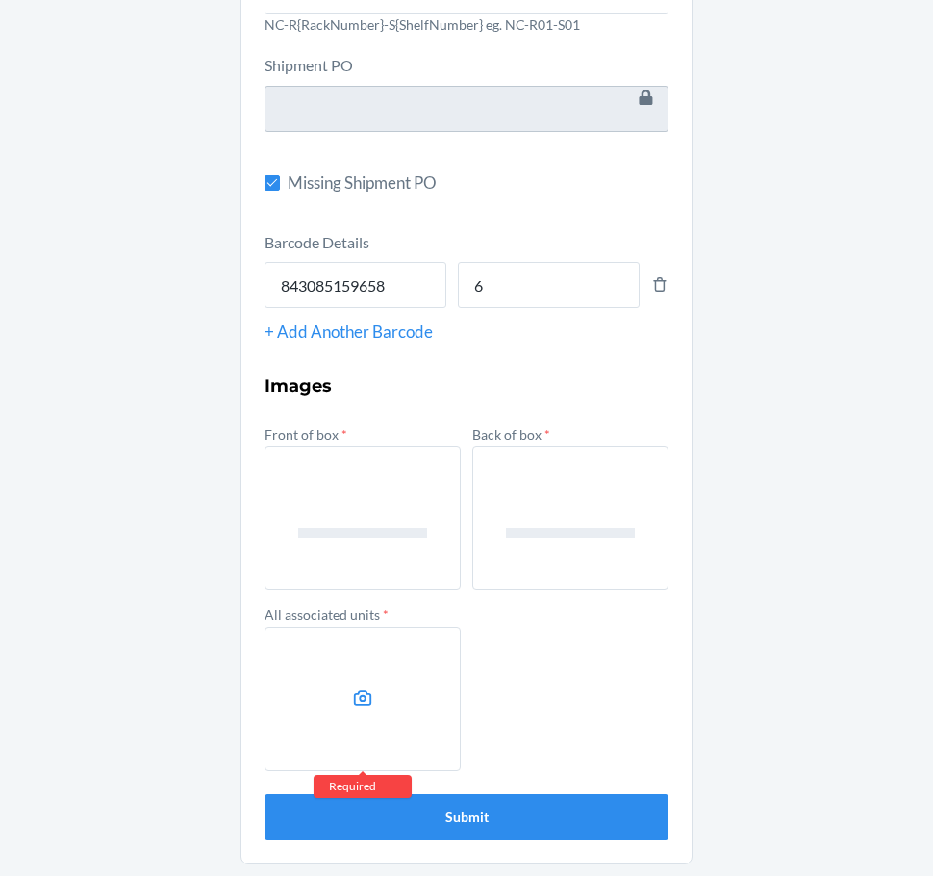
click at [0, 0] on input "file" at bounding box center [0, 0] width 0 height 0
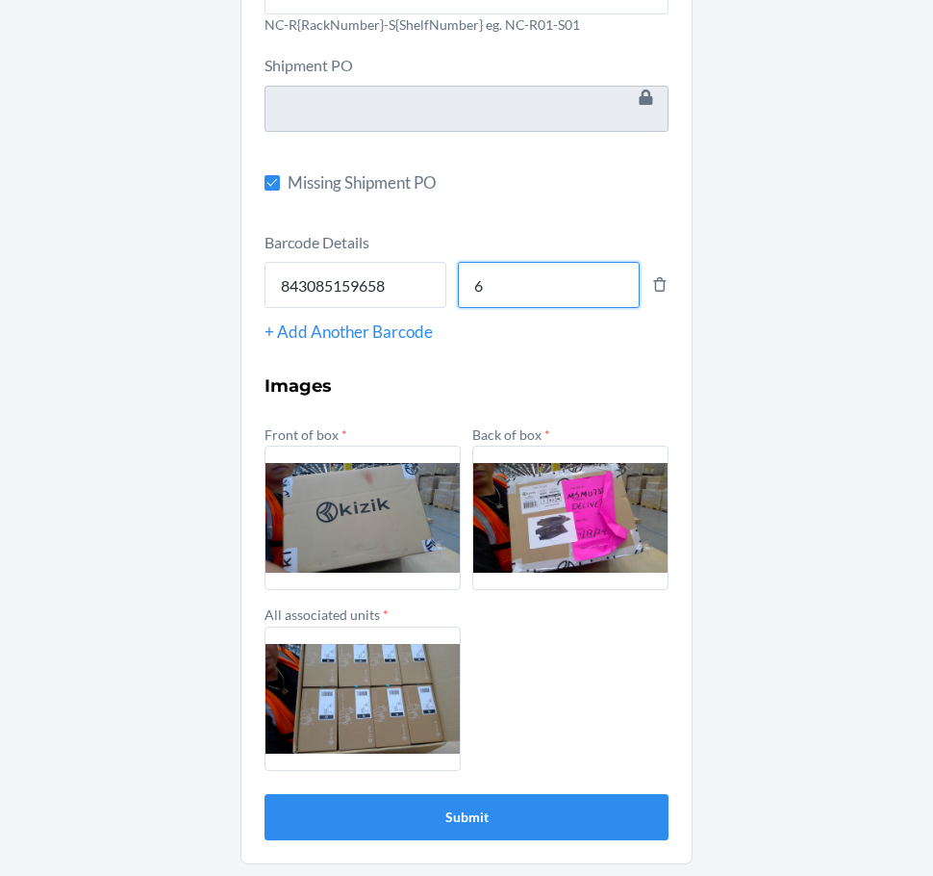
click at [521, 297] on input "6" at bounding box center [549, 285] width 182 height 46
type input "8"
click at [514, 809] on button "Submit" at bounding box center [467, 817] width 404 height 46
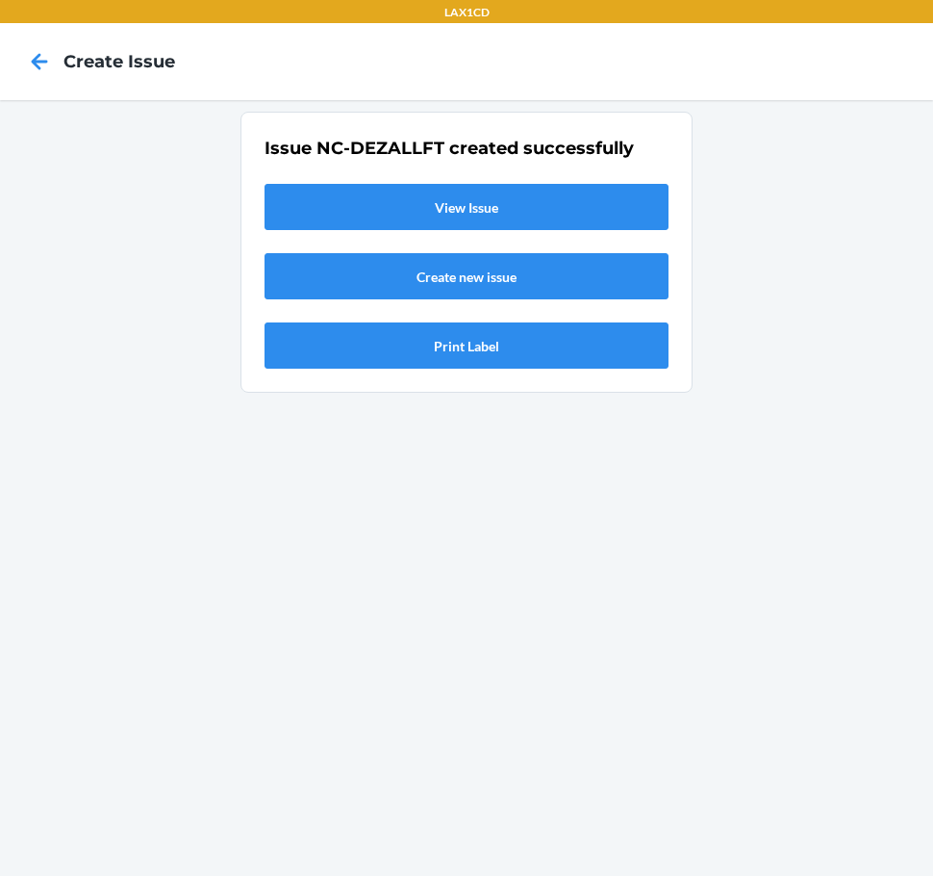
scroll to position [0, 0]
click at [530, 202] on link "View Issue" at bounding box center [467, 207] width 404 height 46
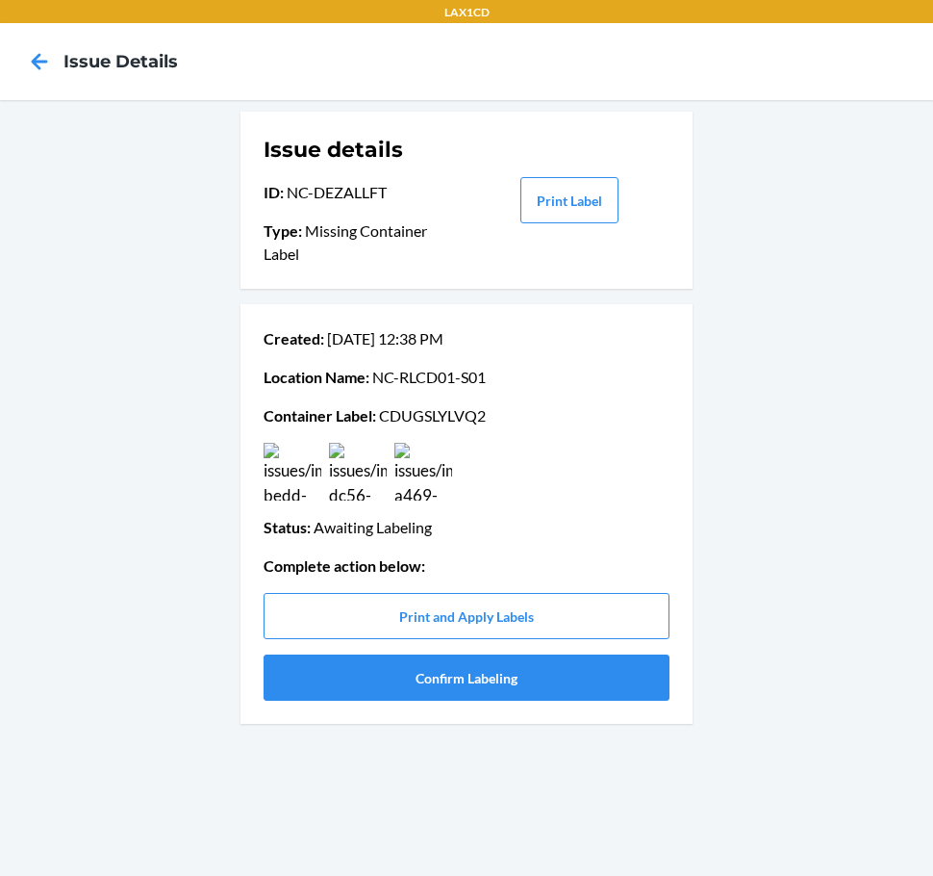
click at [428, 422] on p "Container Label : CDUGSLYLVQ2" at bounding box center [467, 415] width 406 height 23
click at [611, 673] on button "Confirm Labeling" at bounding box center [467, 677] width 406 height 46
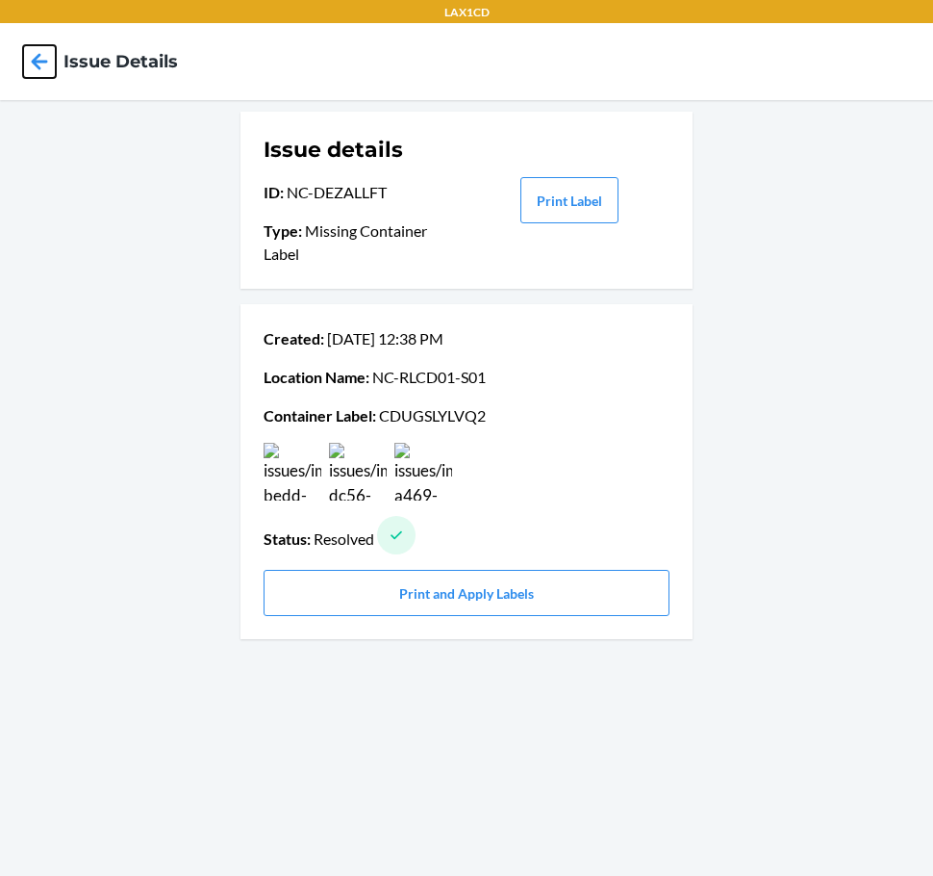
click at [51, 61] on icon at bounding box center [39, 61] width 33 height 33
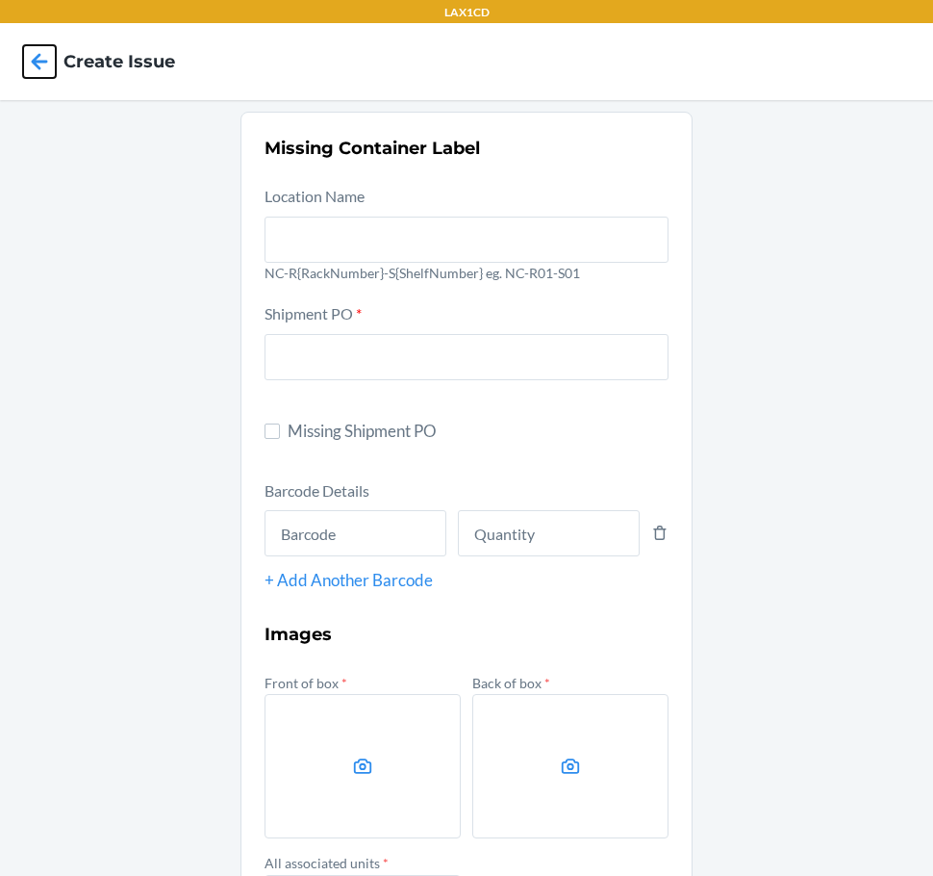
click at [51, 59] on icon at bounding box center [39, 61] width 33 height 33
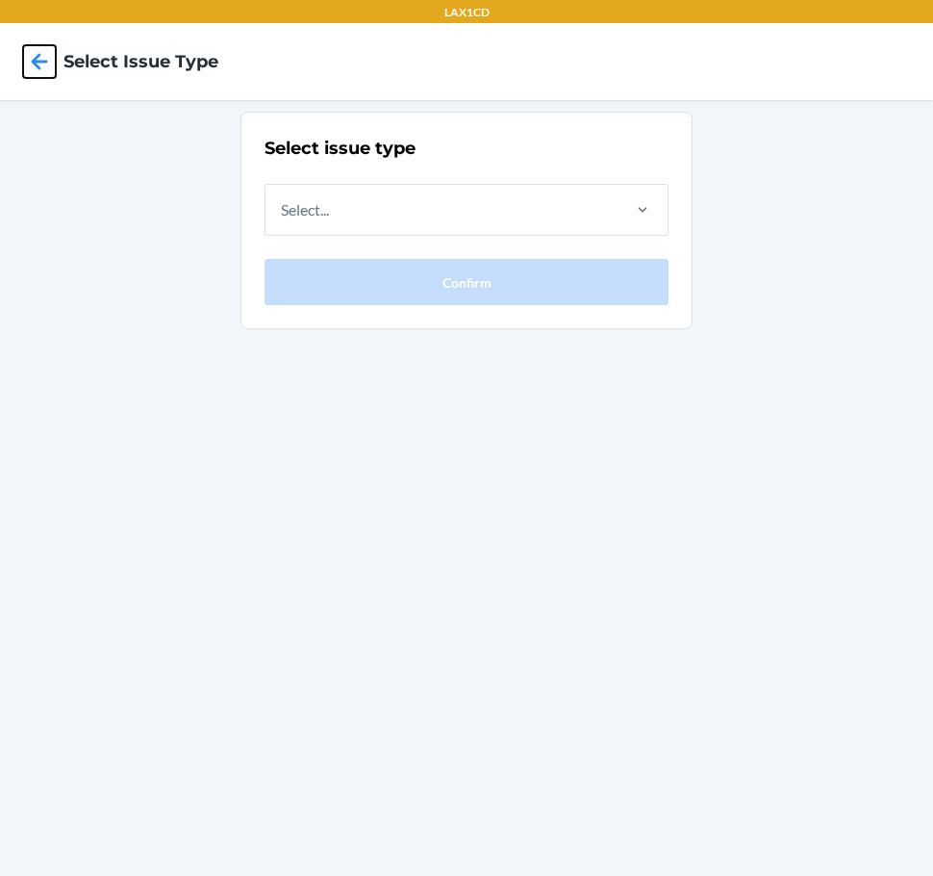
click at [51, 59] on icon at bounding box center [39, 61] width 33 height 33
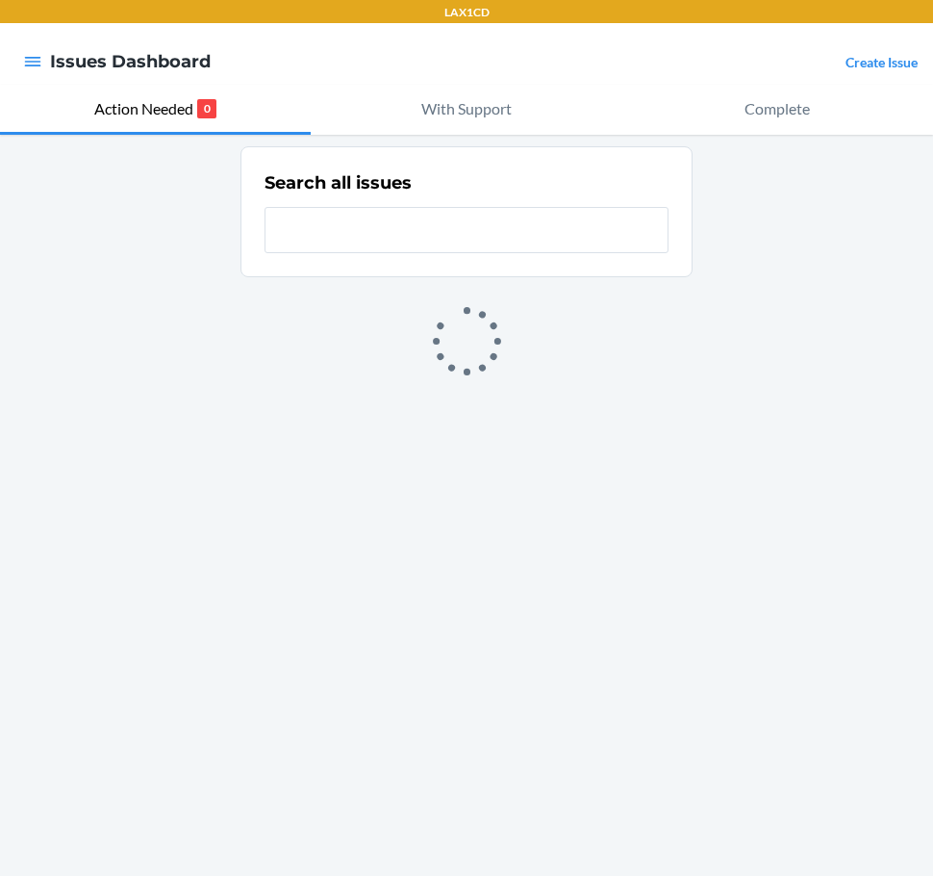
click at [874, 57] on link "Create Issue" at bounding box center [882, 62] width 72 height 16
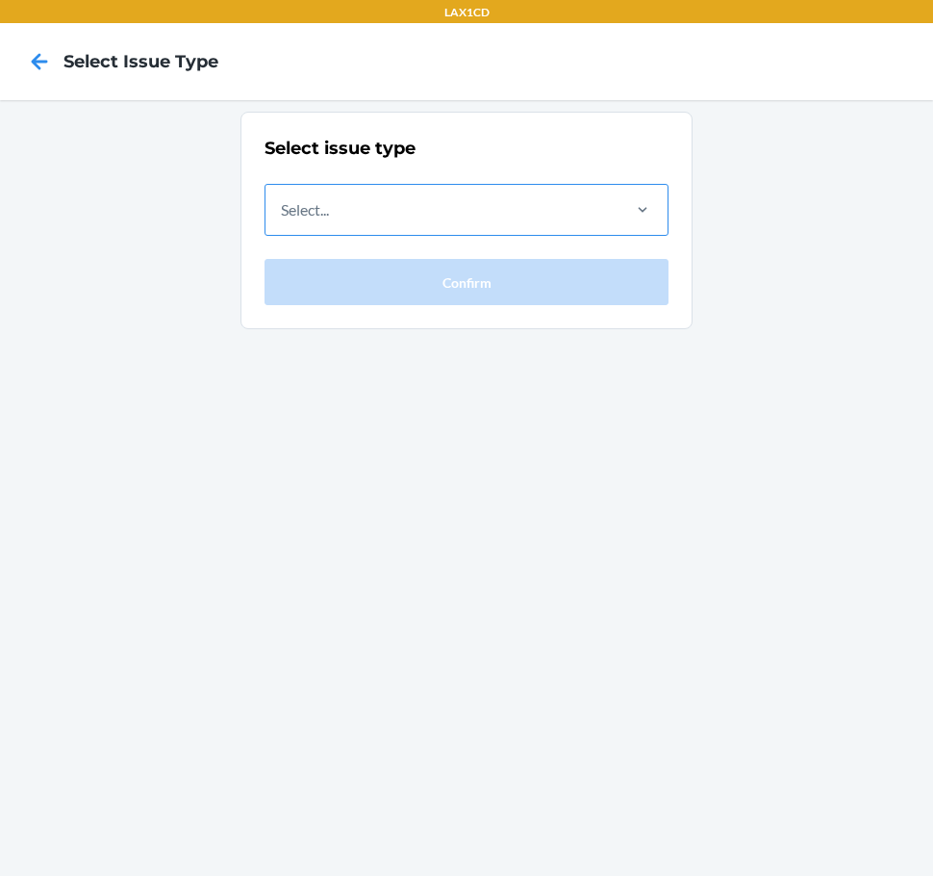
click at [522, 192] on div "Select..." at bounding box center [442, 210] width 352 height 50
click at [283, 198] on input "Select..." at bounding box center [282, 209] width 2 height 23
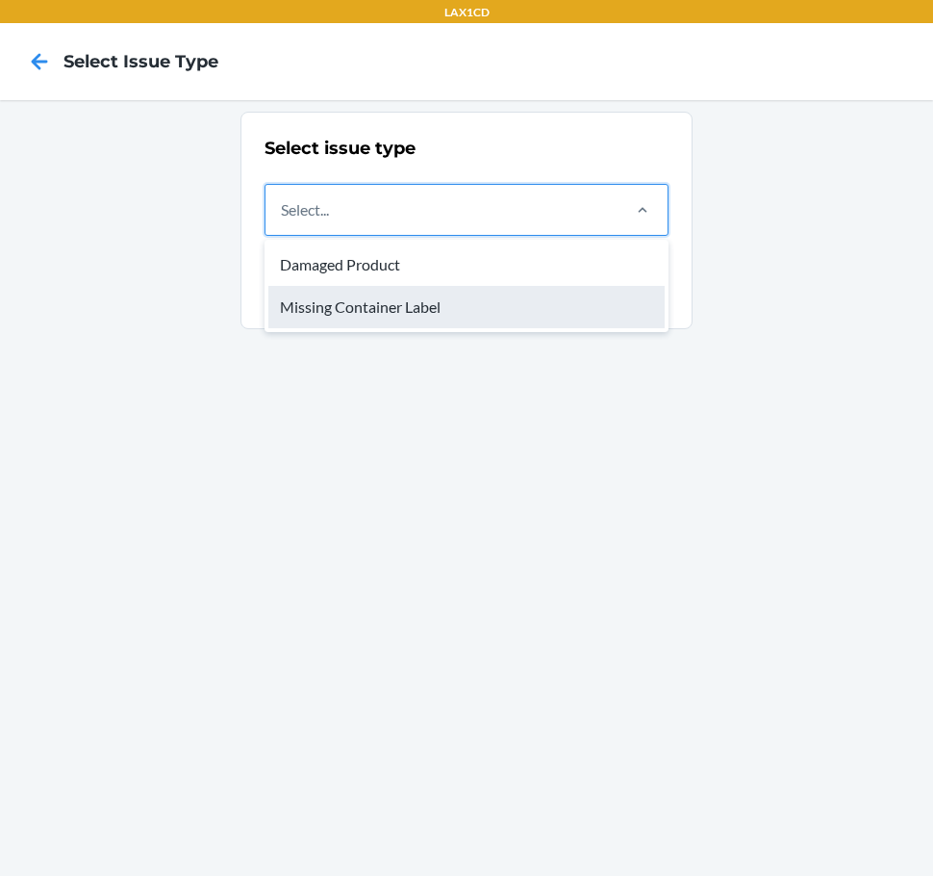
click at [526, 308] on div "Missing Container Label" at bounding box center [466, 307] width 396 height 42
click at [283, 221] on input "option Missing Container Label focused, 2 of 2. 2 results available. Use Up and…" at bounding box center [282, 209] width 2 height 23
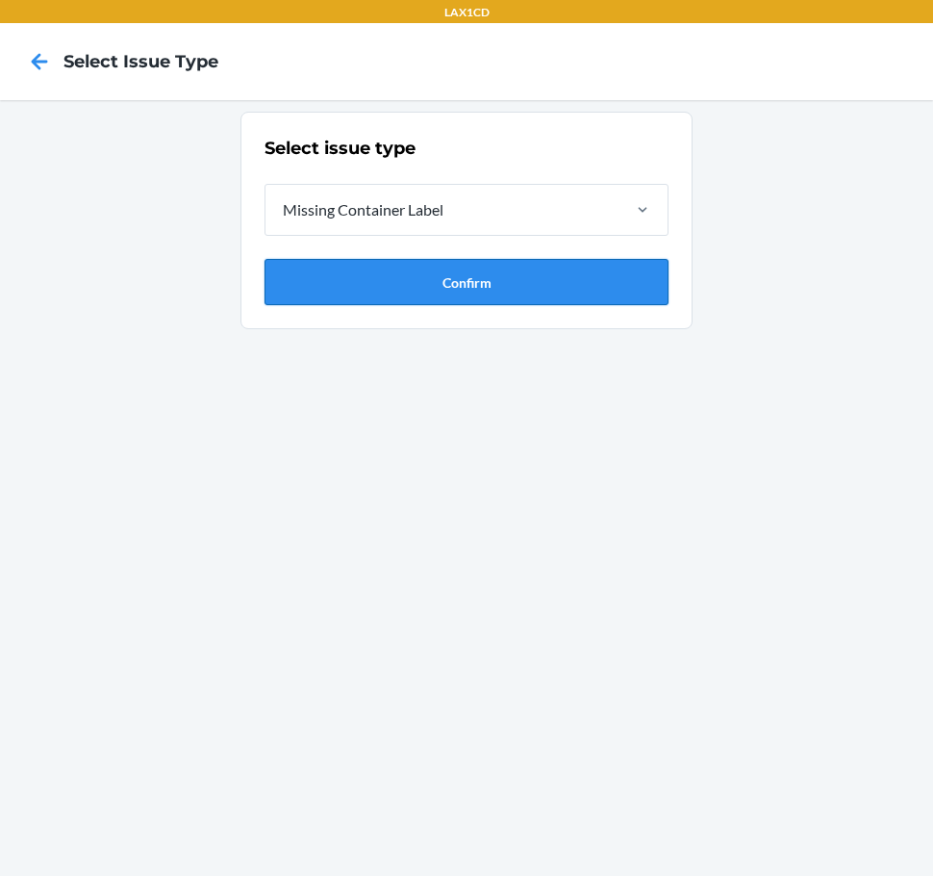
click at [524, 289] on button "Confirm" at bounding box center [467, 282] width 404 height 46
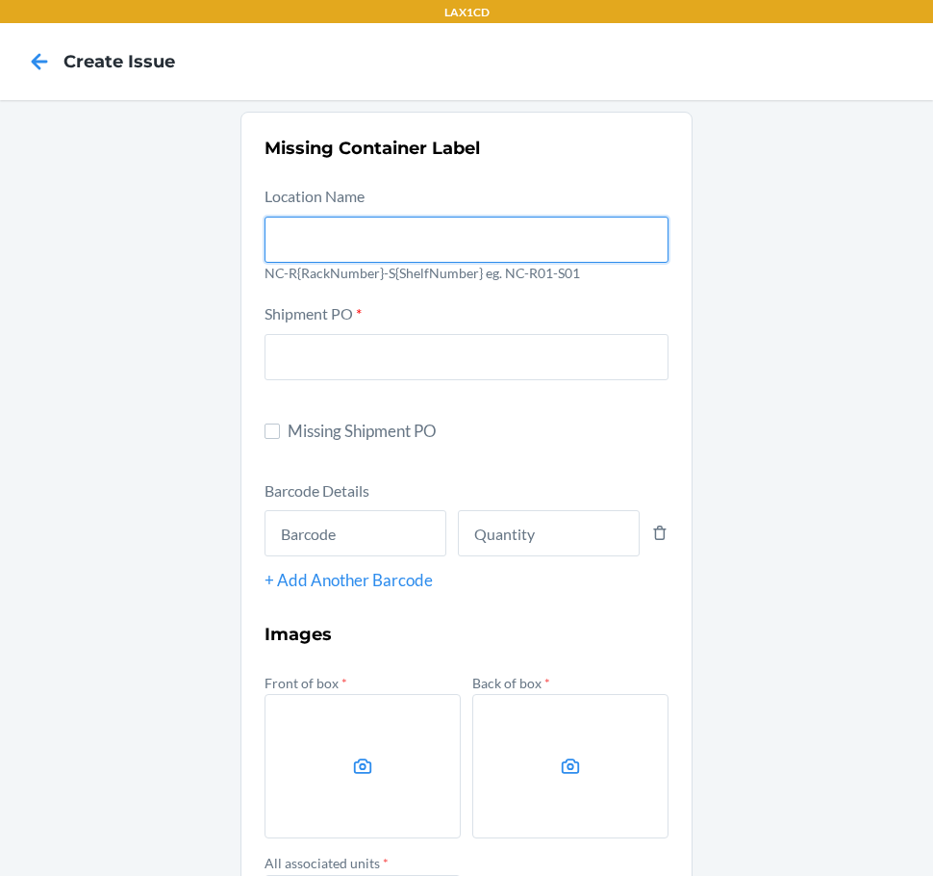
click at [478, 240] on input "text" at bounding box center [467, 240] width 404 height 46
type input "NC-RLCD01-S01"
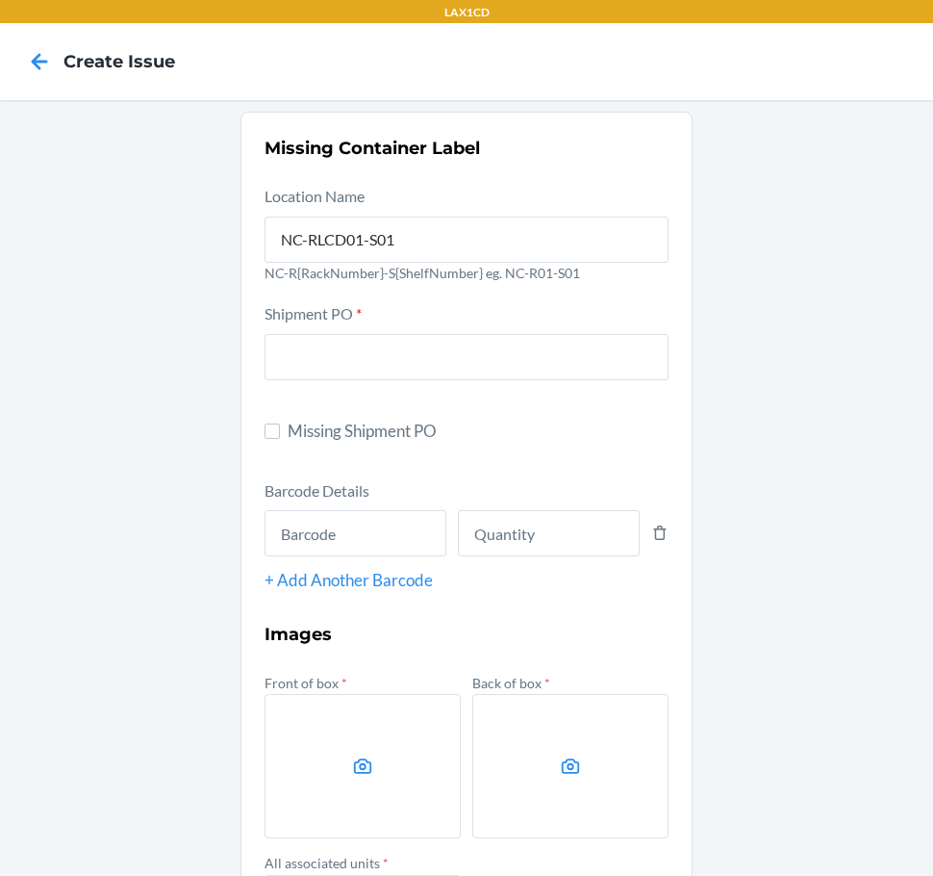
click at [326, 427] on span "Missing Shipment PO" at bounding box center [478, 431] width 381 height 25
click at [280, 427] on input "Missing Shipment PO" at bounding box center [272, 430] width 15 height 15
checkbox input "true"
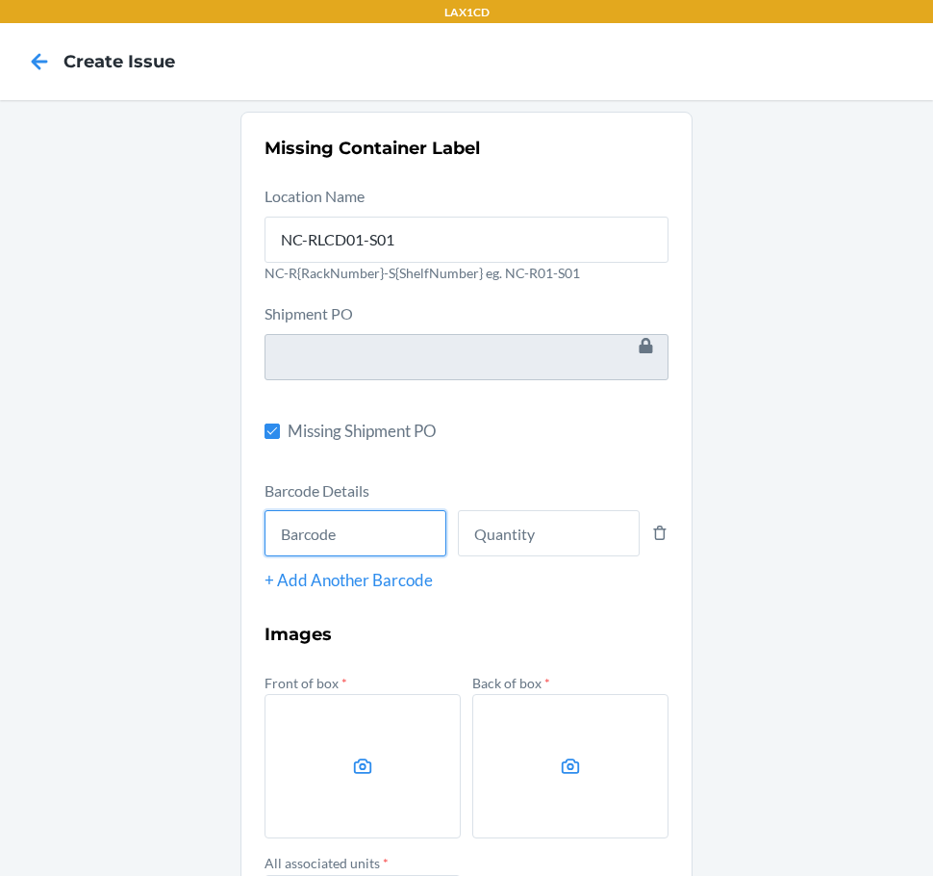
click at [343, 532] on input "text" at bounding box center [356, 533] width 182 height 46
type input "198119009417"
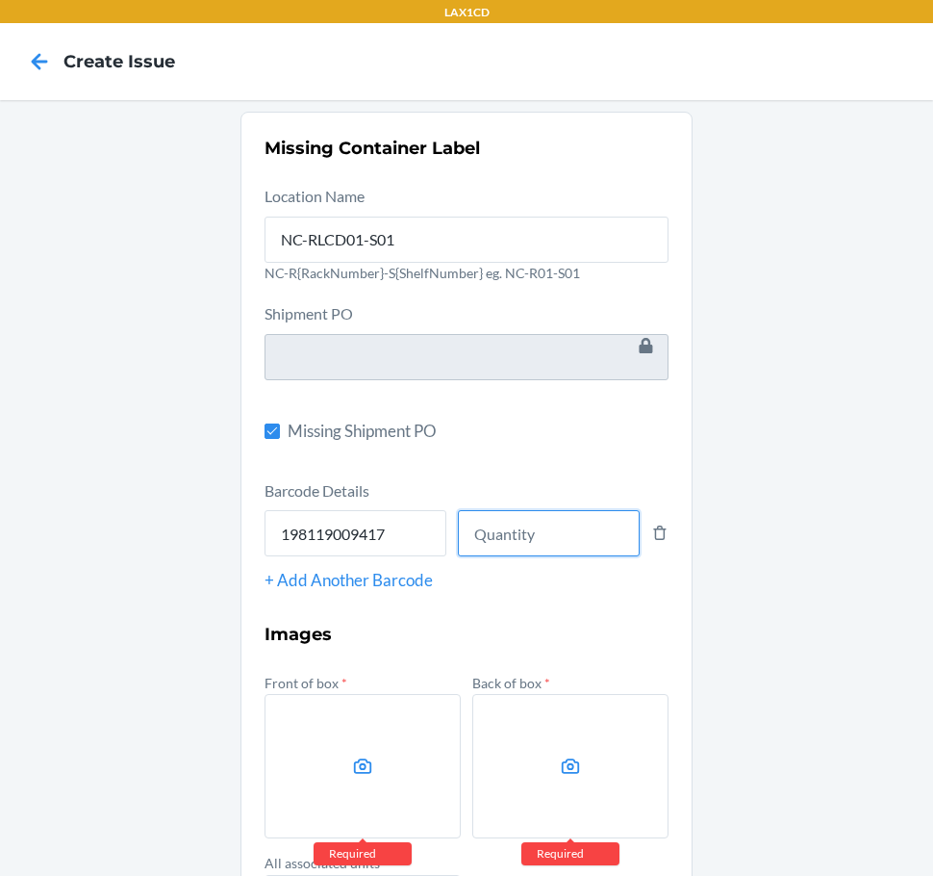
click at [507, 522] on input "number" at bounding box center [549, 533] width 182 height 46
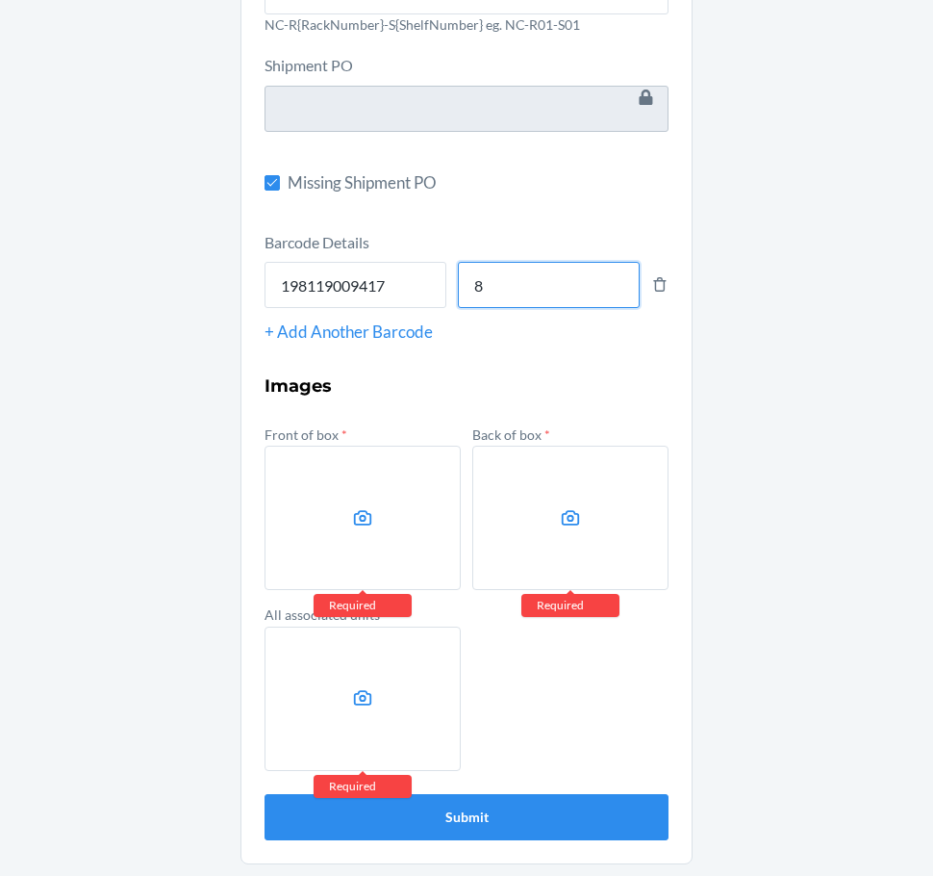
type input "8"
click at [339, 516] on label at bounding box center [363, 518] width 196 height 144
click at [0, 0] on input "file" at bounding box center [0, 0] width 0 height 0
click at [566, 535] on label at bounding box center [571, 518] width 196 height 144
click at [0, 0] on input "file" at bounding box center [0, 0] width 0 height 0
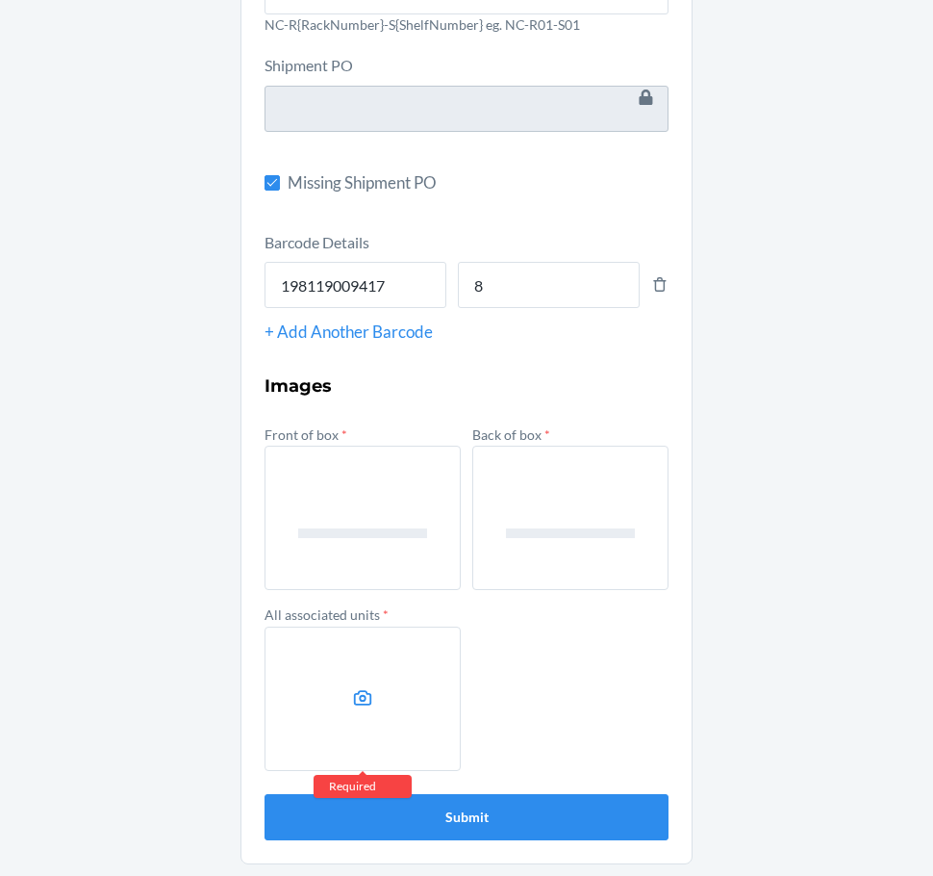
click at [384, 706] on label at bounding box center [363, 698] width 196 height 144
click at [0, 0] on input "file" at bounding box center [0, 0] width 0 height 0
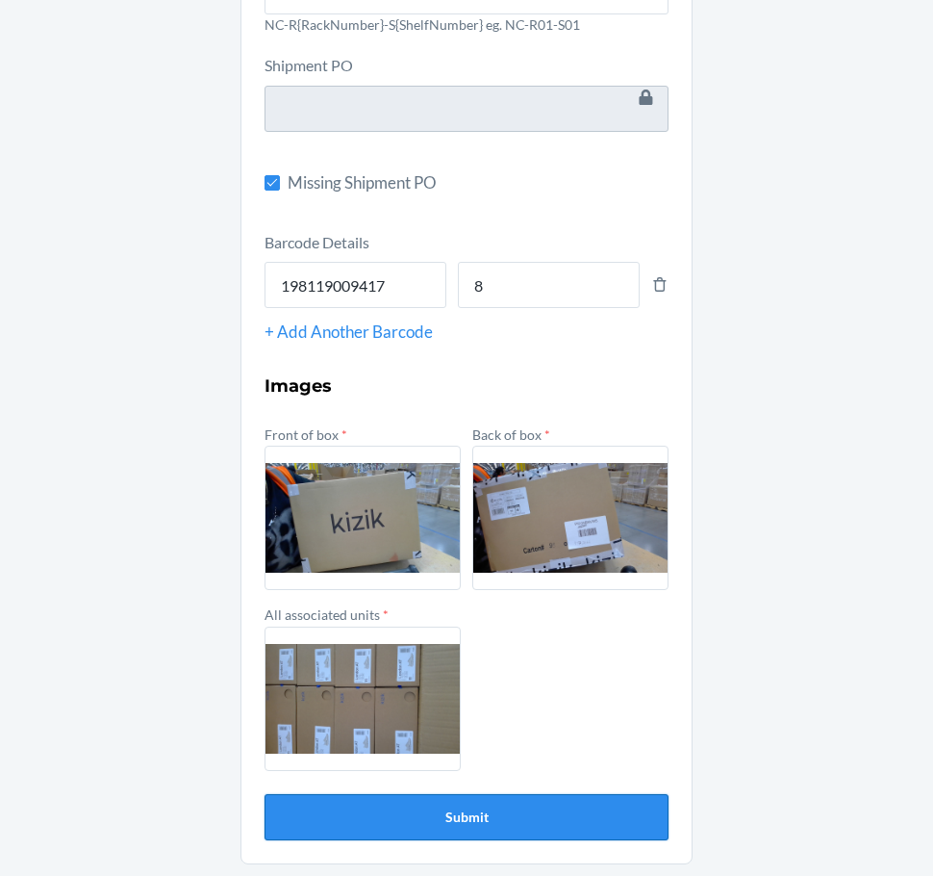
click at [472, 816] on button "Submit" at bounding box center [467, 817] width 404 height 46
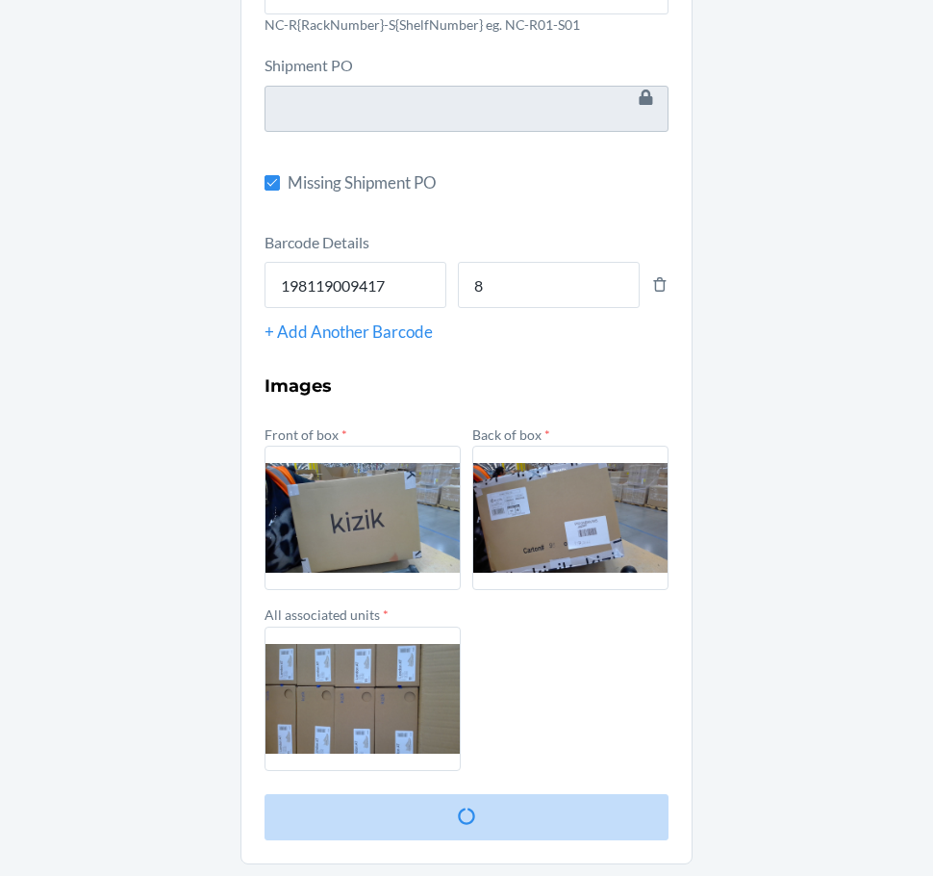
scroll to position [0, 0]
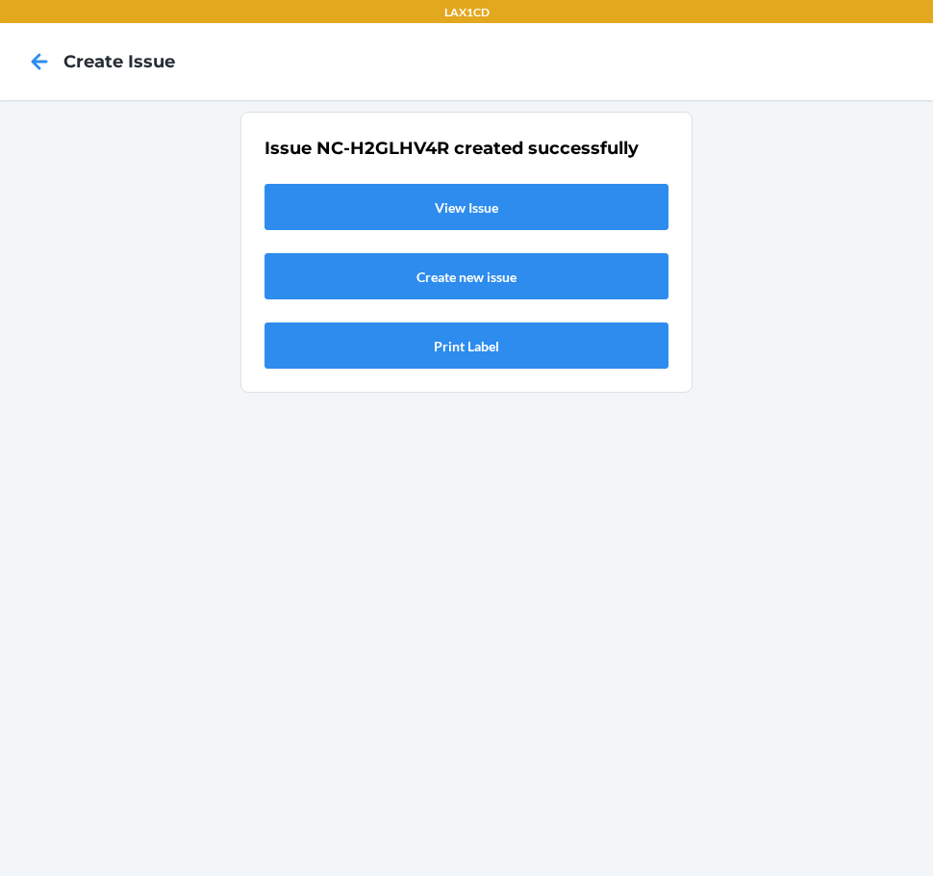
click at [325, 186] on link "View Issue" at bounding box center [467, 207] width 404 height 46
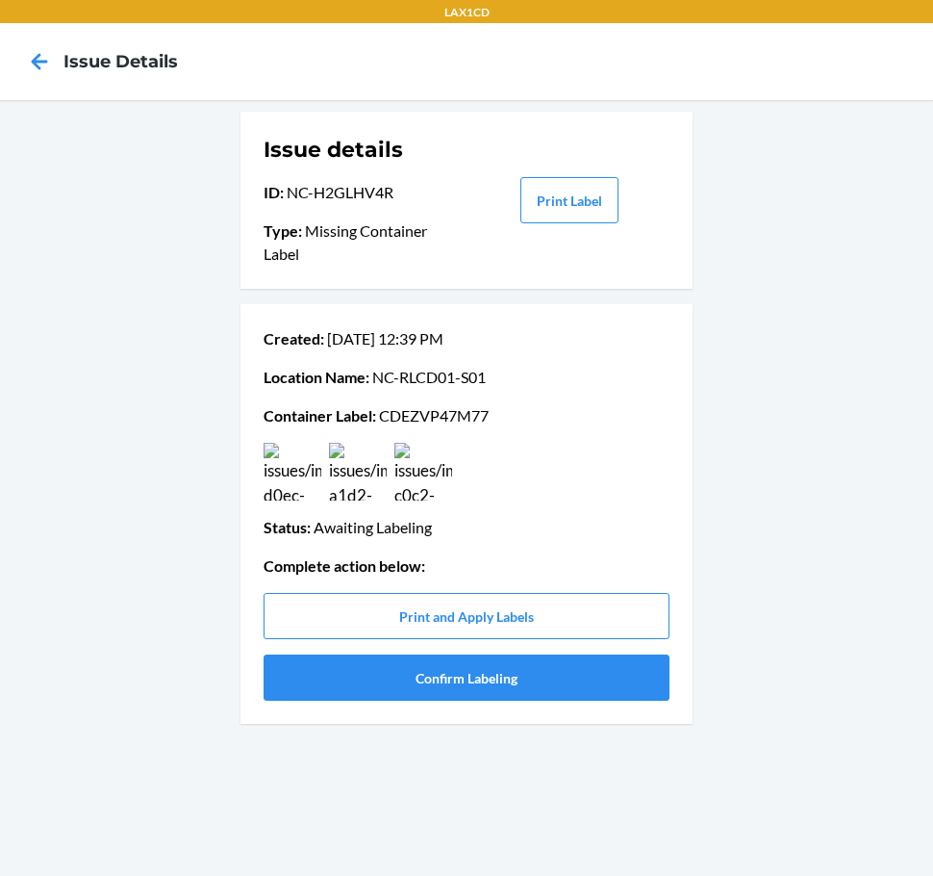
click at [419, 415] on p "Container Label : CDEZVP47M77" at bounding box center [467, 415] width 406 height 23
click at [605, 687] on button "Confirm Labeling" at bounding box center [467, 677] width 406 height 46
